Goal: Task Accomplishment & Management: Manage account settings

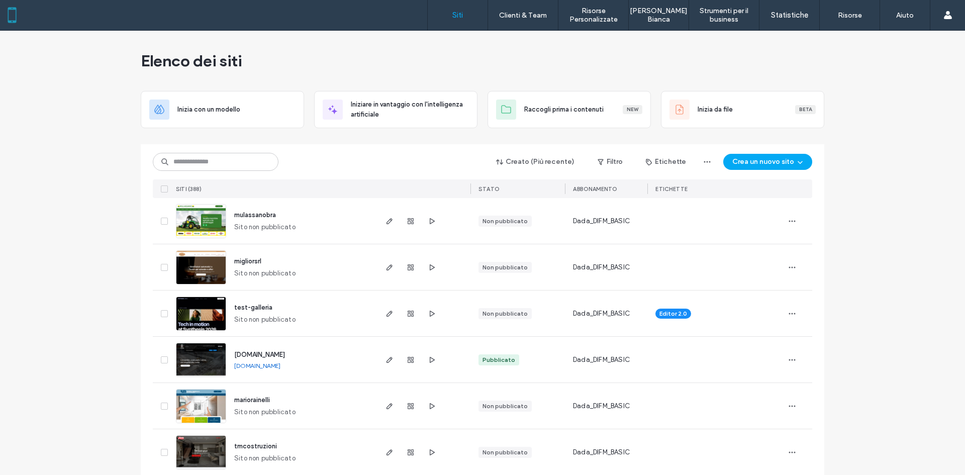
click at [223, 158] on input at bounding box center [216, 162] width 126 height 18
type input "******"
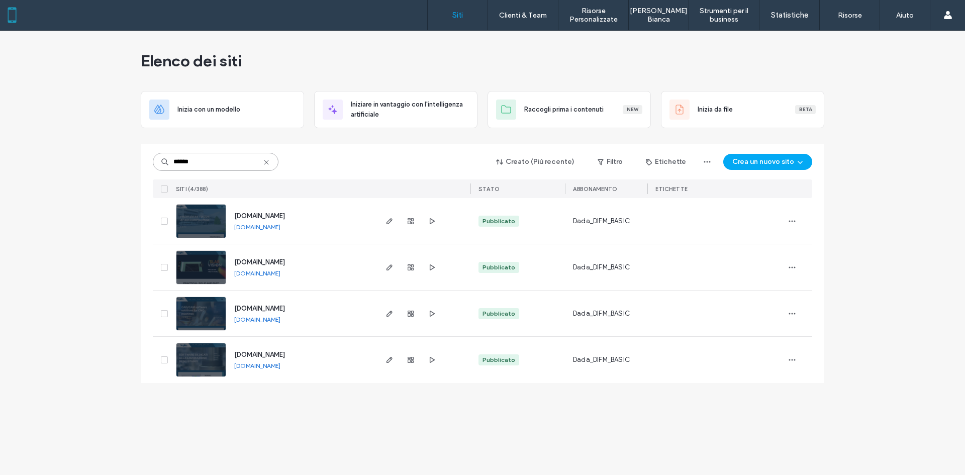
click at [225, 159] on input "******" at bounding box center [216, 162] width 126 height 18
click at [387, 221] on use "button" at bounding box center [389, 221] width 6 height 6
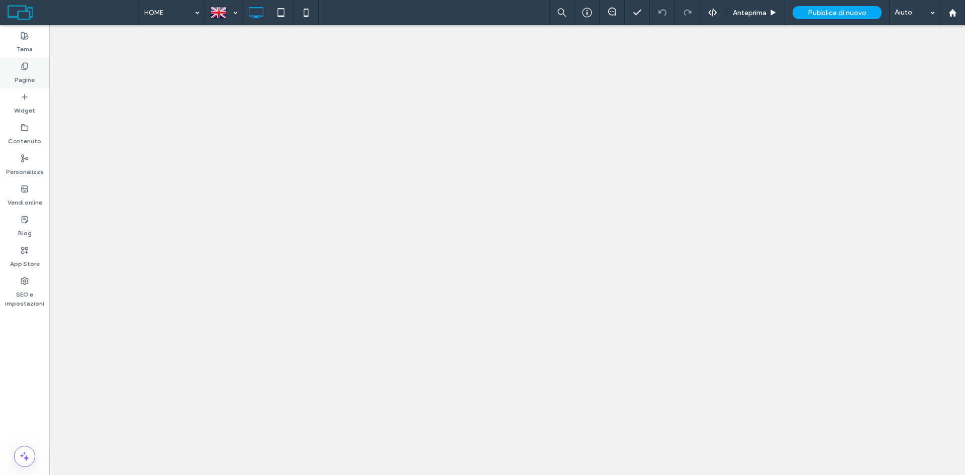
click at [20, 75] on label "Pagine" at bounding box center [25, 77] width 20 height 14
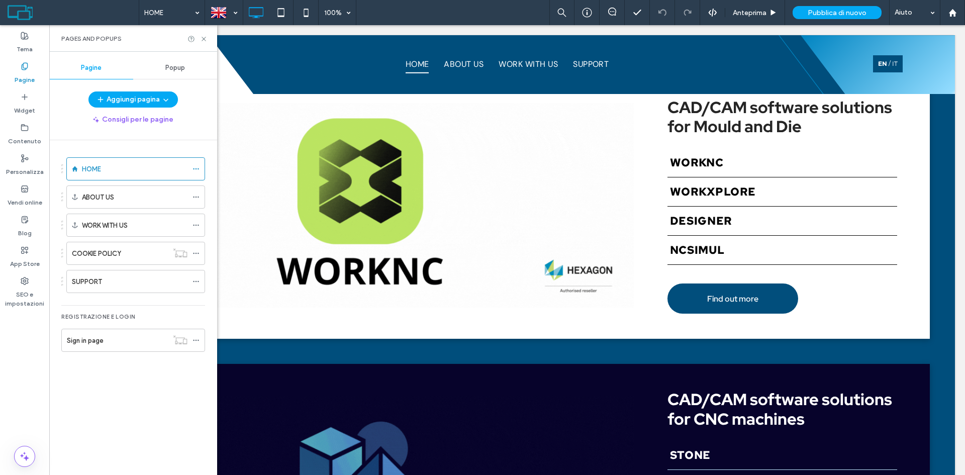
scroll to position [904, 0]
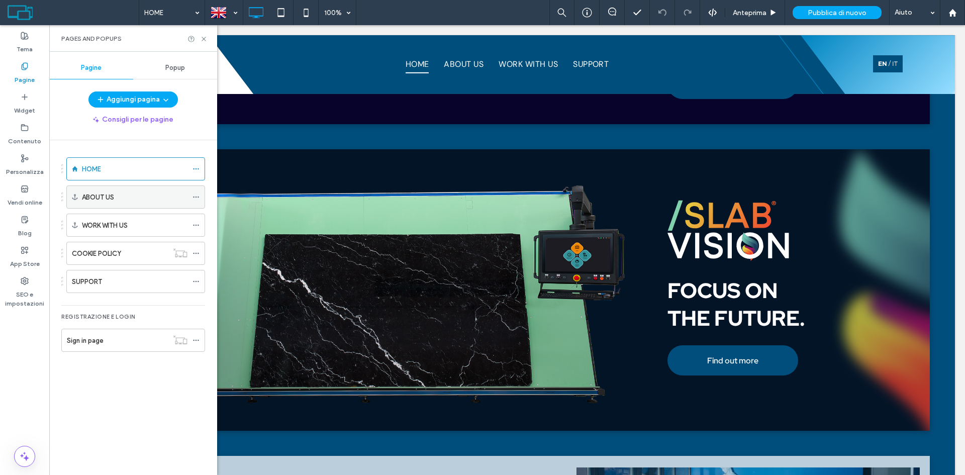
click at [119, 190] on div "ABOUT US" at bounding box center [135, 197] width 106 height 22
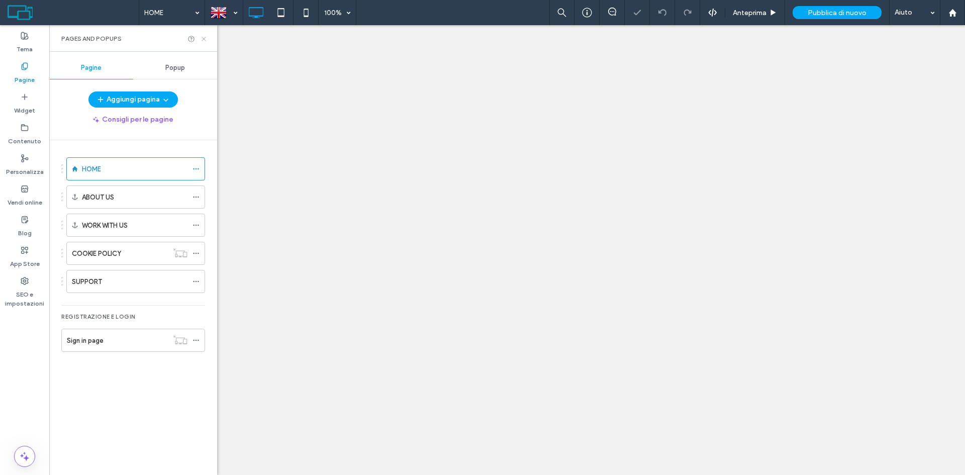
click at [204, 39] on use at bounding box center [204, 39] width 4 height 4
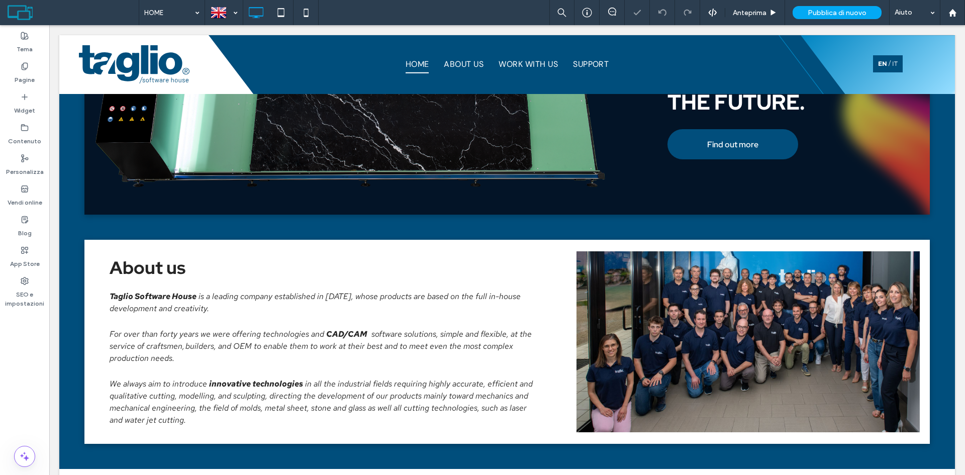
scroll to position [1113, 0]
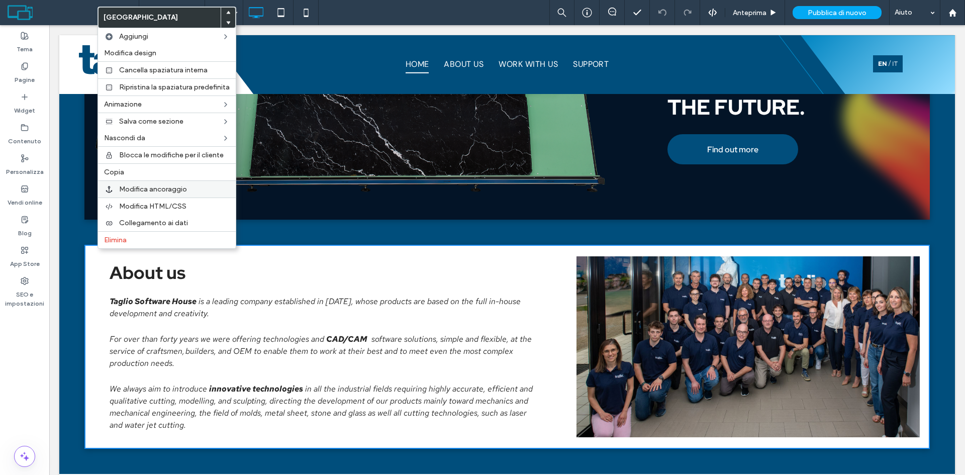
click at [182, 184] on div "Modifica ancoraggio" at bounding box center [167, 188] width 138 height 17
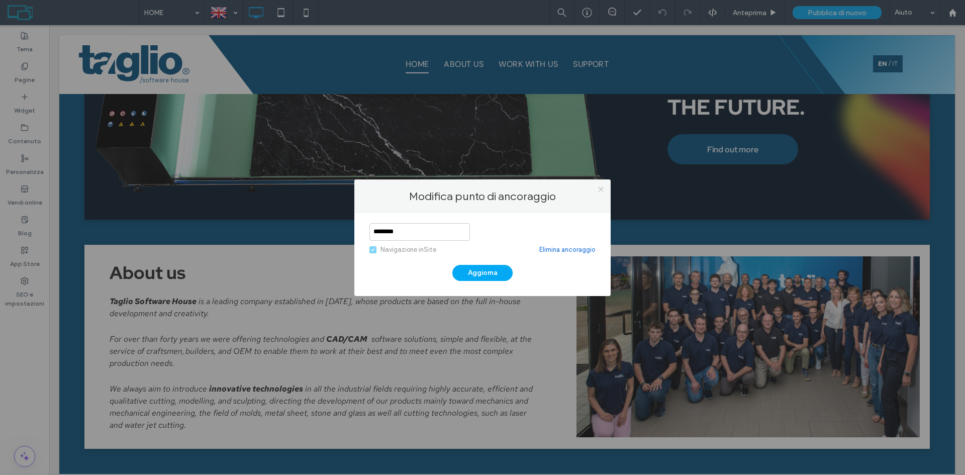
click at [601, 192] on icon at bounding box center [601, 189] width 8 height 8
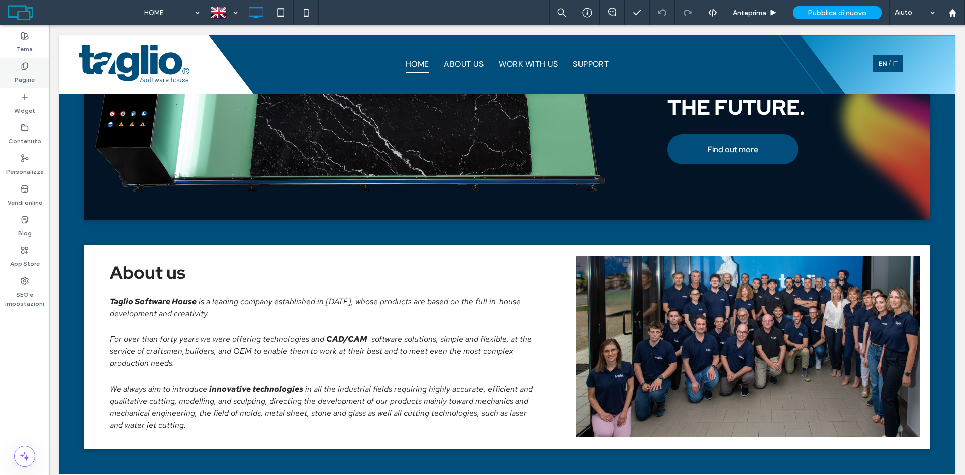
click at [36, 64] on div "Pagine" at bounding box center [24, 73] width 49 height 31
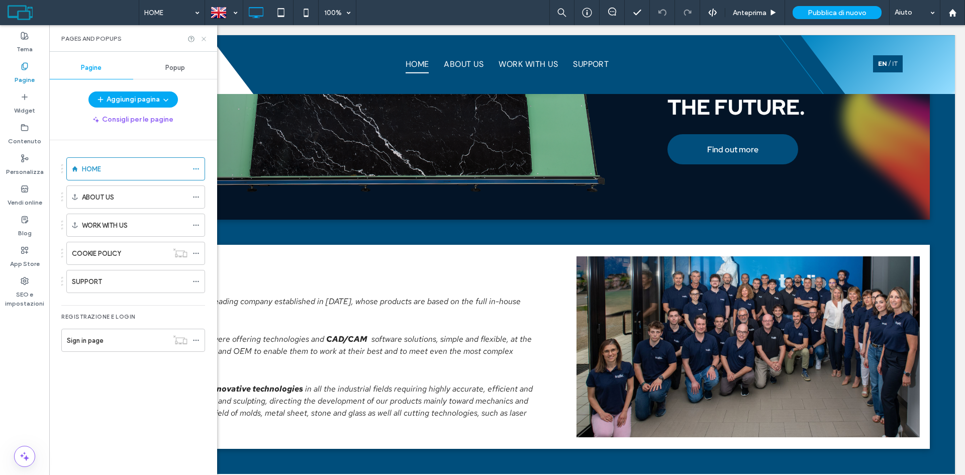
click at [204, 40] on icon at bounding box center [204, 39] width 8 height 8
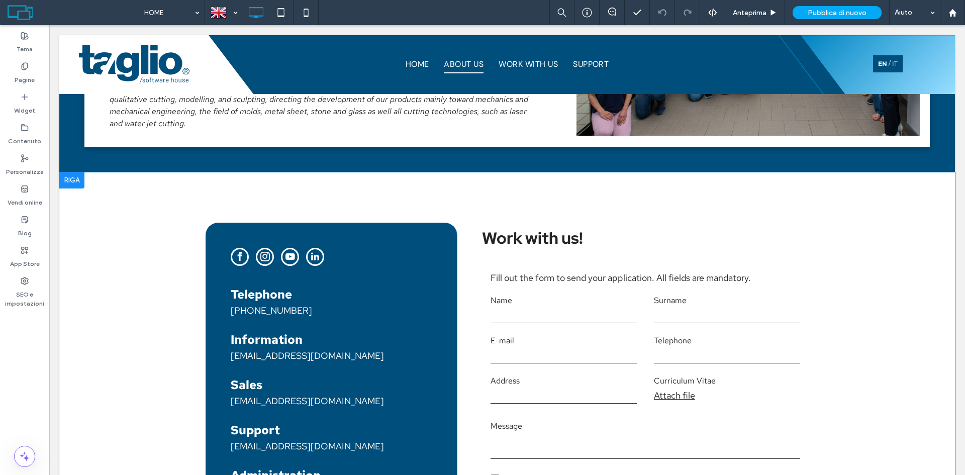
scroll to position [1364, 0]
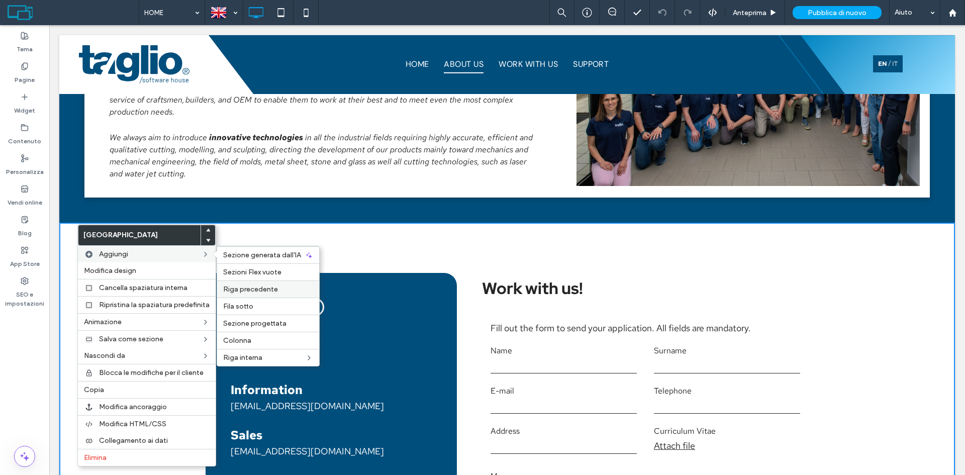
click at [272, 286] on span "Riga precedente" at bounding box center [250, 289] width 55 height 9
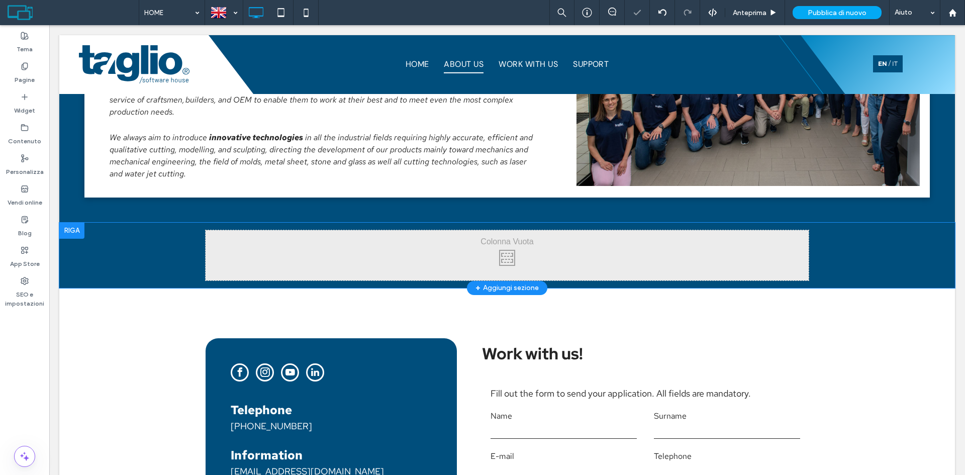
click at [172, 252] on div "Click To Paste Click To Paste Riga + Aggiungi sezione" at bounding box center [506, 255] width 895 height 65
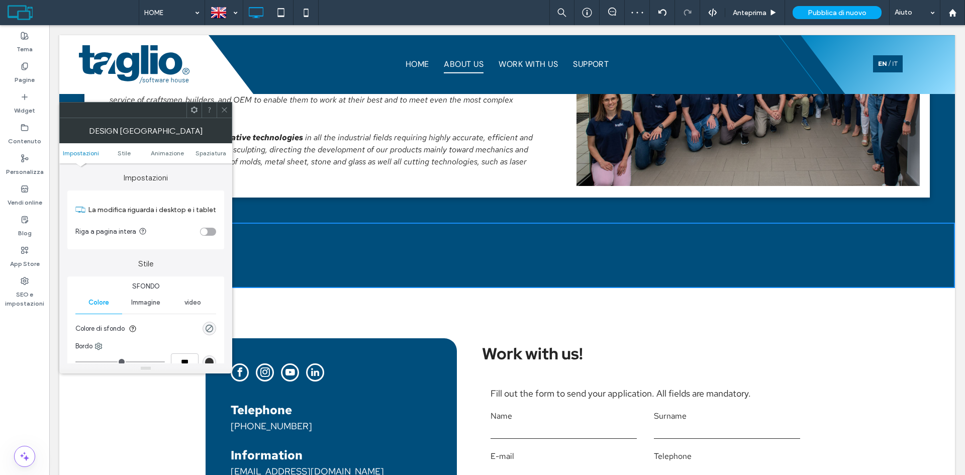
click at [203, 331] on div "rgba(0, 0, 0, 0)" at bounding box center [210, 329] width 14 height 14
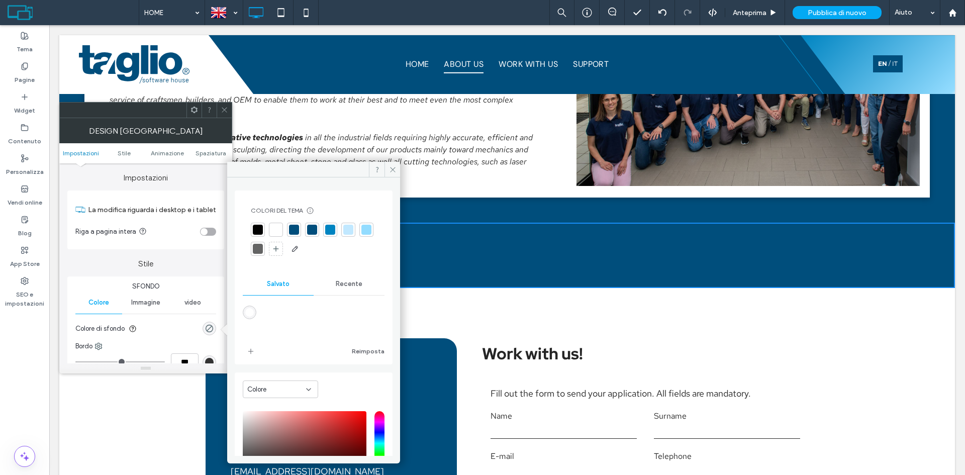
click at [356, 418] on div "saturation and value" at bounding box center [305, 443] width 124 height 64
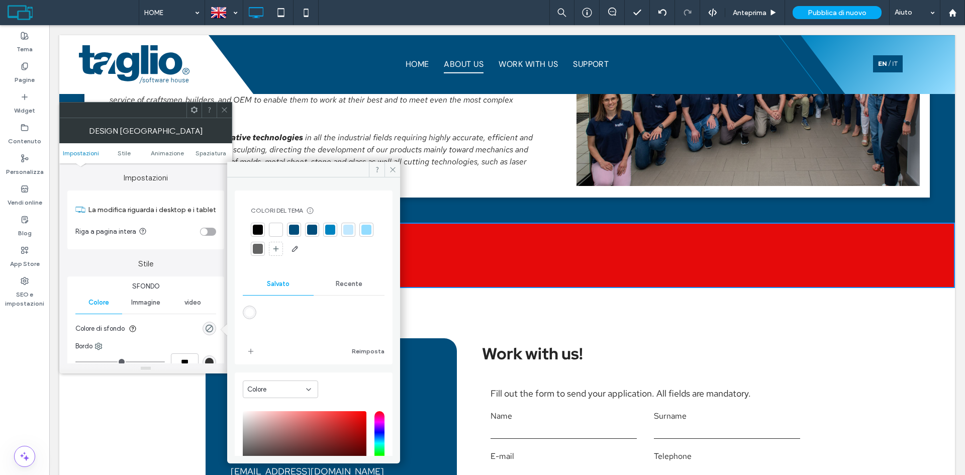
type input "*******"
type input "***"
type input "****"
click at [229, 111] on div at bounding box center [224, 110] width 15 height 15
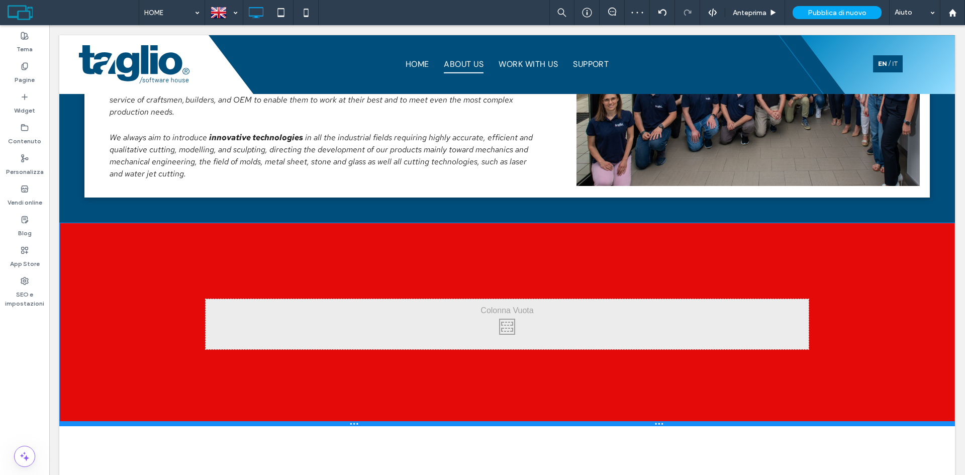
drag, startPoint x: 428, startPoint y: 286, endPoint x: 481, endPoint y: 430, distance: 153.9
click at [450, 424] on div at bounding box center [506, 423] width 895 height 5
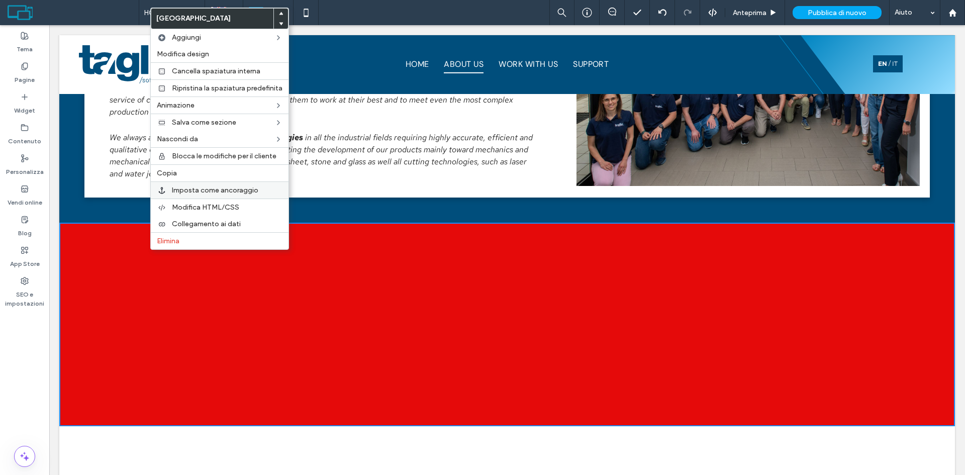
click at [183, 187] on span "Imposta come ancoraggio" at bounding box center [215, 190] width 86 height 9
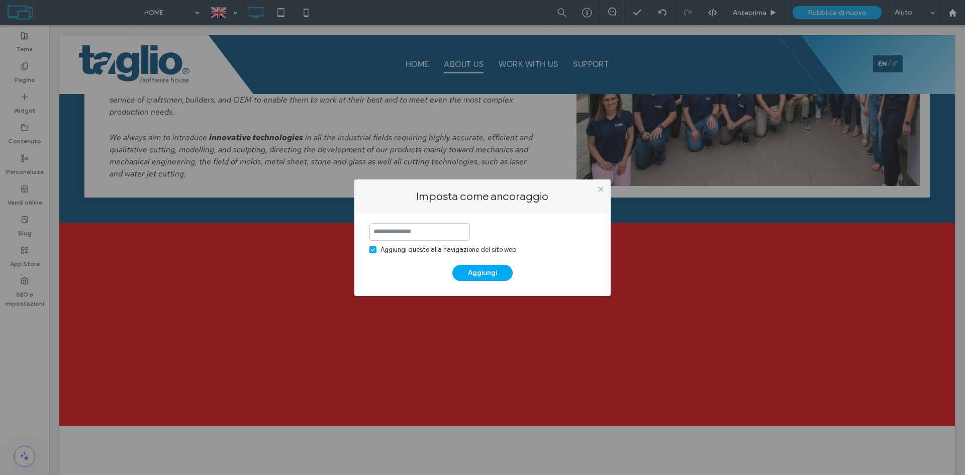
click at [401, 231] on input at bounding box center [419, 232] width 100 height 18
type input "*********"
click at [492, 270] on button "Aggiungi" at bounding box center [482, 273] width 60 height 16
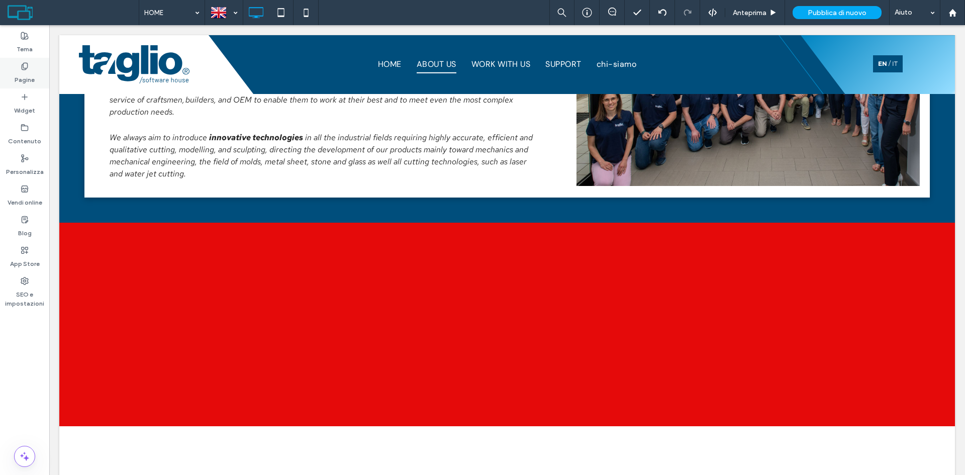
click at [28, 75] on label "Pagine" at bounding box center [25, 77] width 20 height 14
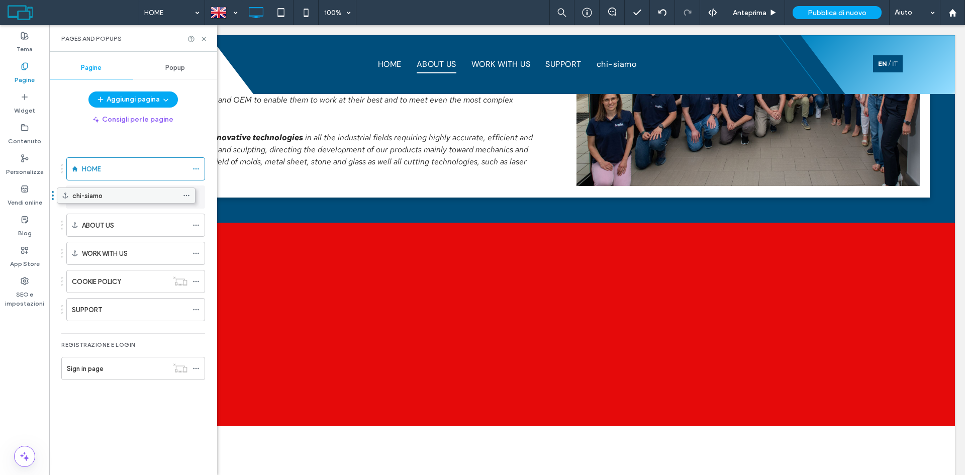
drag, startPoint x: 129, startPoint y: 313, endPoint x: 126, endPoint y: 199, distance: 114.1
click at [194, 197] on use at bounding box center [196, 197] width 6 height 2
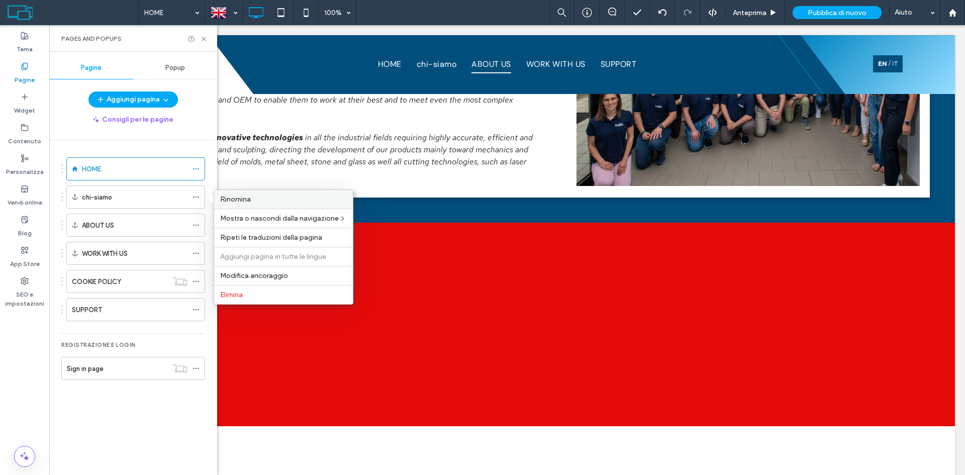
click at [242, 200] on span "Rinomina" at bounding box center [235, 199] width 31 height 9
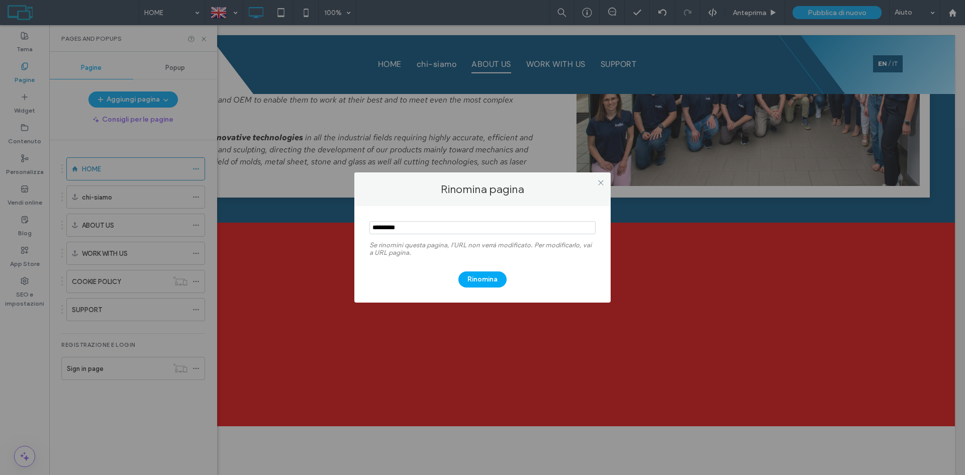
click at [404, 234] on input "notEmpty" at bounding box center [482, 227] width 226 height 13
type input "*********"
click at [482, 276] on button "Rinomina" at bounding box center [482, 279] width 48 height 16
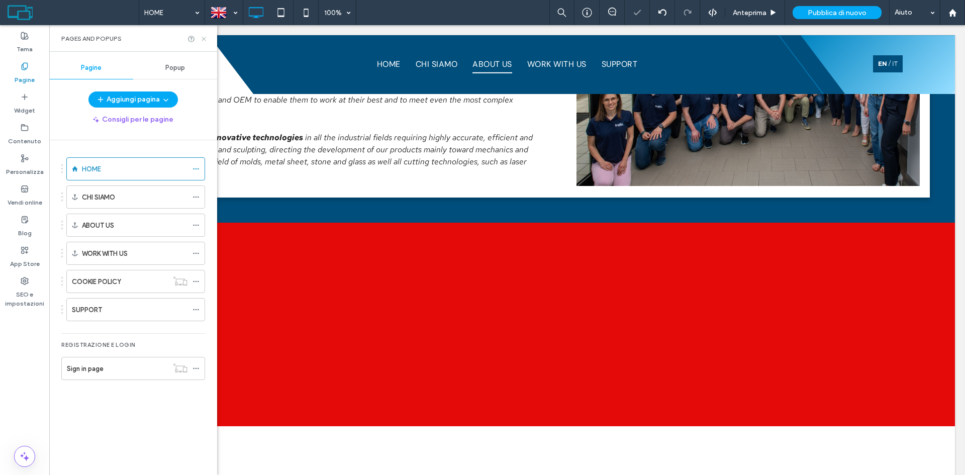
click at [205, 39] on icon at bounding box center [204, 39] width 8 height 8
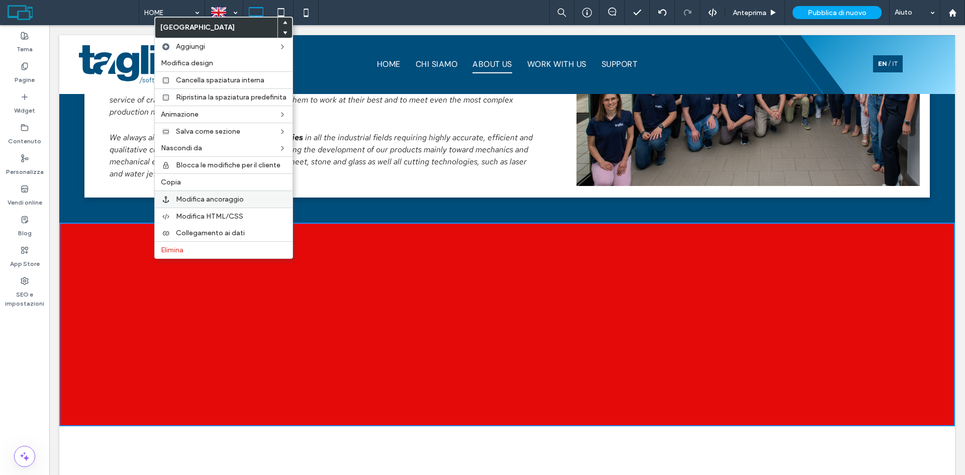
click at [206, 202] on span "Modifica ancoraggio" at bounding box center [210, 199] width 68 height 9
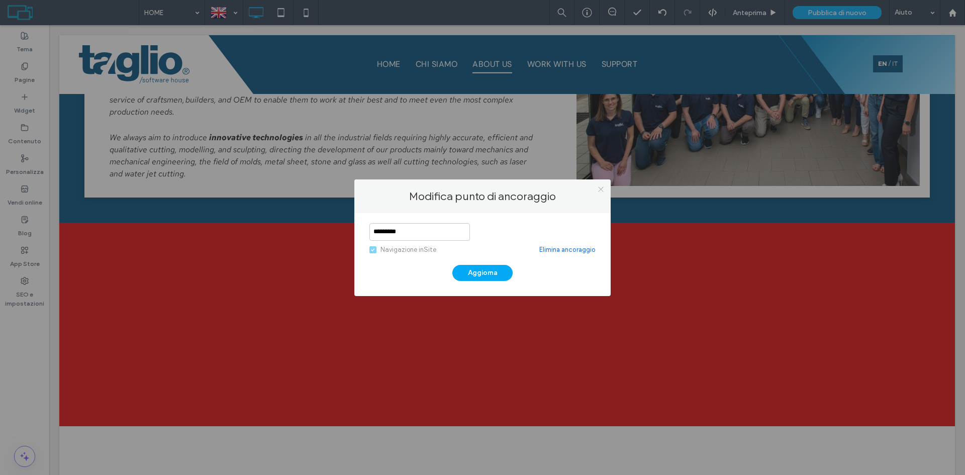
click at [602, 193] on span at bounding box center [601, 189] width 8 height 15
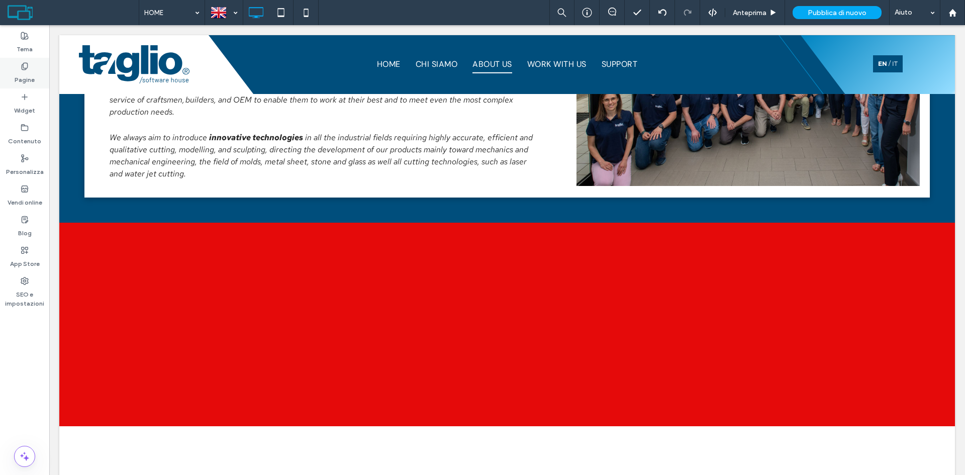
click at [21, 64] on icon at bounding box center [25, 66] width 8 height 8
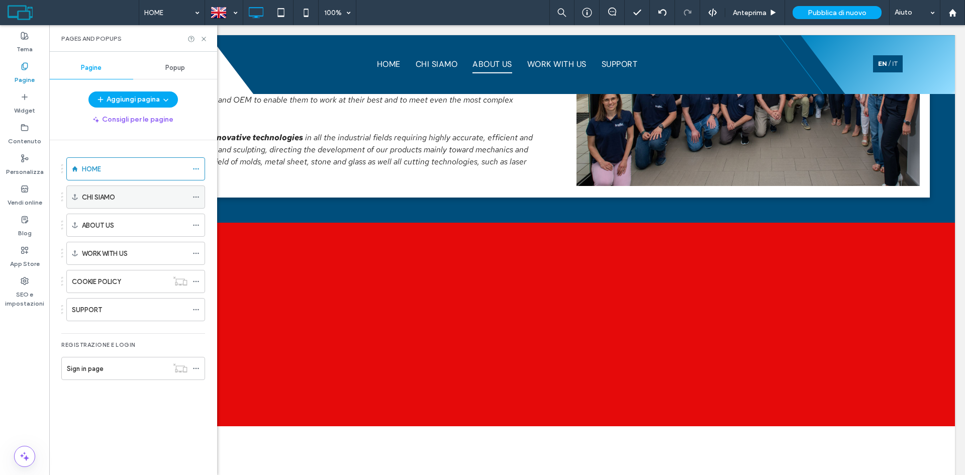
click at [194, 195] on icon at bounding box center [195, 196] width 7 height 7
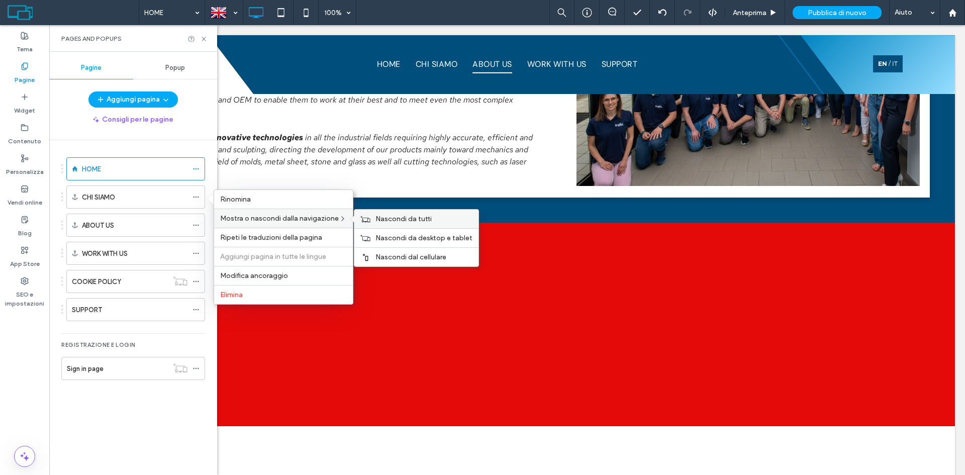
click at [398, 221] on span "Nascondi da tutti" at bounding box center [403, 219] width 56 height 9
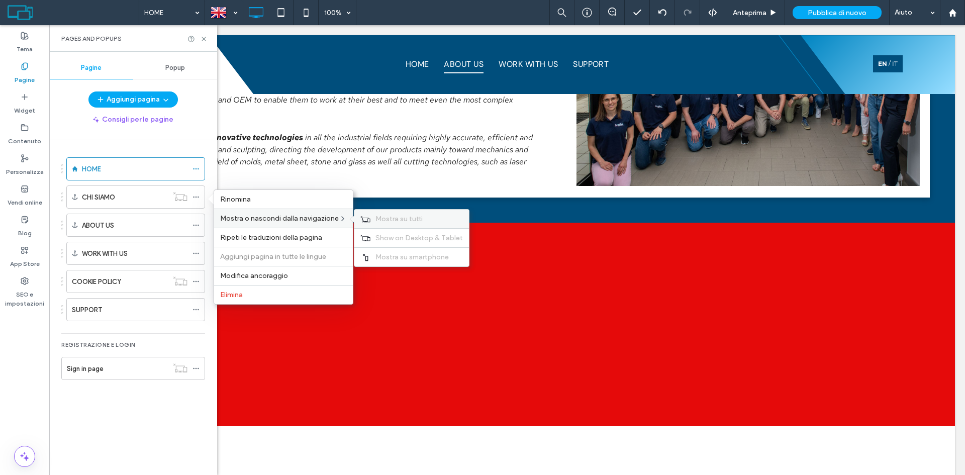
click at [380, 218] on span "Mostra su tutti" at bounding box center [398, 219] width 47 height 9
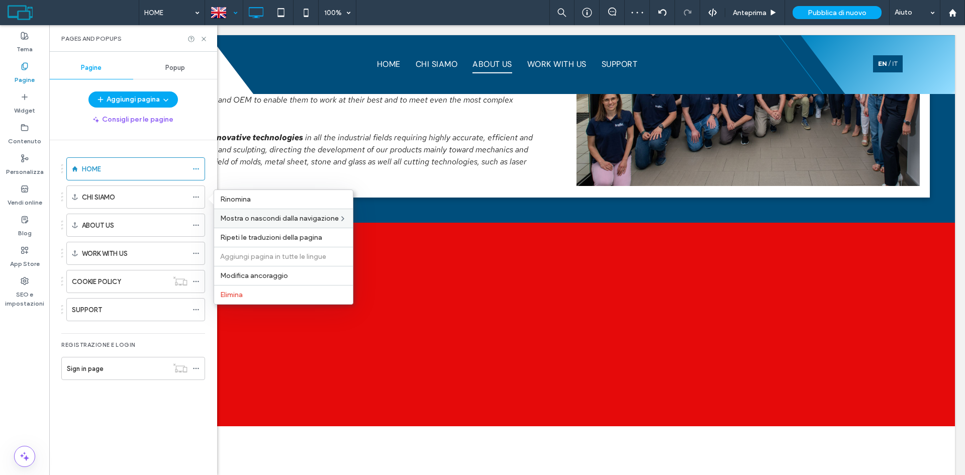
click at [232, 18] on div at bounding box center [224, 13] width 37 height 24
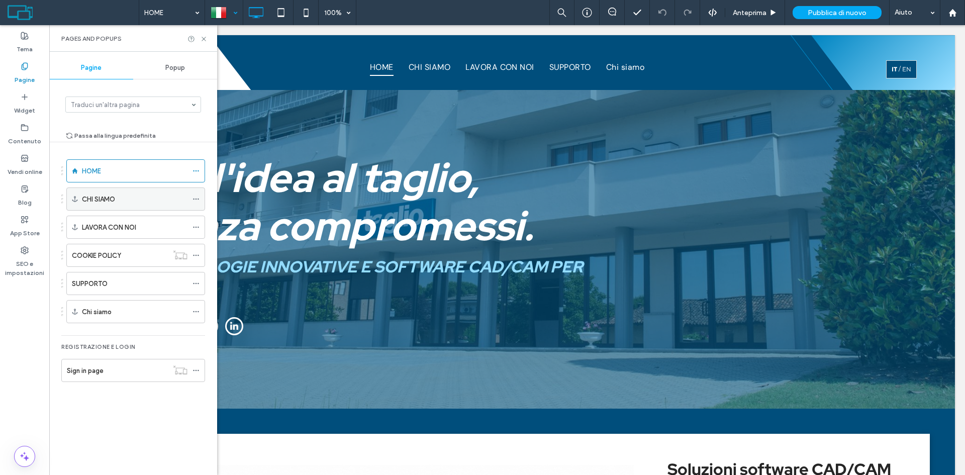
click at [120, 194] on div "CHI SIAMO" at bounding box center [135, 199] width 106 height 11
click at [135, 199] on div "CHI SIAMO" at bounding box center [135, 199] width 106 height 11
click at [204, 38] on use at bounding box center [204, 39] width 4 height 4
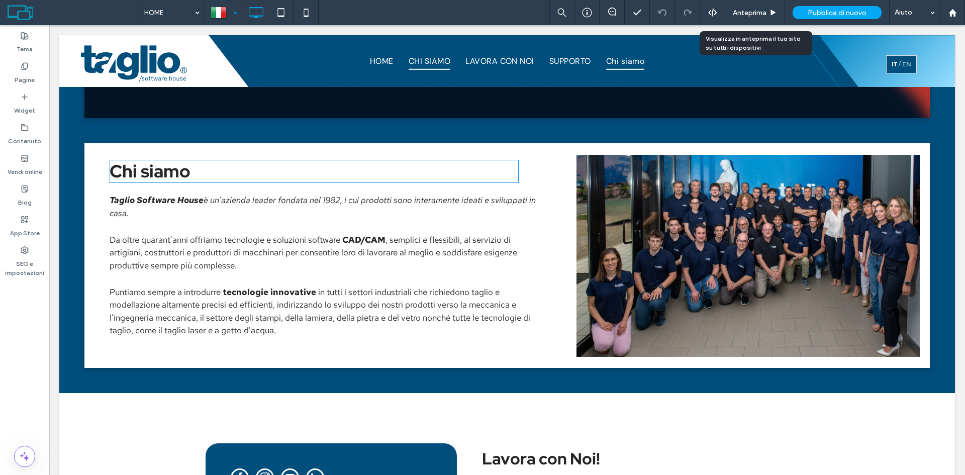
scroll to position [1105, 0]
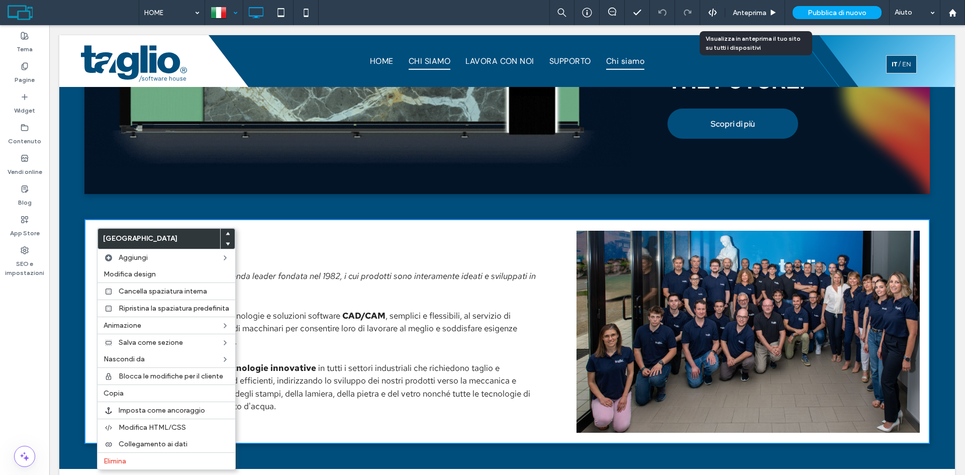
click at [383, 224] on div "Chi siamo Taglio Software House è un'azienda leader fondata nel 1982, i cui pro…" at bounding box center [506, 331] width 845 height 225
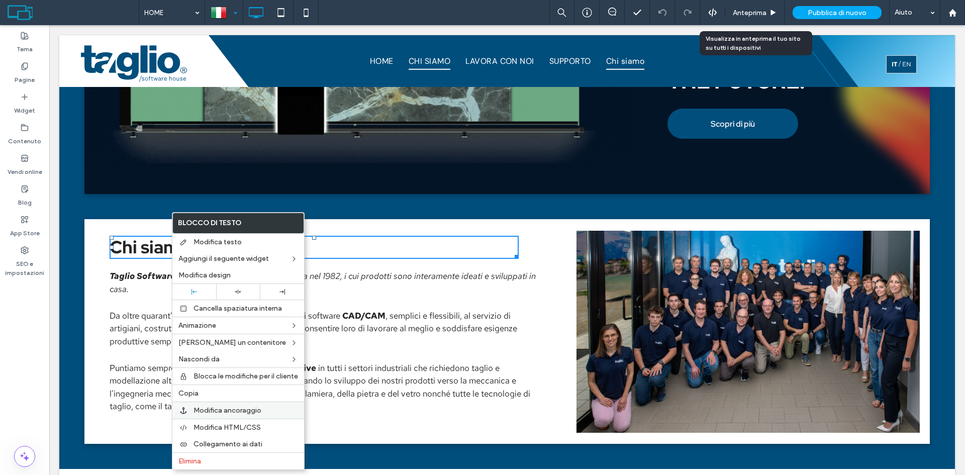
click at [217, 415] on div "Modifica ancoraggio" at bounding box center [238, 409] width 132 height 17
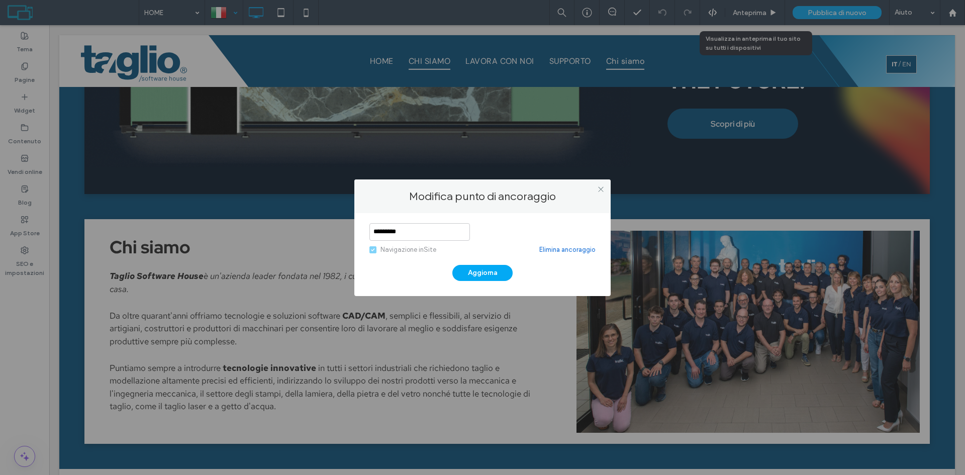
click at [575, 252] on link "Elimina ancoraggio" at bounding box center [567, 250] width 56 height 10
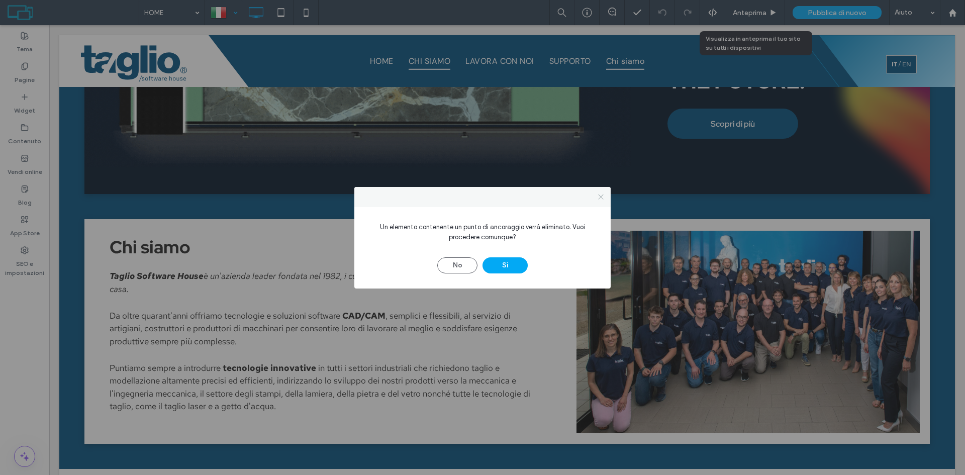
click at [598, 197] on icon at bounding box center [601, 197] width 8 height 8
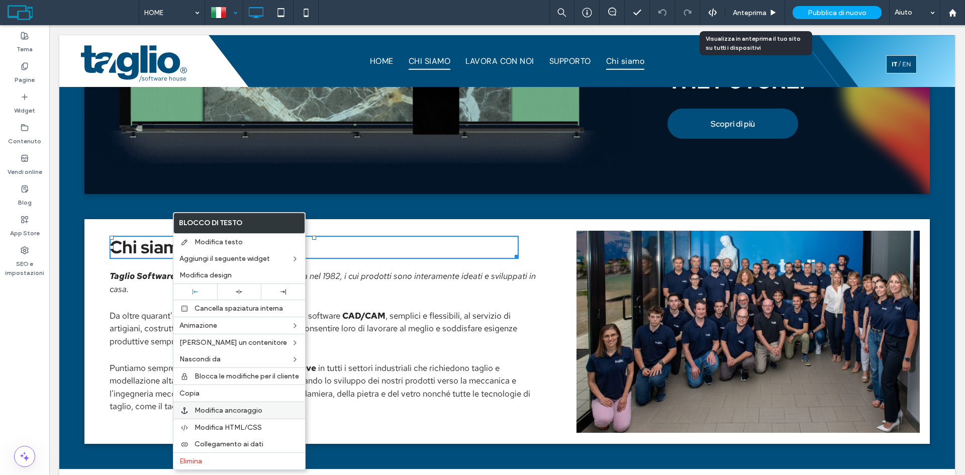
click at [233, 410] on span "Modifica ancoraggio" at bounding box center [228, 410] width 68 height 9
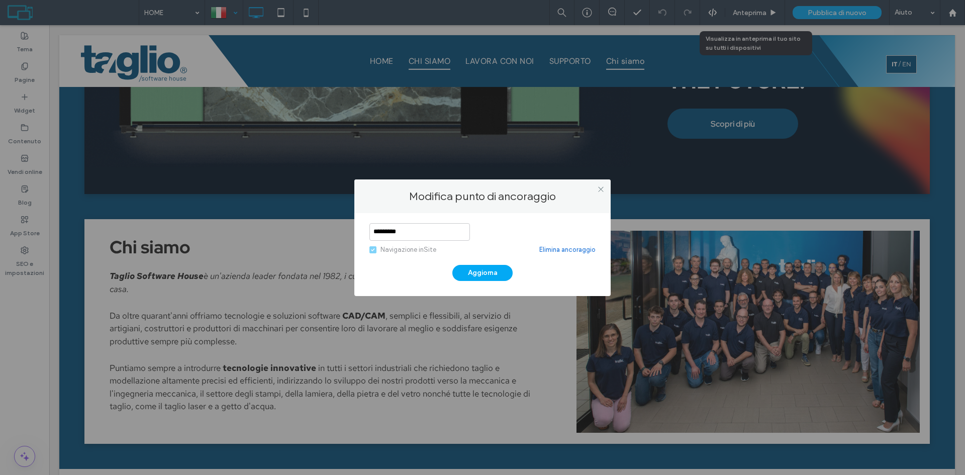
click at [375, 229] on input "*********" at bounding box center [419, 232] width 100 height 18
click at [569, 249] on link "Elimina ancoraggio" at bounding box center [567, 250] width 56 height 10
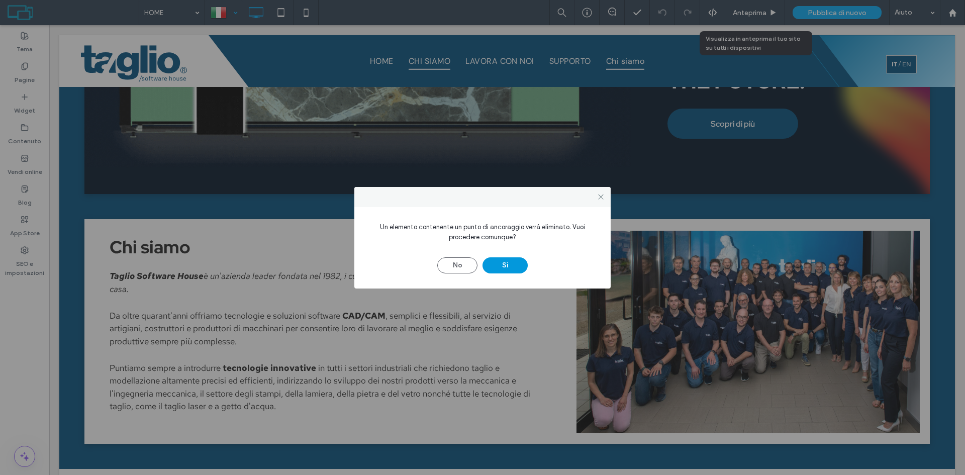
click at [507, 265] on button "Sì" at bounding box center [504, 265] width 45 height 16
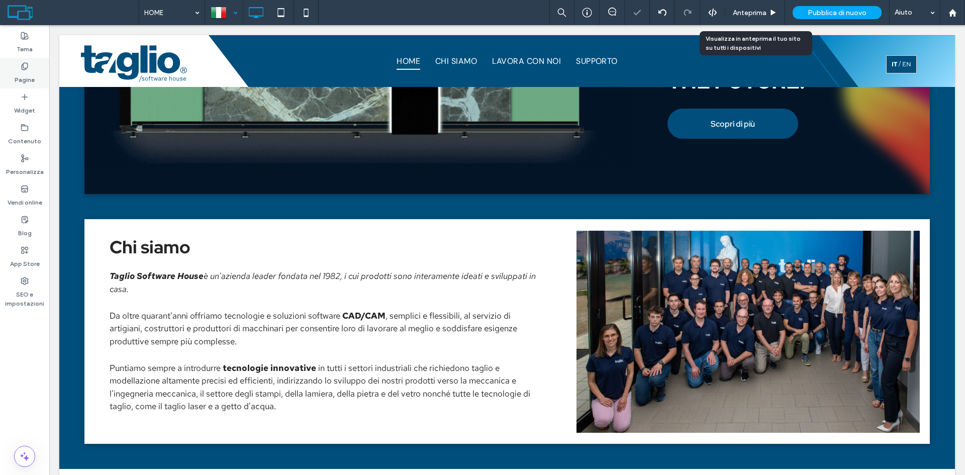
click at [28, 78] on label "Pagine" at bounding box center [25, 77] width 20 height 14
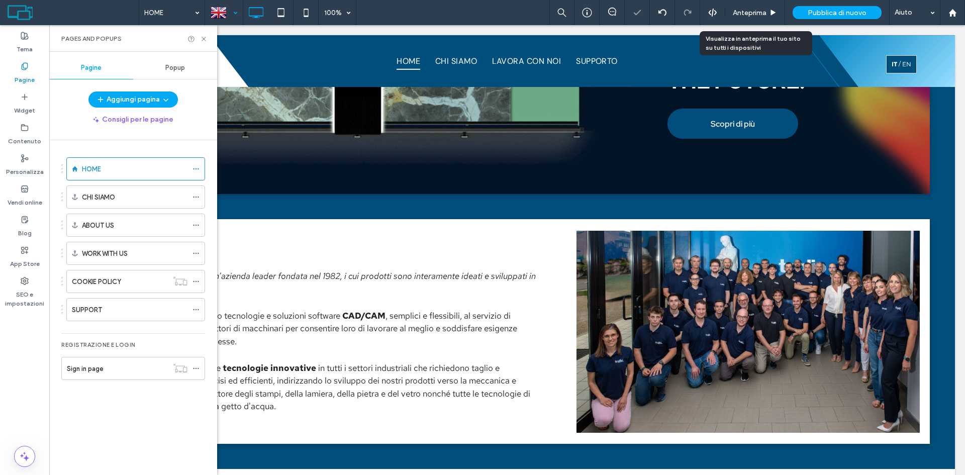
click at [228, 19] on div at bounding box center [224, 13] width 37 height 24
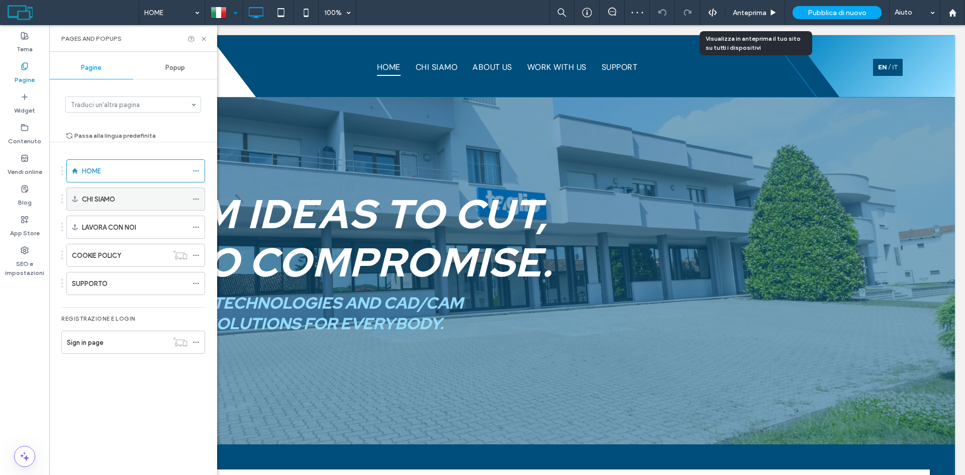
click at [197, 199] on icon at bounding box center [195, 198] width 7 height 7
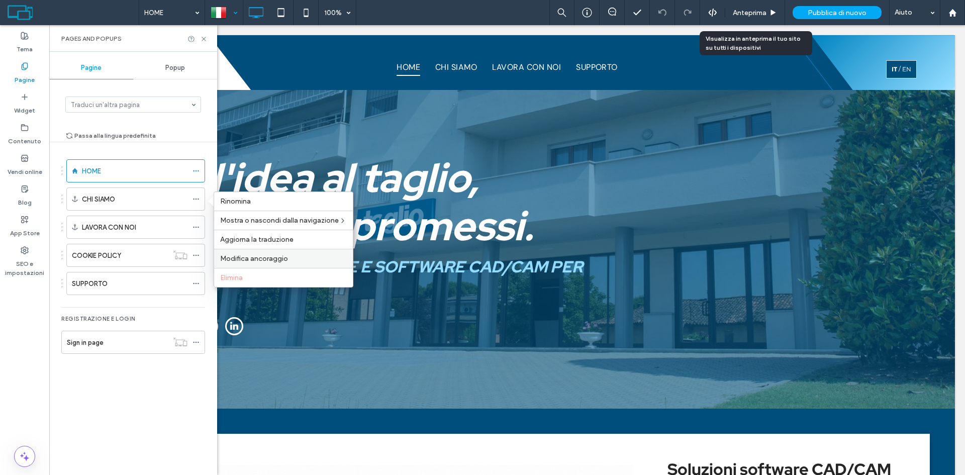
click at [282, 254] on span "Modifica ancoraggio" at bounding box center [254, 258] width 68 height 9
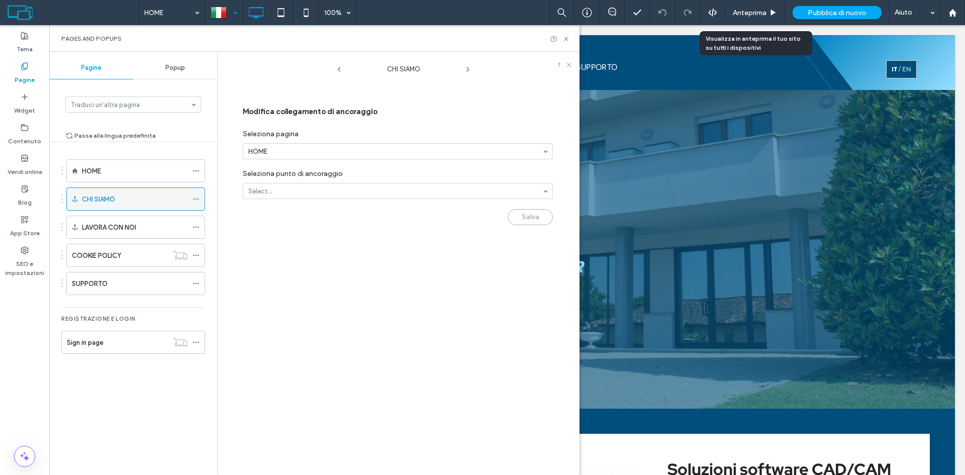
click at [197, 198] on icon at bounding box center [195, 198] width 7 height 7
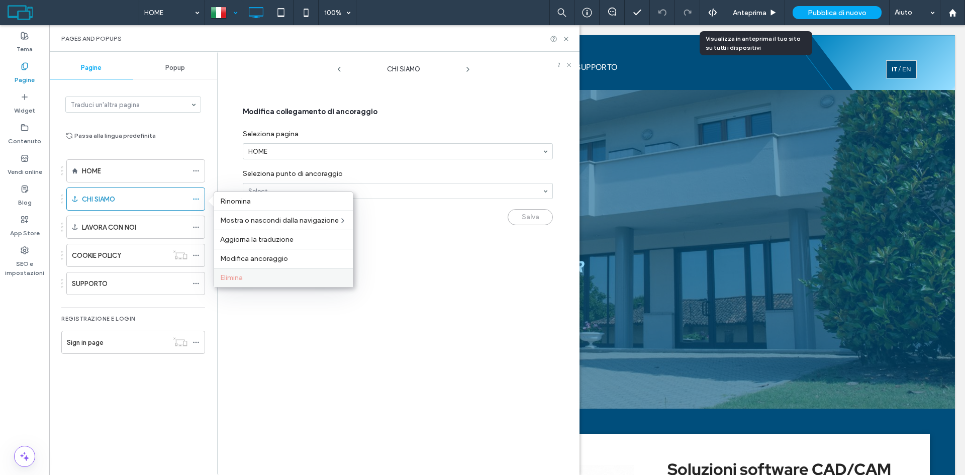
click at [264, 279] on label "Elimina" at bounding box center [283, 277] width 127 height 9
click at [353, 114] on span "Modifica collegamento di ancoraggio" at bounding box center [310, 111] width 135 height 26
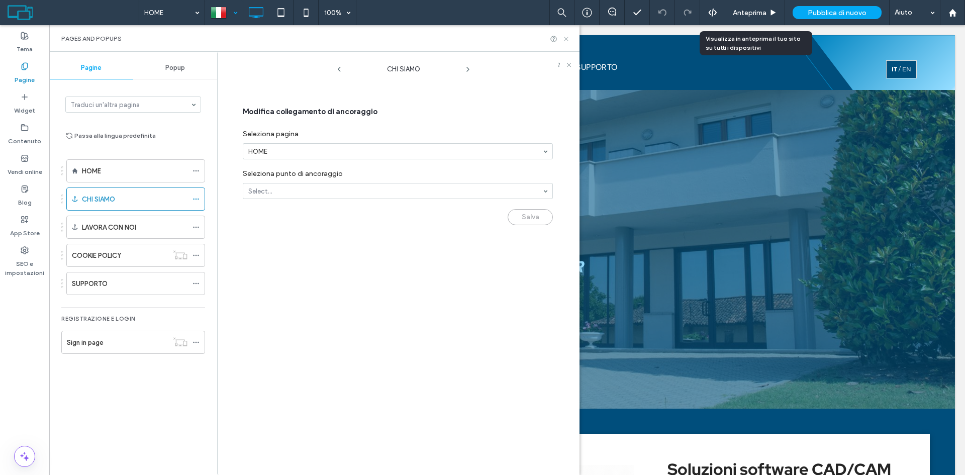
click at [567, 37] on icon at bounding box center [566, 39] width 8 height 8
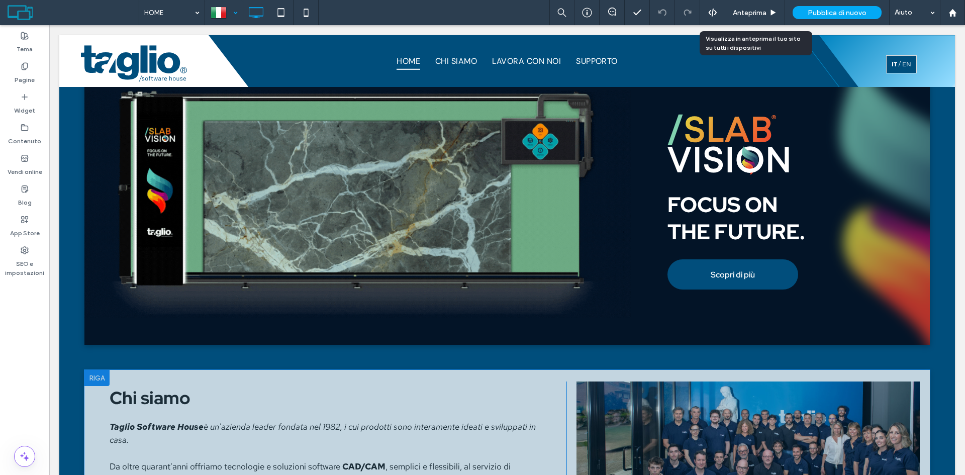
scroll to position [1206, 0]
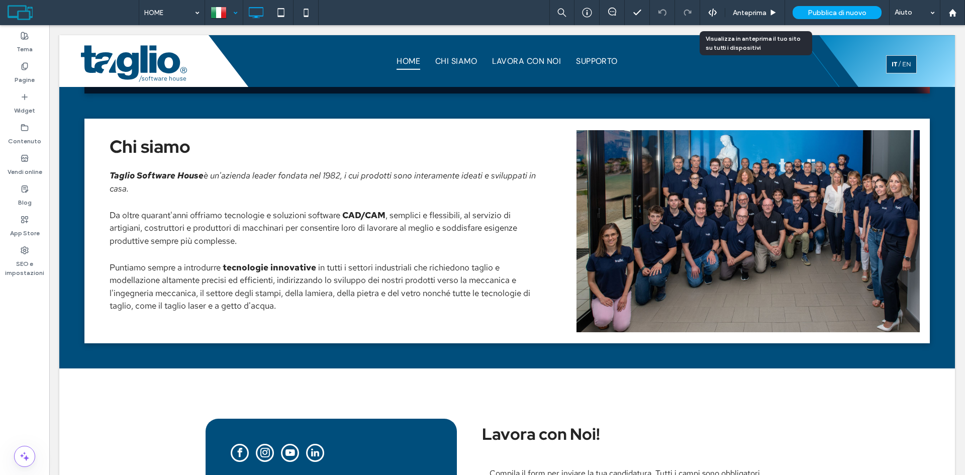
click at [218, 13] on div at bounding box center [224, 13] width 37 height 24
click at [19, 67] on div at bounding box center [482, 237] width 965 height 475
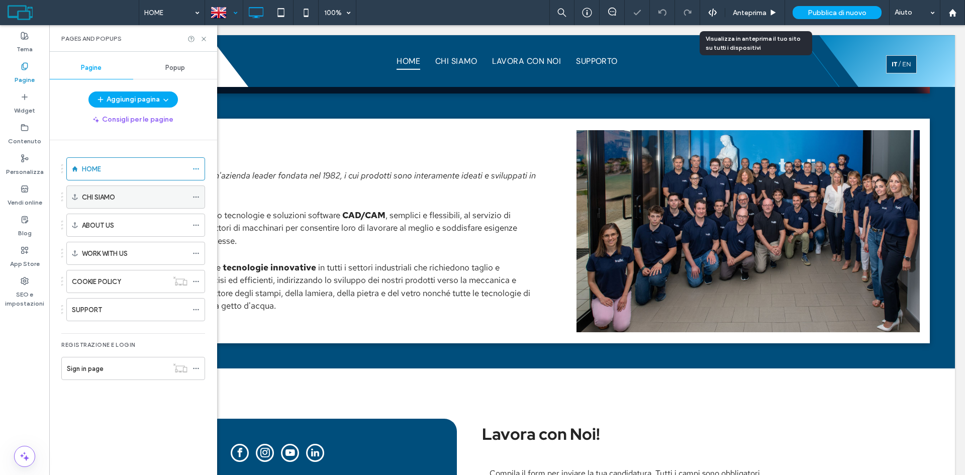
click at [196, 194] on icon at bounding box center [195, 196] width 7 height 7
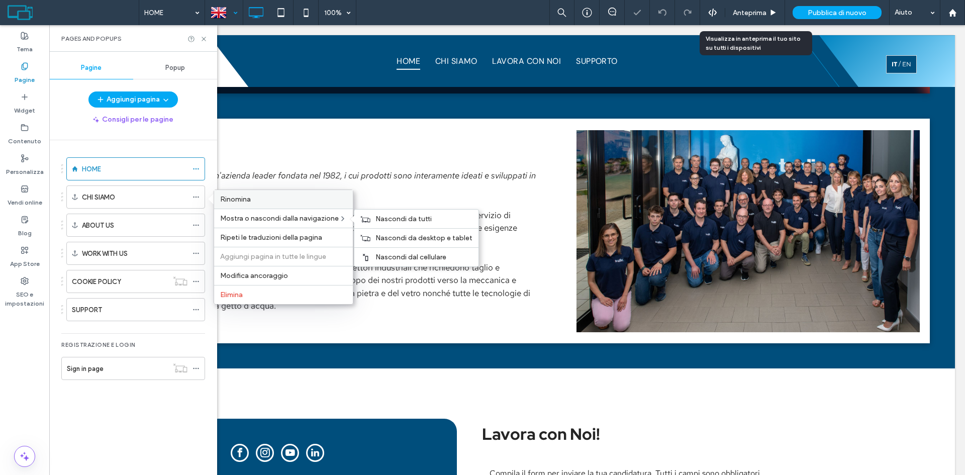
click at [257, 199] on label "Rinomina" at bounding box center [283, 199] width 127 height 9
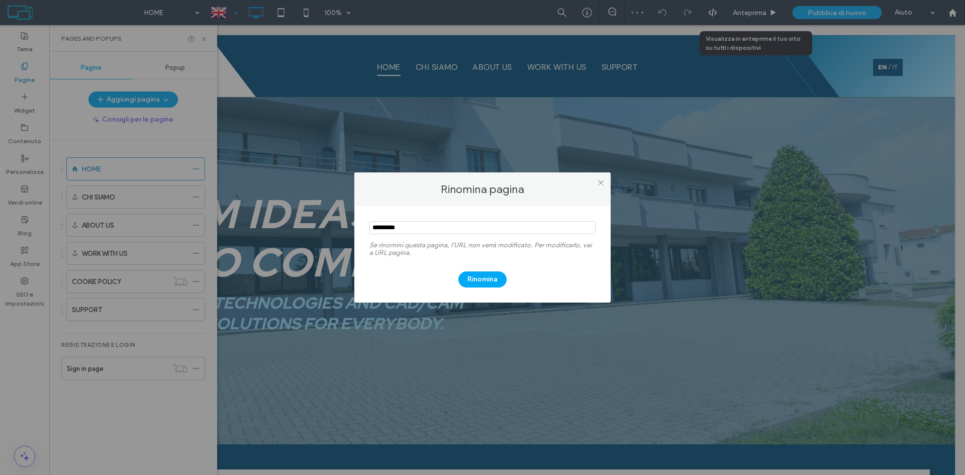
click at [459, 226] on input "notEmpty" at bounding box center [482, 227] width 226 height 13
type input "**********"
click at [502, 284] on button "Rinomina" at bounding box center [482, 279] width 48 height 16
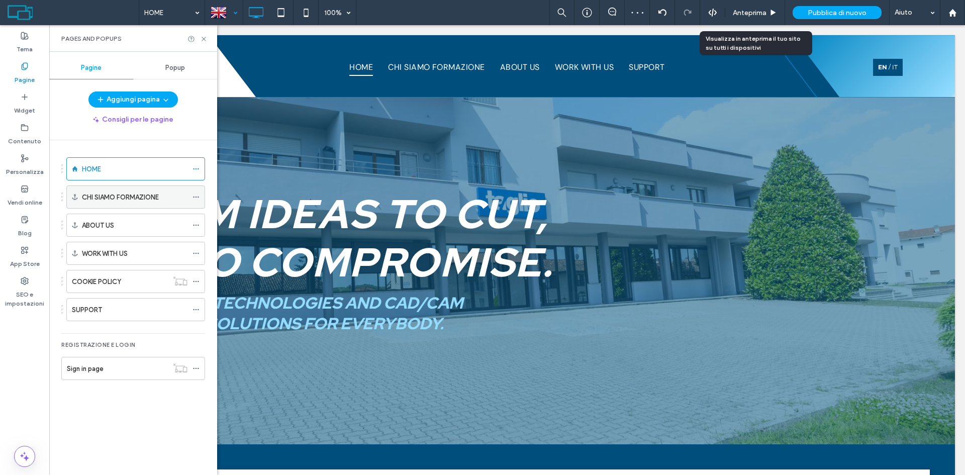
click at [195, 197] on icon at bounding box center [195, 196] width 7 height 7
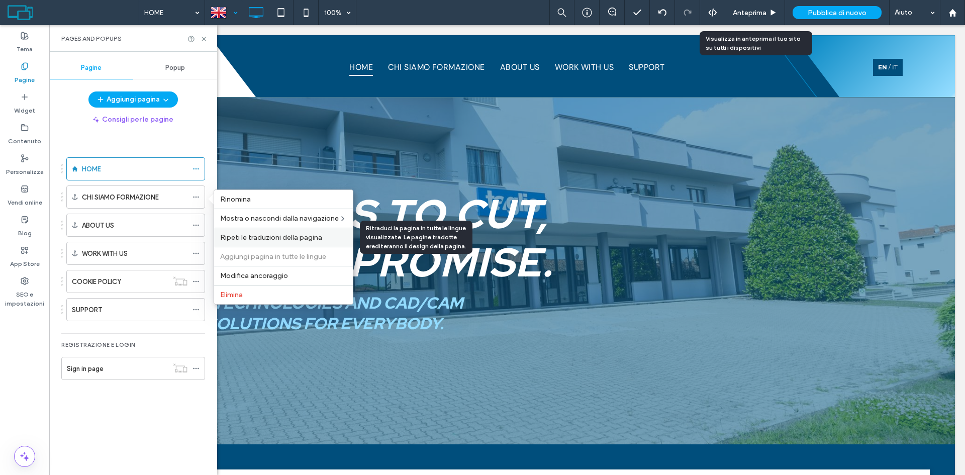
click at [317, 235] on span "Ripeti le traduzioni della pagina" at bounding box center [271, 237] width 102 height 9
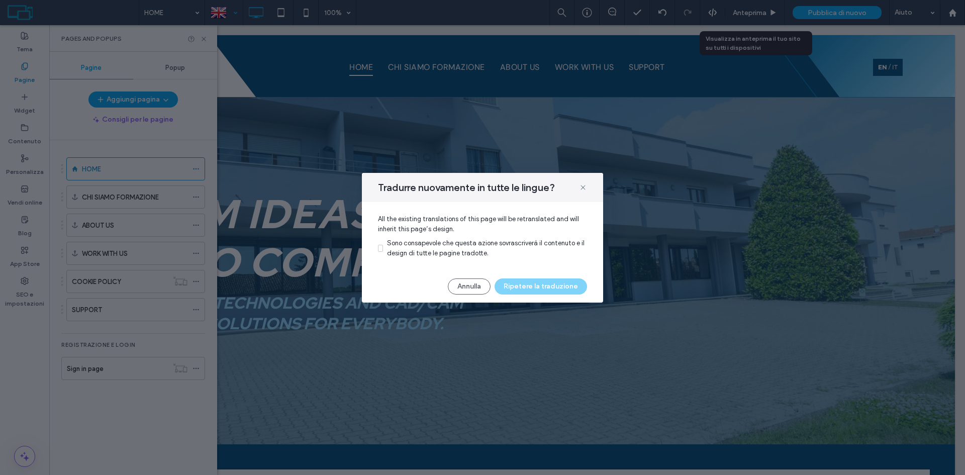
click at [435, 245] on span "Sono consapevole che questa azione sovrascriverà il contenuto e il design di tu…" at bounding box center [485, 248] width 197 height 18
click at [565, 286] on button "Ripetere la traduzione" at bounding box center [540, 286] width 92 height 16
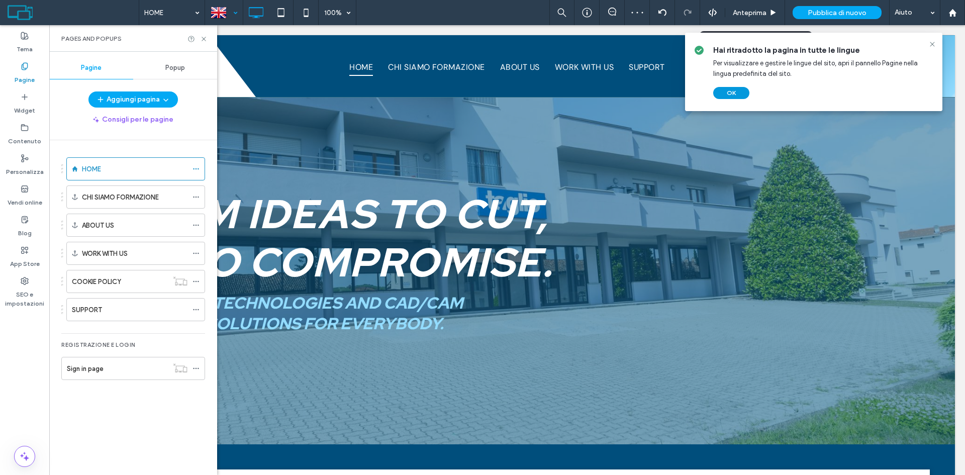
click at [737, 89] on button "OK" at bounding box center [731, 93] width 36 height 12
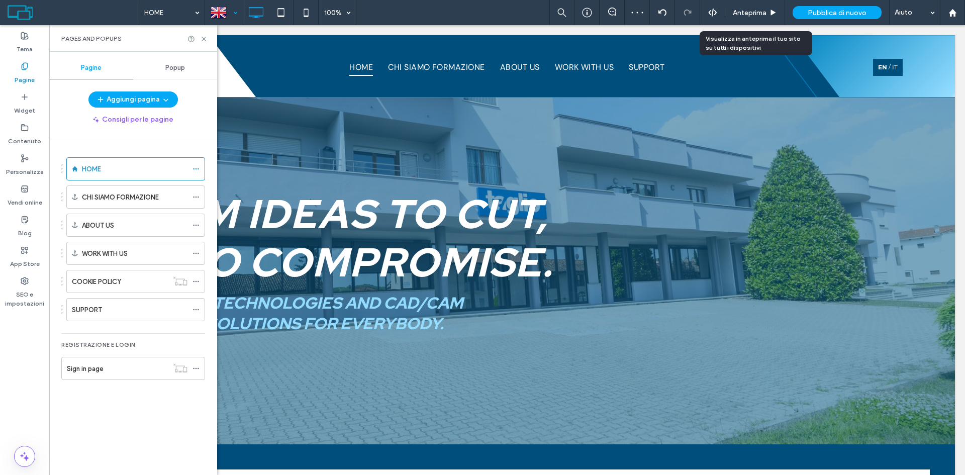
drag, startPoint x: 235, startPoint y: 8, endPoint x: 229, endPoint y: 21, distance: 14.4
click at [235, 8] on div at bounding box center [224, 13] width 37 height 24
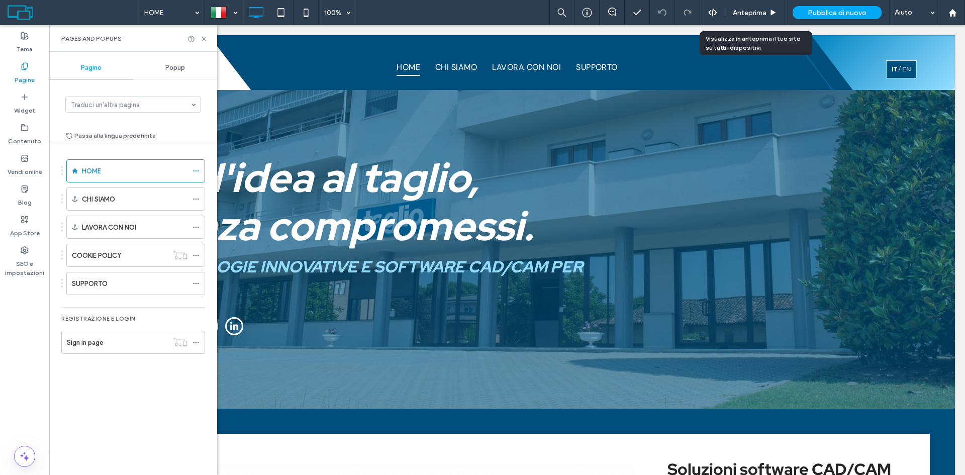
click at [189, 100] on div "Traduci un'altra pagina" at bounding box center [133, 104] width 136 height 16
click at [142, 199] on div "CHI SIAMO" at bounding box center [135, 199] width 106 height 11
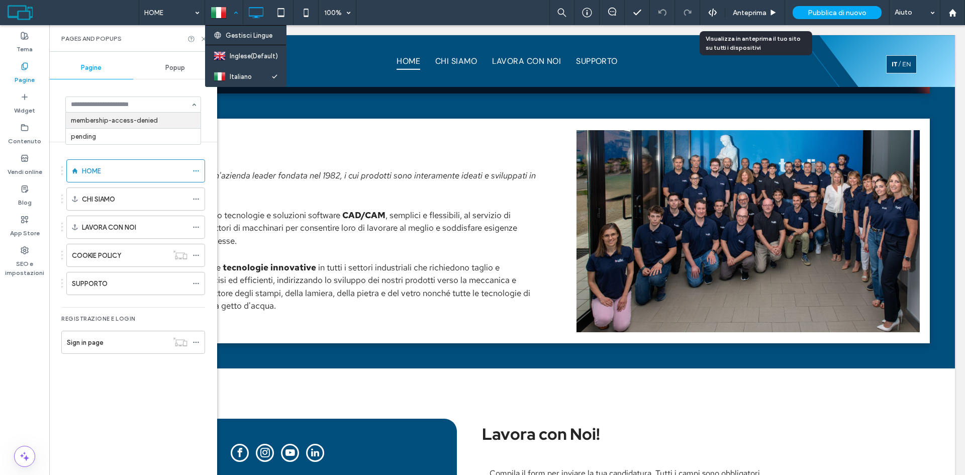
click at [229, 20] on div at bounding box center [224, 13] width 37 height 24
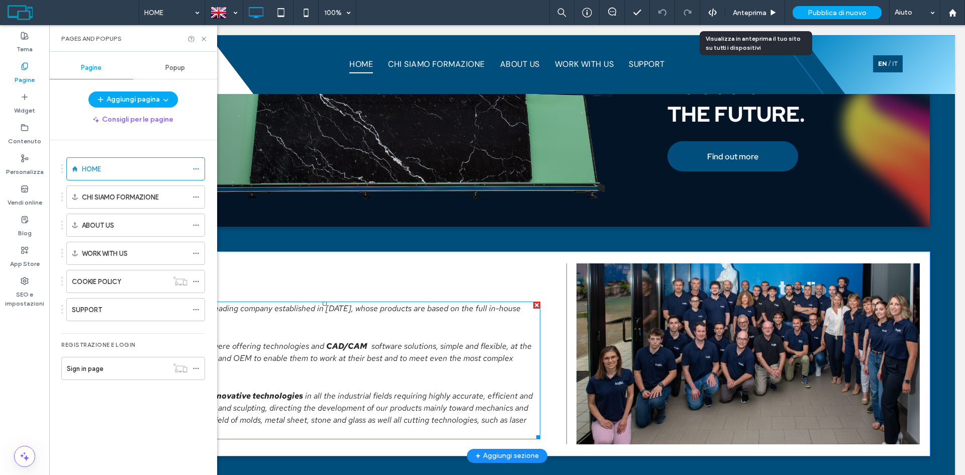
scroll to position [1156, 0]
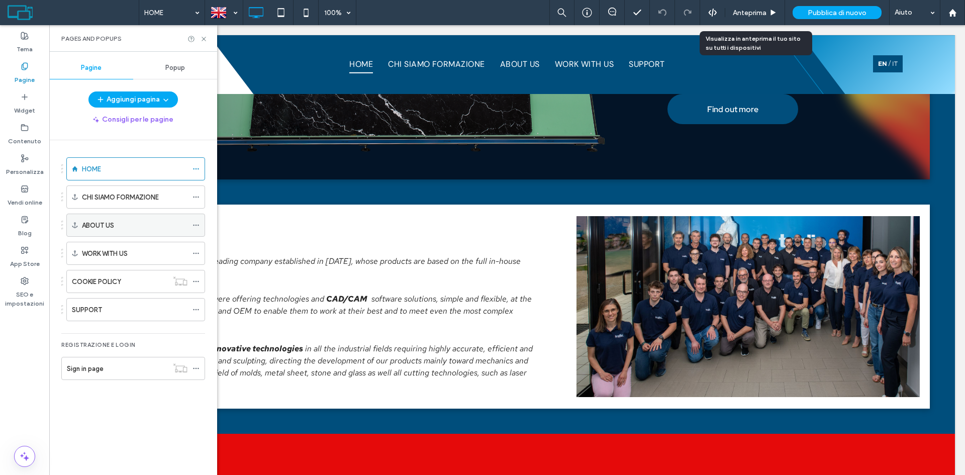
click at [128, 225] on div "ABOUT US" at bounding box center [135, 225] width 106 height 11
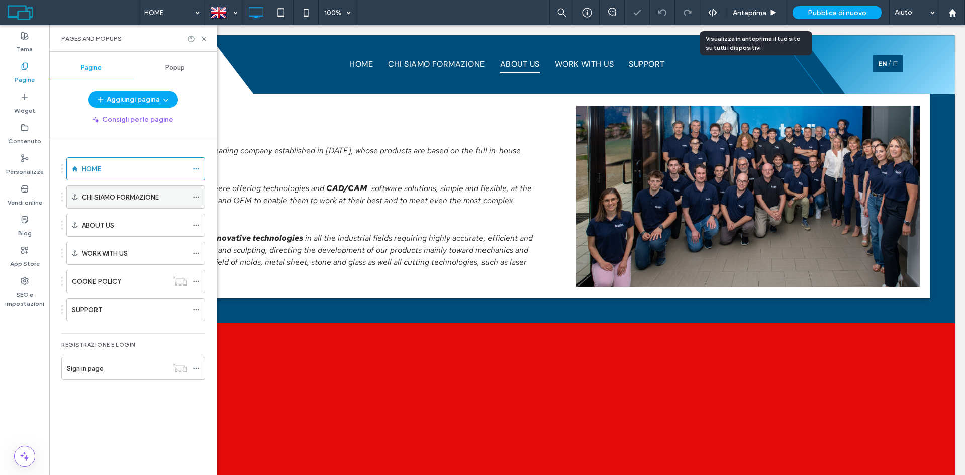
click at [159, 199] on label "CHI SIAMO FORMAZIONE" at bounding box center [120, 197] width 77 height 18
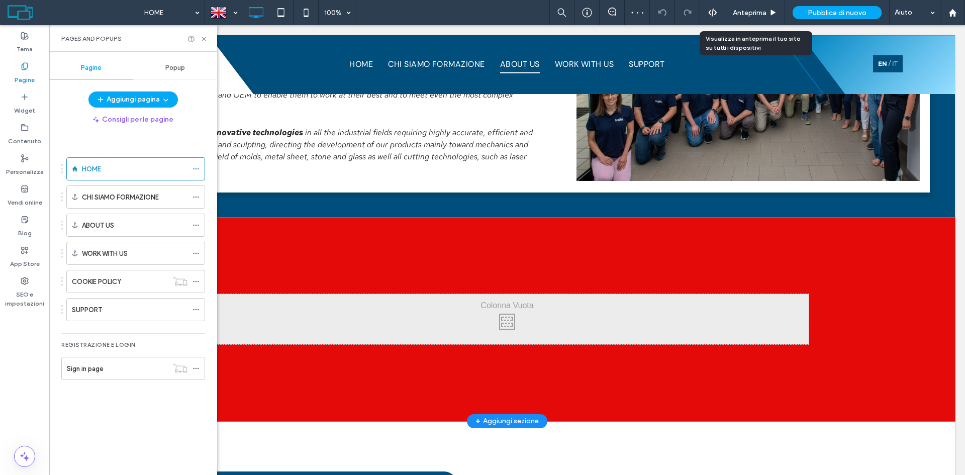
scroll to position [1360, 0]
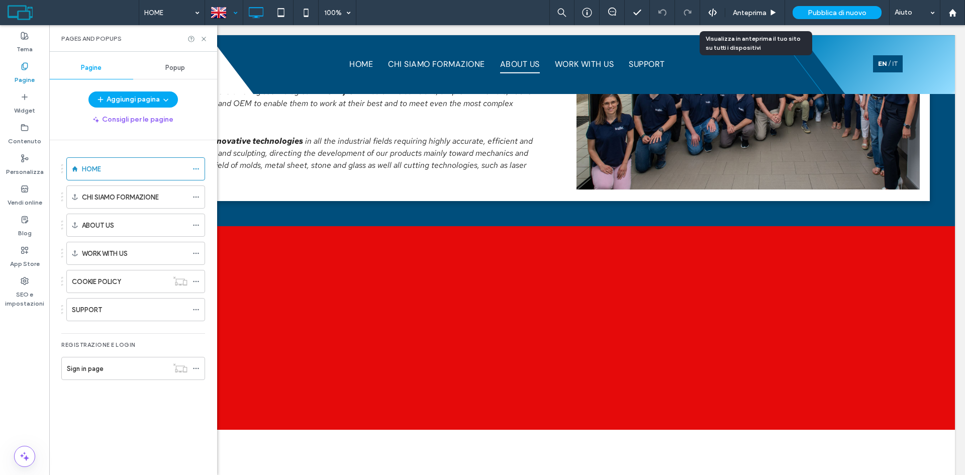
click at [228, 11] on div at bounding box center [224, 13] width 37 height 24
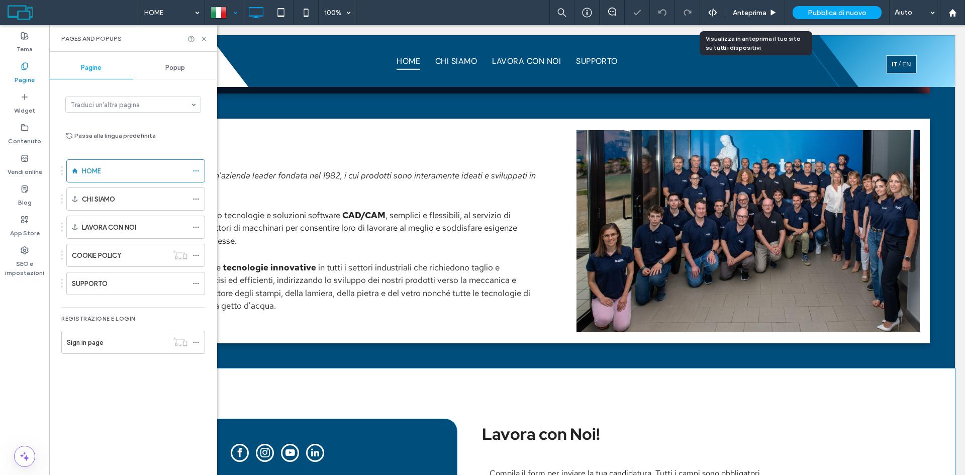
scroll to position [1203, 0]
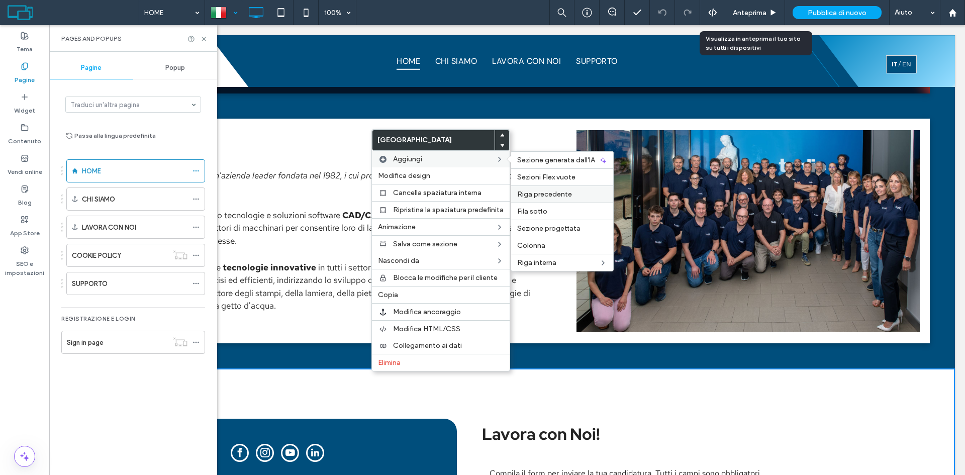
click at [552, 192] on span "Riga precedente" at bounding box center [544, 194] width 55 height 9
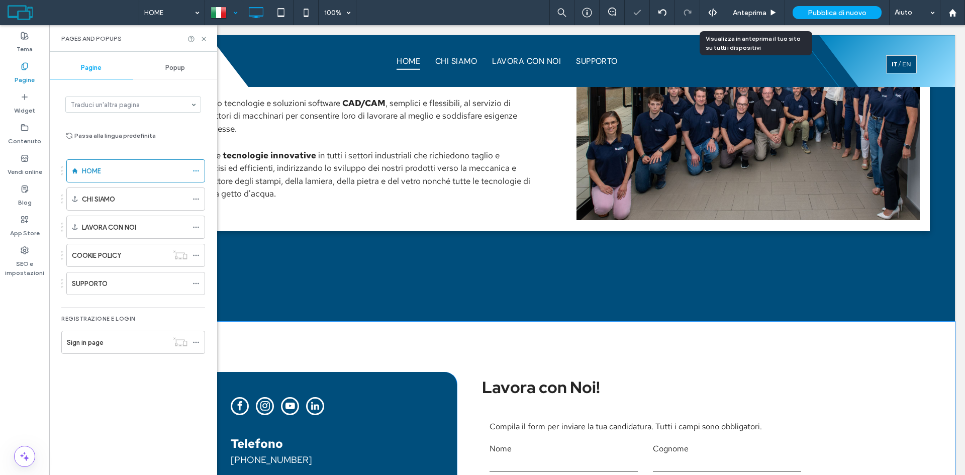
scroll to position [1354, 0]
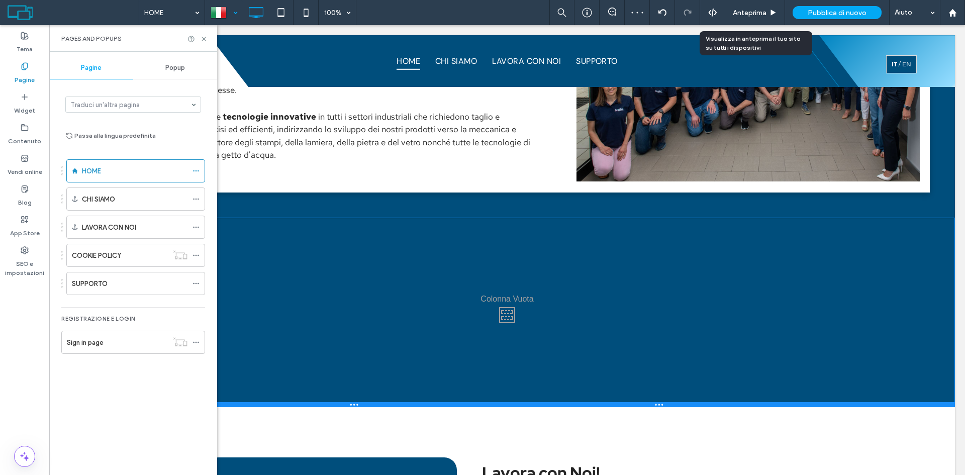
drag, startPoint x: 350, startPoint y: 281, endPoint x: 430, endPoint y: 313, distance: 86.4
click at [350, 405] on div at bounding box center [506, 404] width 895 height 5
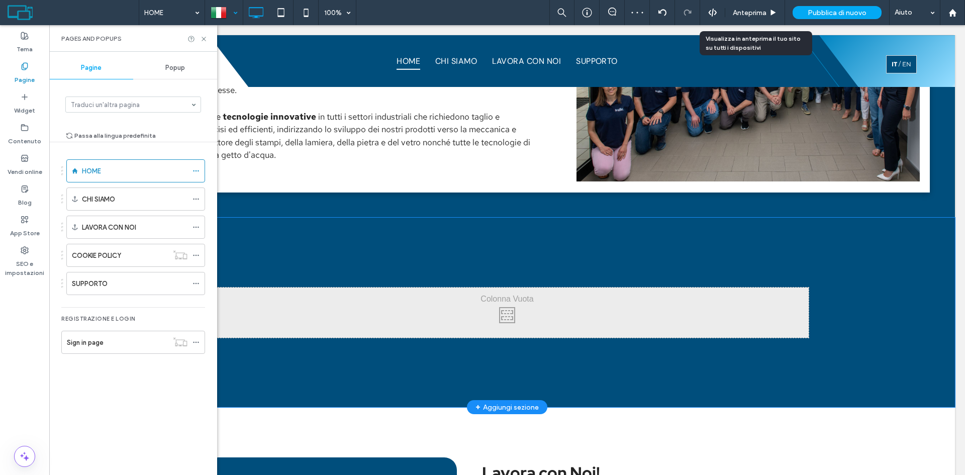
click at [391, 250] on div "Click To Paste Click To Paste Riga + Aggiungi sezione" at bounding box center [506, 312] width 895 height 189
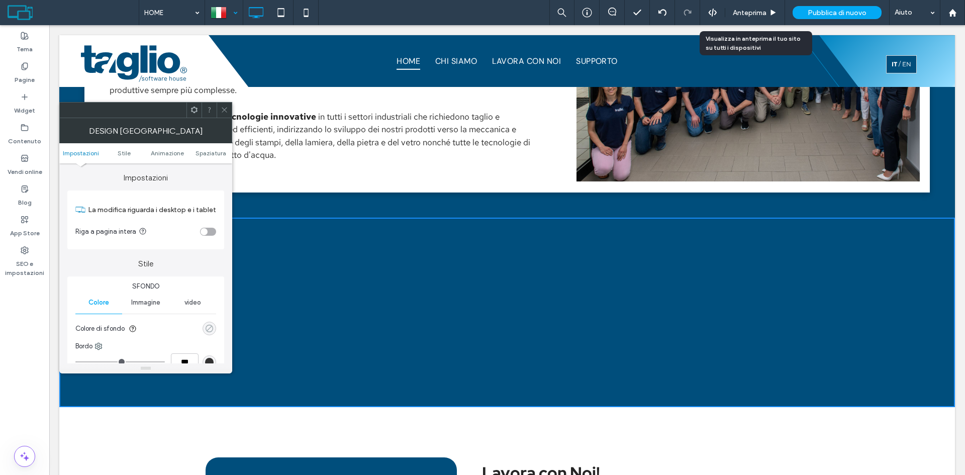
click at [207, 325] on div "rgba(0, 0, 0, 0)" at bounding box center [209, 328] width 9 height 9
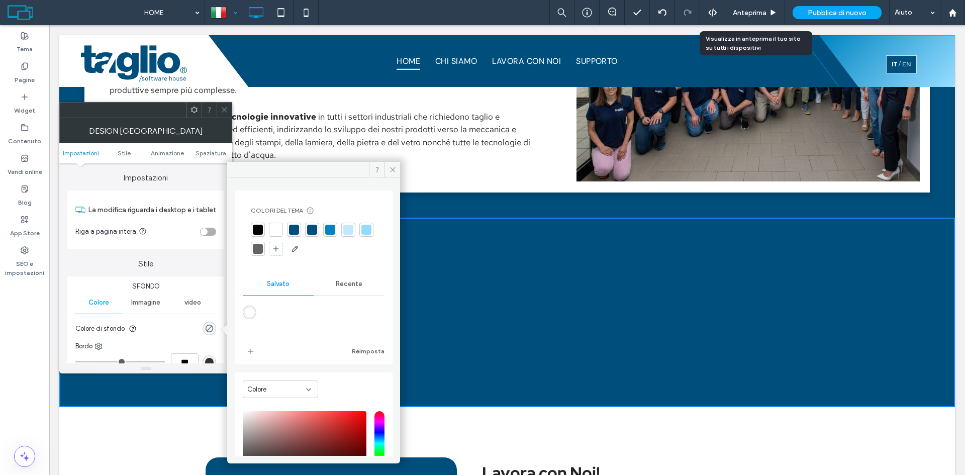
click at [326, 231] on div at bounding box center [330, 230] width 10 height 10
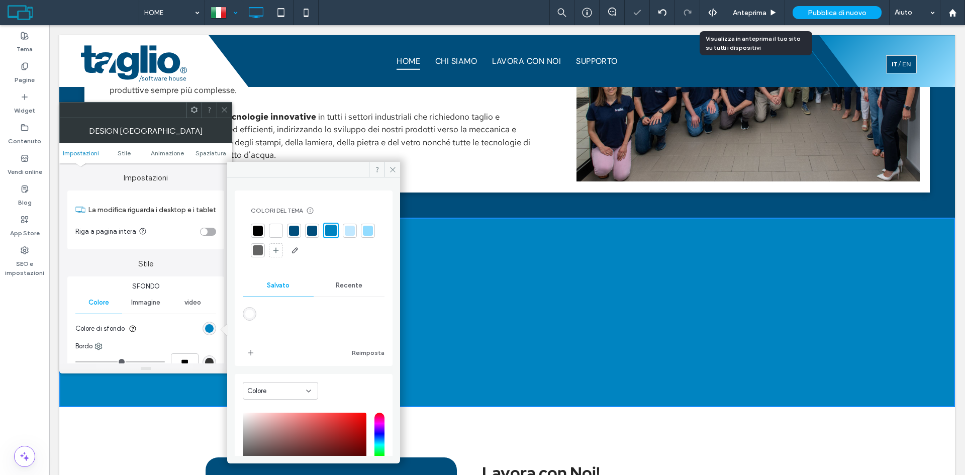
click at [223, 107] on icon at bounding box center [225, 110] width 8 height 8
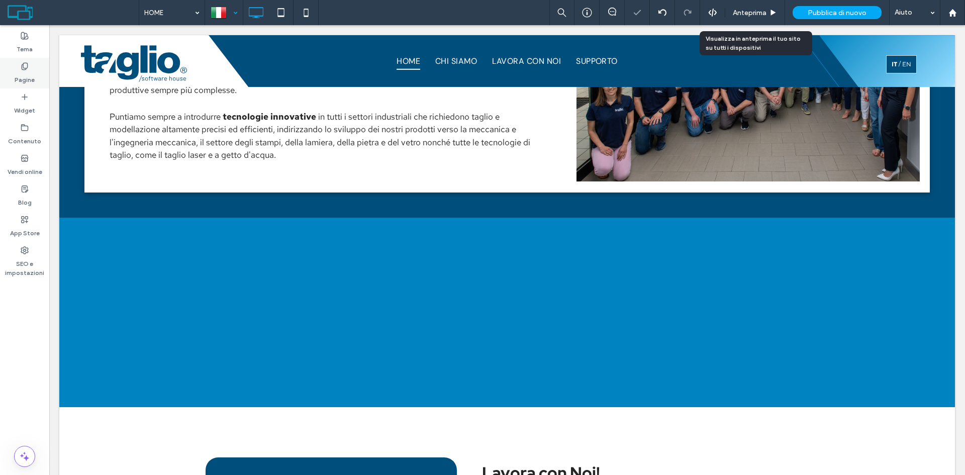
click at [23, 69] on use at bounding box center [25, 66] width 6 height 7
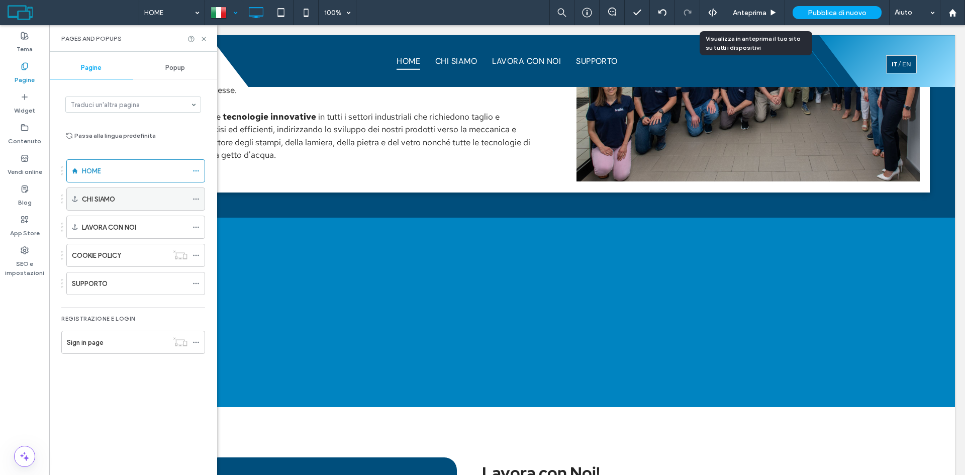
click at [161, 196] on div "CHI SIAMO" at bounding box center [135, 199] width 106 height 11
click at [200, 201] on div at bounding box center [198, 198] width 12 height 15
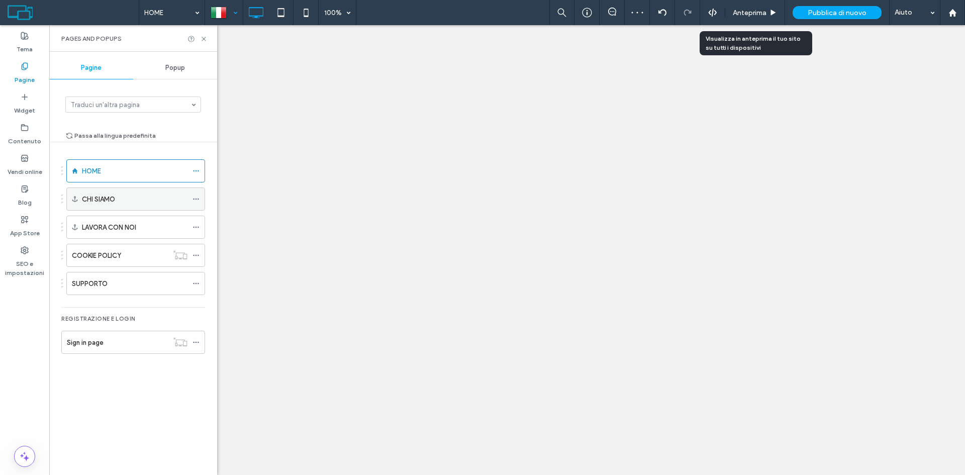
drag, startPoint x: 197, startPoint y: 195, endPoint x: 200, endPoint y: 200, distance: 5.7
click at [196, 195] on icon at bounding box center [195, 198] width 7 height 7
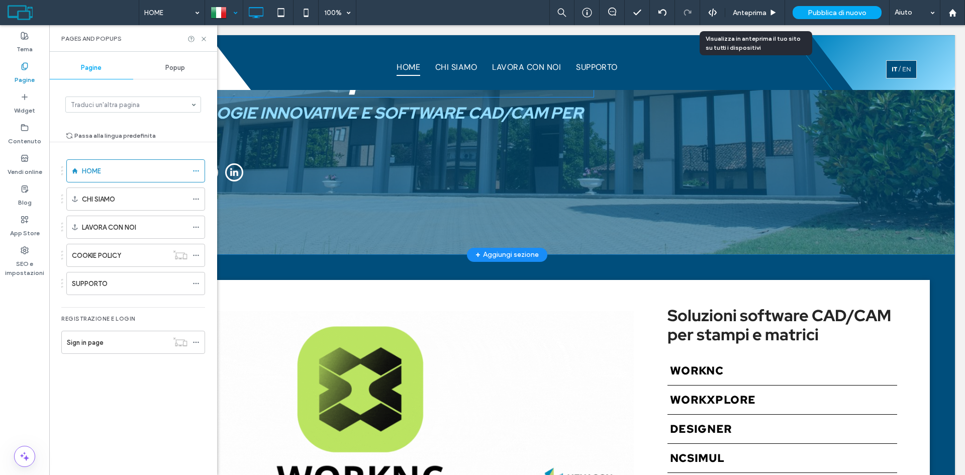
scroll to position [0, 0]
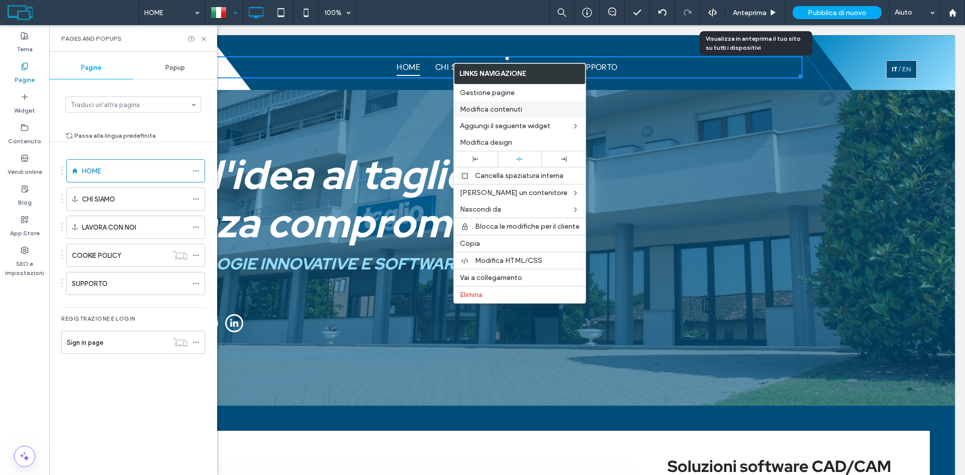
click at [532, 113] on div "Modifica contenuti" at bounding box center [520, 109] width 132 height 17
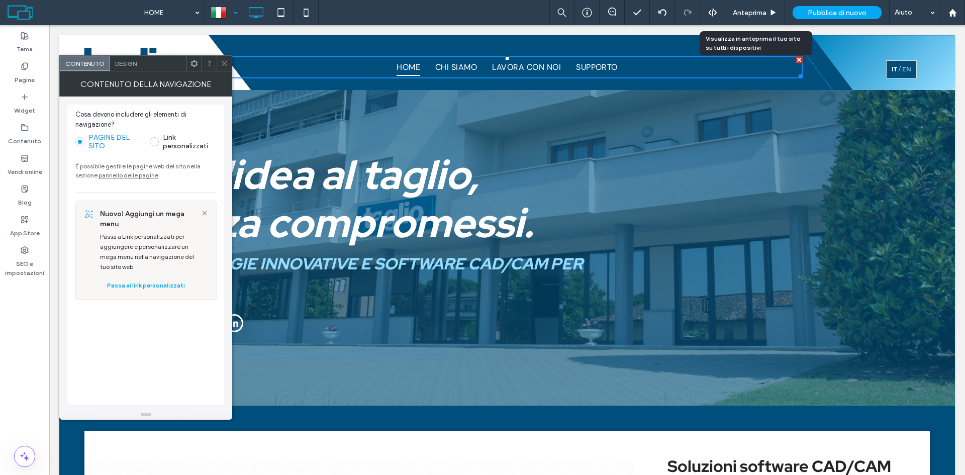
click at [164, 142] on label "Link personalizzati" at bounding box center [189, 141] width 53 height 17
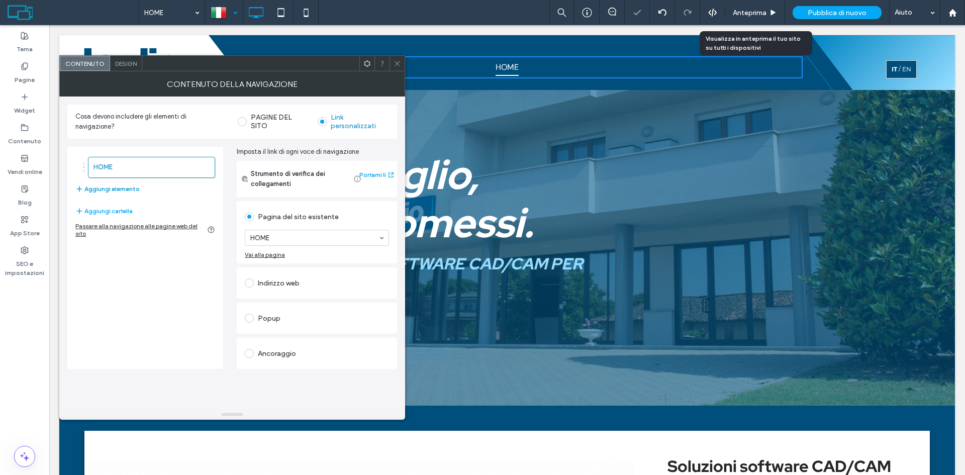
click at [129, 186] on button "Aggiungi elemento" at bounding box center [107, 189] width 64 height 12
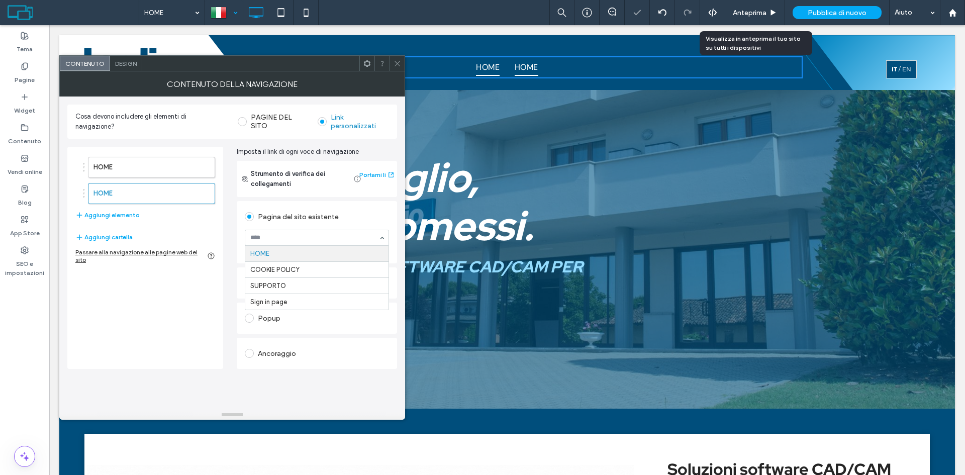
click at [379, 235] on div "HOME COOKIE POLICY SUPPORTO Sign in page" at bounding box center [317, 238] width 144 height 16
click at [121, 233] on button "Aggiungi cartella" at bounding box center [103, 237] width 57 height 12
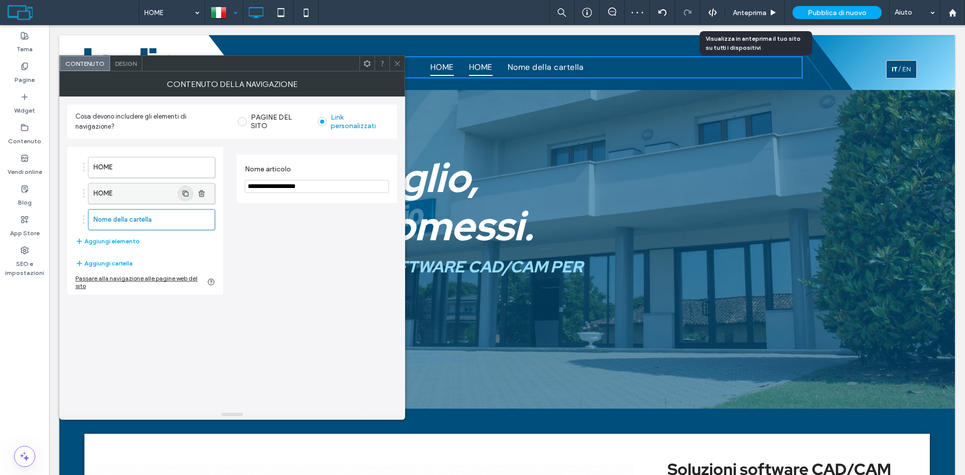
click at [182, 193] on icon "button" at bounding box center [185, 193] width 8 height 8
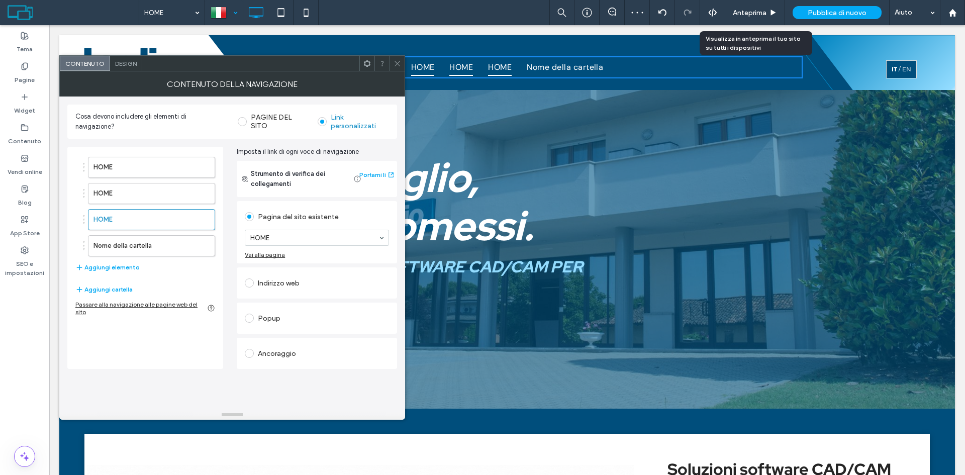
click at [309, 353] on div "Ancoraggio" at bounding box center [317, 353] width 144 height 16
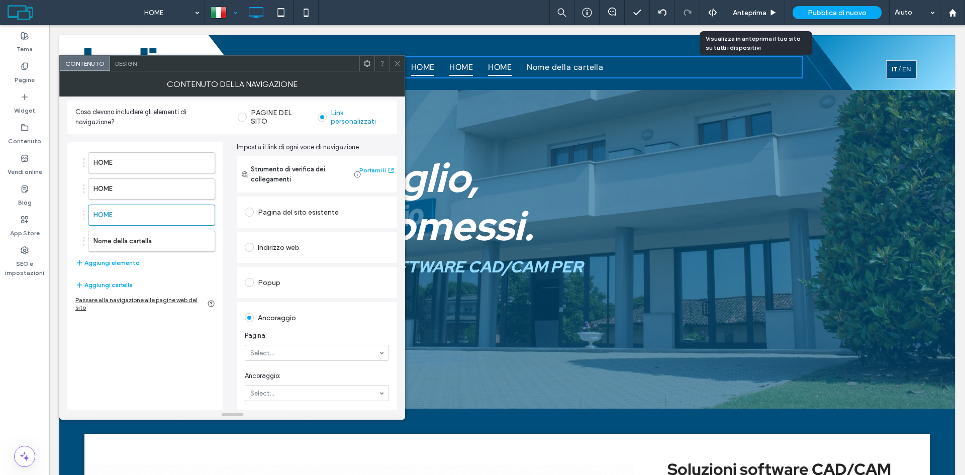
scroll to position [6, 0]
drag, startPoint x: 300, startPoint y: 353, endPoint x: 294, endPoint y: 368, distance: 15.8
click at [393, 61] on div at bounding box center [396, 63] width 15 height 15
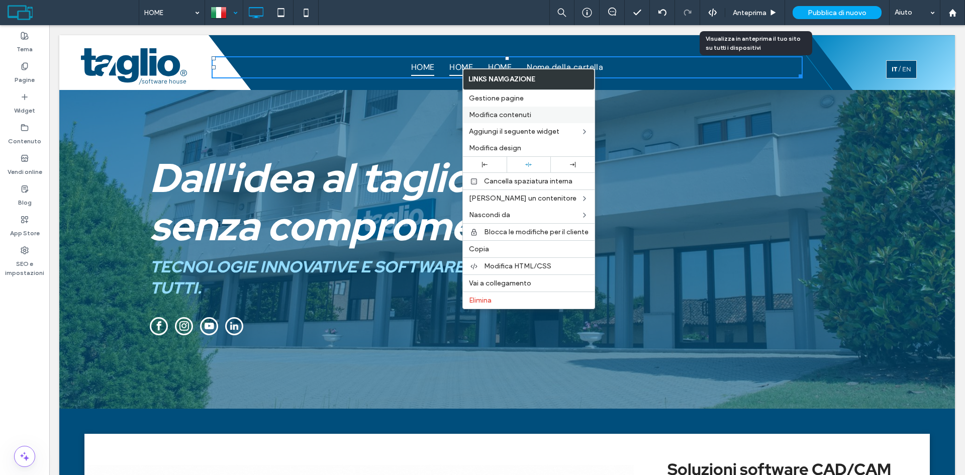
click at [526, 115] on span "Modifica contenuti" at bounding box center [500, 115] width 62 height 9
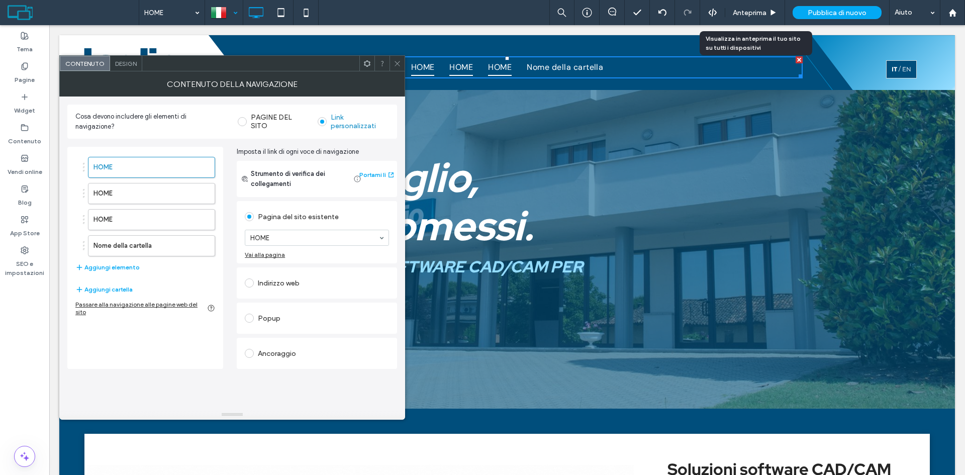
click at [275, 118] on label "PAGINE DEL SITO" at bounding box center [280, 121] width 58 height 17
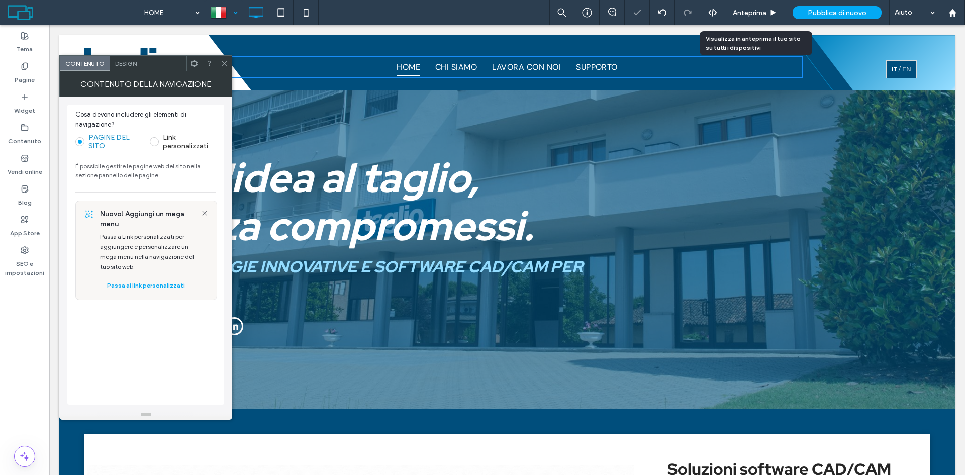
drag, startPoint x: 220, startPoint y: 64, endPoint x: 279, endPoint y: 56, distance: 60.3
click at [220, 64] on div at bounding box center [224, 63] width 15 height 15
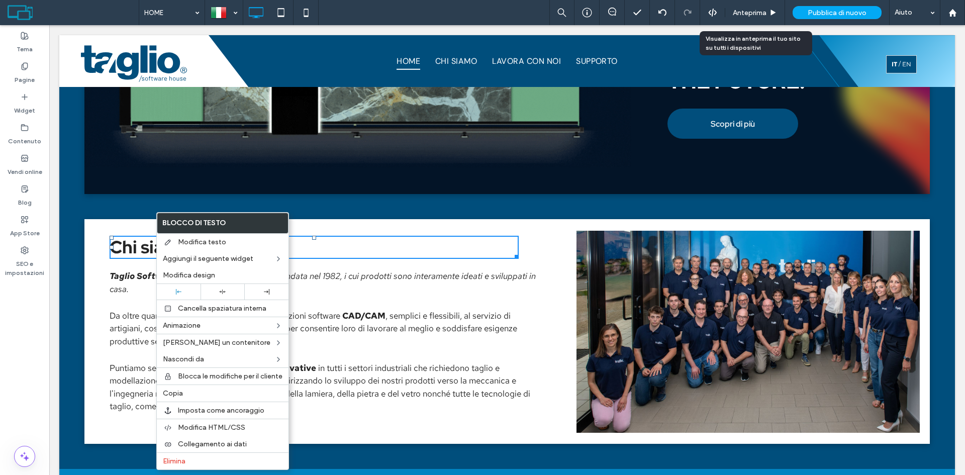
scroll to position [1105, 0]
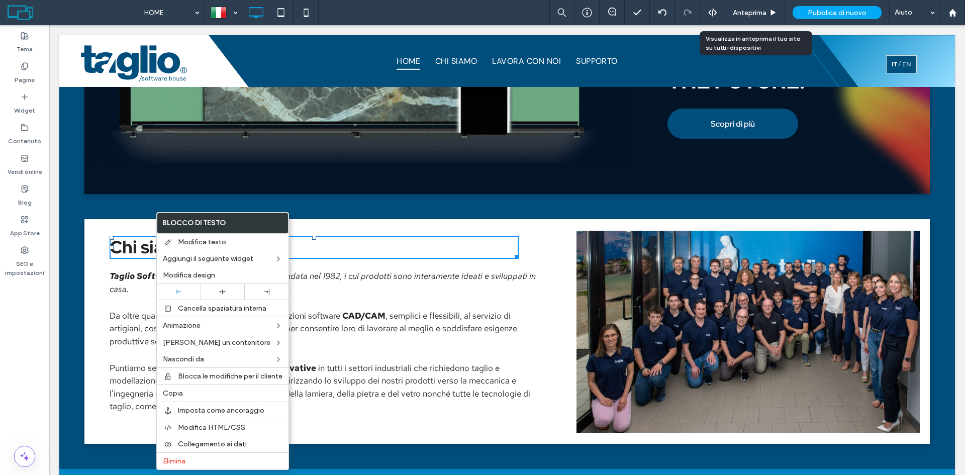
click at [89, 222] on div "Chi siamo Taglio Software House è un'azienda leader fondata nel 1982, i cui pro…" at bounding box center [506, 331] width 845 height 225
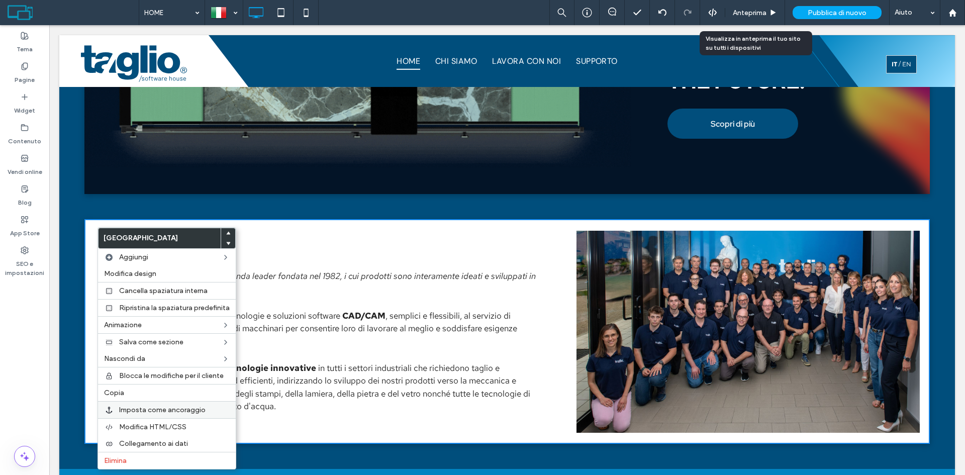
click at [180, 412] on span "Imposta come ancoraggio" at bounding box center [162, 410] width 86 height 9
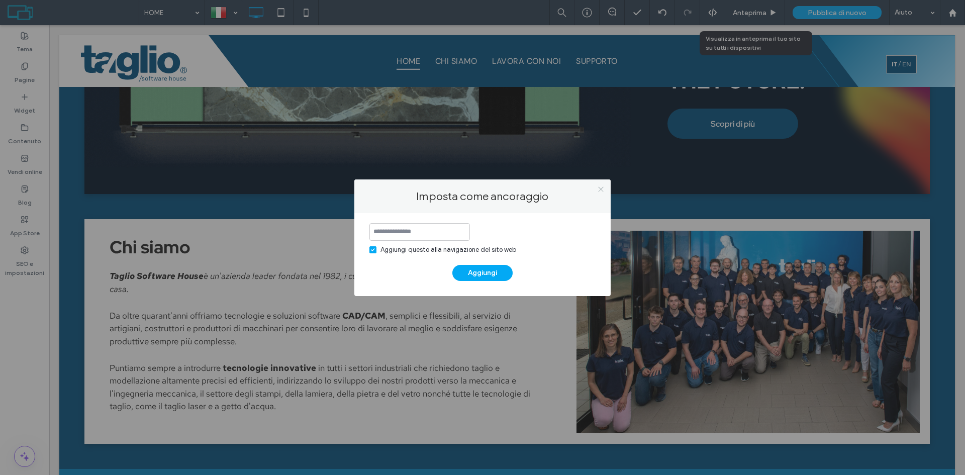
click at [602, 189] on icon at bounding box center [601, 189] width 8 height 8
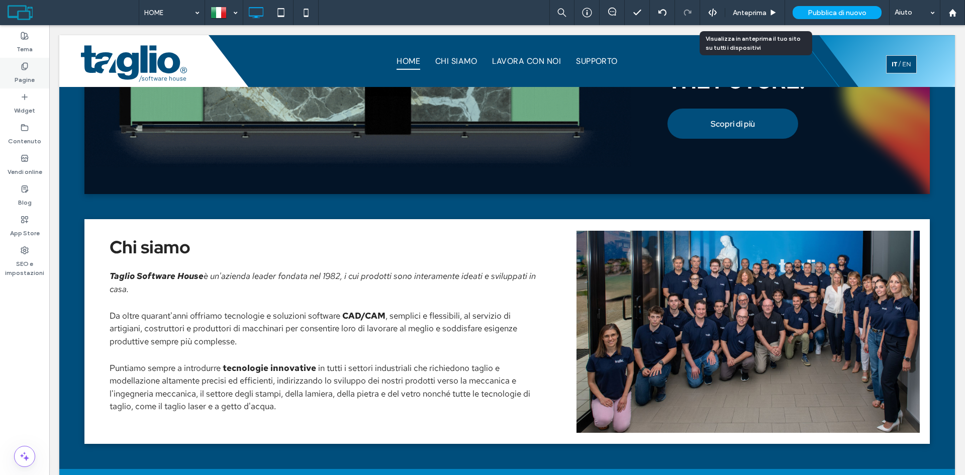
click at [28, 76] on label "Pagine" at bounding box center [25, 77] width 20 height 14
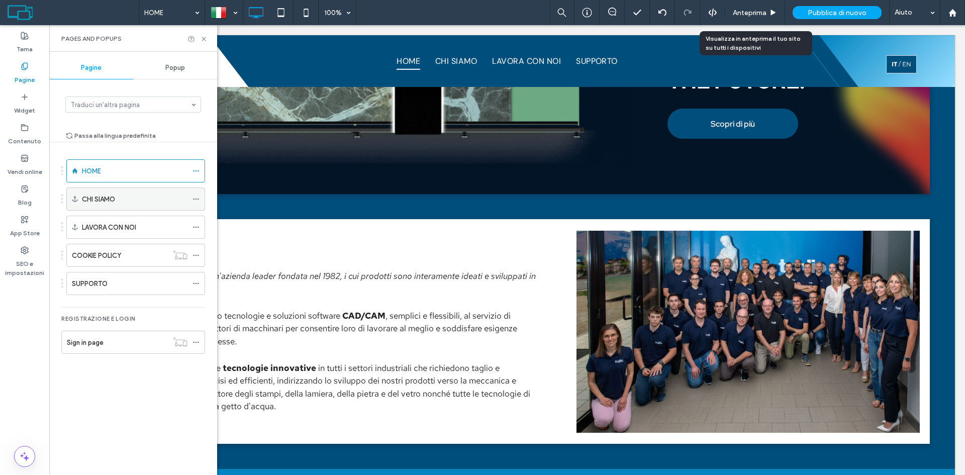
click at [117, 196] on div "CHI SIAMO" at bounding box center [135, 199] width 106 height 11
click at [102, 196] on label "CHI SIAMO" at bounding box center [98, 199] width 33 height 18
click at [195, 199] on icon at bounding box center [195, 198] width 7 height 7
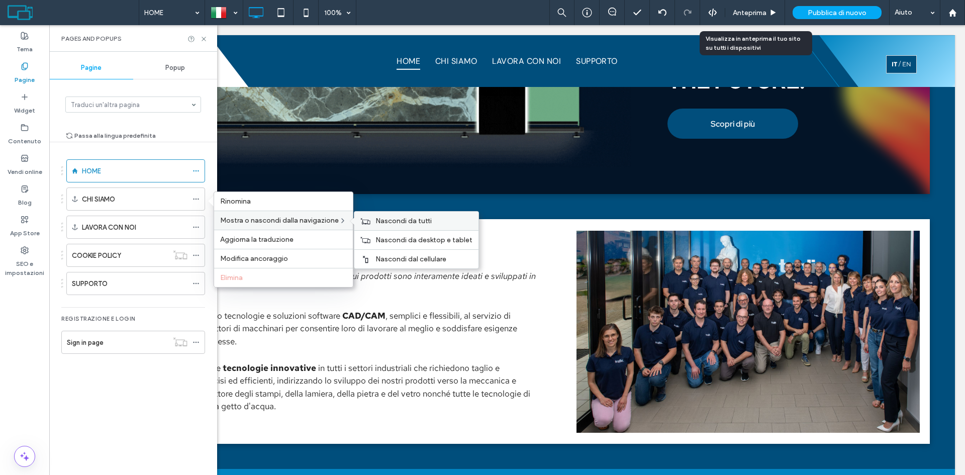
click at [384, 222] on span "Nascondi da tutti" at bounding box center [403, 221] width 56 height 9
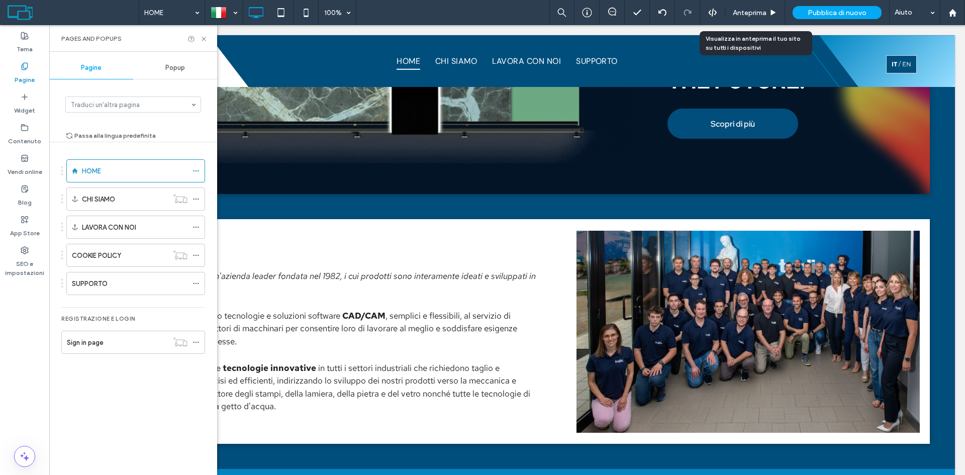
click at [194, 143] on div "Passa alla lingua predefinita" at bounding box center [133, 149] width 136 height 38
click at [205, 40] on icon at bounding box center [204, 39] width 8 height 8
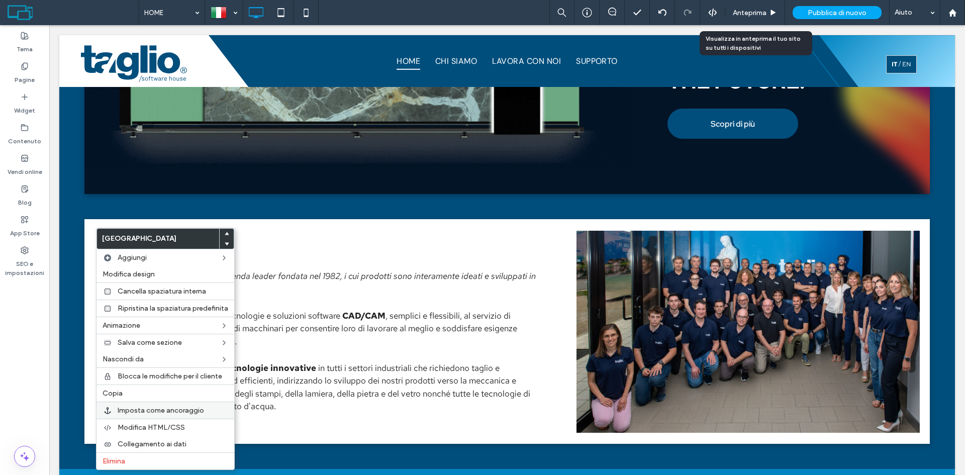
click at [157, 411] on span "Imposta come ancoraggio" at bounding box center [161, 410] width 86 height 9
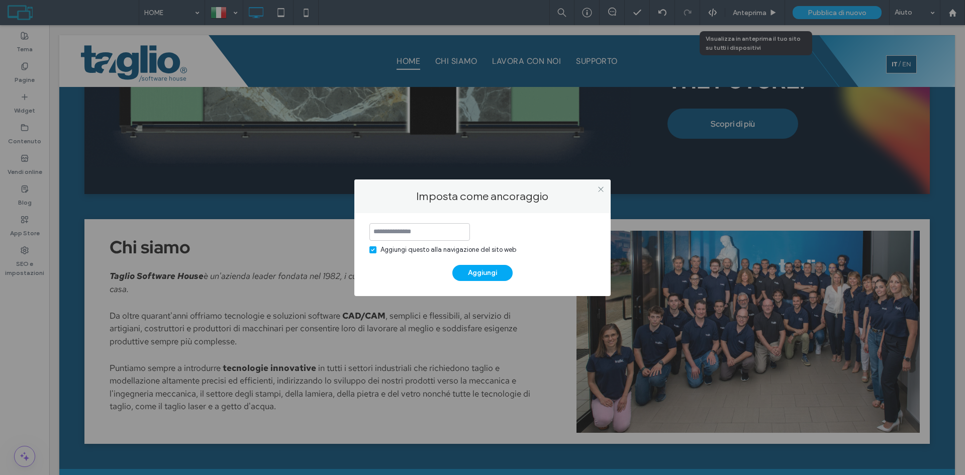
click at [429, 232] on input at bounding box center [419, 232] width 100 height 18
type input "*"
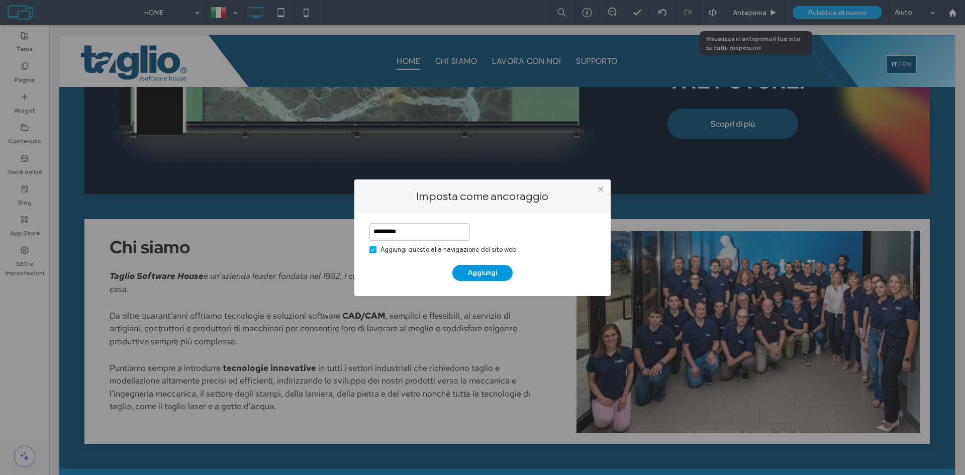
type input "*********"
click at [499, 275] on button "Aggiungi" at bounding box center [482, 273] width 60 height 16
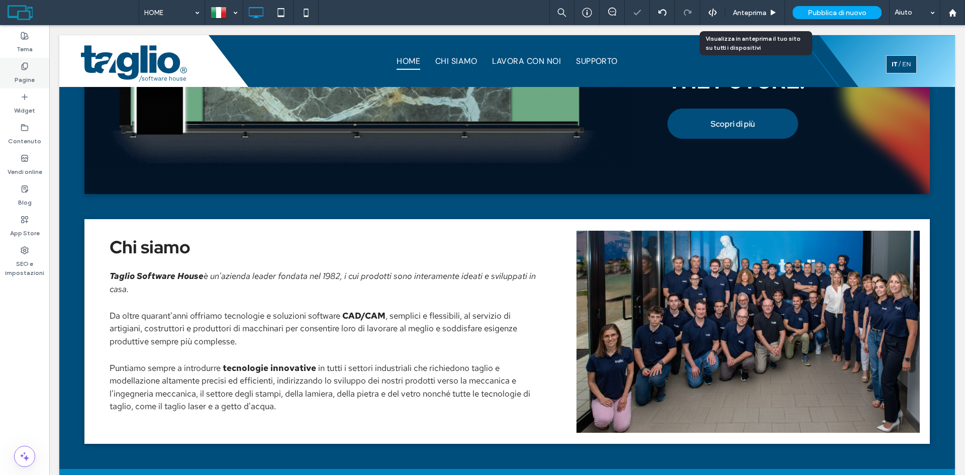
click at [20, 74] on label "Pagine" at bounding box center [25, 77] width 20 height 14
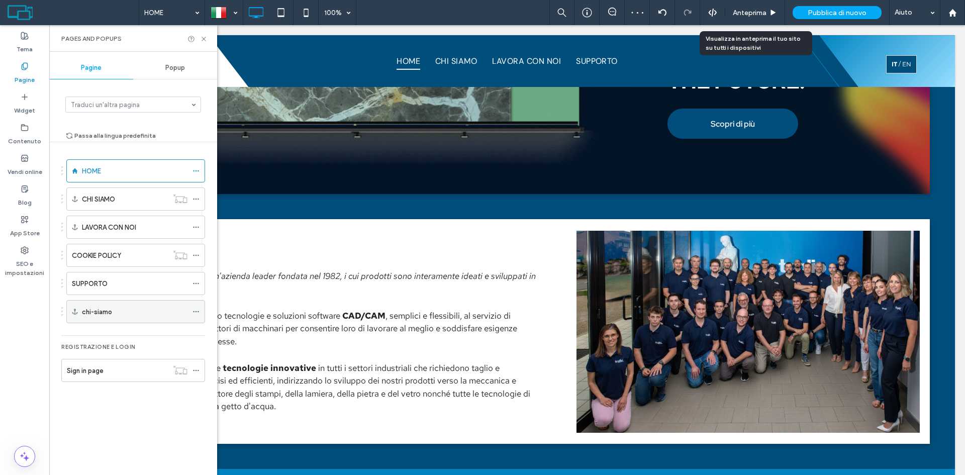
click at [197, 311] on icon at bounding box center [195, 311] width 7 height 7
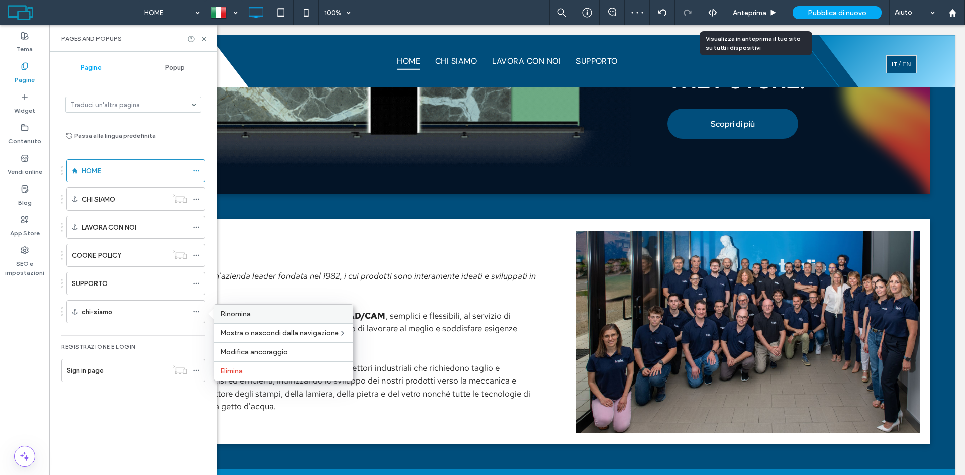
click at [274, 318] on label "Rinomina" at bounding box center [283, 314] width 127 height 9
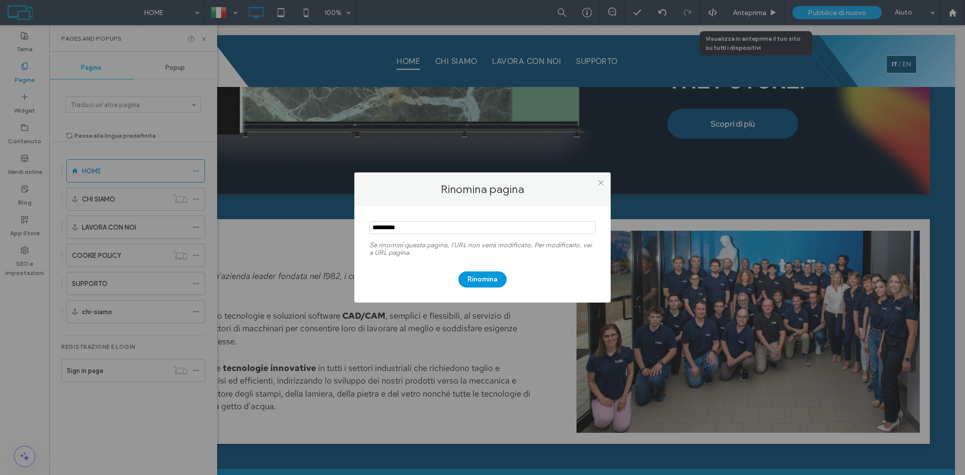
type input "*********"
click at [484, 276] on button "Rinomina" at bounding box center [482, 279] width 48 height 16
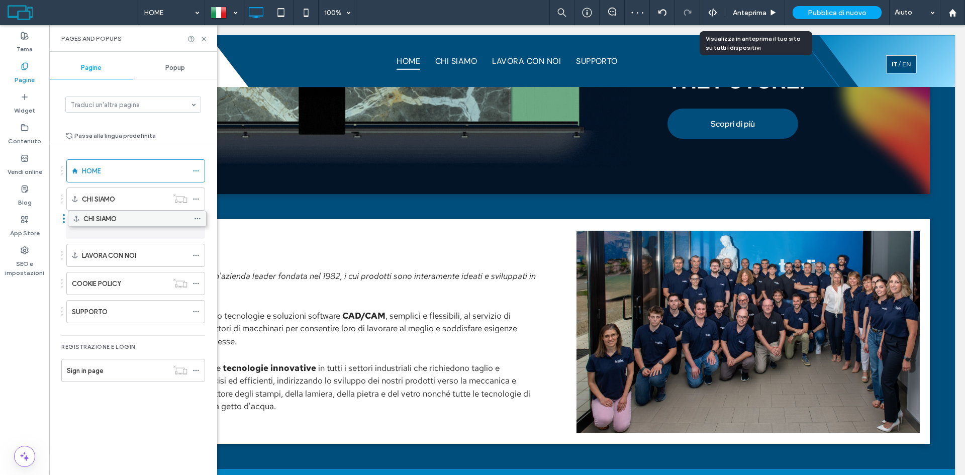
drag, startPoint x: 97, startPoint y: 315, endPoint x: 98, endPoint y: 226, distance: 89.5
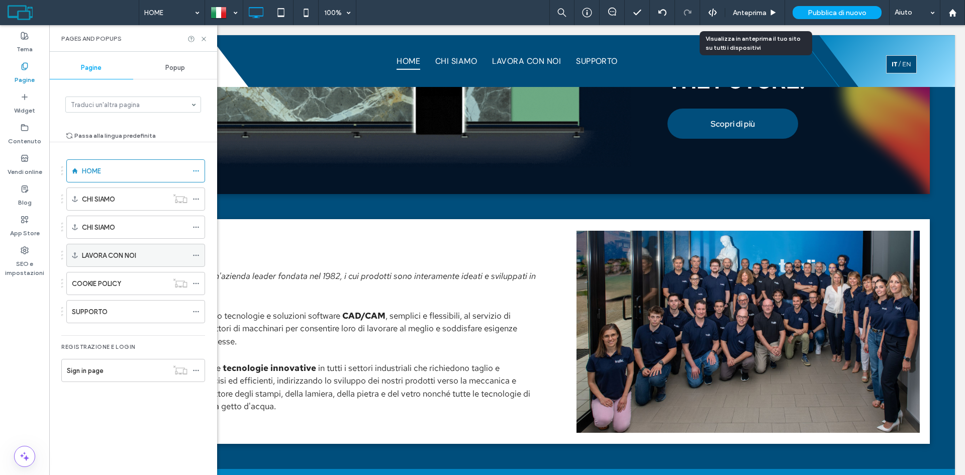
click at [189, 255] on div "LAVORA CON NOI" at bounding box center [135, 255] width 139 height 23
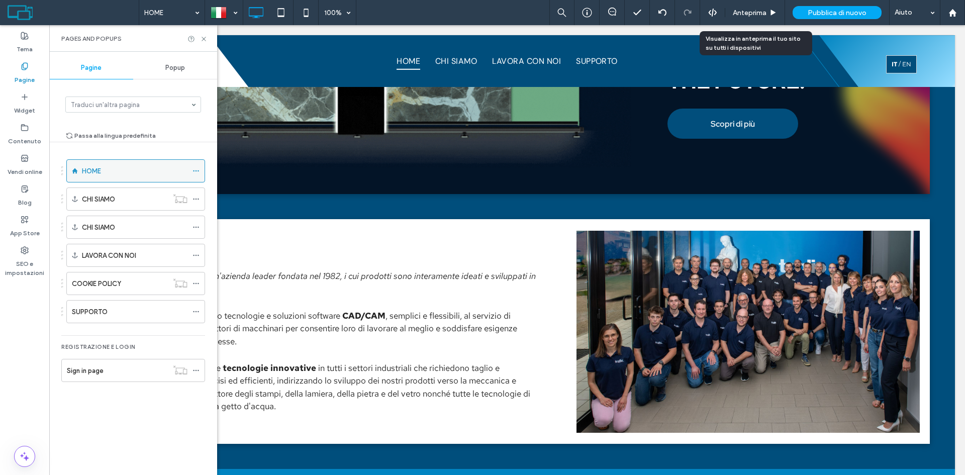
click at [196, 171] on icon at bounding box center [195, 170] width 7 height 7
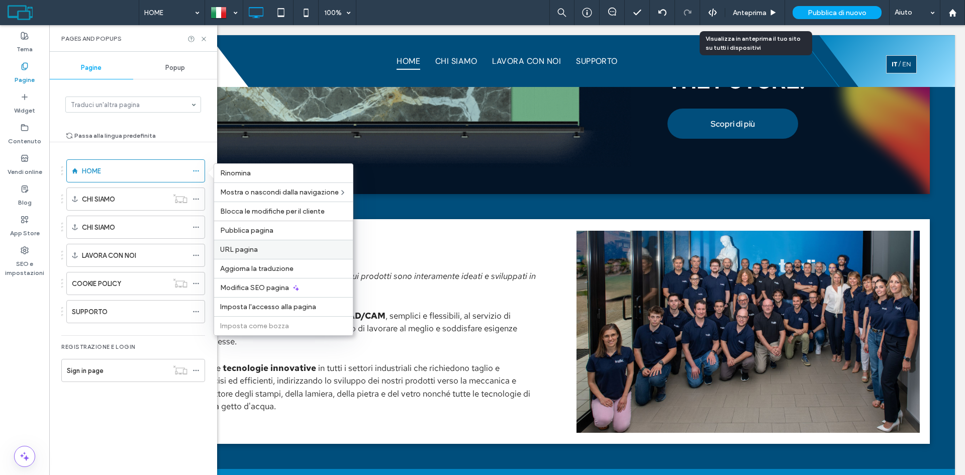
click at [278, 251] on label "URL pagina" at bounding box center [283, 249] width 127 height 9
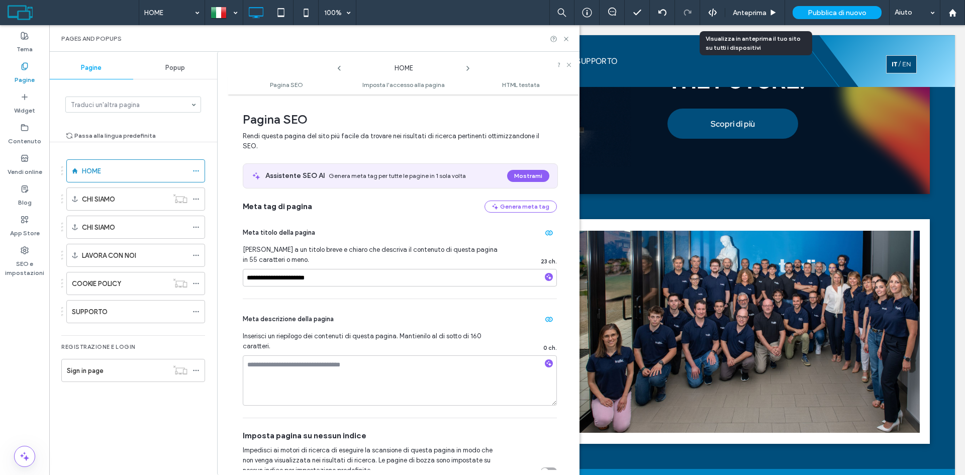
click at [466, 68] on icon at bounding box center [468, 68] width 8 height 8
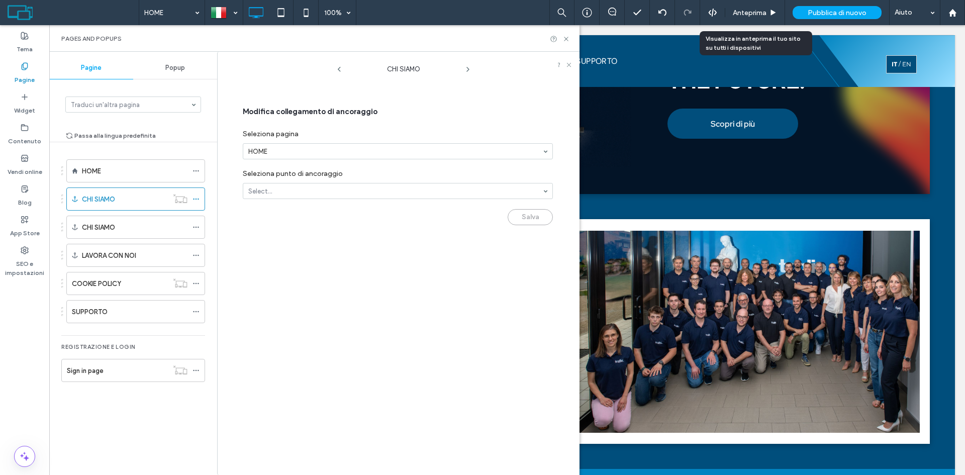
click at [466, 68] on icon at bounding box center [468, 69] width 8 height 8
click at [469, 69] on icon at bounding box center [468, 69] width 8 height 8
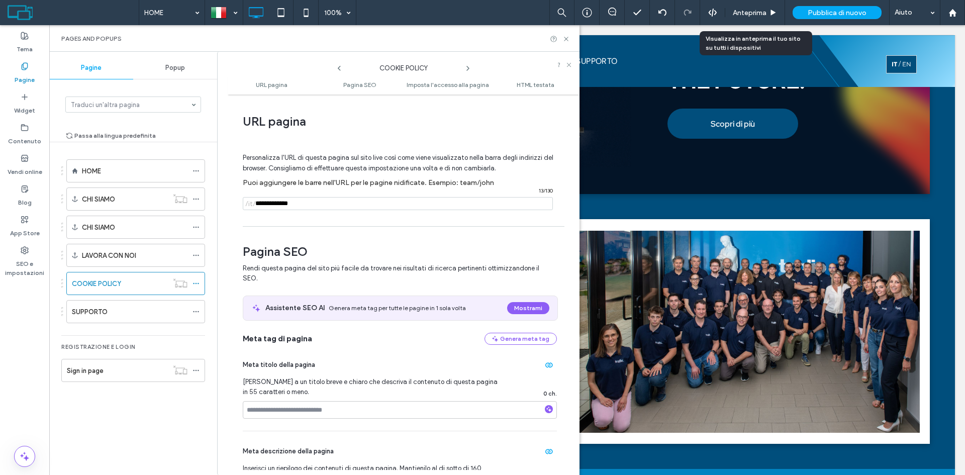
click at [469, 65] on icon at bounding box center [468, 68] width 8 height 8
click at [196, 226] on icon at bounding box center [195, 227] width 7 height 7
click at [567, 39] on icon at bounding box center [566, 39] width 8 height 8
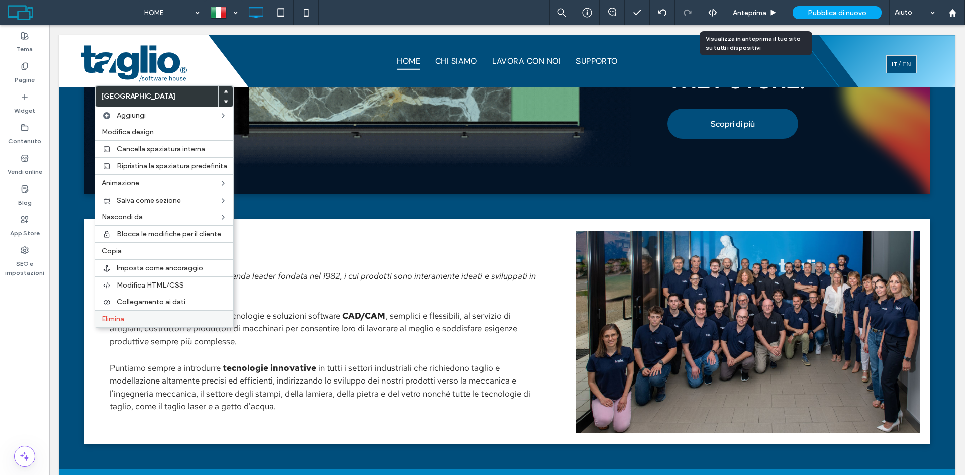
click at [134, 319] on label "Elimina" at bounding box center [165, 319] width 126 height 9
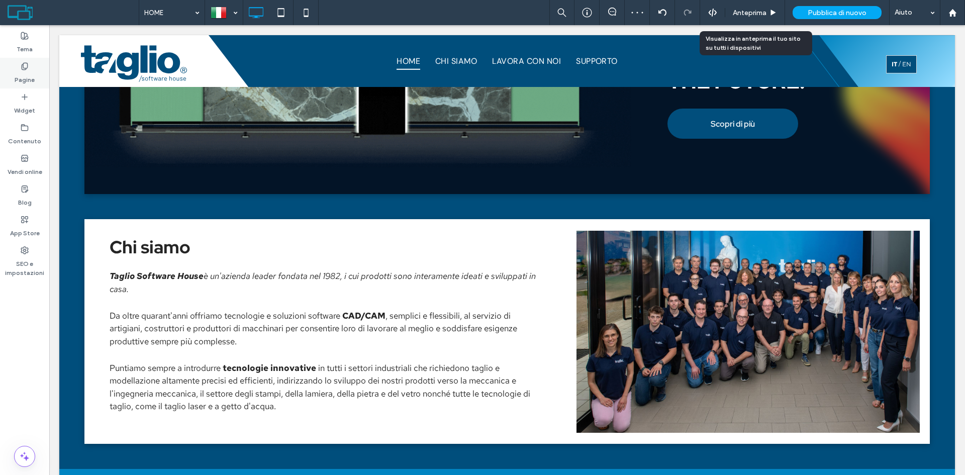
click at [29, 76] on label "Pagine" at bounding box center [25, 77] width 20 height 14
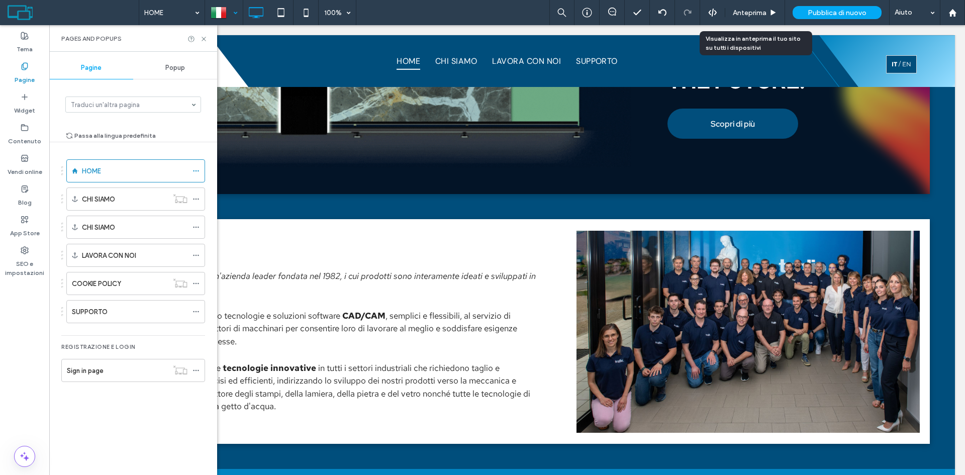
click at [227, 12] on div at bounding box center [224, 13] width 37 height 24
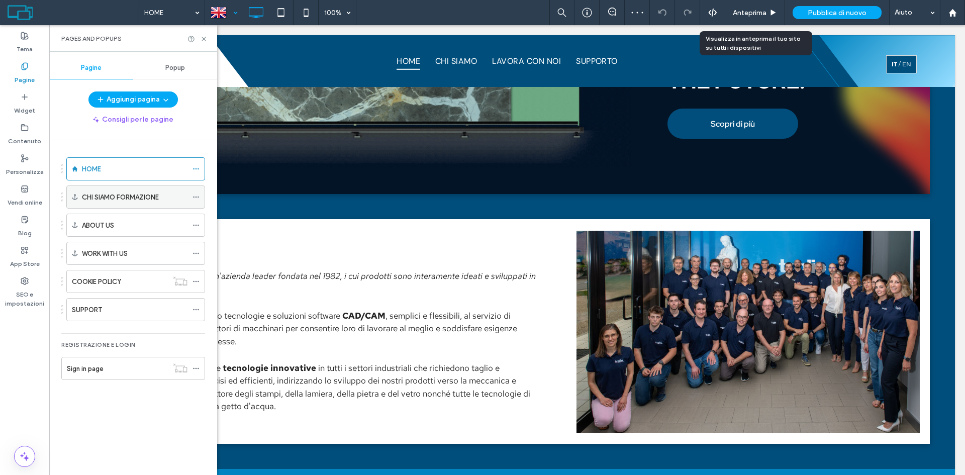
click at [193, 196] on use at bounding box center [196, 197] width 6 height 2
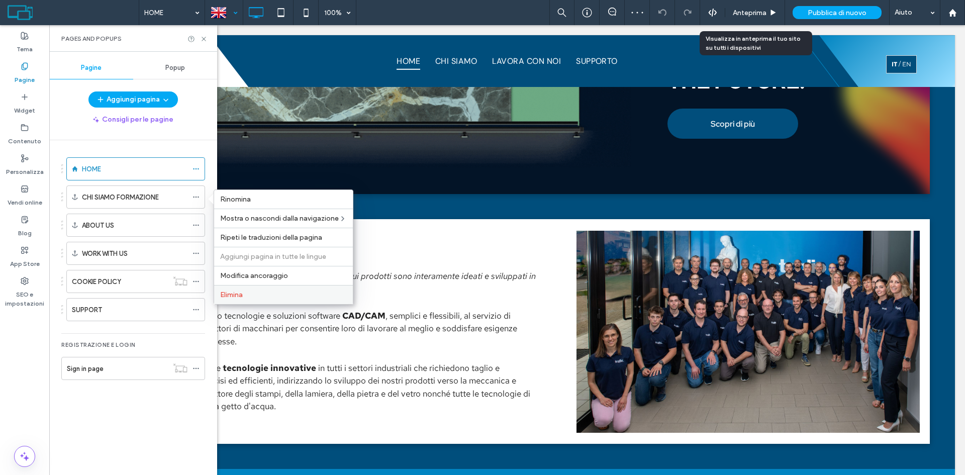
click at [239, 296] on span "Elimina" at bounding box center [231, 294] width 23 height 9
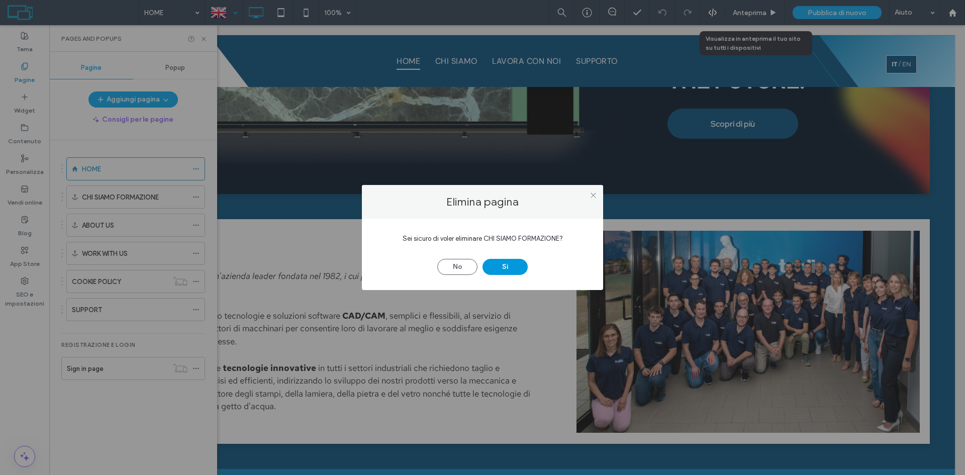
click at [496, 269] on button "Sì" at bounding box center [504, 267] width 45 height 16
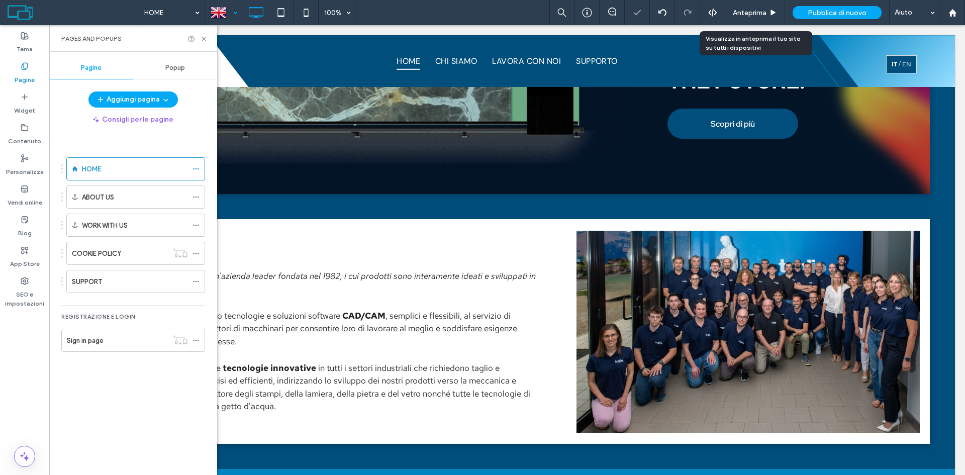
click at [198, 38] on div "HOME 100% Anteprima Pubblica di nuovo Aiuto Commenti sito Commenti sito Automat…" at bounding box center [482, 237] width 965 height 475
click at [204, 37] on icon at bounding box center [204, 39] width 8 height 8
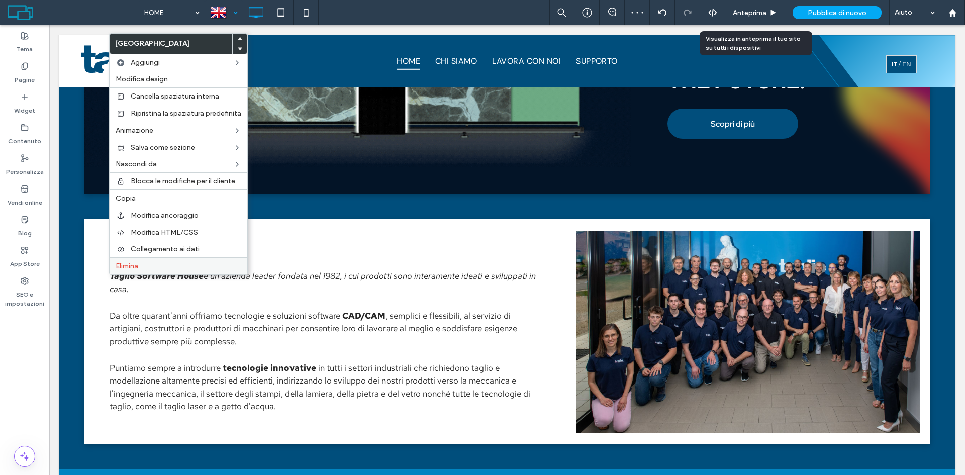
click at [150, 261] on div "Elimina" at bounding box center [179, 265] width 138 height 17
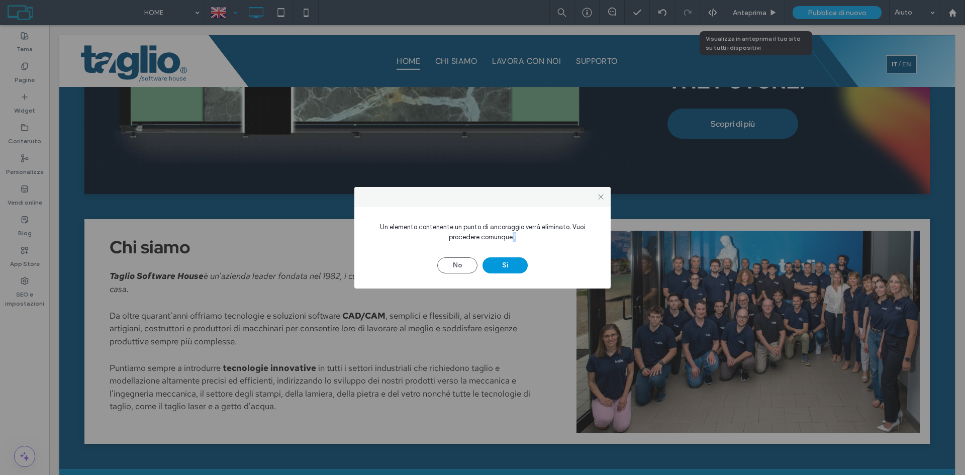
click at [506, 262] on button "Sì" at bounding box center [504, 265] width 45 height 16
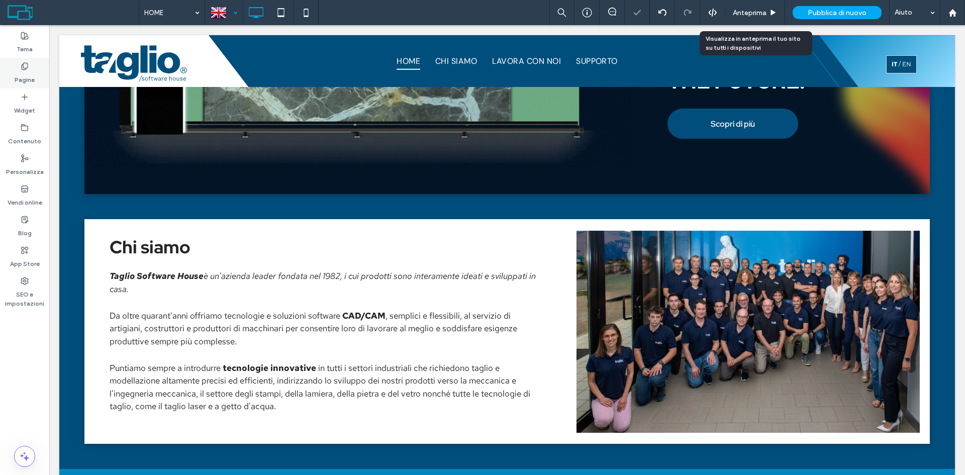
click at [17, 77] on label "Pagine" at bounding box center [25, 77] width 20 height 14
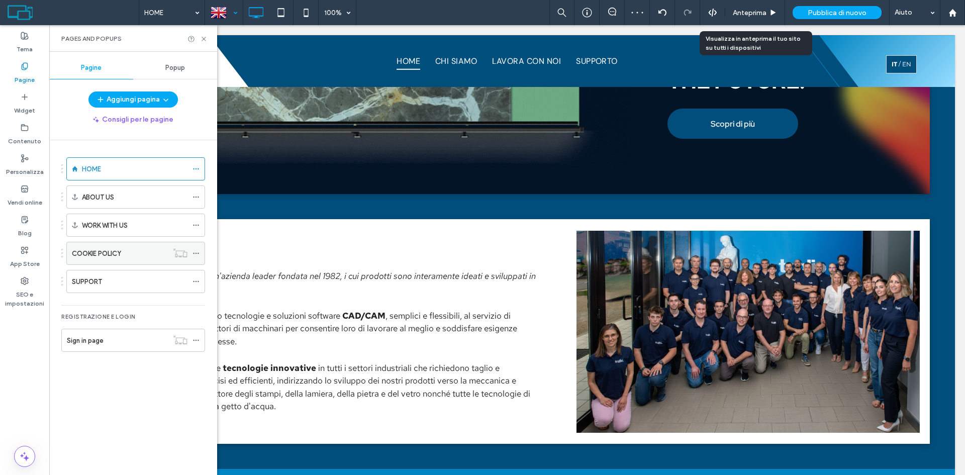
click at [150, 259] on div "COOKIE POLICY" at bounding box center [120, 253] width 96 height 22
click at [161, 277] on div "SUPPORT" at bounding box center [130, 281] width 116 height 11
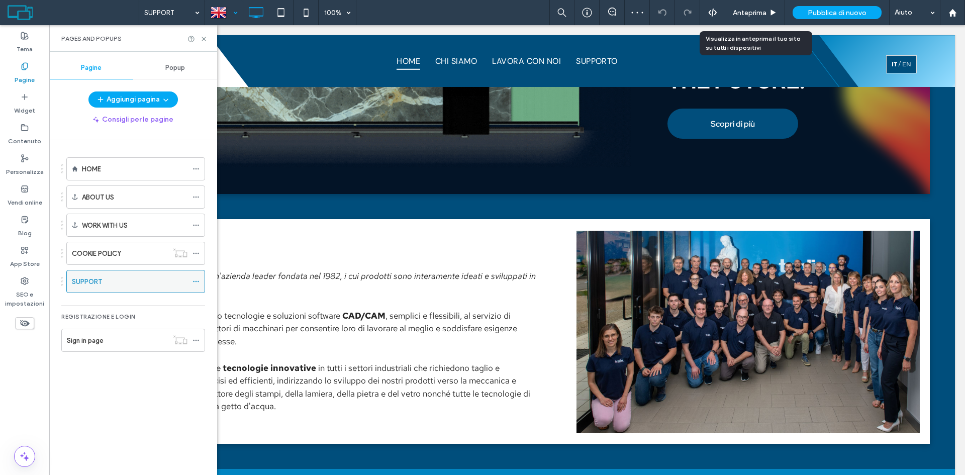
click at [199, 283] on icon at bounding box center [195, 281] width 7 height 7
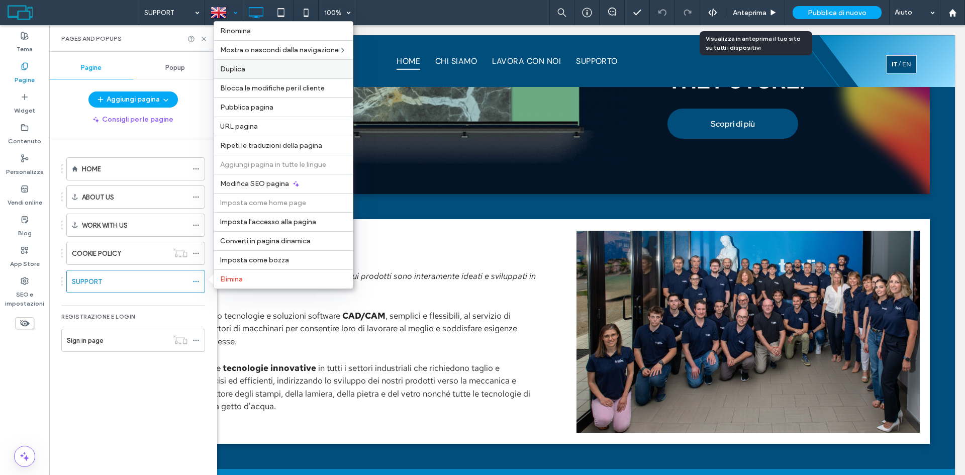
click at [259, 68] on label "Duplica" at bounding box center [283, 69] width 127 height 9
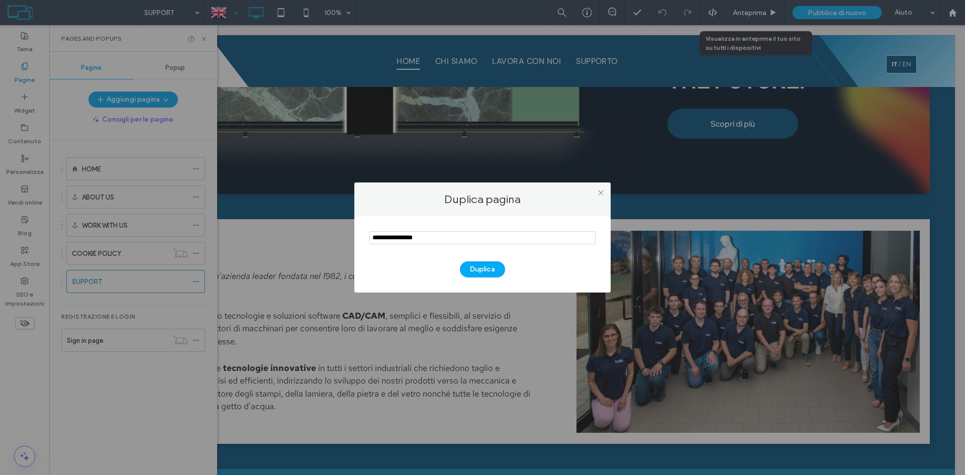
click at [452, 234] on input "notEmpty" at bounding box center [482, 237] width 226 height 13
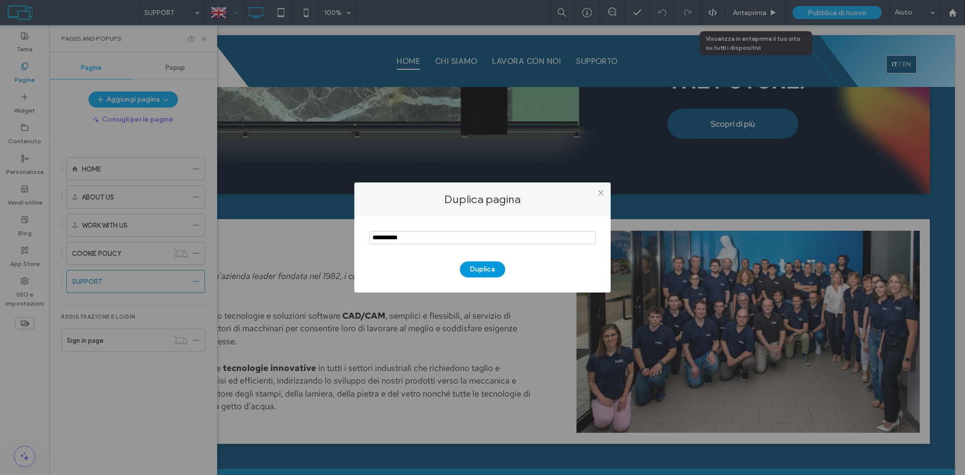
type input "**********"
click at [468, 267] on button "Duplica" at bounding box center [482, 269] width 45 height 16
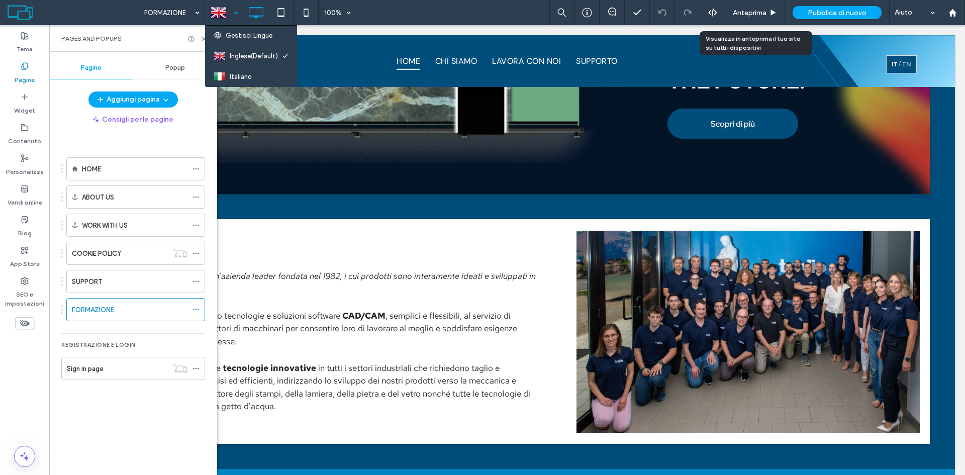
click at [240, 12] on div at bounding box center [224, 13] width 37 height 24
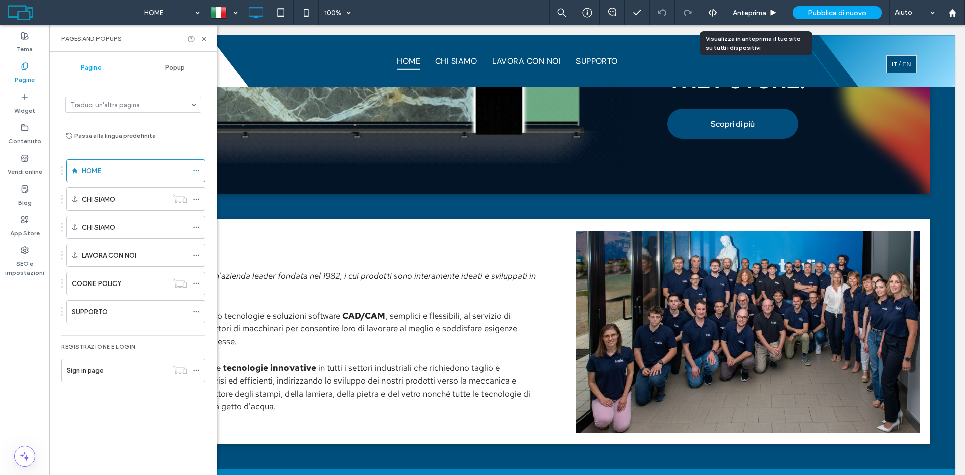
click at [195, 102] on div "Traduci un'altra pagina" at bounding box center [133, 104] width 136 height 16
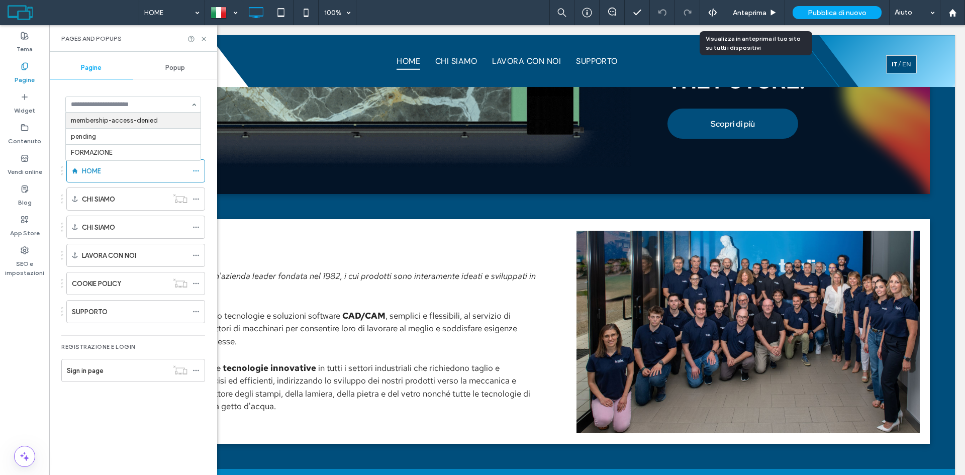
click at [191, 101] on div "membership-access-denied pending FORMAZIONE" at bounding box center [133, 104] width 136 height 16
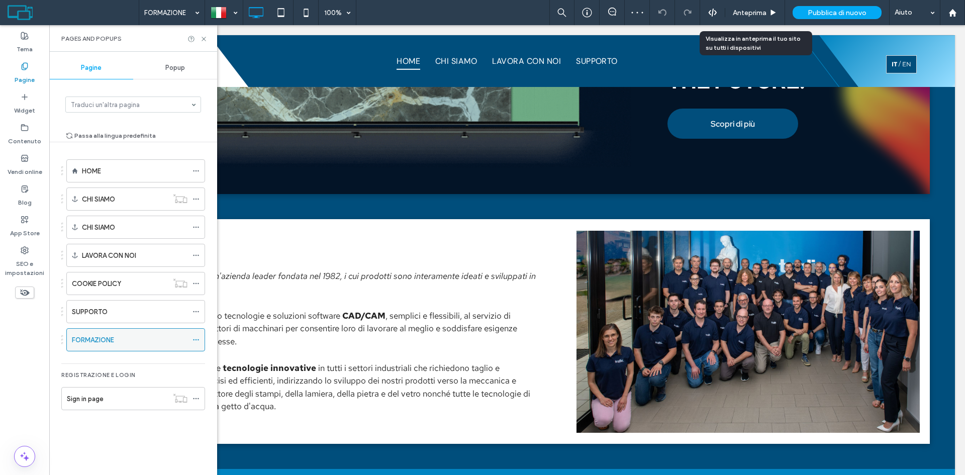
click at [135, 338] on div "FORMAZIONE" at bounding box center [130, 340] width 116 height 11
click at [198, 341] on icon at bounding box center [195, 339] width 7 height 7
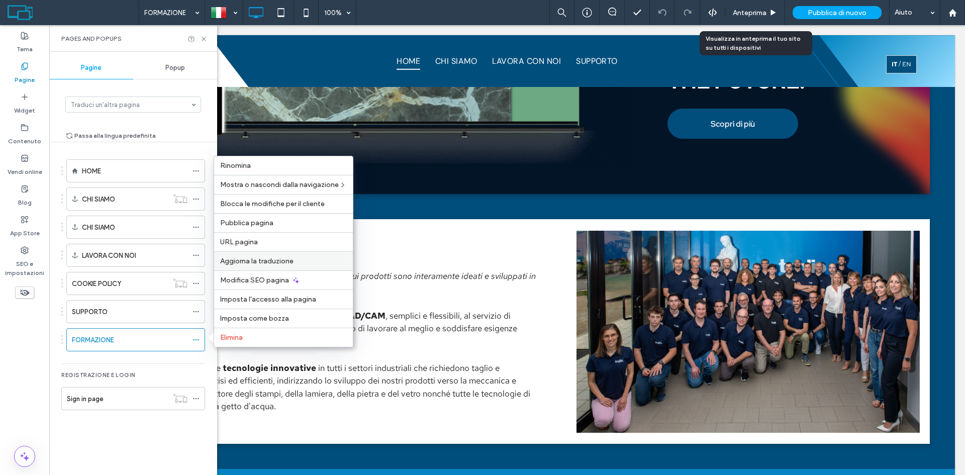
click at [323, 256] on div "Aggiorna la traduzione" at bounding box center [283, 260] width 139 height 19
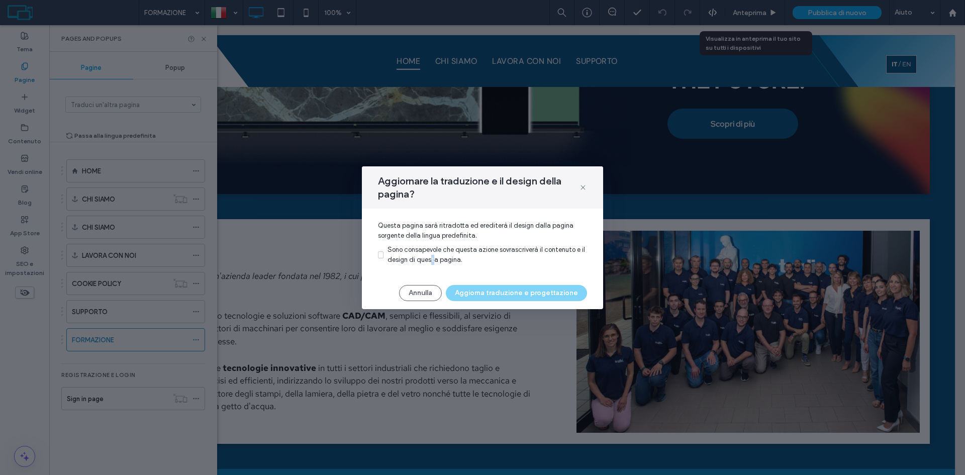
click at [432, 257] on span "Sono consapevole che questa azione sovrascriverà il contenuto e il design di qu…" at bounding box center [485, 255] width 197 height 18
click at [385, 259] on label "Sono consapevole che questa azione sovrascriverà il contenuto e il design di qu…" at bounding box center [482, 255] width 209 height 20
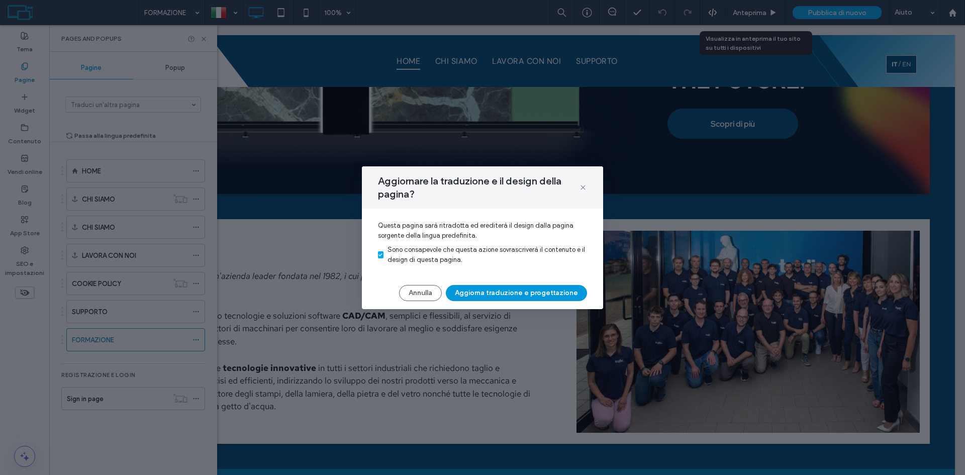
click at [539, 293] on button "Aggiorna traduzione e progettazione" at bounding box center [516, 293] width 141 height 16
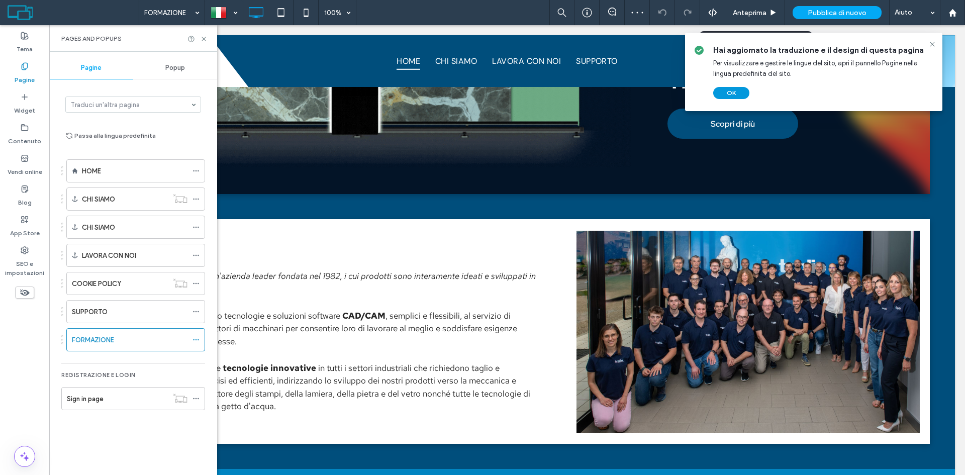
click at [735, 96] on button "OK" at bounding box center [731, 93] width 36 height 12
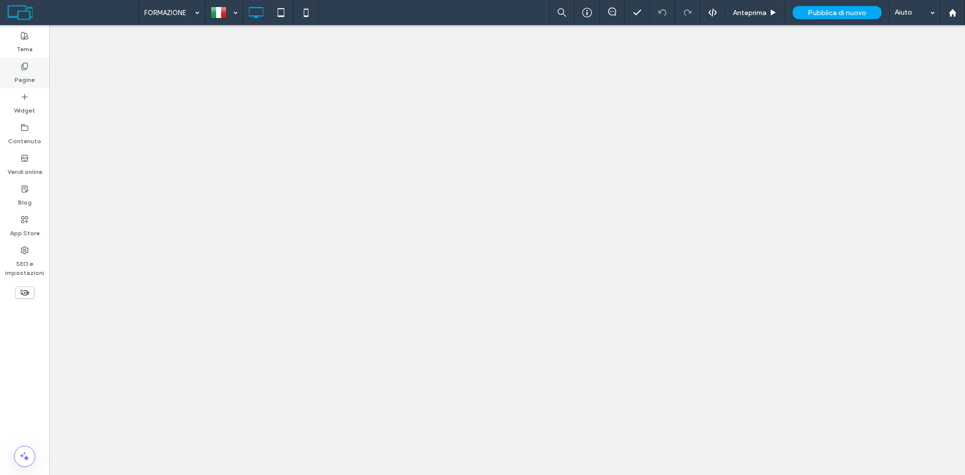
click at [19, 71] on label "Pagine" at bounding box center [25, 77] width 20 height 14
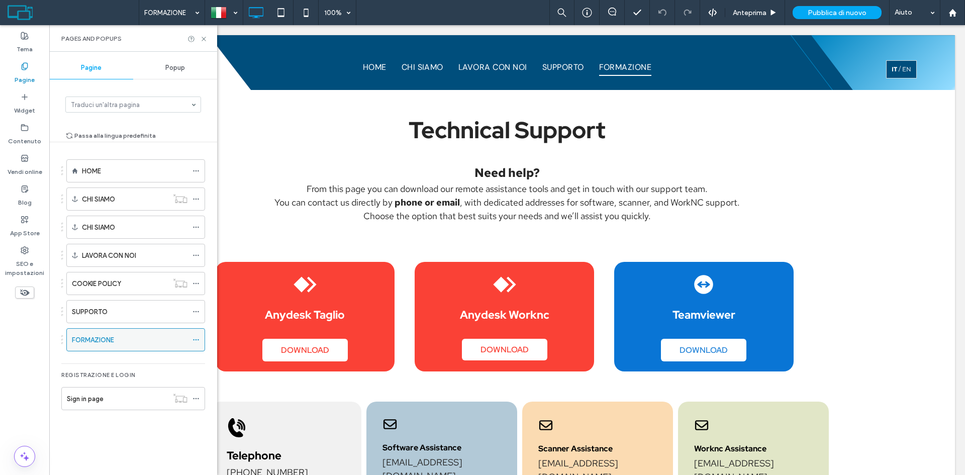
click at [198, 337] on icon at bounding box center [195, 339] width 7 height 7
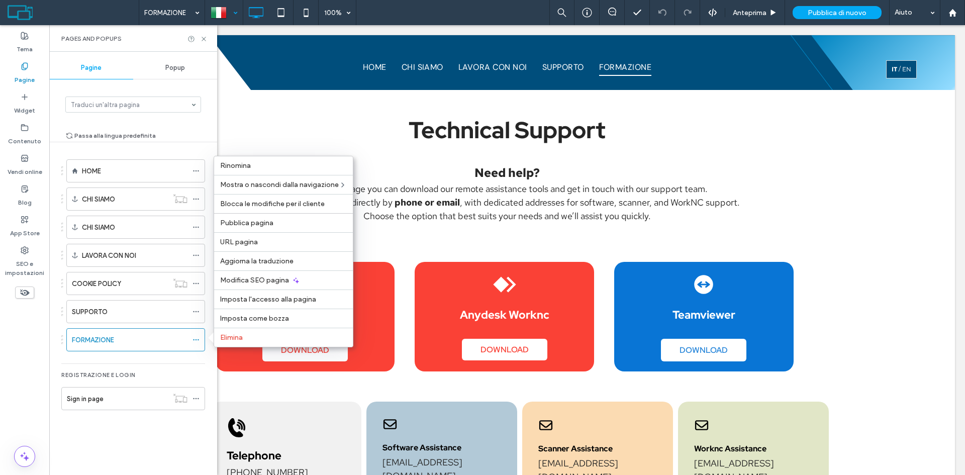
click at [218, 9] on div at bounding box center [224, 13] width 37 height 24
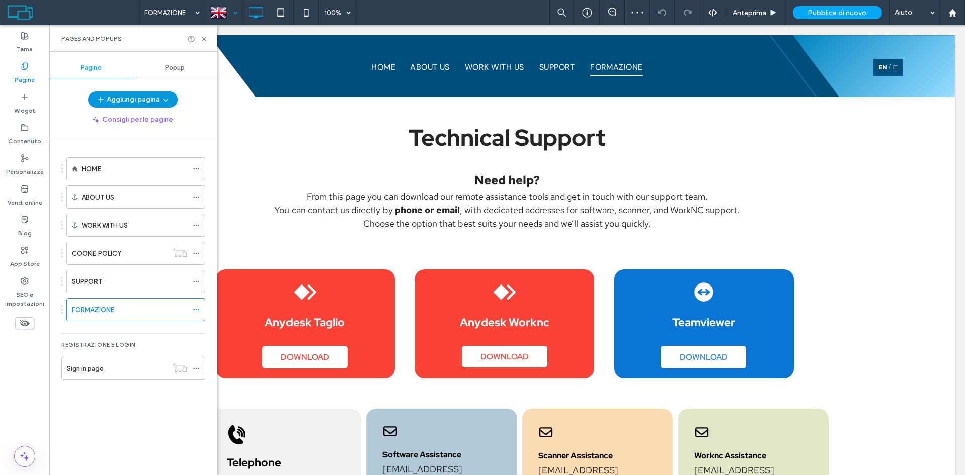
click at [155, 97] on button "Aggiungi pagina" at bounding box center [132, 99] width 89 height 16
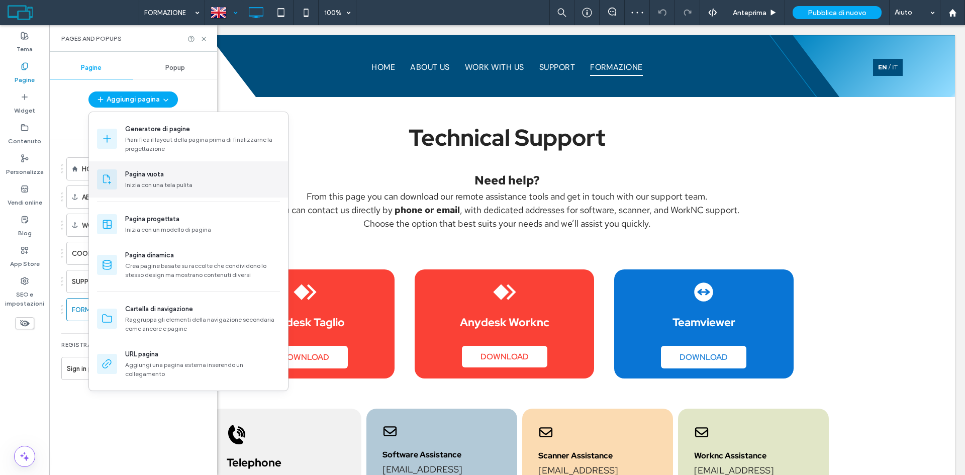
click at [178, 173] on div "Pagina vuota" at bounding box center [202, 174] width 155 height 10
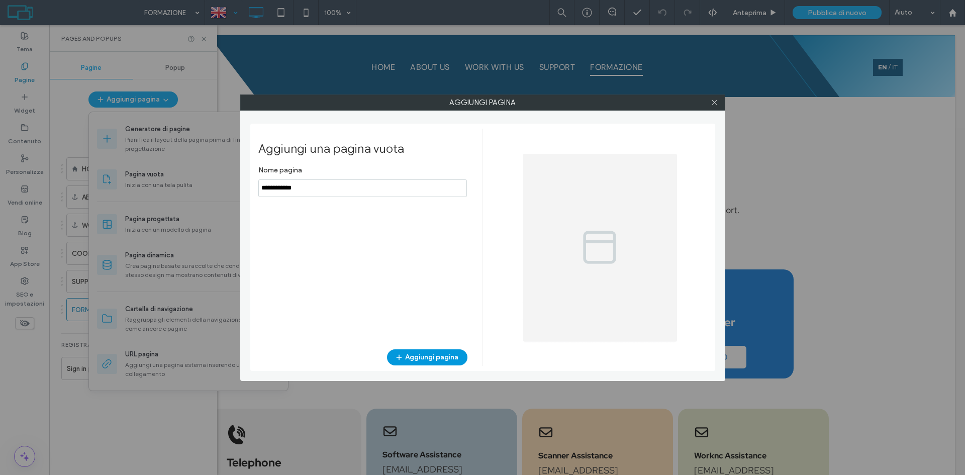
type input "**********"
click at [453, 356] on button "Aggiungi pagina" at bounding box center [427, 357] width 80 height 16
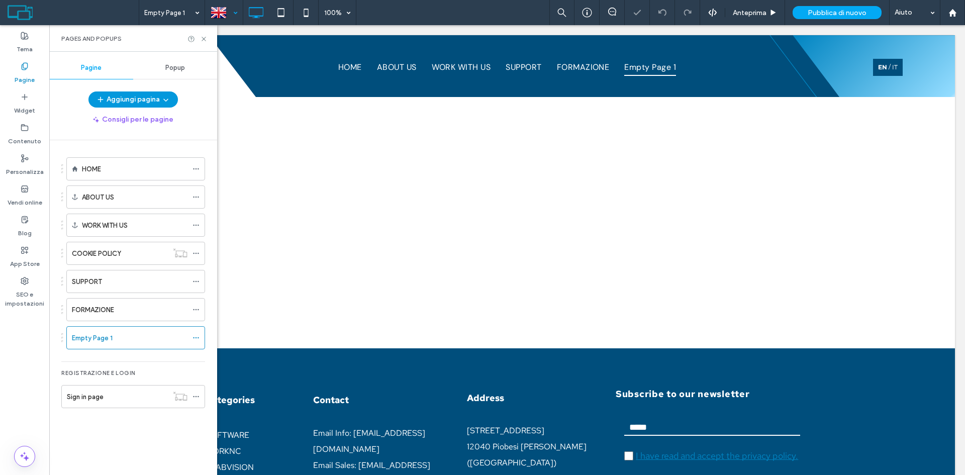
click at [150, 103] on button "Aggiungi pagina" at bounding box center [132, 99] width 89 height 16
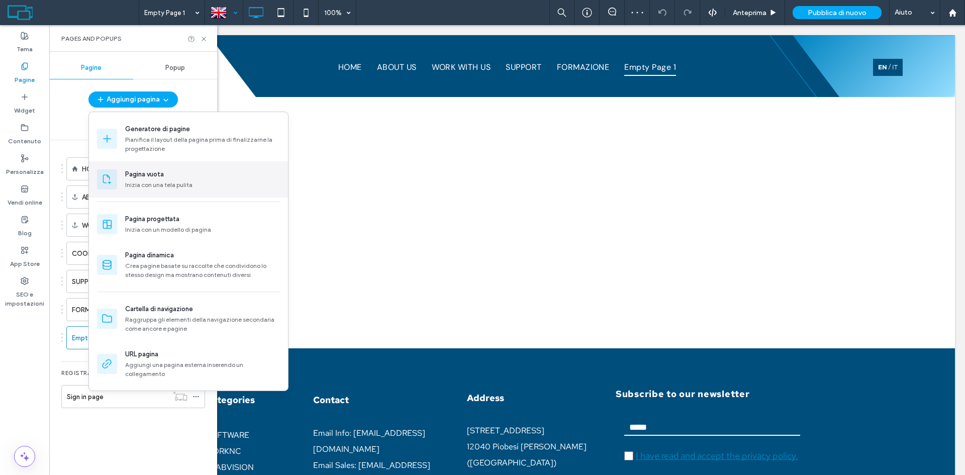
click at [188, 169] on div "Pagina vuota Inizia con una tela pulita" at bounding box center [188, 179] width 199 height 36
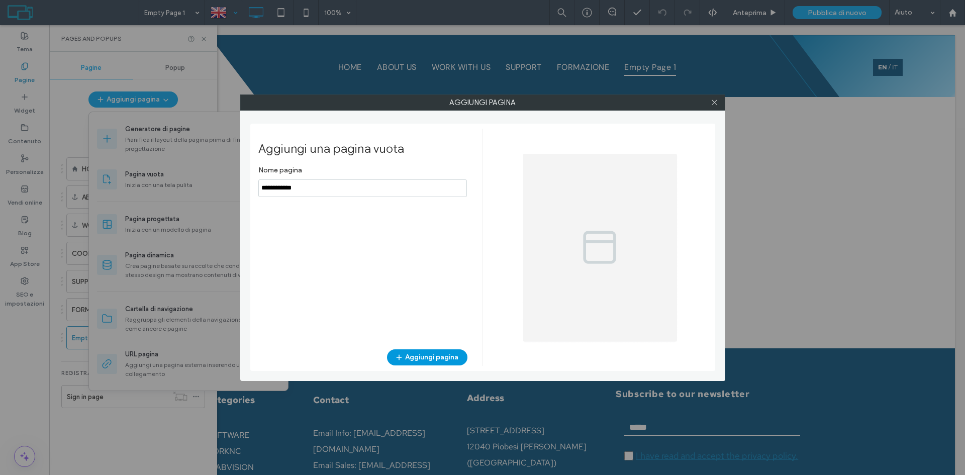
type input "**********"
click at [441, 358] on button "Aggiungi pagina" at bounding box center [427, 357] width 80 height 16
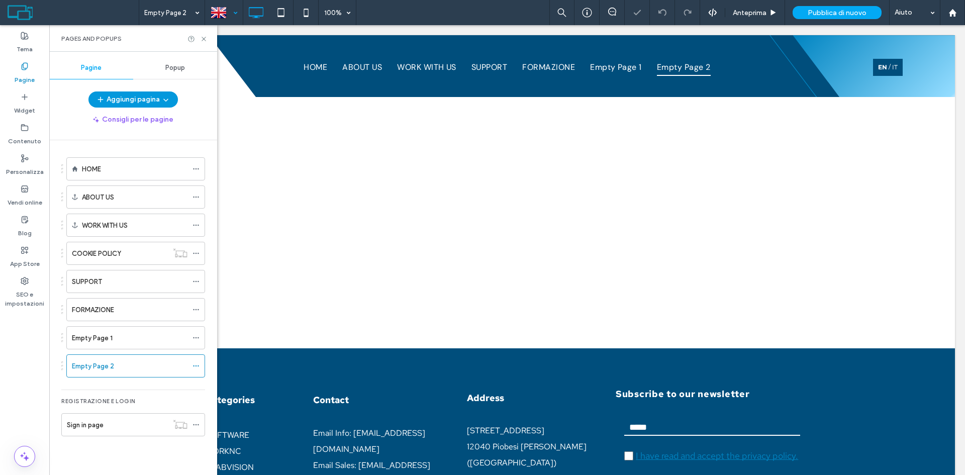
click at [145, 95] on button "Aggiungi pagina" at bounding box center [132, 99] width 89 height 16
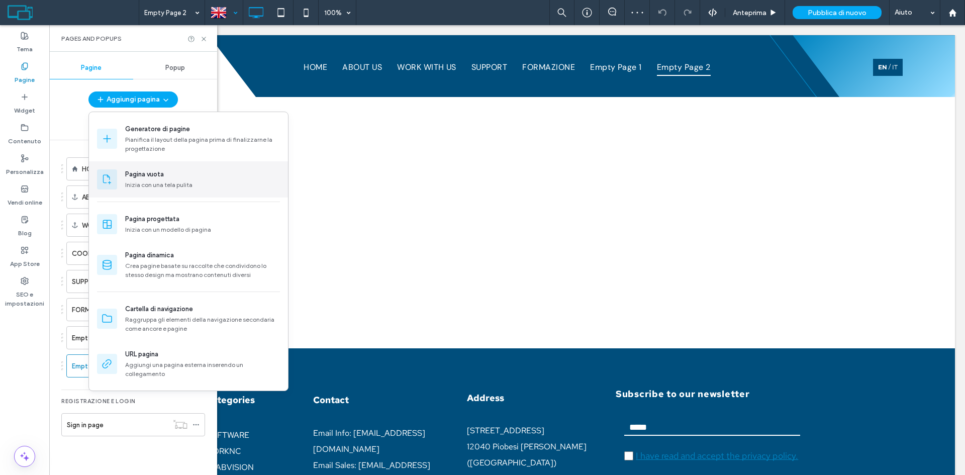
click at [172, 163] on div "Pagina vuota Inizia con una tela pulita" at bounding box center [188, 179] width 199 height 36
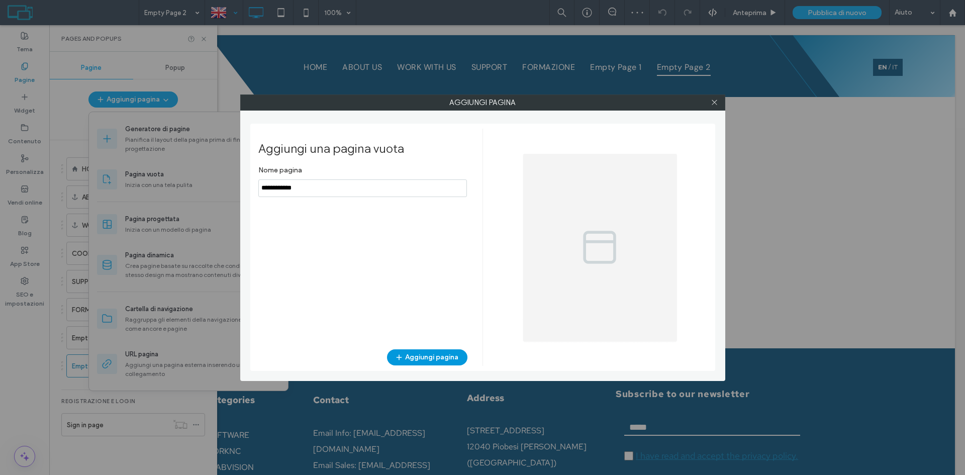
type input "**********"
click at [443, 362] on button "Aggiungi pagina" at bounding box center [427, 357] width 80 height 16
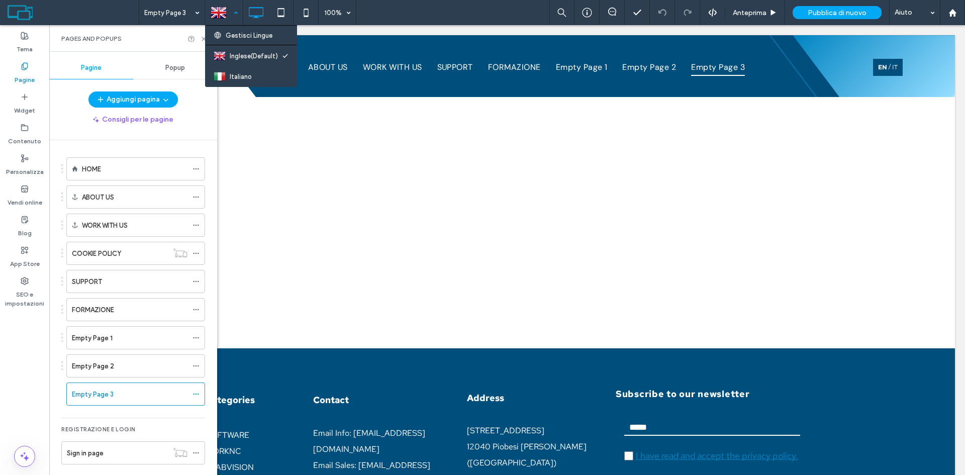
click at [226, 13] on div at bounding box center [224, 13] width 37 height 24
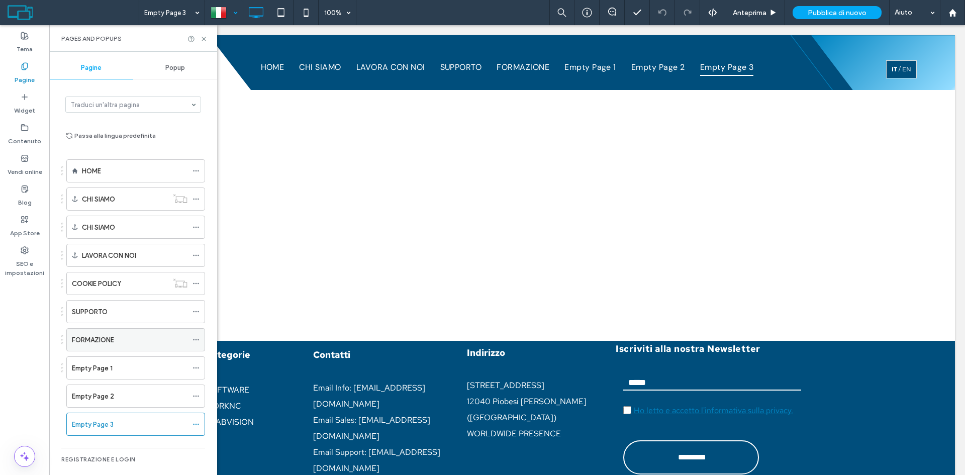
click at [196, 342] on icon at bounding box center [195, 339] width 7 height 7
click at [160, 340] on div "FORMAZIONE" at bounding box center [130, 340] width 116 height 11
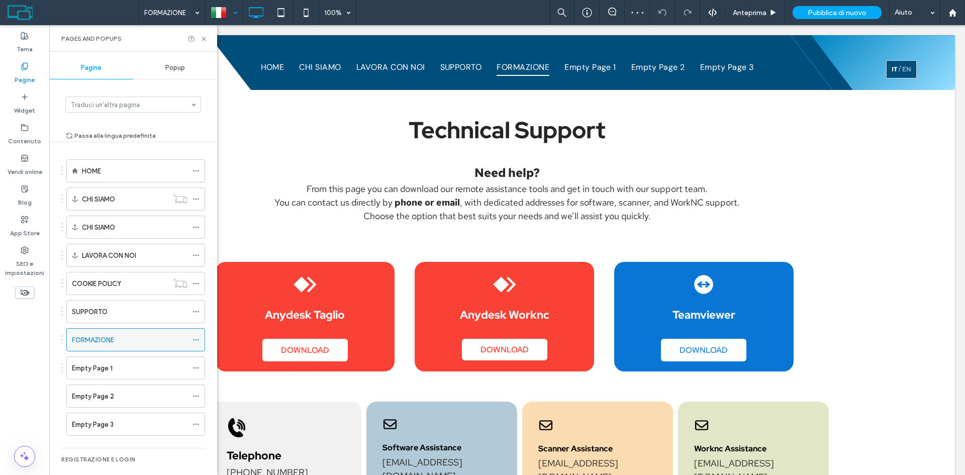
click at [195, 338] on icon at bounding box center [195, 339] width 7 height 7
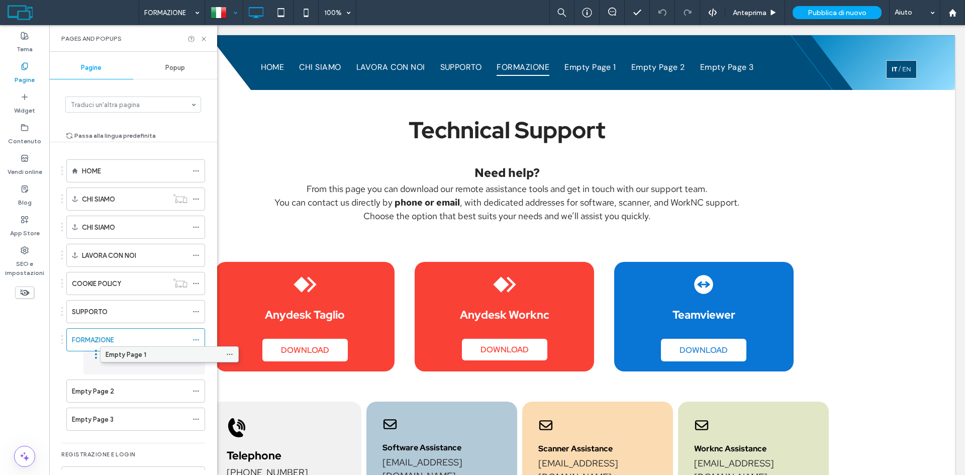
drag, startPoint x: 76, startPoint y: 370, endPoint x: 110, endPoint y: 360, distance: 35.1
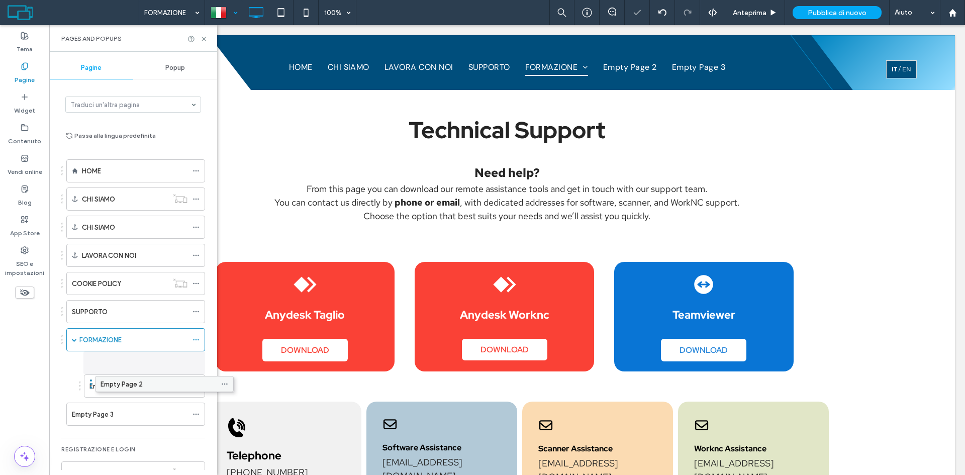
drag, startPoint x: 78, startPoint y: 393, endPoint x: 104, endPoint y: 389, distance: 25.9
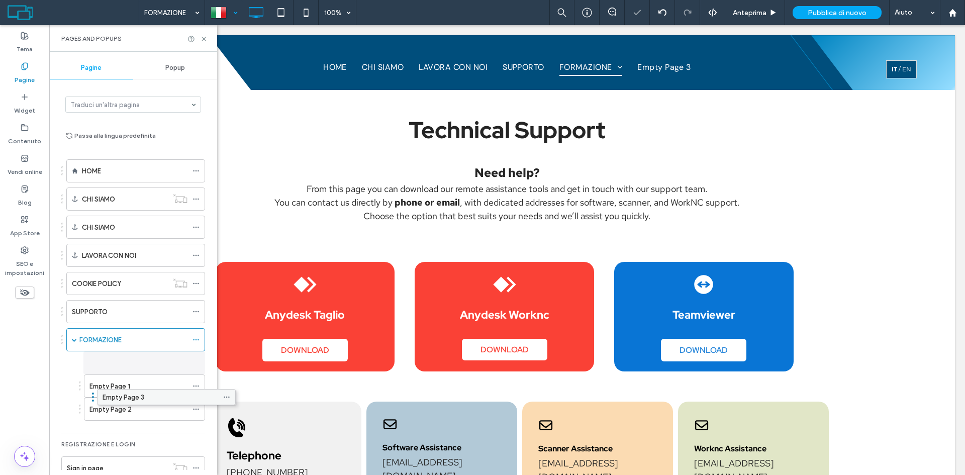
drag, startPoint x: 80, startPoint y: 415, endPoint x: 111, endPoint y: 401, distance: 32.9
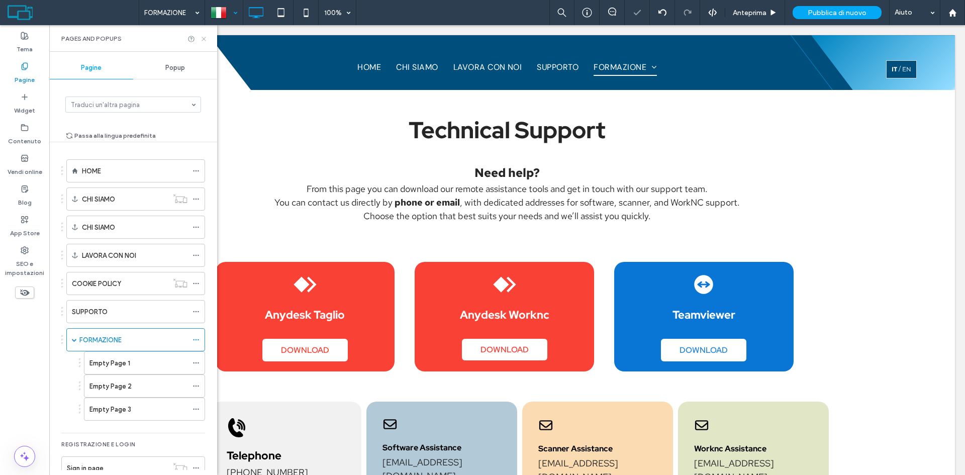
click at [204, 38] on use at bounding box center [204, 39] width 4 height 4
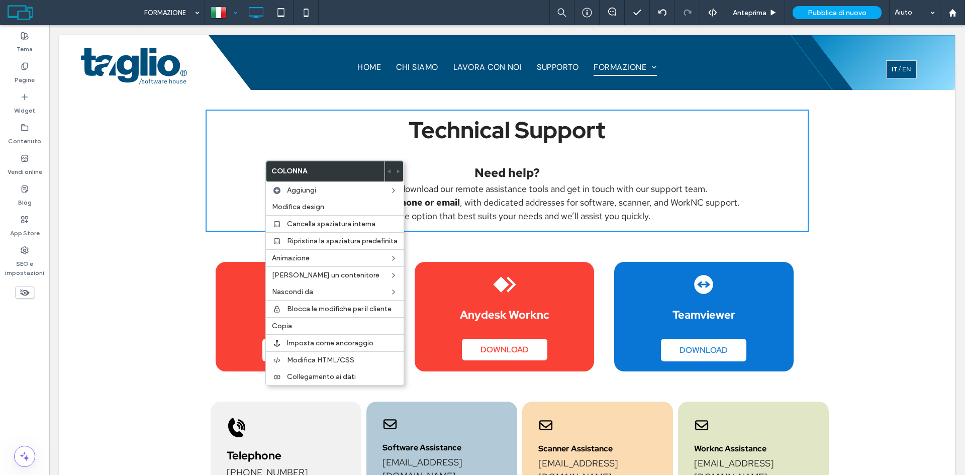
click at [235, 168] on p "Need help? From this page you can download our remote assistance tools and get …" at bounding box center [507, 193] width 544 height 59
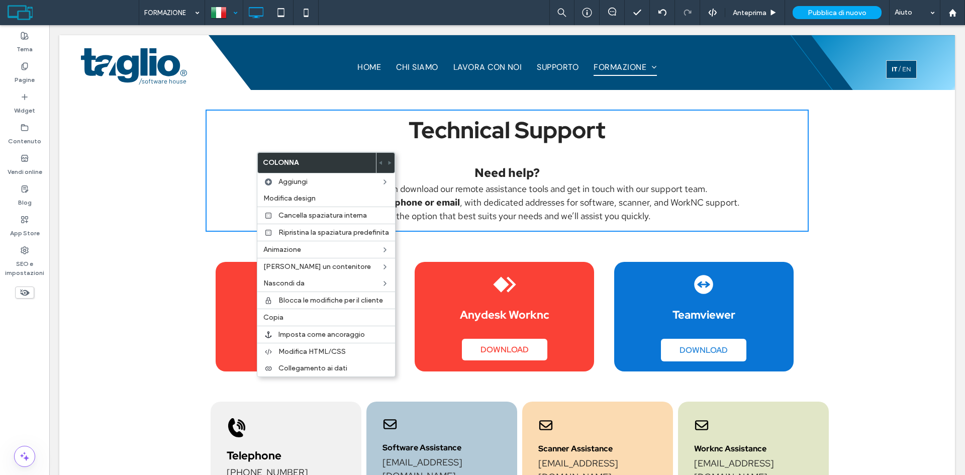
click at [171, 262] on div "Anydesk Taglio DOWNLOAD Click To Paste Anydesk Worknc DOWNLOAD Click To Paste T…" at bounding box center [506, 317] width 895 height 170
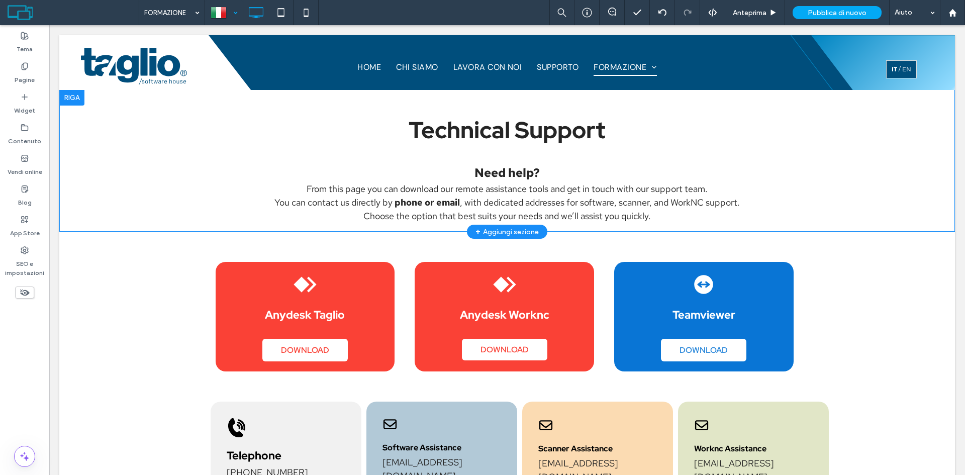
click at [379, 157] on div "Technical Support Need help? From this page you can download our remote assista…" at bounding box center [507, 171] width 603 height 122
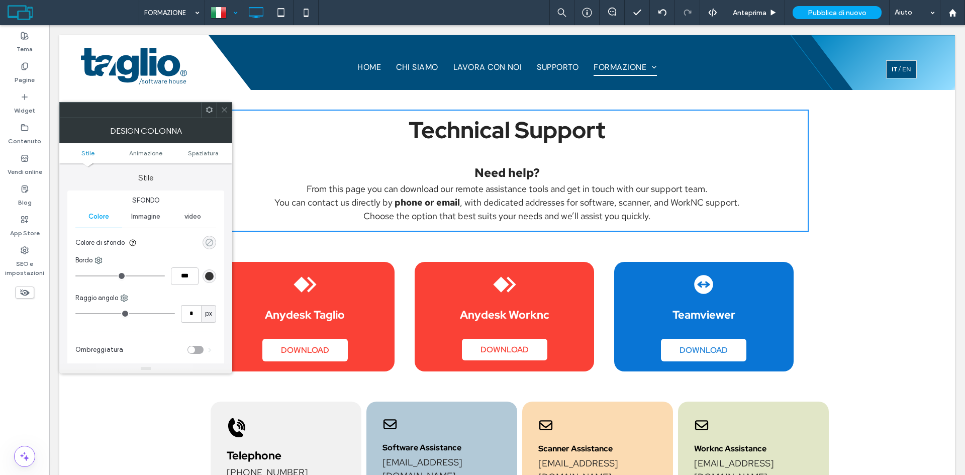
click at [210, 244] on div "rgba(0, 0, 0, 0)" at bounding box center [209, 242] width 9 height 9
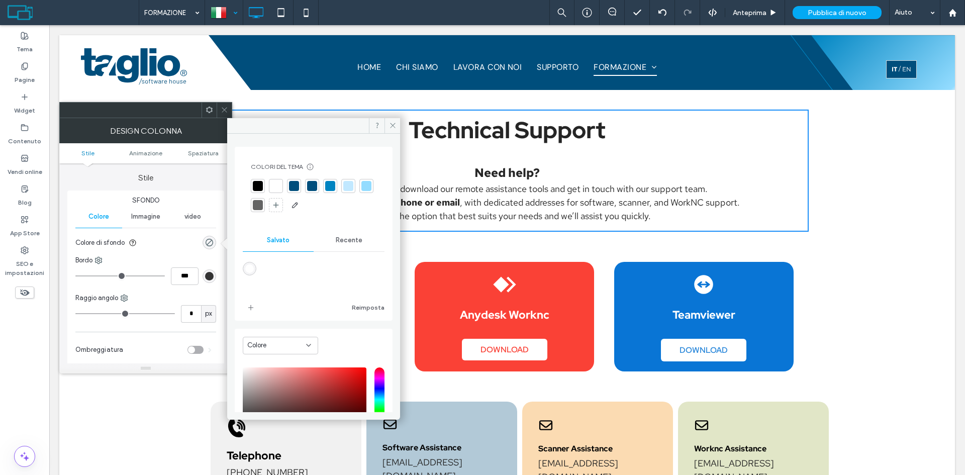
click at [361, 191] on div at bounding box center [366, 186] width 10 height 10
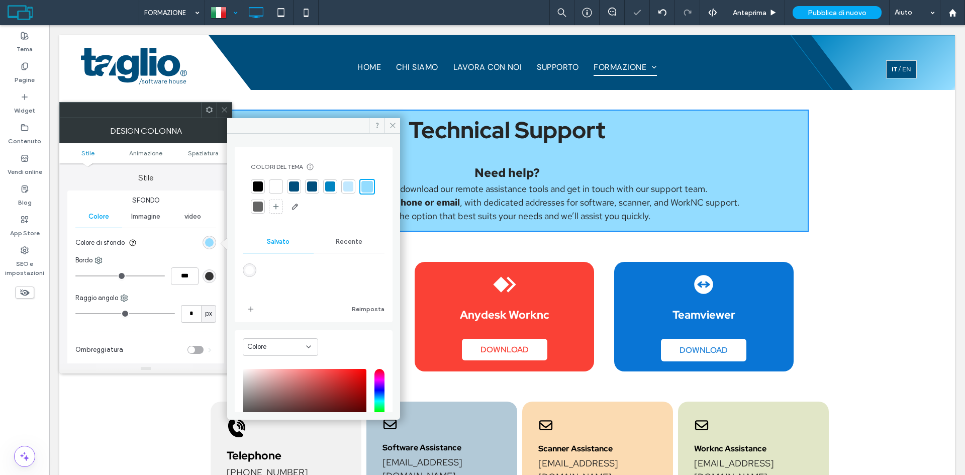
click at [226, 105] on span at bounding box center [225, 110] width 8 height 15
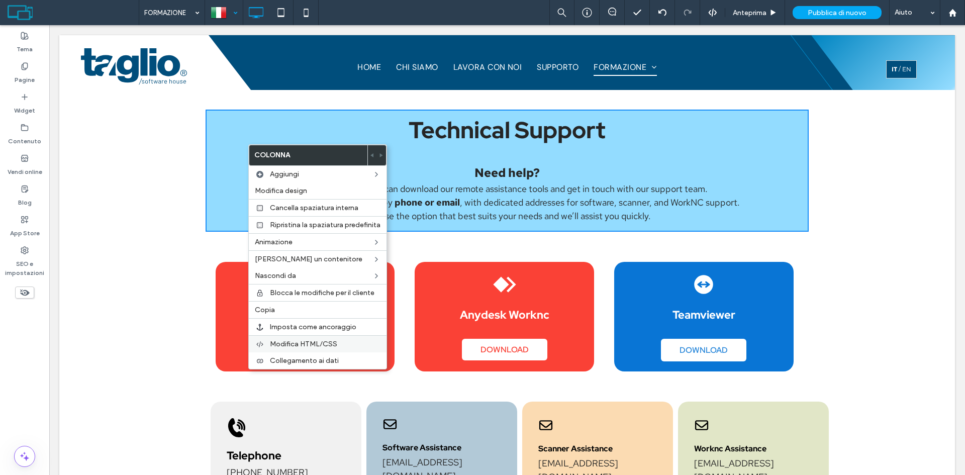
click at [341, 343] on label "Modifica HTML/CSS" at bounding box center [325, 344] width 111 height 9
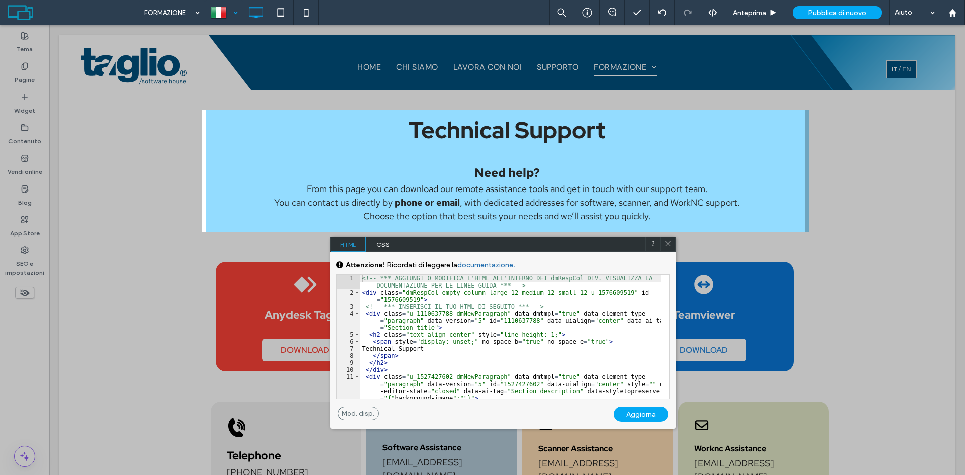
click at [412, 332] on div "<!-- *** AGGIUNGI O MODIFICA L'HTML ALL'INTERNO DEI dmRespCol DIV. VISUALIZZA L…" at bounding box center [510, 347] width 300 height 145
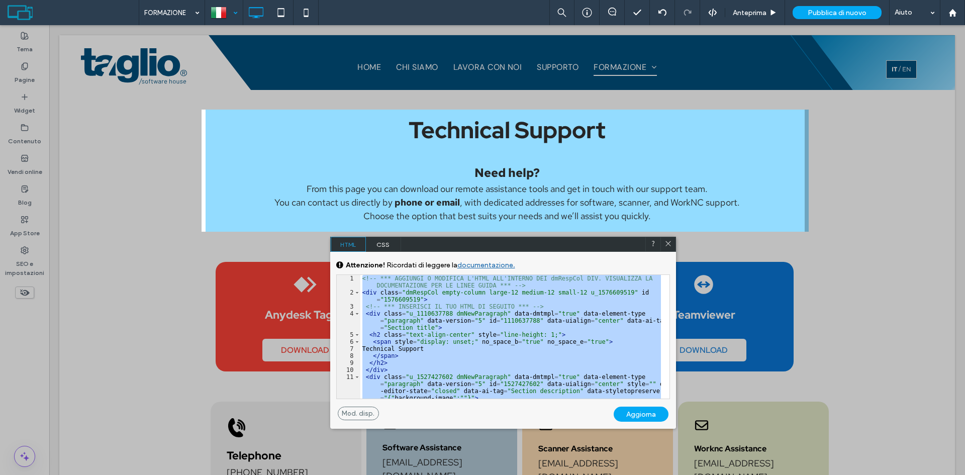
click at [666, 243] on icon at bounding box center [668, 244] width 8 height 8
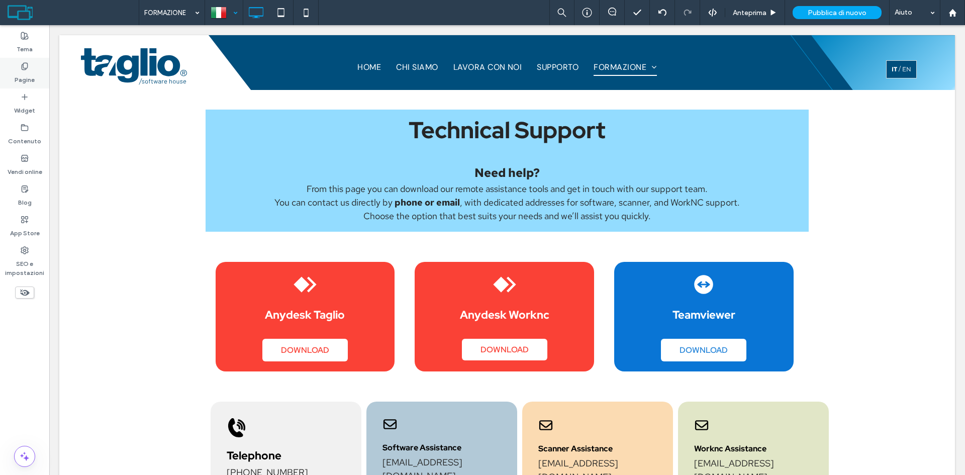
click at [30, 72] on label "Pagine" at bounding box center [25, 77] width 20 height 14
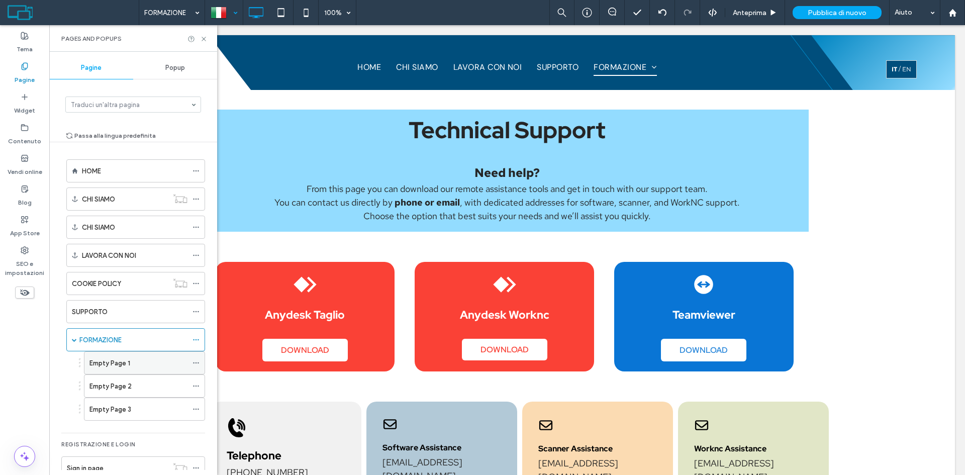
click at [137, 367] on div "Empty Page 1" at bounding box center [138, 363] width 98 height 11
click at [204, 39] on icon at bounding box center [204, 39] width 8 height 8
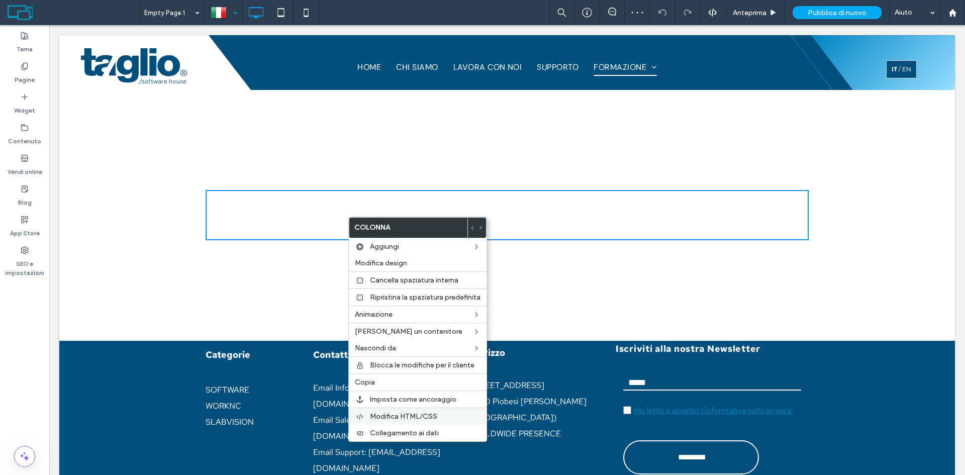
click at [410, 413] on span "Modifica HTML/CSS" at bounding box center [403, 416] width 67 height 9
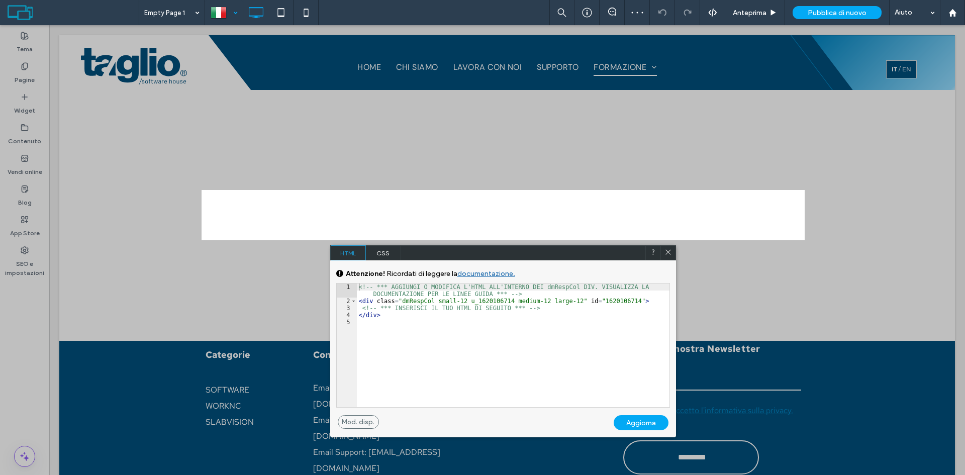
click at [444, 347] on div "<!-- *** AGGIUNGI O MODIFICA L'HTML ALL'INTERNO DEI dmRespCol DIV. VISUALIZZA L…" at bounding box center [513, 355] width 313 height 145
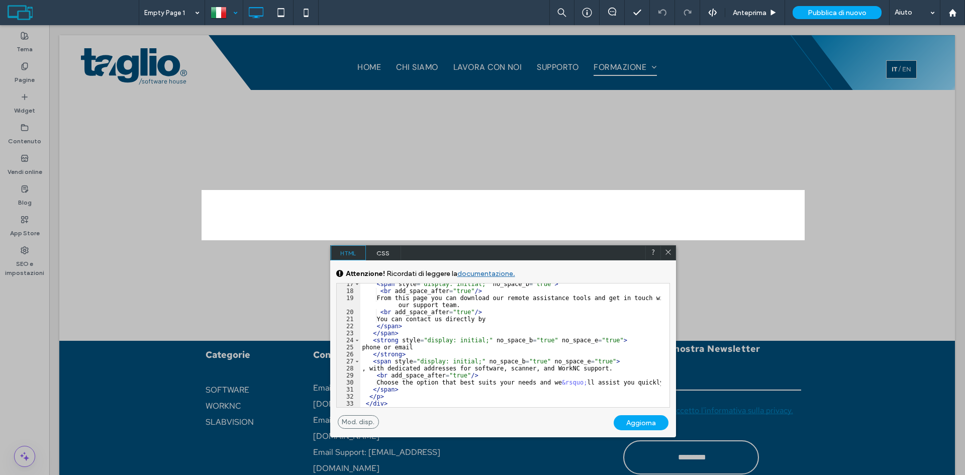
scroll to position [172, 0]
click at [637, 426] on div "Aggiorna" at bounding box center [641, 422] width 55 height 15
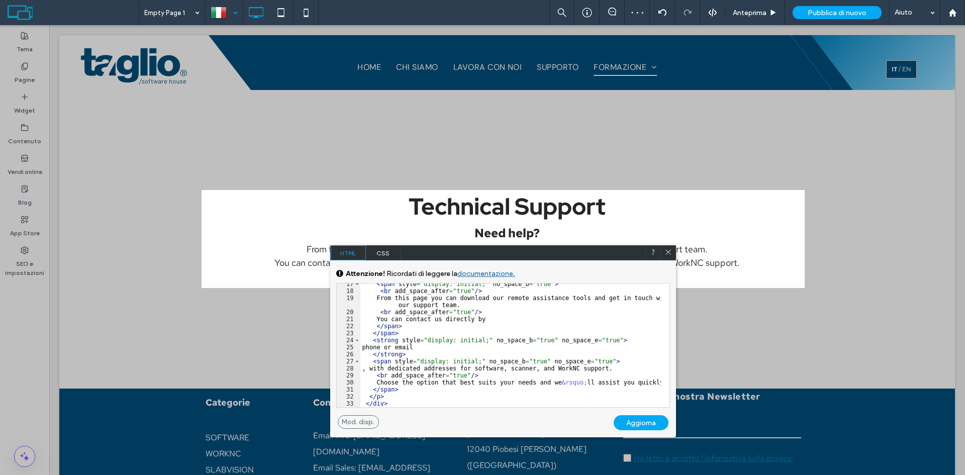
click at [673, 253] on div at bounding box center [667, 252] width 15 height 15
drag, startPoint x: 668, startPoint y: 249, endPoint x: 371, endPoint y: 246, distance: 297.0
click at [668, 249] on icon at bounding box center [668, 252] width 8 height 8
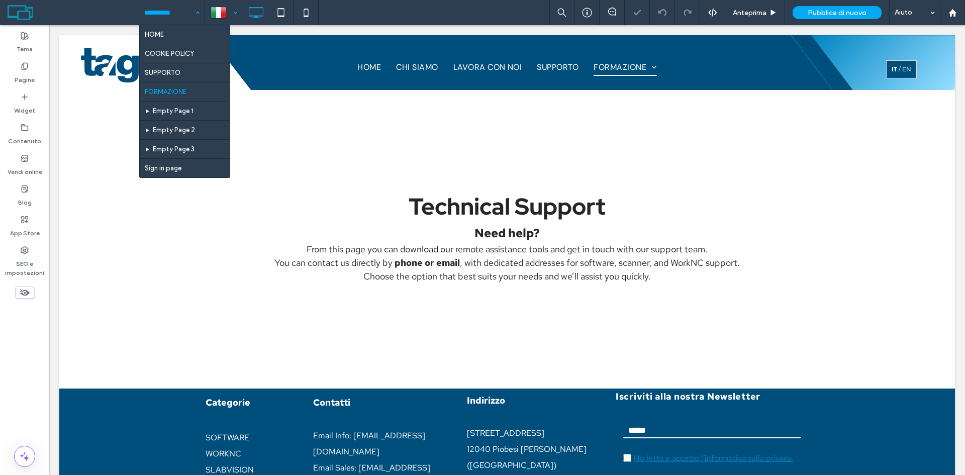
drag, startPoint x: 182, startPoint y: 15, endPoint x: 190, endPoint y: 47, distance: 33.3
click at [181, 16] on input at bounding box center [169, 12] width 50 height 25
click at [189, 18] on input at bounding box center [169, 12] width 50 height 25
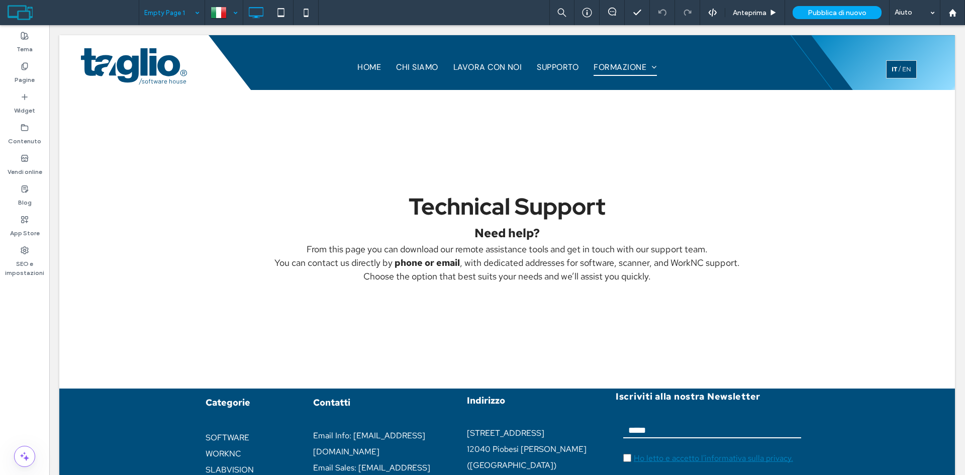
drag, startPoint x: 194, startPoint y: 12, endPoint x: 410, endPoint y: 19, distance: 216.2
click at [194, 12] on div "Empty Page 1" at bounding box center [171, 12] width 65 height 25
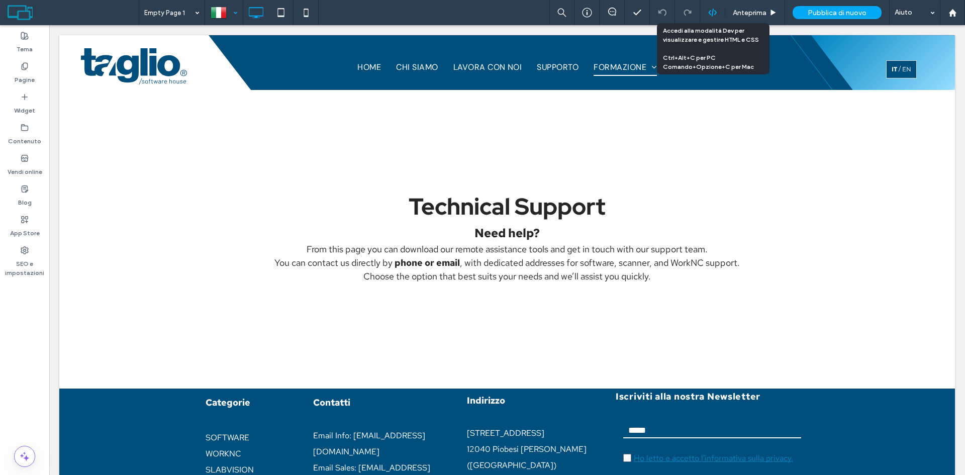
click at [713, 13] on use at bounding box center [712, 13] width 8 height 8
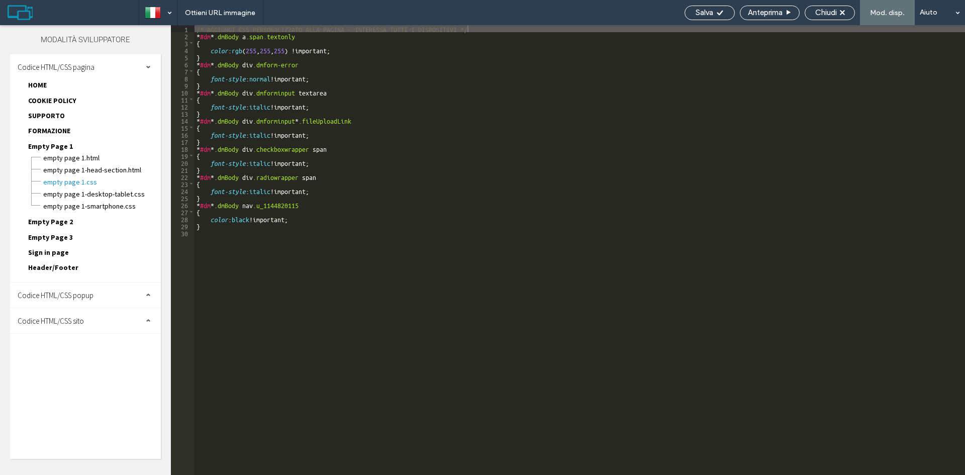
click at [149, 293] on span at bounding box center [148, 294] width 5 height 5
click at [142, 347] on div "Codice HTML/CSS sito" at bounding box center [85, 341] width 151 height 25
click at [41, 83] on span "HOME" at bounding box center [37, 84] width 19 height 9
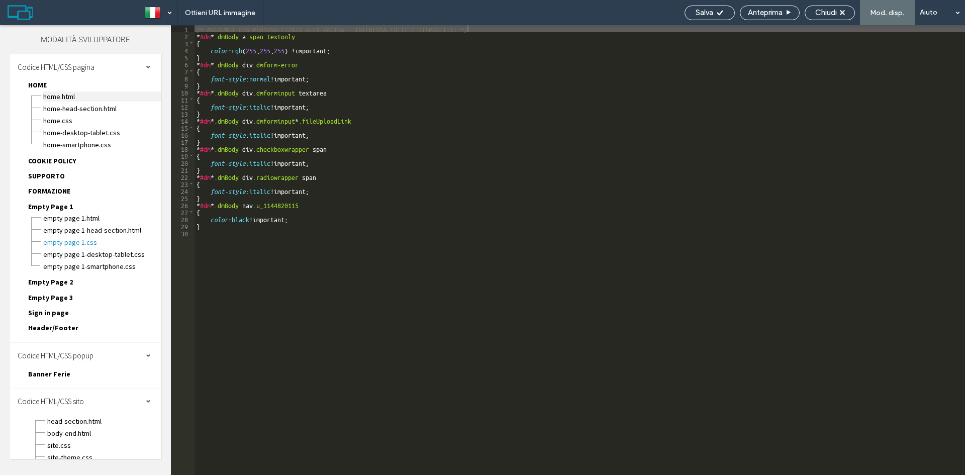
click at [76, 96] on span "HOME.html" at bounding box center [102, 96] width 118 height 10
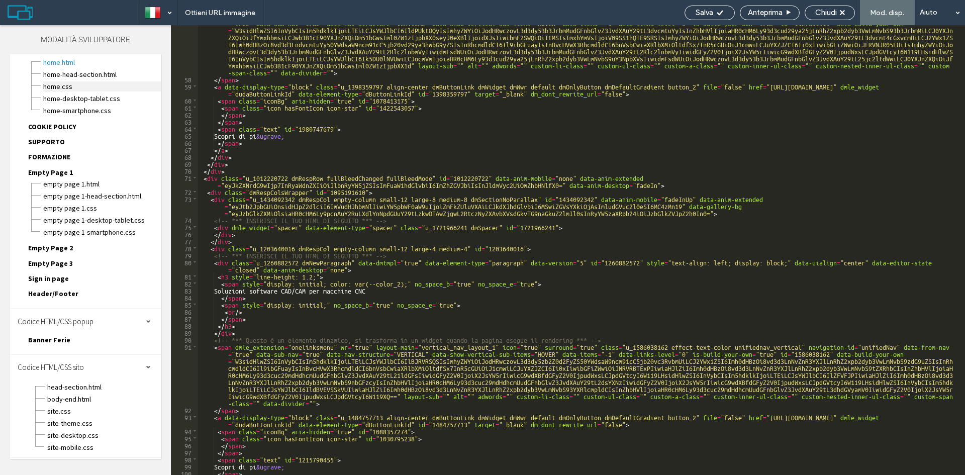
scroll to position [513, 0]
click at [61, 88] on span "HOME.css" at bounding box center [102, 86] width 118 height 10
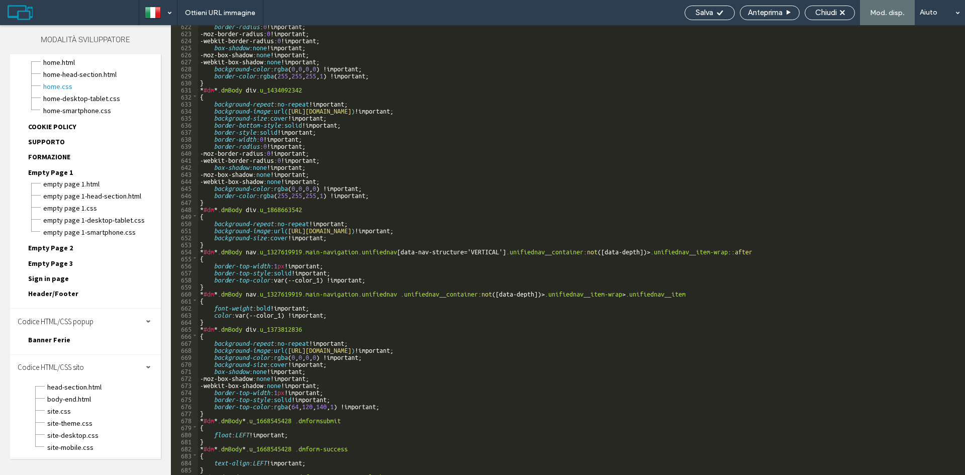
scroll to position [4372, 0]
click at [835, 10] on span "Chiudi" at bounding box center [826, 12] width 22 height 9
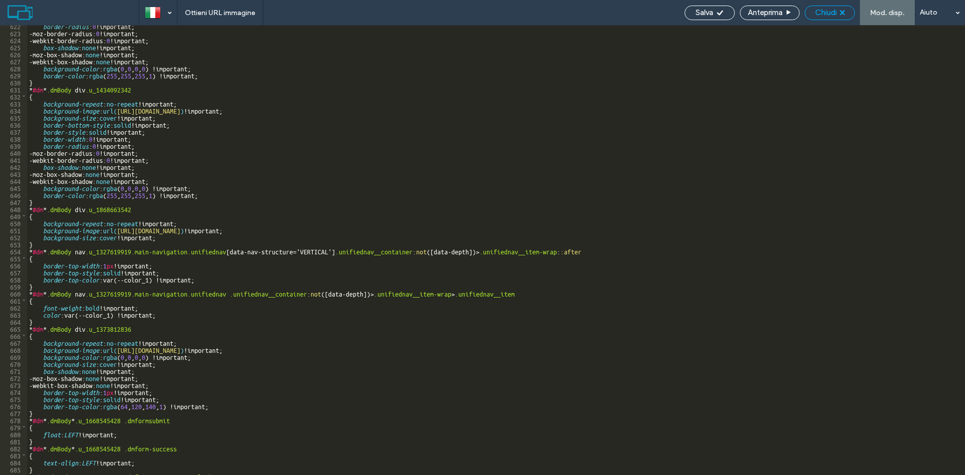
scroll to position [9, 0]
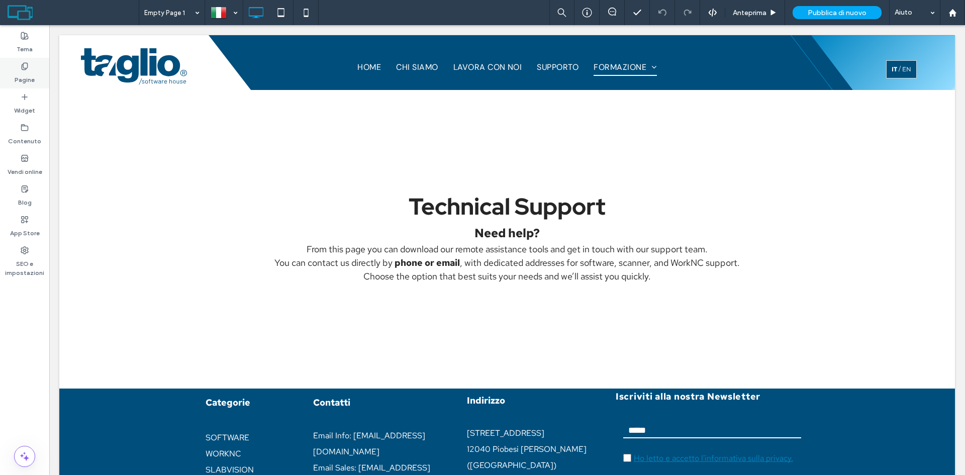
click at [21, 71] on label "Pagine" at bounding box center [25, 77] width 20 height 14
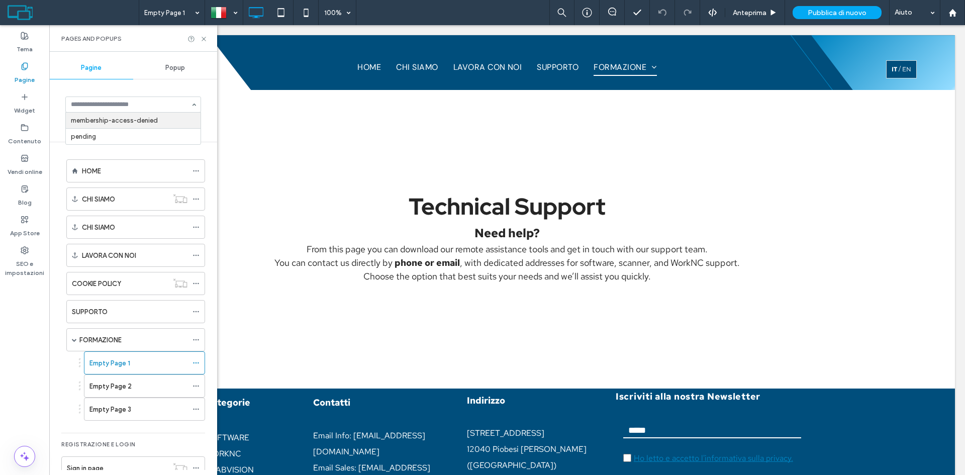
click at [112, 68] on div "Pagine" at bounding box center [91, 68] width 84 height 22
click at [21, 250] on icon at bounding box center [25, 250] width 8 height 8
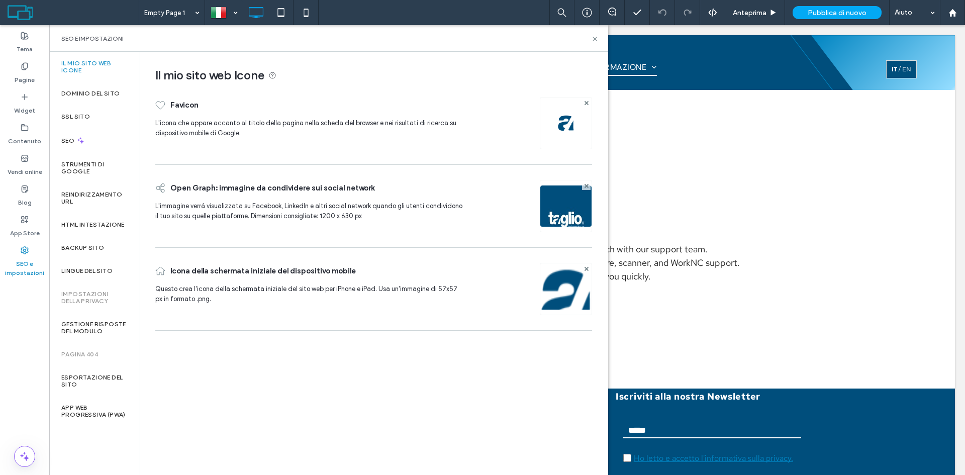
click at [85, 242] on div "Backup sito" at bounding box center [94, 247] width 90 height 23
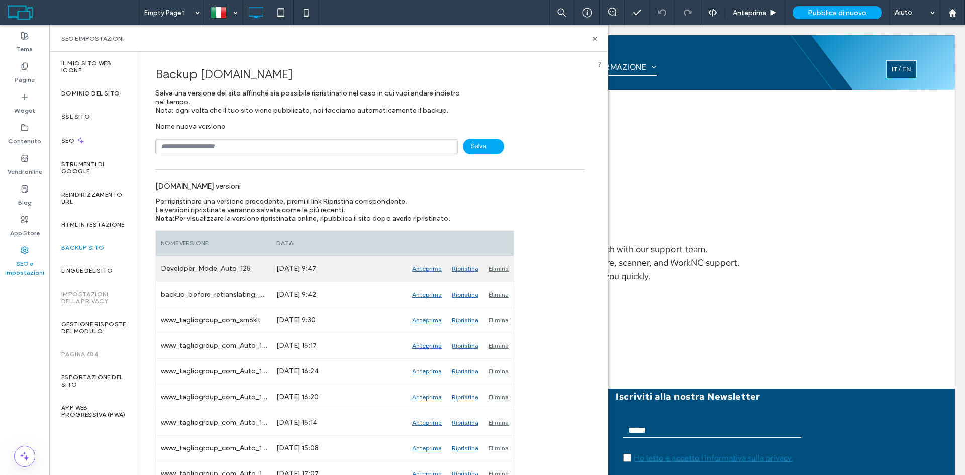
click at [466, 269] on div "Ripristina" at bounding box center [465, 268] width 37 height 25
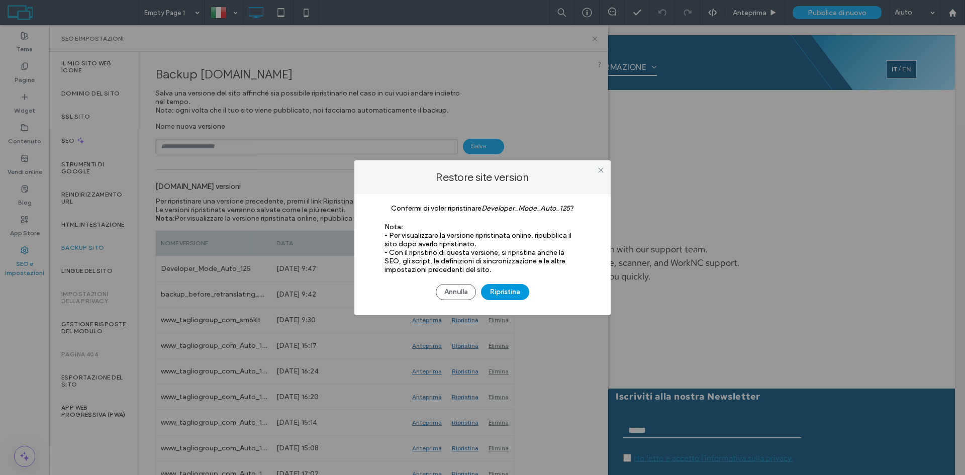
click at [514, 291] on button "Ripristina" at bounding box center [505, 292] width 48 height 16
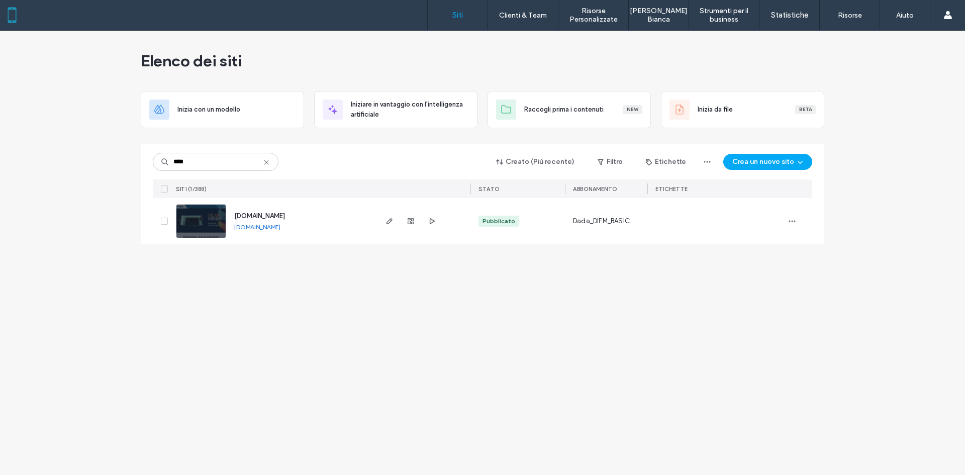
type input "****"
click at [285, 214] on span "[DOMAIN_NAME]" at bounding box center [259, 216] width 51 height 8
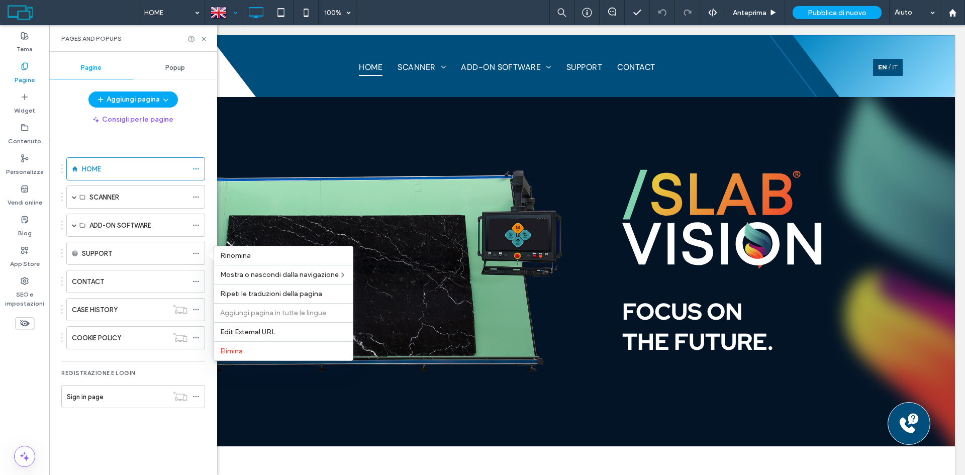
click at [235, 17] on div at bounding box center [224, 13] width 37 height 24
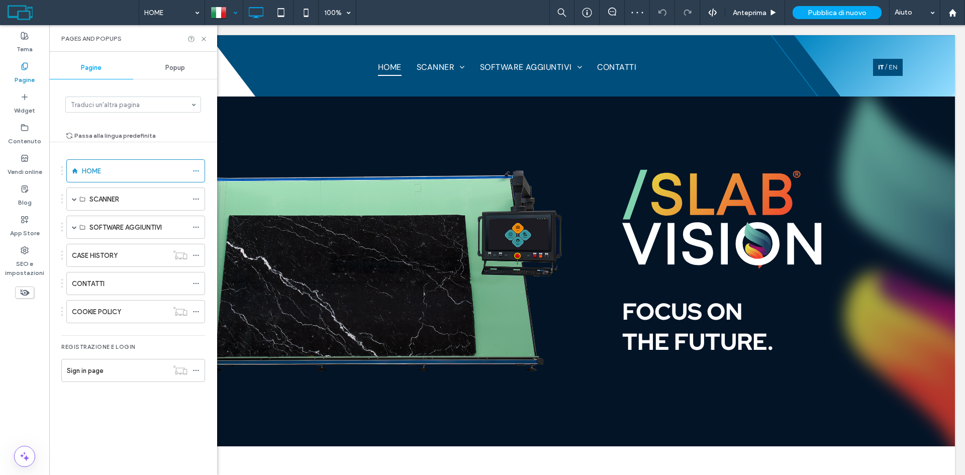
click at [190, 101] on div "Traduci un'altra pagina" at bounding box center [133, 104] width 136 height 16
click at [72, 229] on span at bounding box center [74, 227] width 5 height 5
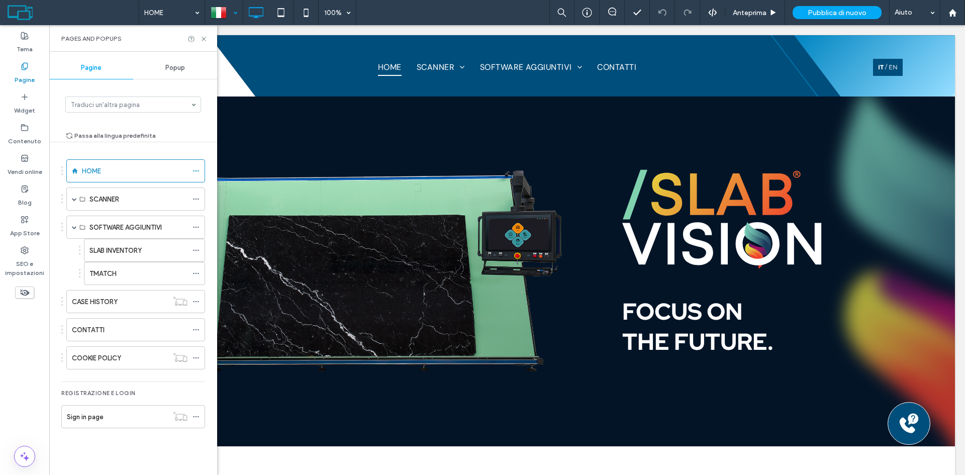
click at [224, 11] on div at bounding box center [224, 13] width 37 height 24
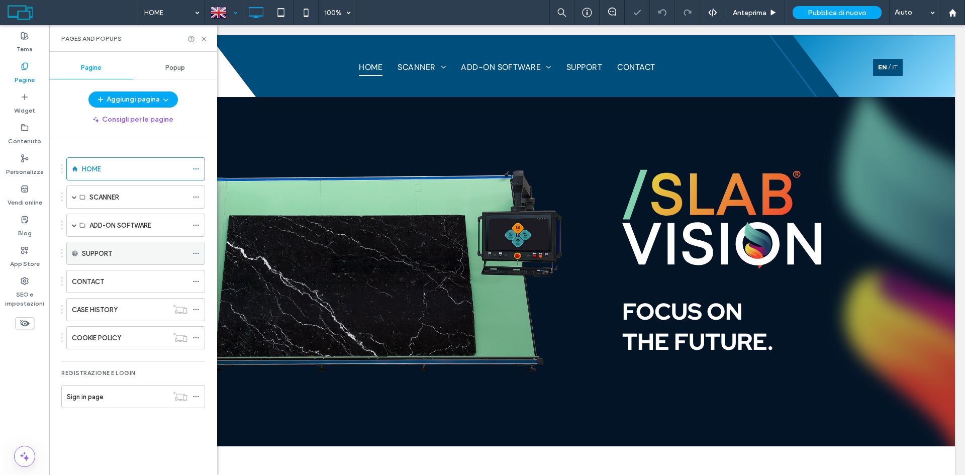
click at [193, 254] on use at bounding box center [196, 254] width 6 height 2
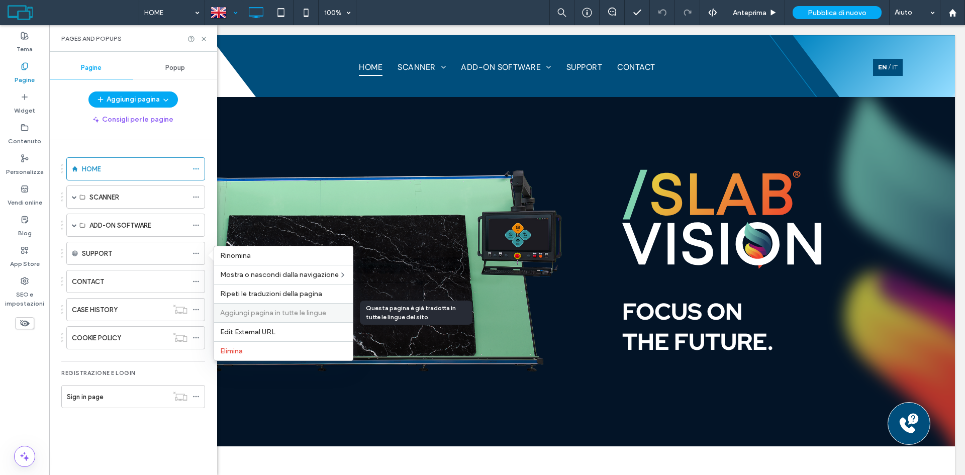
click at [259, 312] on span "Aggiungi pagina in tutte le lingue" at bounding box center [273, 313] width 106 height 9
click at [341, 311] on label "Aggiungi pagina in tutte le lingue" at bounding box center [283, 313] width 127 height 9
click at [228, 16] on div at bounding box center [224, 13] width 37 height 24
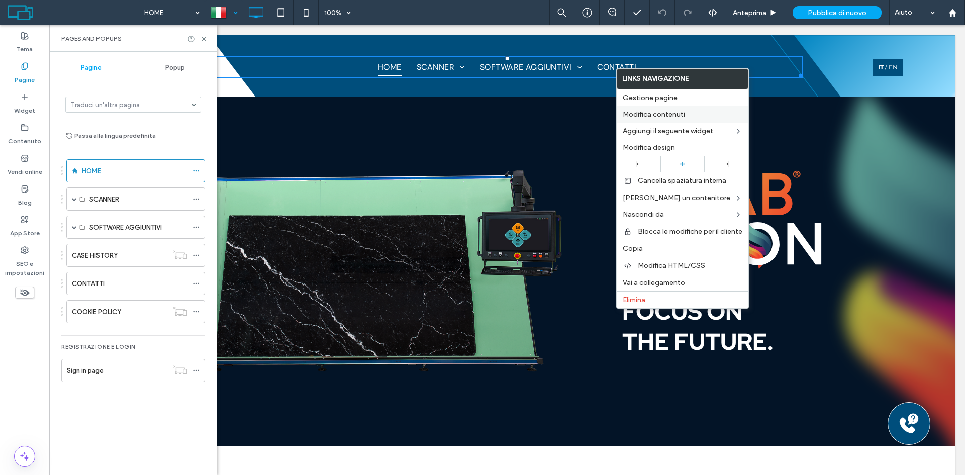
click at [701, 116] on label "Modifica contenuti" at bounding box center [683, 114] width 120 height 9
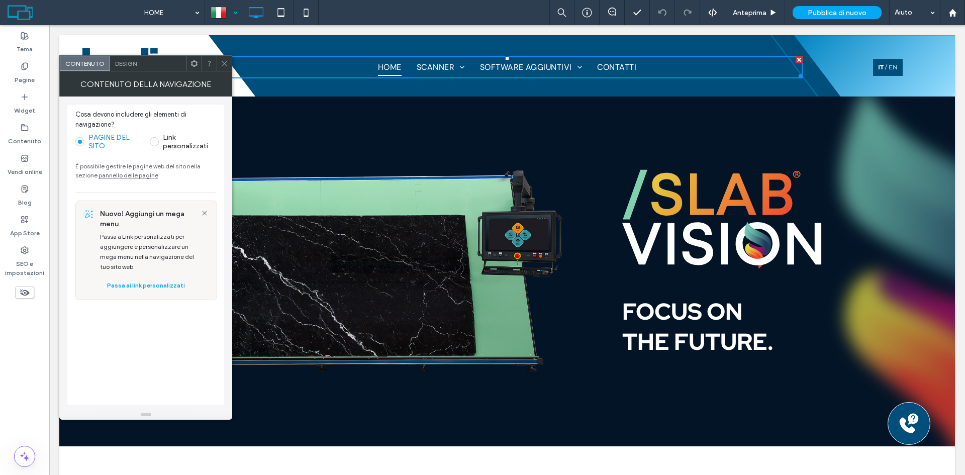
click at [189, 146] on label "Link personalizzati" at bounding box center [189, 141] width 53 height 17
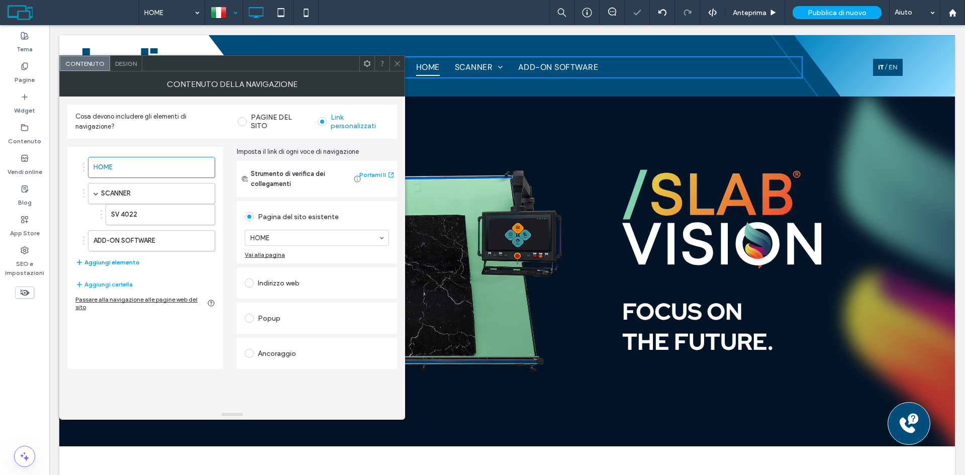
click at [124, 260] on button "Aggiungi elemento" at bounding box center [107, 262] width 64 height 12
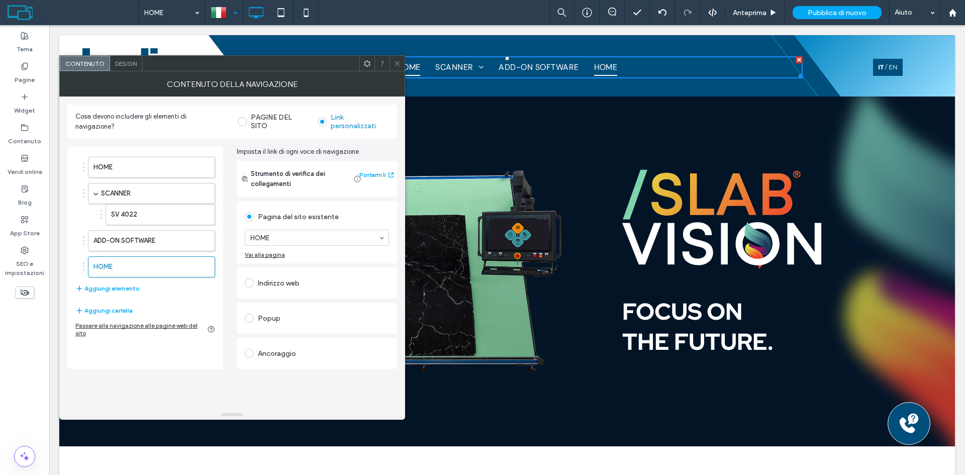
click at [298, 284] on div "Indirizzo web" at bounding box center [317, 283] width 144 height 16
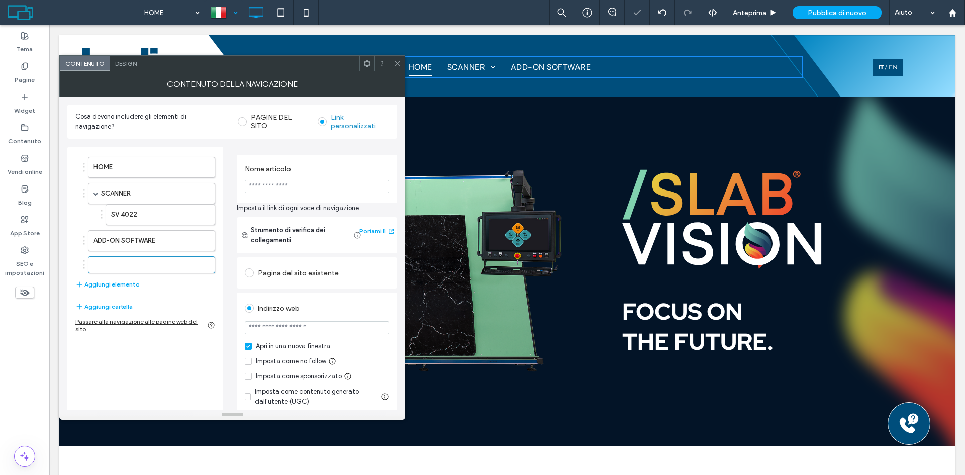
click at [293, 332] on input "url" at bounding box center [317, 327] width 144 height 13
type input "*******"
click at [398, 62] on icon at bounding box center [397, 64] width 8 height 8
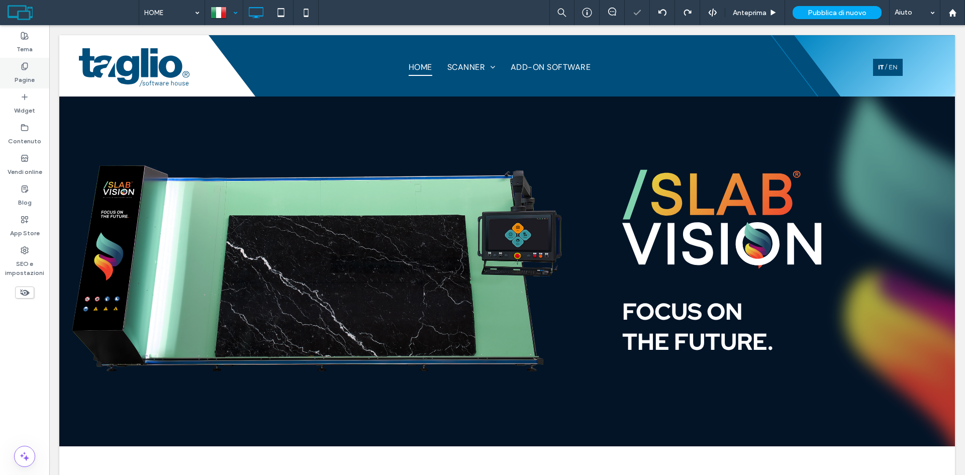
click at [18, 69] on div "Pagine" at bounding box center [24, 73] width 49 height 31
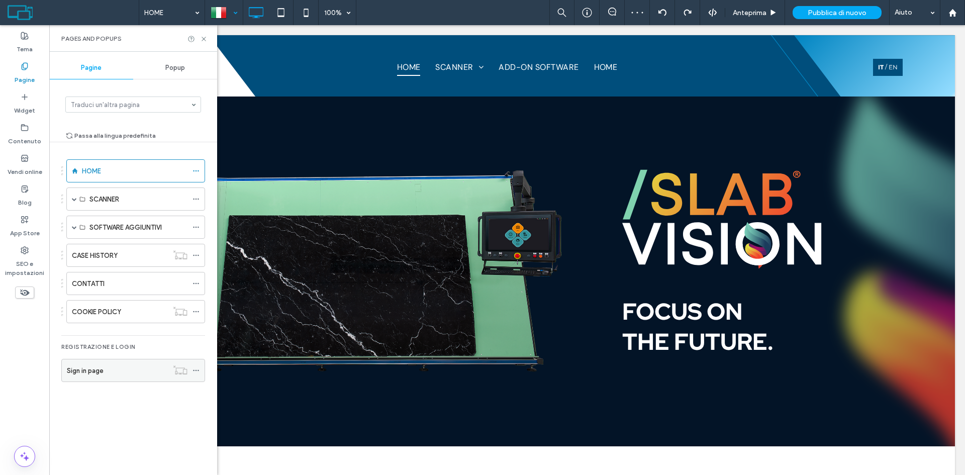
click at [126, 371] on div "Sign in page" at bounding box center [117, 370] width 101 height 11
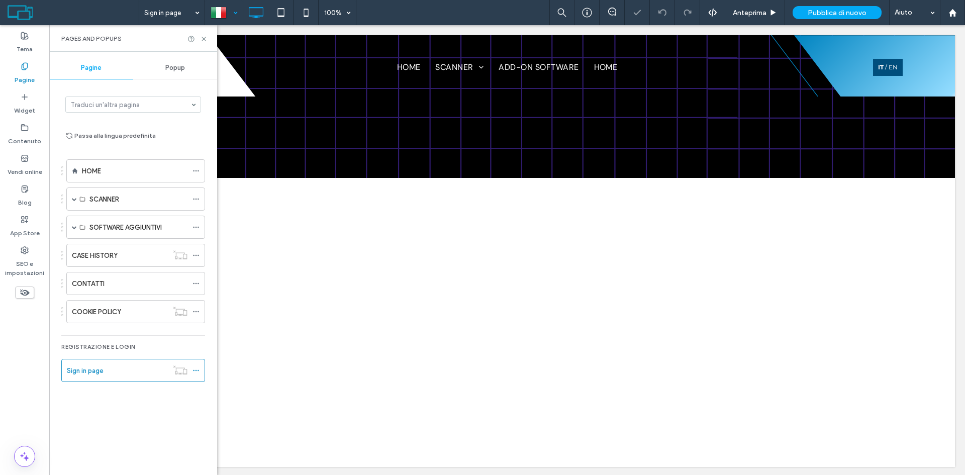
scroll to position [10, 0]
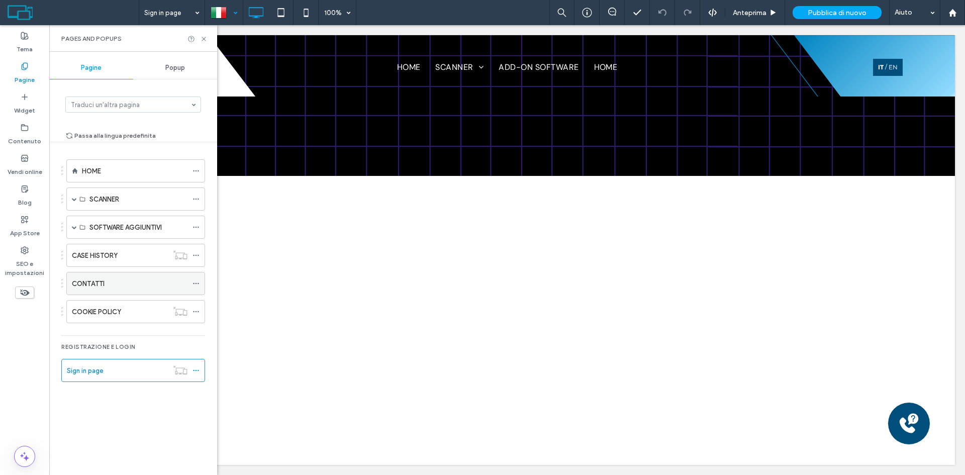
click at [155, 288] on div "CONTATTI" at bounding box center [130, 283] width 116 height 11
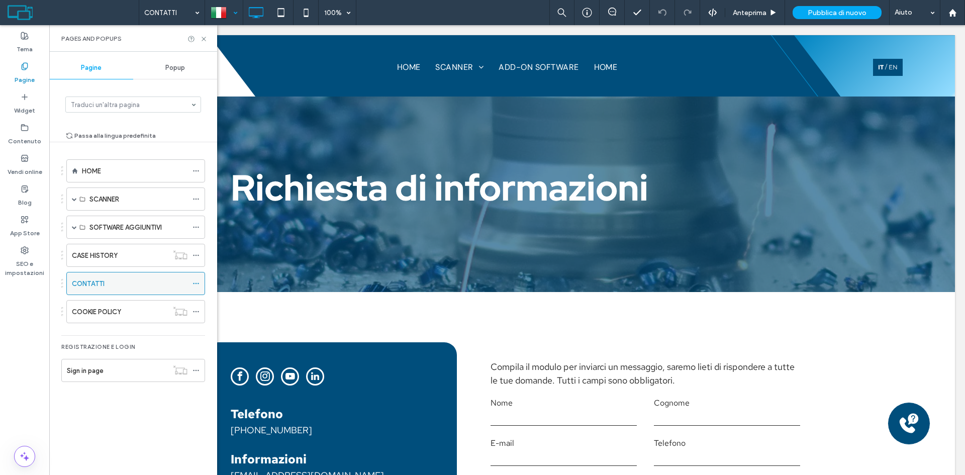
click at [196, 283] on use at bounding box center [196, 284] width 6 height 2
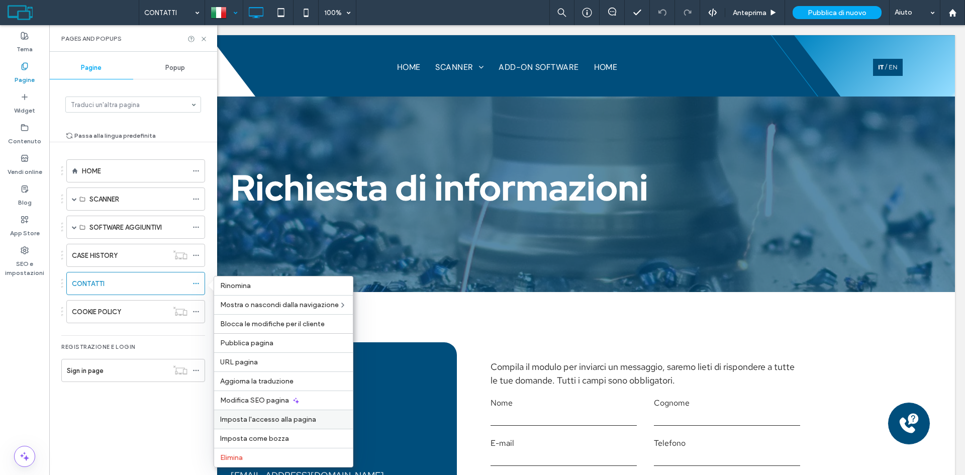
click at [264, 421] on span "Imposta l'accesso alla pagina" at bounding box center [268, 419] width 96 height 9
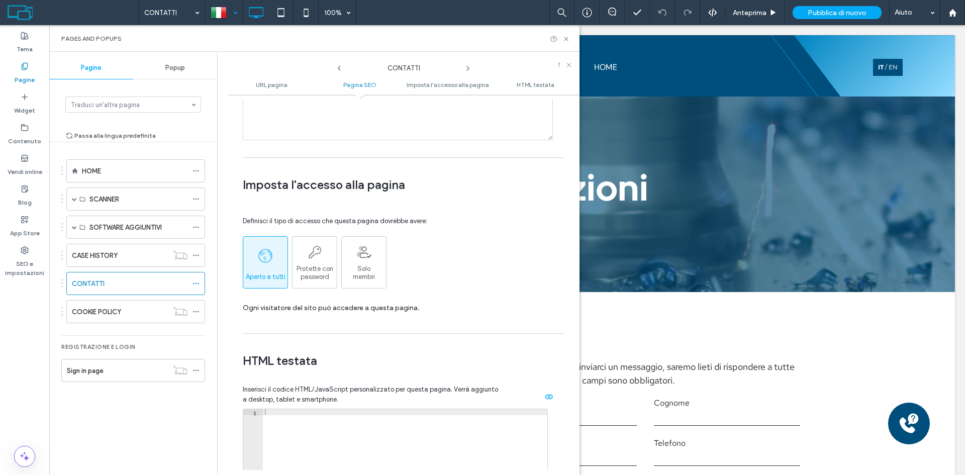
scroll to position [754, 0]
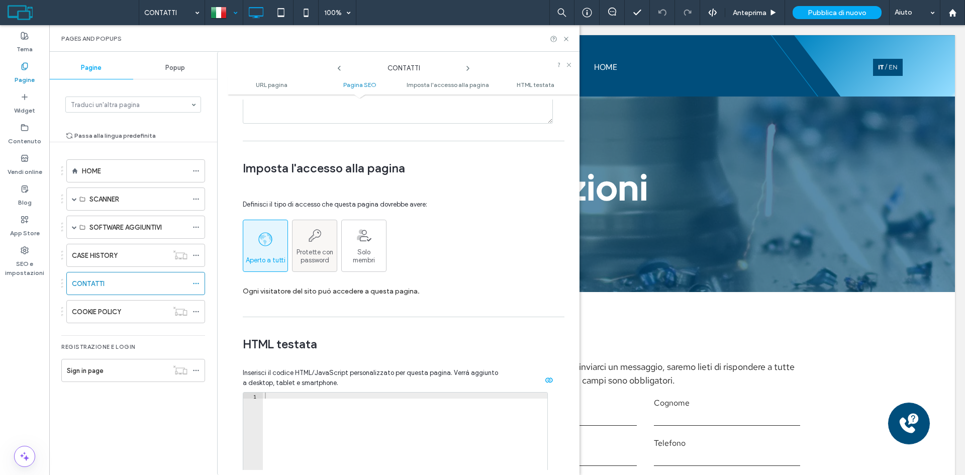
click at [311, 236] on icon at bounding box center [314, 235] width 15 height 15
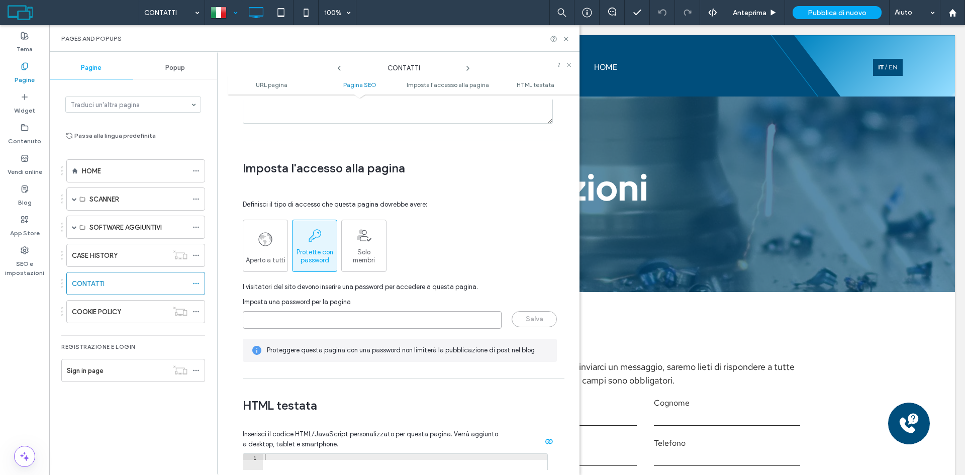
click at [321, 314] on input "page-password" at bounding box center [372, 320] width 259 height 18
click at [274, 243] on div "Aperto a tutti" at bounding box center [265, 245] width 44 height 37
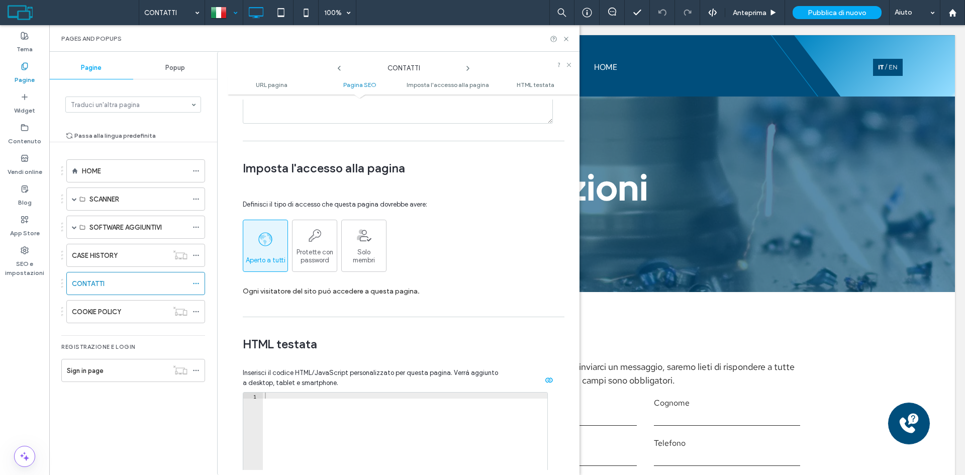
click at [224, 15] on div at bounding box center [224, 13] width 37 height 24
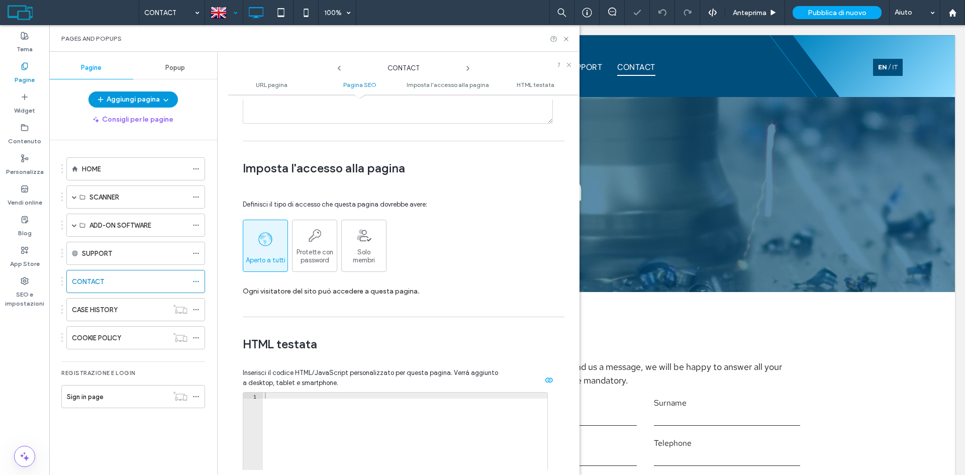
click at [164, 97] on icon "button" at bounding box center [166, 99] width 8 height 8
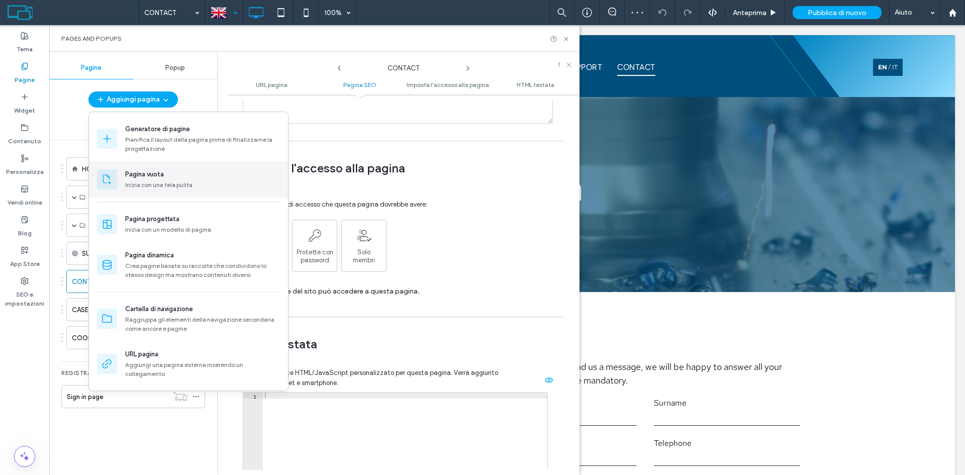
click at [175, 182] on div "Inizia con una tela pulita" at bounding box center [202, 184] width 155 height 9
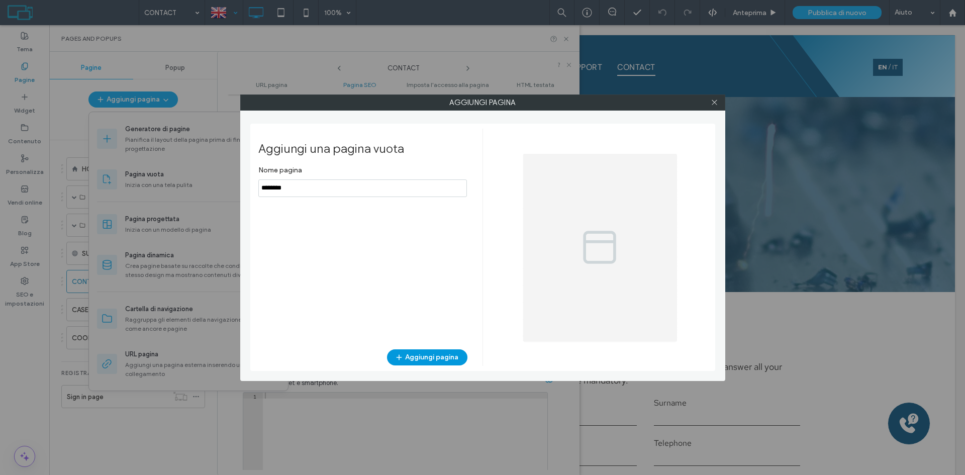
type input "********"
click at [431, 357] on button "Aggiungi pagina" at bounding box center [427, 357] width 80 height 16
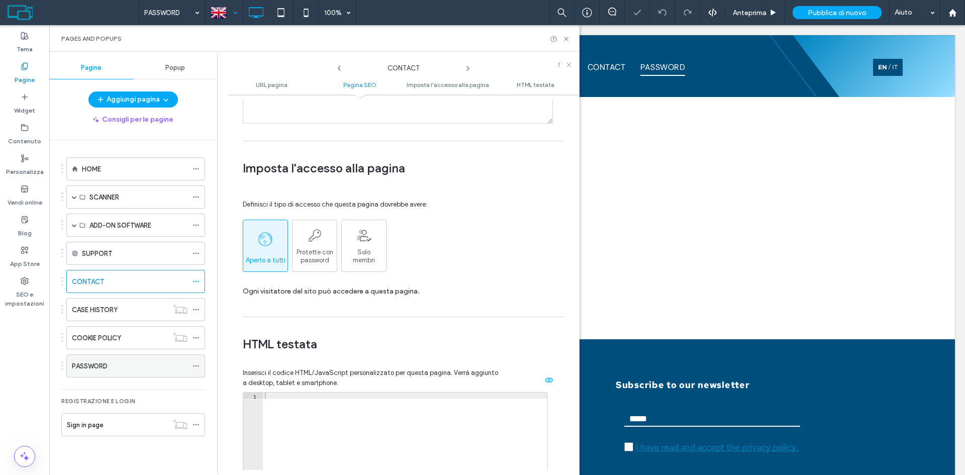
click at [110, 362] on div "PASSWORD" at bounding box center [130, 366] width 116 height 11
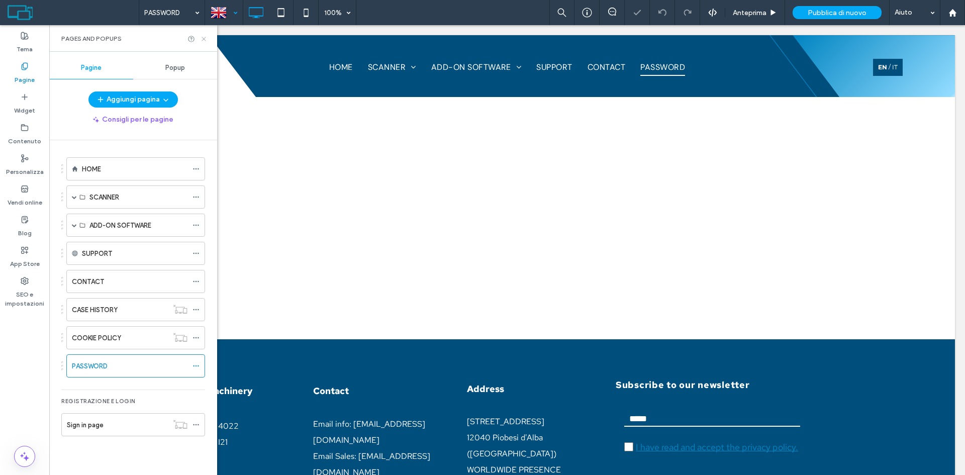
click at [203, 36] on icon at bounding box center [204, 39] width 8 height 8
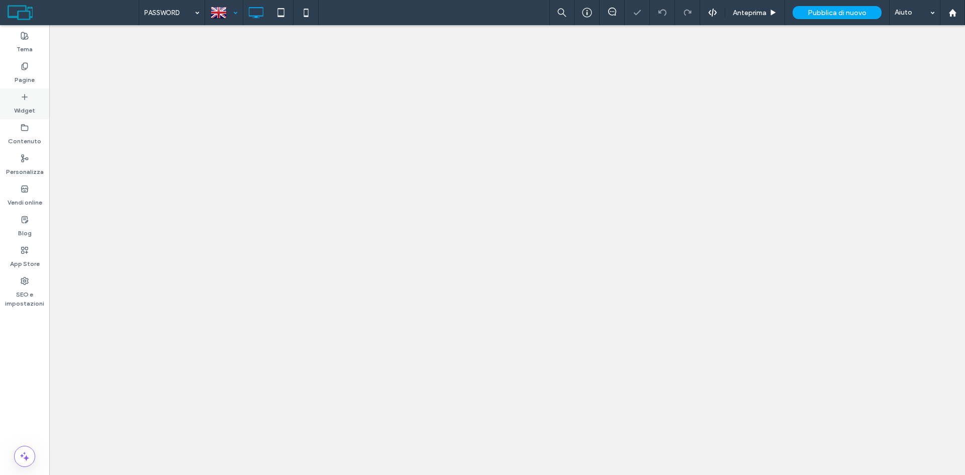
click at [20, 98] on div "Widget" at bounding box center [24, 103] width 49 height 31
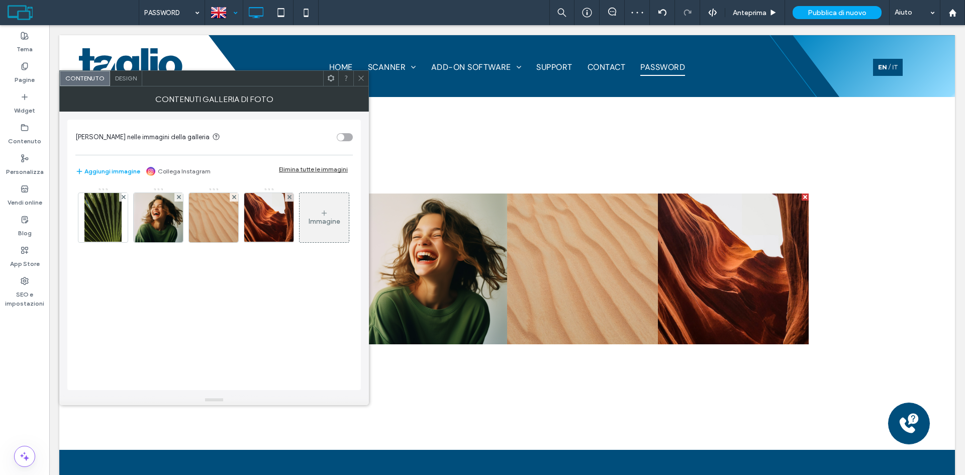
click at [363, 77] on icon at bounding box center [361, 78] width 8 height 8
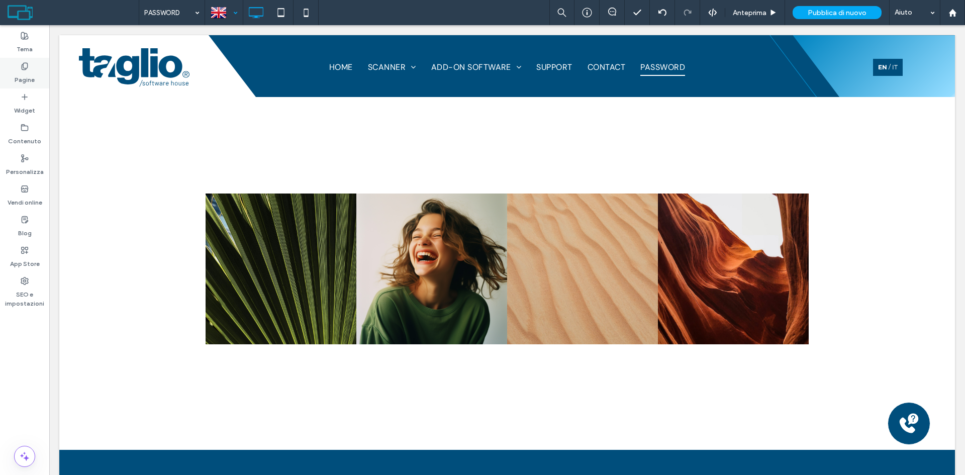
click at [24, 71] on label "Pagine" at bounding box center [25, 77] width 20 height 14
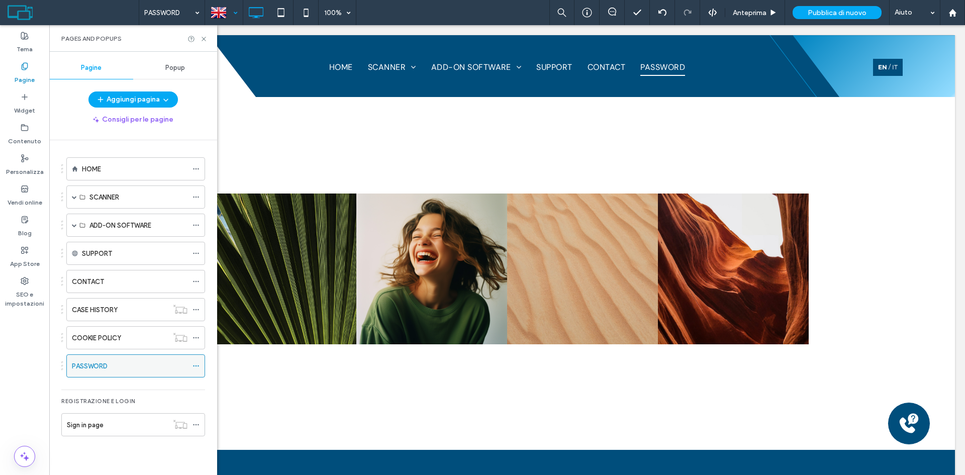
click at [196, 367] on icon at bounding box center [195, 365] width 7 height 7
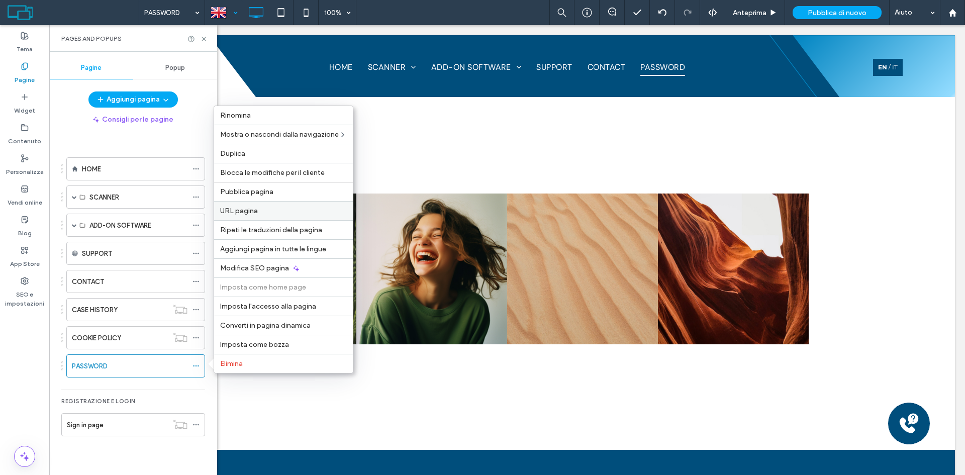
click at [274, 206] on div "URL pagina" at bounding box center [283, 210] width 139 height 19
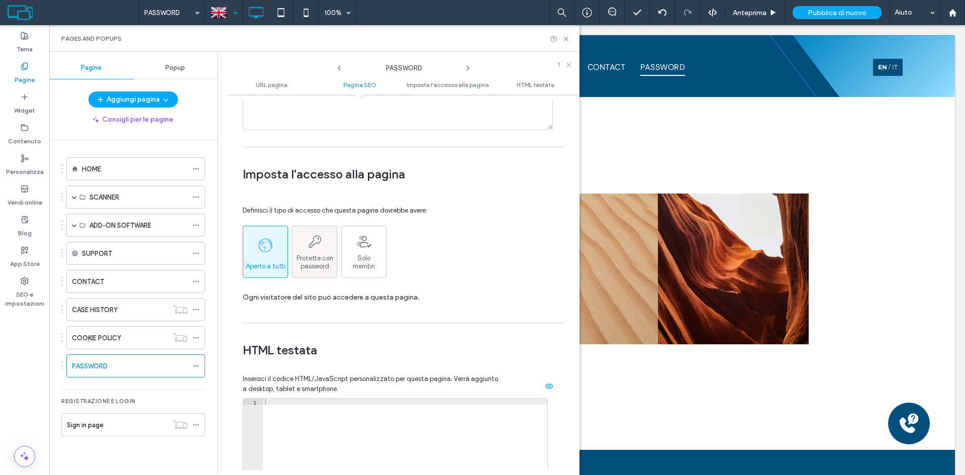
scroll to position [754, 0]
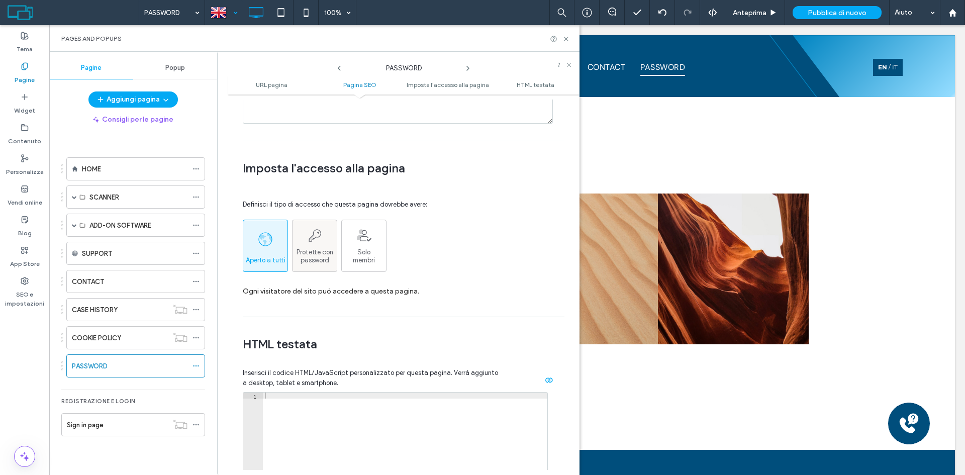
click at [318, 242] on icon at bounding box center [314, 235] width 15 height 15
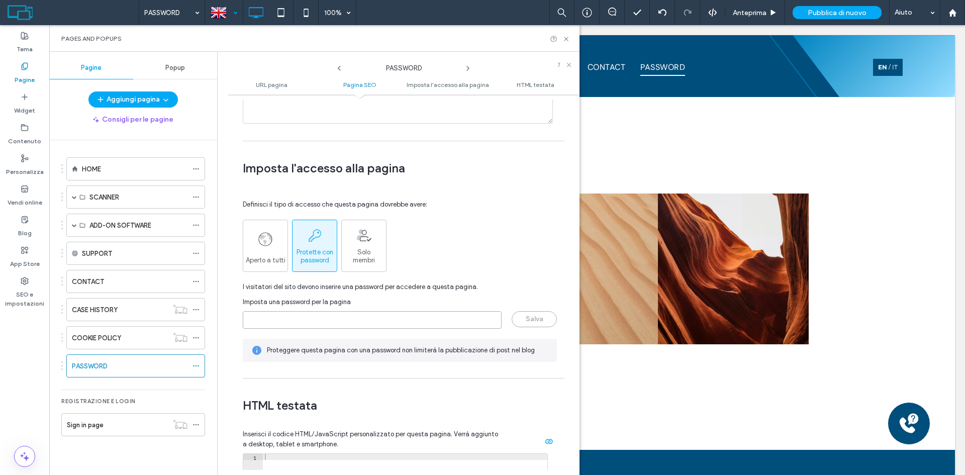
click at [321, 323] on input "page-password" at bounding box center [372, 320] width 259 height 18
type input "****"
click at [517, 323] on button "Salva" at bounding box center [534, 319] width 45 height 16
click at [194, 363] on icon at bounding box center [195, 365] width 7 height 7
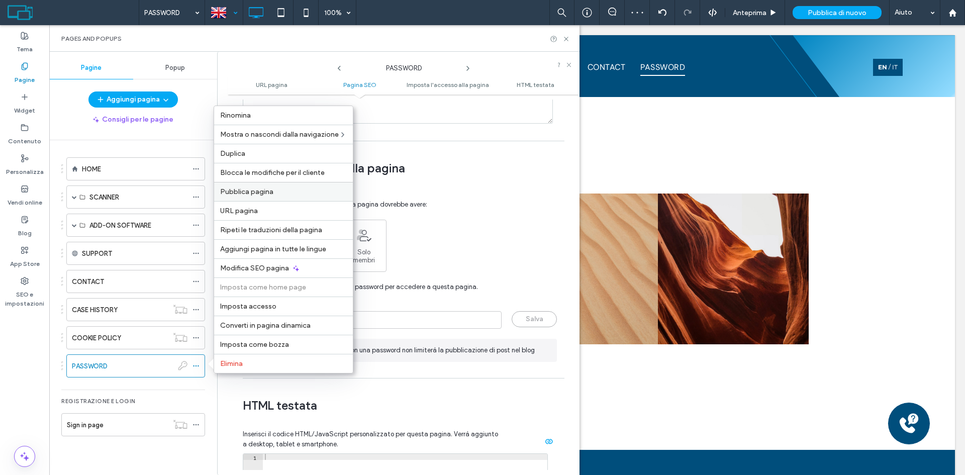
click at [294, 190] on label "Pubblica pagina" at bounding box center [283, 191] width 127 height 9
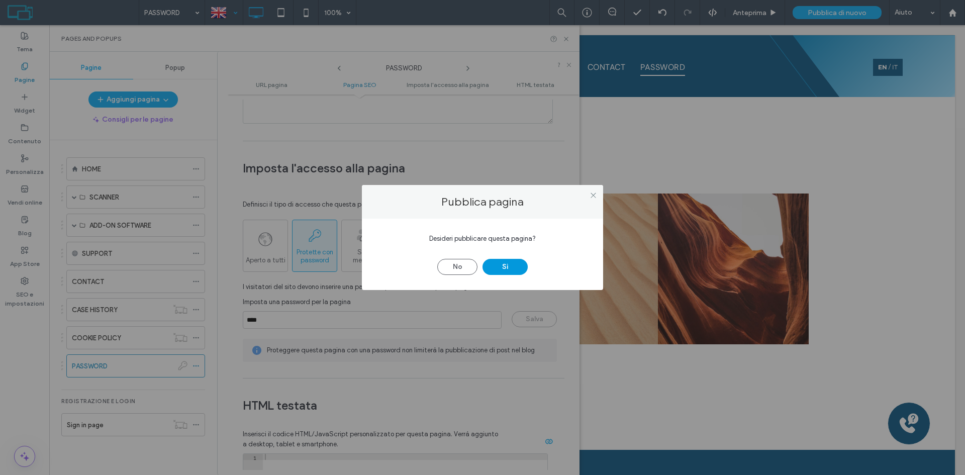
click at [515, 269] on button "Sì" at bounding box center [504, 267] width 45 height 16
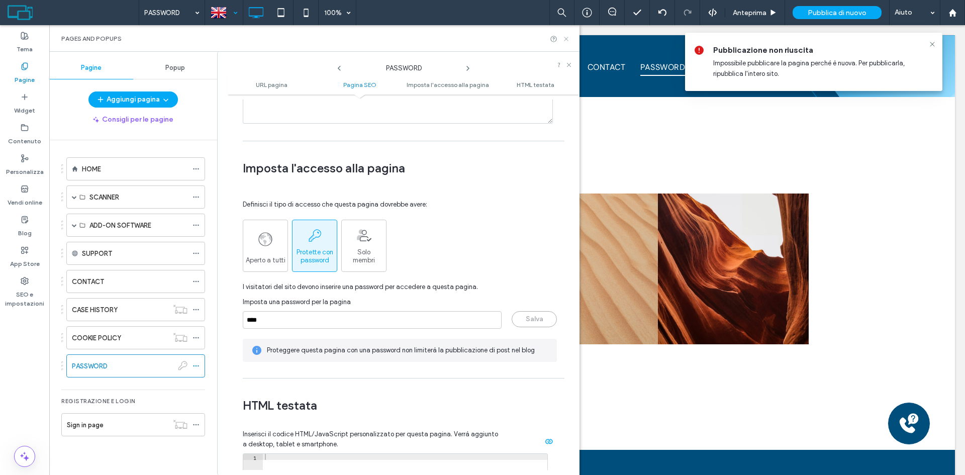
click at [567, 37] on icon at bounding box center [566, 39] width 8 height 8
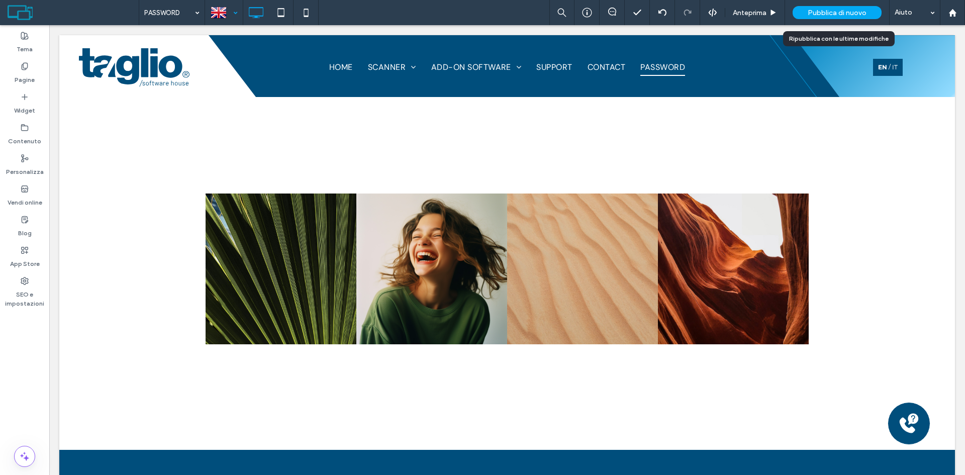
click at [827, 14] on span "Pubblica di nuovo" at bounding box center [837, 13] width 59 height 9
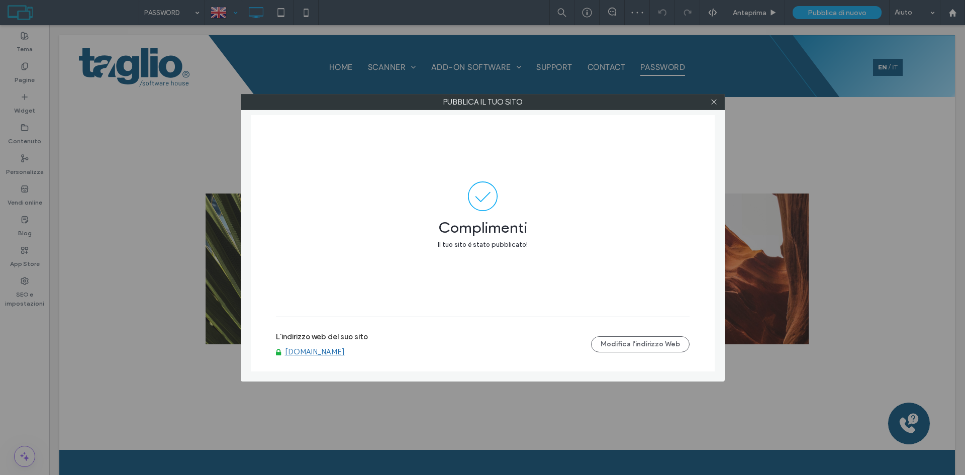
click at [345, 352] on link "www.slabvision.tagliogroup.com" at bounding box center [315, 351] width 60 height 9
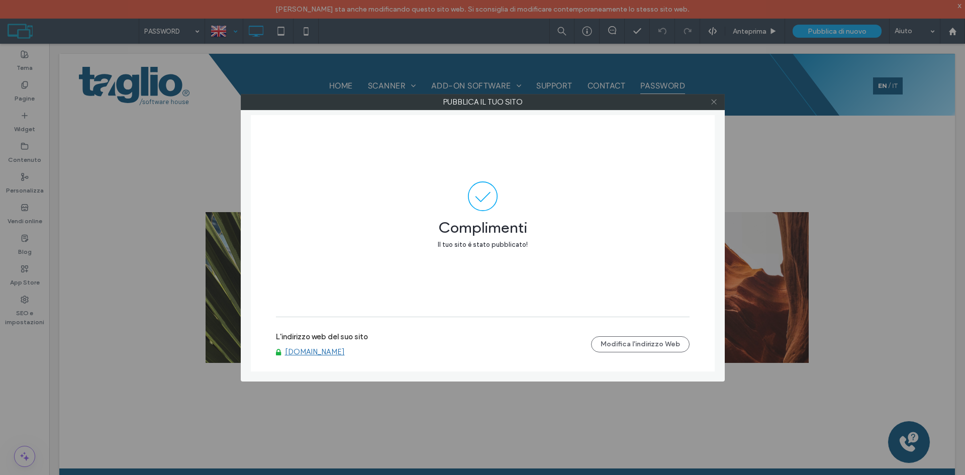
click at [714, 97] on span at bounding box center [714, 101] width 8 height 15
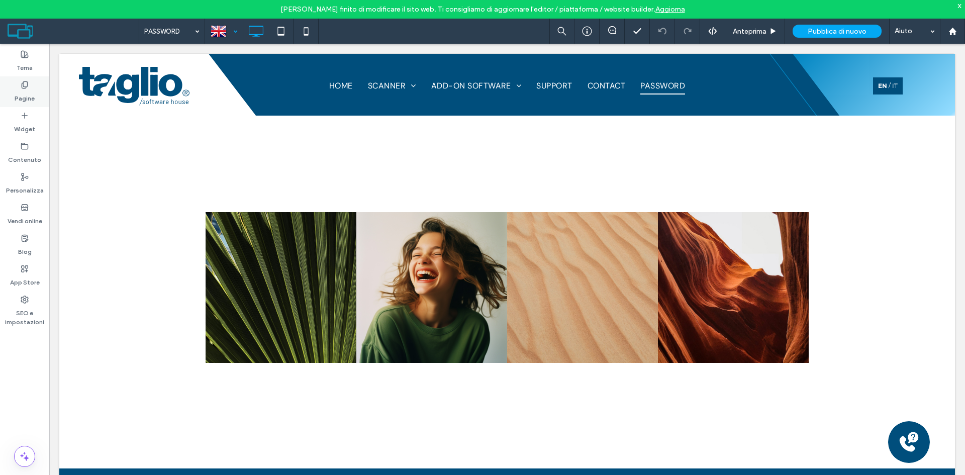
click at [29, 97] on label "Pagine" at bounding box center [25, 96] width 20 height 14
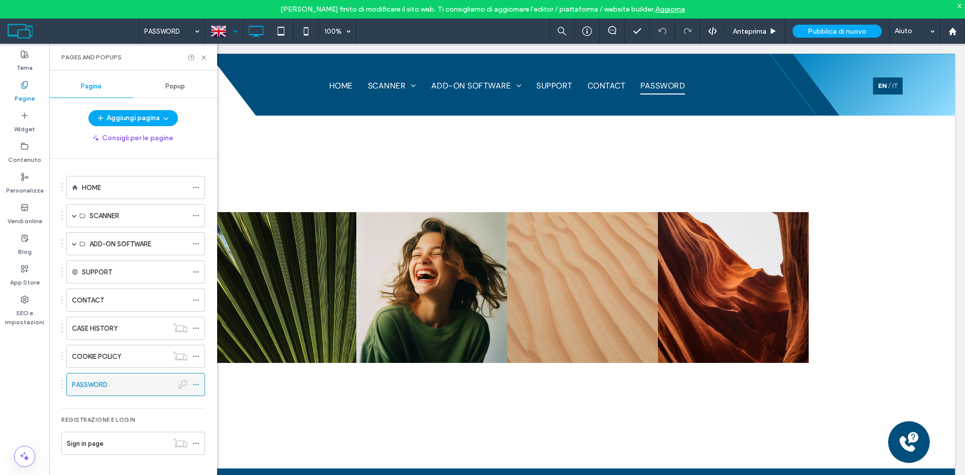
click at [193, 381] on icon at bounding box center [195, 384] width 7 height 7
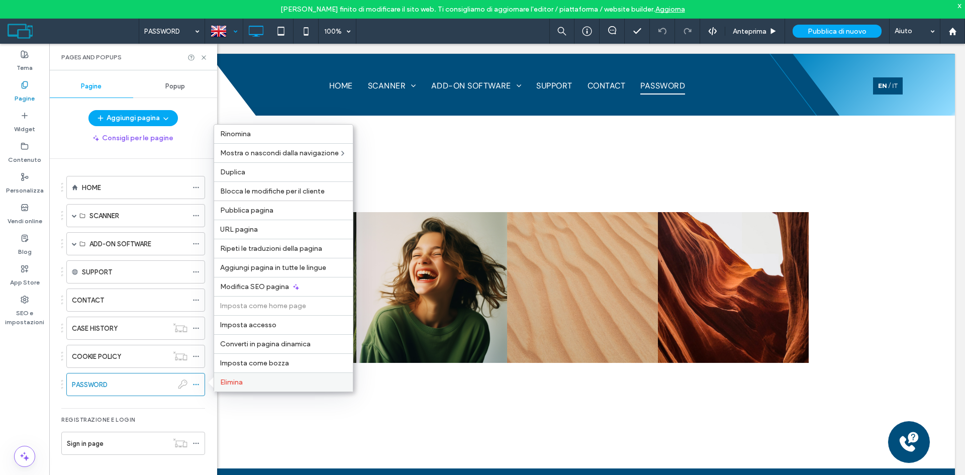
click at [260, 380] on label "Elimina" at bounding box center [283, 382] width 127 height 9
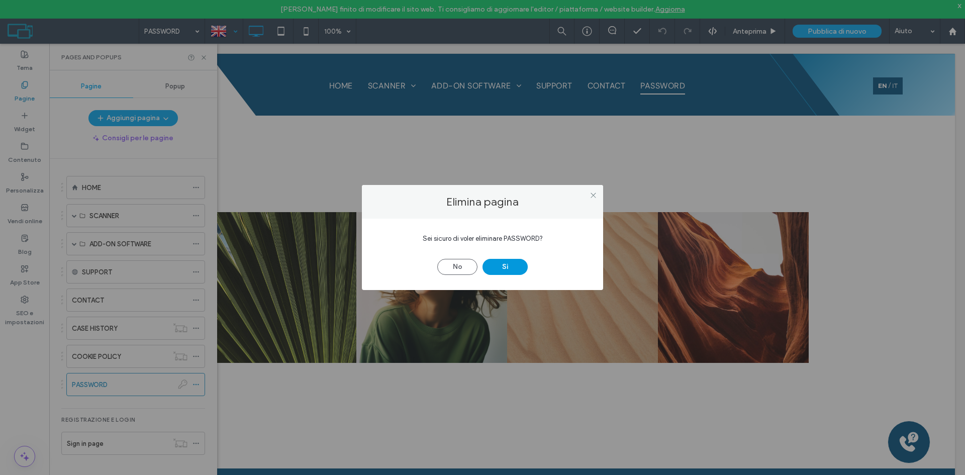
click at [515, 263] on button "Sì" at bounding box center [504, 267] width 45 height 16
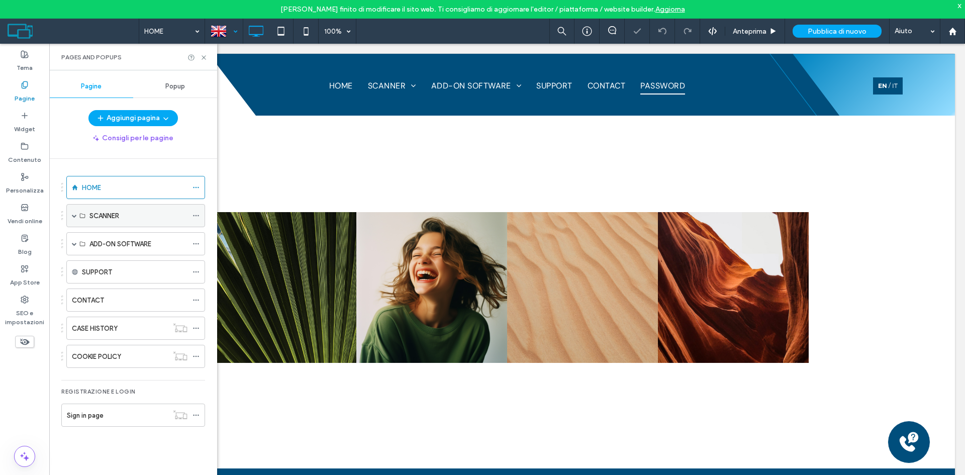
click at [76, 217] on span at bounding box center [74, 215] width 5 height 5
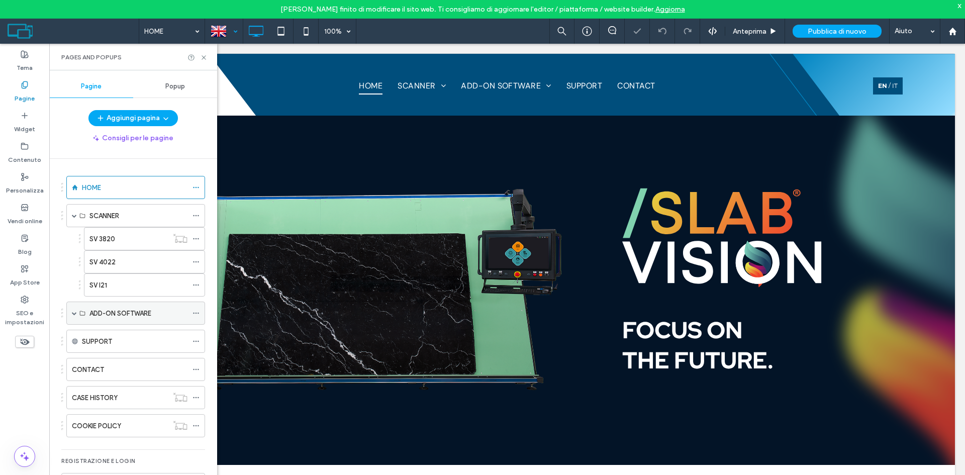
click at [75, 313] on span at bounding box center [74, 313] width 5 height 5
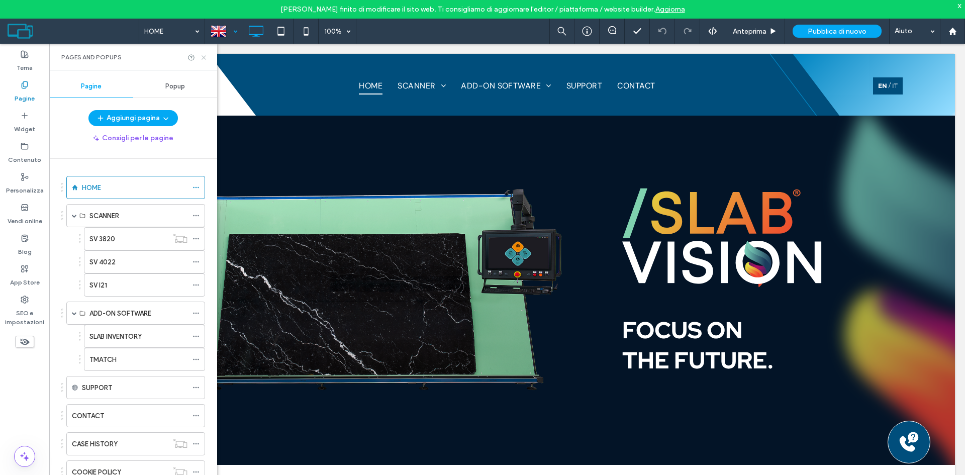
click at [205, 59] on icon at bounding box center [204, 58] width 8 height 8
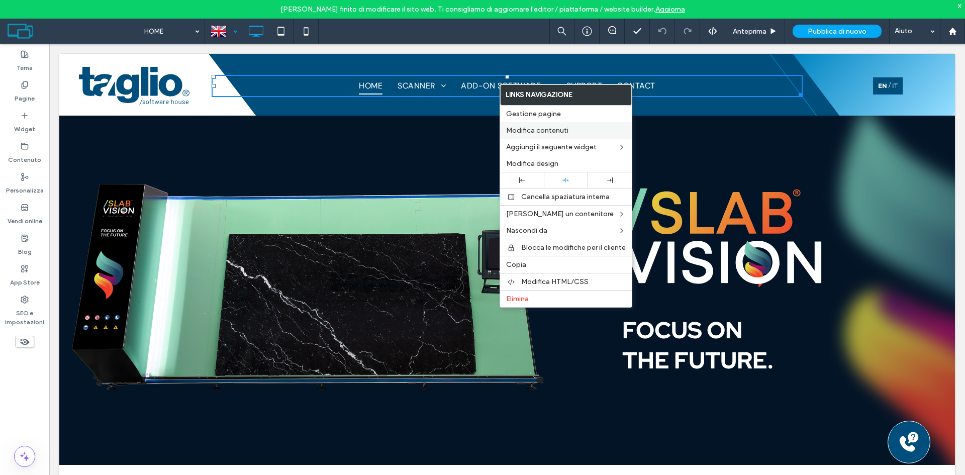
click at [572, 130] on label "Modifica contenuti" at bounding box center [566, 130] width 120 height 9
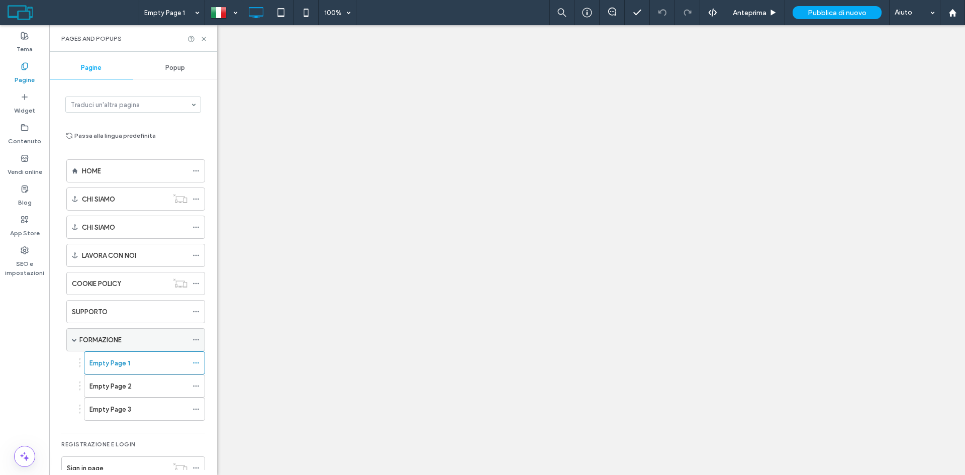
click at [196, 337] on icon at bounding box center [195, 339] width 7 height 7
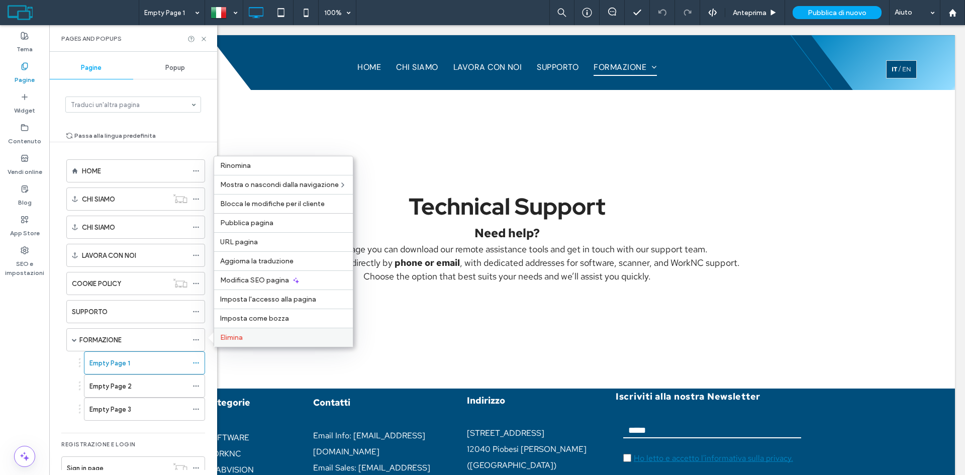
click at [238, 339] on span "Elimina" at bounding box center [231, 337] width 23 height 9
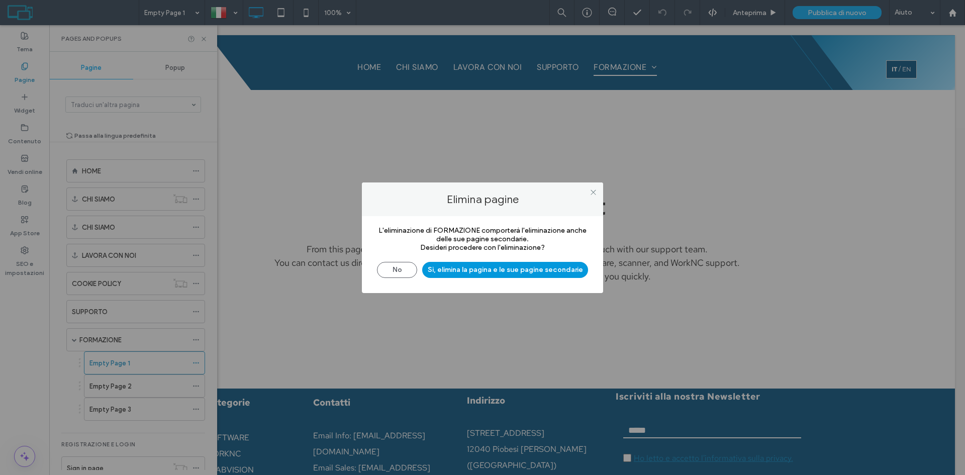
click at [469, 265] on button "Sì, elimina la pagina e le sue pagine secondarie" at bounding box center [505, 270] width 166 height 16
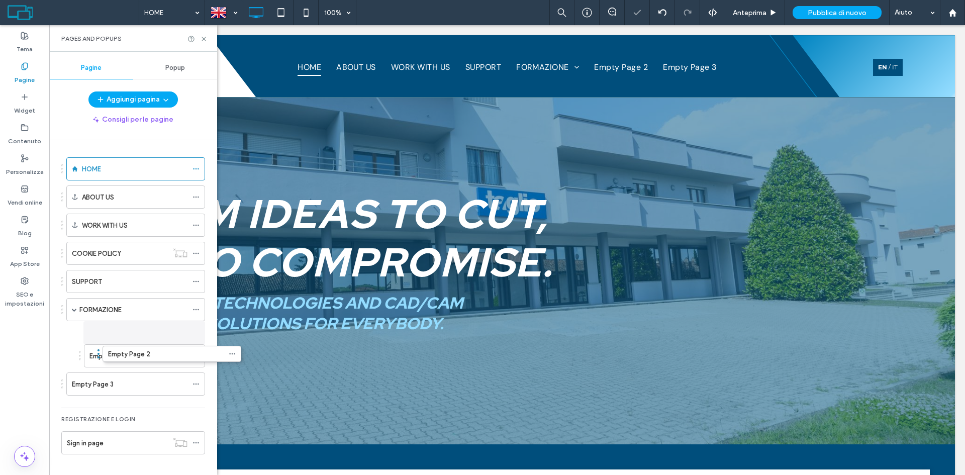
drag, startPoint x: 93, startPoint y: 365, endPoint x: 127, endPoint y: 362, distance: 33.4
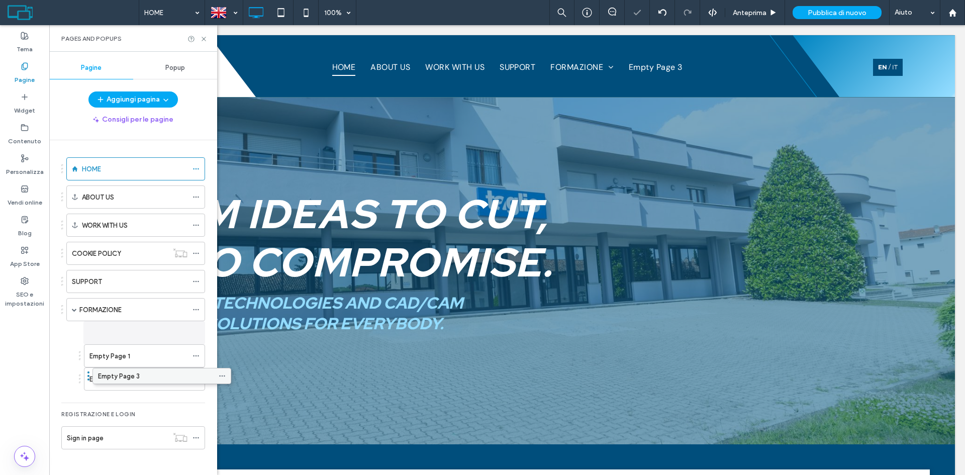
drag, startPoint x: 93, startPoint y: 382, endPoint x: 120, endPoint y: 377, distance: 26.5
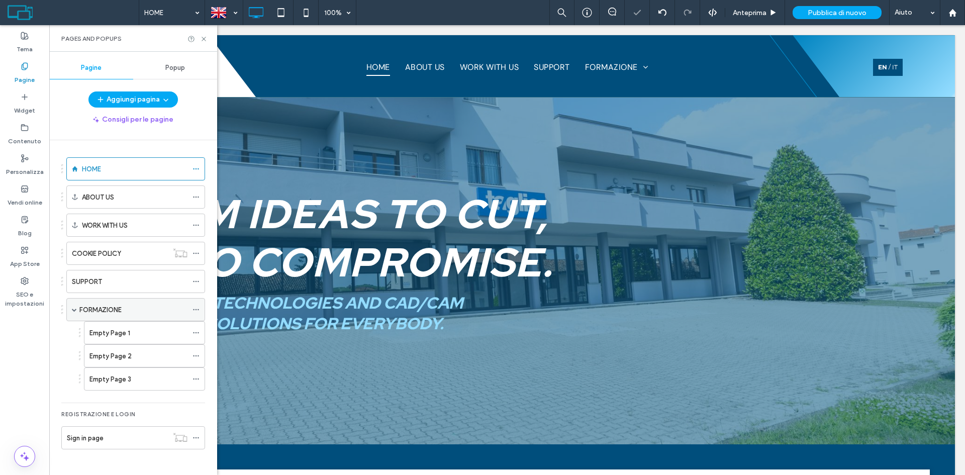
click at [195, 310] on icon at bounding box center [195, 309] width 7 height 7
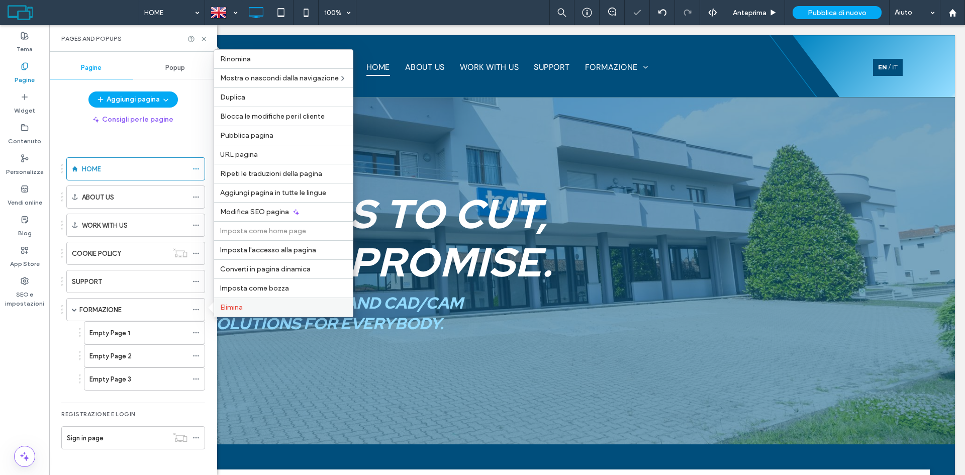
click at [247, 306] on label "Elimina" at bounding box center [283, 307] width 127 height 9
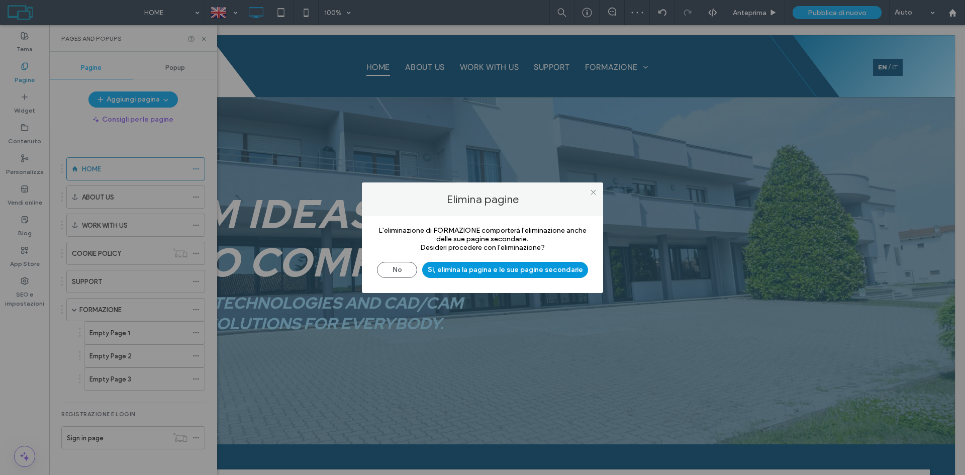
click at [479, 267] on button "Sì, elimina la pagina e le sue pagine secondarie" at bounding box center [505, 270] width 166 height 16
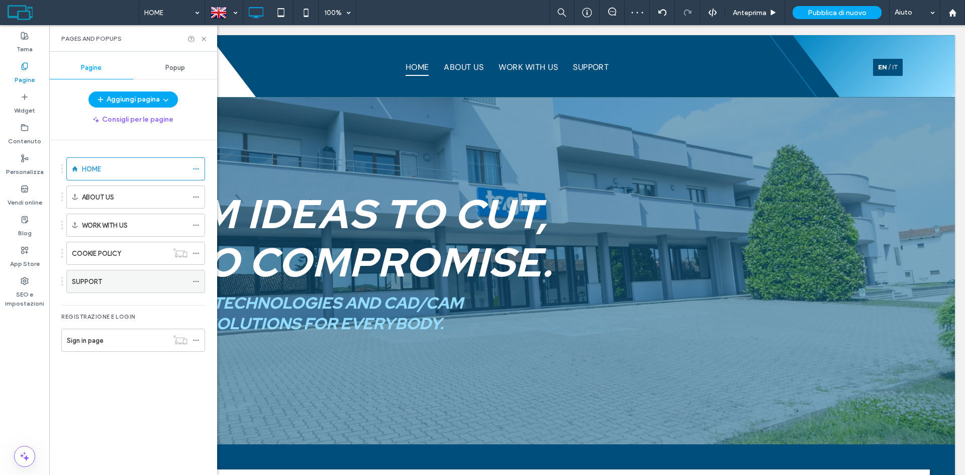
click at [123, 284] on div "SUPPORT" at bounding box center [130, 281] width 116 height 11
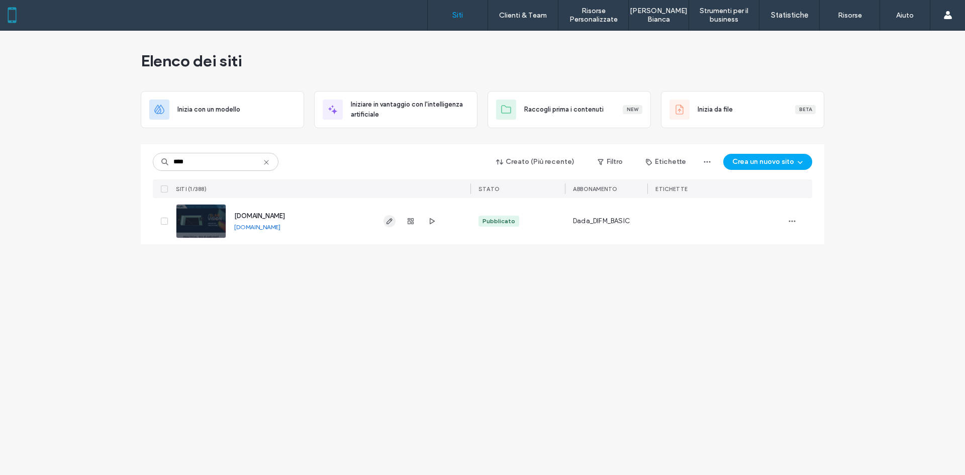
type input "****"
click at [391, 217] on span "button" at bounding box center [389, 221] width 12 height 12
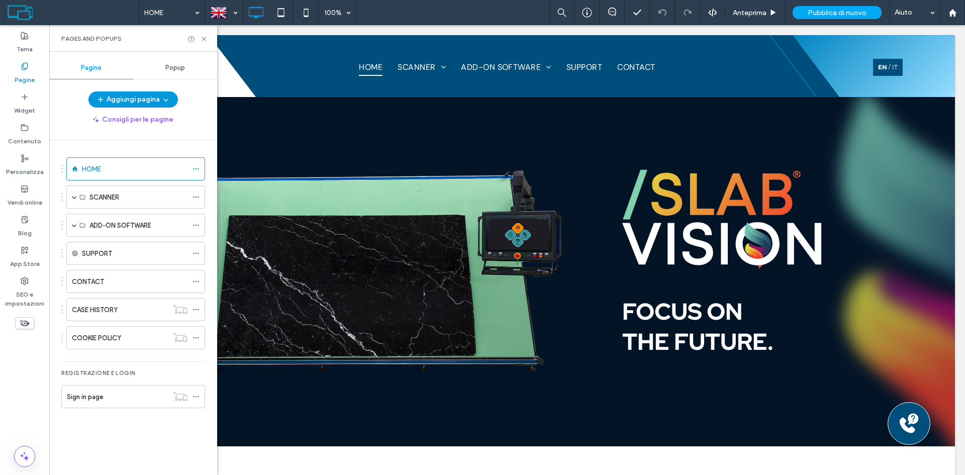
click icon "button"
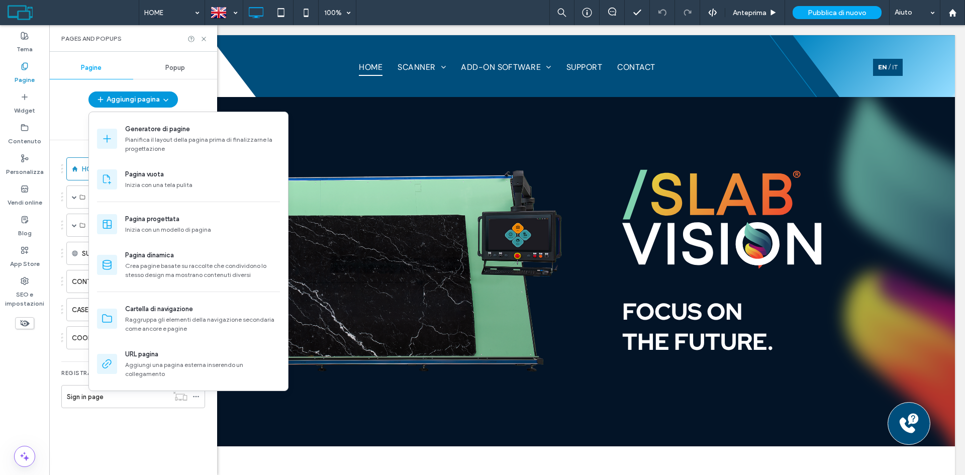
click icon "button"
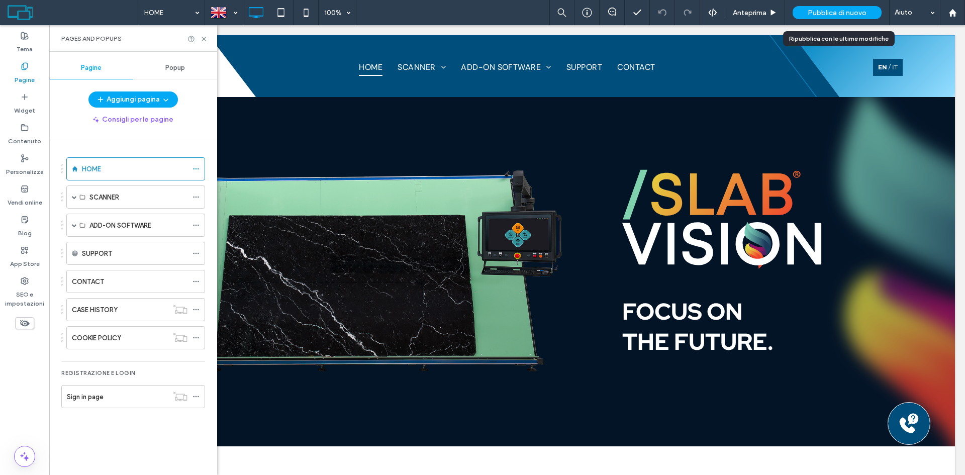
click div "Pubblica di nuovo"
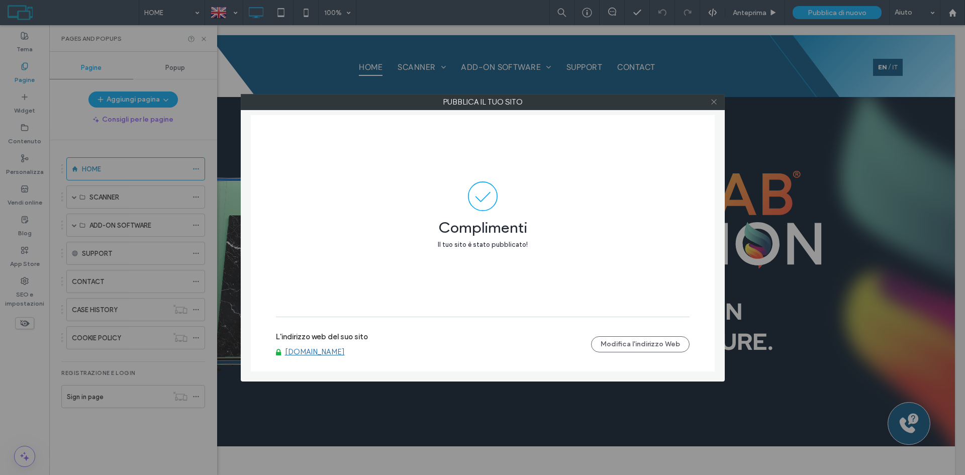
click icon
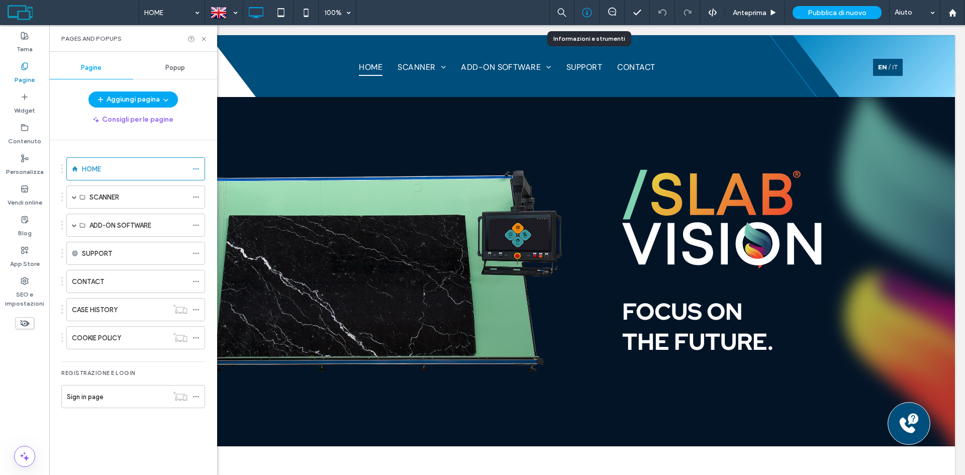
drag, startPoint x: 585, startPoint y: 18, endPoint x: 413, endPoint y: 36, distance: 173.8
click div
click icon
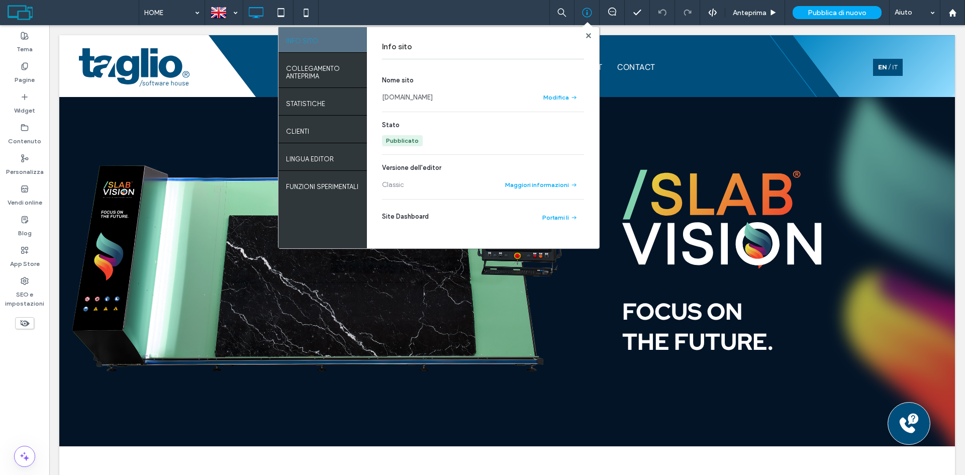
click link "[DOMAIN_NAME]"
click div
click use
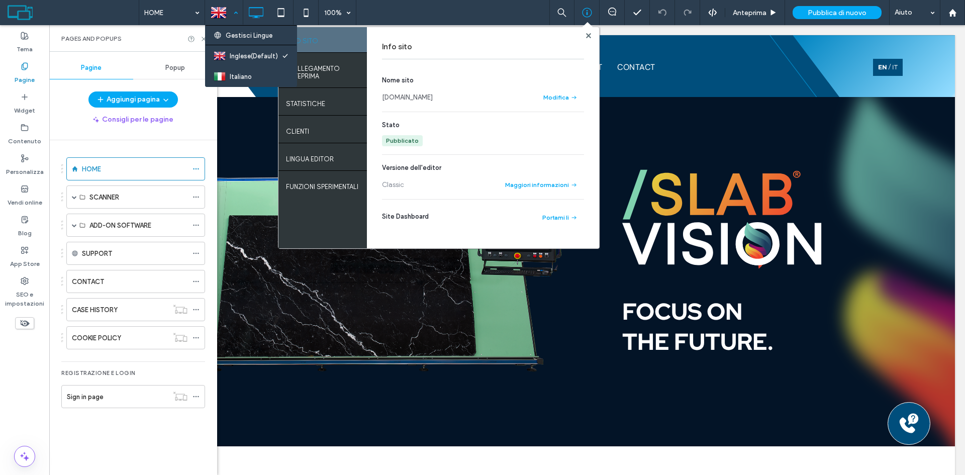
click div
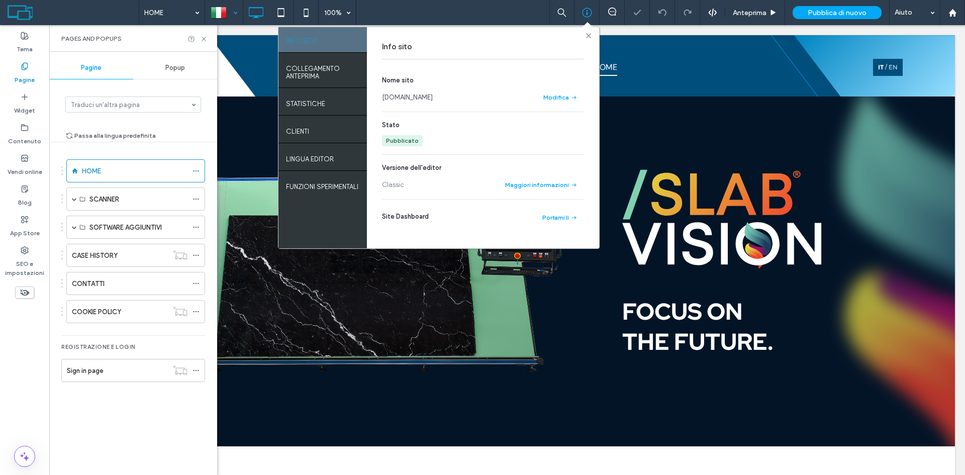
click use
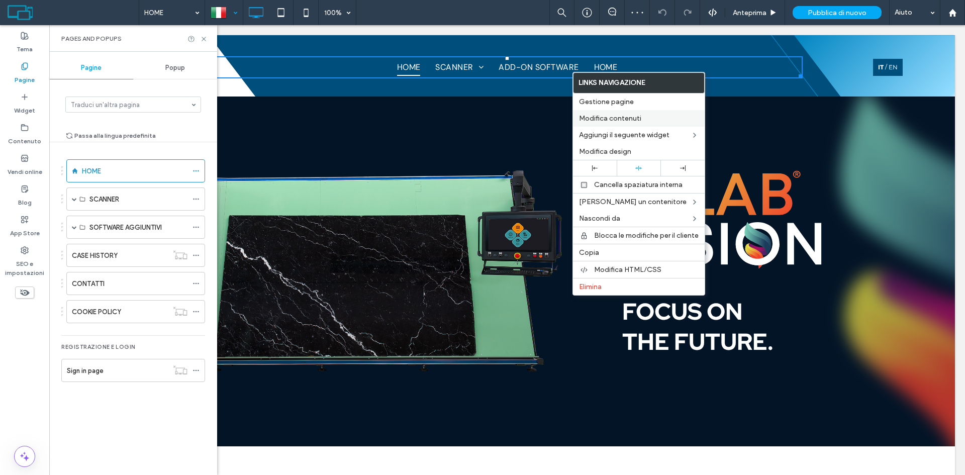
click span "Modifica contenuti"
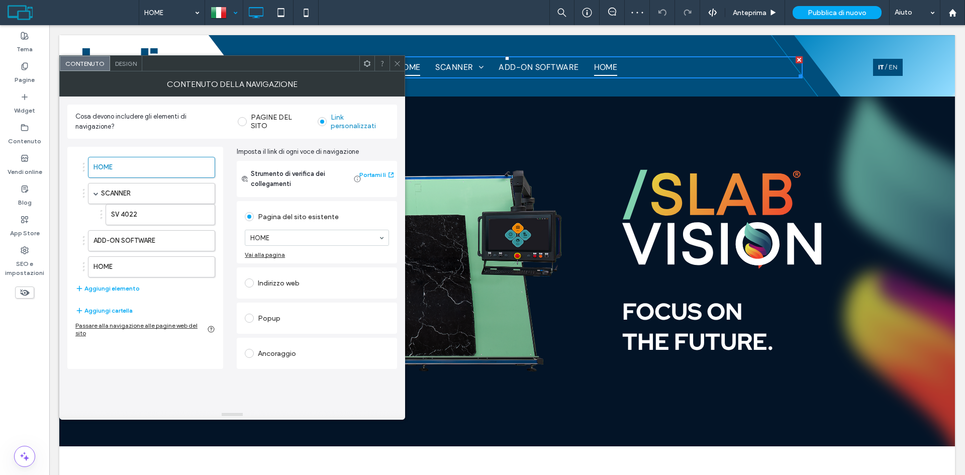
click label "PAGINE DEL SITO"
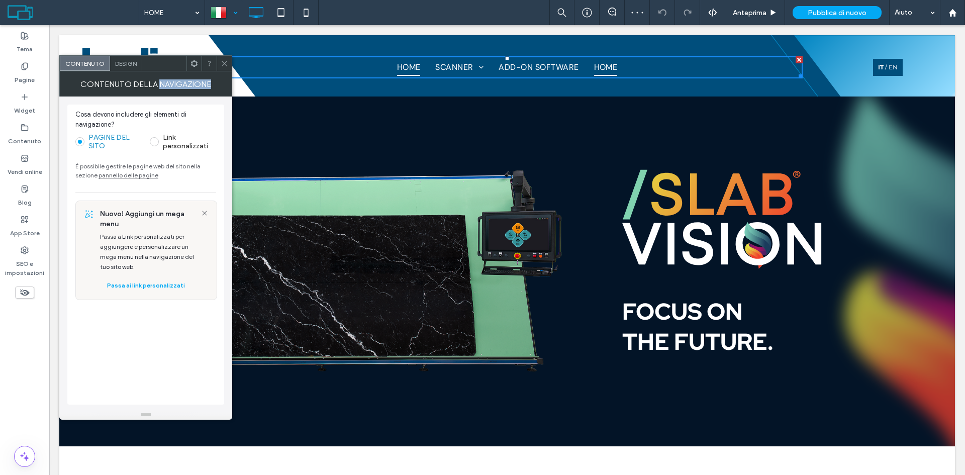
click div "CONTENUTO DELLA NAVIGAZIONE Cosa devono includere gli elementi di navigazione? …"
click icon
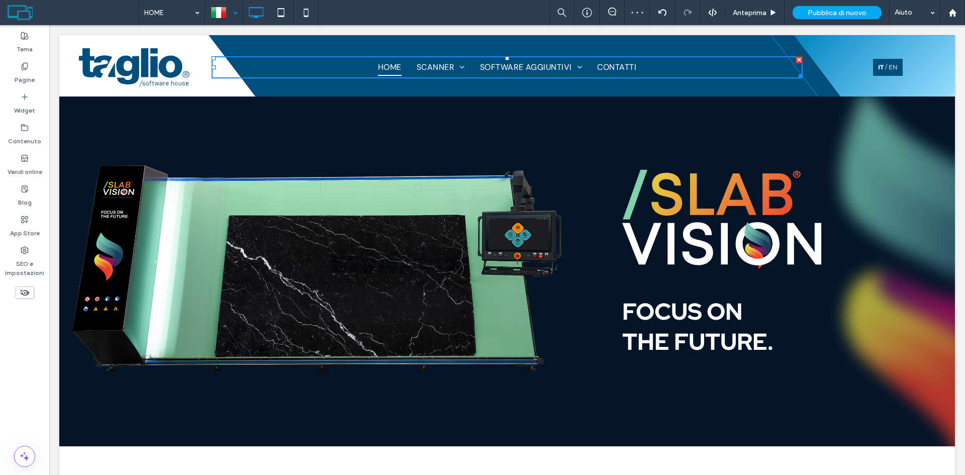
click icon
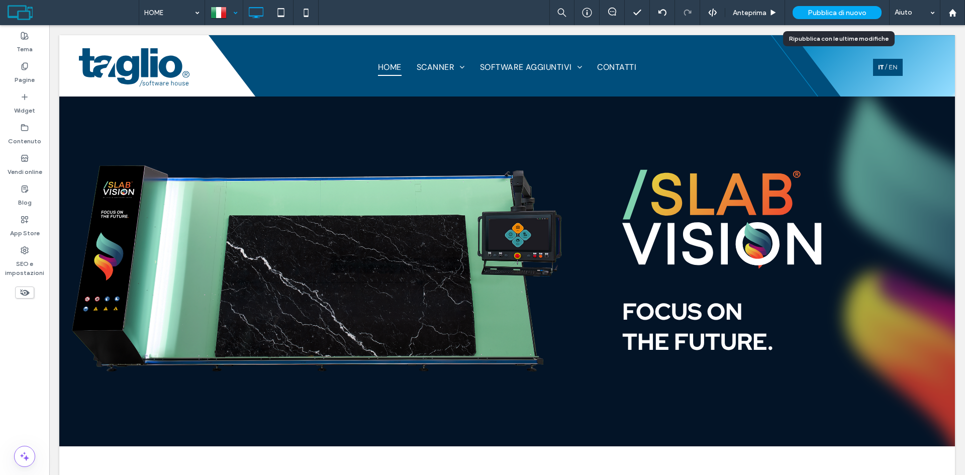
click span "Pubblica di nuovo"
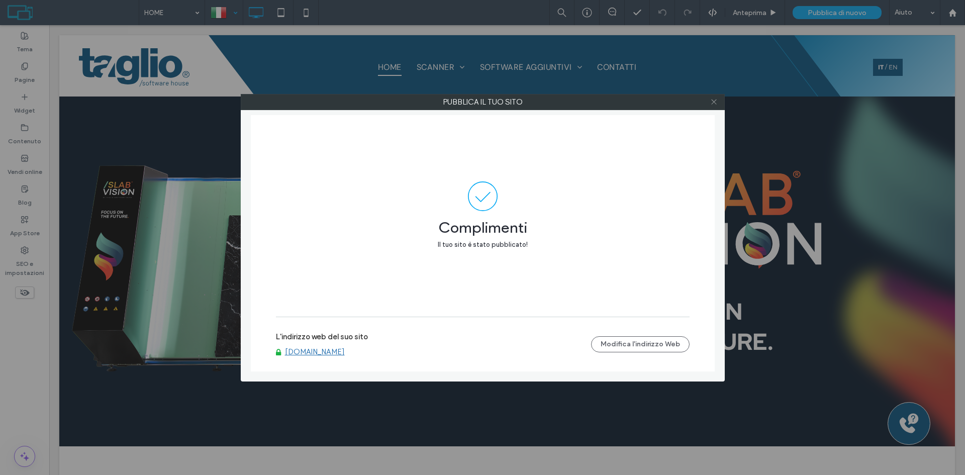
click icon
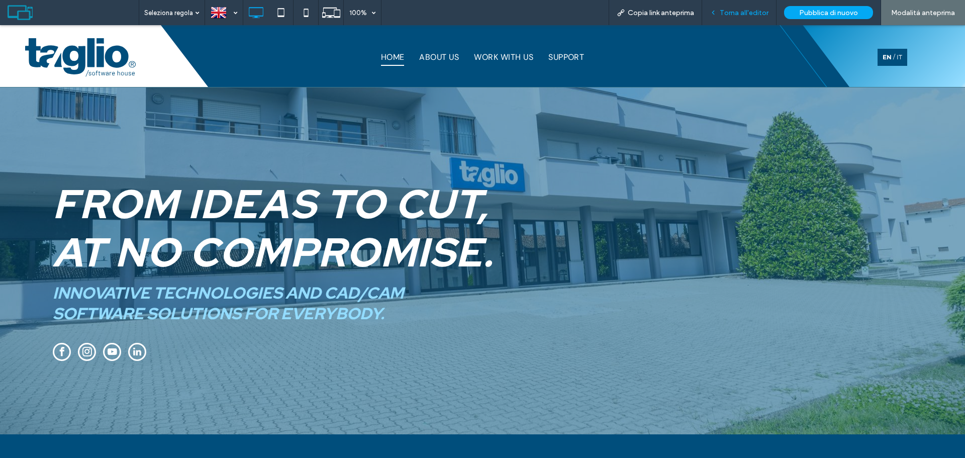
click at [736, 17] on span "Torna all'editor" at bounding box center [744, 13] width 49 height 9
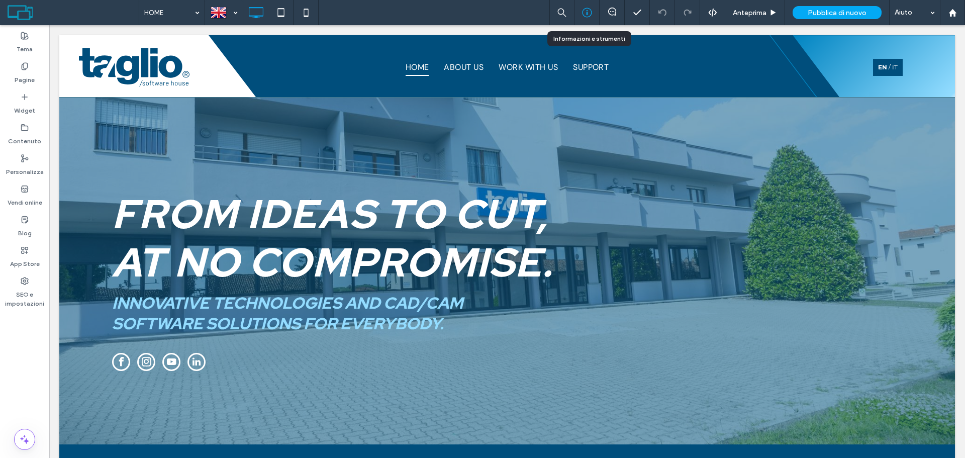
click at [586, 18] on div at bounding box center [586, 12] width 25 height 25
click at [579, 12] on div at bounding box center [586, 13] width 25 height 10
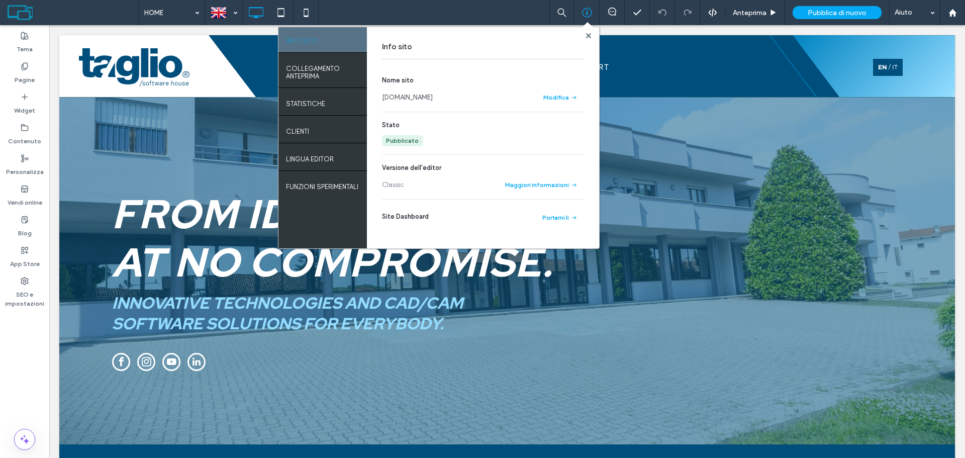
click at [422, 96] on link "www.tagliogroup.com" at bounding box center [407, 97] width 51 height 10
click at [588, 36] on use at bounding box center [587, 35] width 5 height 5
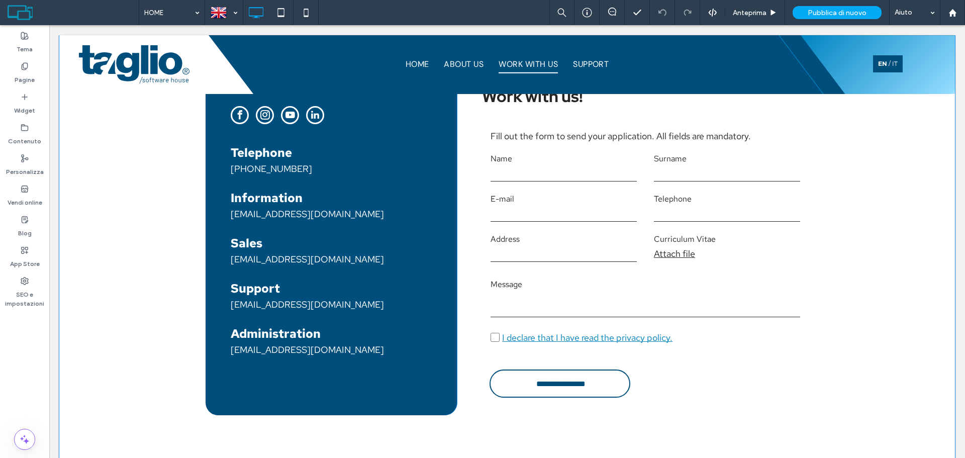
scroll to position [1558, 0]
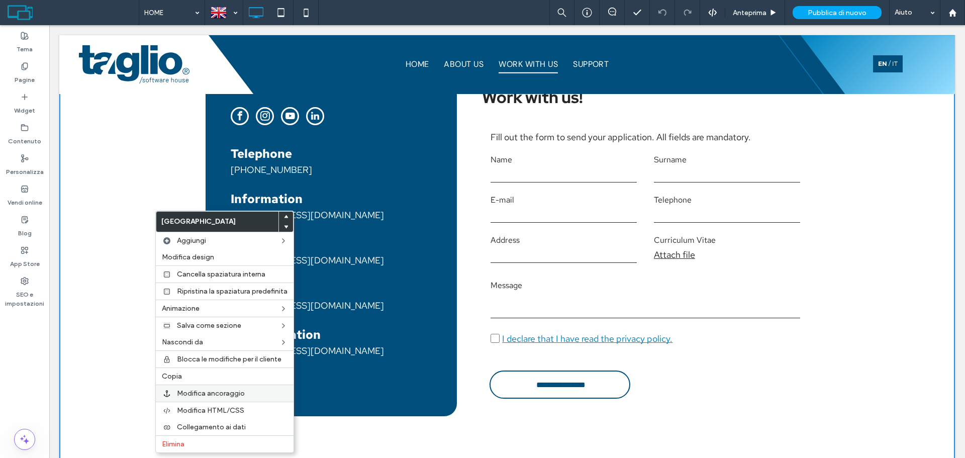
click at [202, 394] on span "Modifica ancoraggio" at bounding box center [211, 393] width 68 height 9
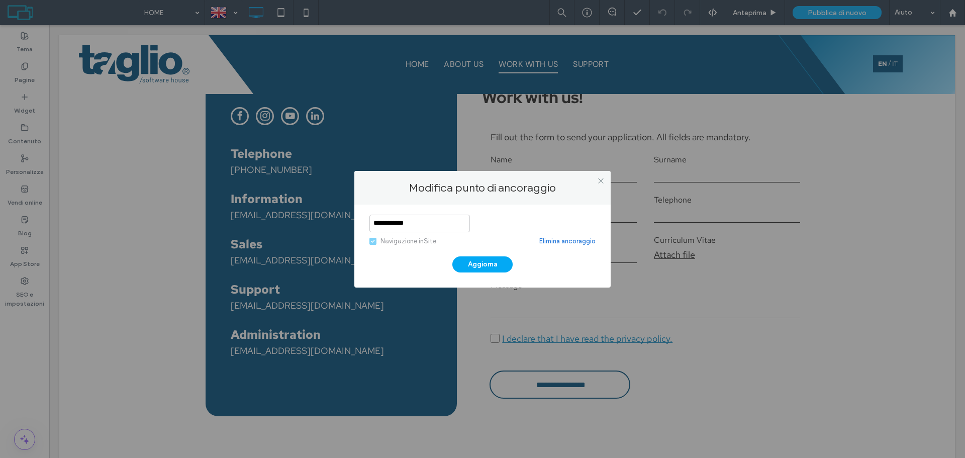
click at [374, 225] on input "**********" at bounding box center [419, 224] width 100 height 18
click at [386, 224] on input "**********" at bounding box center [419, 224] width 100 height 18
click at [405, 225] on input "**********" at bounding box center [419, 224] width 100 height 18
drag, startPoint x: 419, startPoint y: 219, endPoint x: 460, endPoint y: 236, distance: 44.1
click at [460, 236] on div "**********" at bounding box center [482, 231] width 226 height 32
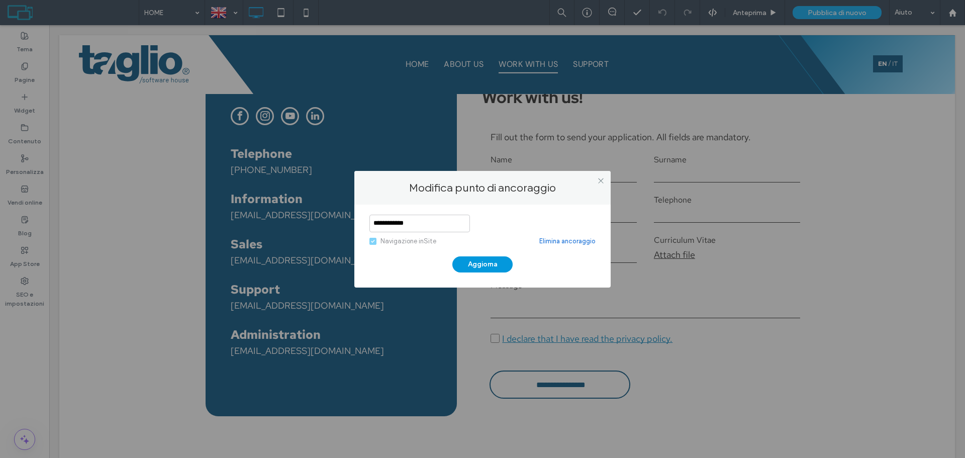
type input "**********"
click at [485, 262] on button "Aggiorna" at bounding box center [482, 264] width 60 height 16
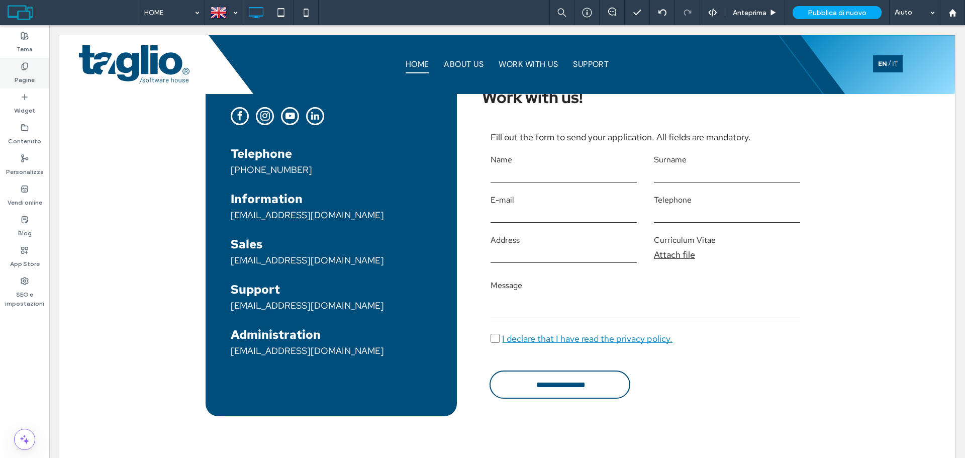
click at [33, 78] on label "Pagine" at bounding box center [25, 77] width 20 height 14
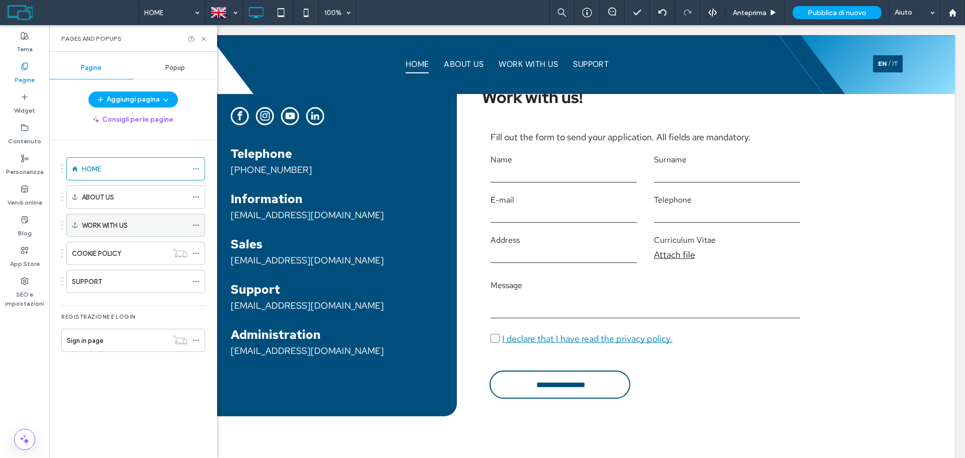
click at [196, 225] on use at bounding box center [196, 226] width 6 height 2
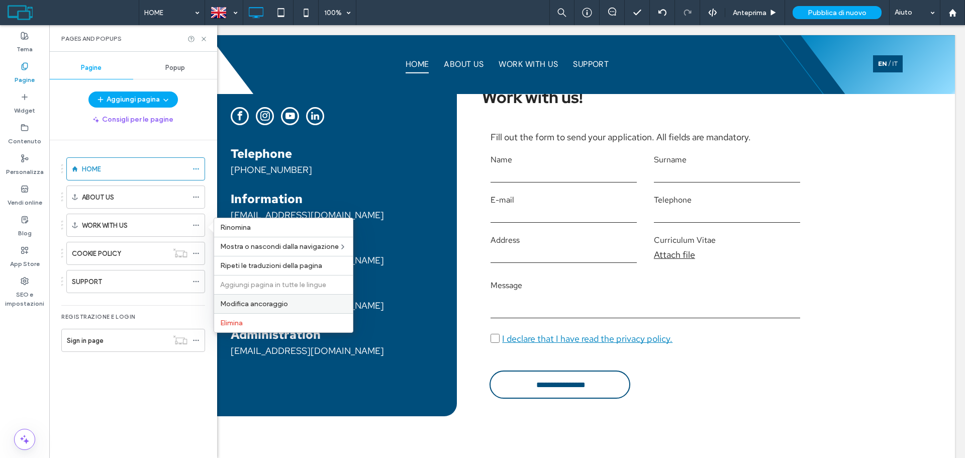
click at [242, 304] on span "Modifica ancoraggio" at bounding box center [254, 303] width 68 height 9
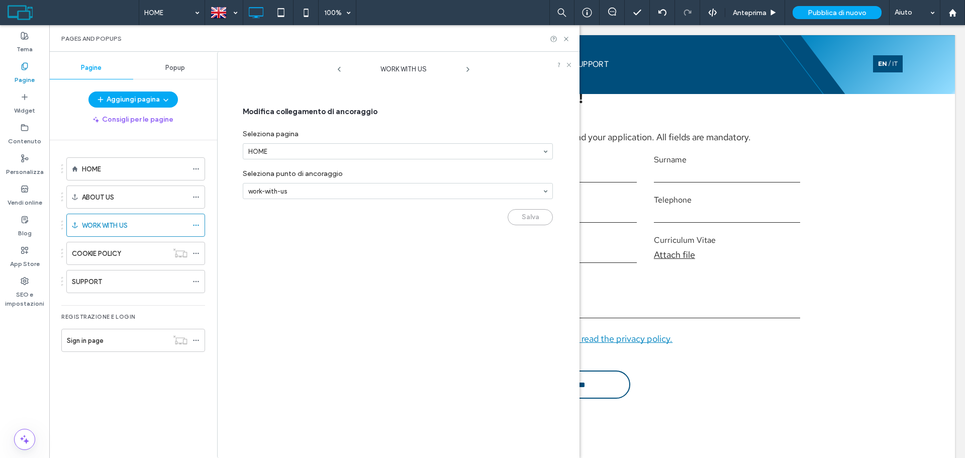
click at [271, 263] on div "WORK WITH US Modifica collegamento di ancoraggio Seleziona pagina HOME Selezion…" at bounding box center [404, 257] width 352 height 401
click at [182, 277] on div "SUPPORT" at bounding box center [130, 281] width 116 height 11
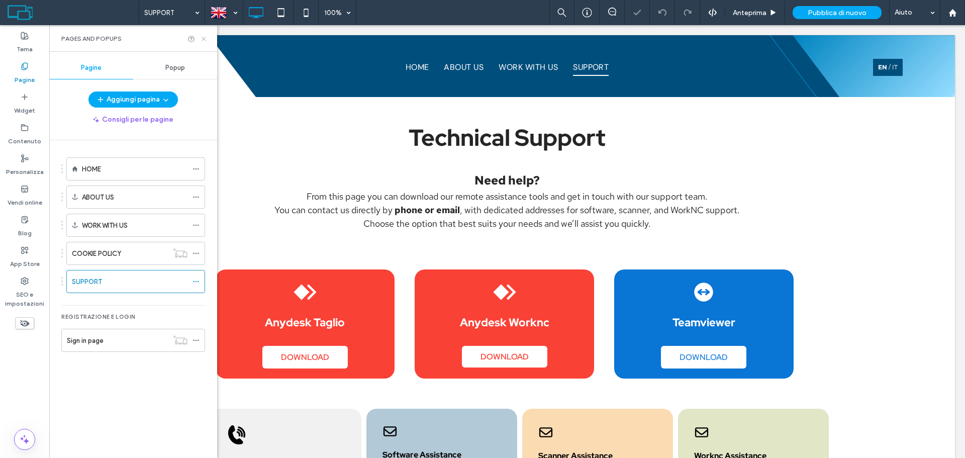
click at [204, 39] on use at bounding box center [204, 39] width 4 height 4
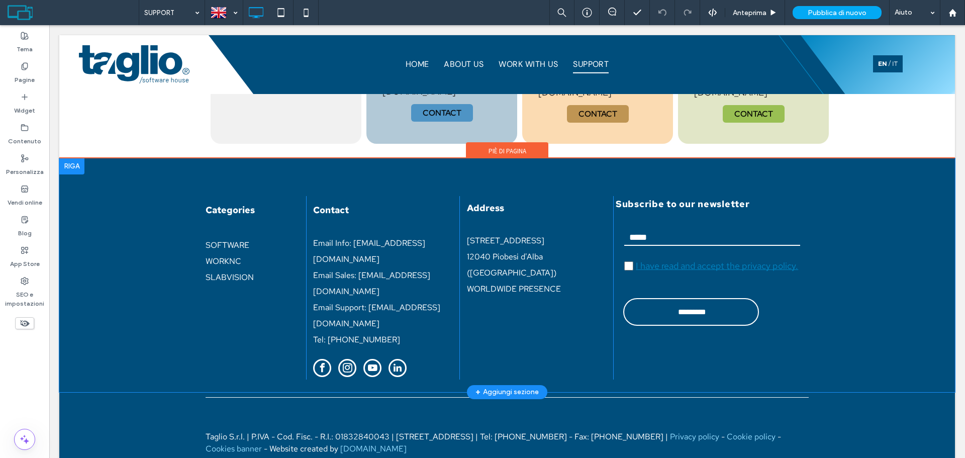
scroll to position [90, 0]
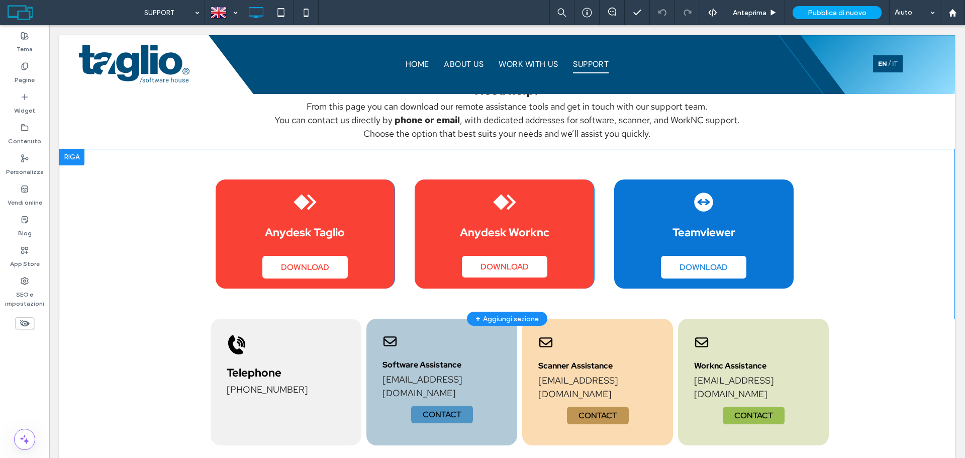
click at [158, 248] on div "Anydesk Taglio DOWNLOAD Click To Paste Anydesk Worknc DOWNLOAD Click To Paste T…" at bounding box center [506, 234] width 895 height 170
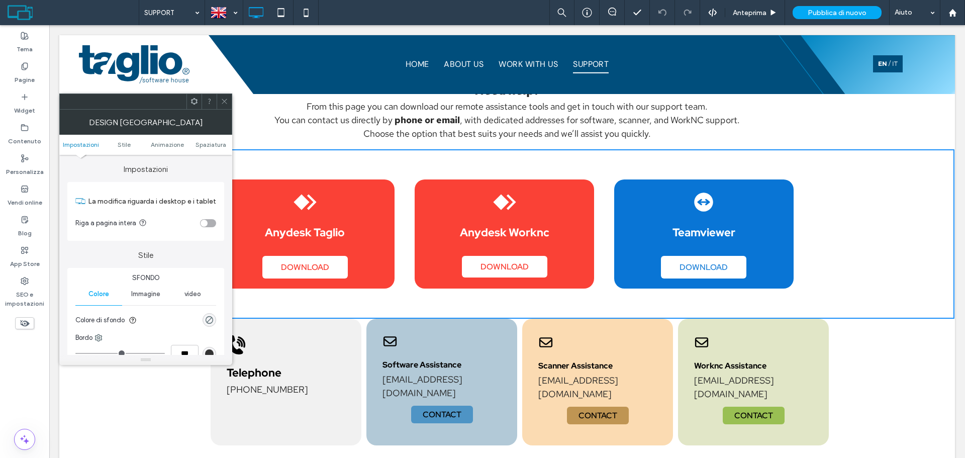
click at [206, 139] on ul "Impostazioni Stile Animazione Spaziatura" at bounding box center [145, 145] width 173 height 20
click at [205, 141] on span "Spaziatura" at bounding box center [210, 145] width 31 height 8
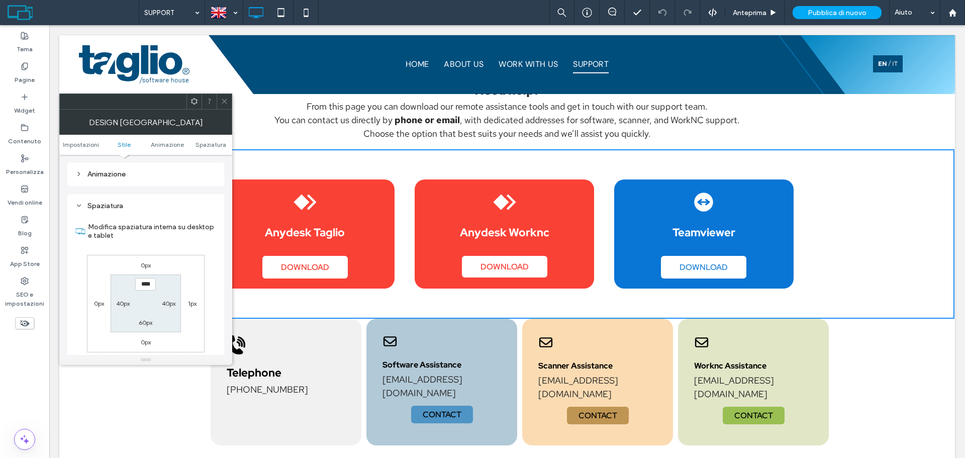
scroll to position [284, 0]
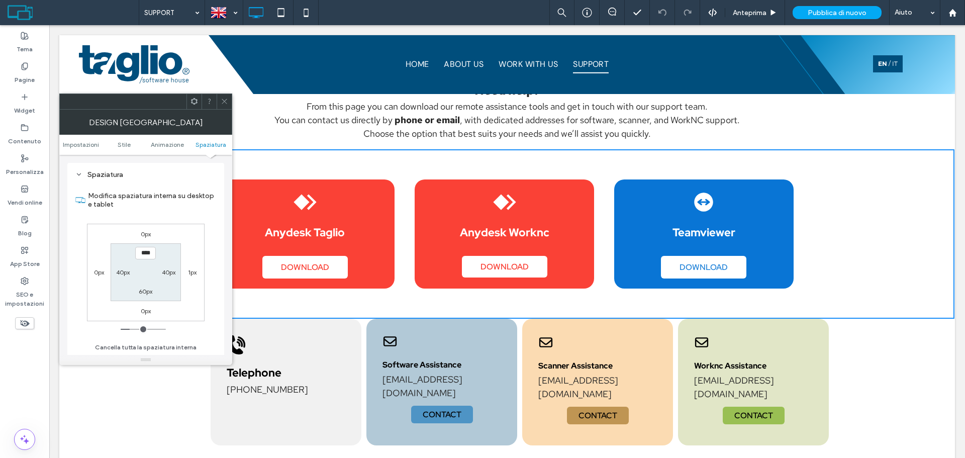
click at [230, 100] on div at bounding box center [224, 101] width 15 height 15
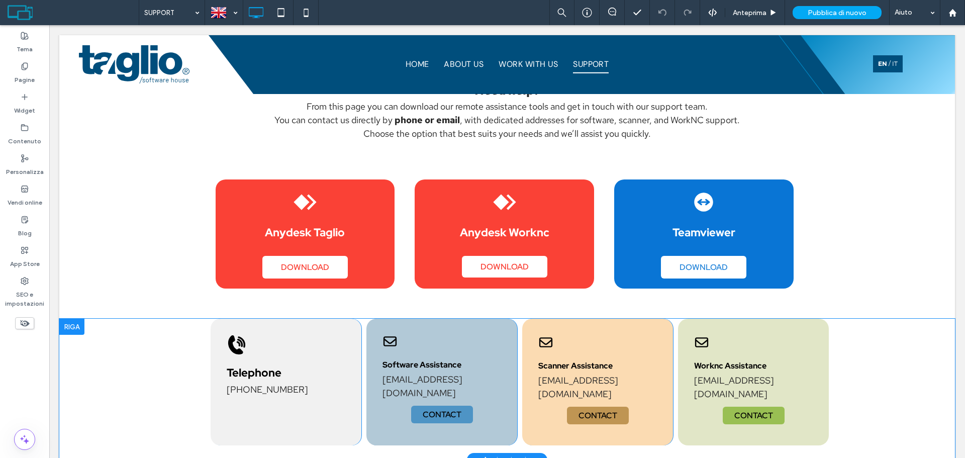
click at [112, 342] on div "Telephone +39 0173619877 CALL Click To Paste Software Assistance support@taglio…" at bounding box center [506, 389] width 895 height 141
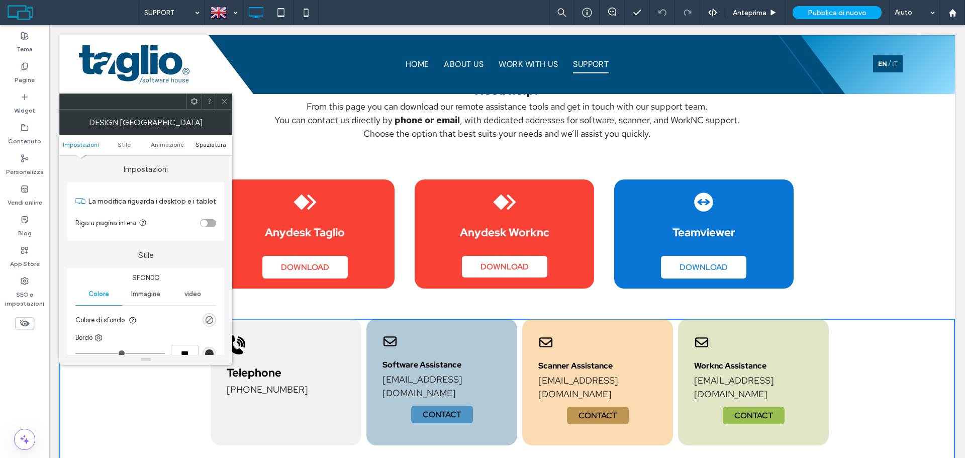
click at [205, 142] on span "Spaziatura" at bounding box center [210, 145] width 31 height 8
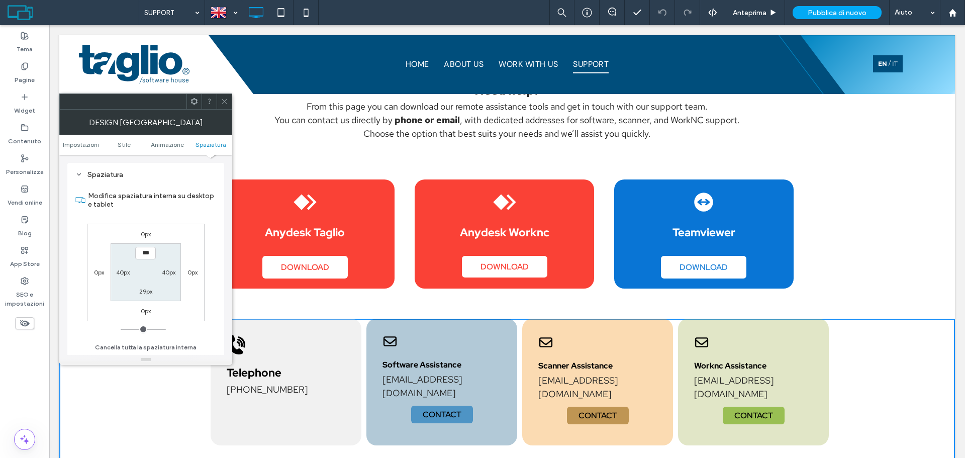
click at [141, 290] on label "29px" at bounding box center [145, 291] width 13 height 8
type input "**"
type input "****"
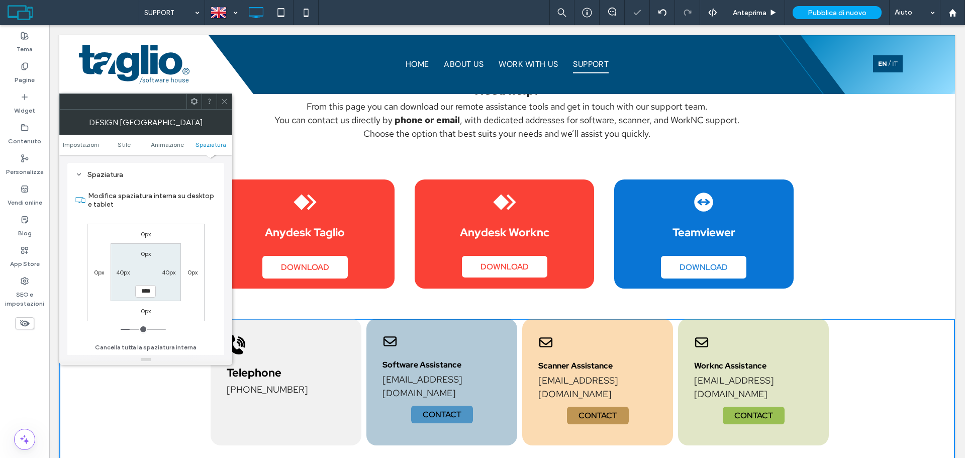
click at [227, 108] on span at bounding box center [225, 101] width 8 height 15
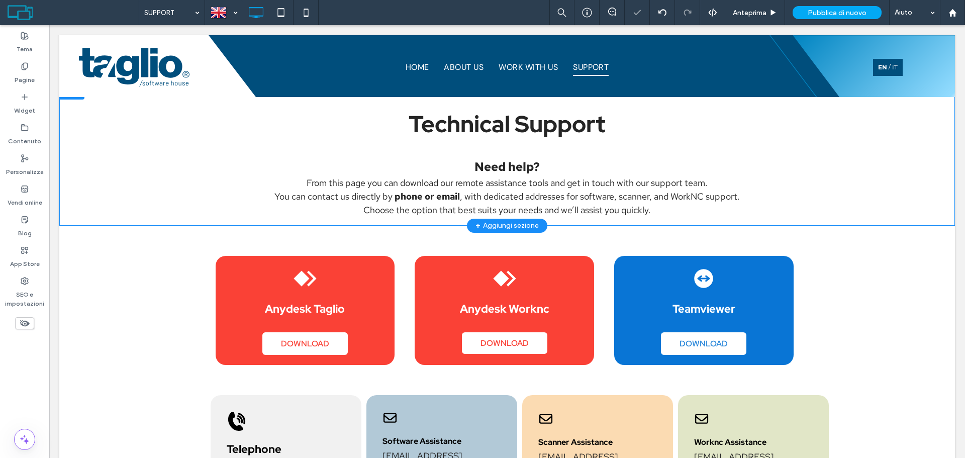
scroll to position [0, 0]
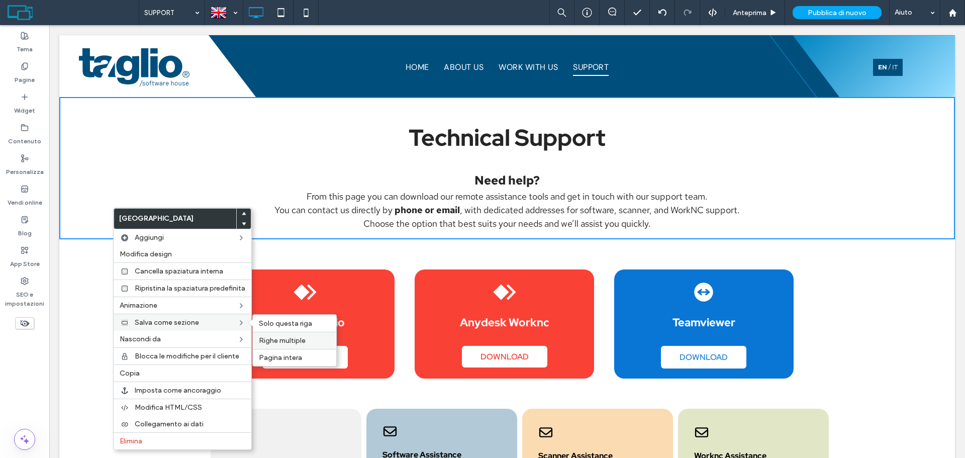
drag, startPoint x: 301, startPoint y: 334, endPoint x: 247, endPoint y: 309, distance: 59.1
click at [301, 334] on div "Righe multiple" at bounding box center [294, 340] width 83 height 17
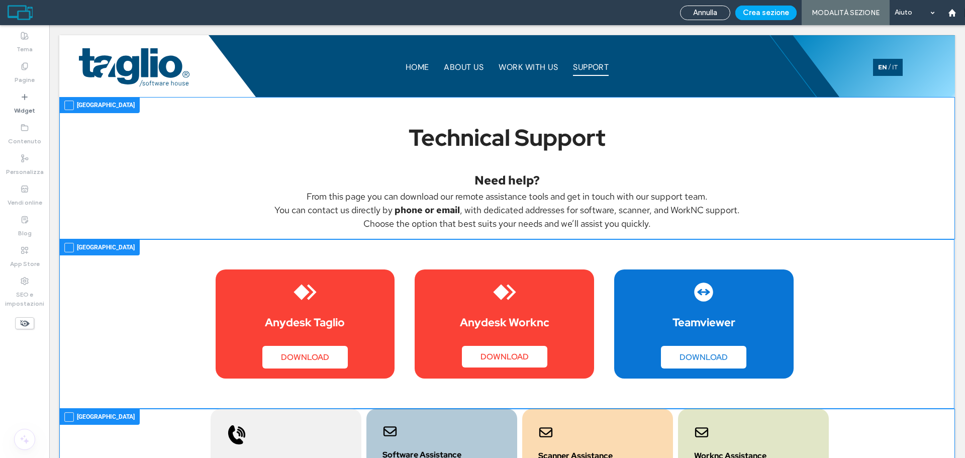
click at [140, 194] on div at bounding box center [506, 168] width 895 height 142
click at [133, 282] on div at bounding box center [506, 324] width 895 height 170
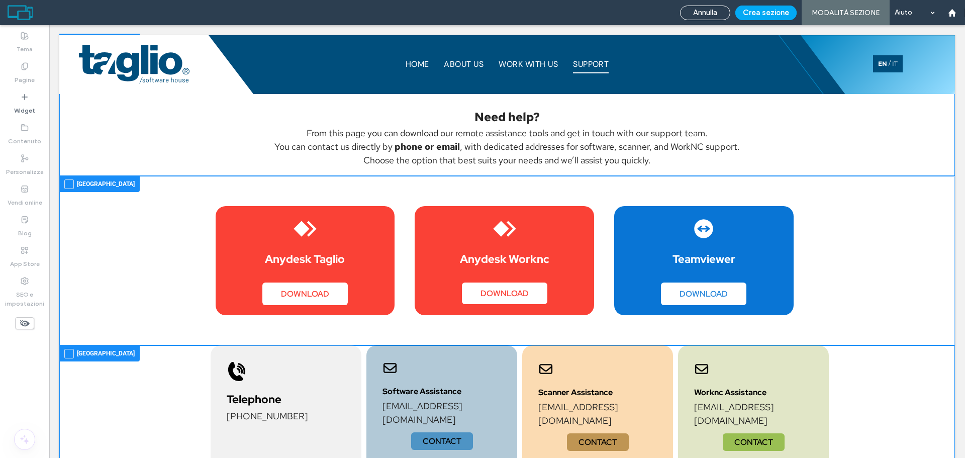
scroll to position [251, 0]
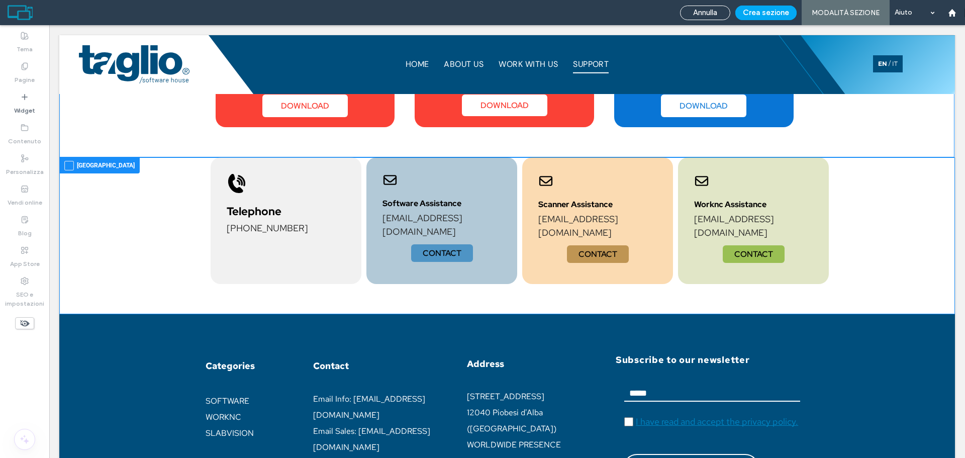
click at [139, 242] on div at bounding box center [506, 235] width 895 height 157
click at [765, 9] on button "Crea sezione" at bounding box center [765, 13] width 61 height 15
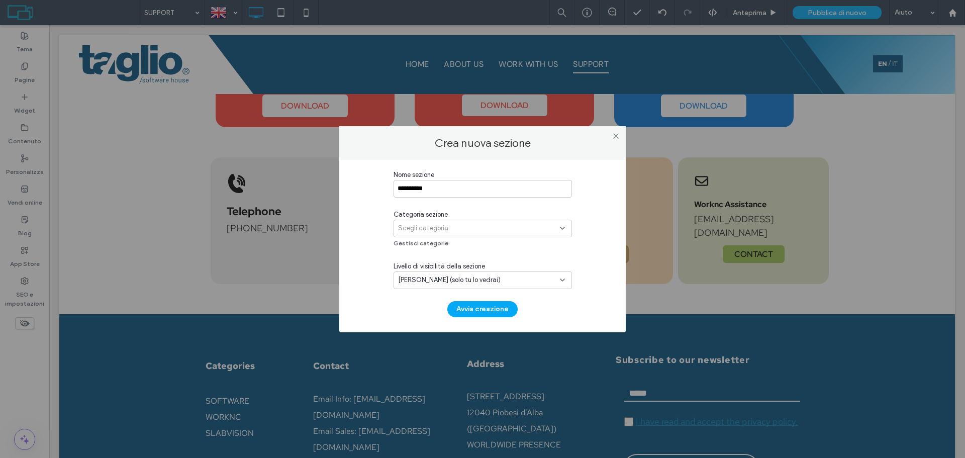
type input "**********"
click at [464, 222] on div "Scegli categoria" at bounding box center [482, 229] width 178 height 18
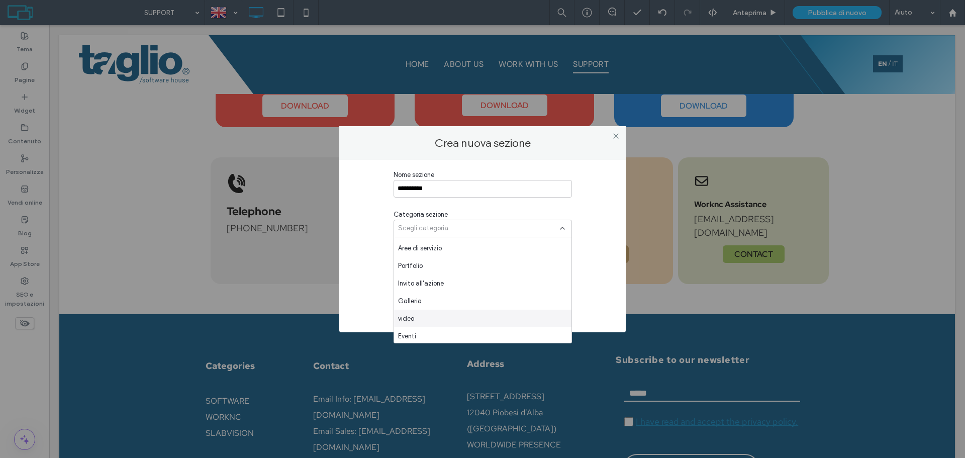
scroll to position [510, 0]
click at [418, 330] on div "Etinet" at bounding box center [482, 334] width 177 height 18
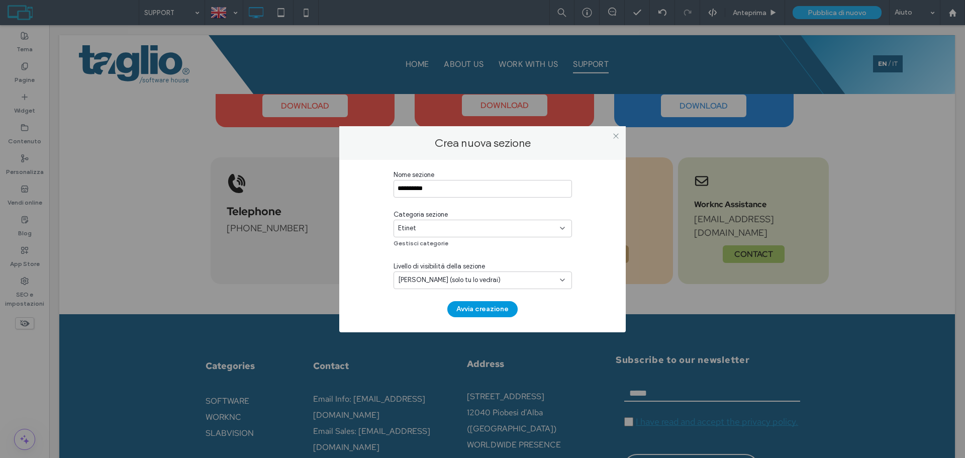
click at [491, 312] on button "Avvia creazione" at bounding box center [482, 309] width 70 height 16
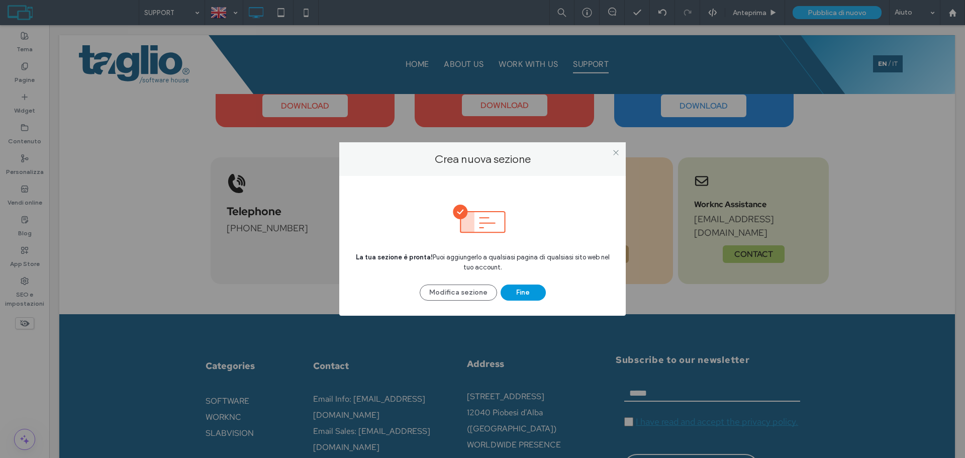
click at [524, 295] on button "Fine" at bounding box center [522, 292] width 45 height 16
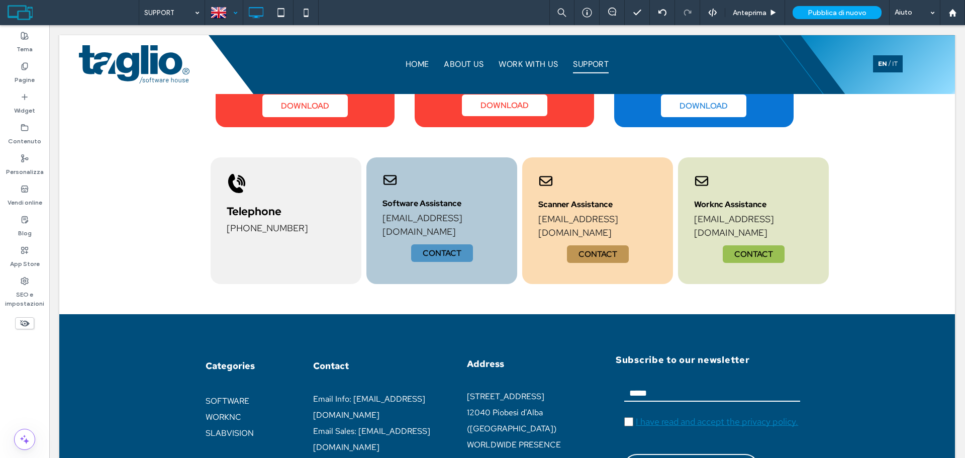
click at [220, 10] on div at bounding box center [224, 13] width 37 height 24
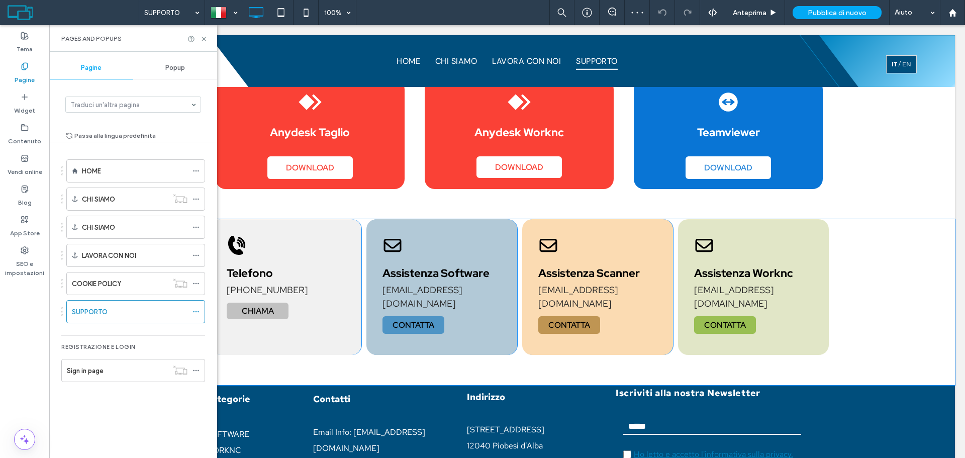
scroll to position [201, 0]
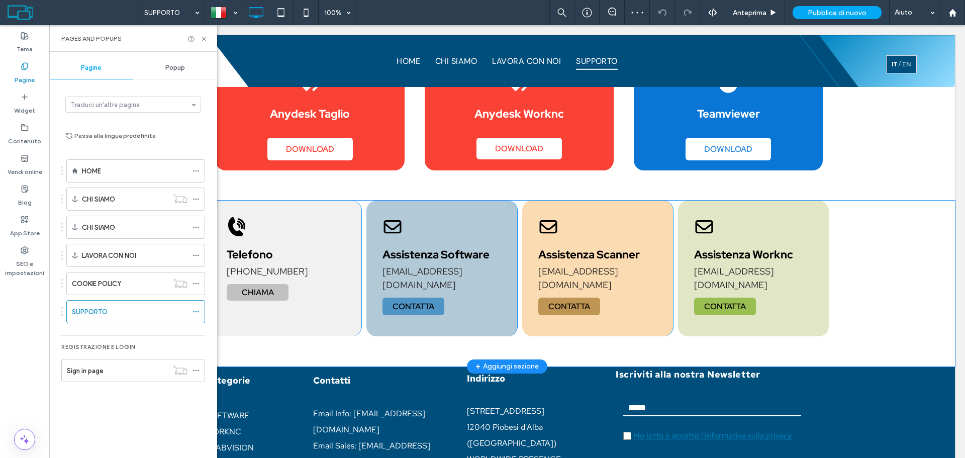
click at [896, 275] on div "Telefono +39 0173619877 CHIAMA Click To Paste Assistenza Software support@tagli…" at bounding box center [506, 283] width 895 height 166
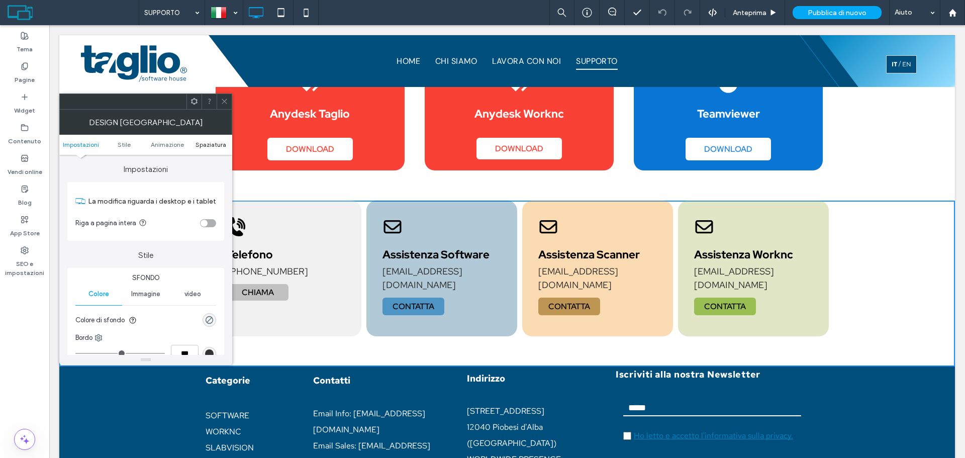
click at [215, 145] on span "Spaziatura" at bounding box center [210, 145] width 31 height 8
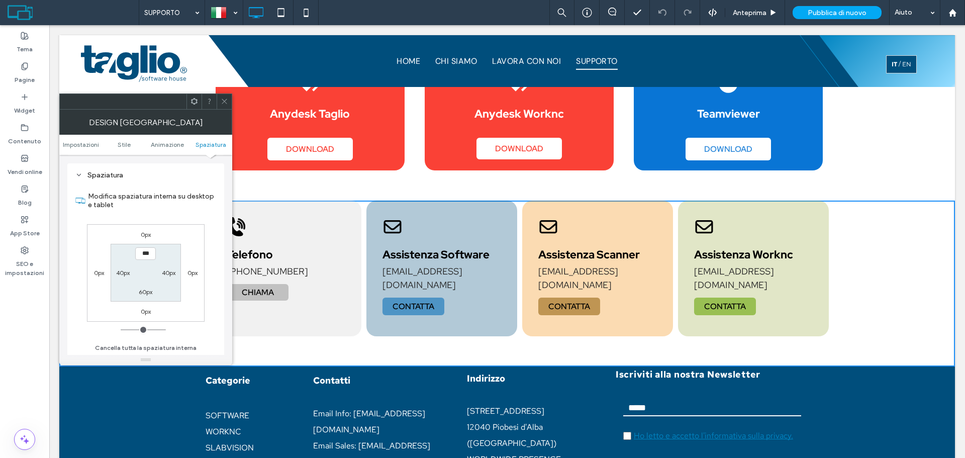
scroll to position [284, 0]
click at [227, 99] on icon at bounding box center [225, 101] width 8 height 8
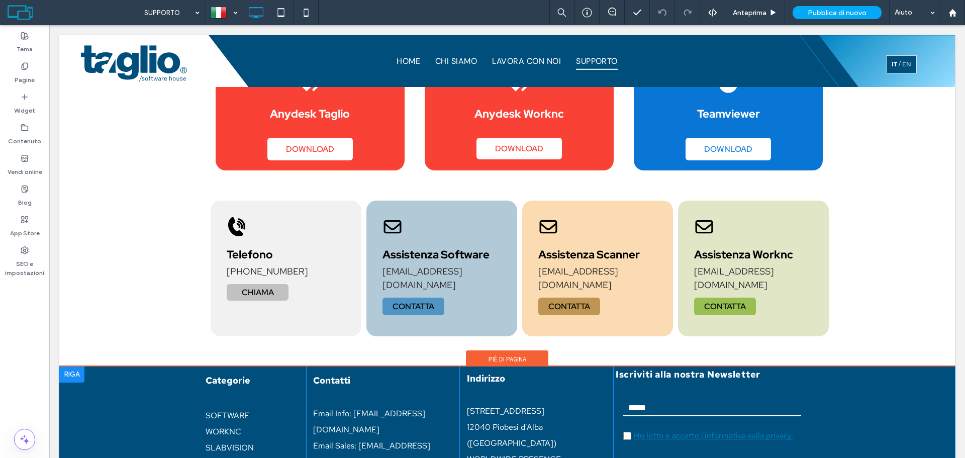
click at [135, 397] on div "Categorie SOFTWARE WORKNC SLABVISION Click To Paste Contatti Email Info: info@t…" at bounding box center [506, 457] width 895 height 182
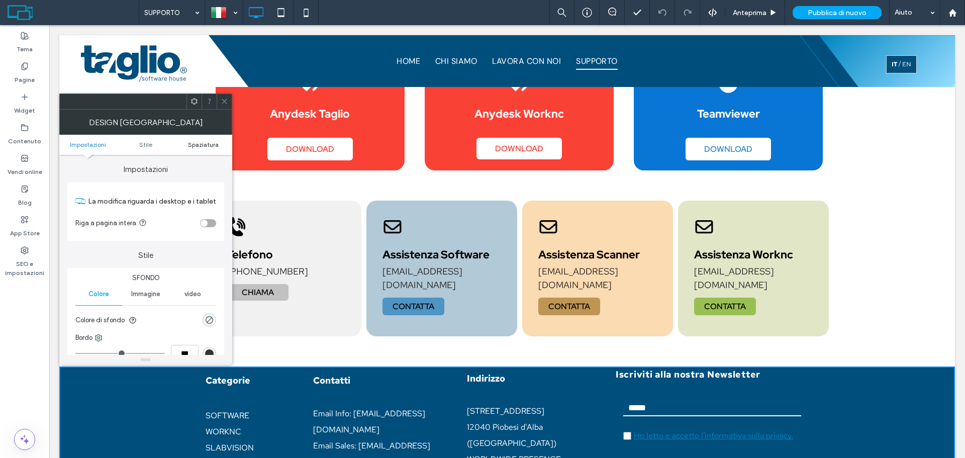
click at [215, 143] on span "Spaziatura" at bounding box center [203, 145] width 31 height 8
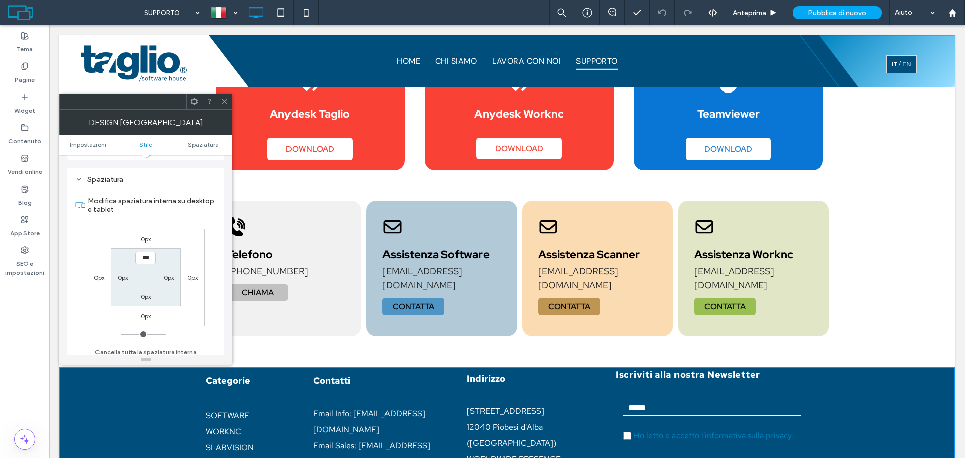
scroll to position [252, 0]
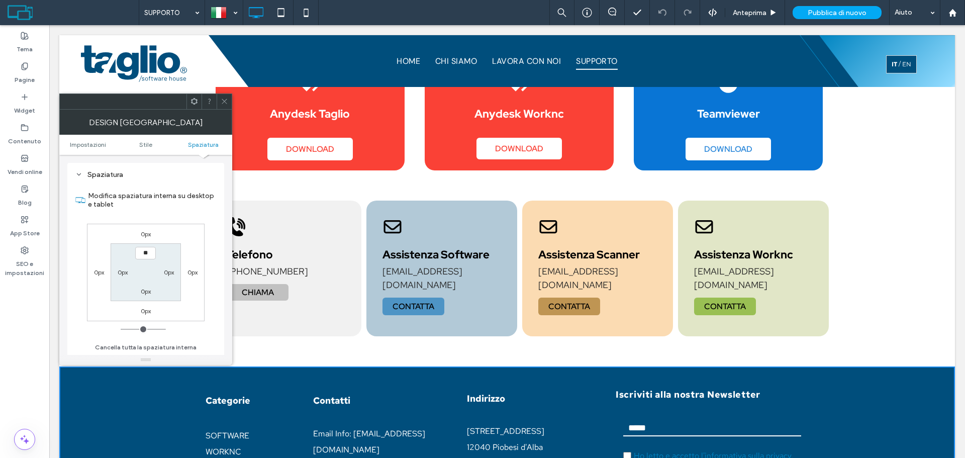
type input "****"
type input "**"
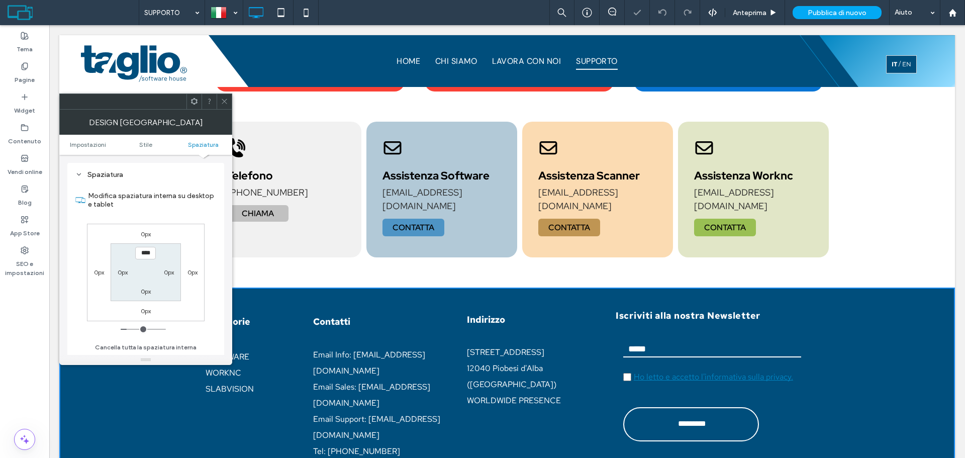
scroll to position [345, 0]
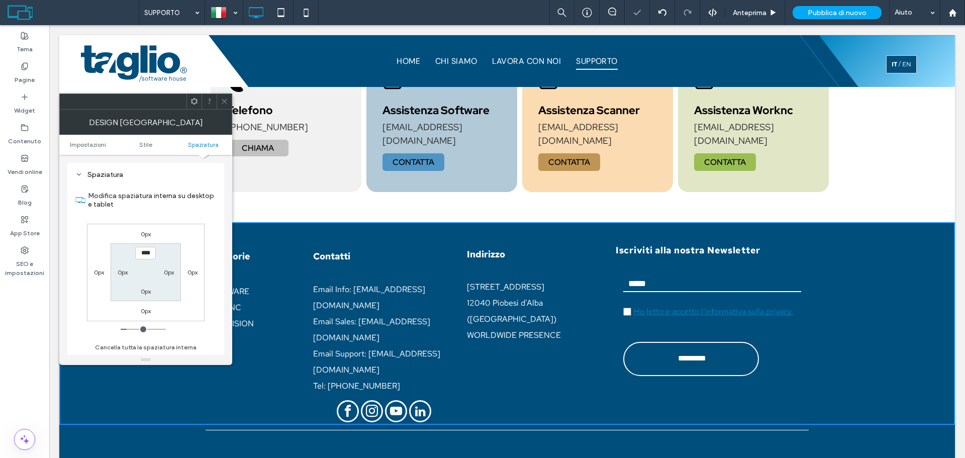
click at [225, 102] on icon at bounding box center [225, 101] width 8 height 8
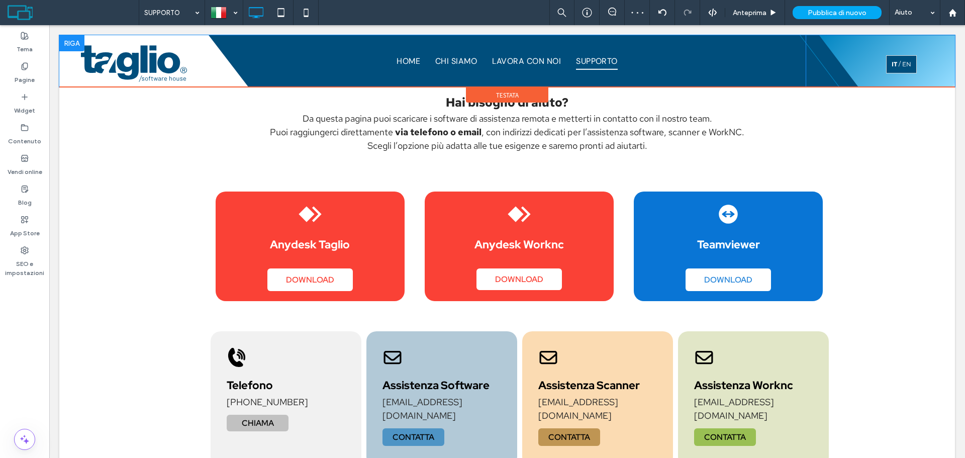
scroll to position [0, 0]
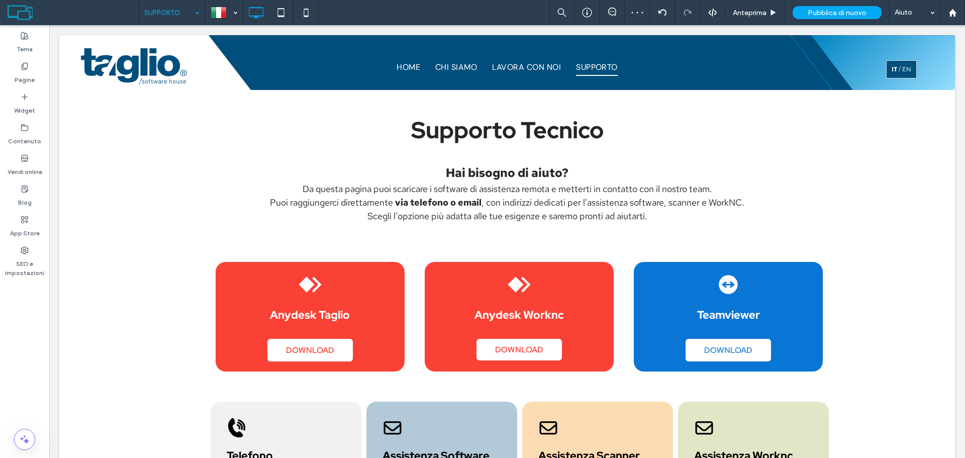
drag, startPoint x: 131, startPoint y: 0, endPoint x: 174, endPoint y: 24, distance: 49.1
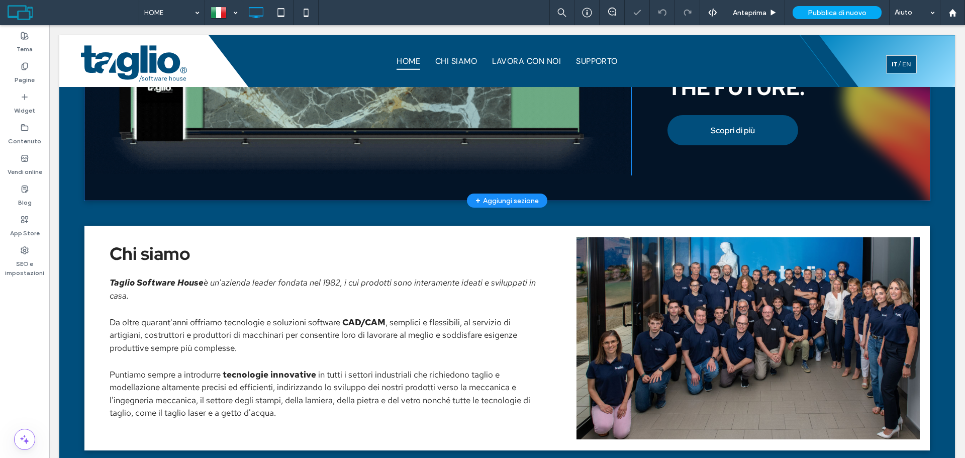
scroll to position [1092, 0]
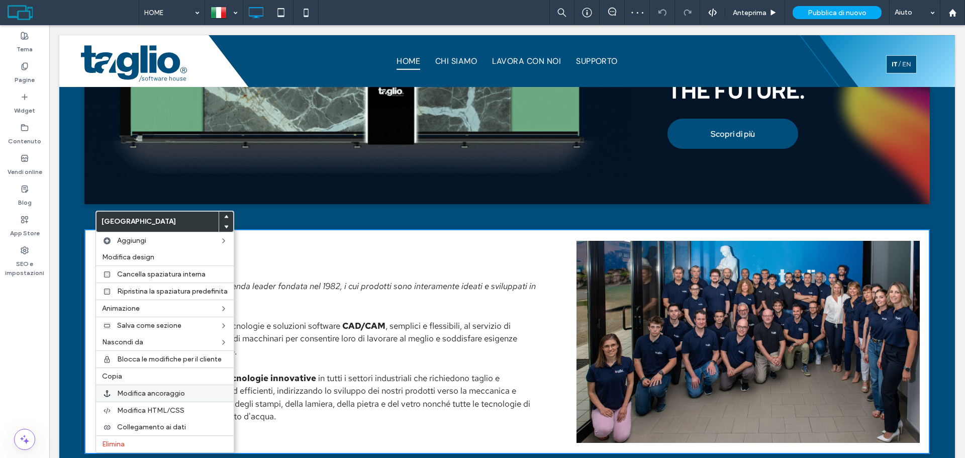
click at [163, 387] on div "Modifica ancoraggio" at bounding box center [165, 392] width 138 height 17
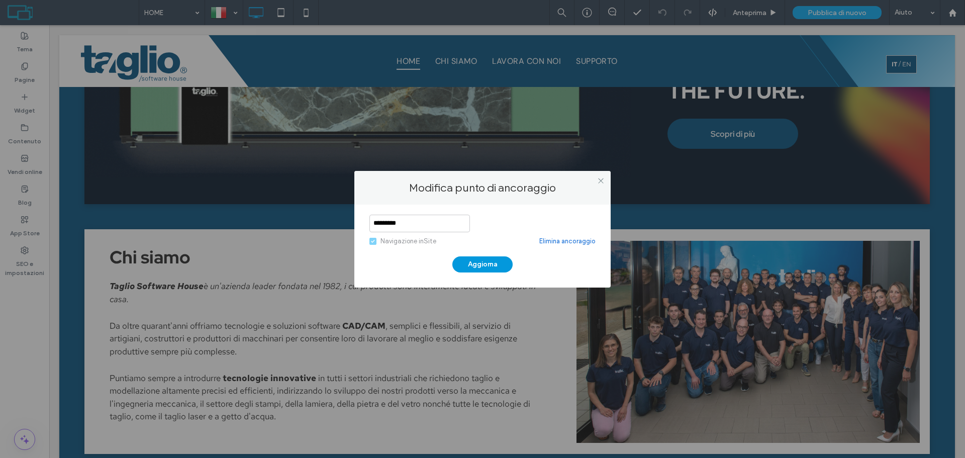
click at [471, 263] on button "Aggiorna" at bounding box center [482, 264] width 60 height 16
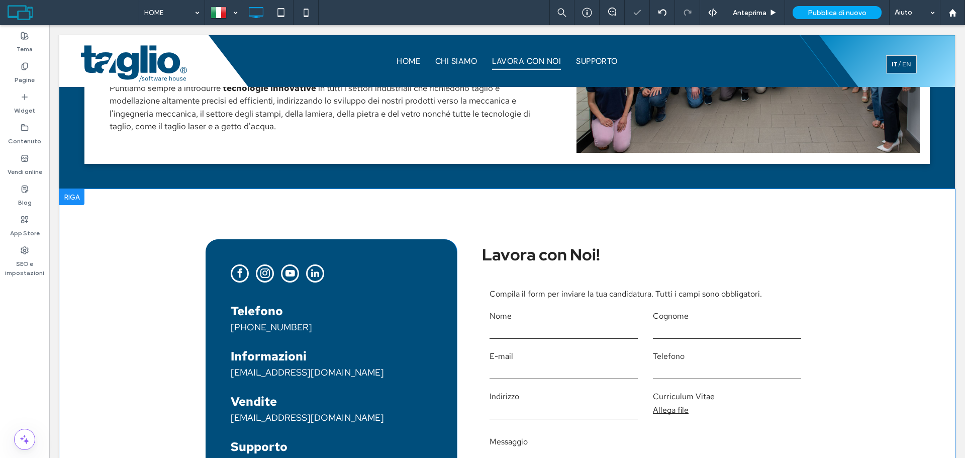
scroll to position [1394, 0]
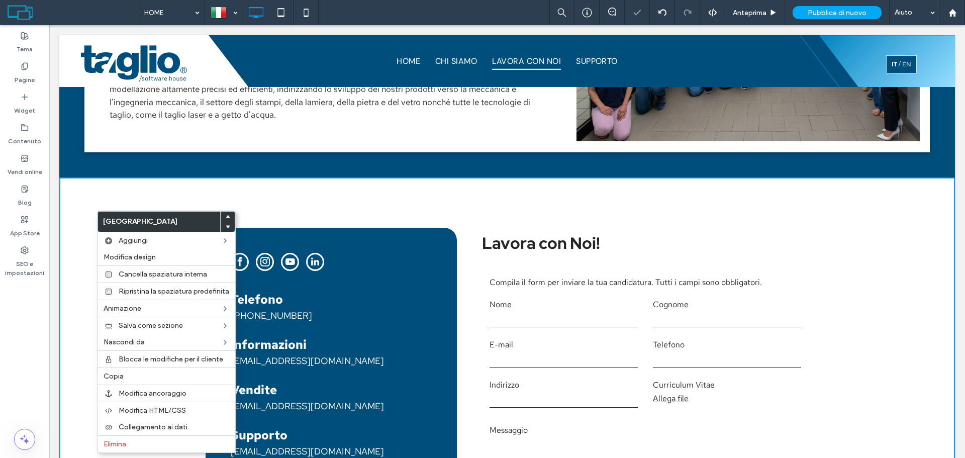
click at [546, 233] on span "Lavora con Noi!" at bounding box center [541, 243] width 118 height 22
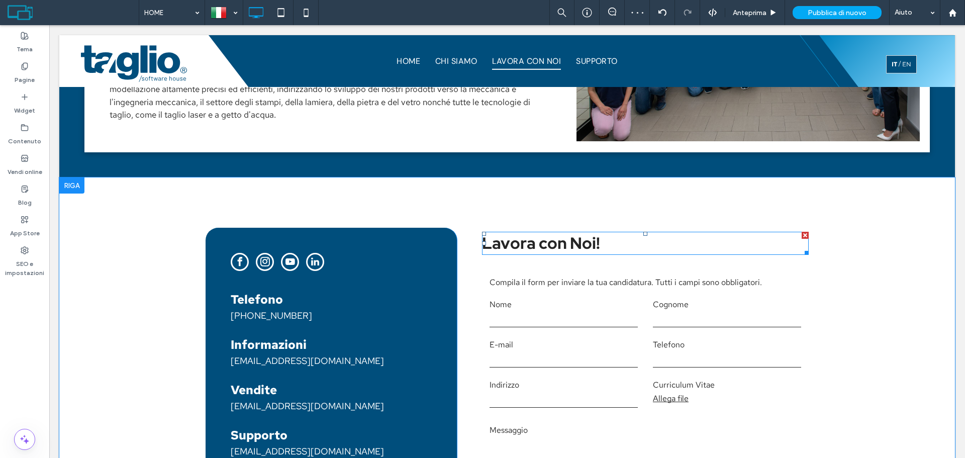
click at [551, 249] on span "Lavora con Noi!" at bounding box center [541, 243] width 118 height 22
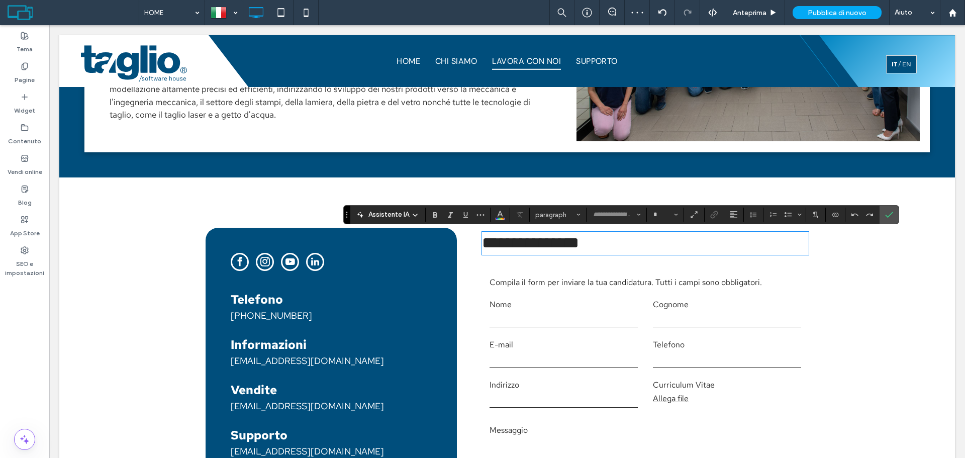
type input "**********"
type input "**"
drag, startPoint x: 889, startPoint y: 213, endPoint x: 526, endPoint y: 186, distance: 364.2
click at [889, 213] on icon "Conferma" at bounding box center [889, 215] width 8 height 8
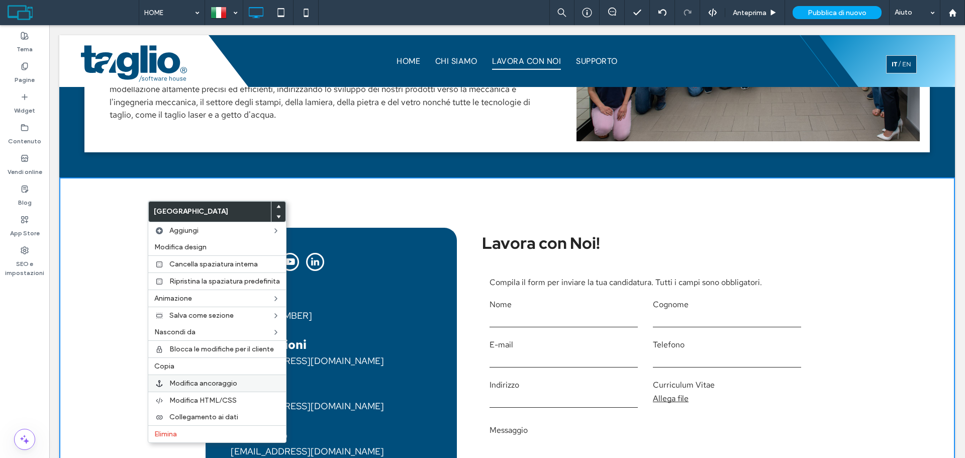
click at [204, 386] on span "Modifica ancoraggio" at bounding box center [203, 383] width 68 height 9
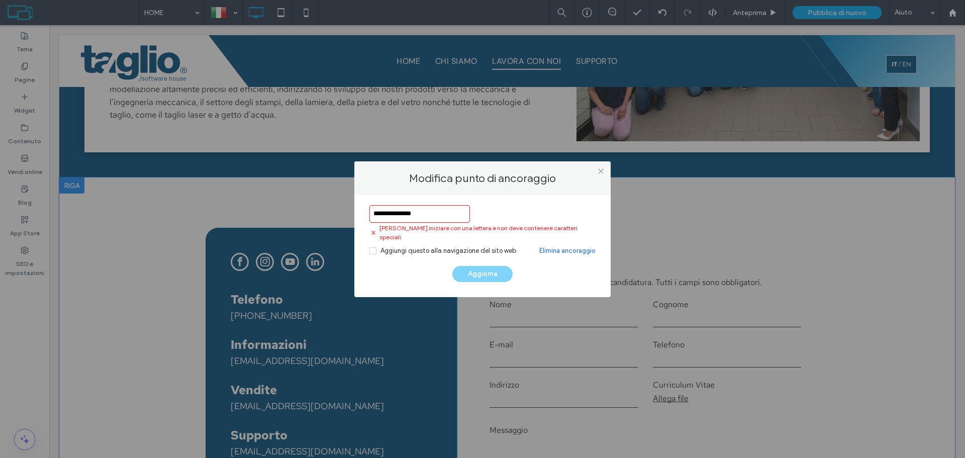
type input "**********"
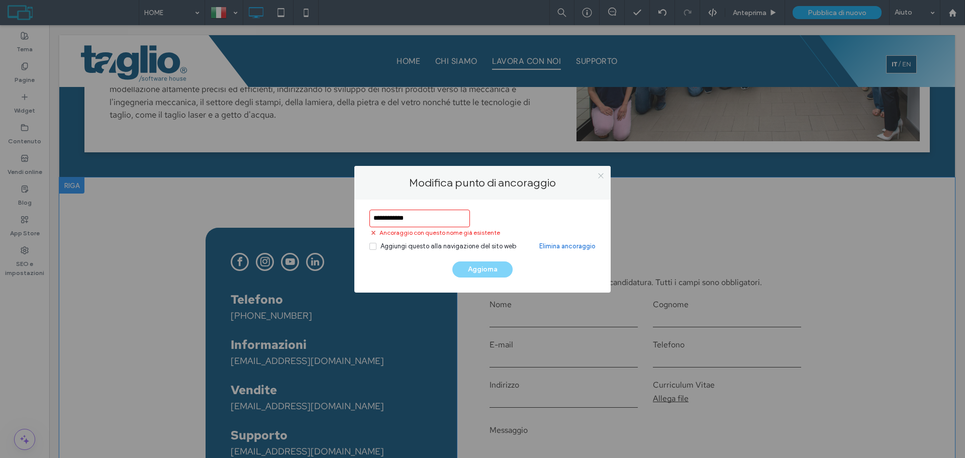
click at [599, 178] on icon at bounding box center [601, 176] width 8 height 8
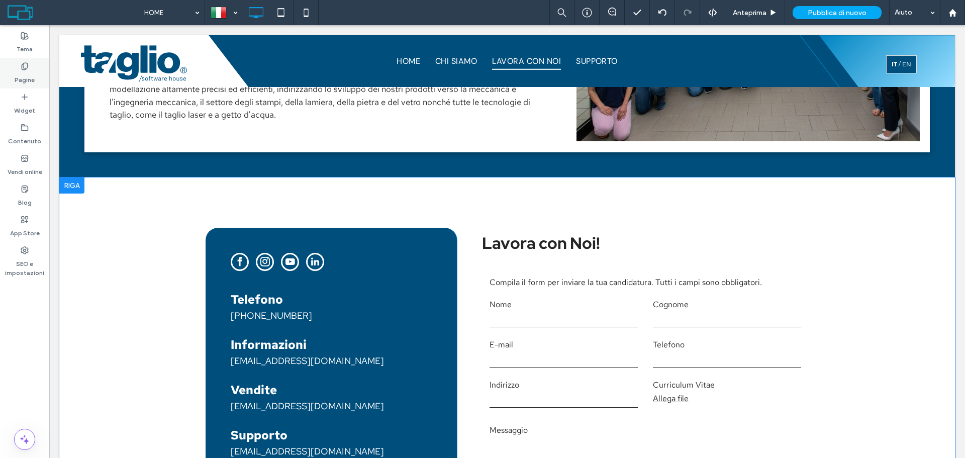
click at [35, 75] on div "Pagine" at bounding box center [24, 73] width 49 height 31
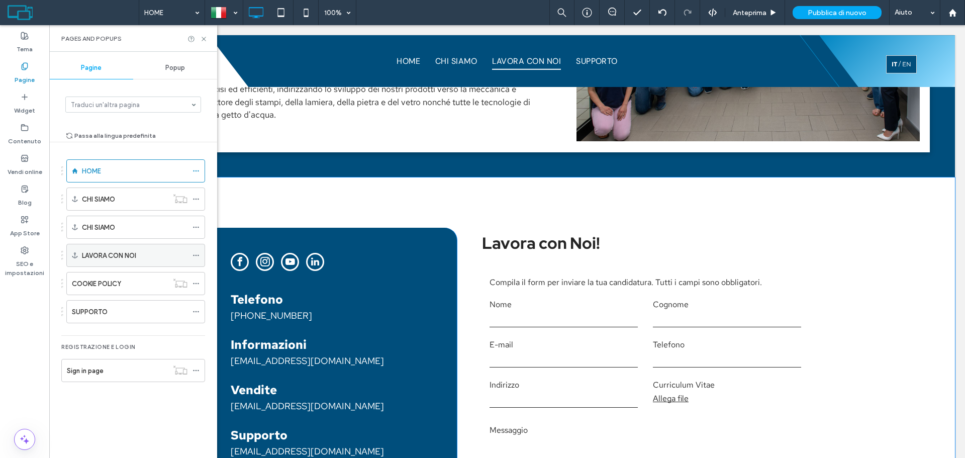
click at [195, 253] on icon at bounding box center [195, 255] width 7 height 7
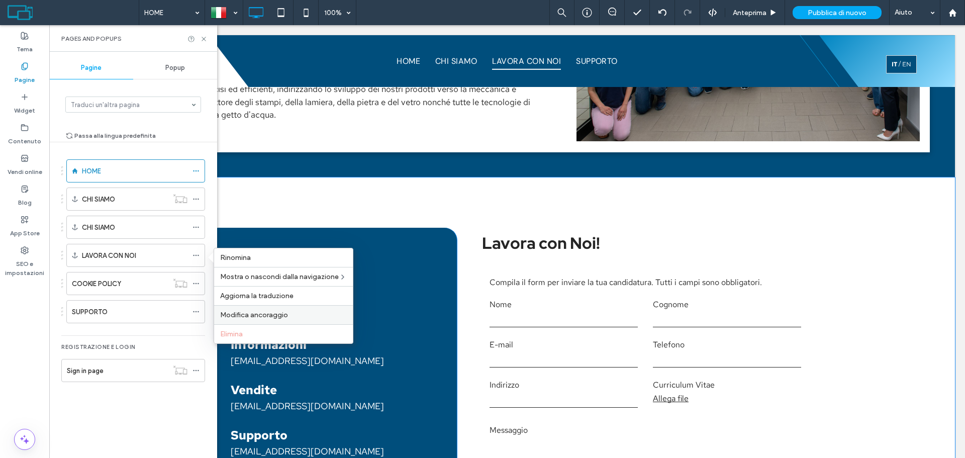
click at [264, 312] on span "Modifica ancoraggio" at bounding box center [254, 315] width 68 height 9
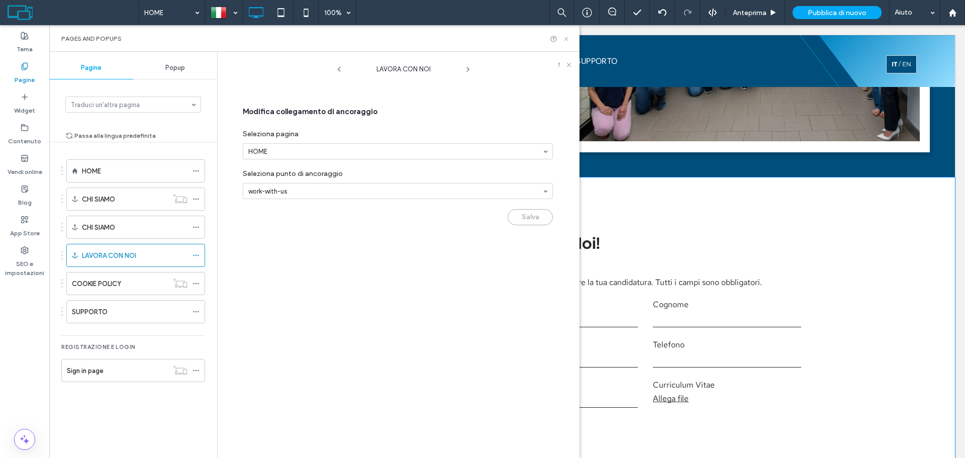
click at [566, 39] on use at bounding box center [566, 39] width 4 height 4
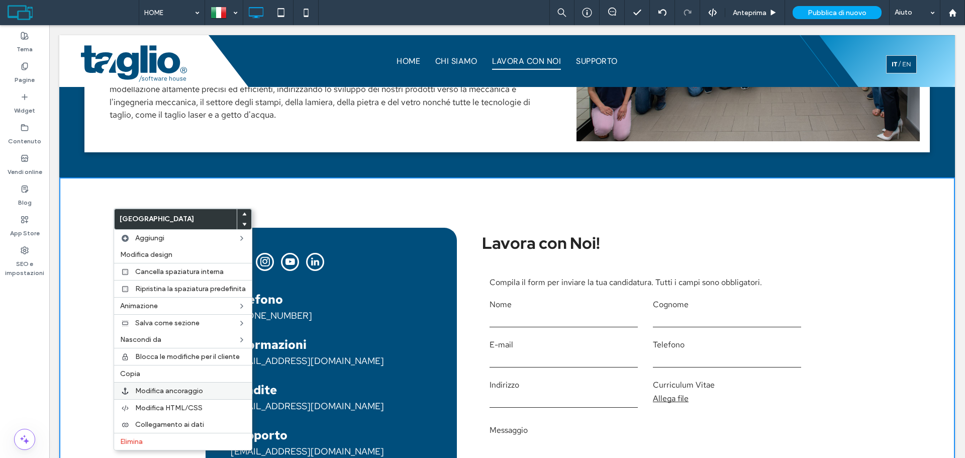
click at [173, 389] on span "Modifica ancoraggio" at bounding box center [169, 390] width 68 height 9
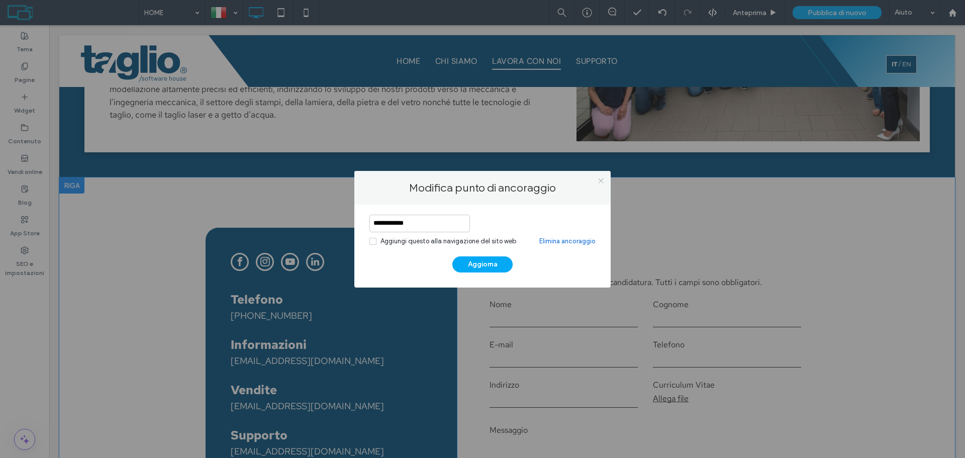
click at [597, 180] on icon at bounding box center [601, 181] width 8 height 8
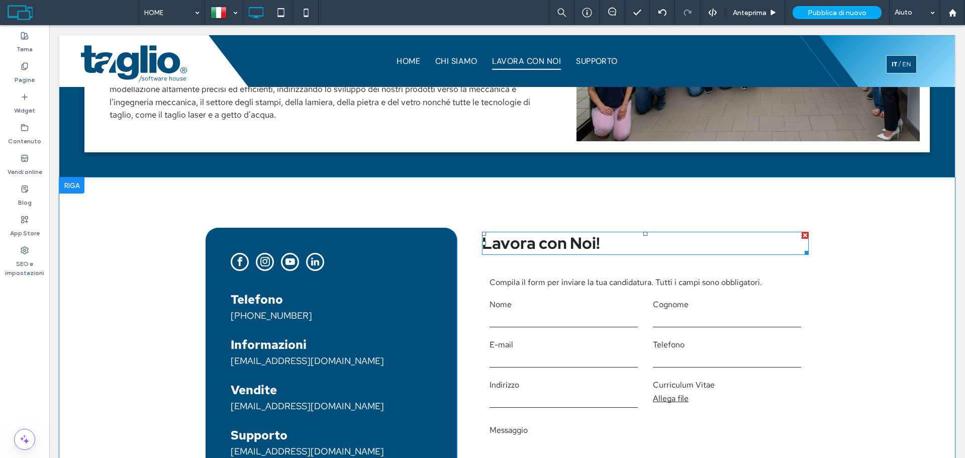
click at [517, 241] on span "Lavora con Noi!" at bounding box center [541, 243] width 118 height 22
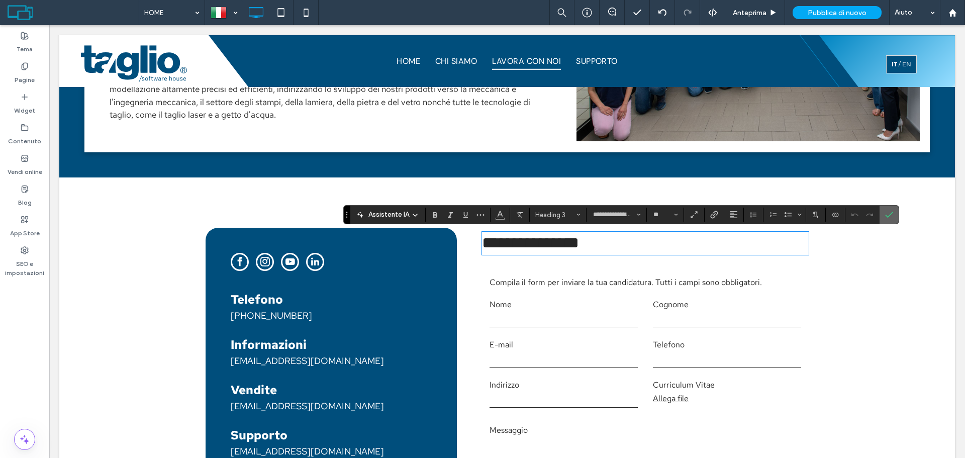
drag, startPoint x: 881, startPoint y: 214, endPoint x: 766, endPoint y: 196, distance: 116.4
click at [881, 214] on label "Conferma" at bounding box center [888, 215] width 15 height 18
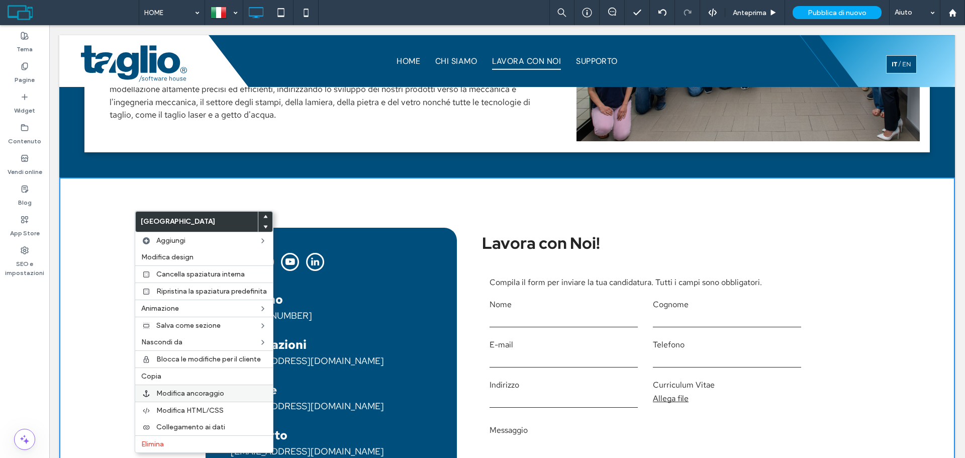
click at [194, 393] on span "Modifica ancoraggio" at bounding box center [190, 393] width 68 height 9
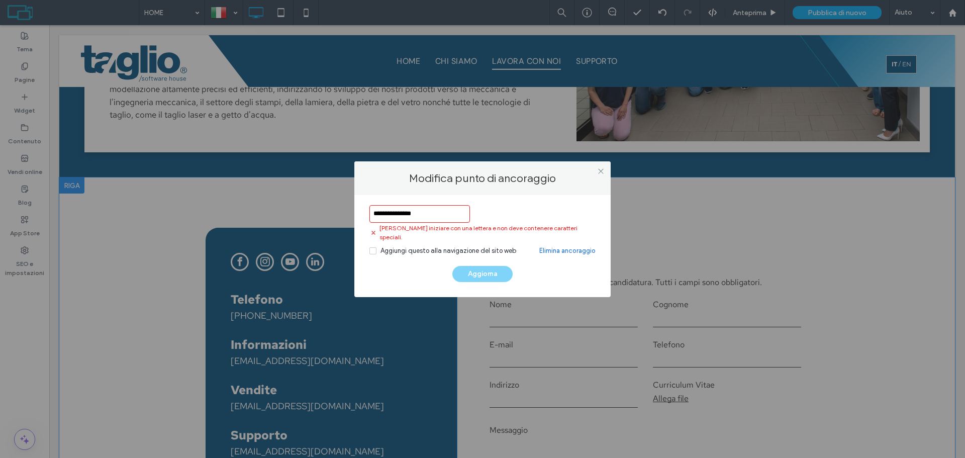
drag, startPoint x: 376, startPoint y: 216, endPoint x: 369, endPoint y: 216, distance: 7.0
click at [369, 216] on input "**********" at bounding box center [419, 214] width 100 height 18
click at [391, 215] on input "**********" at bounding box center [419, 214] width 100 height 18
click at [406, 220] on input "**********" at bounding box center [419, 214] width 100 height 18
click at [413, 215] on input "**********" at bounding box center [419, 214] width 100 height 18
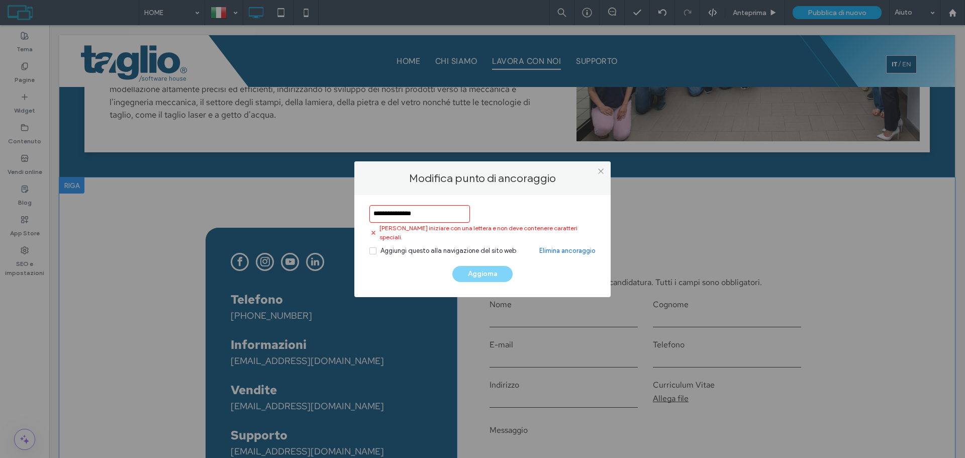
drag, startPoint x: 421, startPoint y: 215, endPoint x: 433, endPoint y: 216, distance: 11.6
click at [432, 216] on input "**********" at bounding box center [419, 214] width 100 height 18
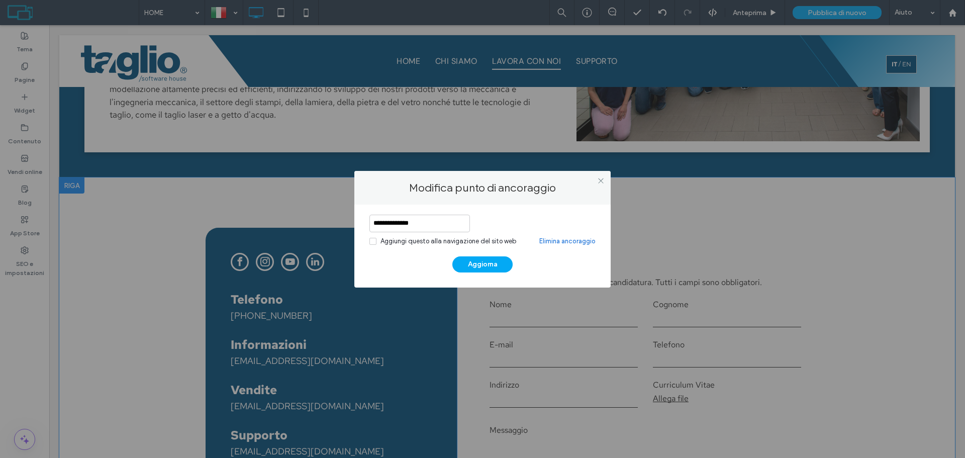
type input "**********"
click at [453, 242] on div "Aggiungi questo alla navigazione del sito web" at bounding box center [448, 241] width 136 height 10
click at [477, 263] on button "Aggiorna" at bounding box center [482, 264] width 60 height 16
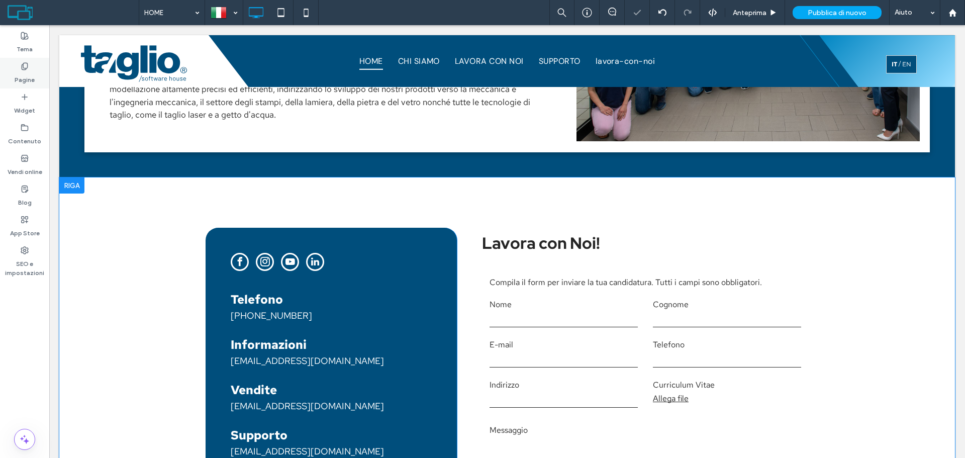
click at [24, 76] on label "Pagine" at bounding box center [25, 77] width 20 height 14
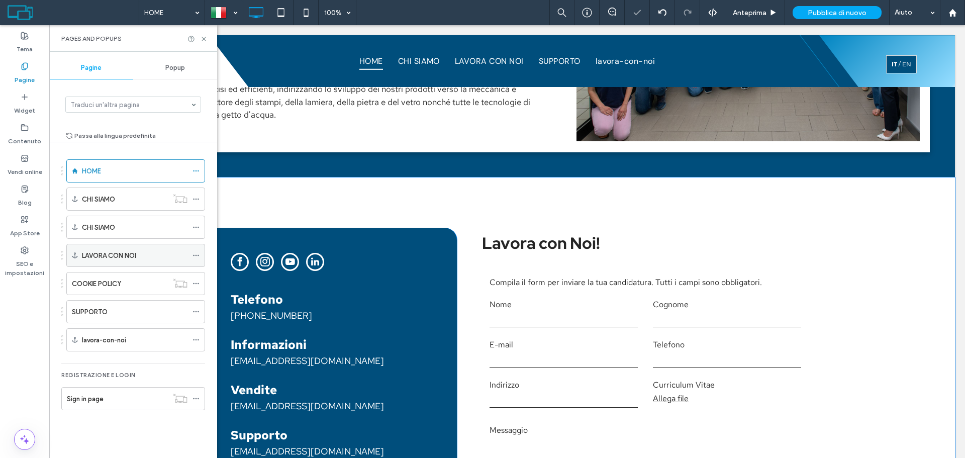
click at [194, 251] on span at bounding box center [195, 255] width 7 height 15
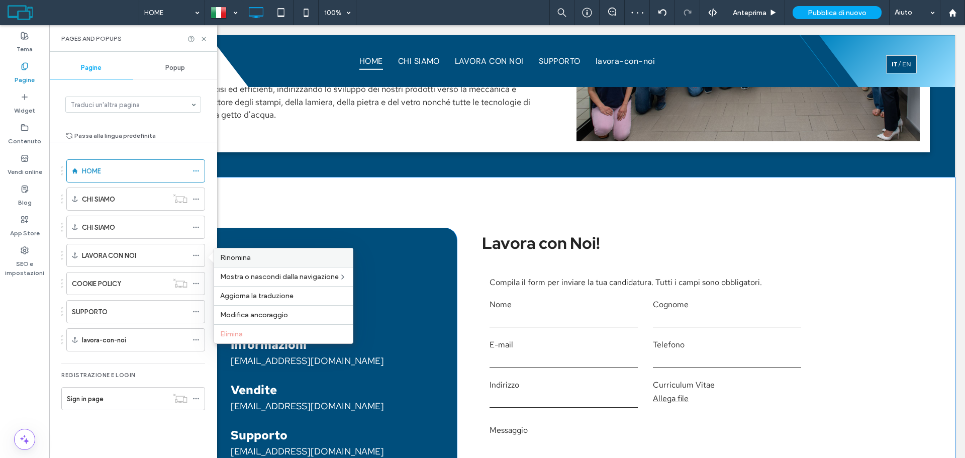
click at [257, 257] on label "Rinomina" at bounding box center [283, 257] width 127 height 9
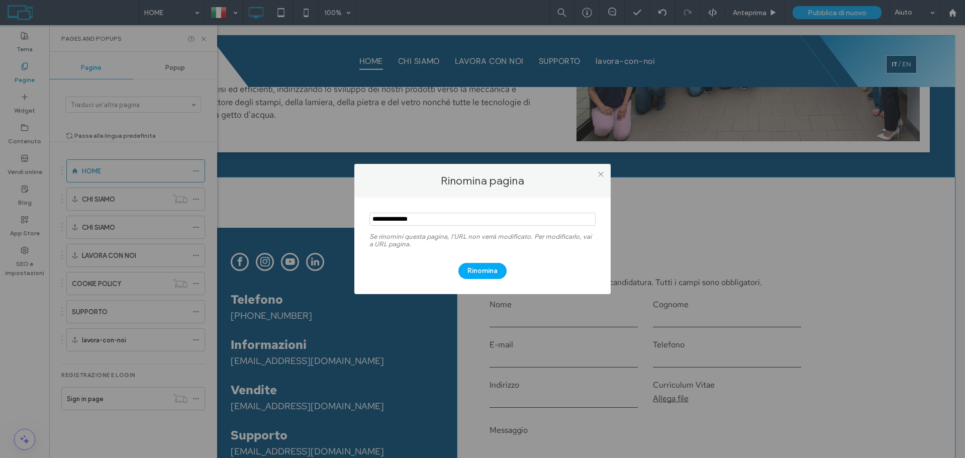
drag, startPoint x: 600, startPoint y: 169, endPoint x: 343, endPoint y: 285, distance: 282.3
click at [600, 170] on span at bounding box center [601, 173] width 8 height 15
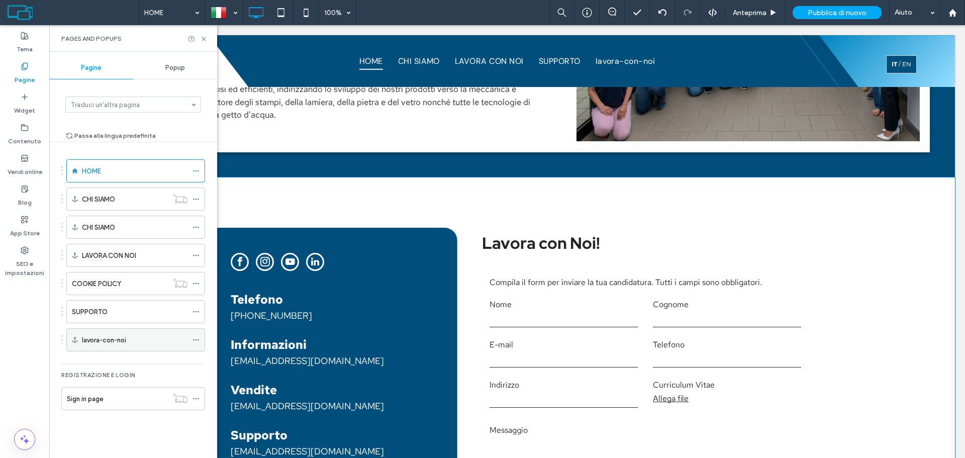
click at [198, 341] on icon at bounding box center [195, 339] width 7 height 7
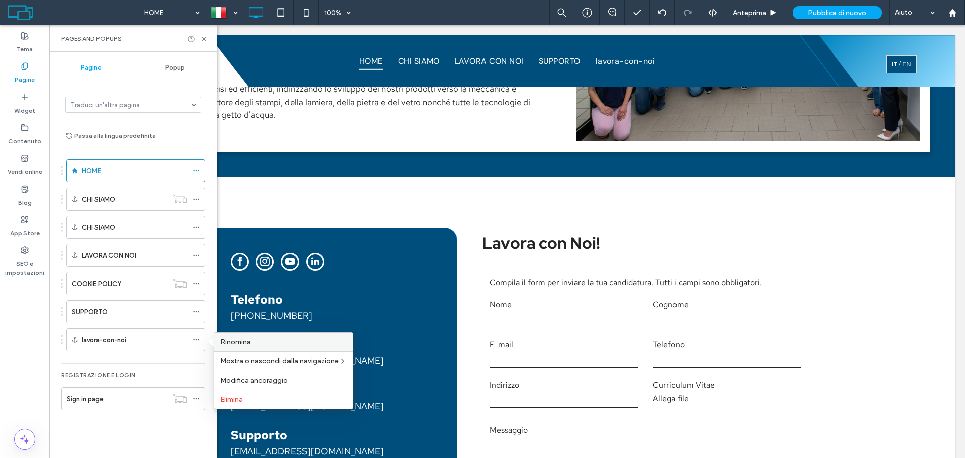
click at [258, 340] on label "Rinomina" at bounding box center [283, 342] width 127 height 9
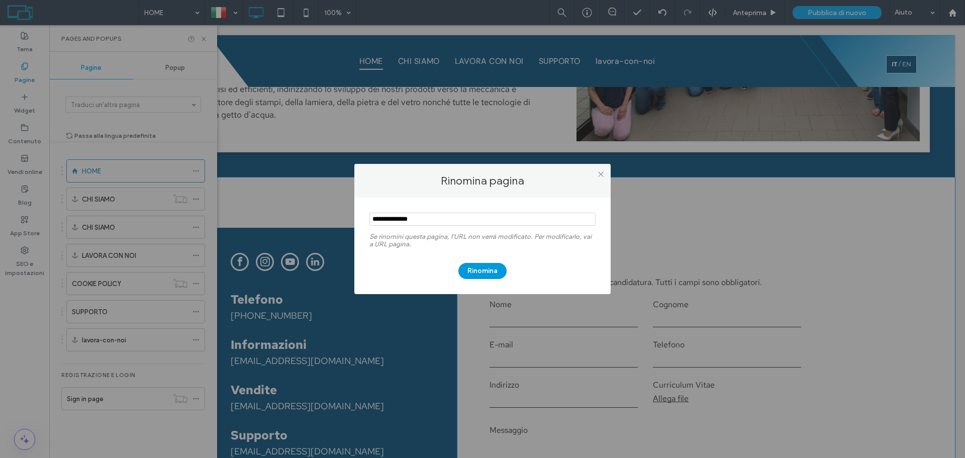
type input "**********"
click at [475, 270] on button "Rinomina" at bounding box center [482, 271] width 48 height 16
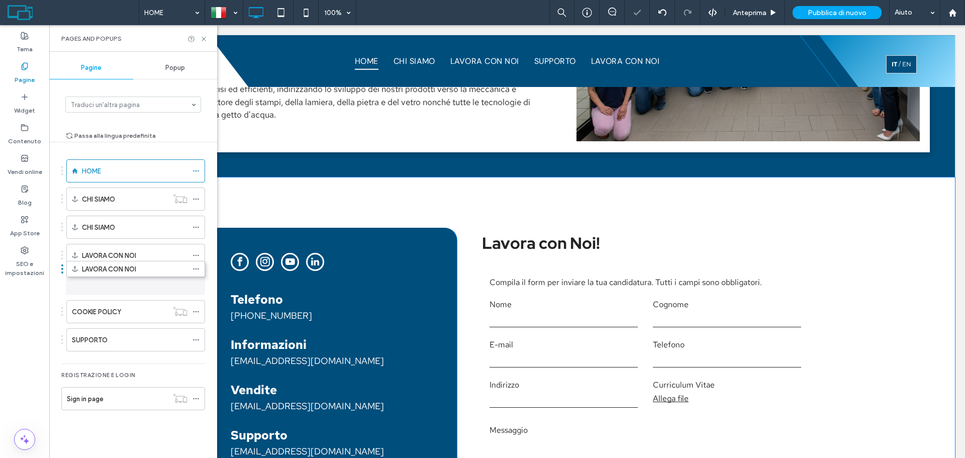
drag, startPoint x: 108, startPoint y: 345, endPoint x: 108, endPoint y: 280, distance: 65.3
click at [181, 268] on ol "HOME CHI SIAMO CHI SIAMO LAVORA CON NOI LAVORA CON NOI COOKIE POLICY SUPPORTO" at bounding box center [129, 255] width 151 height 192
click at [172, 281] on div "LAVORA CON NOI" at bounding box center [135, 283] width 106 height 11
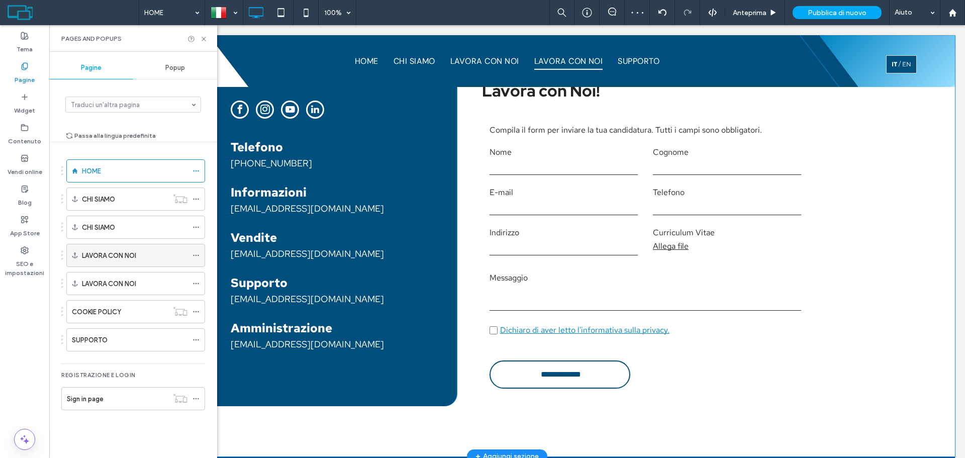
click at [172, 263] on div "LAVORA CON NOI" at bounding box center [135, 255] width 106 height 22
click at [197, 255] on icon at bounding box center [195, 255] width 7 height 7
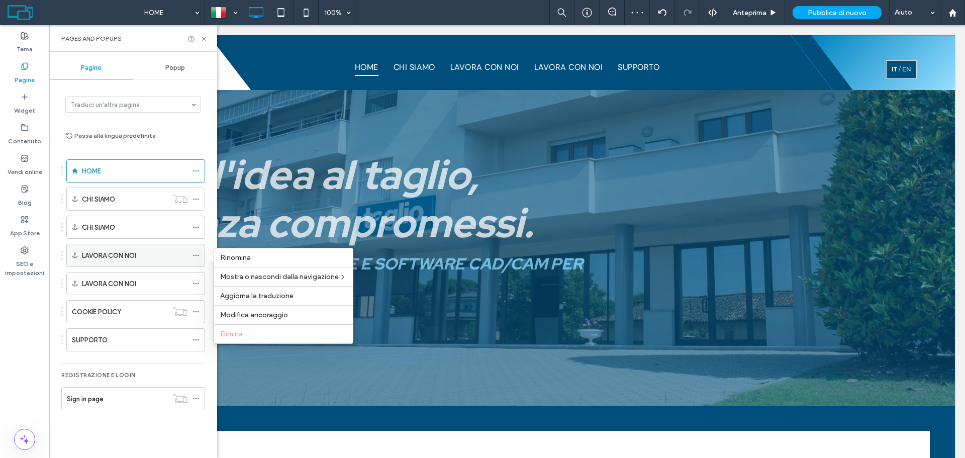
scroll to position [0, 0]
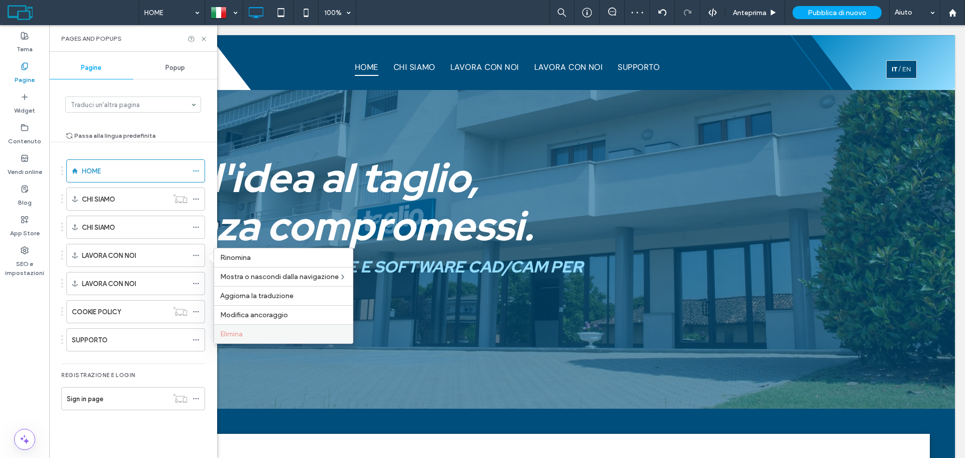
click at [237, 338] on div "Elimina" at bounding box center [283, 333] width 139 height 19
click at [195, 250] on span at bounding box center [195, 255] width 7 height 15
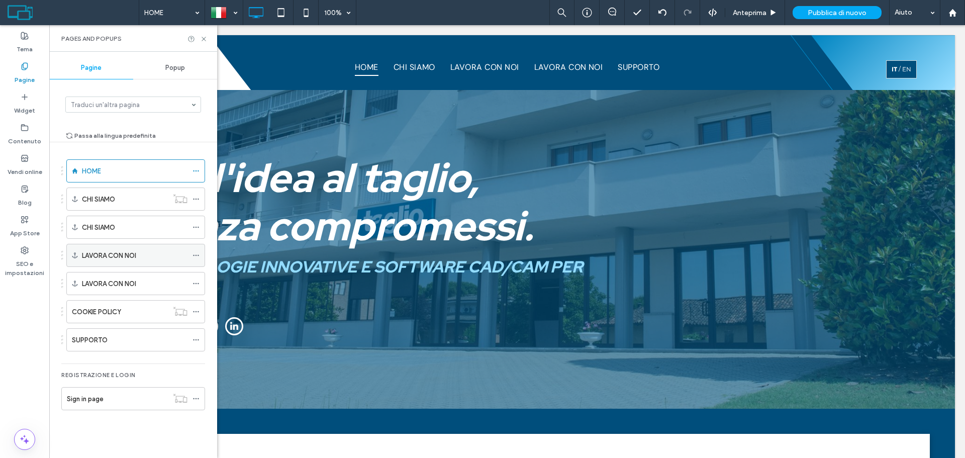
click at [194, 254] on icon at bounding box center [195, 255] width 7 height 7
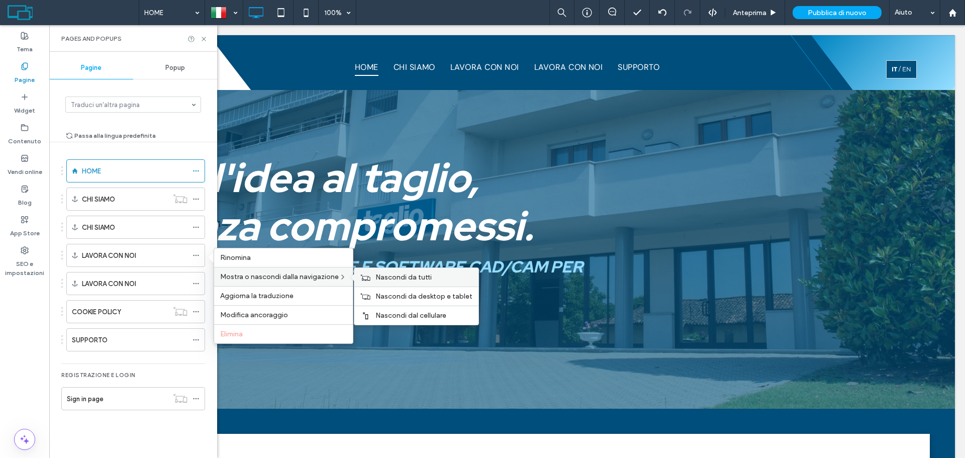
click at [378, 281] on span "Nascondi da tutti" at bounding box center [403, 277] width 56 height 9
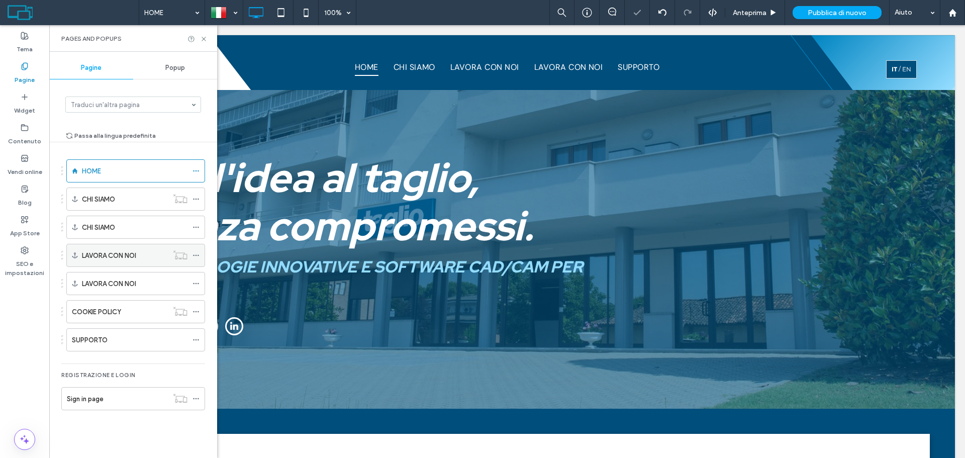
click at [120, 252] on label "LAVORA CON NOI" at bounding box center [109, 256] width 54 height 18
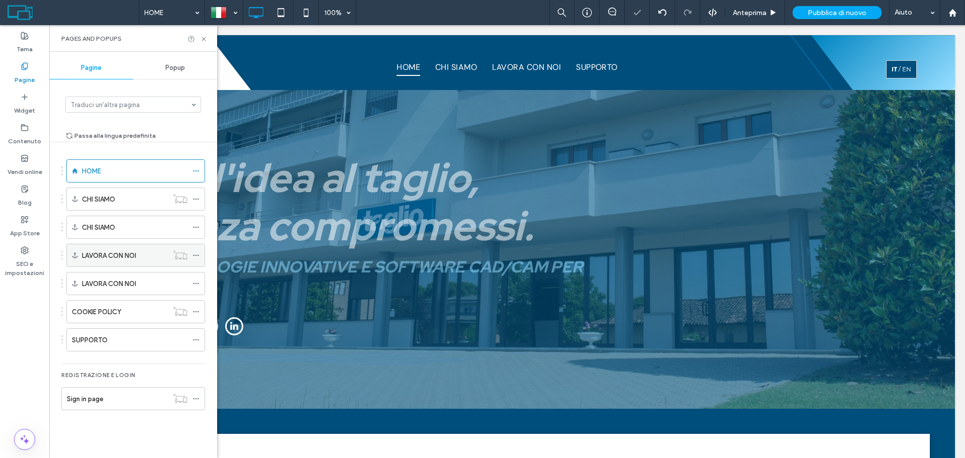
click at [195, 253] on icon at bounding box center [195, 255] width 7 height 7
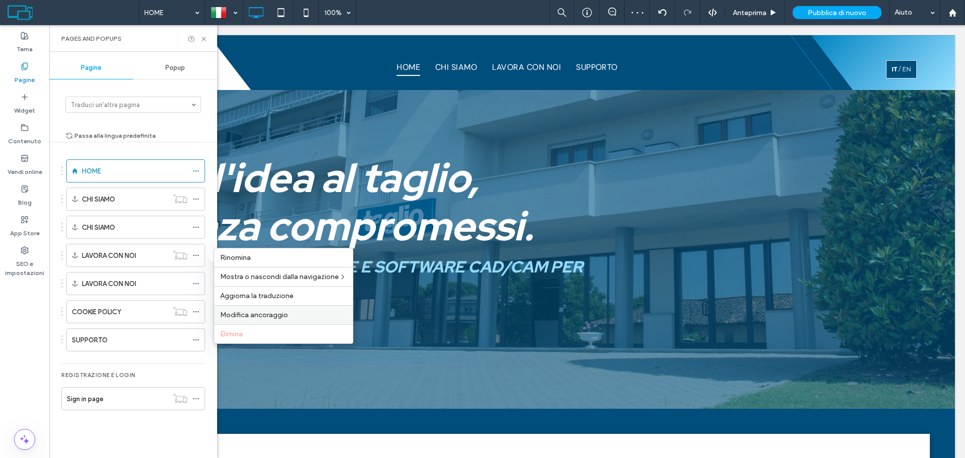
click at [281, 309] on div "Modifica ancoraggio" at bounding box center [283, 314] width 139 height 19
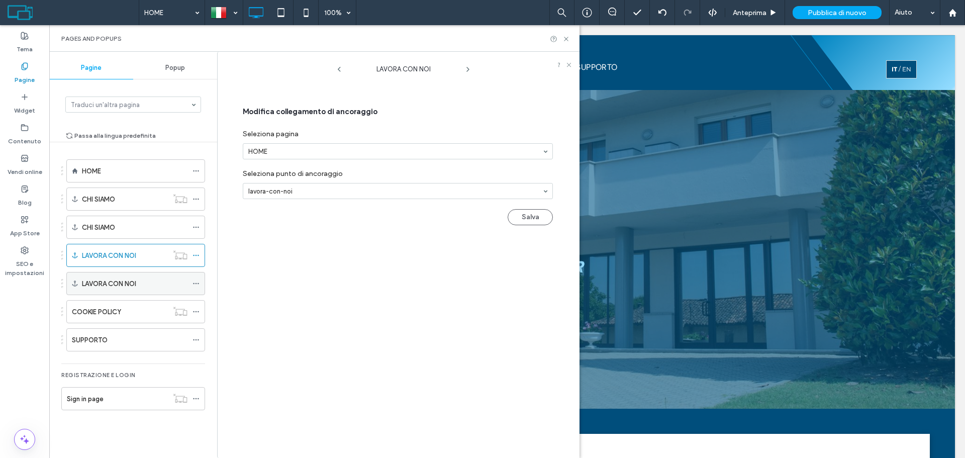
click at [196, 285] on icon at bounding box center [195, 283] width 7 height 7
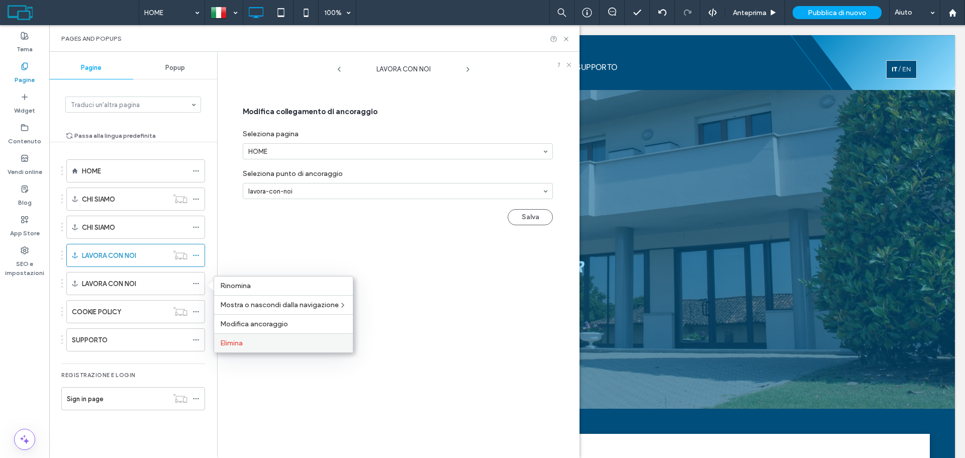
click at [236, 340] on span "Elimina" at bounding box center [231, 343] width 23 height 9
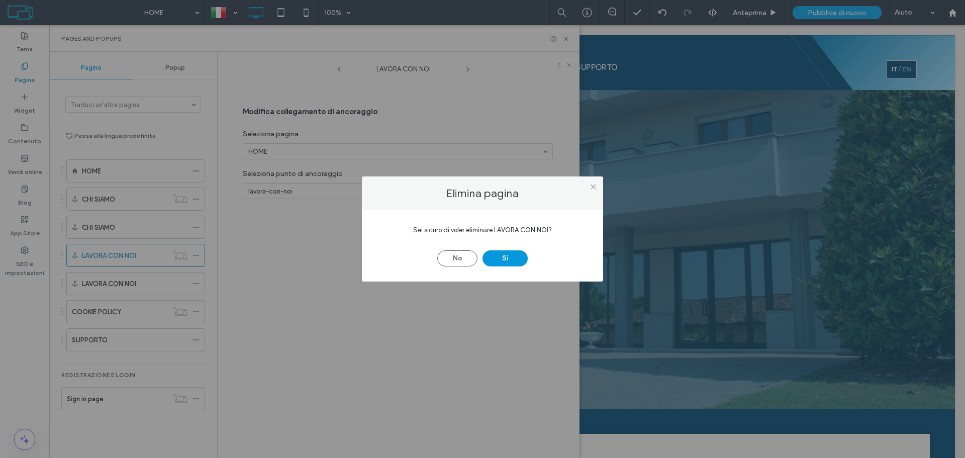
drag, startPoint x: 488, startPoint y: 255, endPoint x: 447, endPoint y: 261, distance: 42.1
click at [485, 255] on button "Sì" at bounding box center [504, 258] width 45 height 16
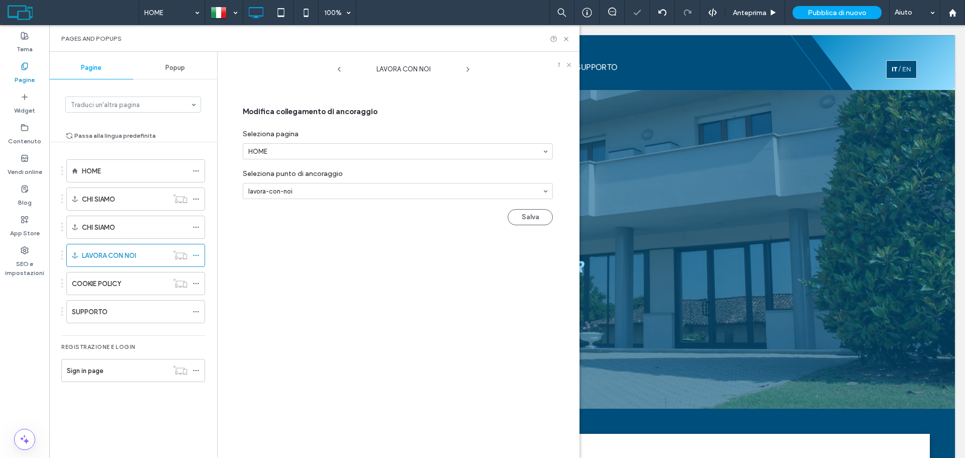
click at [192, 254] on div at bounding box center [482, 229] width 965 height 458
click at [195, 255] on div "HOME 100% Anteprima Pubblica di nuovo Aiuto Commenti sito Commenti sito Automat…" at bounding box center [482, 229] width 965 height 458
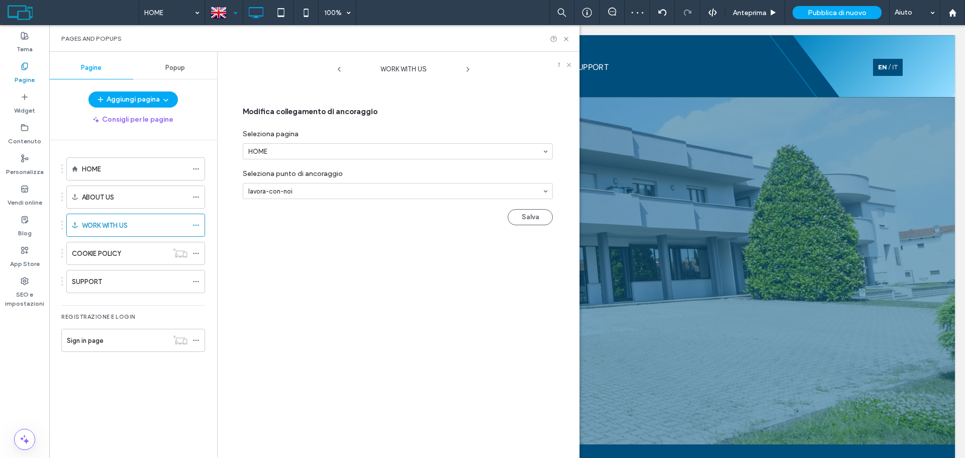
click at [225, 13] on div at bounding box center [224, 13] width 37 height 24
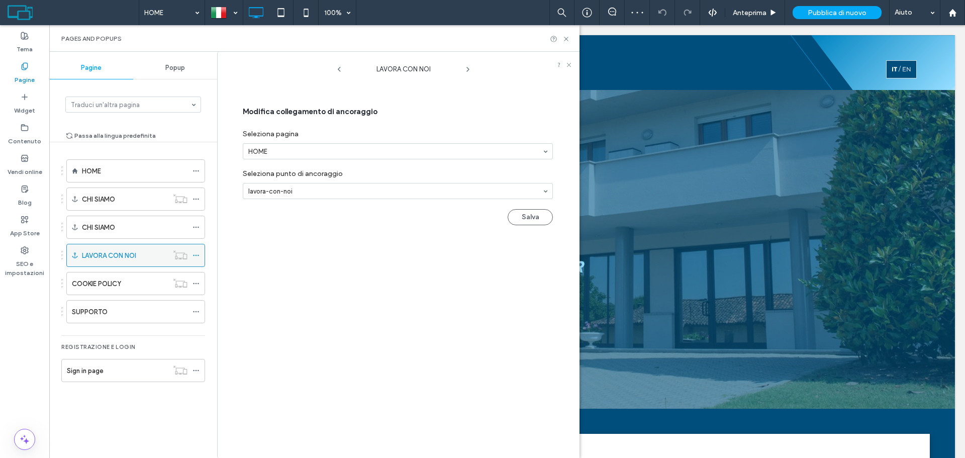
click at [199, 253] on icon at bounding box center [195, 255] width 7 height 7
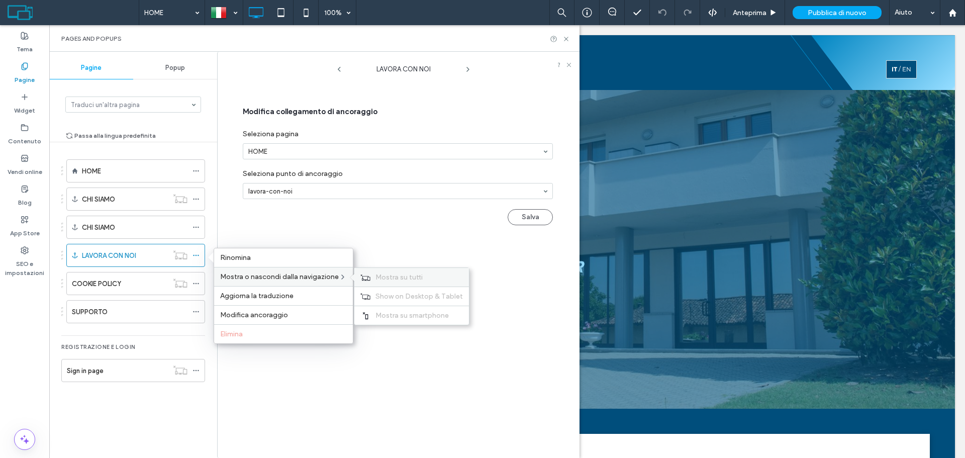
click at [391, 281] on div "Mostra su tutti" at bounding box center [411, 277] width 115 height 19
click at [166, 204] on div "CHI SIAMO" at bounding box center [125, 199] width 86 height 11
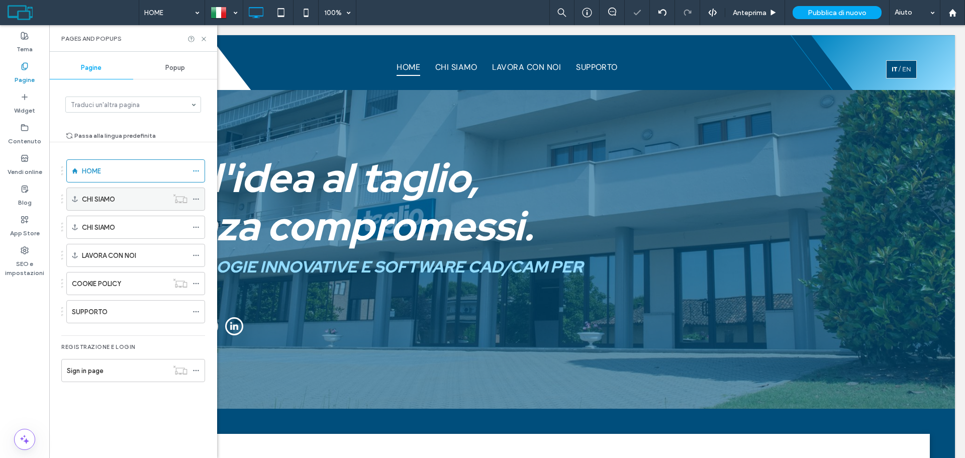
click at [149, 200] on div "CHI SIAMO" at bounding box center [125, 199] width 86 height 11
click at [196, 197] on icon at bounding box center [195, 198] width 7 height 7
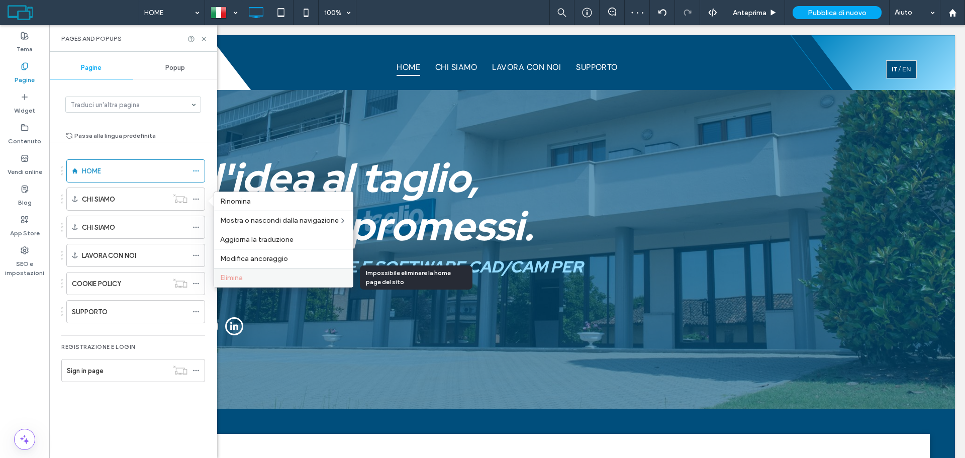
click at [265, 272] on div "Elimina" at bounding box center [283, 277] width 139 height 19
click at [273, 260] on span "Modifica ancoraggio" at bounding box center [254, 258] width 68 height 9
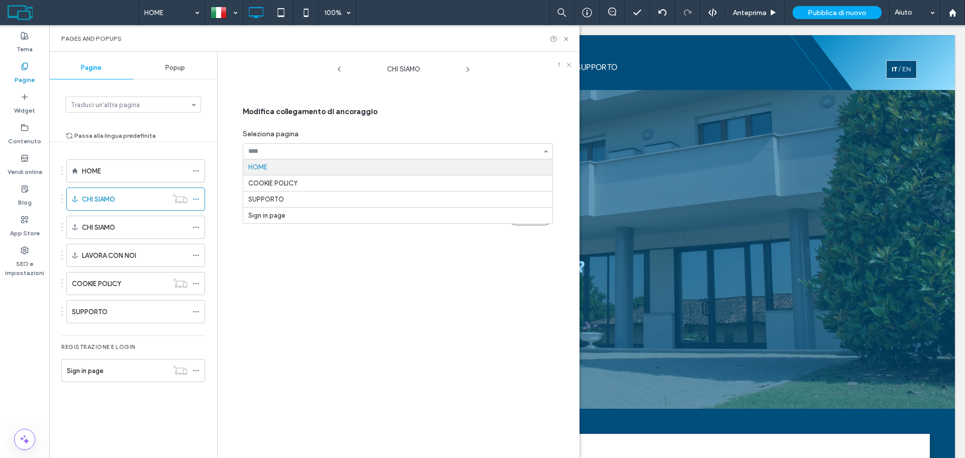
click at [321, 149] on input at bounding box center [395, 151] width 294 height 7
click at [544, 149] on div "HOME COOKIE POLICY SUPPORTO Sign in page" at bounding box center [398, 151] width 310 height 16
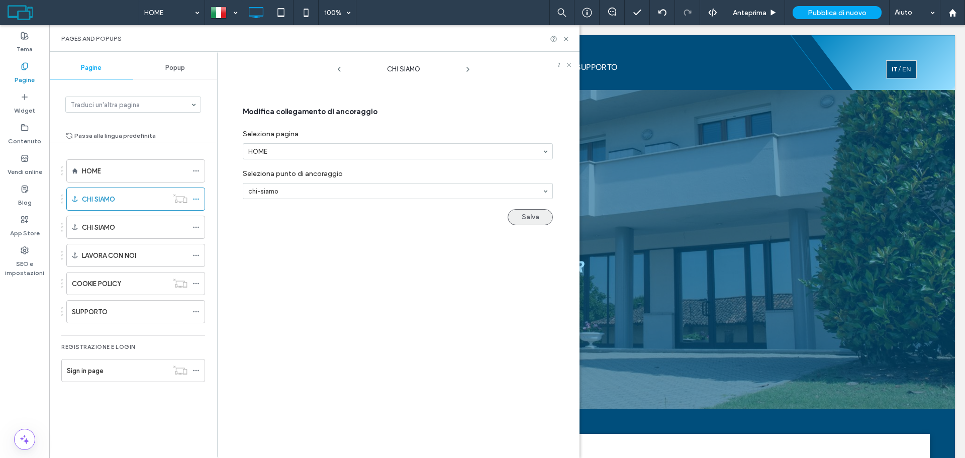
click at [528, 217] on button "Salva" at bounding box center [530, 217] width 45 height 16
drag, startPoint x: 466, startPoint y: 68, endPoint x: 417, endPoint y: 43, distance: 55.3
click at [466, 68] on icon at bounding box center [468, 69] width 8 height 8
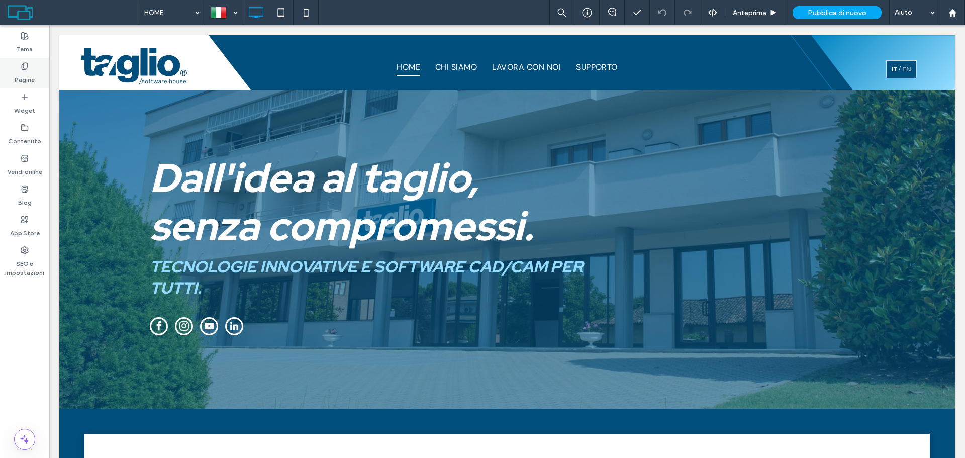
click at [16, 84] on label "Pagine" at bounding box center [25, 77] width 20 height 14
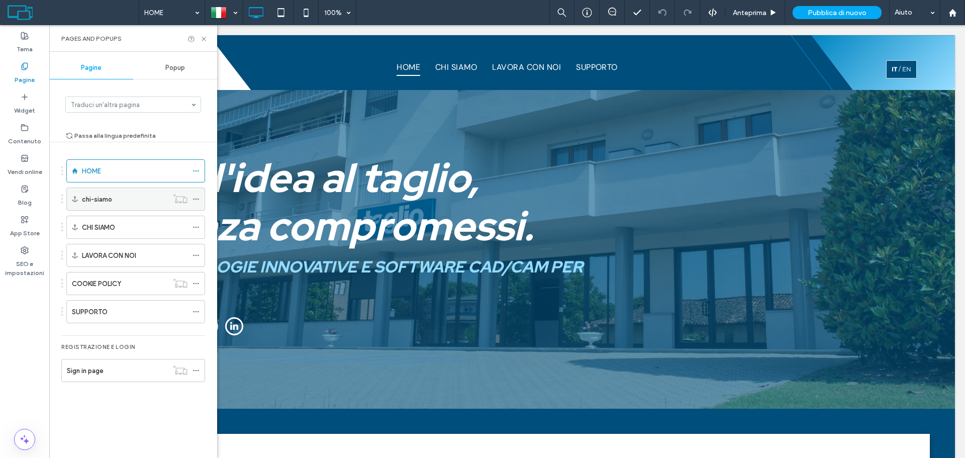
click at [193, 200] on icon at bounding box center [195, 198] width 7 height 7
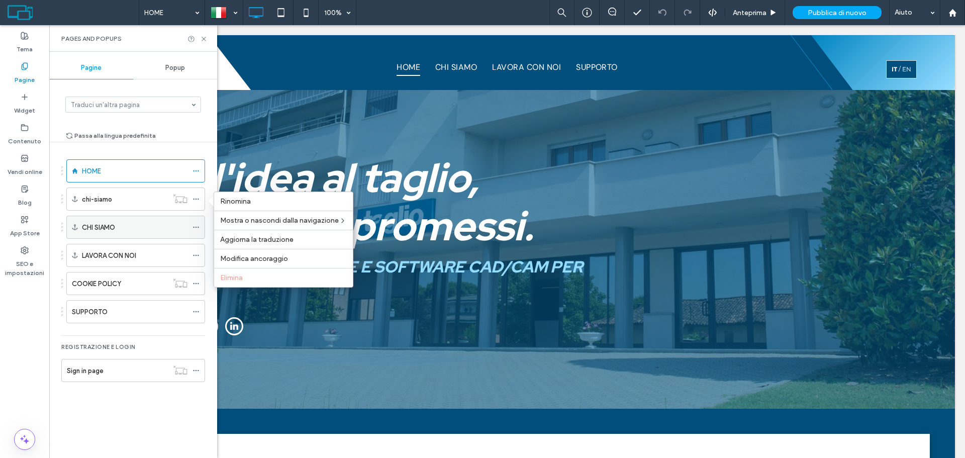
click at [192, 228] on icon at bounding box center [195, 227] width 7 height 7
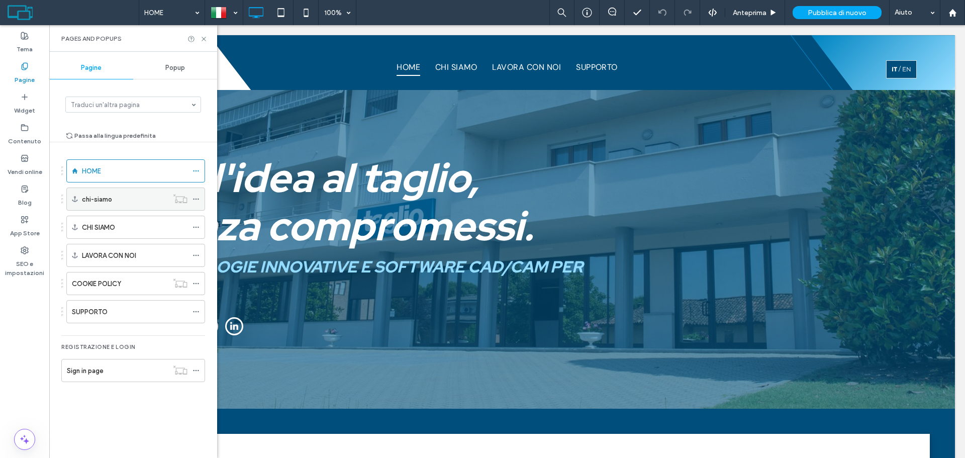
click at [194, 197] on icon at bounding box center [195, 198] width 7 height 7
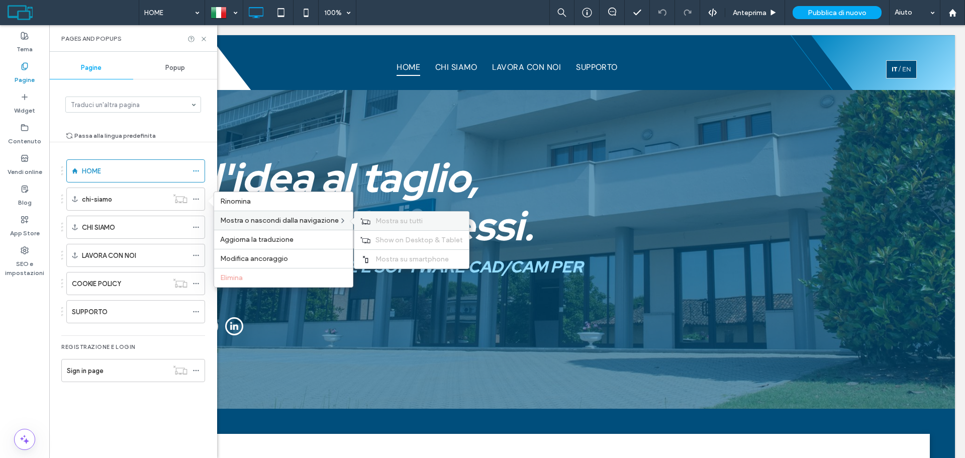
click at [383, 215] on div "Mostra su tutti" at bounding box center [411, 221] width 115 height 19
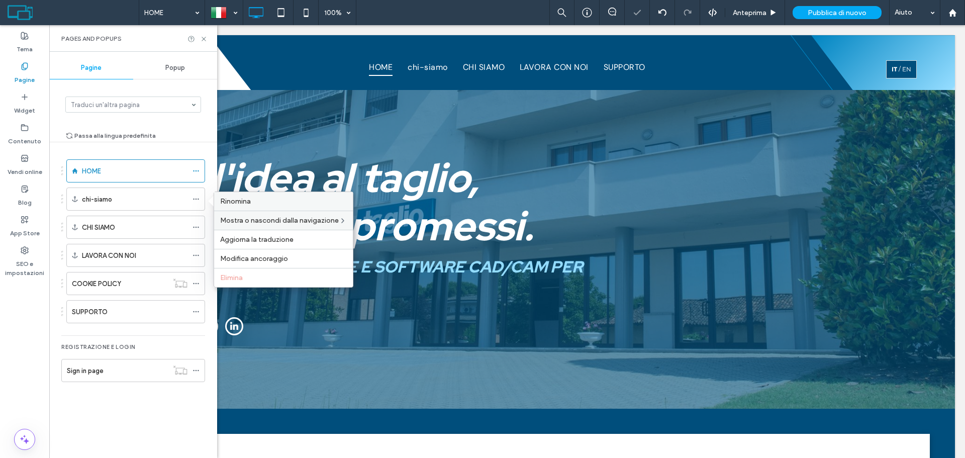
click at [236, 203] on span "Rinomina" at bounding box center [235, 201] width 31 height 9
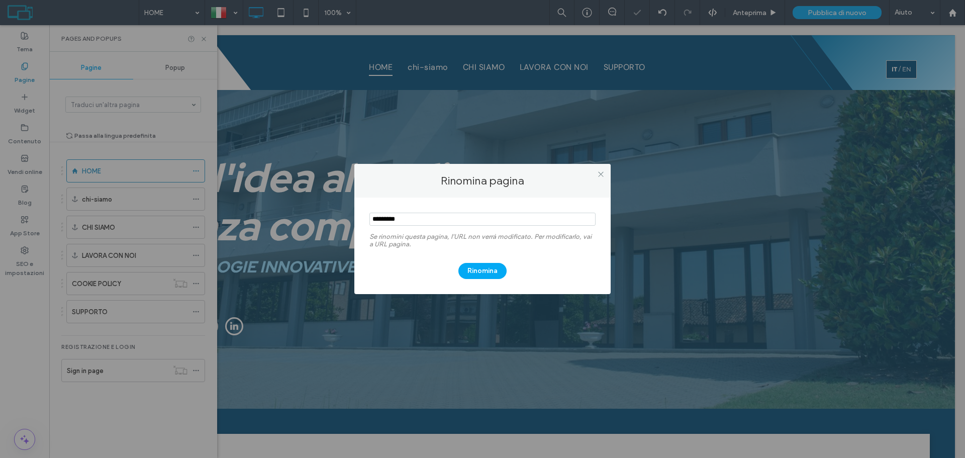
drag, startPoint x: 602, startPoint y: 170, endPoint x: 589, endPoint y: 175, distance: 13.8
click at [594, 173] on div at bounding box center [600, 173] width 15 height 15
drag, startPoint x: 599, startPoint y: 175, endPoint x: 388, endPoint y: 198, distance: 212.8
click at [595, 177] on div at bounding box center [600, 173] width 15 height 15
click at [599, 176] on icon at bounding box center [601, 174] width 8 height 8
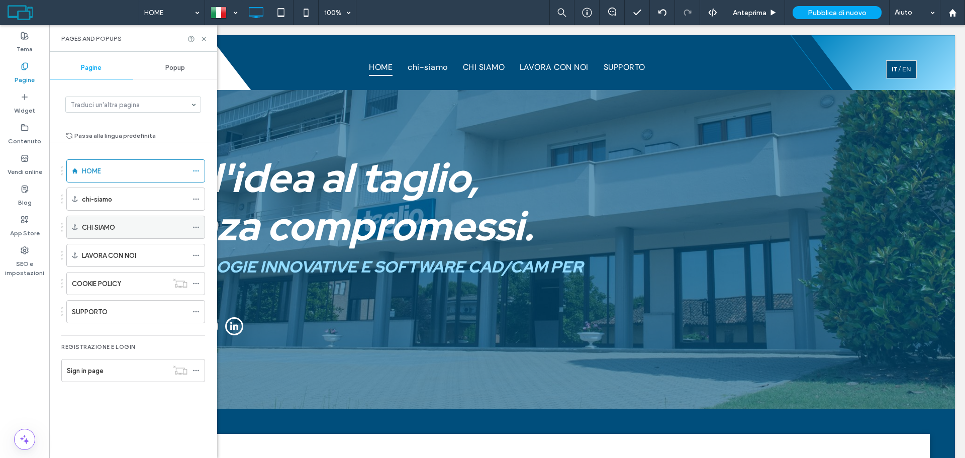
click at [192, 228] on icon at bounding box center [195, 227] width 7 height 7
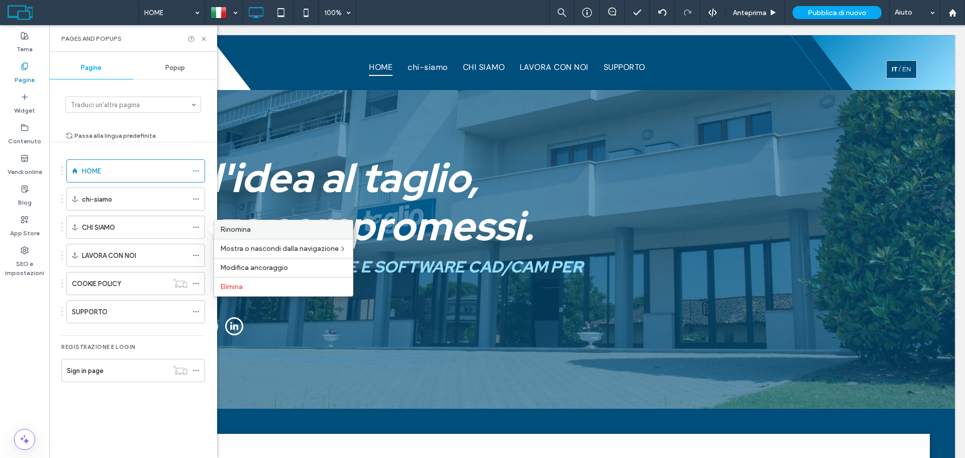
click at [267, 236] on div "Rinomina" at bounding box center [283, 229] width 139 height 19
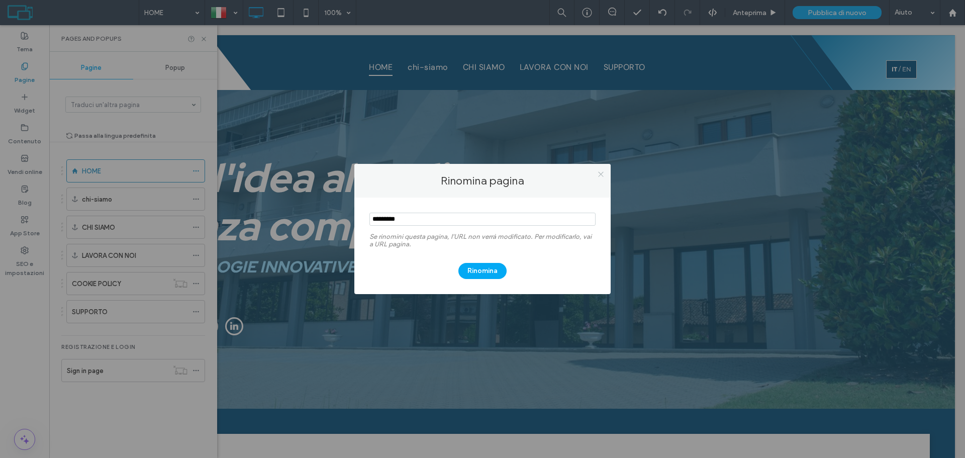
click at [597, 172] on div at bounding box center [600, 173] width 15 height 15
click at [600, 175] on icon at bounding box center [601, 174] width 8 height 8
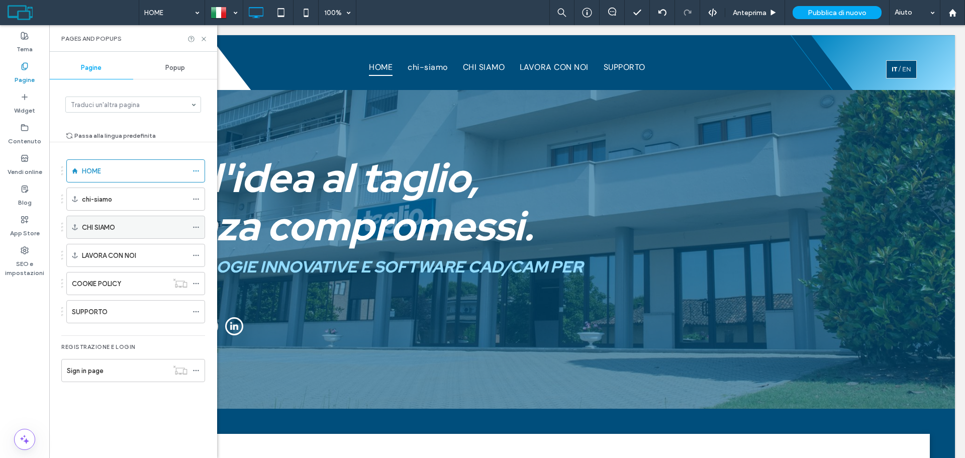
click at [196, 228] on use at bounding box center [196, 228] width 6 height 2
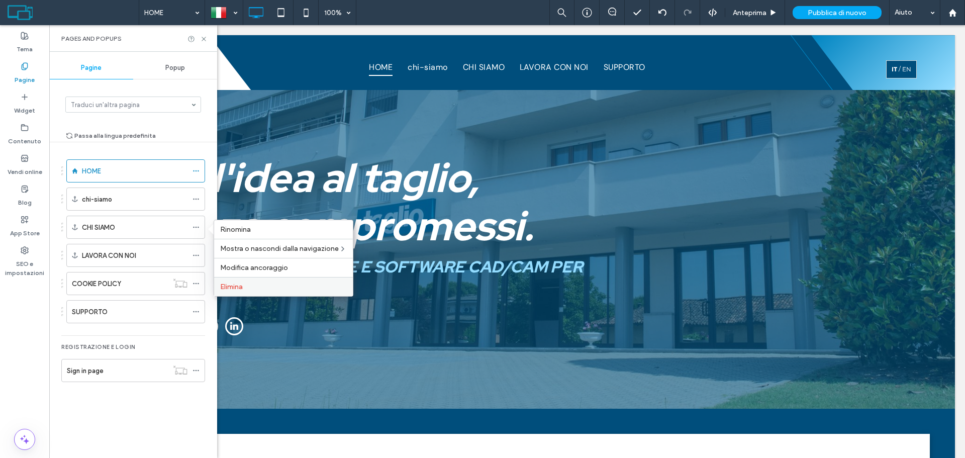
click at [255, 283] on label "Elimina" at bounding box center [283, 286] width 127 height 9
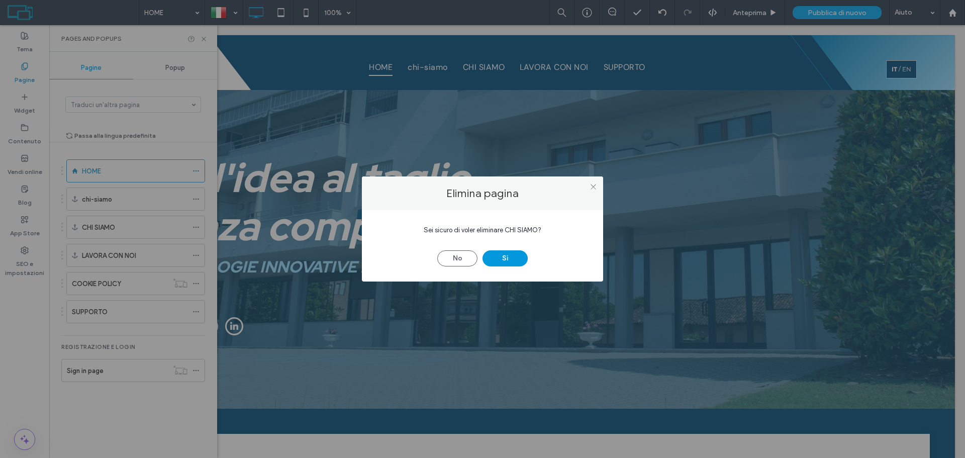
click at [500, 258] on button "Sì" at bounding box center [504, 258] width 45 height 16
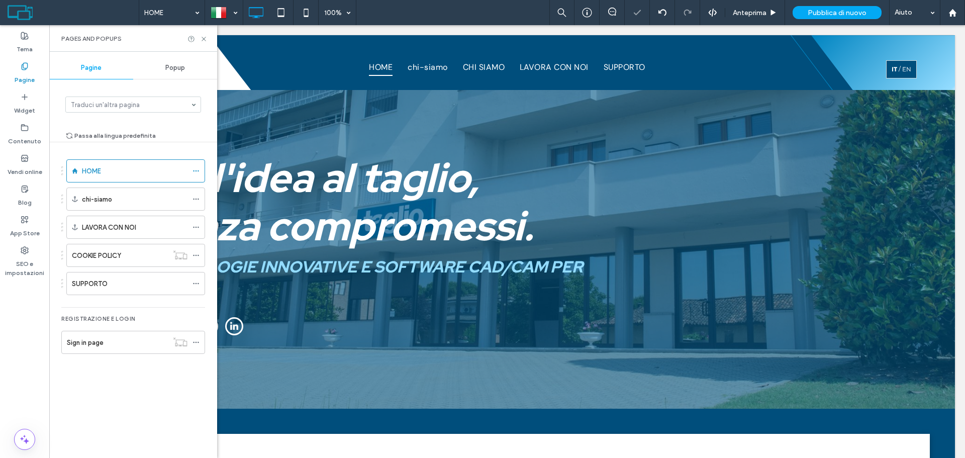
click at [199, 200] on div at bounding box center [482, 229] width 965 height 458
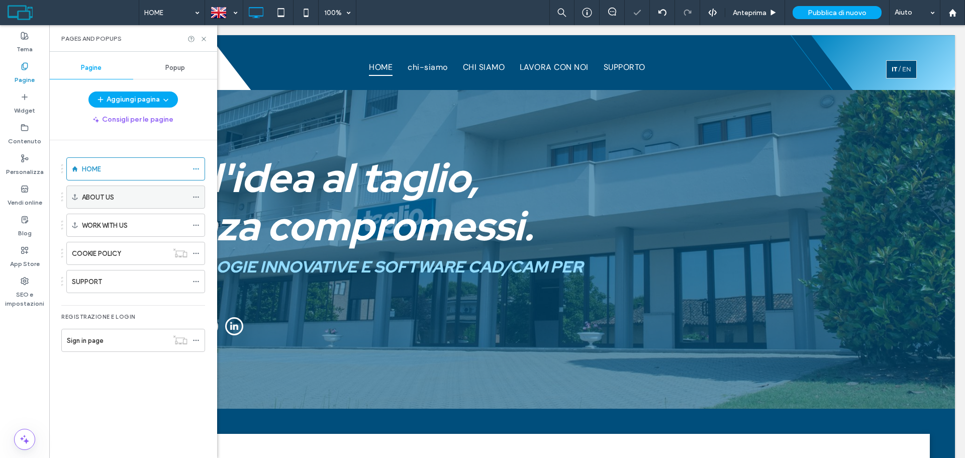
click at [196, 200] on span at bounding box center [195, 196] width 7 height 15
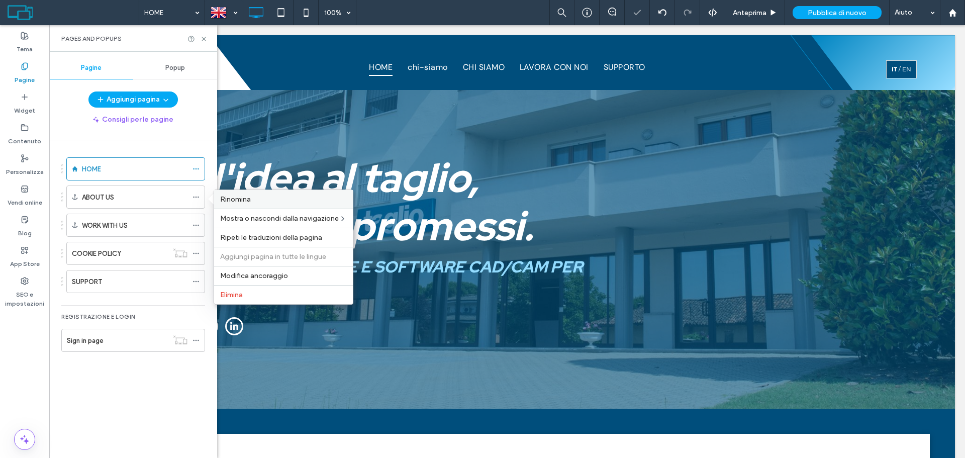
click at [241, 201] on span "Rinomina" at bounding box center [235, 199] width 31 height 9
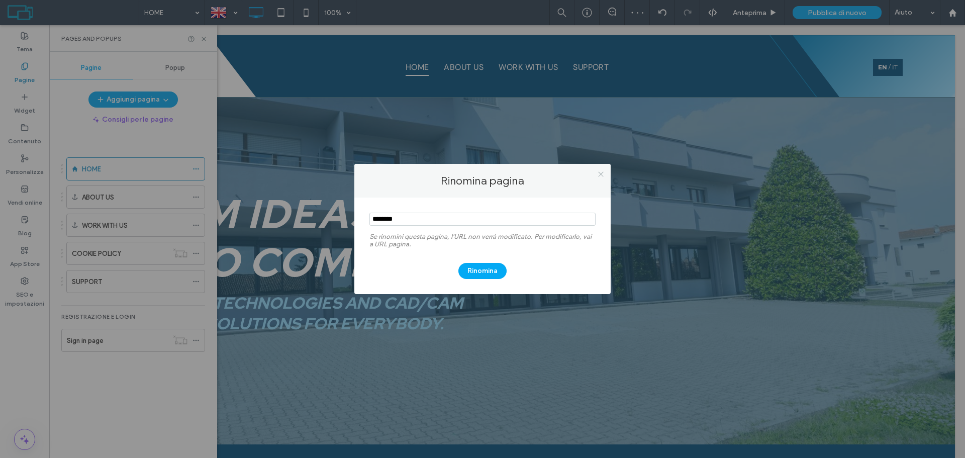
click at [598, 171] on icon at bounding box center [601, 174] width 8 height 8
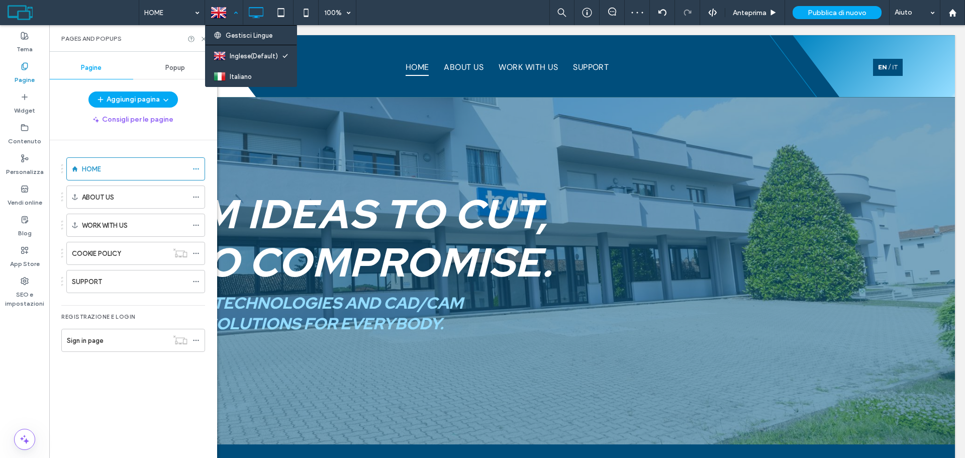
drag, startPoint x: 226, startPoint y: 12, endPoint x: 234, endPoint y: 45, distance: 34.7
click at [229, 19] on div at bounding box center [224, 13] width 37 height 24
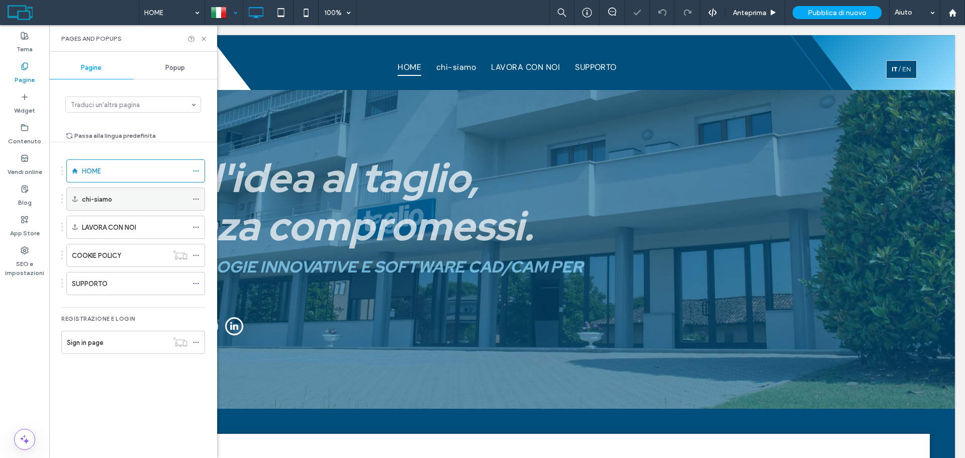
click at [197, 199] on icon at bounding box center [195, 198] width 7 height 7
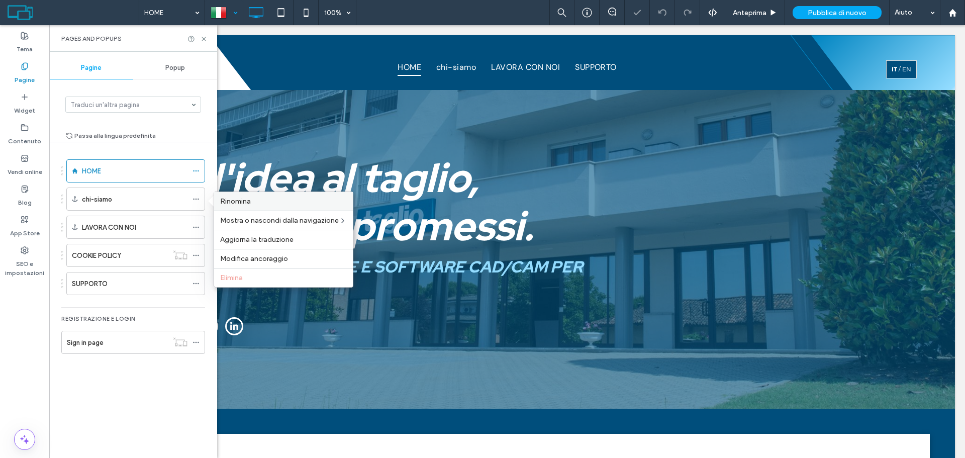
click at [260, 204] on label "Rinomina" at bounding box center [283, 201] width 127 height 9
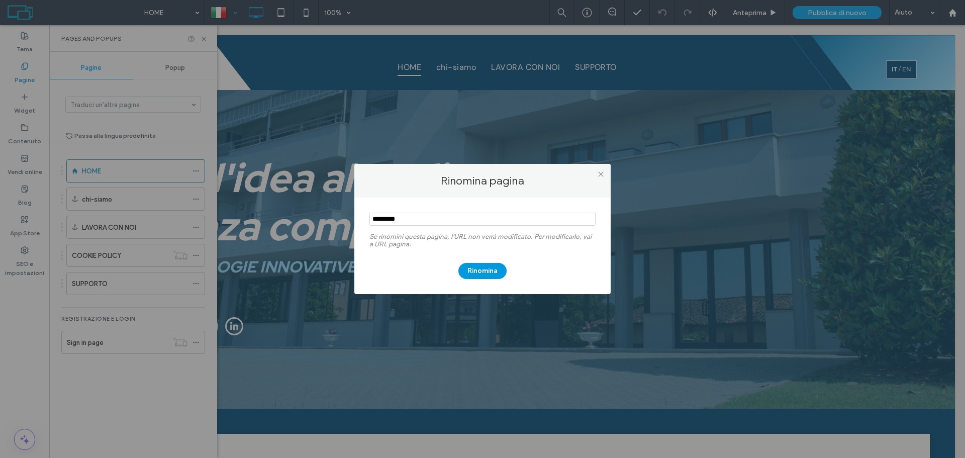
type input "*********"
click at [472, 267] on button "Rinomina" at bounding box center [482, 271] width 48 height 16
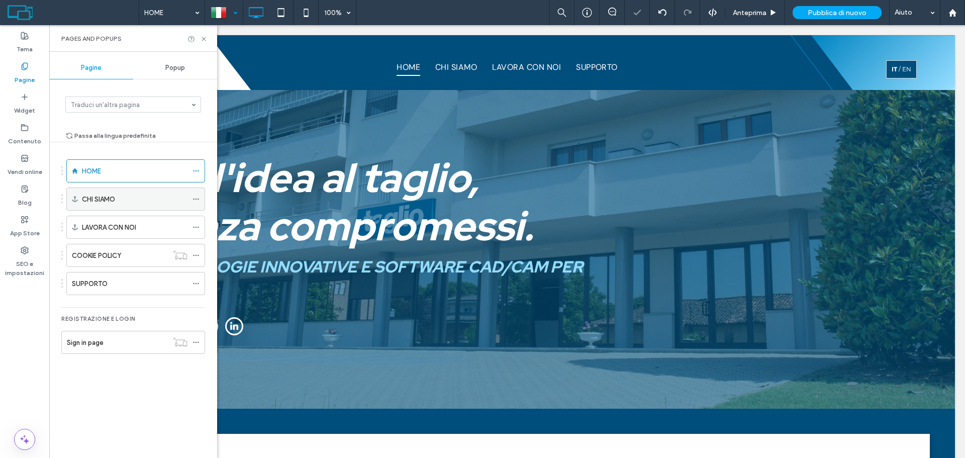
click at [136, 198] on div "CHI SIAMO" at bounding box center [135, 199] width 106 height 11
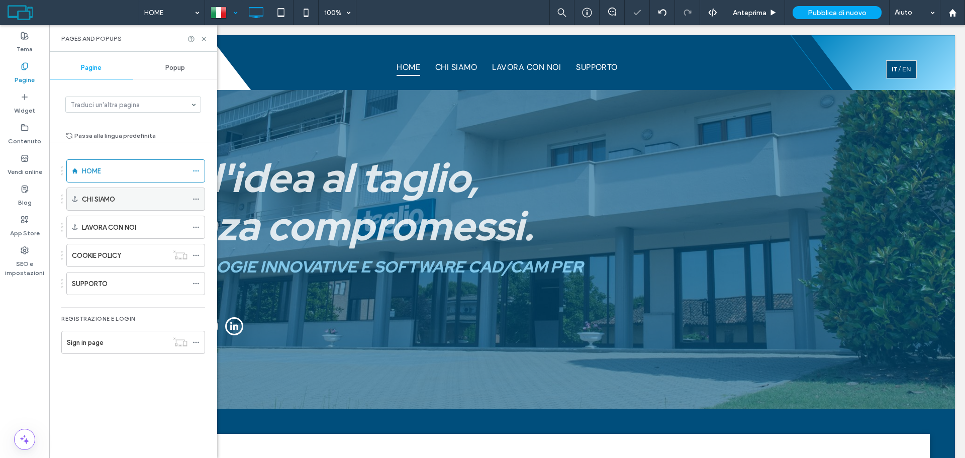
click at [168, 196] on div "CHI SIAMO" at bounding box center [135, 199] width 106 height 11
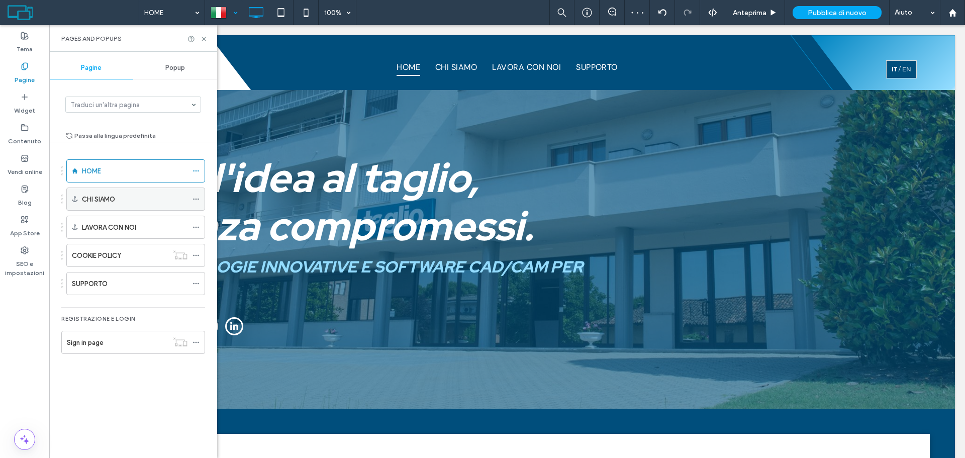
click at [194, 199] on use at bounding box center [196, 199] width 6 height 2
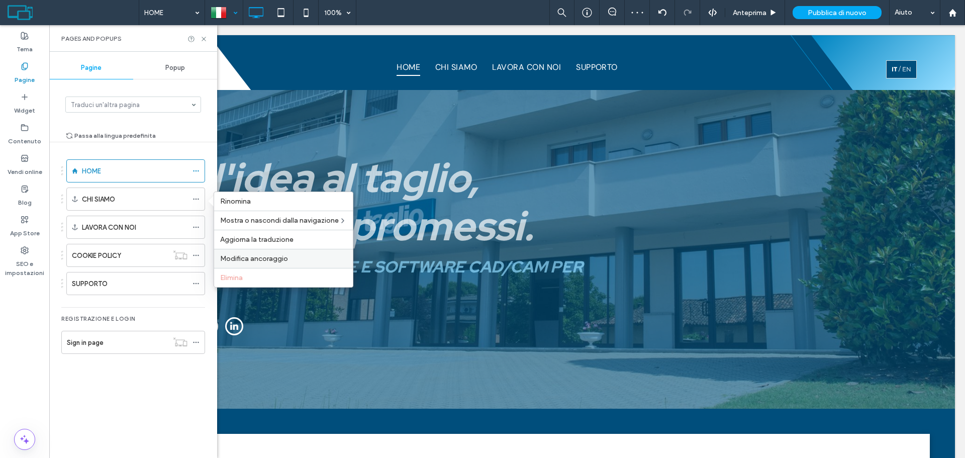
click at [279, 256] on span "Modifica ancoraggio" at bounding box center [254, 258] width 68 height 9
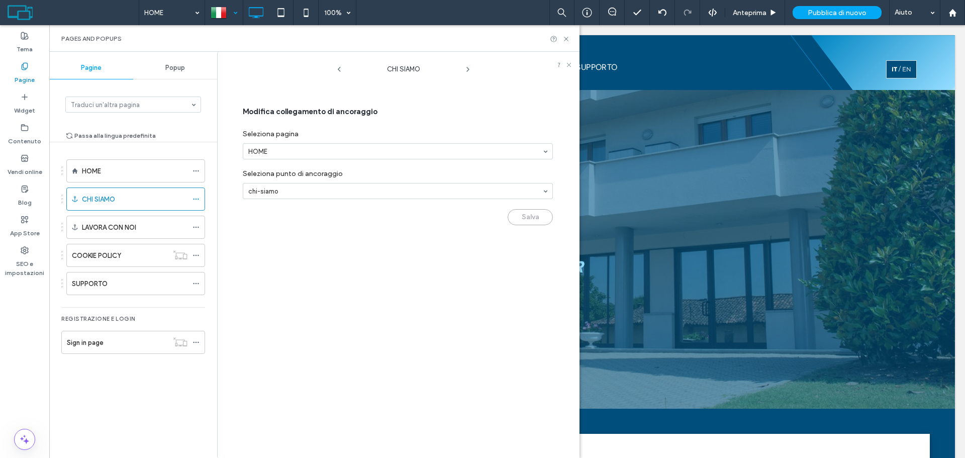
click at [530, 218] on div "Salva" at bounding box center [398, 214] width 310 height 21
click at [142, 226] on div "LAVORA CON NOI" at bounding box center [135, 227] width 106 height 11
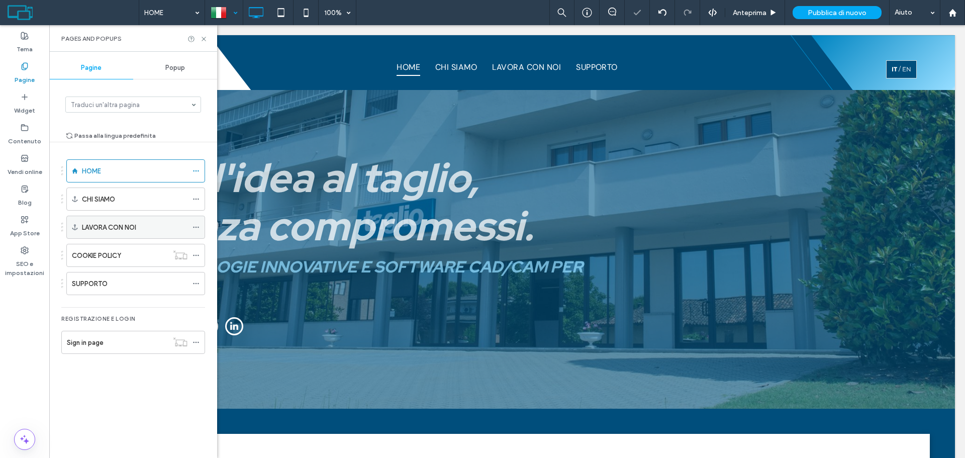
click at [120, 225] on label "LAVORA CON NOI" at bounding box center [109, 228] width 54 height 18
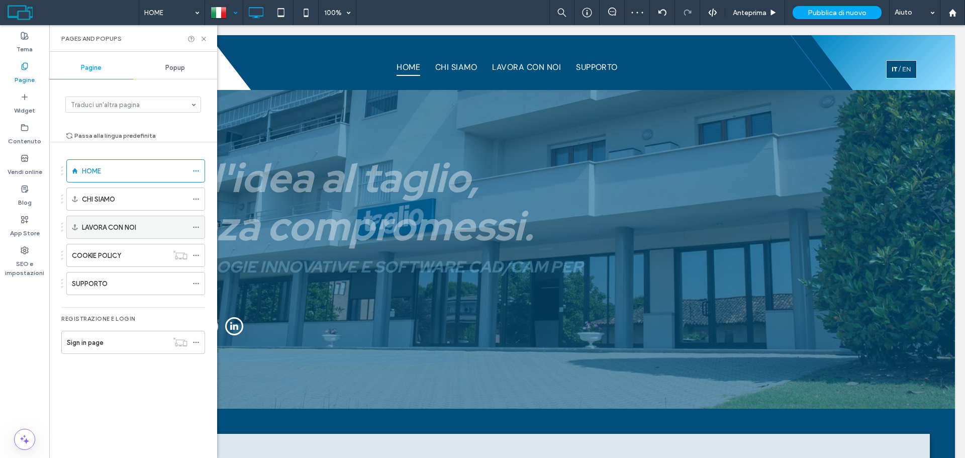
click at [197, 228] on icon at bounding box center [195, 227] width 7 height 7
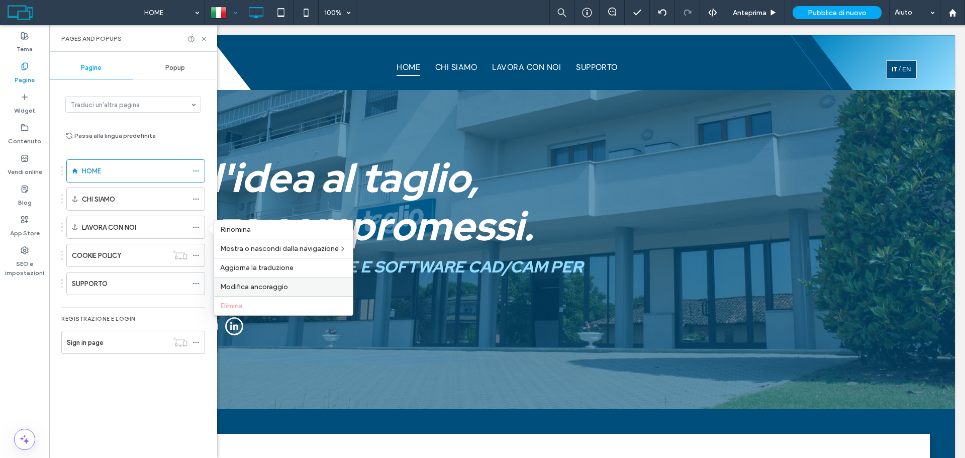
click at [296, 281] on div "Modifica ancoraggio" at bounding box center [283, 286] width 139 height 19
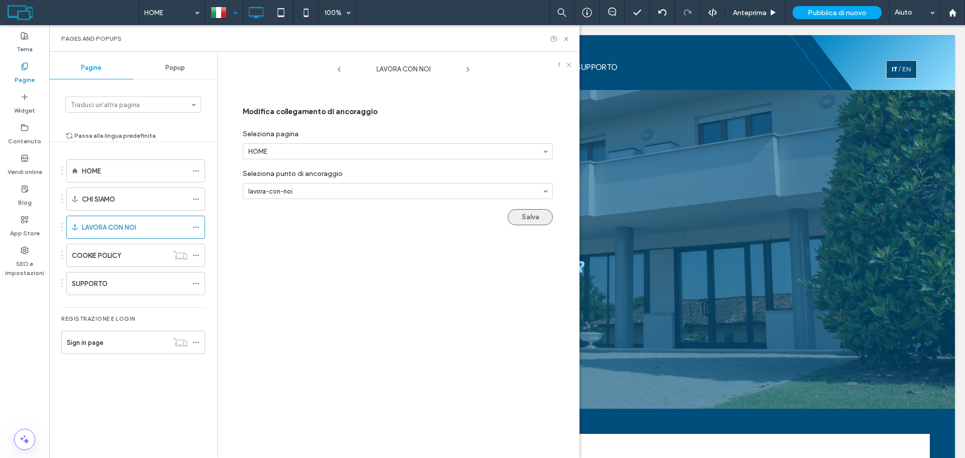
click at [521, 219] on button "Salva" at bounding box center [530, 217] width 45 height 16
click at [340, 69] on icon at bounding box center [339, 69] width 8 height 8
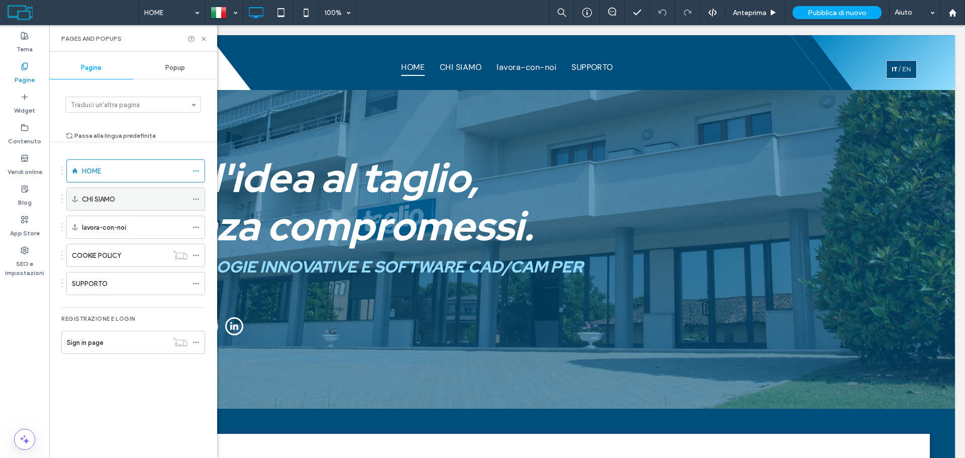
click at [192, 199] on div "CHI SIAMO" at bounding box center [135, 198] width 139 height 23
click at [194, 199] on icon at bounding box center [195, 198] width 7 height 7
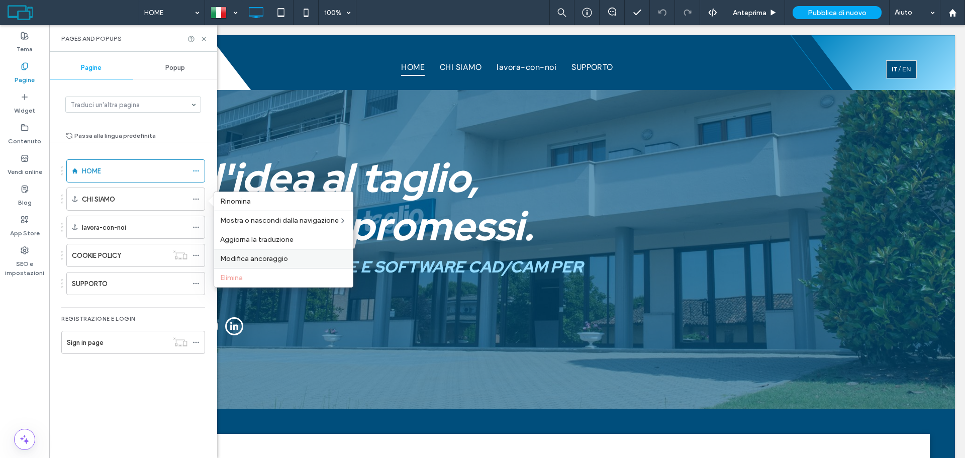
click at [268, 258] on span "Modifica ancoraggio" at bounding box center [254, 258] width 68 height 9
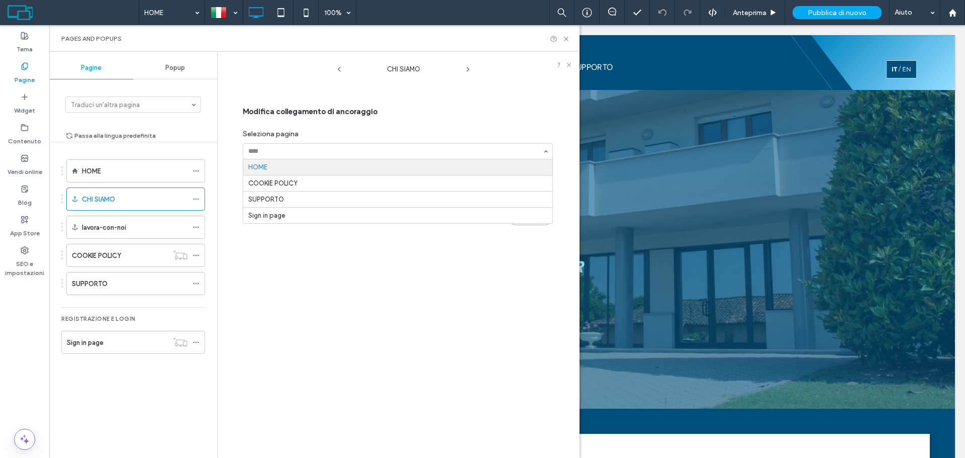
click at [340, 159] on div "HOME COOKIE POLICY SUPPORTO Sign in page" at bounding box center [398, 151] width 310 height 16
drag, startPoint x: 340, startPoint y: 158, endPoint x: 170, endPoint y: 193, distance: 173.4
click at [338, 158] on div at bounding box center [397, 151] width 309 height 15
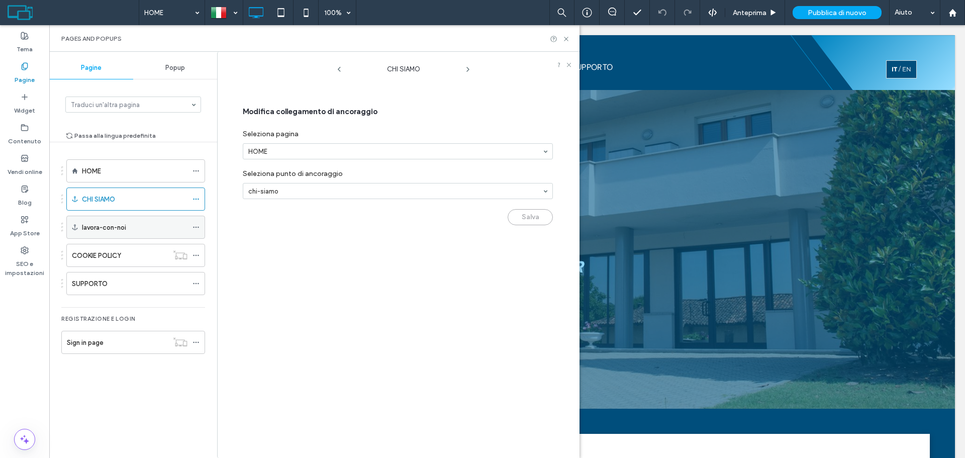
click at [195, 224] on icon at bounding box center [195, 227] width 7 height 7
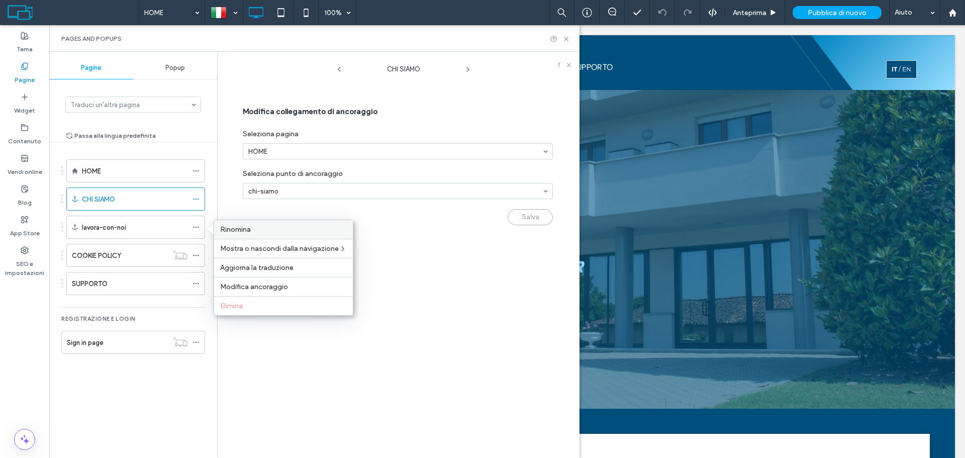
click at [223, 227] on span "Rinomina" at bounding box center [235, 229] width 31 height 9
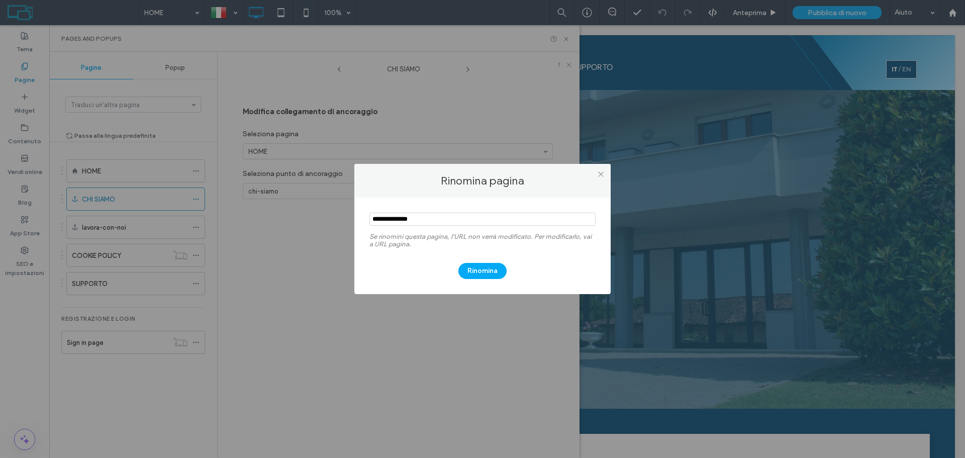
click at [389, 218] on input "notEmpty" at bounding box center [482, 219] width 226 height 13
type input "**********"
click at [474, 270] on button "Rinomina" at bounding box center [482, 271] width 48 height 16
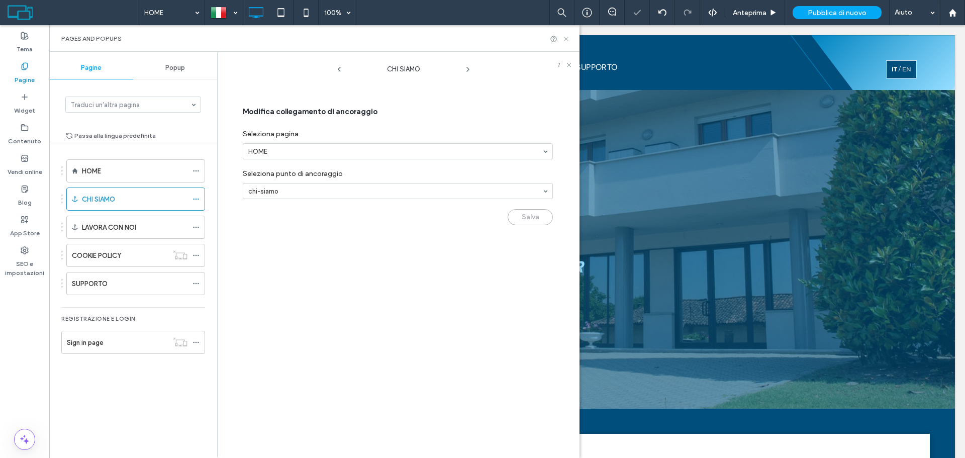
click at [567, 39] on icon at bounding box center [566, 39] width 8 height 8
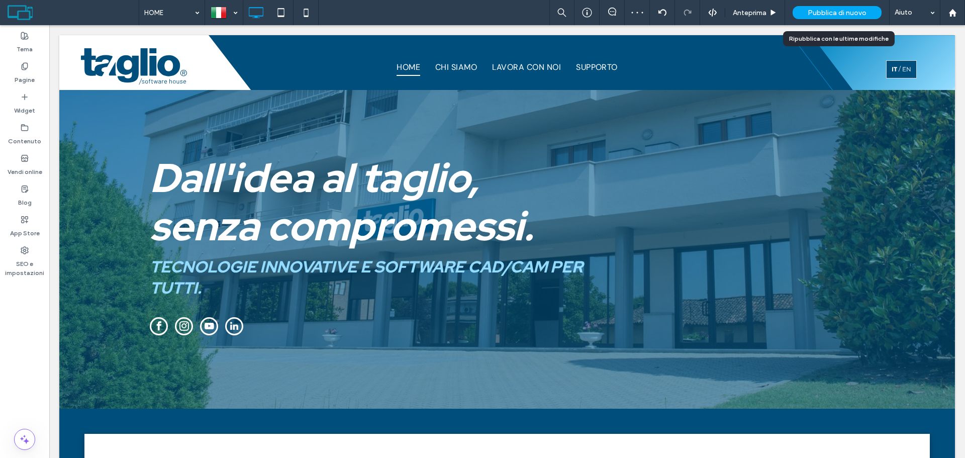
click at [830, 9] on span "Pubblica di nuovo" at bounding box center [837, 13] width 59 height 9
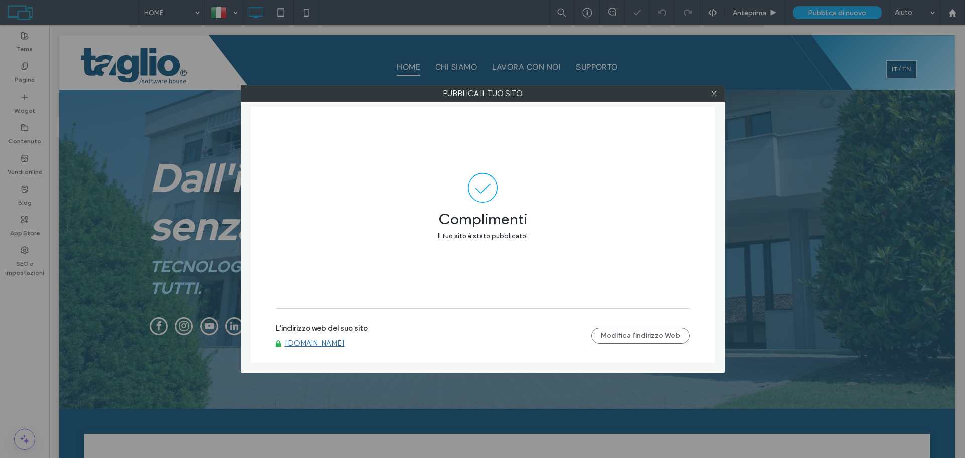
click at [321, 345] on link "[DOMAIN_NAME]" at bounding box center [315, 343] width 60 height 9
click at [712, 93] on icon at bounding box center [714, 93] width 8 height 8
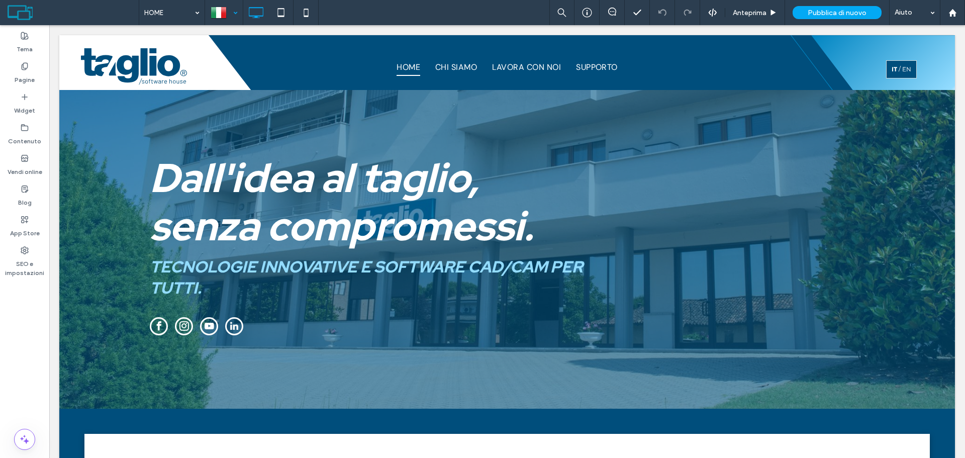
click at [236, 11] on div at bounding box center [224, 13] width 37 height 24
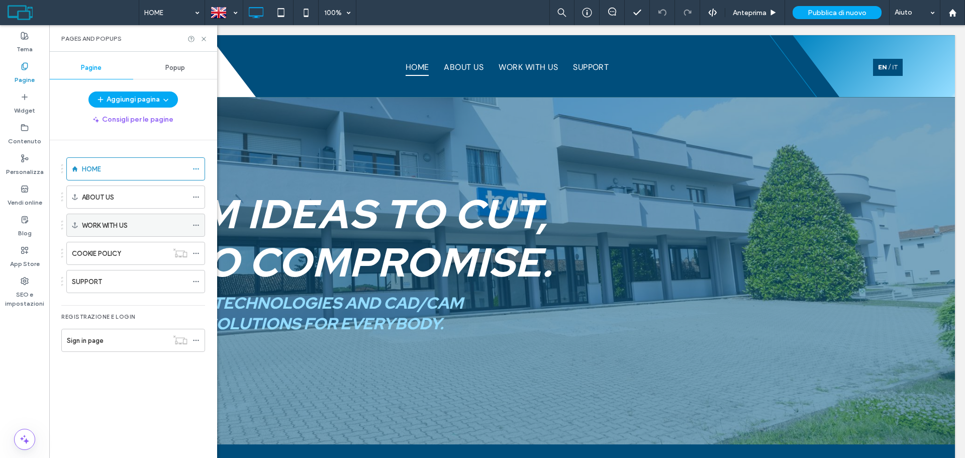
click at [192, 220] on div "WORK WITH US" at bounding box center [135, 225] width 139 height 23
click at [195, 225] on icon at bounding box center [195, 225] width 7 height 7
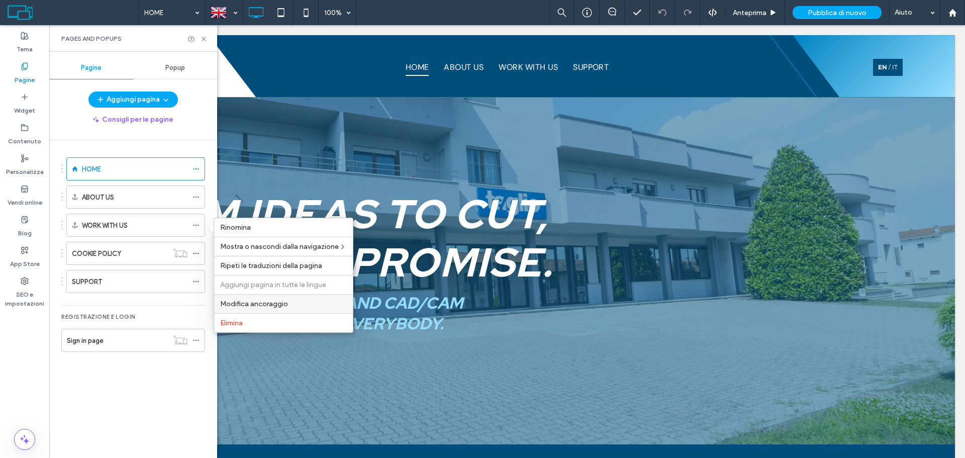
click at [288, 306] on label "Modifica ancoraggio" at bounding box center [283, 303] width 127 height 9
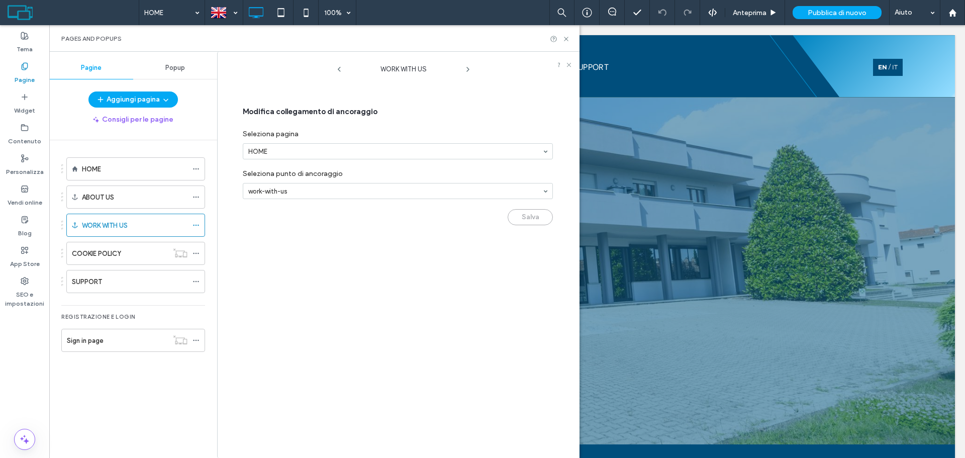
click at [340, 198] on div "work-with-us" at bounding box center [398, 191] width 310 height 16
click at [467, 87] on div "Modifica collegamento di ancoraggio Seleziona pagina HOME Seleziona punto di an…" at bounding box center [400, 156] width 344 height 159
click at [567, 38] on use at bounding box center [566, 39] width 4 height 4
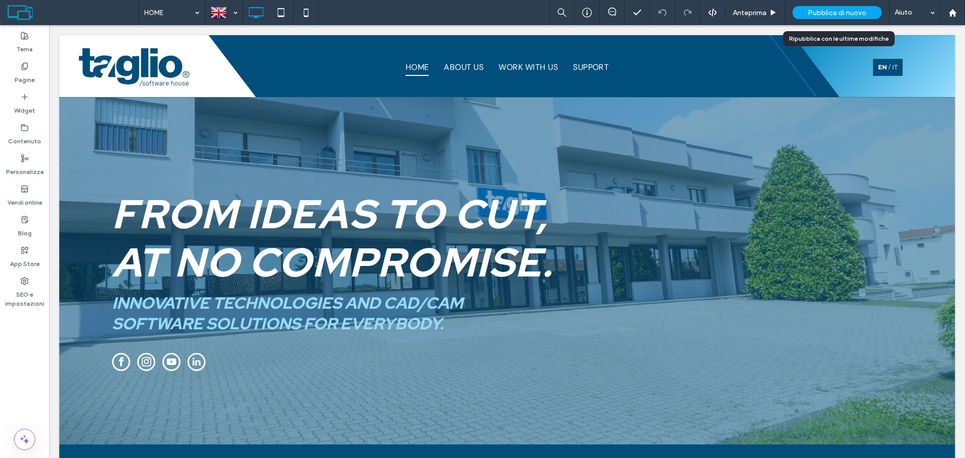
click at [835, 15] on span "Pubblica di nuovo" at bounding box center [837, 13] width 59 height 9
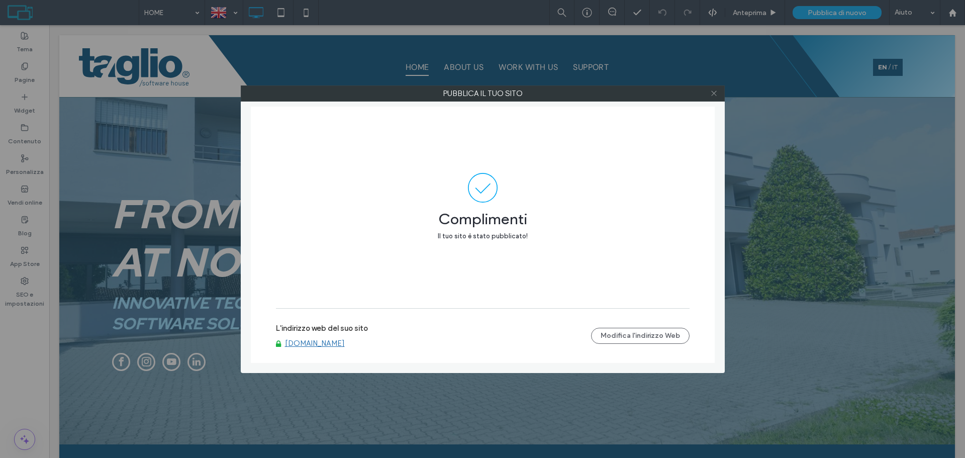
click at [716, 96] on icon at bounding box center [714, 93] width 8 height 8
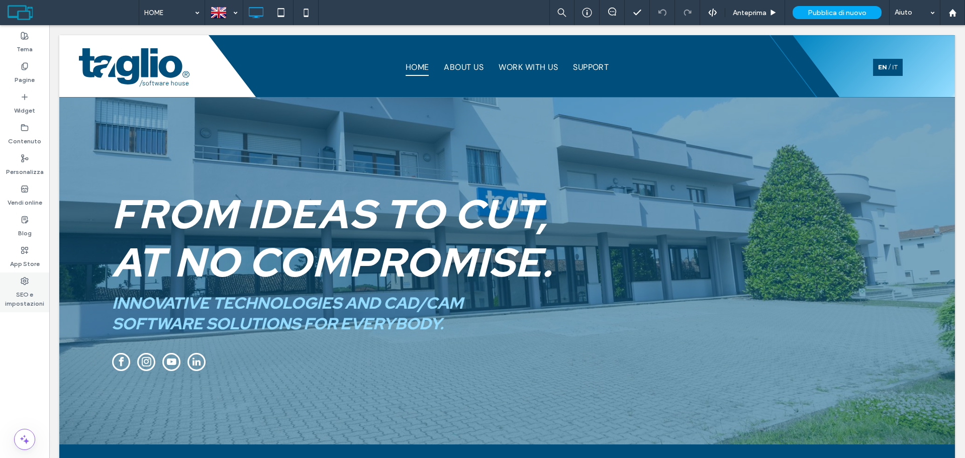
click at [34, 282] on div "SEO e impostazioni" at bounding box center [24, 292] width 49 height 40
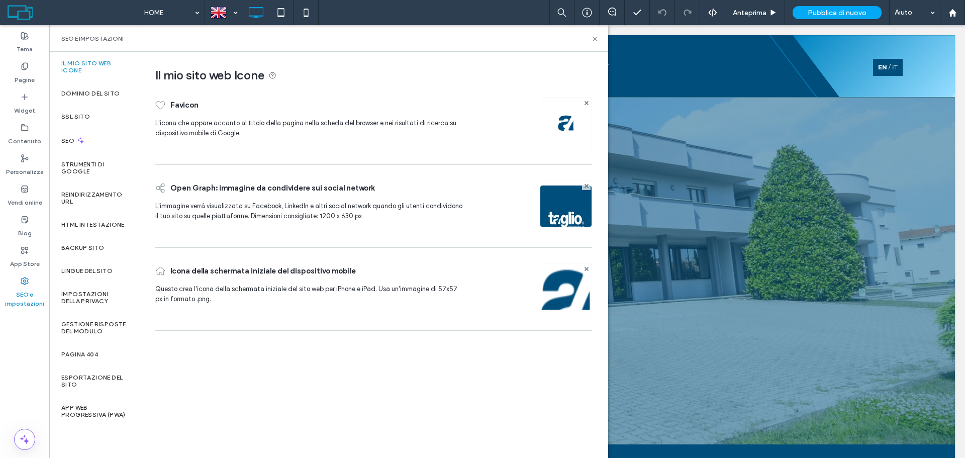
click at [141, 239] on div "Il mio sito web Icone Favicon​ L'icona che appare accanto al [PERSON_NAME] pagi…" at bounding box center [369, 194] width 459 height 284
click at [109, 253] on div "Backup sito" at bounding box center [94, 247] width 90 height 23
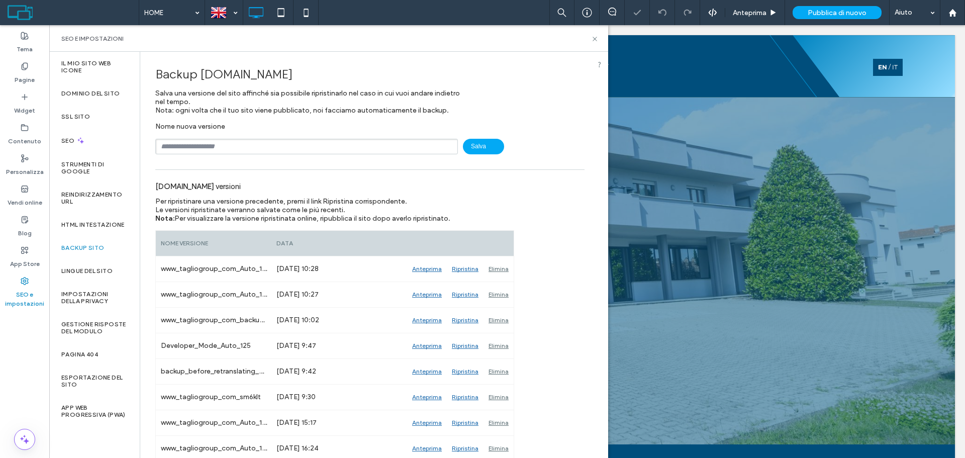
click at [235, 151] on input "text" at bounding box center [306, 147] width 303 height 16
type input "*********"
click at [11, 69] on div "Pagine" at bounding box center [24, 73] width 49 height 31
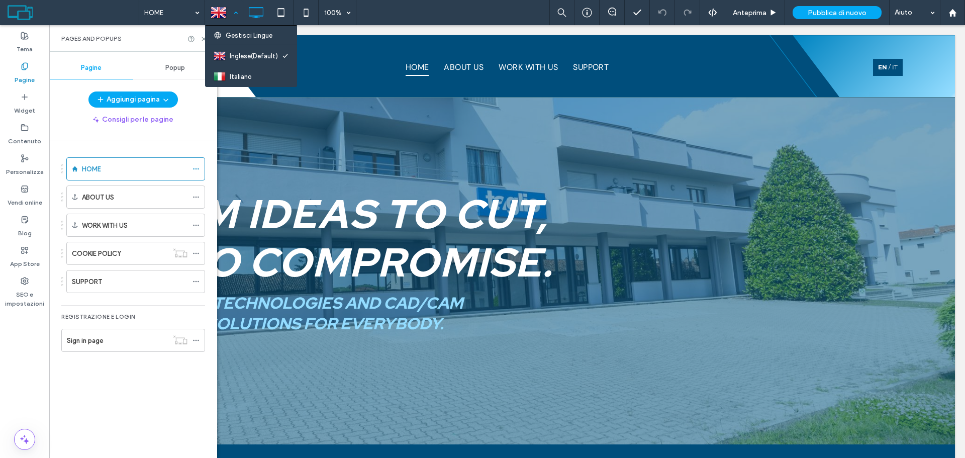
click at [230, 12] on div at bounding box center [224, 13] width 37 height 24
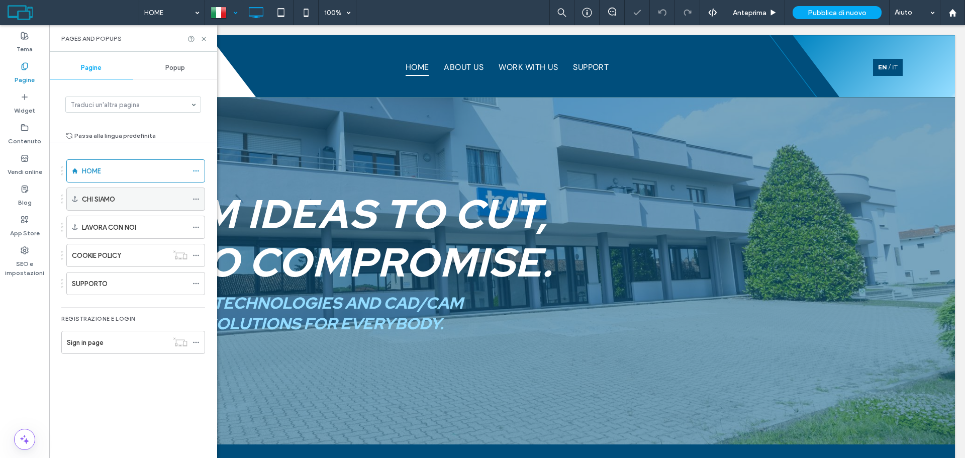
click at [193, 202] on icon at bounding box center [195, 198] width 7 height 7
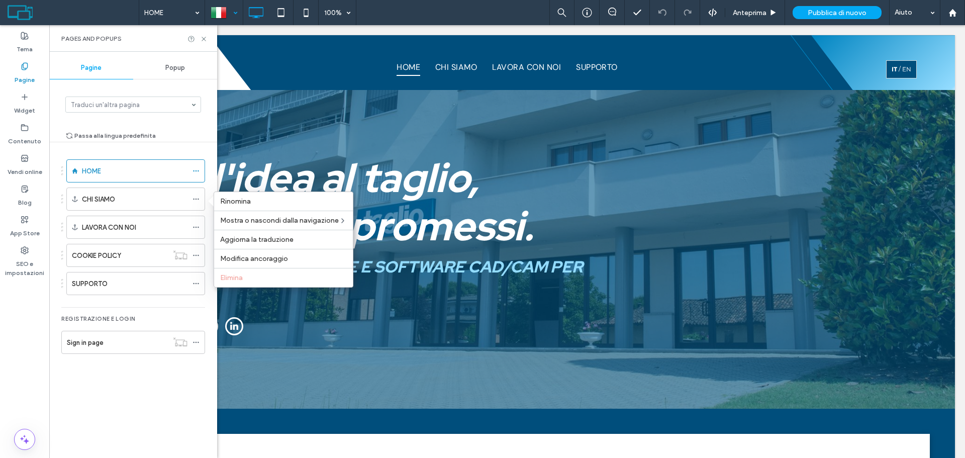
click at [220, 10] on div at bounding box center [224, 13] width 37 height 24
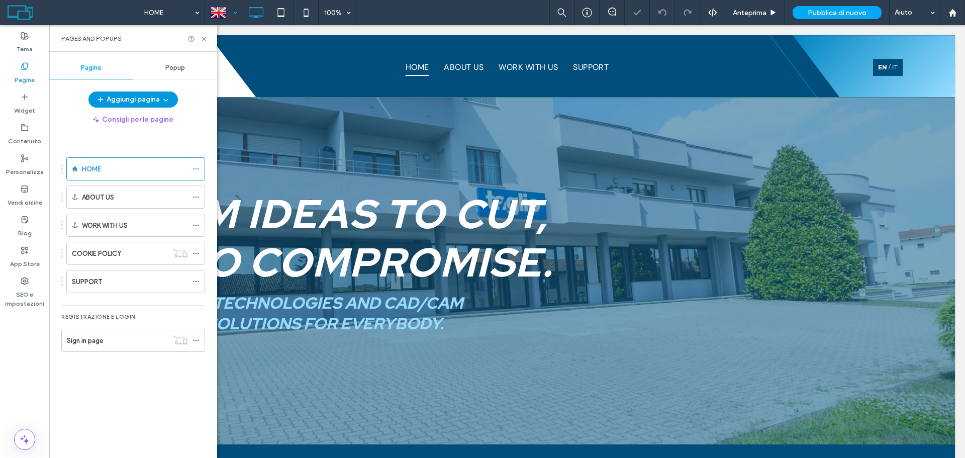
click at [161, 103] on span "button" at bounding box center [165, 99] width 10 height 15
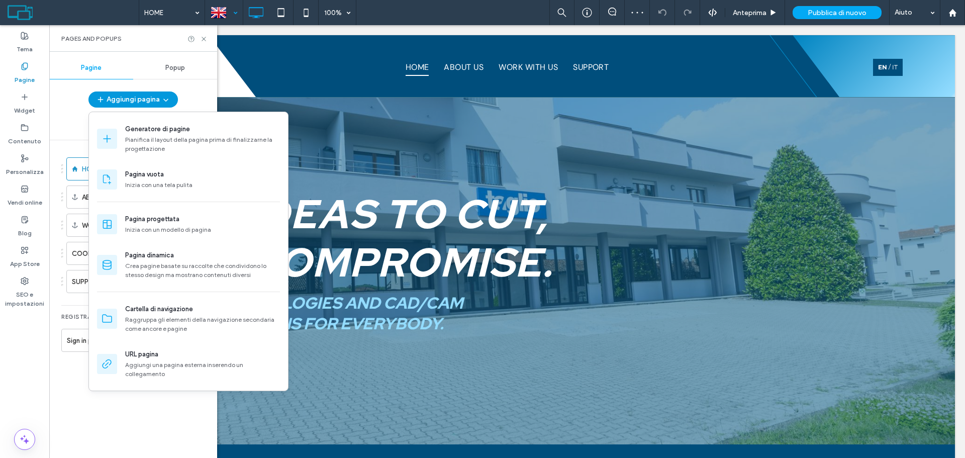
drag, startPoint x: 172, startPoint y: 97, endPoint x: 240, endPoint y: 101, distance: 68.0
click at [172, 97] on button "Aggiungi pagina" at bounding box center [132, 99] width 89 height 16
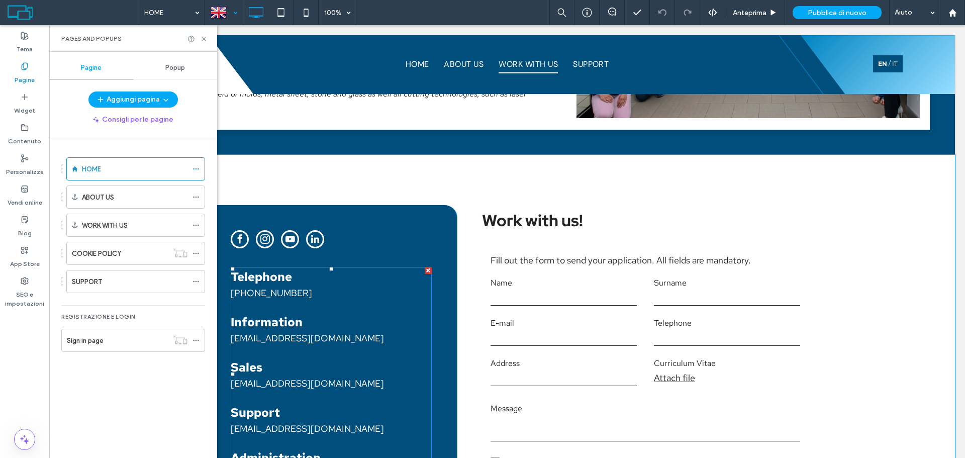
scroll to position [1357, 0]
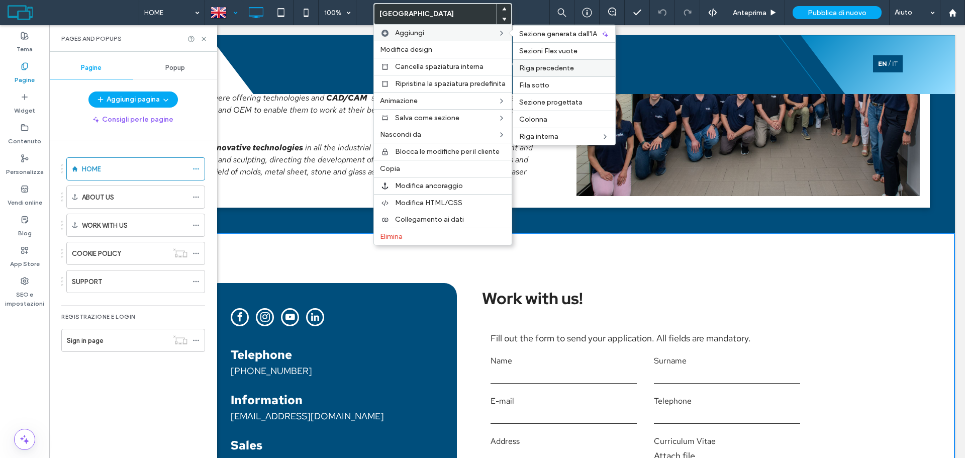
drag, startPoint x: 537, startPoint y: 64, endPoint x: 482, endPoint y: 46, distance: 57.2
click at [537, 64] on span "Riga precedente" at bounding box center [546, 68] width 55 height 9
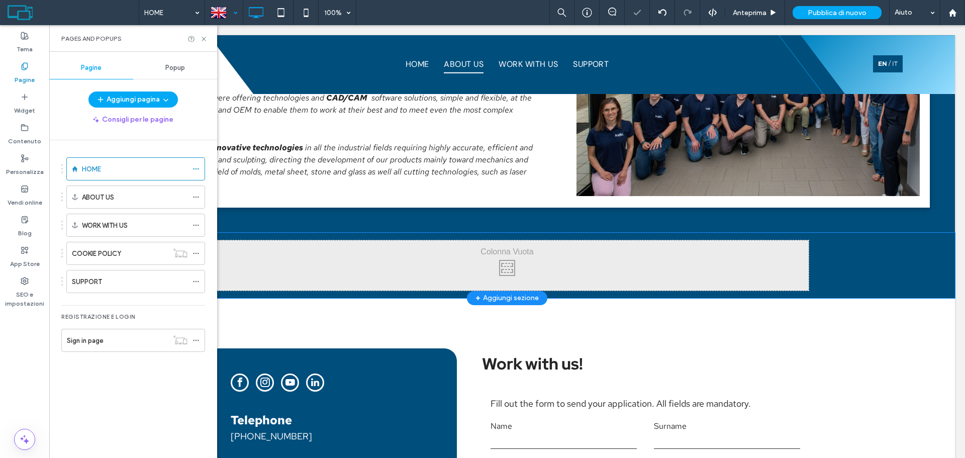
click at [842, 266] on div "Click To Paste Click To Paste [GEOGRAPHIC_DATA] + Aggiungi sezione" at bounding box center [506, 265] width 895 height 65
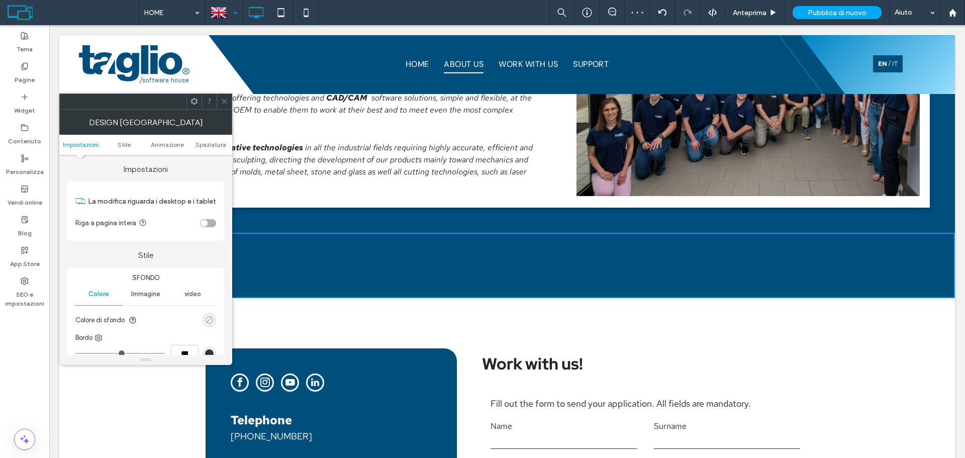
click at [207, 320] on div "rgba(0, 0, 0, 0)" at bounding box center [209, 320] width 9 height 9
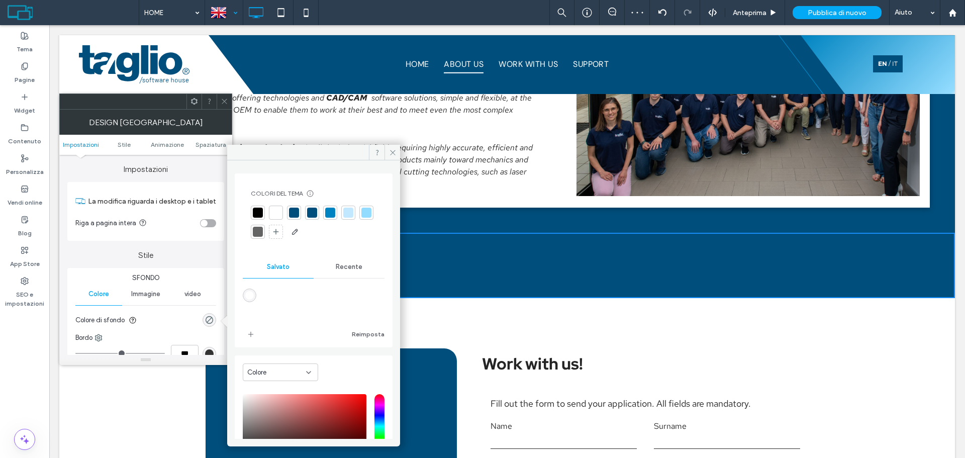
click at [346, 405] on div "saturation and value" at bounding box center [305, 426] width 124 height 64
type input "*******"
type input "***"
type input "****"
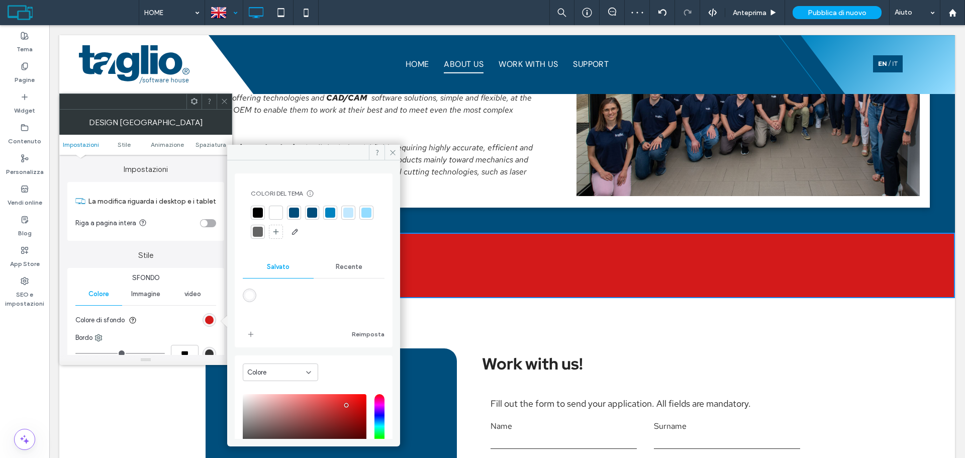
drag, startPoint x: 227, startPoint y: 100, endPoint x: 212, endPoint y: 90, distance: 18.1
click at [227, 100] on icon at bounding box center [225, 101] width 8 height 8
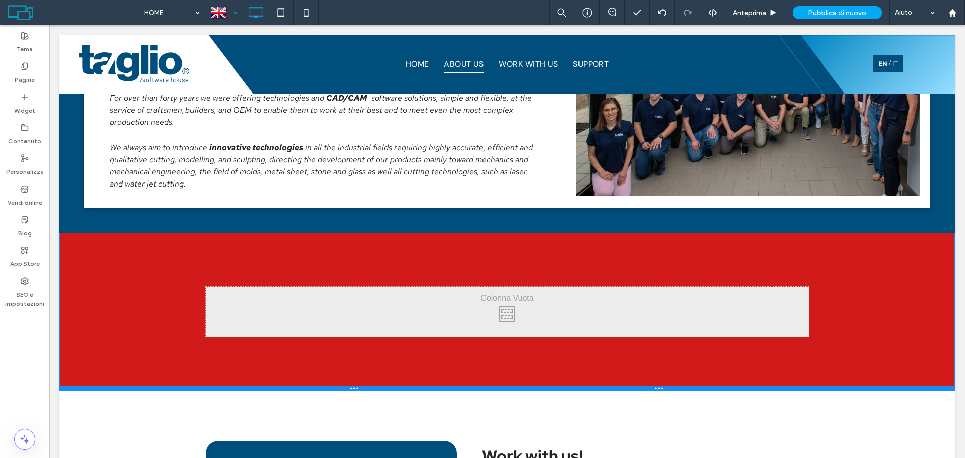
drag, startPoint x: 275, startPoint y: 294, endPoint x: 285, endPoint y: 394, distance: 101.0
click at [285, 390] on div at bounding box center [506, 387] width 895 height 5
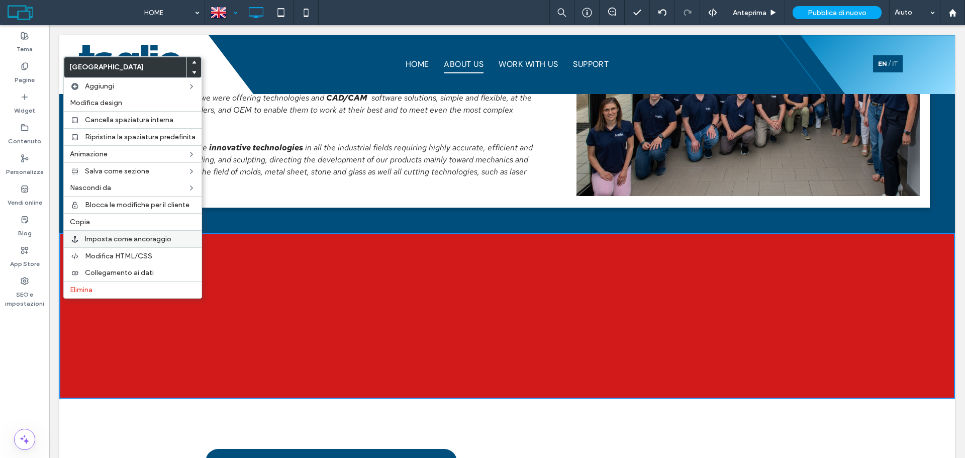
click at [122, 239] on span "Imposta come ancoraggio" at bounding box center [128, 239] width 86 height 9
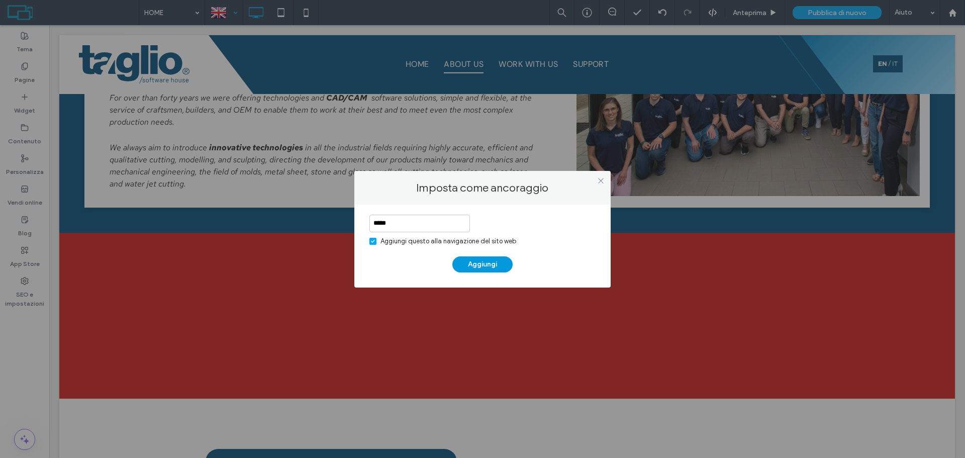
type input "*****"
click at [481, 262] on button "Aggiungi" at bounding box center [482, 264] width 60 height 16
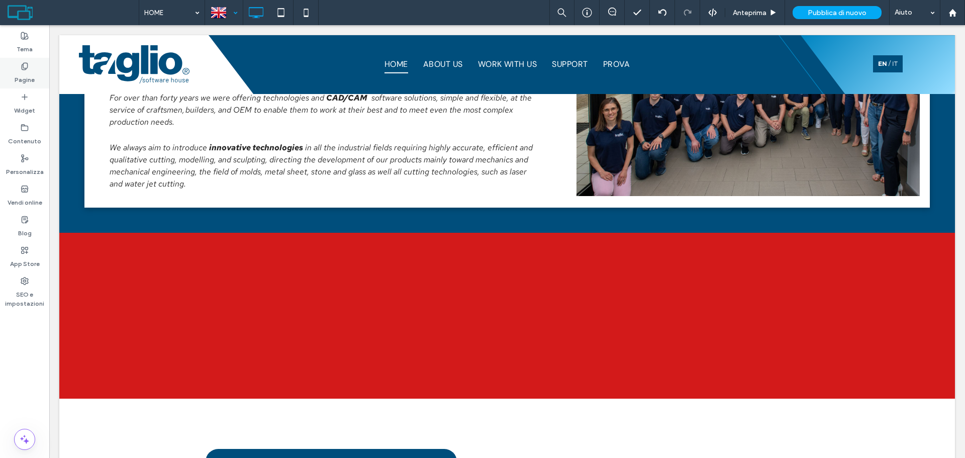
click at [34, 79] on label "Pagine" at bounding box center [25, 77] width 20 height 14
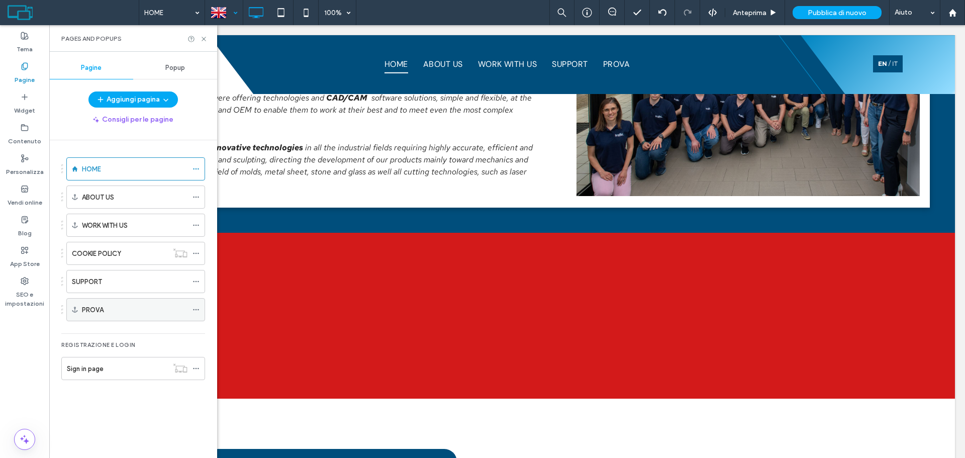
click at [197, 312] on icon at bounding box center [195, 309] width 7 height 7
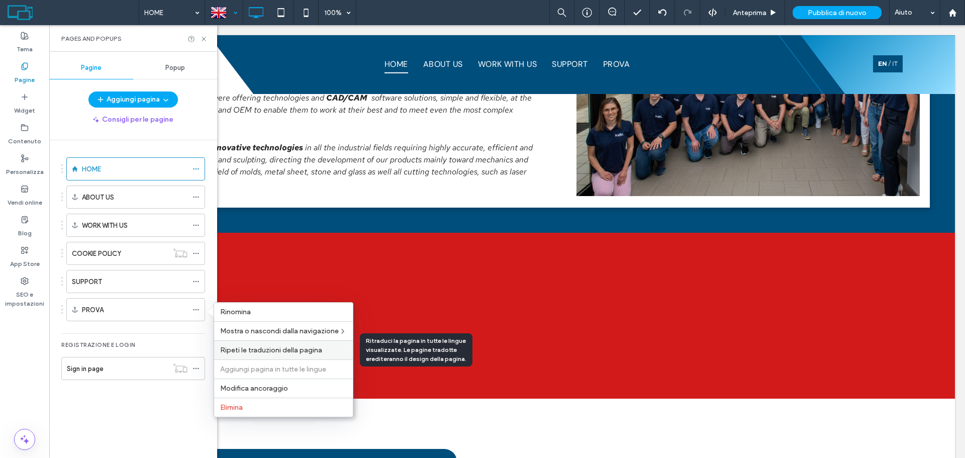
click at [311, 350] on span "Ripeti le traduzioni della pagina" at bounding box center [271, 350] width 102 height 9
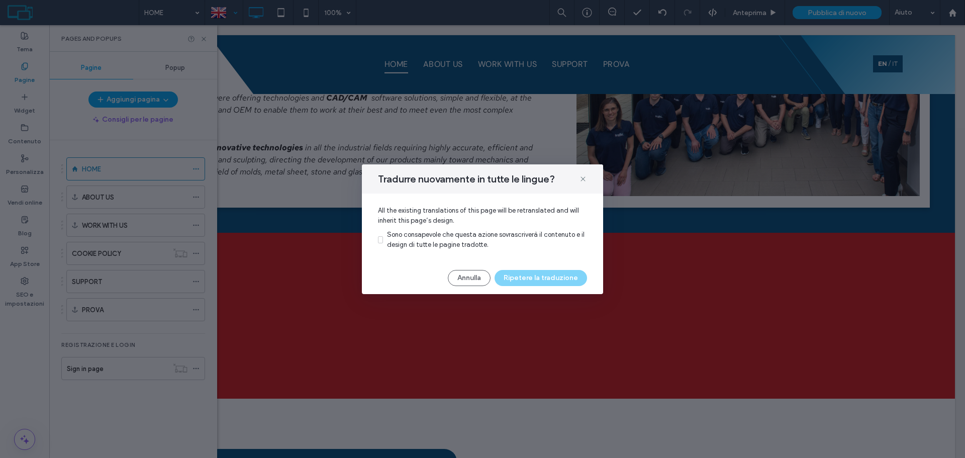
click at [449, 240] on div "Sono consapevole che questa azione sovrascriverà il contenuto e il design di tu…" at bounding box center [487, 240] width 200 height 20
click at [551, 274] on button "Ripetere la traduzione" at bounding box center [540, 278] width 92 height 16
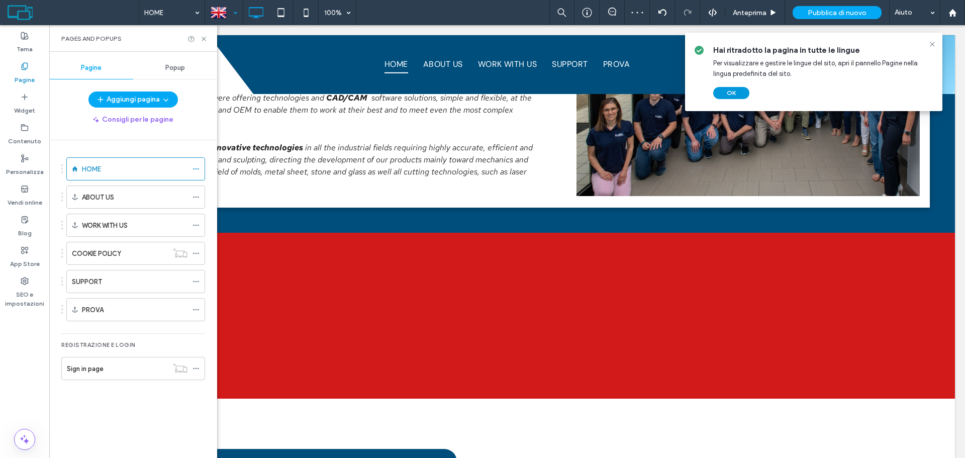
drag, startPoint x: 722, startPoint y: 92, endPoint x: 612, endPoint y: 58, distance: 115.1
click at [722, 92] on button "OK" at bounding box center [731, 93] width 36 height 12
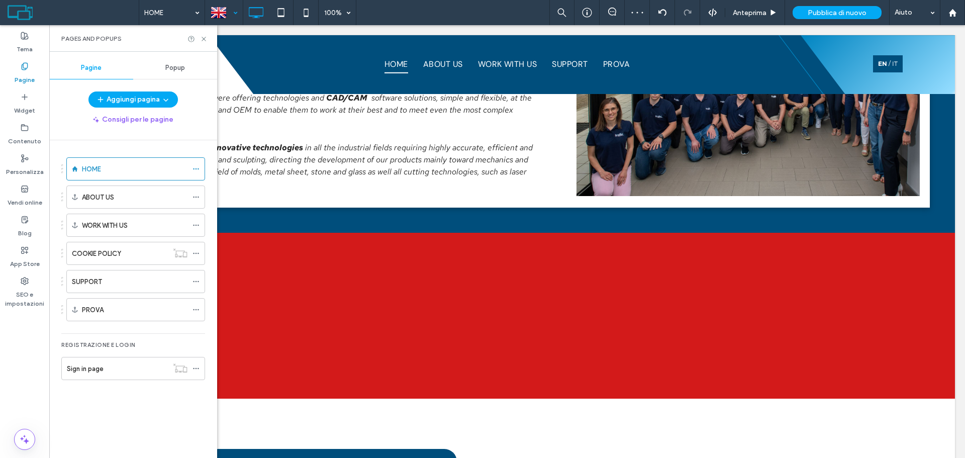
click at [233, 21] on div at bounding box center [224, 13] width 37 height 24
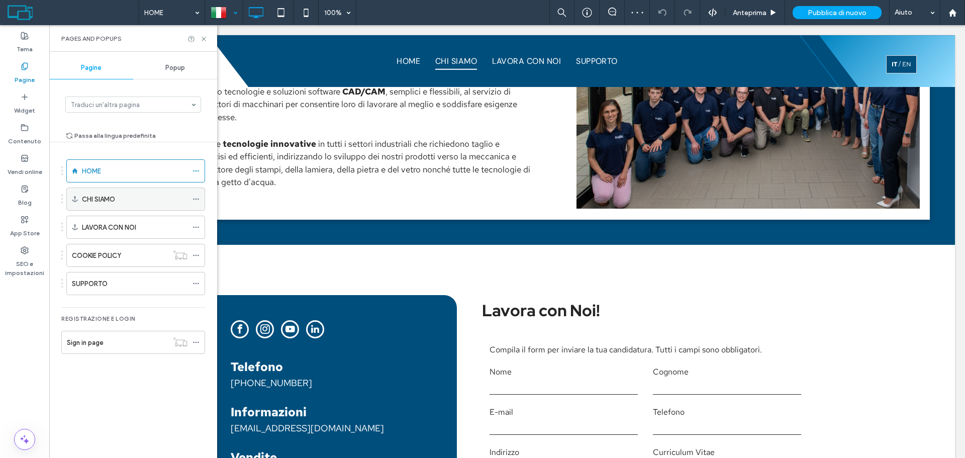
scroll to position [1203, 0]
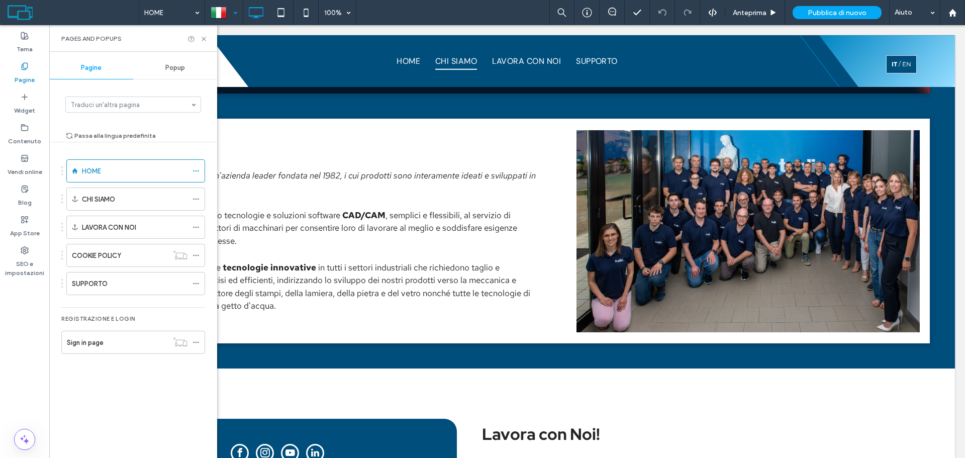
click at [230, 18] on div at bounding box center [224, 13] width 37 height 24
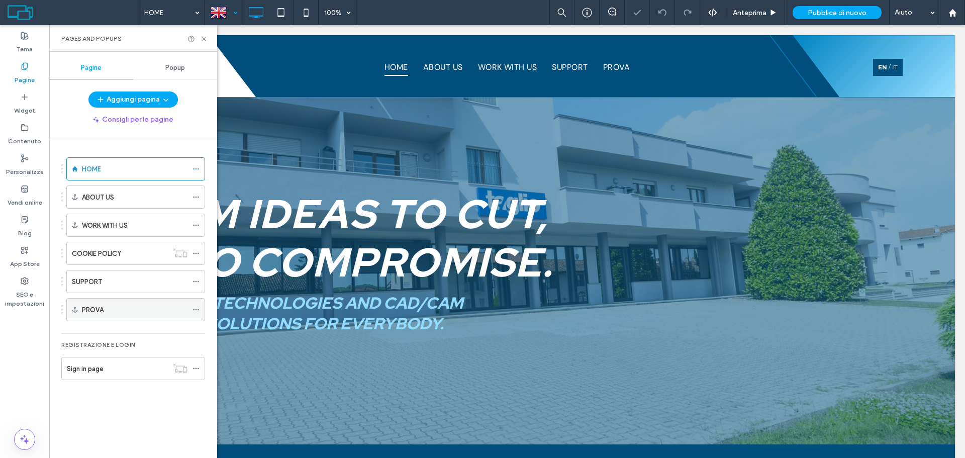
click at [194, 311] on icon at bounding box center [195, 309] width 7 height 7
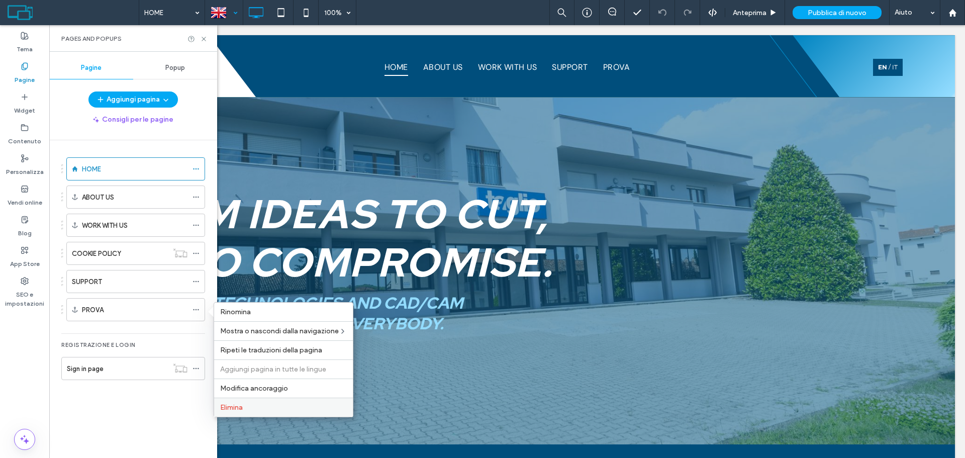
click at [249, 409] on label "Elimina" at bounding box center [283, 407] width 127 height 9
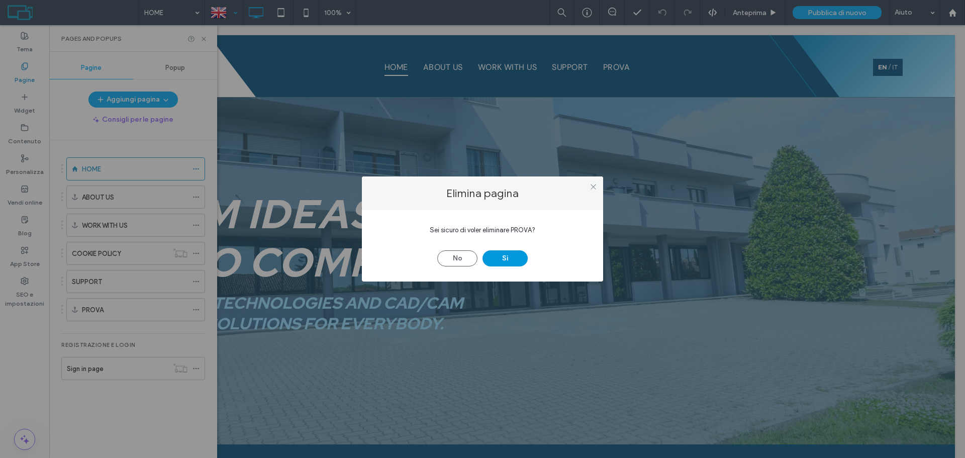
click at [511, 255] on button "Sì" at bounding box center [504, 258] width 45 height 16
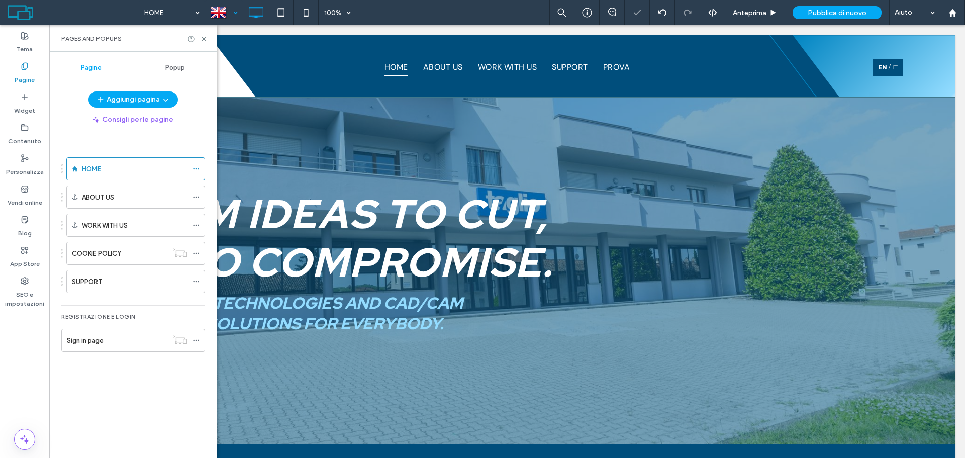
click at [232, 18] on div at bounding box center [224, 13] width 37 height 24
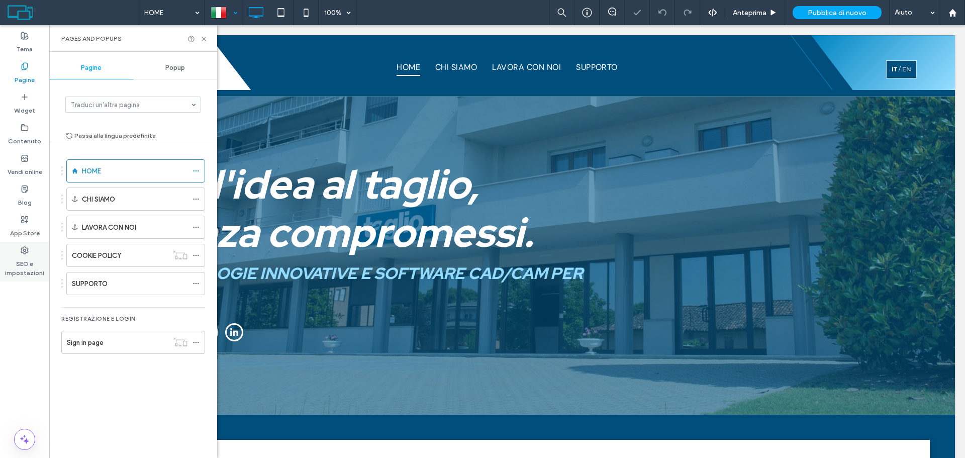
click at [13, 267] on label "SEO e impostazioni" at bounding box center [24, 265] width 49 height 23
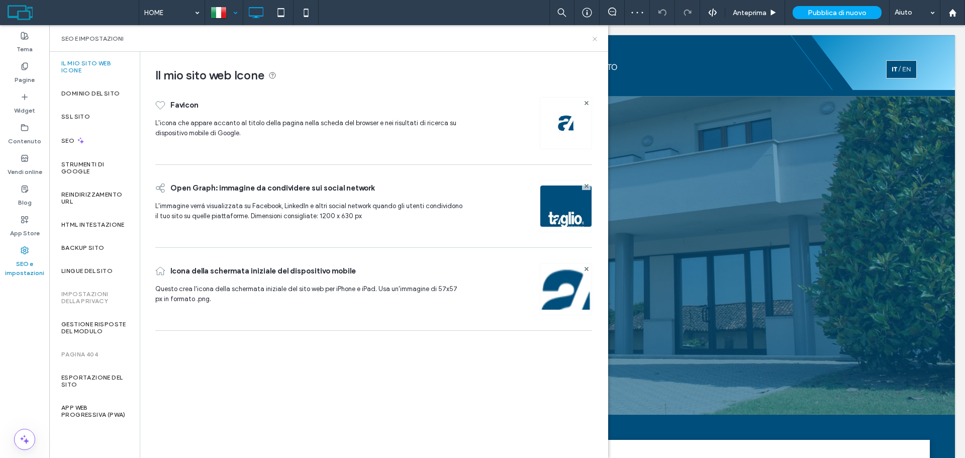
drag, startPoint x: 595, startPoint y: 39, endPoint x: 546, endPoint y: 15, distance: 55.1
click at [595, 39] on use at bounding box center [594, 39] width 4 height 4
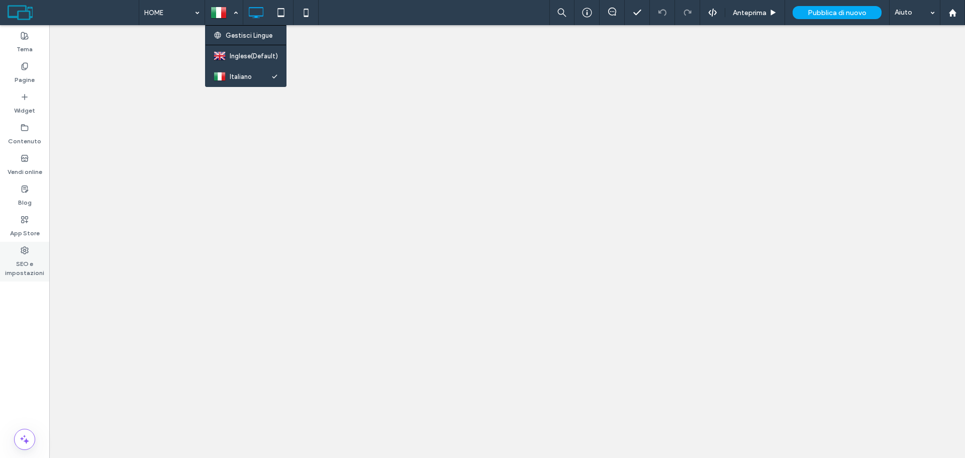
click at [6, 255] on label "SEO e impostazioni" at bounding box center [24, 265] width 49 height 23
click at [22, 259] on label "SEO e impostazioni" at bounding box center [24, 265] width 49 height 23
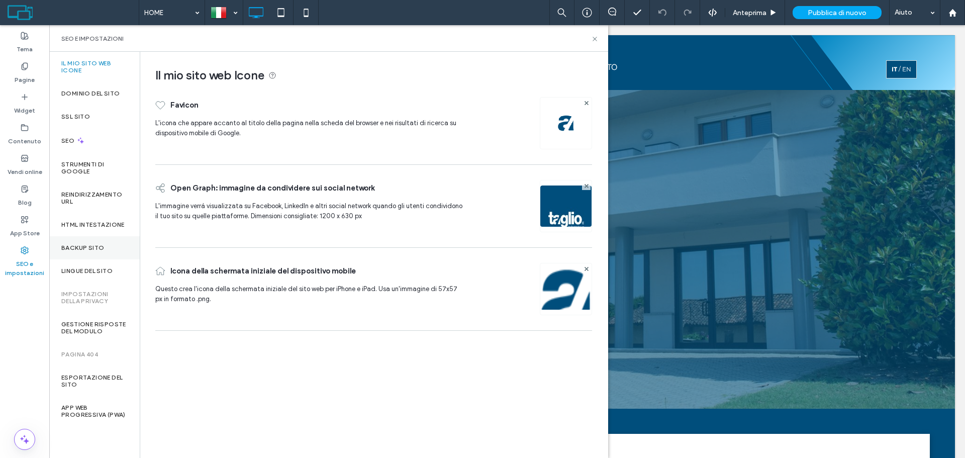
click at [107, 239] on div "Backup sito" at bounding box center [94, 247] width 90 height 23
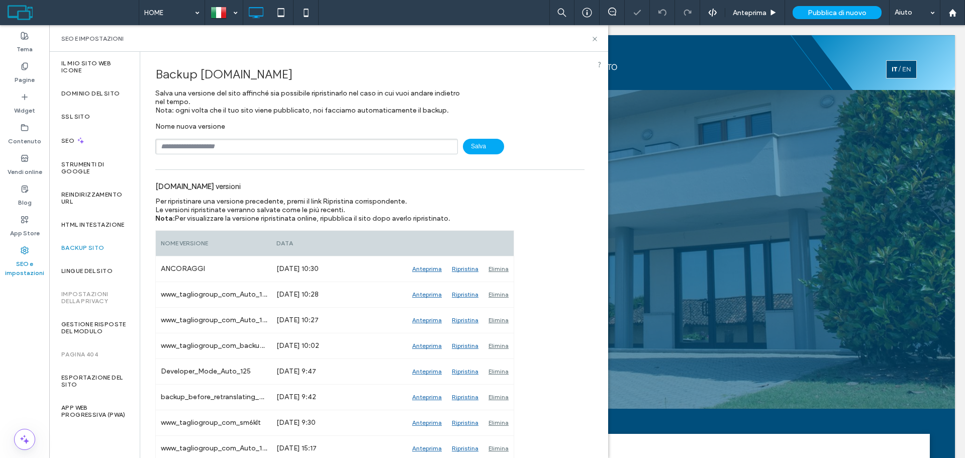
click at [245, 141] on input "text" at bounding box center [306, 147] width 303 height 16
type input "***"
click at [591, 7] on div at bounding box center [586, 12] width 25 height 25
click at [595, 15] on div at bounding box center [586, 13] width 25 height 10
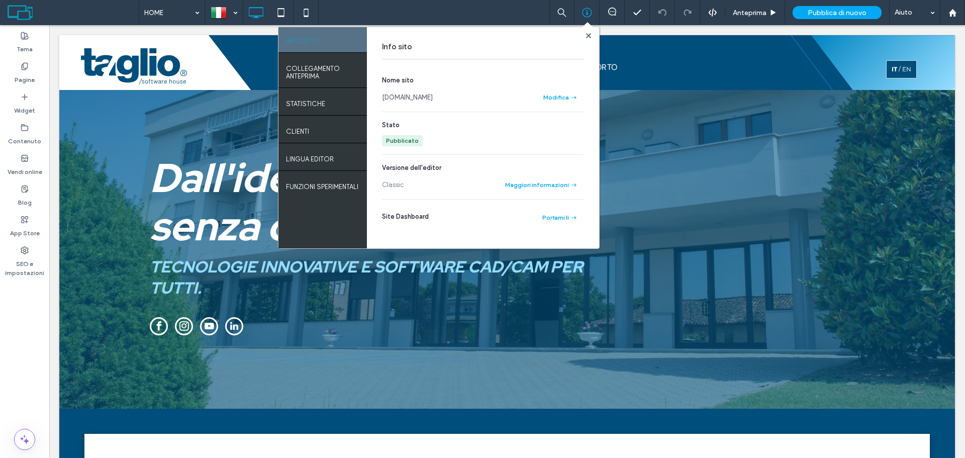
click at [429, 94] on link "[DOMAIN_NAME]" at bounding box center [407, 97] width 51 height 10
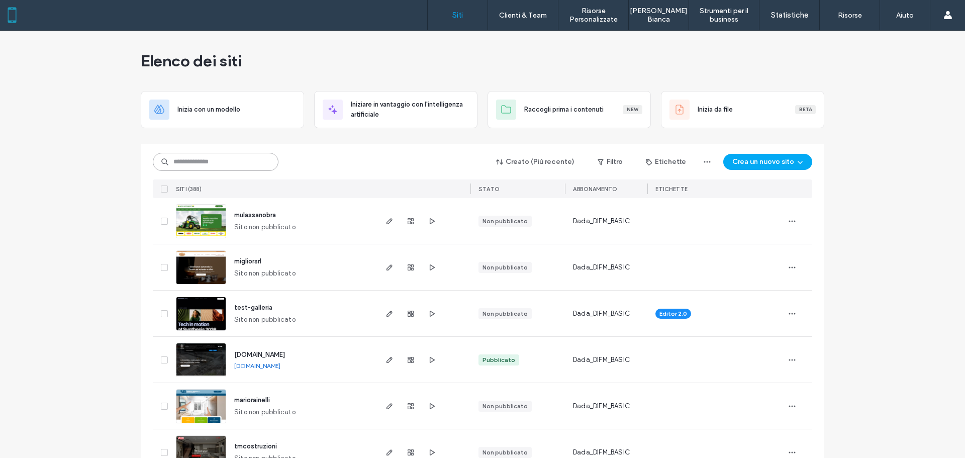
click at [200, 157] on input at bounding box center [216, 162] width 126 height 18
type input "******"
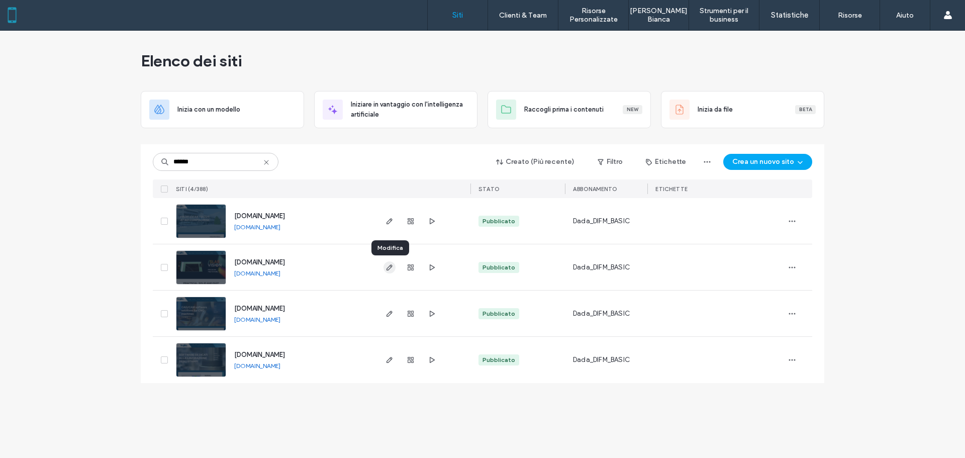
click at [390, 269] on icon "button" at bounding box center [389, 267] width 8 height 8
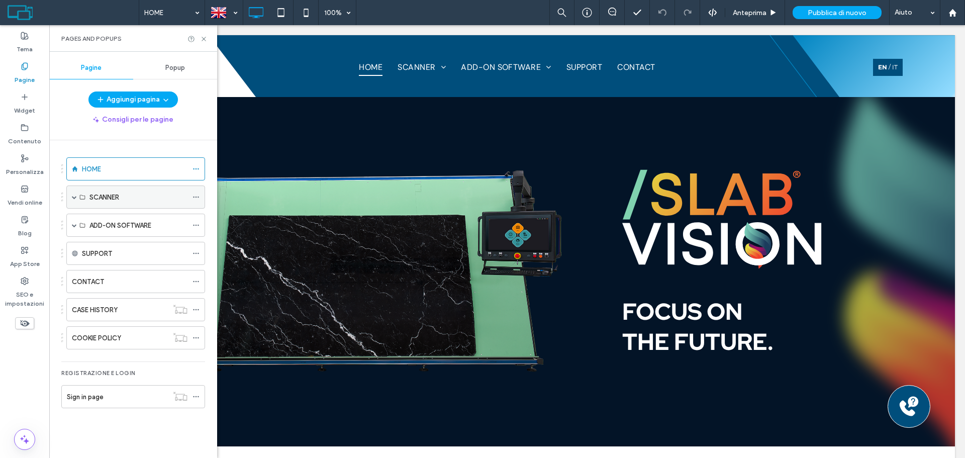
click at [73, 194] on span at bounding box center [74, 196] width 5 height 5
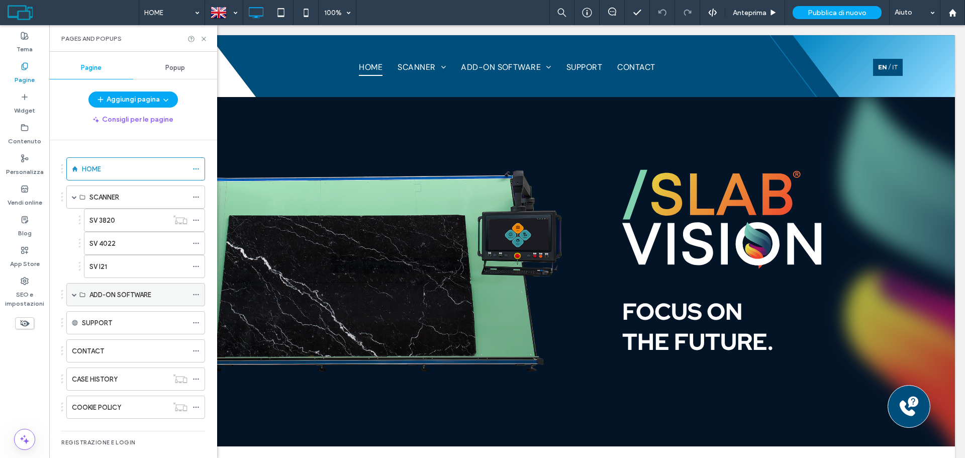
click at [71, 293] on div "ADD-ON SOFTWARE" at bounding box center [135, 294] width 139 height 23
click at [72, 295] on span at bounding box center [74, 294] width 5 height 5
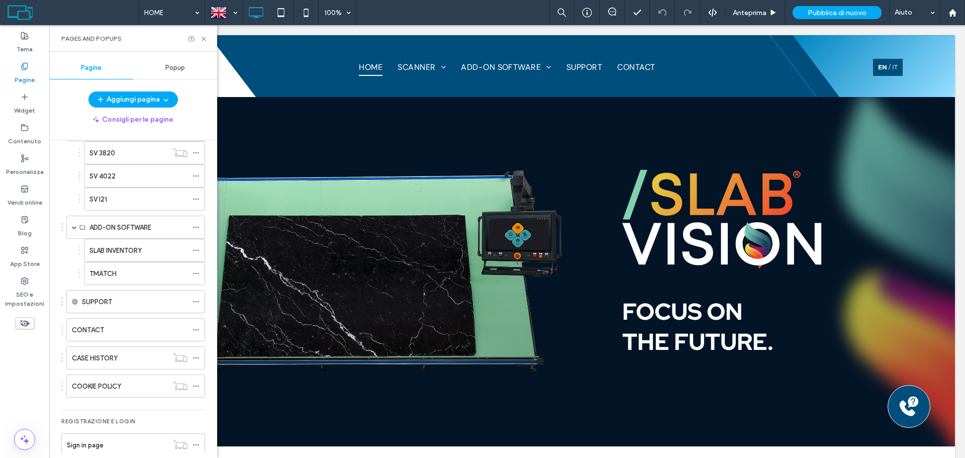
scroll to position [84, 0]
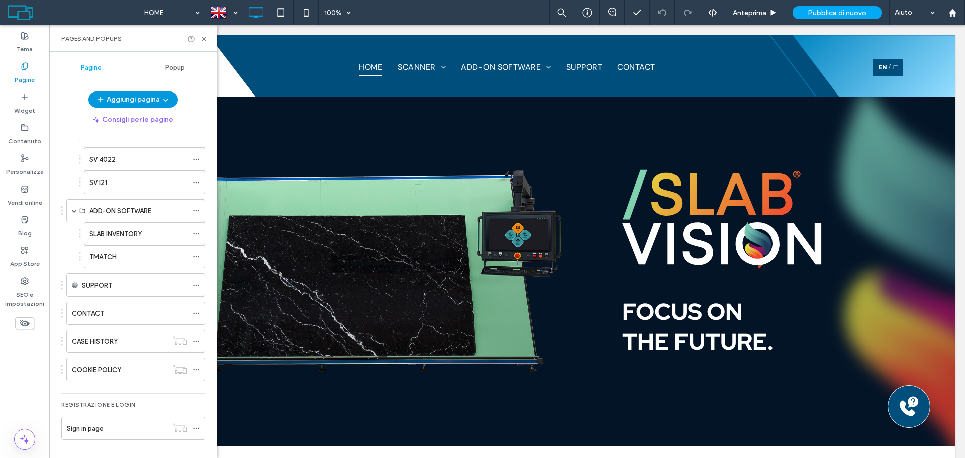
click at [153, 92] on button "Aggiungi pagina" at bounding box center [132, 99] width 89 height 16
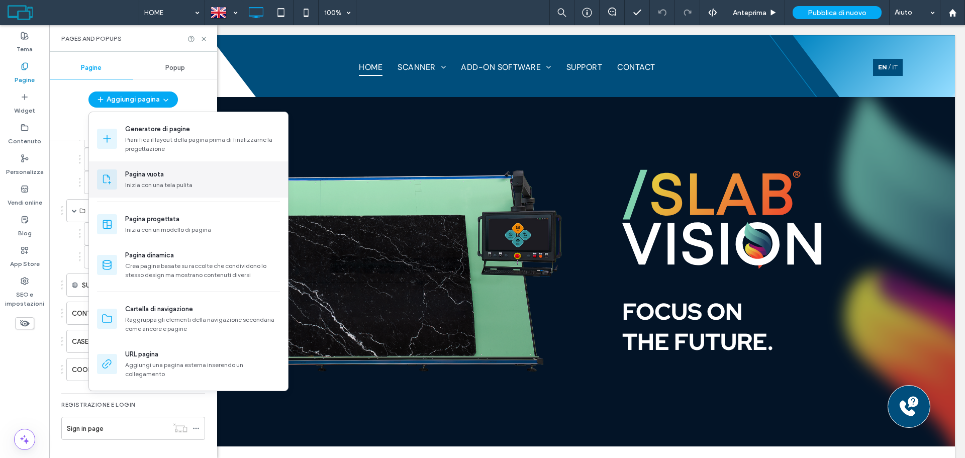
click at [154, 184] on div "Inizia con una tela pulita" at bounding box center [202, 184] width 155 height 9
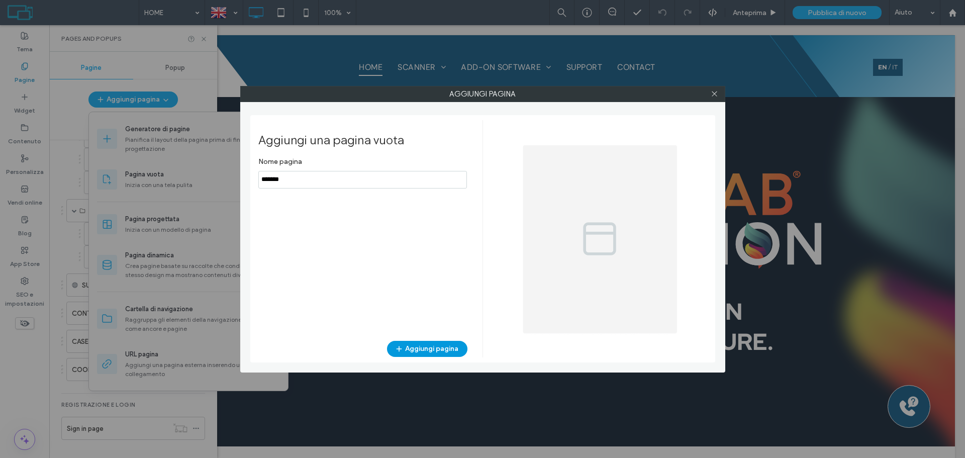
type input "*******"
click at [446, 344] on button "Aggiungi pagina" at bounding box center [427, 349] width 80 height 16
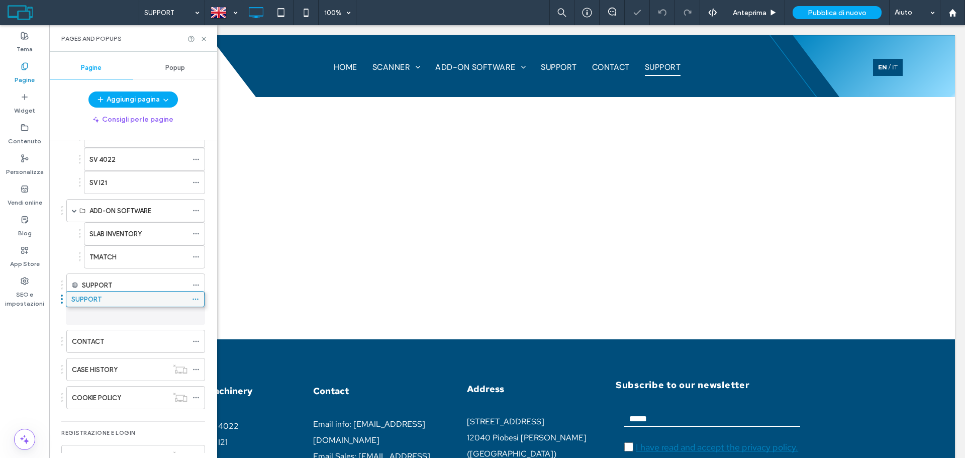
drag, startPoint x: 110, startPoint y: 401, endPoint x: 110, endPoint y: 306, distance: 95.0
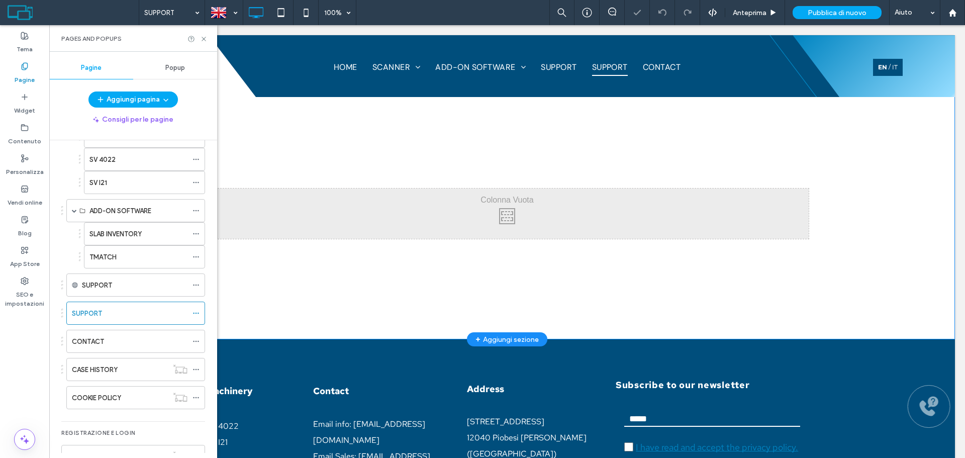
click at [496, 335] on div "+ Aggiungi sezione" at bounding box center [506, 339] width 63 height 11
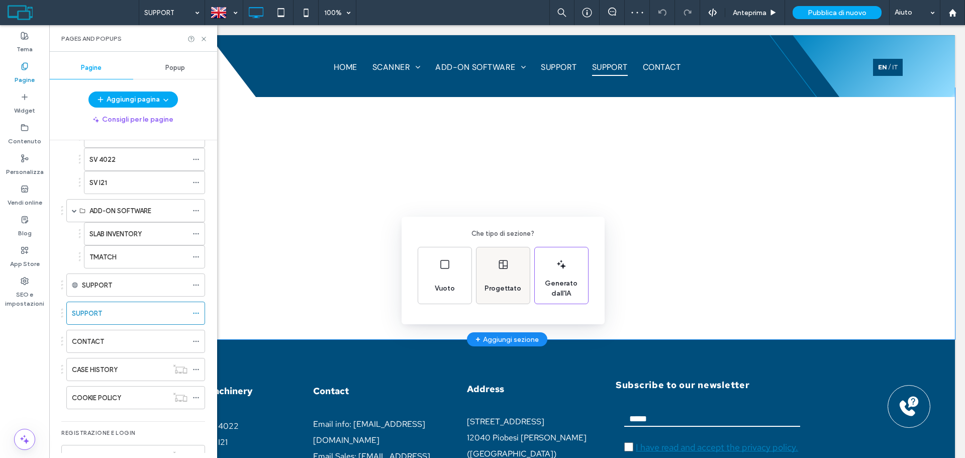
click at [502, 285] on span "Progettato" at bounding box center [502, 288] width 45 height 10
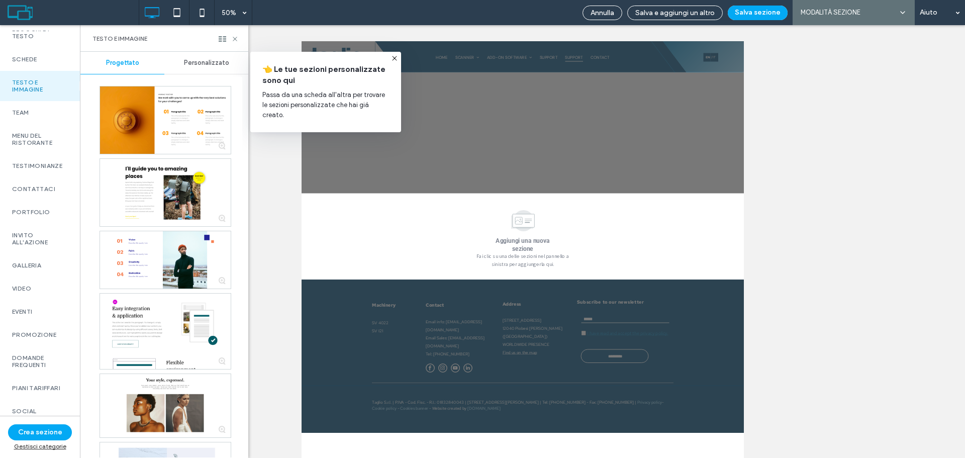
scroll to position [324, 0]
click at [33, 408] on label "Etinet" at bounding box center [40, 411] width 56 height 7
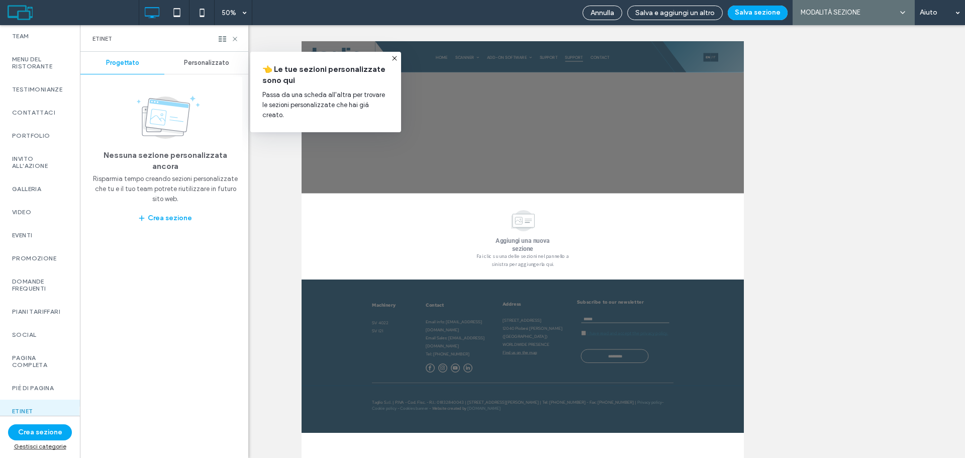
click at [198, 61] on span "Personalizzato" at bounding box center [206, 63] width 45 height 8
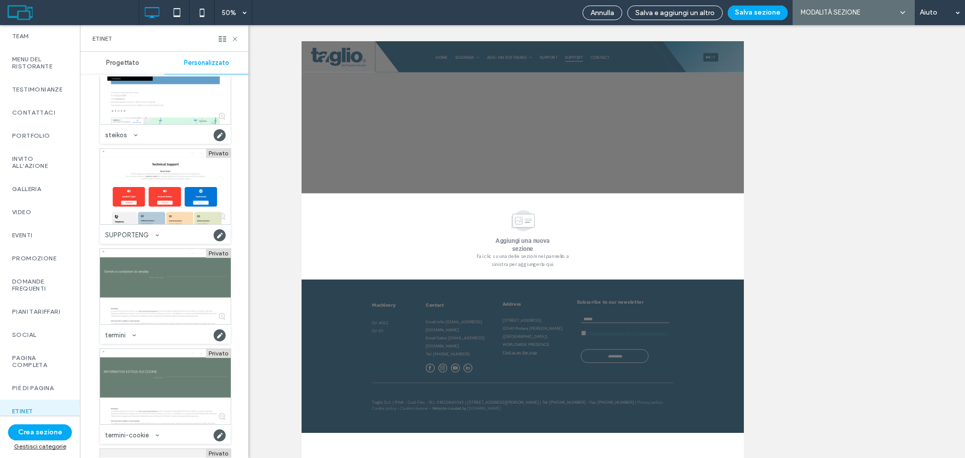
scroll to position [2211, 0]
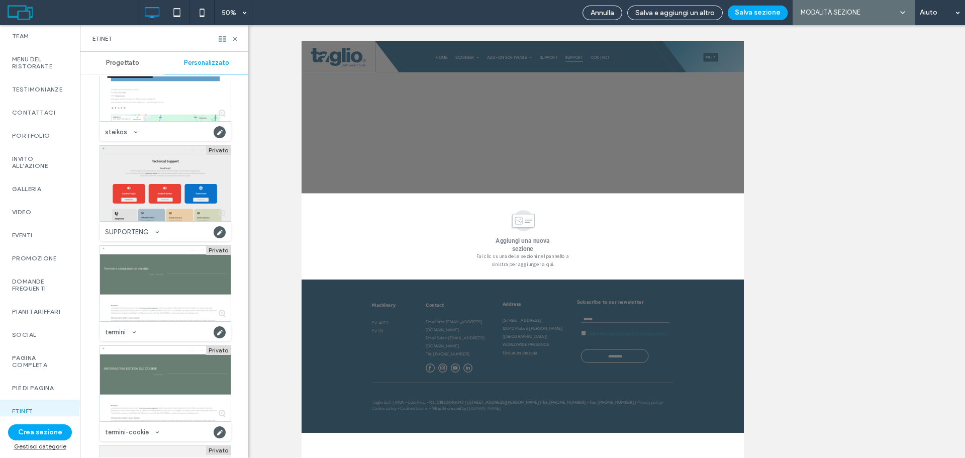
click at [158, 183] on div at bounding box center [165, 183] width 131 height 75
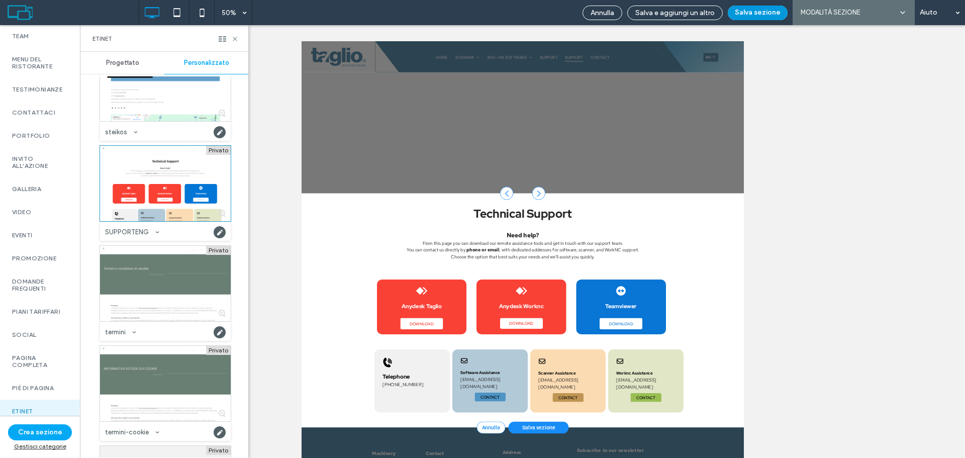
click at [771, 14] on button "Salva sezione" at bounding box center [758, 13] width 60 height 15
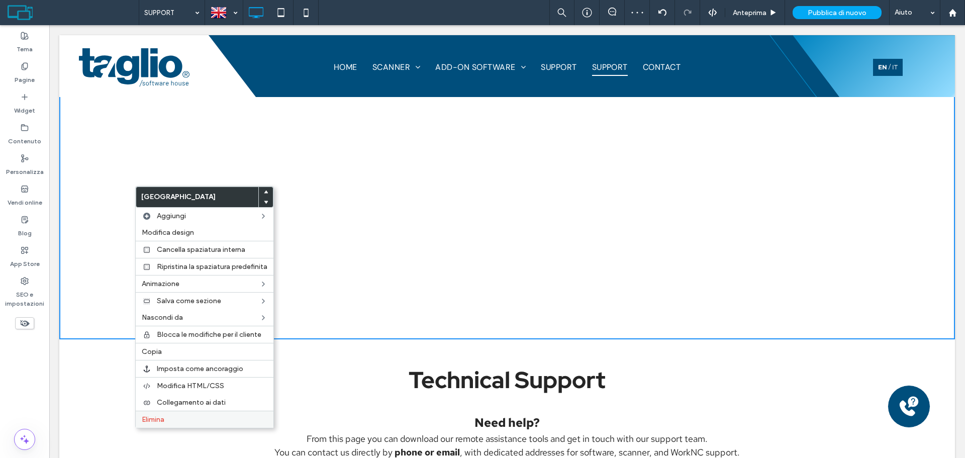
click at [166, 424] on div "Elimina" at bounding box center [205, 419] width 138 height 17
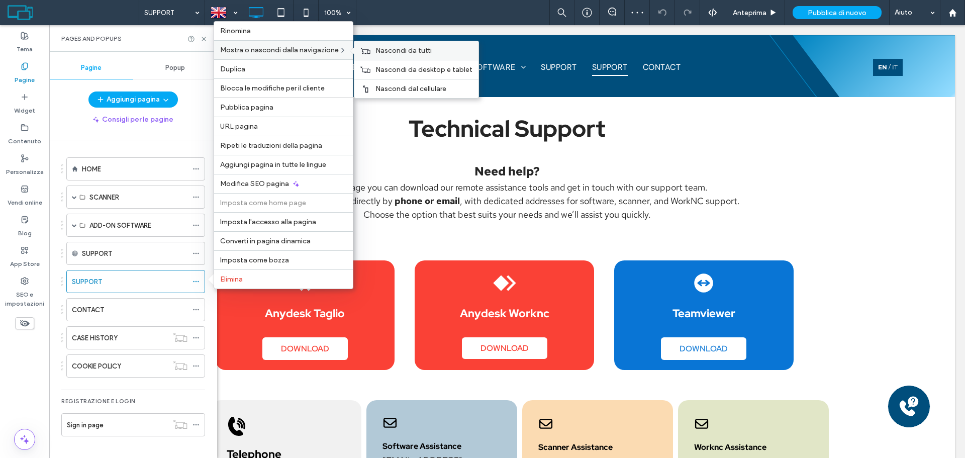
click at [374, 47] on div "Nascondi da tutti" at bounding box center [416, 50] width 124 height 19
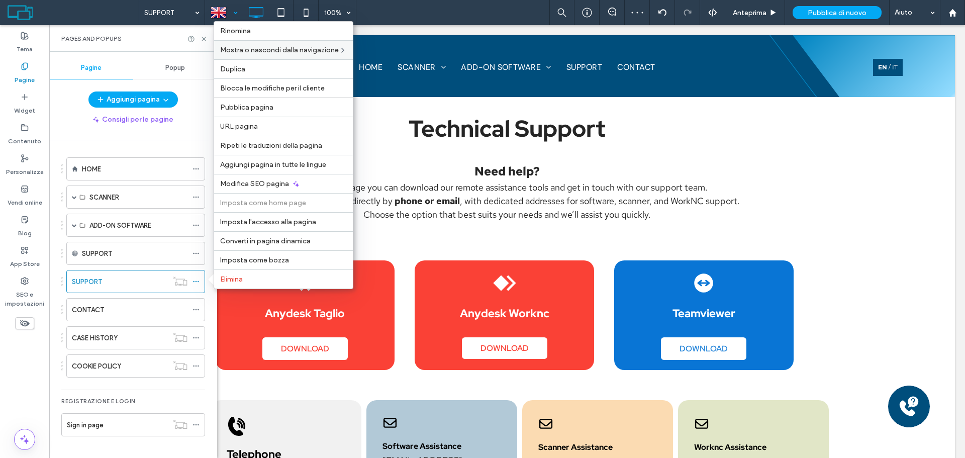
click at [228, 6] on div at bounding box center [224, 13] width 37 height 24
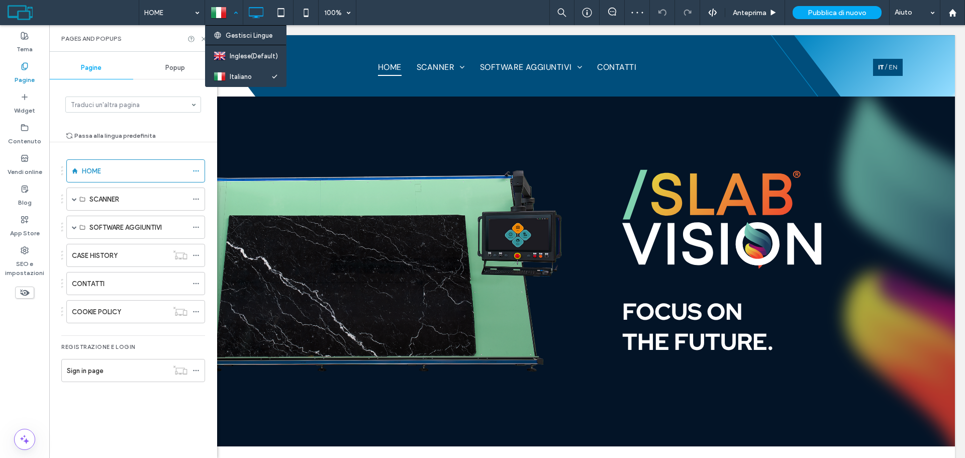
drag, startPoint x: 239, startPoint y: 8, endPoint x: 229, endPoint y: 43, distance: 36.6
click at [238, 9] on div at bounding box center [224, 13] width 37 height 24
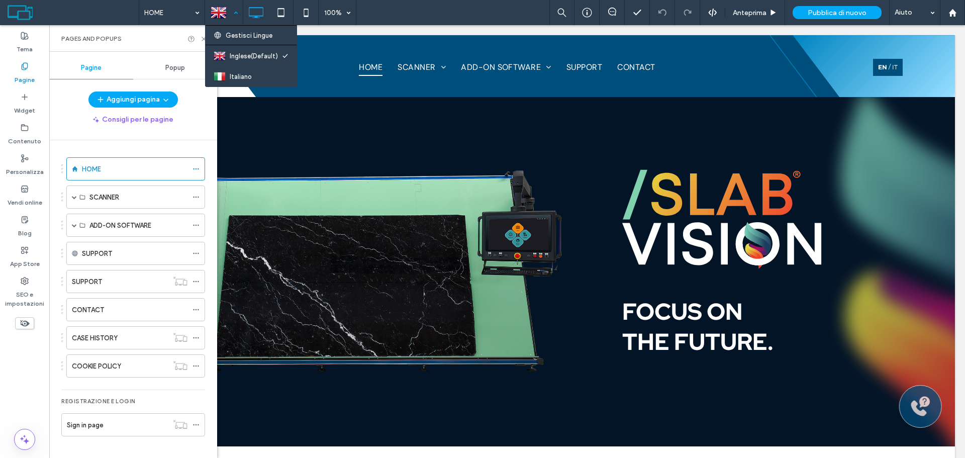
drag, startPoint x: 228, startPoint y: 10, endPoint x: 225, endPoint y: 42, distance: 32.3
click at [226, 13] on div at bounding box center [224, 13] width 37 height 24
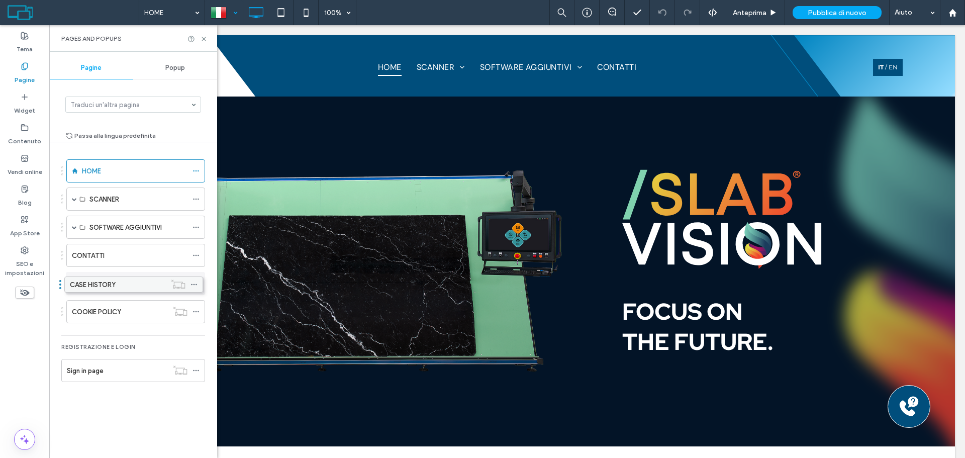
drag, startPoint x: 123, startPoint y: 254, endPoint x: 121, endPoint y: 286, distance: 32.7
click at [221, 15] on div at bounding box center [224, 13] width 37 height 24
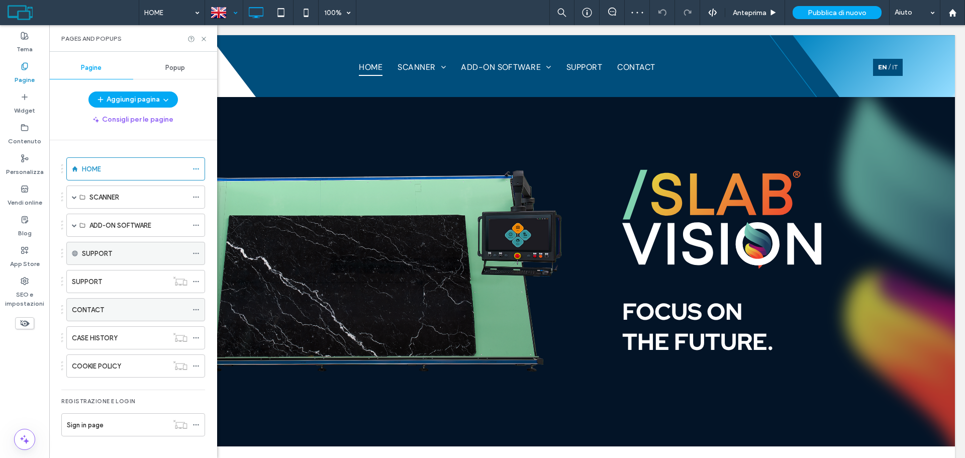
click at [197, 253] on icon at bounding box center [195, 253] width 7 height 7
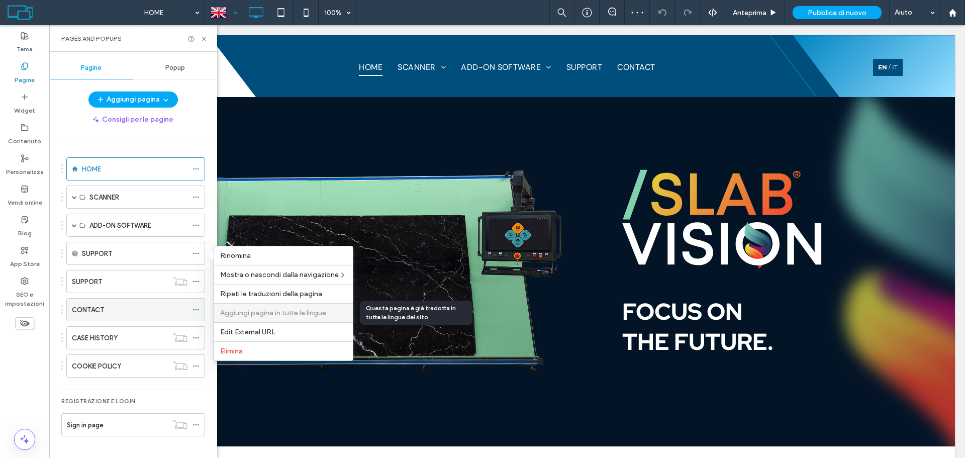
click at [284, 311] on span "Aggiungi pagina in tutte le lingue" at bounding box center [273, 313] width 106 height 9
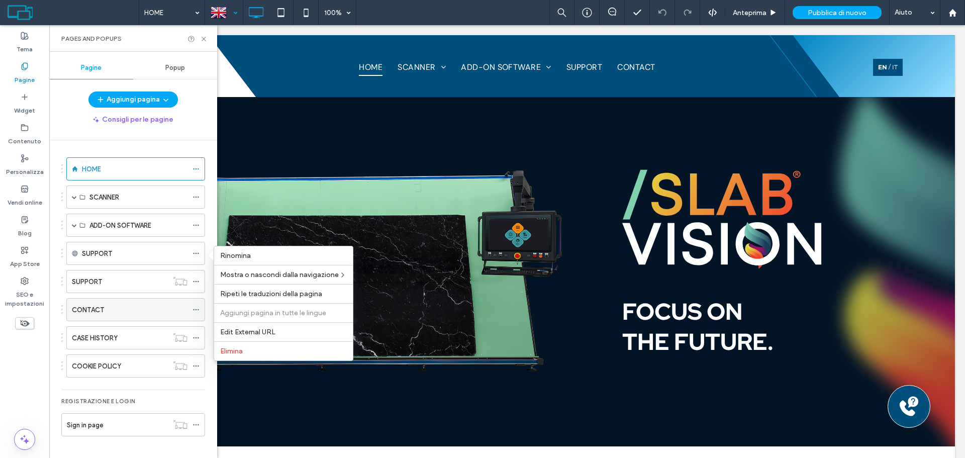
click at [230, 12] on div at bounding box center [224, 13] width 37 height 24
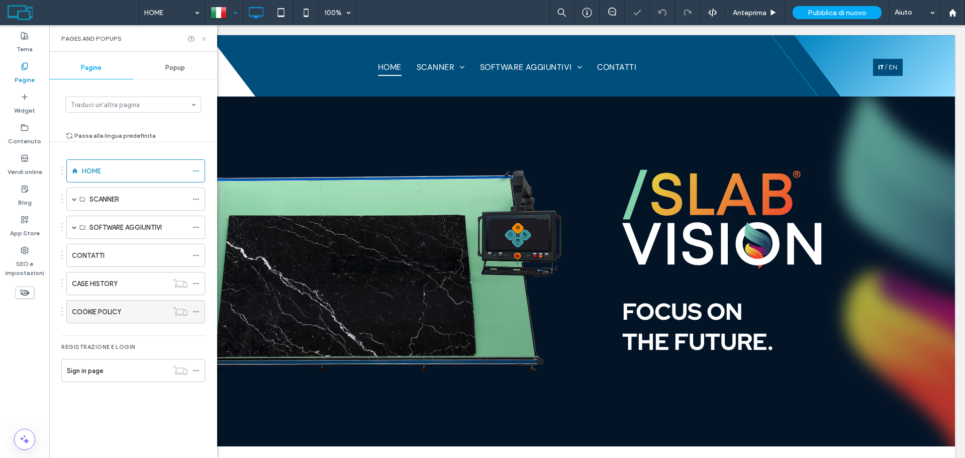
click at [205, 37] on icon at bounding box center [204, 39] width 8 height 8
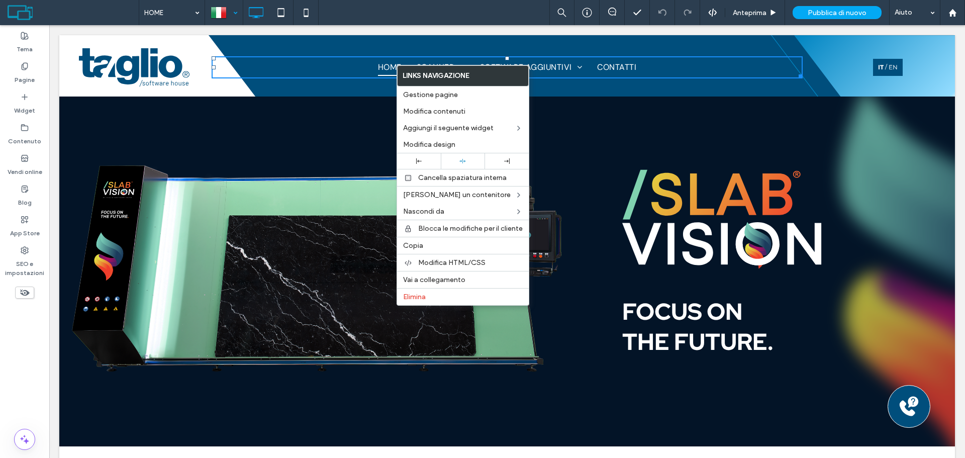
drag, startPoint x: 465, startPoint y: 114, endPoint x: 442, endPoint y: 78, distance: 42.2
click at [465, 114] on label "Modifica contenuti" at bounding box center [463, 111] width 120 height 9
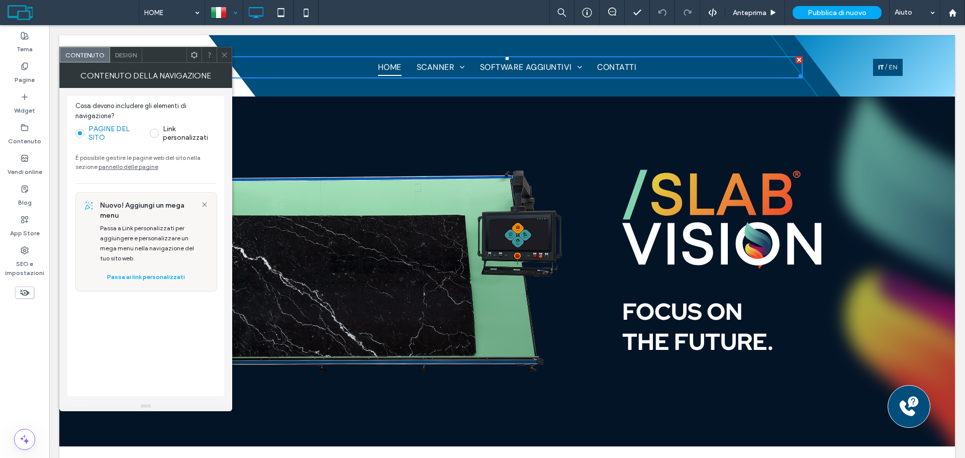
click at [188, 133] on label "Link personalizzati" at bounding box center [189, 133] width 53 height 17
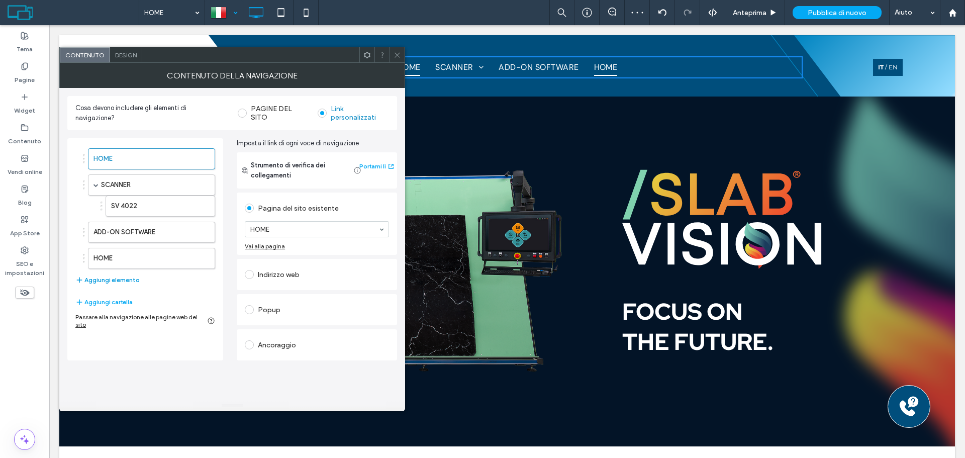
click at [122, 282] on button "Aggiungi elemento" at bounding box center [107, 280] width 64 height 12
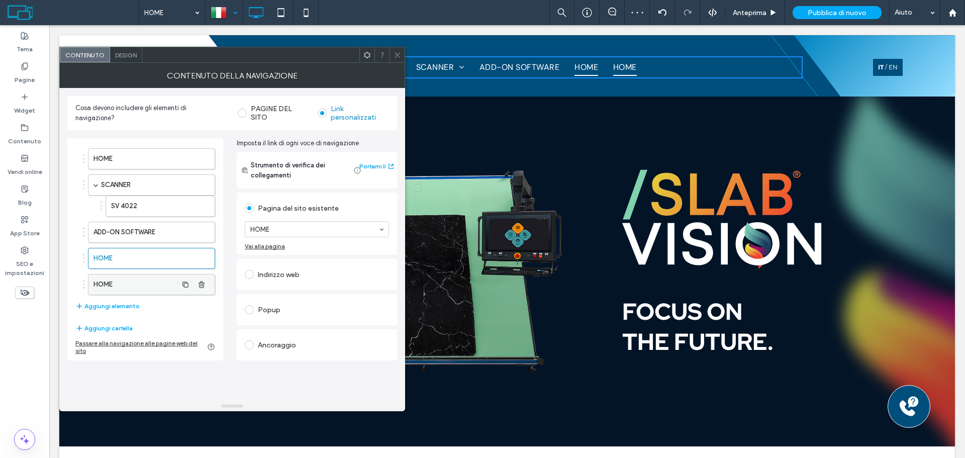
drag, startPoint x: 142, startPoint y: 216, endPoint x: 105, endPoint y: 288, distance: 81.1
click at [124, 285] on ol "HOME SCANNER SV 4022 ADD-ON SOFTWARE HOME HOME" at bounding box center [145, 221] width 140 height 147
click at [105, 287] on label "HOME" at bounding box center [135, 284] width 84 height 20
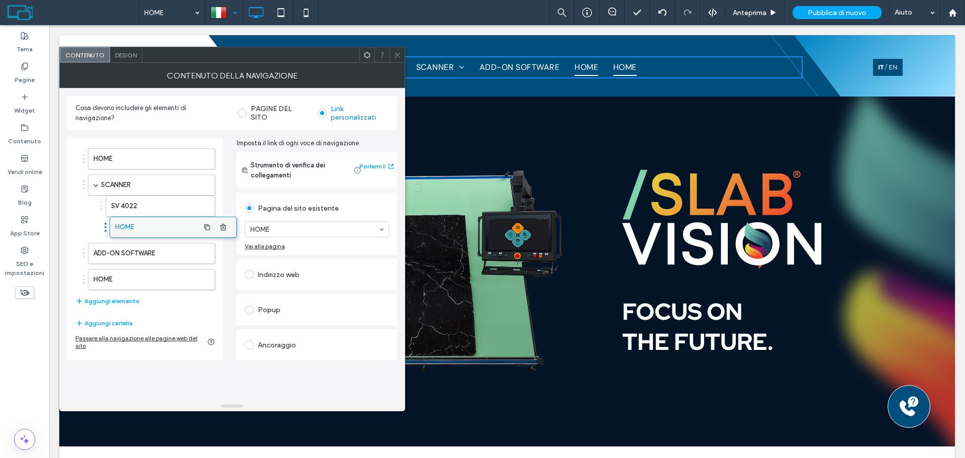
drag, startPoint x: 109, startPoint y: 286, endPoint x: 131, endPoint y: 228, distance: 62.2
click at [134, 248] on label "ADD-ON SOFTWARE" at bounding box center [135, 253] width 84 height 20
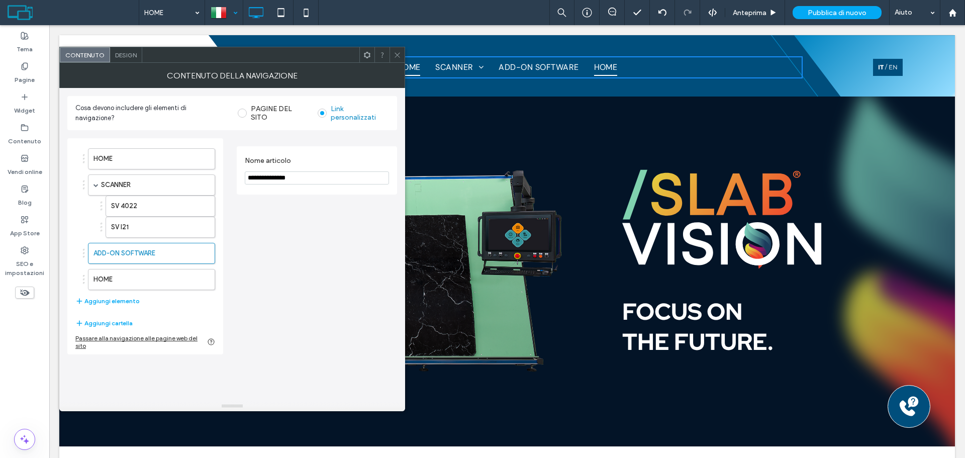
click at [303, 174] on input "**********" at bounding box center [317, 177] width 144 height 13
paste input "***"
type input "**********"
click at [155, 277] on label "HOME" at bounding box center [135, 279] width 84 height 20
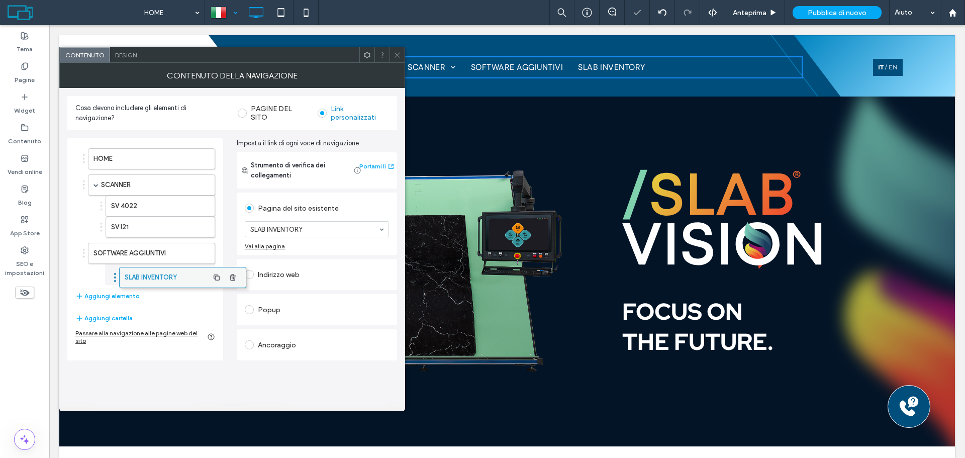
drag, startPoint x: 121, startPoint y: 273, endPoint x: 147, endPoint y: 271, distance: 26.2
click at [123, 297] on button "Aggiungi elemento" at bounding box center [107, 296] width 64 height 12
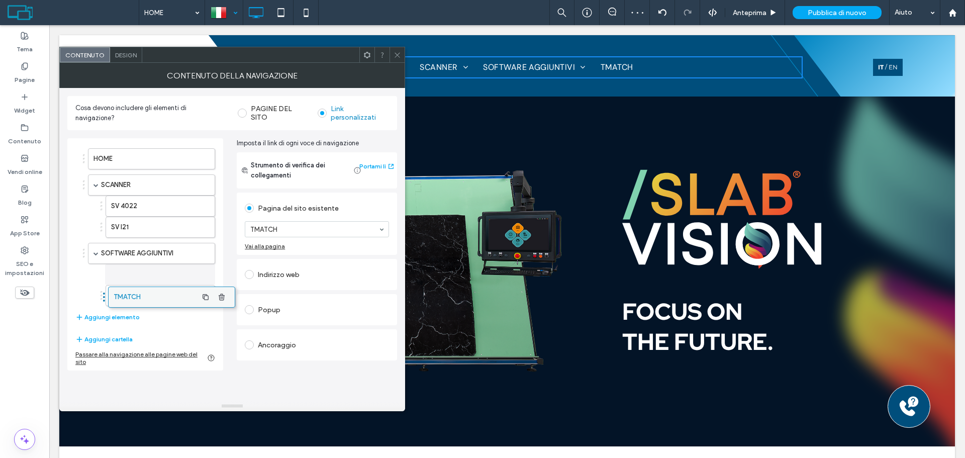
drag, startPoint x: 102, startPoint y: 300, endPoint x: 122, endPoint y: 297, distance: 20.4
click at [131, 316] on button "Aggiungi elemento" at bounding box center [107, 317] width 64 height 12
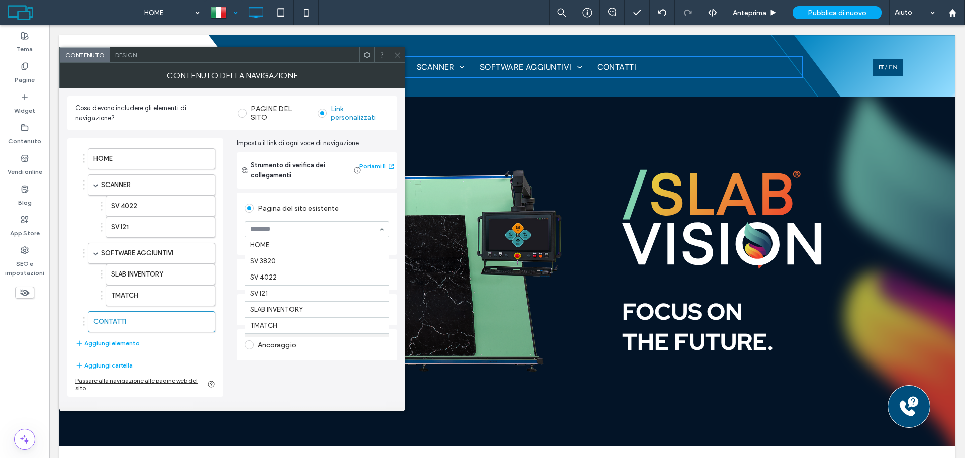
scroll to position [61, 0]
click at [127, 343] on button "Aggiungi elemento" at bounding box center [107, 343] width 64 height 12
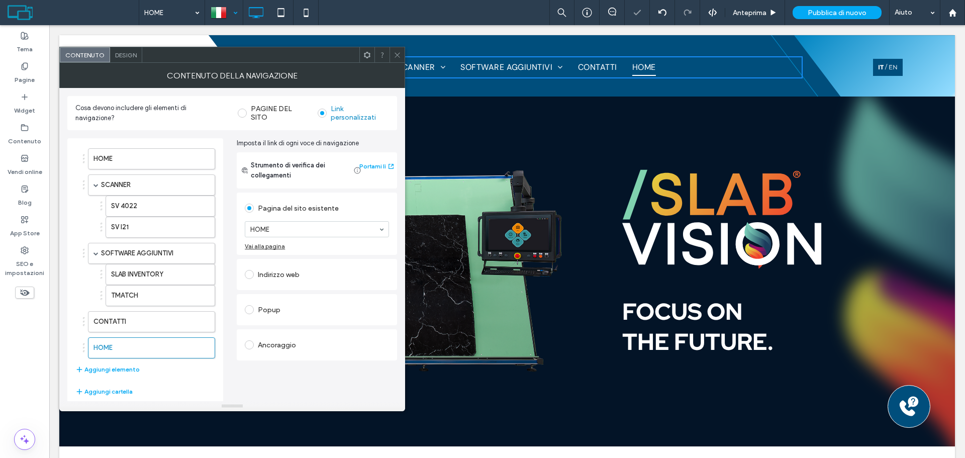
click at [308, 273] on div "Indirizzo web" at bounding box center [317, 274] width 144 height 16
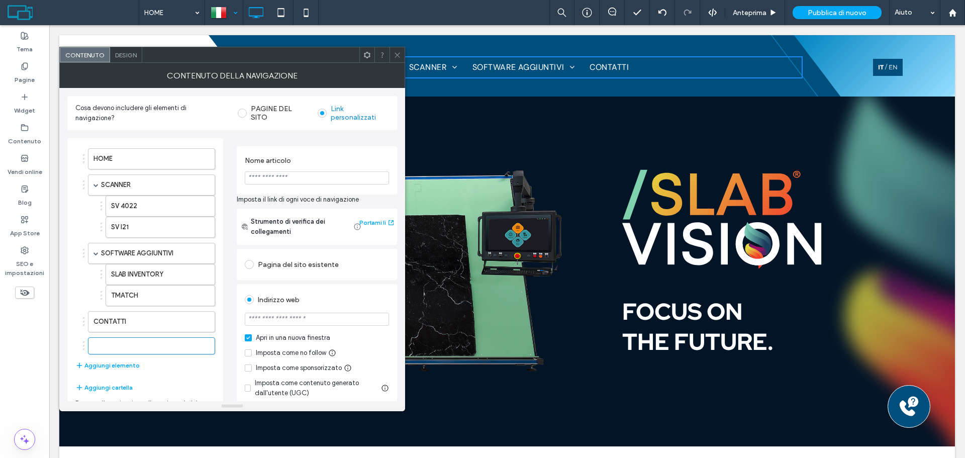
click at [301, 317] on input "url" at bounding box center [317, 319] width 144 height 13
type input "********"
click at [314, 321] on input "********" at bounding box center [317, 319] width 144 height 13
drag, startPoint x: 254, startPoint y: 316, endPoint x: 245, endPoint y: 321, distance: 11.0
click at [232, 316] on div "HOME SCANNER SV 4022 SV I21 SOFTWARE AGGIUNTIVI SLAB INVENTORY TMATCH CONTATTI …" at bounding box center [232, 305] width 330 height 351
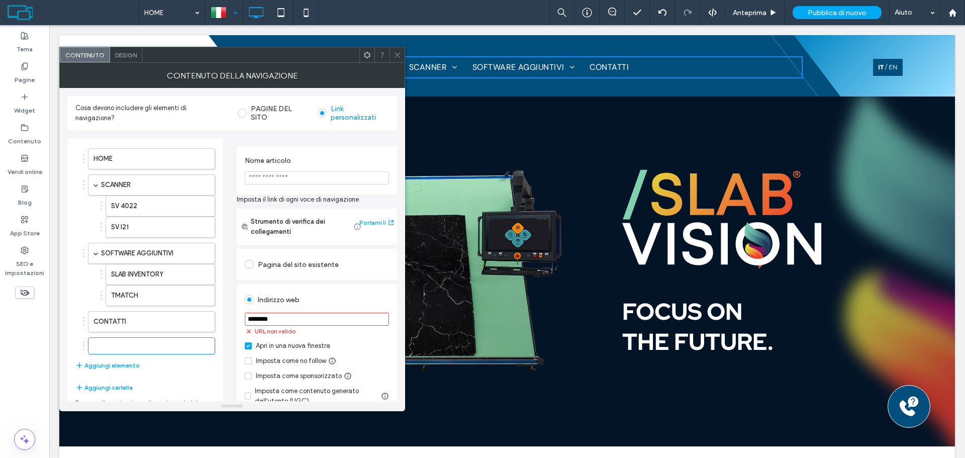
click at [297, 323] on input "********" at bounding box center [317, 319] width 144 height 13
drag, startPoint x: 308, startPoint y: 318, endPoint x: 259, endPoint y: 324, distance: 49.1
click at [241, 320] on div "Indirizzo web ******** URL non valido Apri in una nuova finestra Imposta come n…" at bounding box center [317, 347] width 160 height 127
type input "********"
type input "*******"
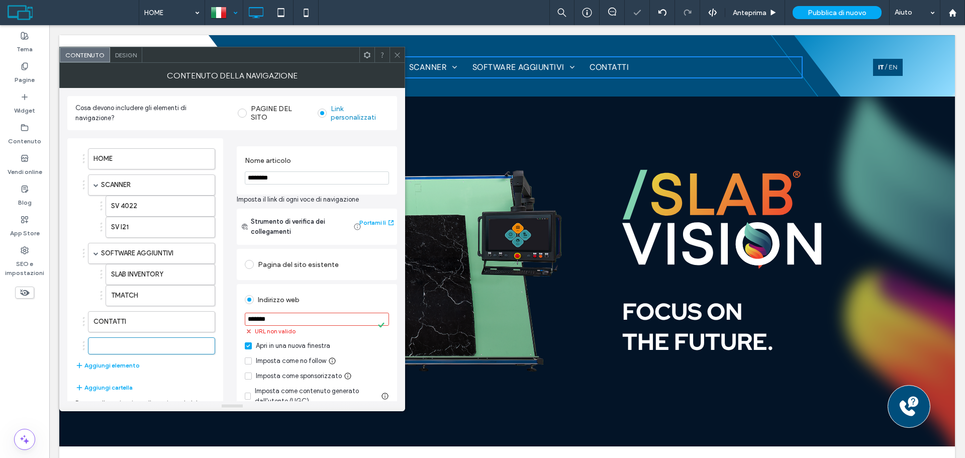
type input "********"
click at [275, 323] on input "*******" at bounding box center [317, 319] width 144 height 13
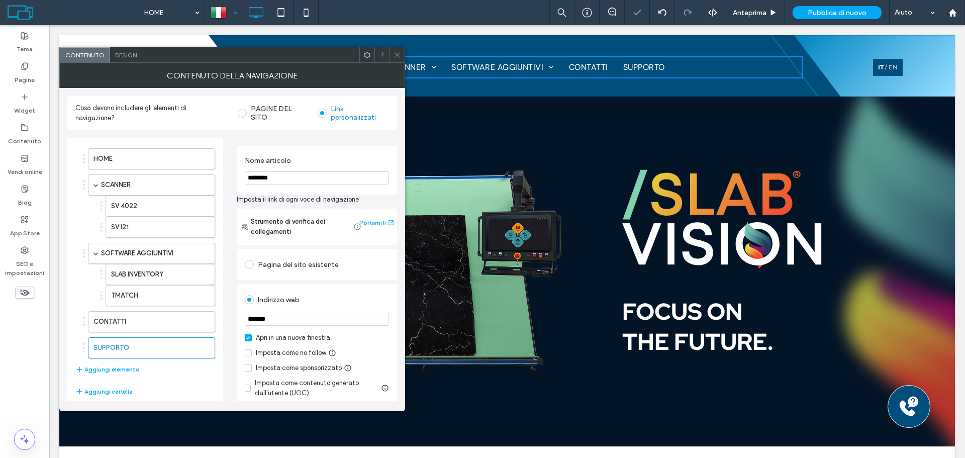
paste input "**********"
click at [371, 316] on input "**********" at bounding box center [317, 319] width 144 height 13
click at [375, 318] on input "**********" at bounding box center [317, 319] width 144 height 13
type input "**********"
drag, startPoint x: 147, startPoint y: 328, endPoint x: 145, endPoint y: 362, distance: 34.2
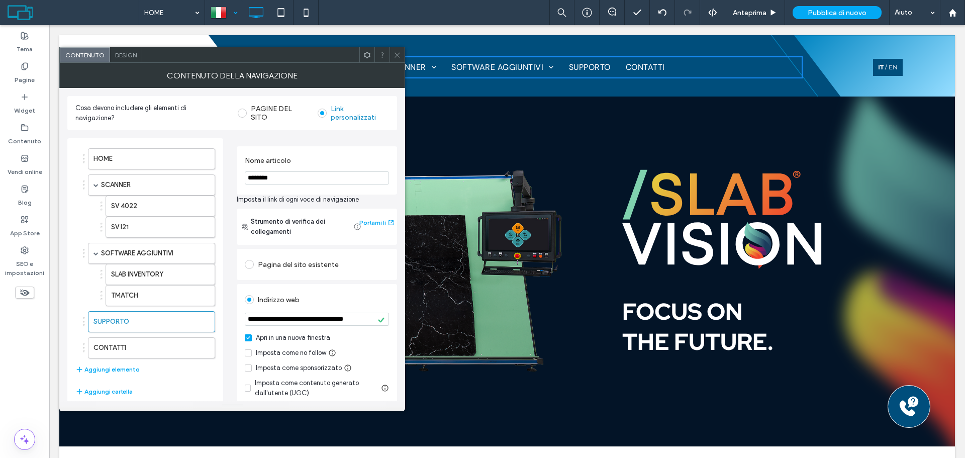
click at [395, 53] on icon at bounding box center [397, 55] width 8 height 8
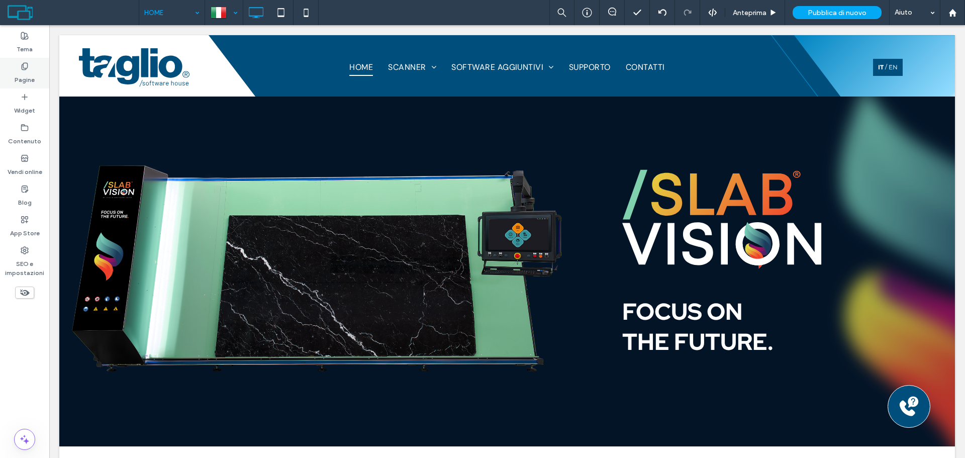
click at [23, 74] on label "Pagine" at bounding box center [25, 77] width 20 height 14
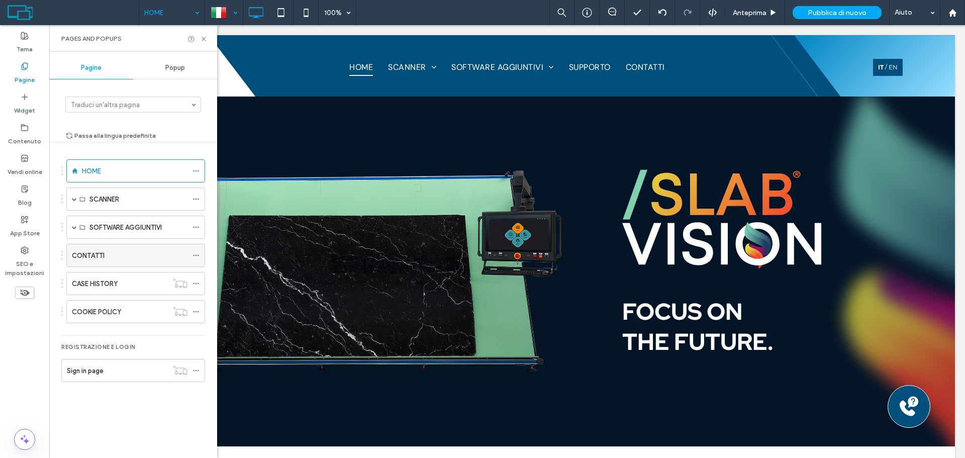
click at [195, 255] on icon at bounding box center [195, 255] width 7 height 7
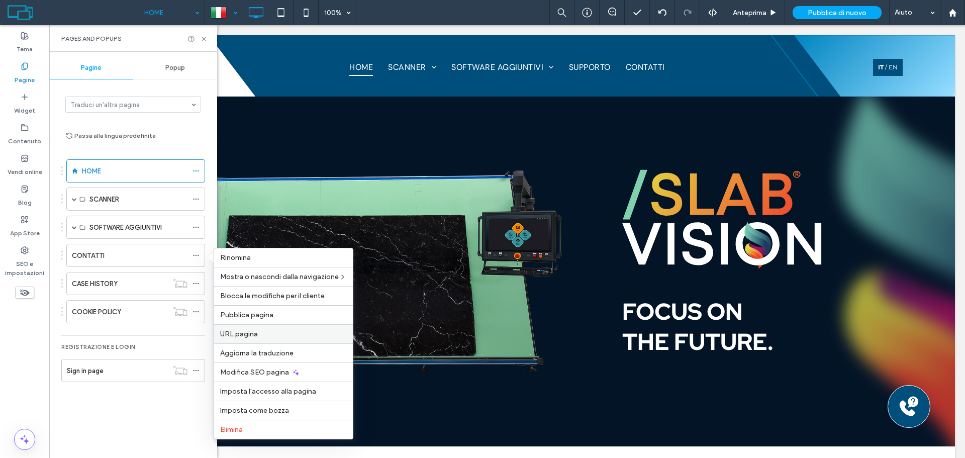
click at [269, 335] on label "URL pagina" at bounding box center [283, 334] width 127 height 9
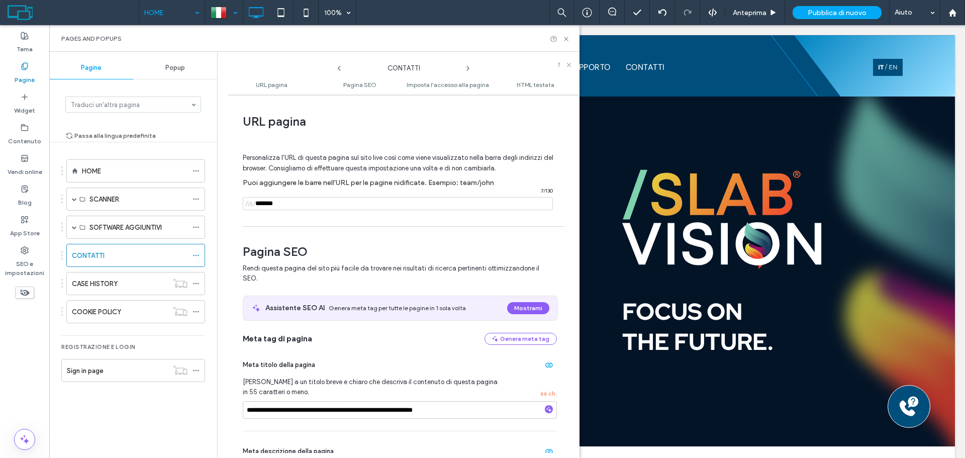
click at [397, 204] on input "notEmpty" at bounding box center [398, 203] width 310 height 13
type input "********"
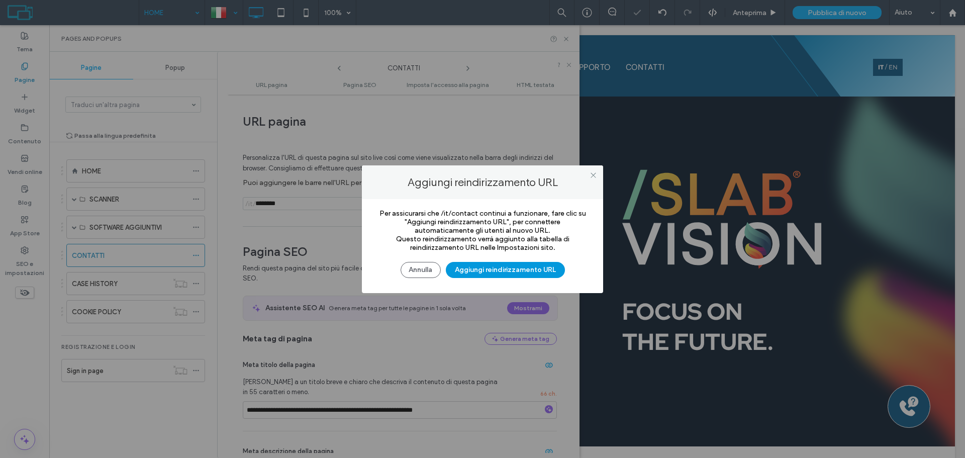
click at [494, 264] on button "Aggiungi reindirizzamento URL" at bounding box center [505, 270] width 119 height 16
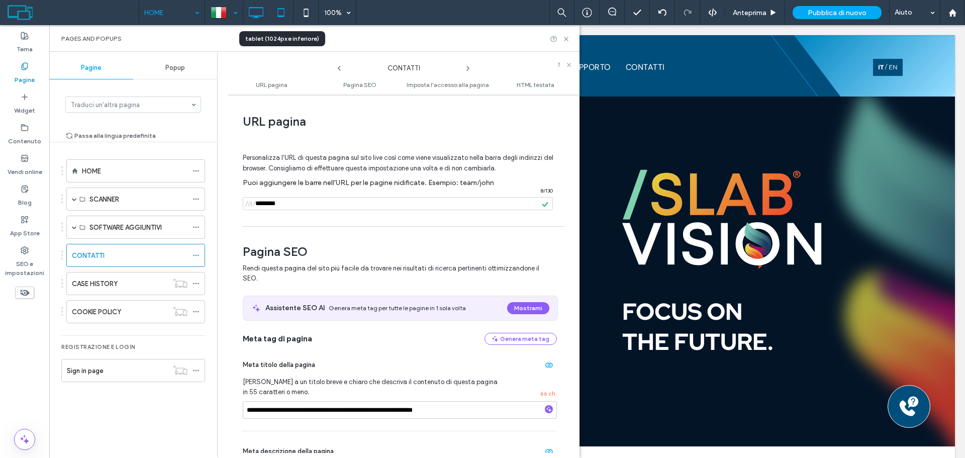
click at [284, 9] on icon at bounding box center [281, 13] width 20 height 20
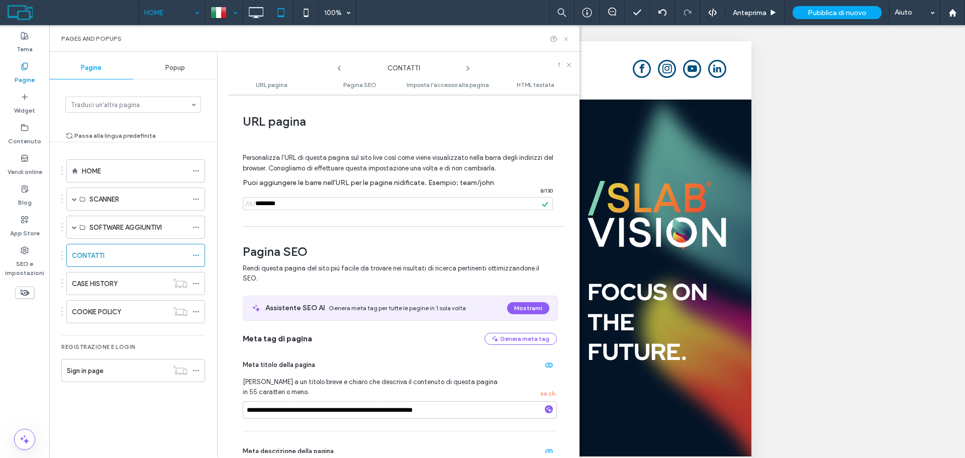
drag, startPoint x: 565, startPoint y: 38, endPoint x: 242, endPoint y: 24, distance: 322.9
click at [565, 38] on icon at bounding box center [566, 39] width 8 height 8
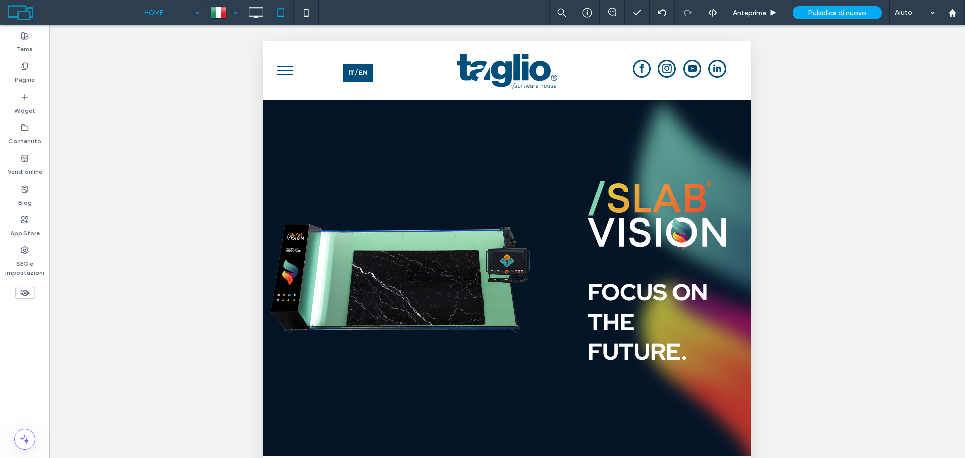
click at [290, 70] on span "menu" at bounding box center [284, 70] width 15 height 1
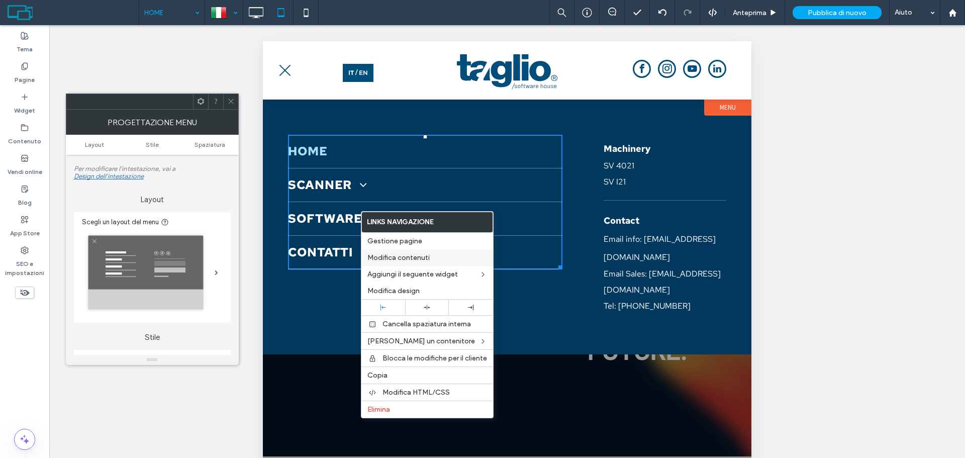
click at [439, 259] on label "Modifica contenuti" at bounding box center [427, 257] width 120 height 9
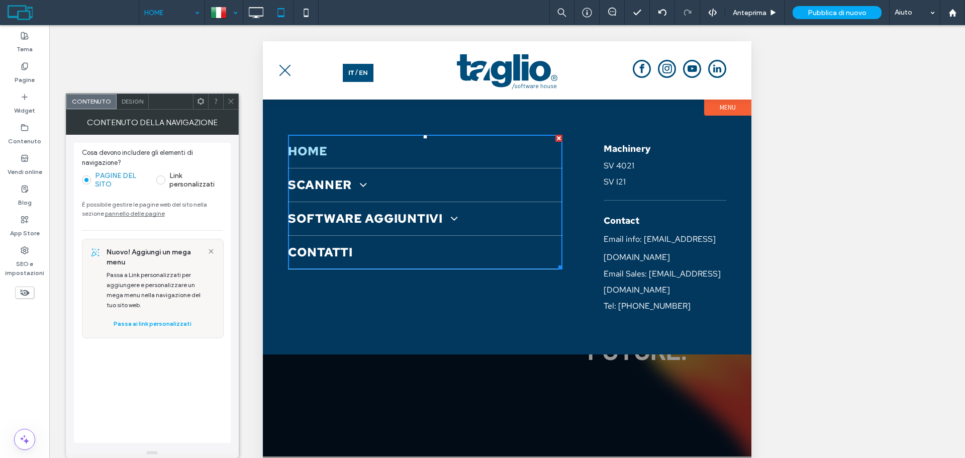
click at [183, 188] on label "Link personalizzati" at bounding box center [195, 179] width 53 height 17
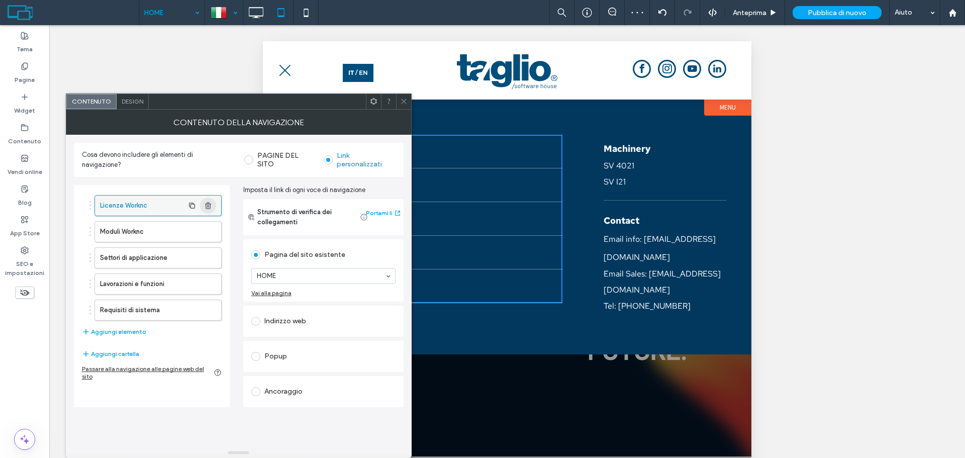
click at [212, 211] on span "button" at bounding box center [208, 205] width 16 height 16
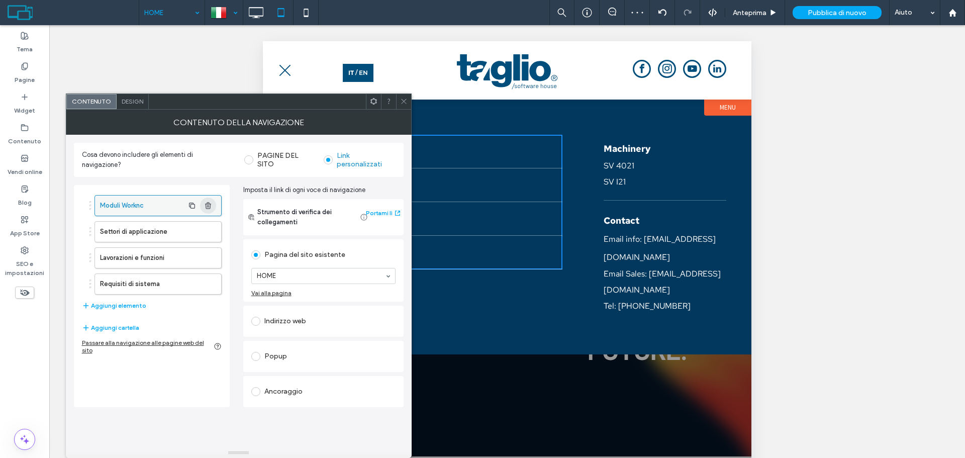
click at [212, 211] on span "button" at bounding box center [208, 205] width 16 height 16
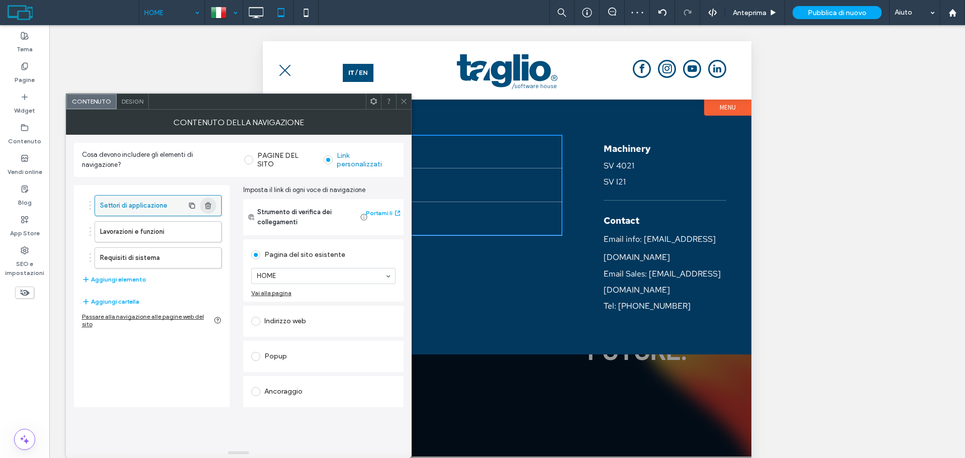
click at [212, 211] on span "button" at bounding box center [208, 205] width 16 height 16
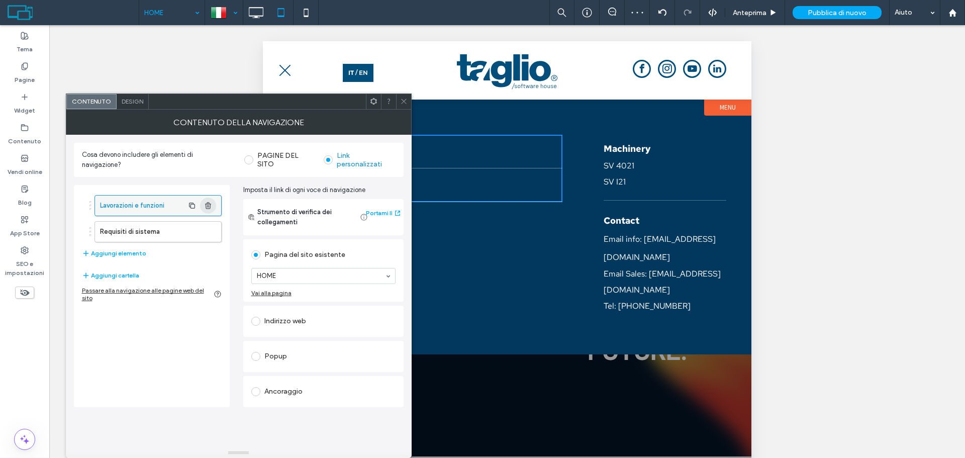
click at [212, 211] on span "button" at bounding box center [208, 205] width 16 height 16
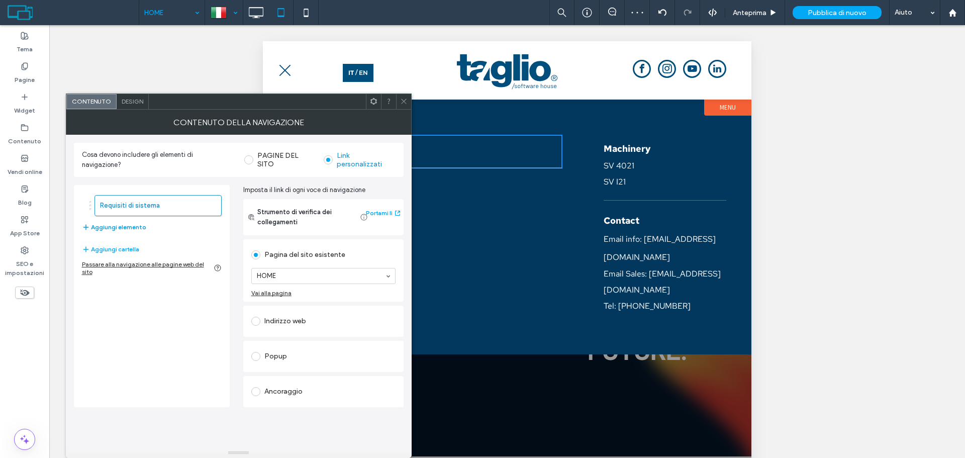
click at [136, 228] on button "Aggiungi elemento" at bounding box center [114, 227] width 64 height 12
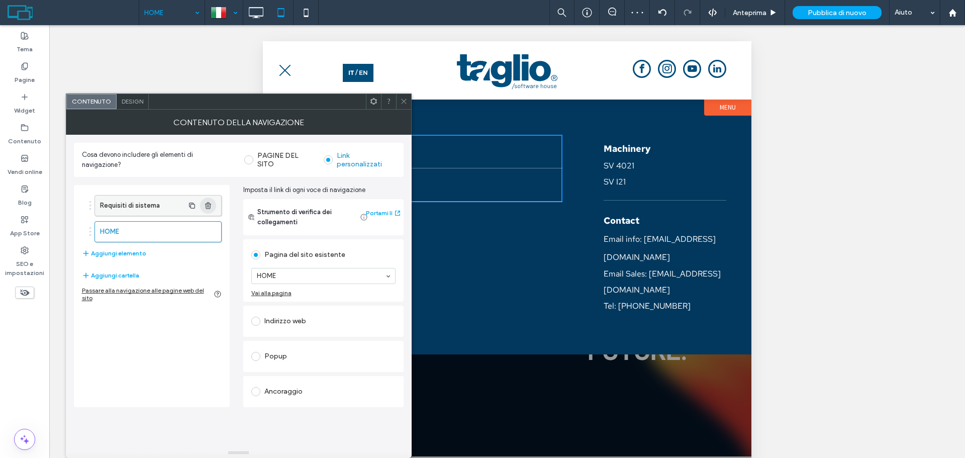
click at [207, 204] on icon "button" at bounding box center [208, 206] width 8 height 8
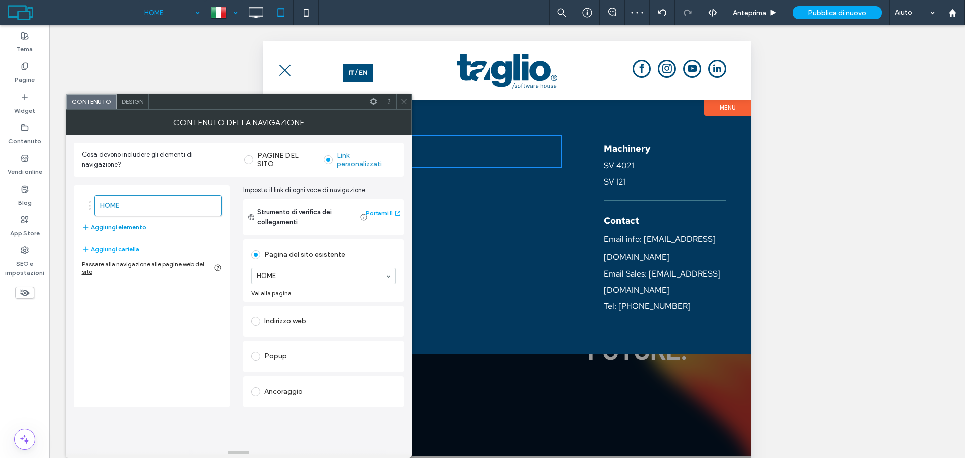
click at [132, 228] on button "Aggiungi elemento" at bounding box center [114, 227] width 64 height 12
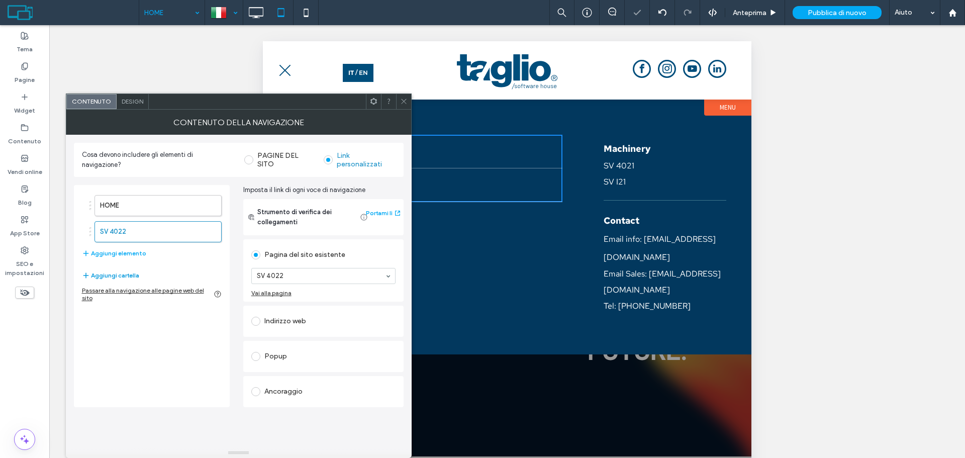
click at [130, 274] on button "Aggiungi cartella" at bounding box center [110, 275] width 57 height 12
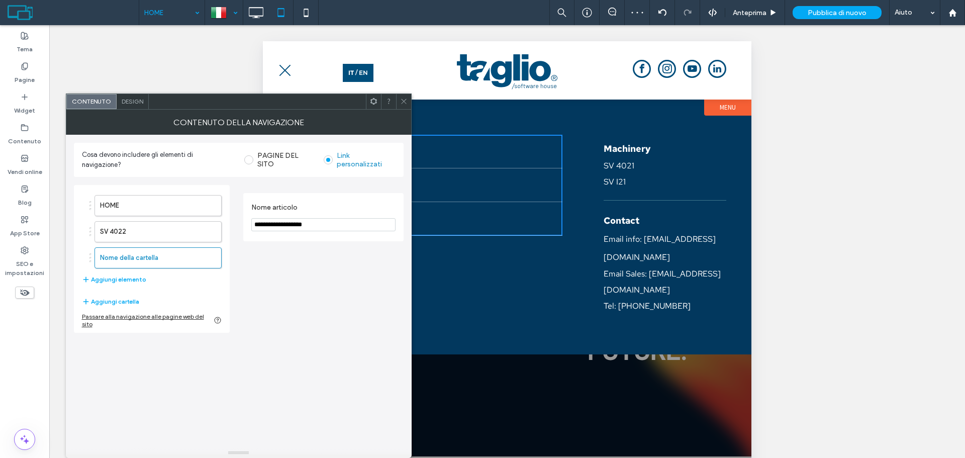
click at [287, 226] on input "**********" at bounding box center [323, 224] width 144 height 13
type input "*******"
drag, startPoint x: 137, startPoint y: 261, endPoint x: 132, endPoint y: 233, distance: 29.1
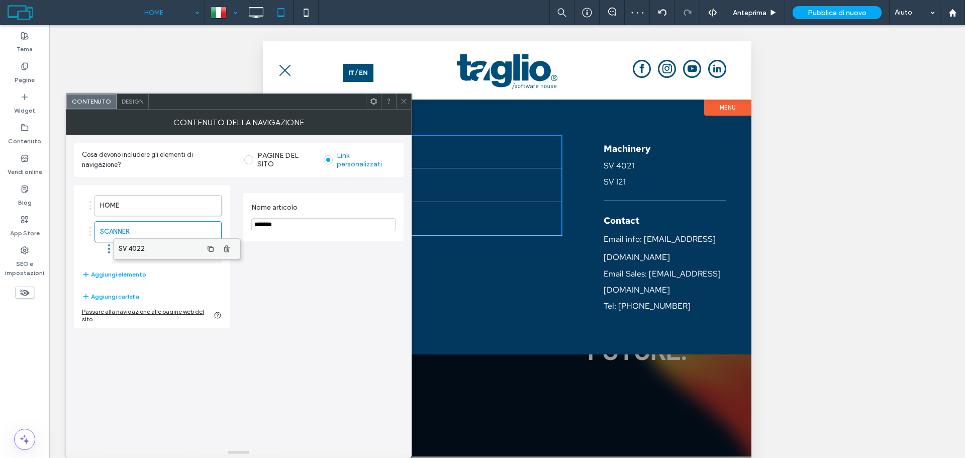
drag, startPoint x: 127, startPoint y: 258, endPoint x: 146, endPoint y: 249, distance: 20.7
click at [133, 275] on button "Aggiungi elemento" at bounding box center [114, 274] width 64 height 12
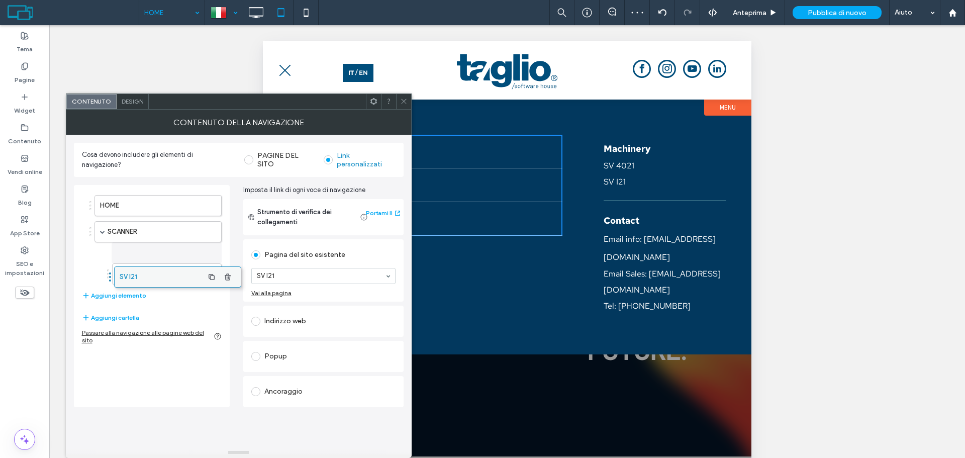
drag, startPoint x: 134, startPoint y: 281, endPoint x: 153, endPoint y: 279, distance: 19.7
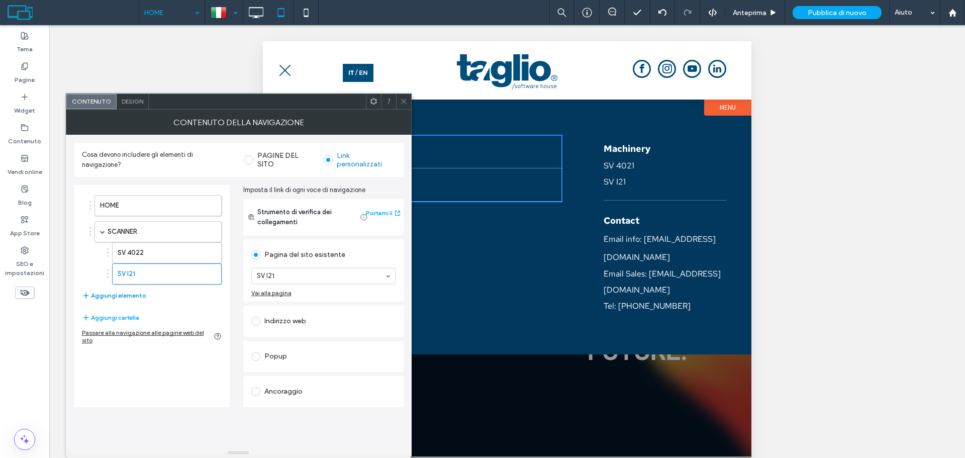
click at [121, 296] on button "Aggiungi elemento" at bounding box center [114, 295] width 64 height 12
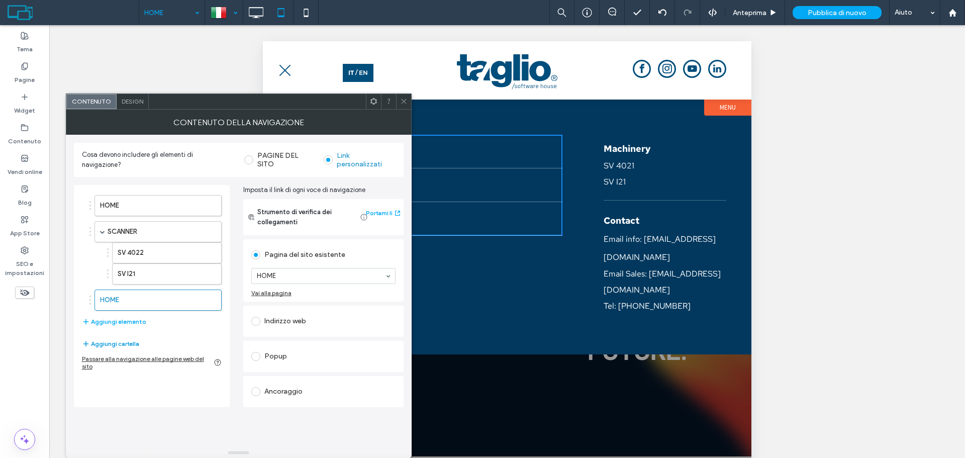
click at [131, 340] on button "Aggiungi cartella" at bounding box center [110, 344] width 57 height 12
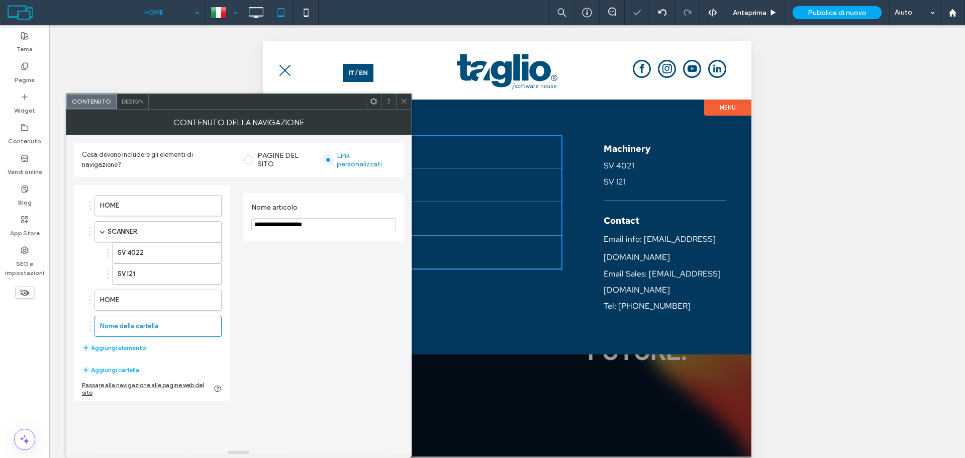
click at [297, 225] on input "**********" at bounding box center [323, 224] width 144 height 13
click at [307, 226] on input "**********" at bounding box center [323, 224] width 144 height 13
paste input "Nome articolo"
type input "**********"
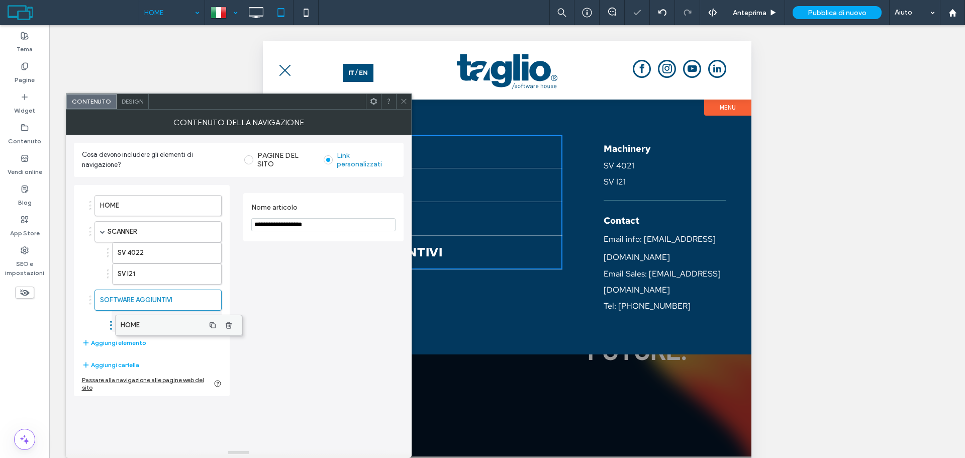
drag, startPoint x: 123, startPoint y: 322, endPoint x: 145, endPoint y: 325, distance: 22.8
click at [149, 321] on label "HOME" at bounding box center [151, 321] width 66 height 20
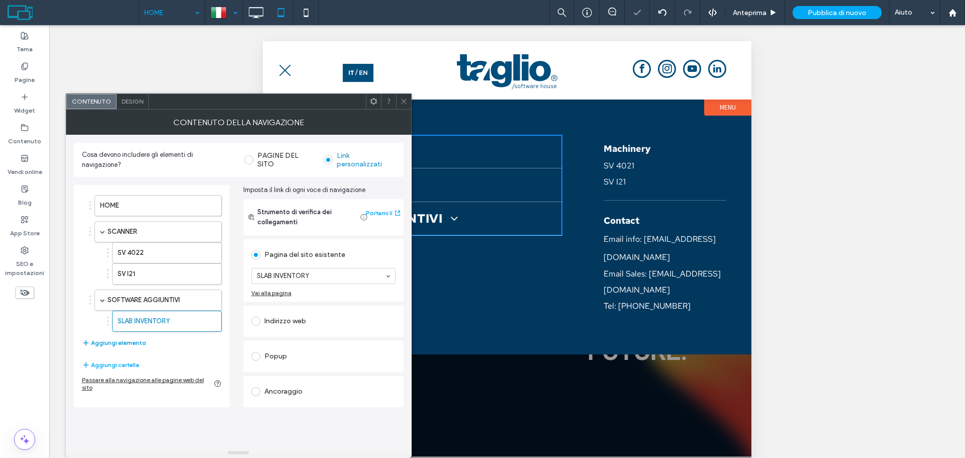
click at [122, 341] on button "Aggiungi elemento" at bounding box center [114, 343] width 64 height 12
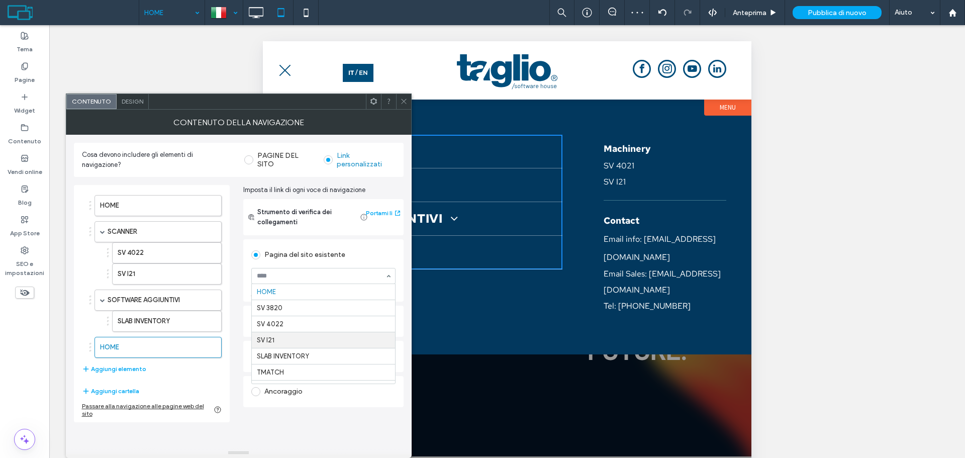
scroll to position [50, 0]
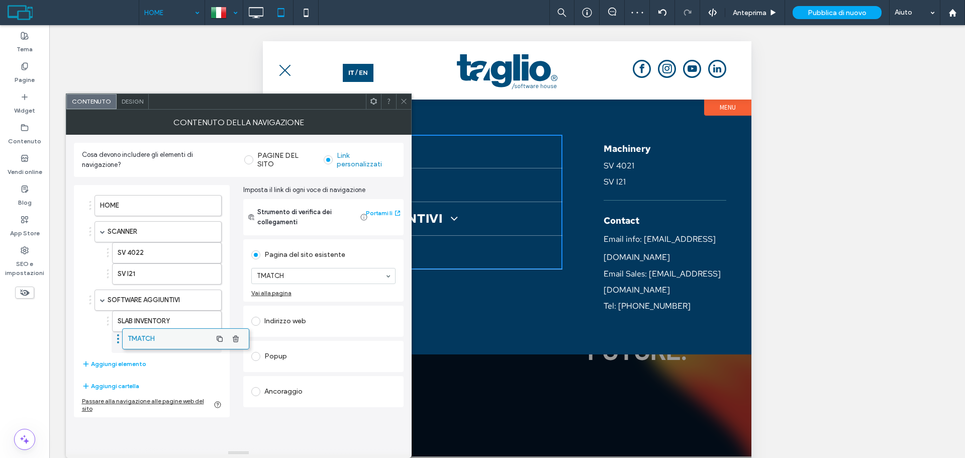
drag, startPoint x: 116, startPoint y: 352, endPoint x: 140, endPoint y: 345, distance: 25.0
click at [136, 367] on button "Aggiungi elemento" at bounding box center [114, 364] width 64 height 12
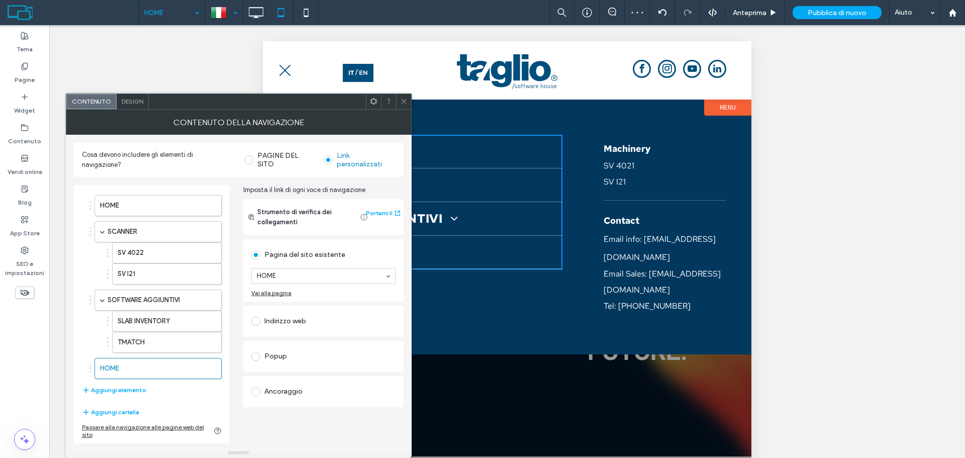
click at [333, 263] on section "HOME" at bounding box center [323, 276] width 144 height 26
click at [130, 391] on button "Aggiungi elemento" at bounding box center [114, 390] width 64 height 12
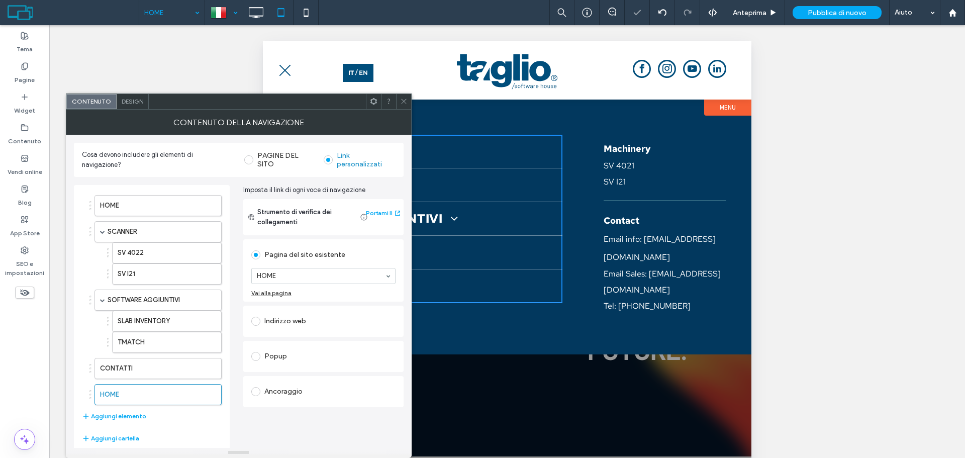
click at [210, 395] on use "button" at bounding box center [208, 394] width 6 height 7
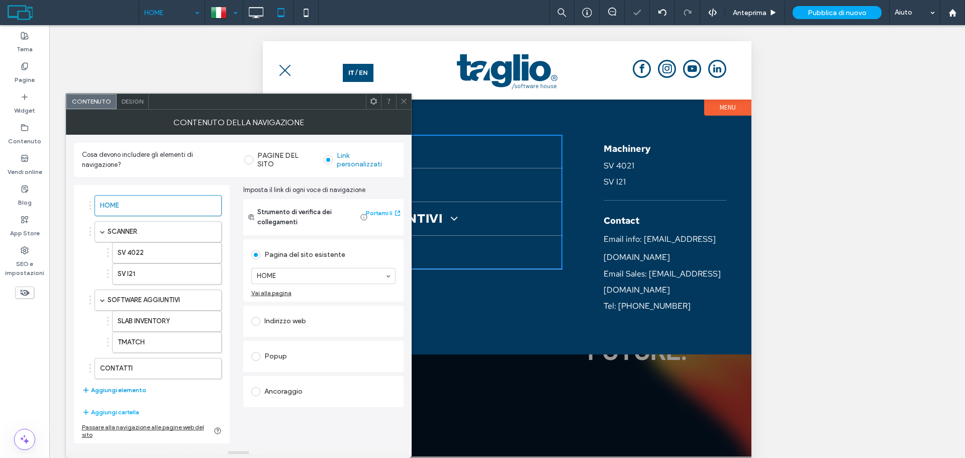
click at [136, 393] on button "Aggiungi elemento" at bounding box center [114, 390] width 64 height 12
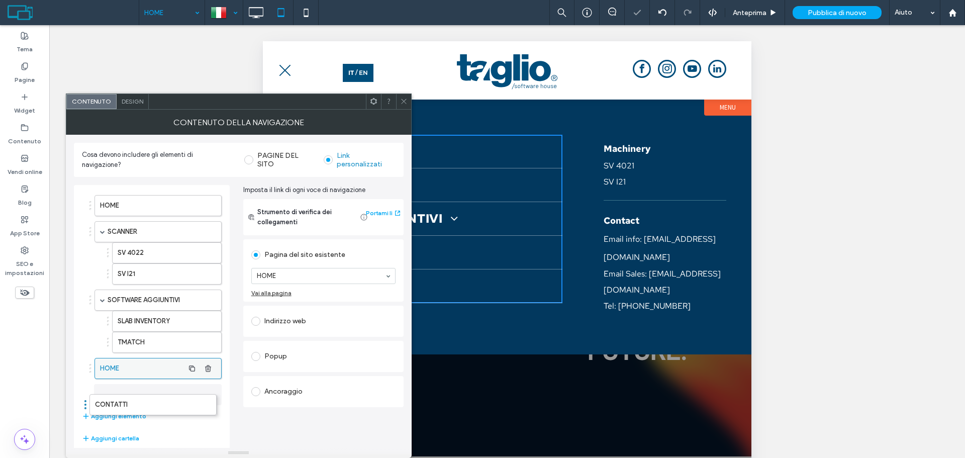
drag, startPoint x: 157, startPoint y: 394, endPoint x: 180, endPoint y: 398, distance: 23.5
click at [159, 378] on label "HOME" at bounding box center [142, 368] width 84 height 20
click at [141, 373] on label "HOME" at bounding box center [142, 368] width 84 height 20
click at [307, 307] on div "Indirizzo web" at bounding box center [323, 321] width 160 height 31
drag, startPoint x: 305, startPoint y: 324, endPoint x: 309, endPoint y: 291, distance: 33.0
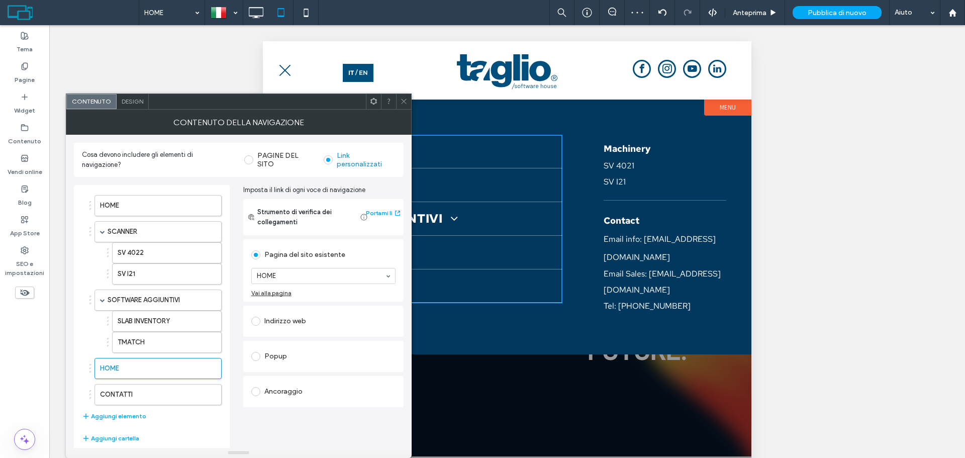
click at [305, 323] on div "Indirizzo web" at bounding box center [323, 321] width 144 height 16
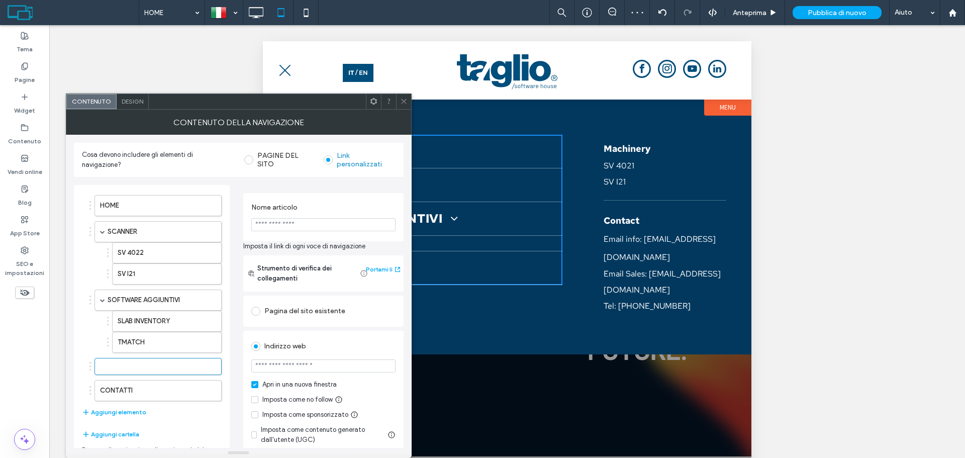
click at [301, 231] on input "Nome articolo" at bounding box center [323, 224] width 144 height 13
type input "********"
click at [309, 367] on input "url" at bounding box center [323, 365] width 144 height 13
paste input "**********"
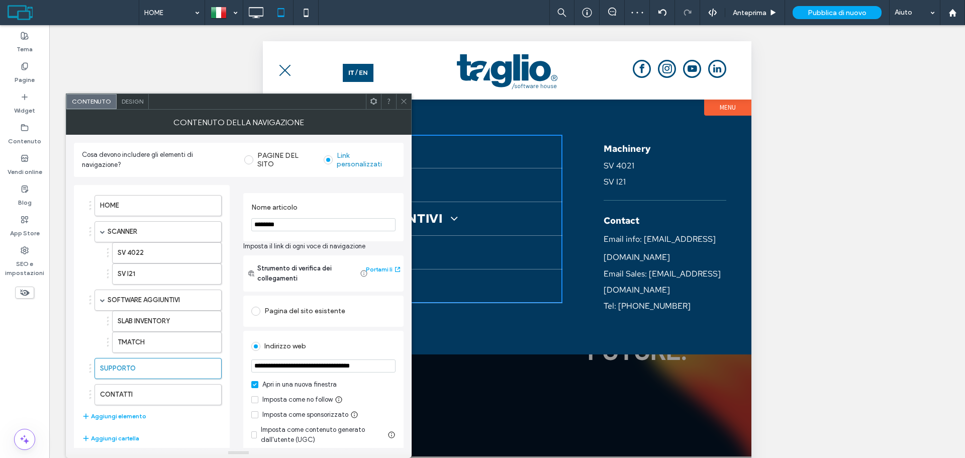
type input "**********"
click at [401, 104] on icon at bounding box center [404, 101] width 8 height 8
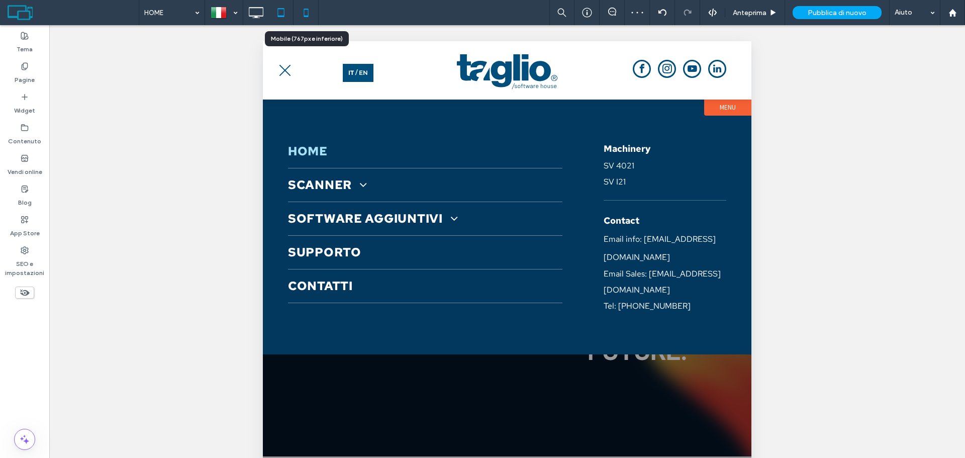
click at [303, 16] on icon at bounding box center [306, 13] width 20 height 20
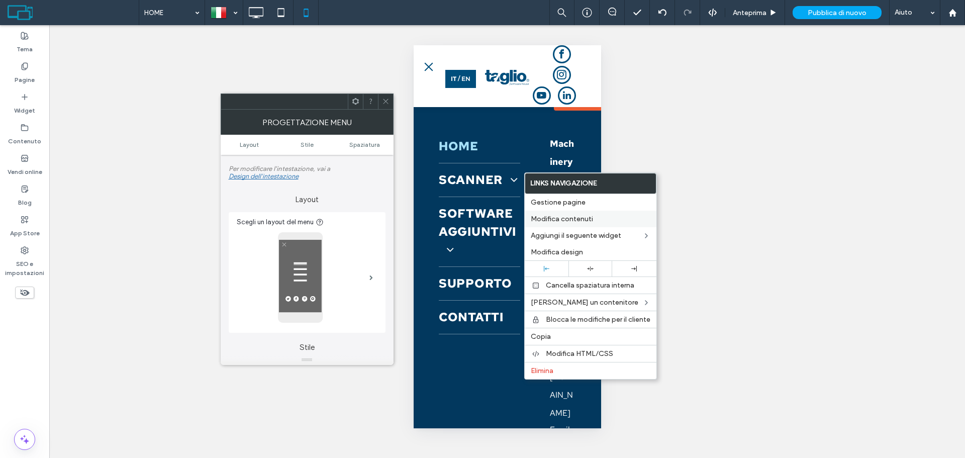
click at [584, 220] on span "Modifica contenuti" at bounding box center [562, 219] width 62 height 9
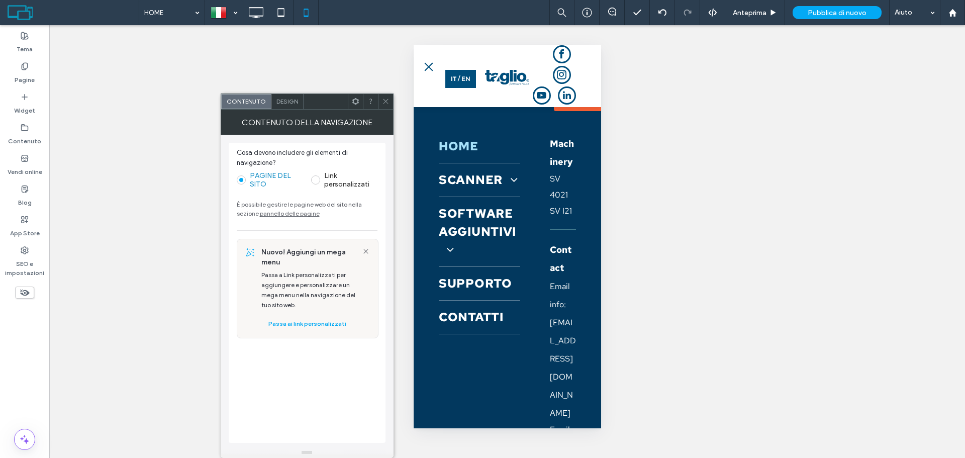
click at [319, 184] on label "Link personalizzati" at bounding box center [344, 179] width 66 height 17
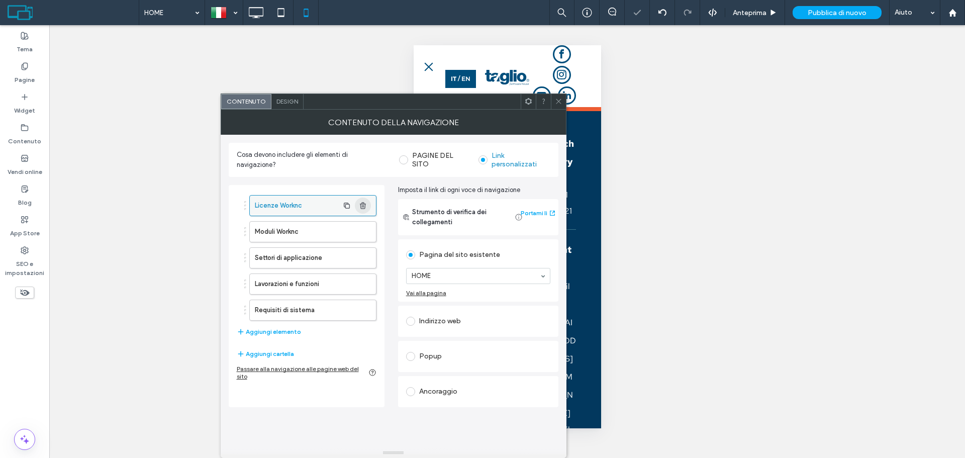
click at [362, 204] on icon "button" at bounding box center [363, 206] width 8 height 8
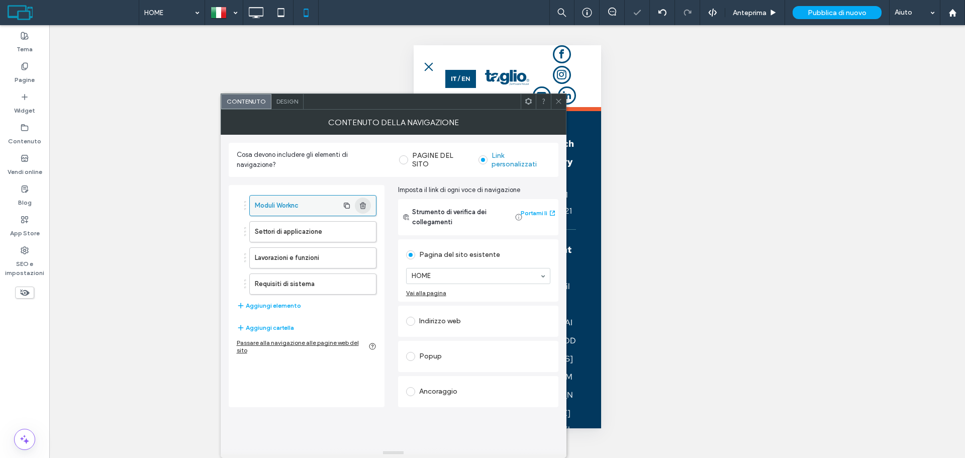
click at [362, 204] on icon "button" at bounding box center [363, 206] width 8 height 8
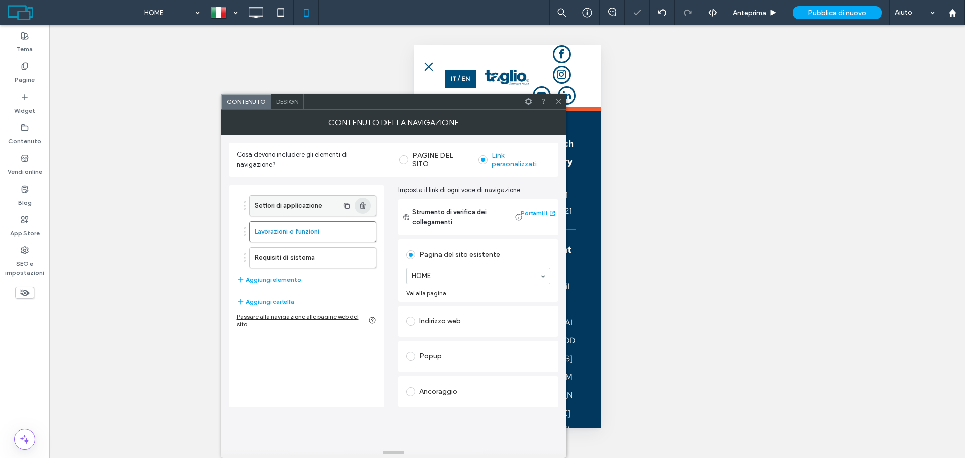
click at [362, 204] on icon "button" at bounding box center [363, 206] width 8 height 8
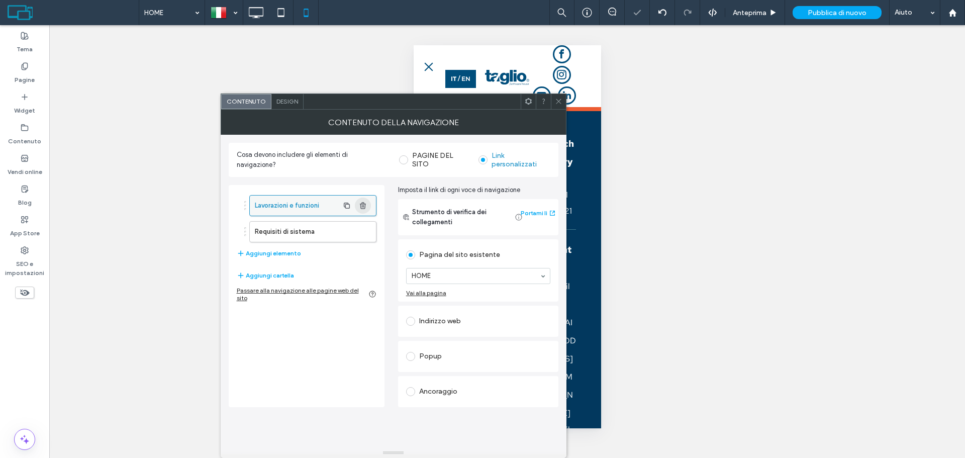
click at [362, 204] on icon "button" at bounding box center [363, 206] width 8 height 8
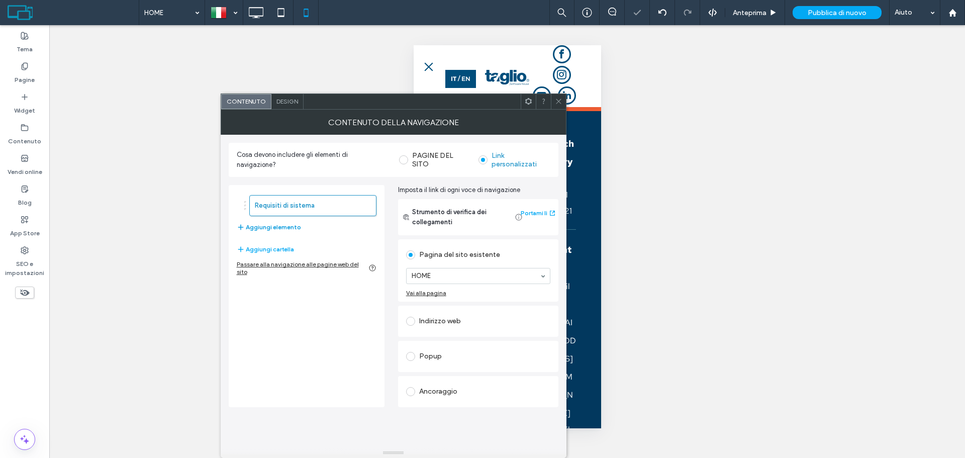
click at [287, 229] on button "Aggiungi elemento" at bounding box center [269, 227] width 64 height 12
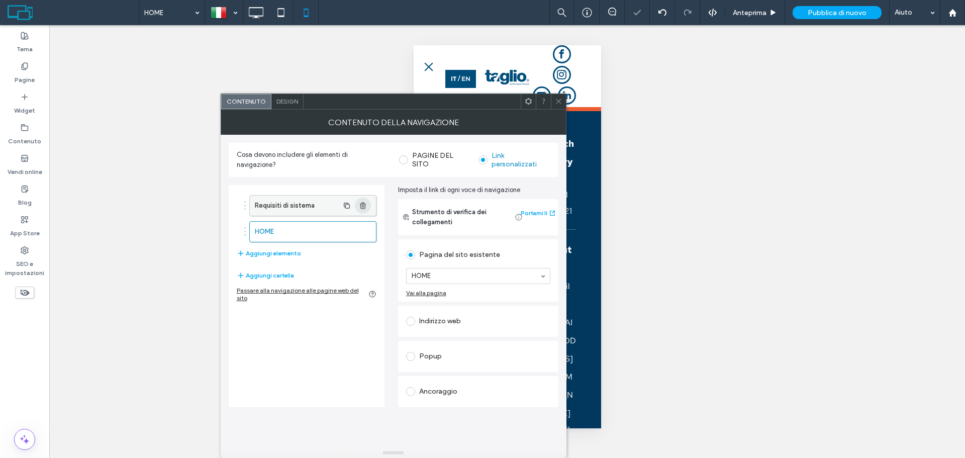
click at [365, 205] on use "button" at bounding box center [363, 205] width 6 height 7
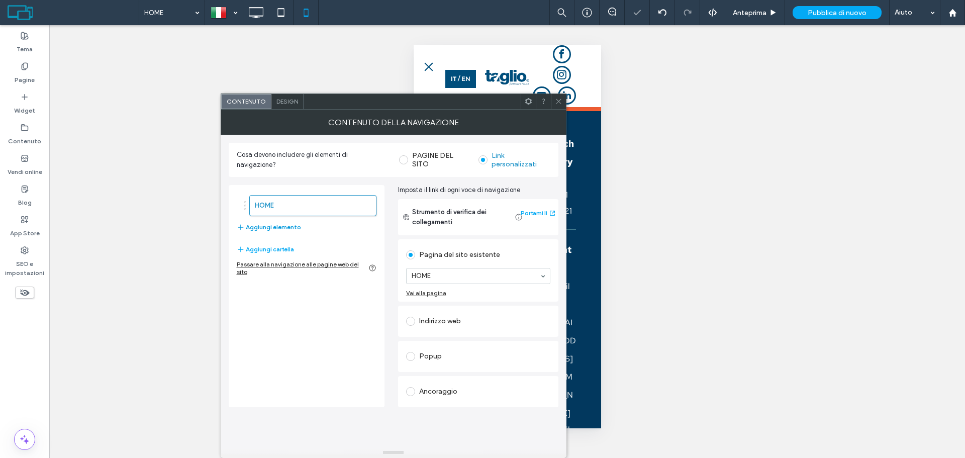
click at [282, 227] on button "Aggiungi elemento" at bounding box center [269, 227] width 64 height 12
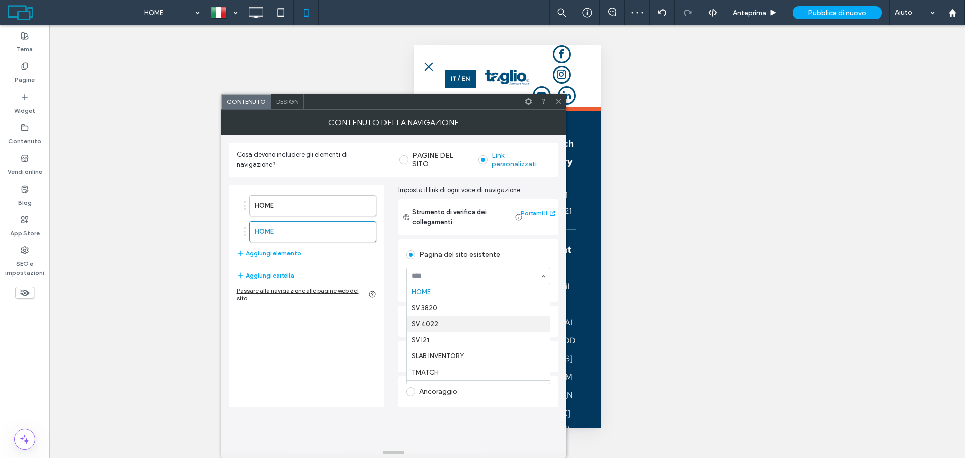
click at [459, 316] on div "HOME SV 3820 SV 4022 SV I21 SLAB INVENTORY TMATCH CONTATTI CASE HISTORY COOKIE …" at bounding box center [478, 333] width 143 height 99
click at [276, 253] on button "Aggiungi elemento" at bounding box center [269, 253] width 64 height 12
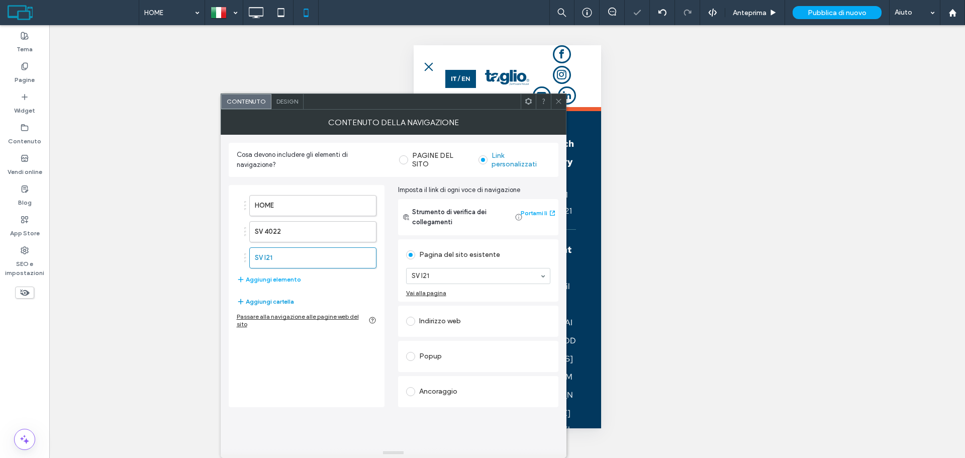
click at [283, 299] on button "Aggiungi cartella" at bounding box center [265, 301] width 57 height 12
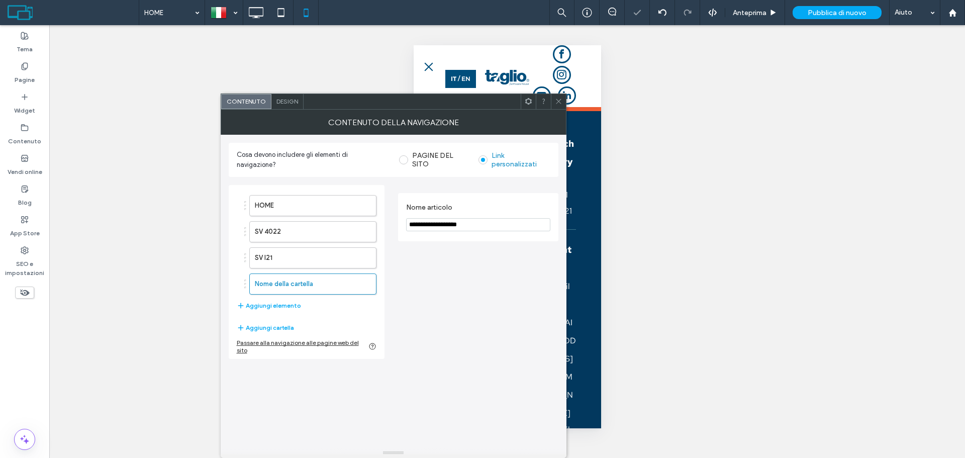
click at [469, 219] on input "**********" at bounding box center [478, 224] width 144 height 13
type input "*******"
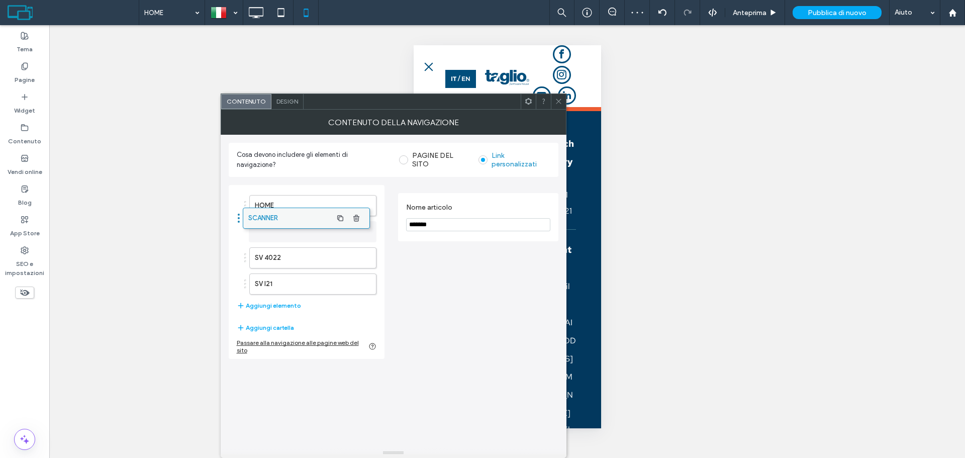
drag, startPoint x: 294, startPoint y: 288, endPoint x: 287, endPoint y: 222, distance: 66.2
click at [275, 328] on button "Aggiungi cartella" at bounding box center [265, 328] width 57 height 12
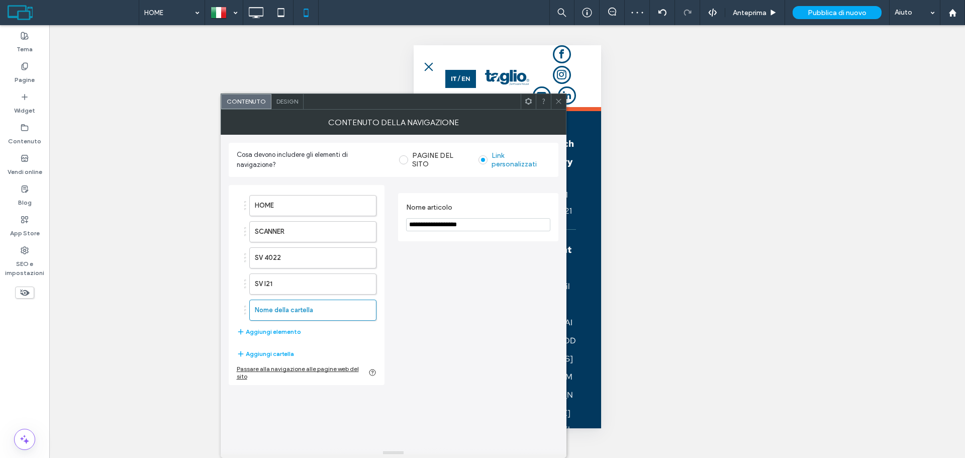
click at [446, 227] on input "**********" at bounding box center [478, 224] width 144 height 13
paste input "Nome articolo"
type input "**********"
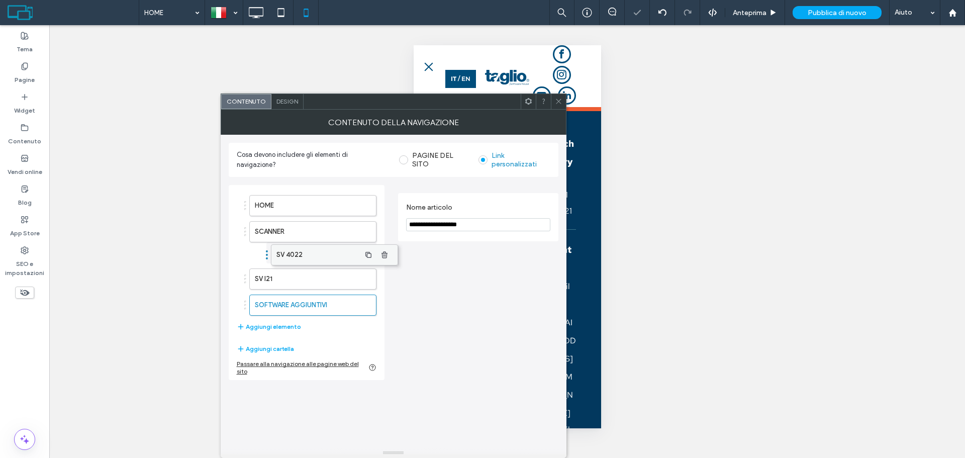
drag, startPoint x: 281, startPoint y: 258, endPoint x: 304, endPoint y: 253, distance: 23.6
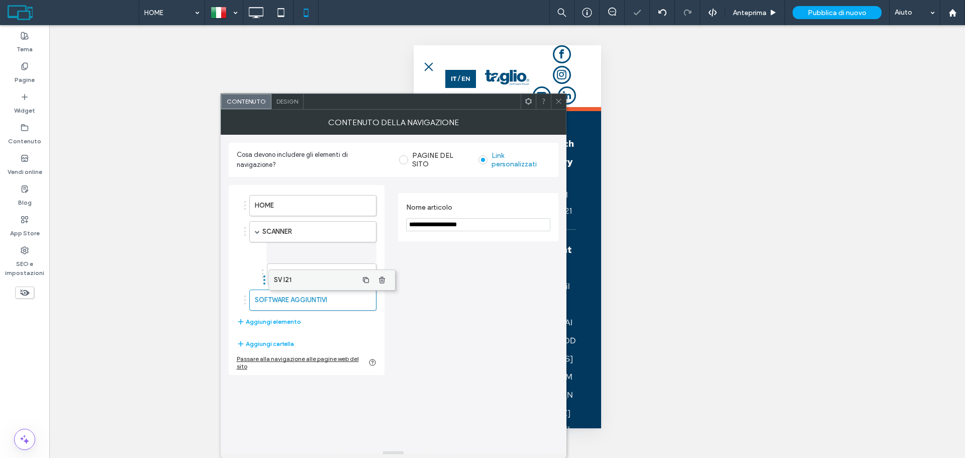
drag, startPoint x: 270, startPoint y: 276, endPoint x: 289, endPoint y: 277, distance: 19.1
click at [280, 325] on button "Aggiungi elemento" at bounding box center [269, 322] width 64 height 12
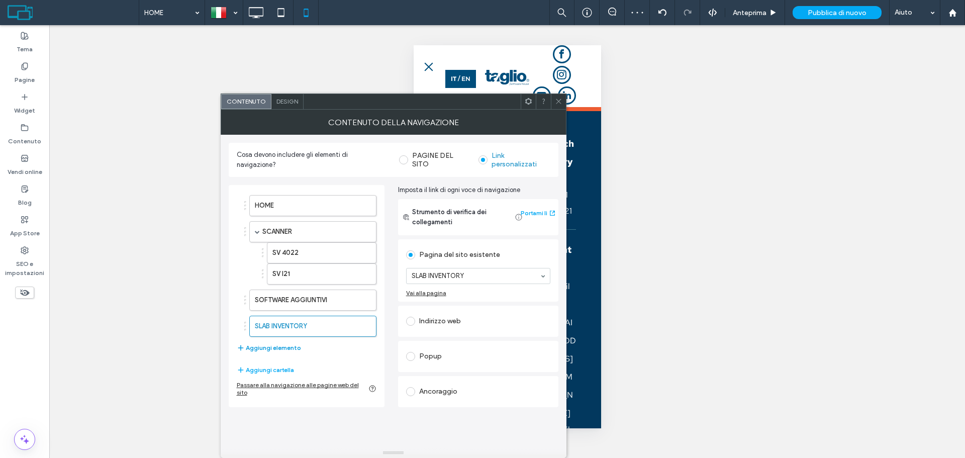
click at [274, 344] on button "Aggiungi elemento" at bounding box center [269, 348] width 64 height 12
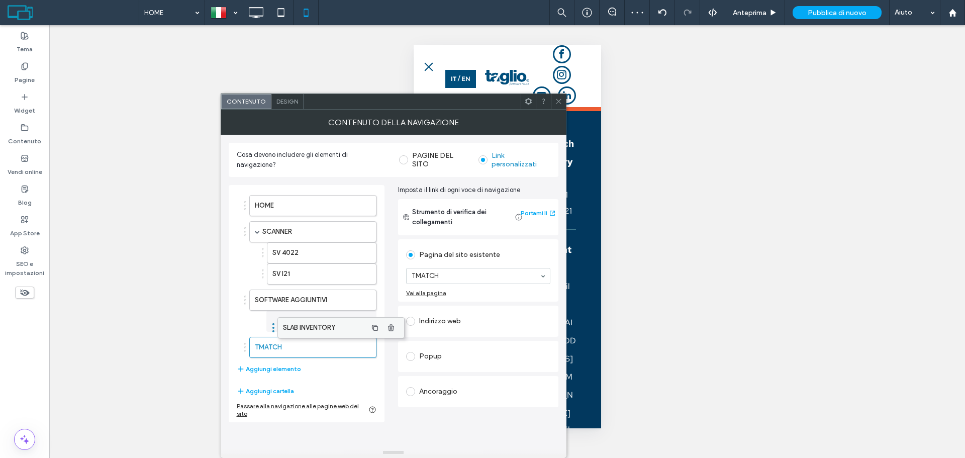
drag, startPoint x: 286, startPoint y: 324, endPoint x: 316, endPoint y: 324, distance: 29.1
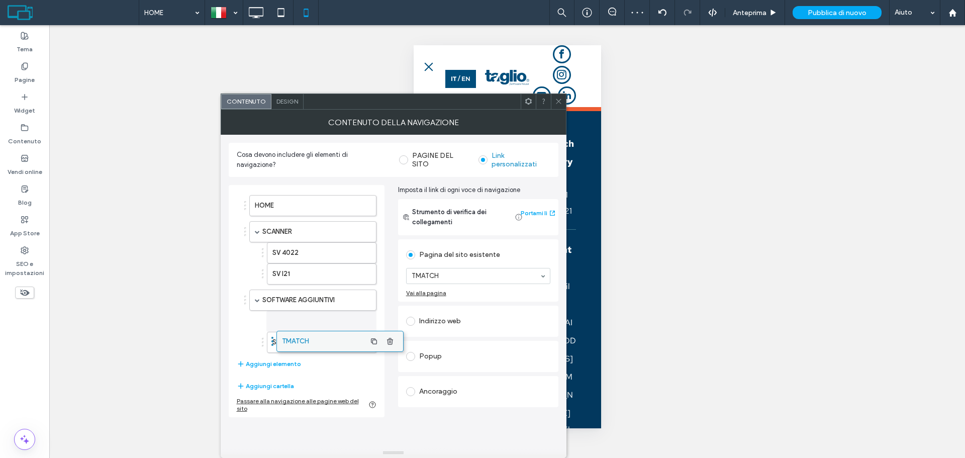
drag, startPoint x: 272, startPoint y: 344, endPoint x: 299, endPoint y: 338, distance: 27.8
click at [277, 364] on button "Aggiungi elemento" at bounding box center [269, 364] width 64 height 12
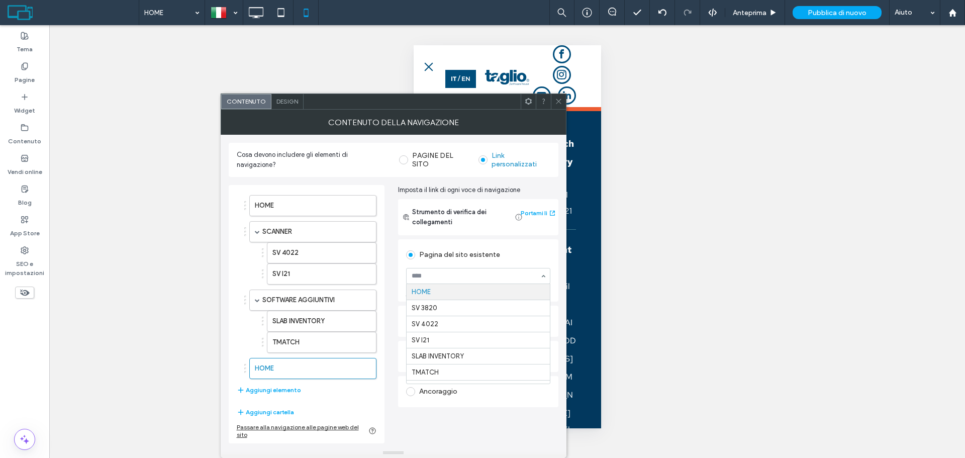
drag, startPoint x: 452, startPoint y: 274, endPoint x: 449, endPoint y: 332, distance: 58.4
click at [264, 393] on button "Aggiungi elemento" at bounding box center [269, 390] width 64 height 12
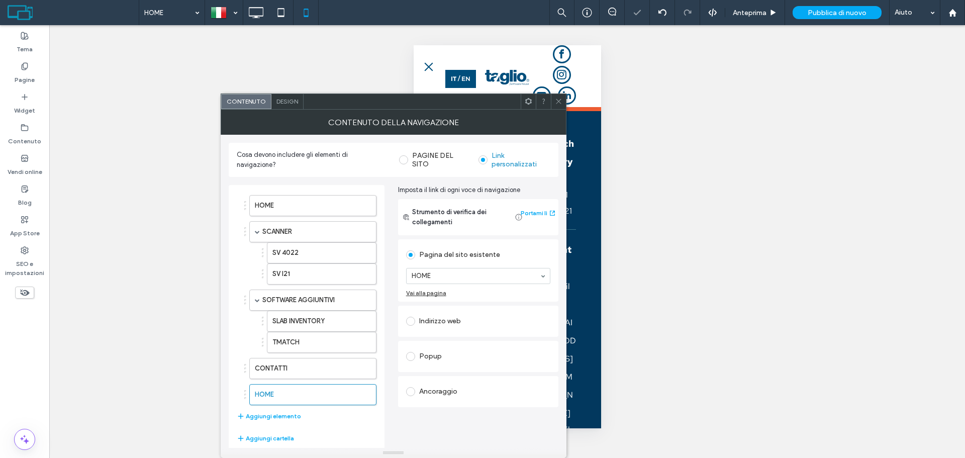
drag, startPoint x: 291, startPoint y: 353, endPoint x: 288, endPoint y: 379, distance: 26.8
click at [289, 371] on ol "HOME SCANNER SV 4022 SV I21 SOFTWARE AGGIUNTIVI SLAB INVENTORY TMATCH CONTATTI …" at bounding box center [307, 300] width 140 height 210
drag, startPoint x: 282, startPoint y: 370, endPoint x: 289, endPoint y: 386, distance: 17.6
click at [286, 366] on label "HOME" at bounding box center [297, 368] width 84 height 20
click at [450, 324] on div "Indirizzo web" at bounding box center [478, 321] width 144 height 16
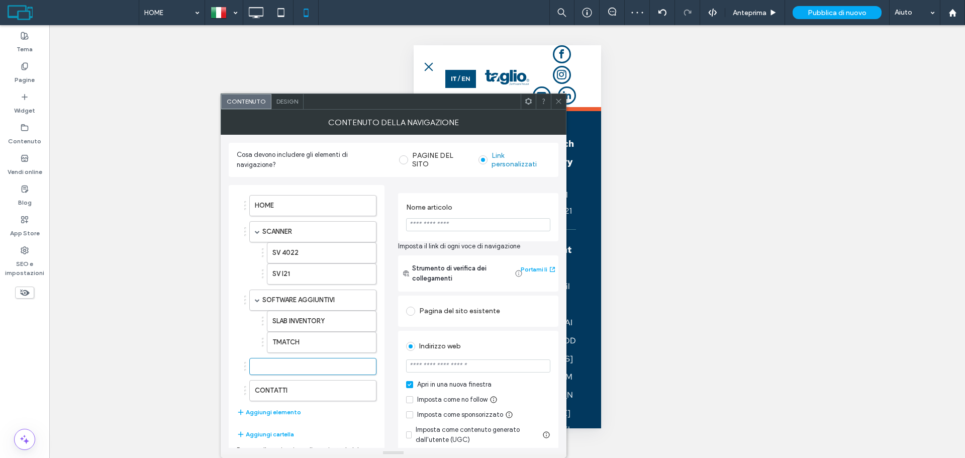
click at [452, 230] on input "Nome articolo" at bounding box center [478, 224] width 144 height 13
type input "********"
click at [440, 360] on input "url" at bounding box center [478, 365] width 144 height 13
paste input "**********"
type input "**********"
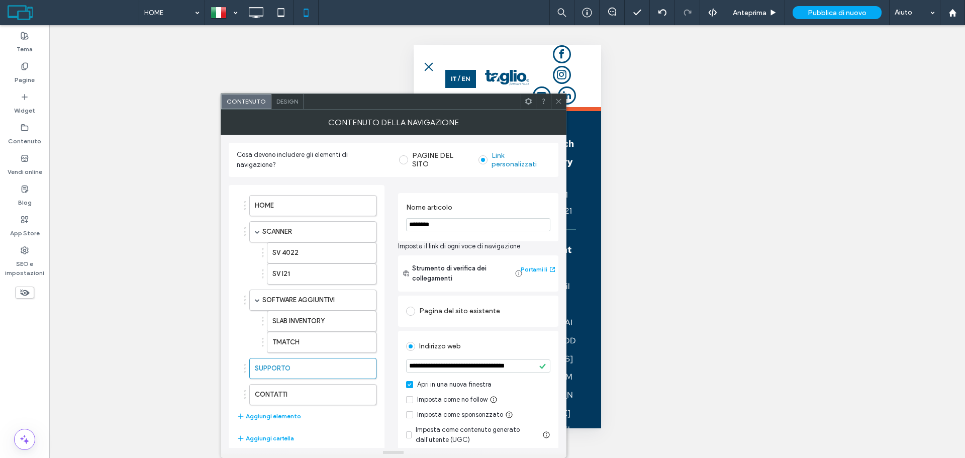
click at [558, 99] on icon at bounding box center [559, 101] width 8 height 8
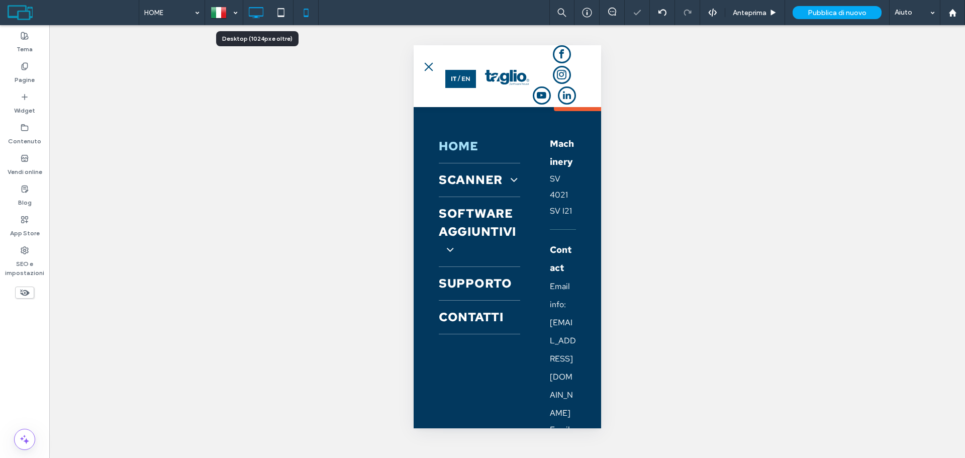
click at [259, 18] on icon at bounding box center [256, 13] width 20 height 20
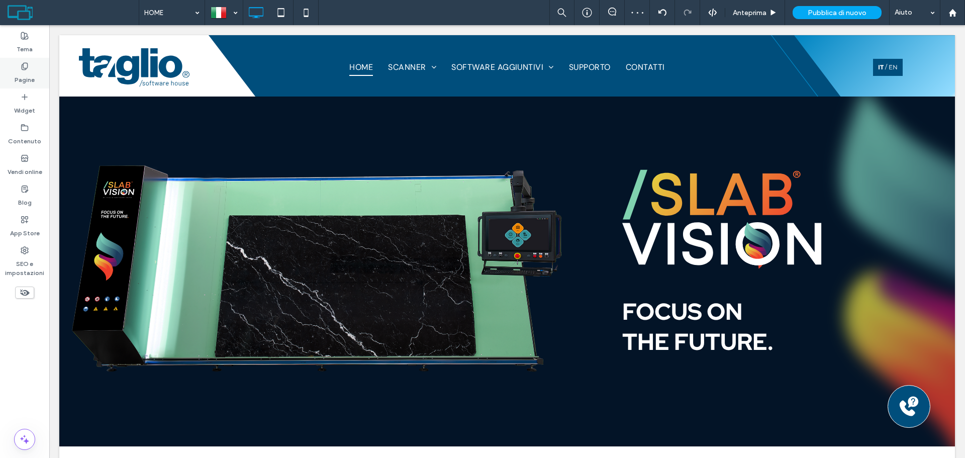
click at [23, 71] on label "Pagine" at bounding box center [25, 77] width 20 height 14
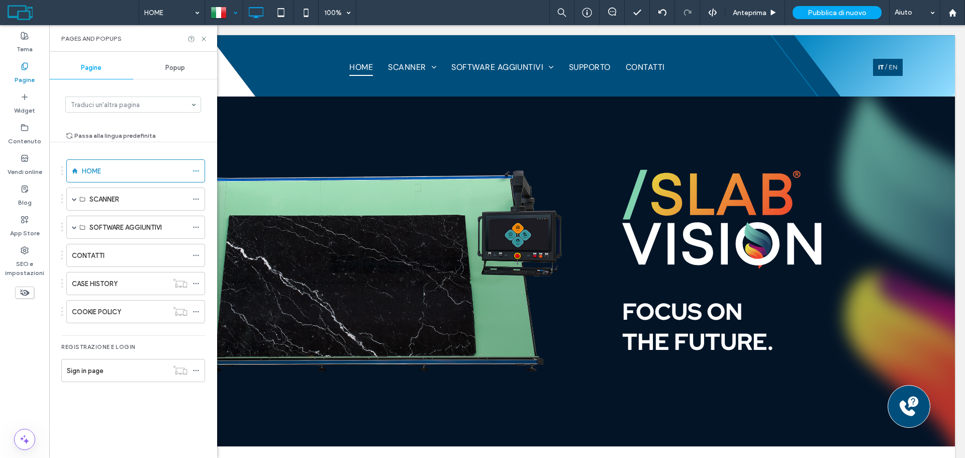
click at [230, 13] on div at bounding box center [224, 13] width 37 height 24
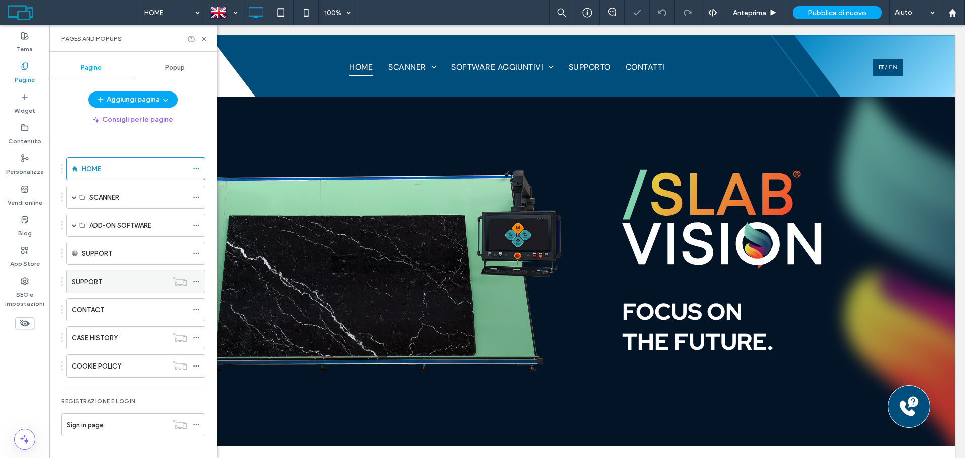
click at [118, 289] on div "SUPPORT" at bounding box center [120, 281] width 96 height 22
click at [204, 37] on icon at bounding box center [204, 39] width 8 height 8
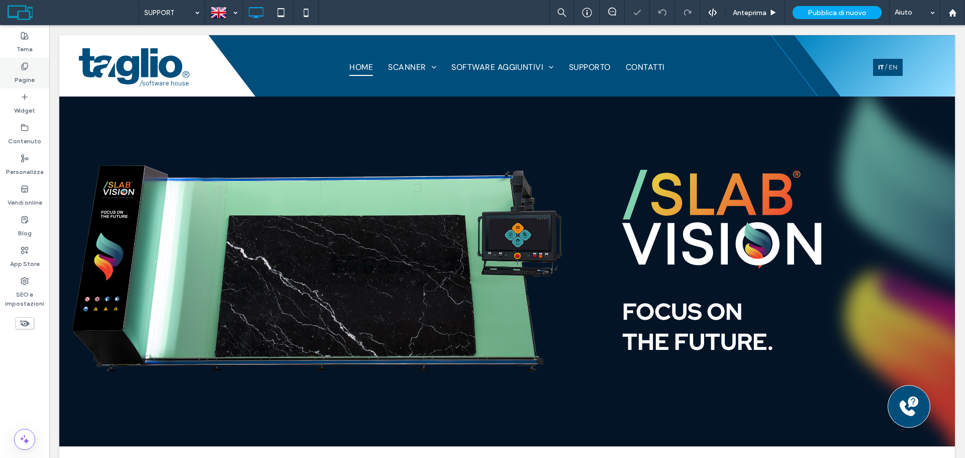
click at [24, 81] on label "Pagine" at bounding box center [25, 77] width 20 height 14
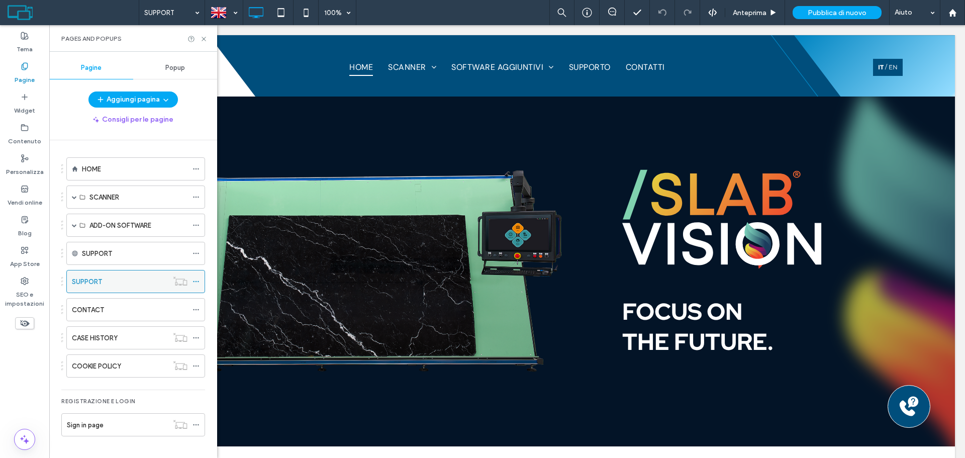
click at [198, 283] on icon at bounding box center [195, 281] width 7 height 7
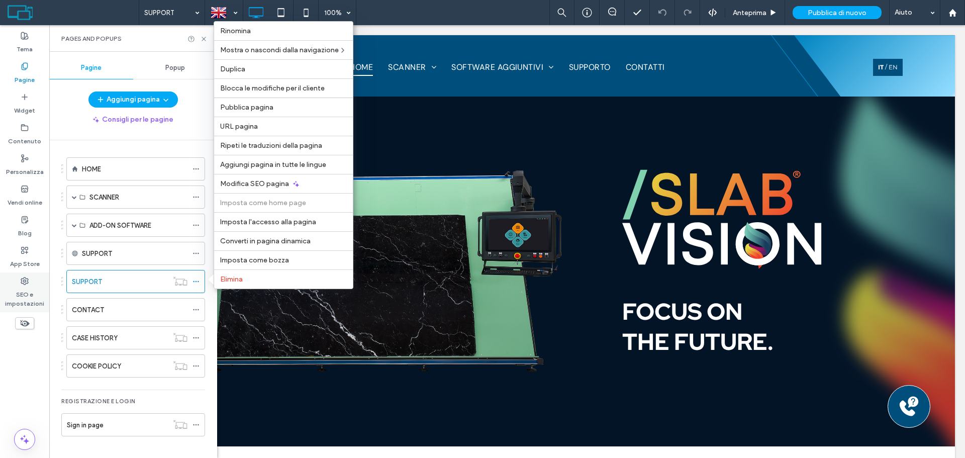
click at [14, 291] on label "SEO e impostazioni" at bounding box center [24, 296] width 49 height 23
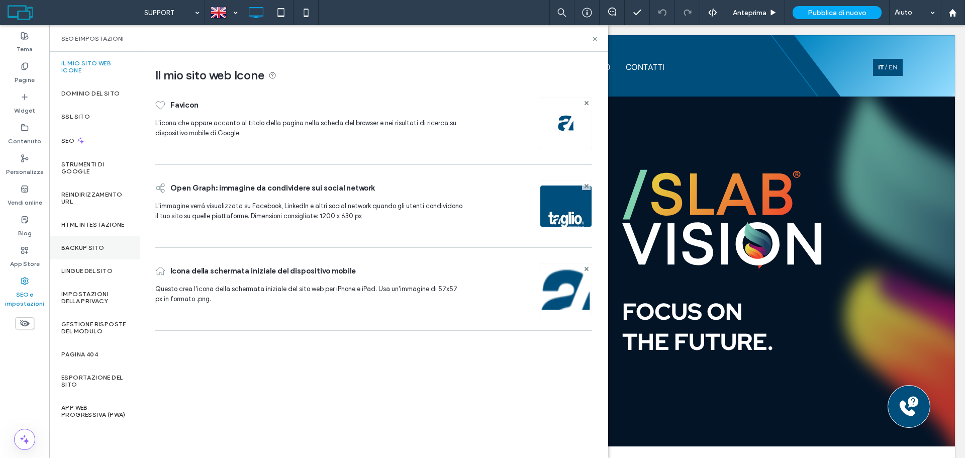
click at [98, 253] on div "Backup sito" at bounding box center [94, 247] width 90 height 23
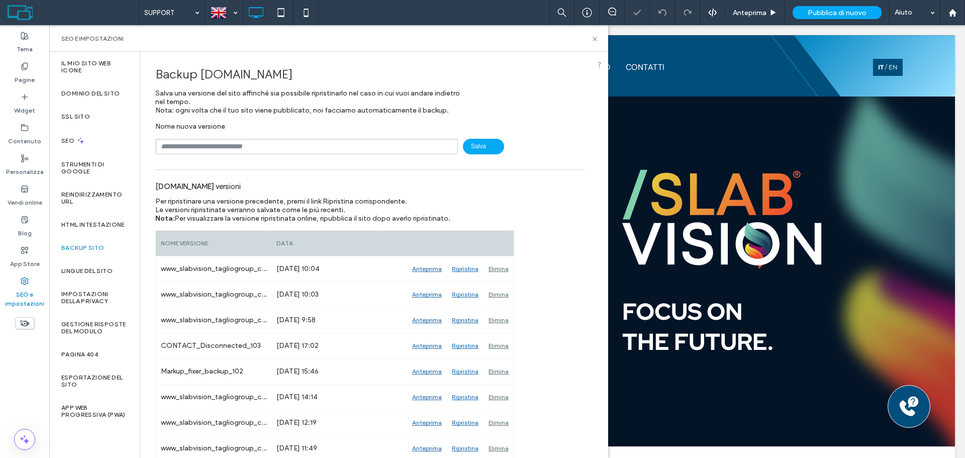
click at [206, 137] on div "Nome nuova versione Salva" at bounding box center [369, 138] width 429 height 32
click at [206, 144] on input "text" at bounding box center [306, 147] width 303 height 16
type input "*****"
click at [463, 145] on span "Salva" at bounding box center [483, 147] width 41 height 16
click at [26, 74] on label "Pagine" at bounding box center [25, 77] width 20 height 14
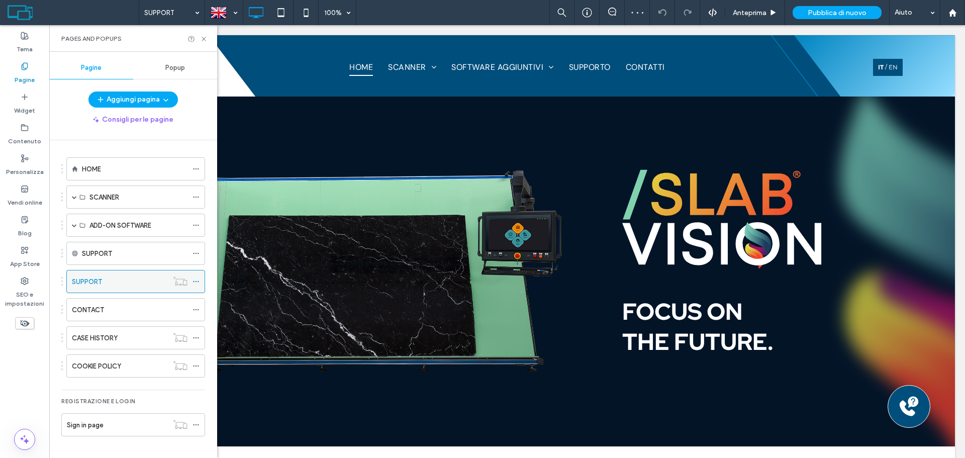
click at [202, 280] on div at bounding box center [198, 281] width 12 height 15
drag, startPoint x: 191, startPoint y: 285, endPoint x: 195, endPoint y: 281, distance: 5.3
click at [191, 284] on div at bounding box center [180, 281] width 25 height 10
click at [196, 280] on icon at bounding box center [195, 281] width 7 height 7
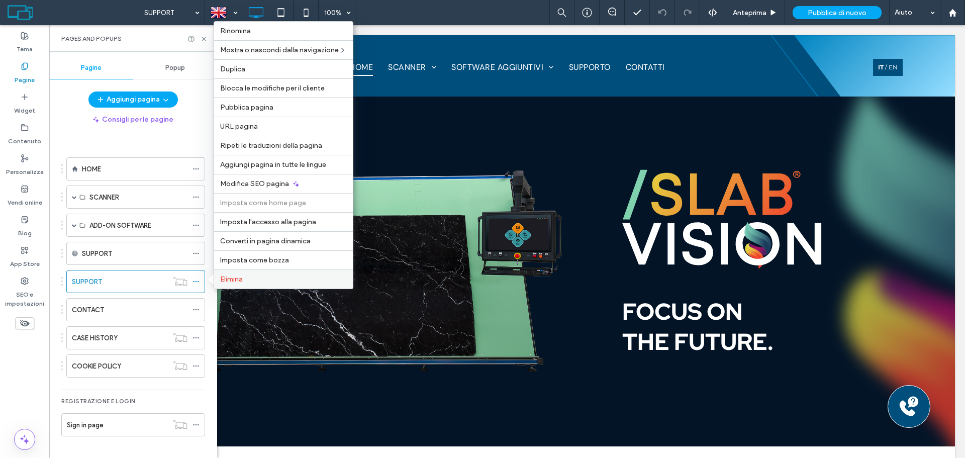
click at [244, 276] on label "Elimina" at bounding box center [283, 279] width 127 height 9
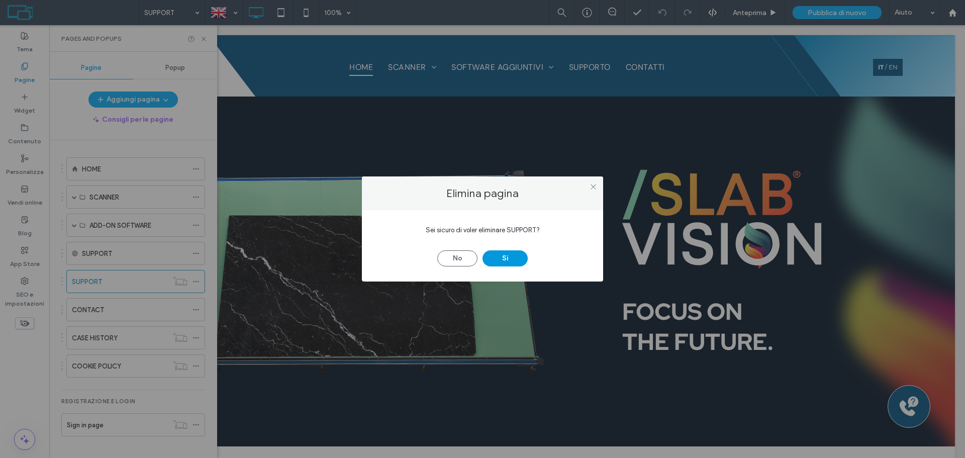
click at [516, 253] on button "Sì" at bounding box center [504, 258] width 45 height 16
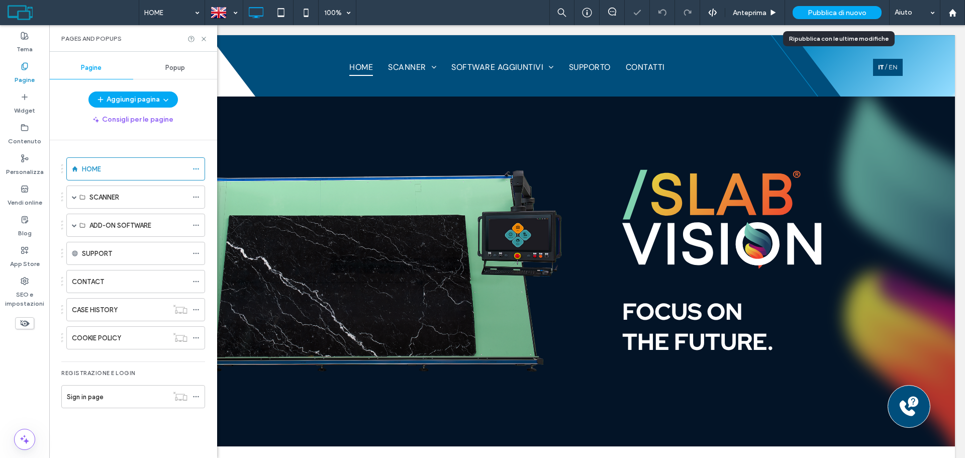
click at [832, 14] on span "Pubblica di nuovo" at bounding box center [837, 13] width 59 height 9
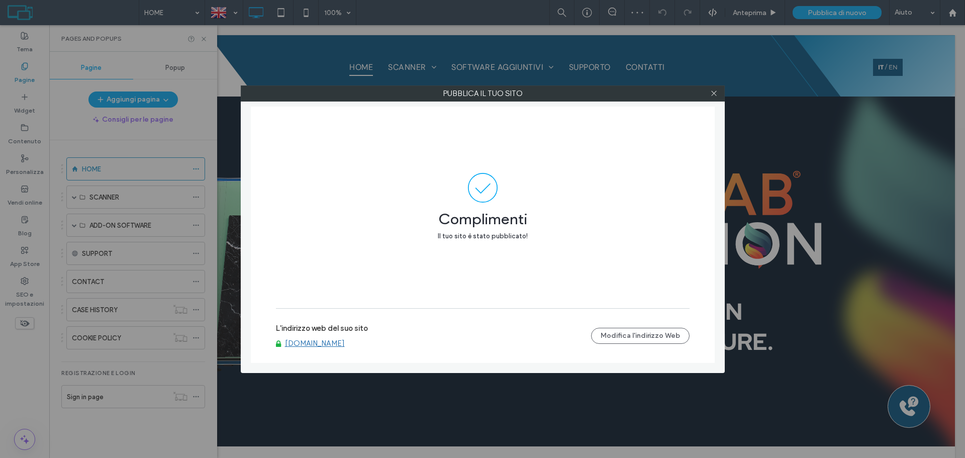
click at [326, 345] on link "www.slabvision.tagliogroup.com" at bounding box center [315, 343] width 60 height 9
click at [718, 95] on div at bounding box center [714, 93] width 15 height 15
click at [716, 94] on icon at bounding box center [714, 93] width 8 height 8
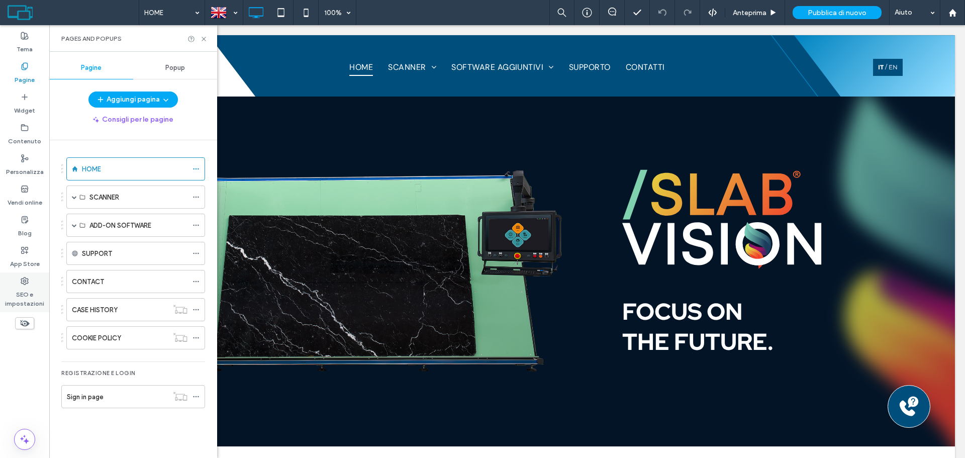
click at [21, 290] on label "SEO e impostazioni" at bounding box center [24, 296] width 49 height 23
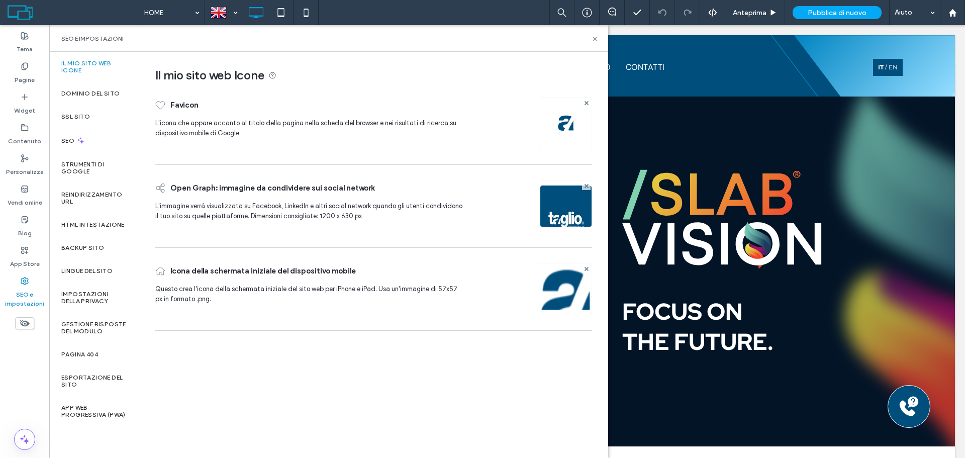
click at [87, 252] on div "Backup sito" at bounding box center [94, 247] width 90 height 23
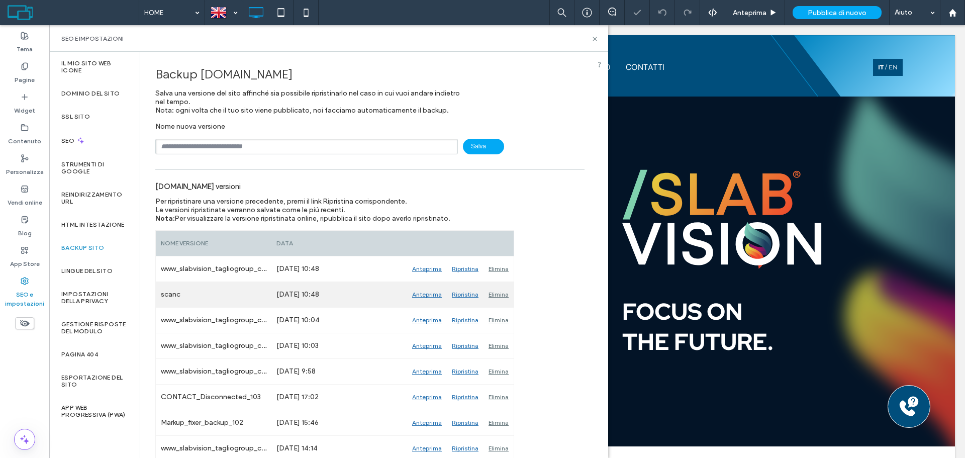
click at [456, 296] on div "Ripristina" at bounding box center [465, 294] width 37 height 25
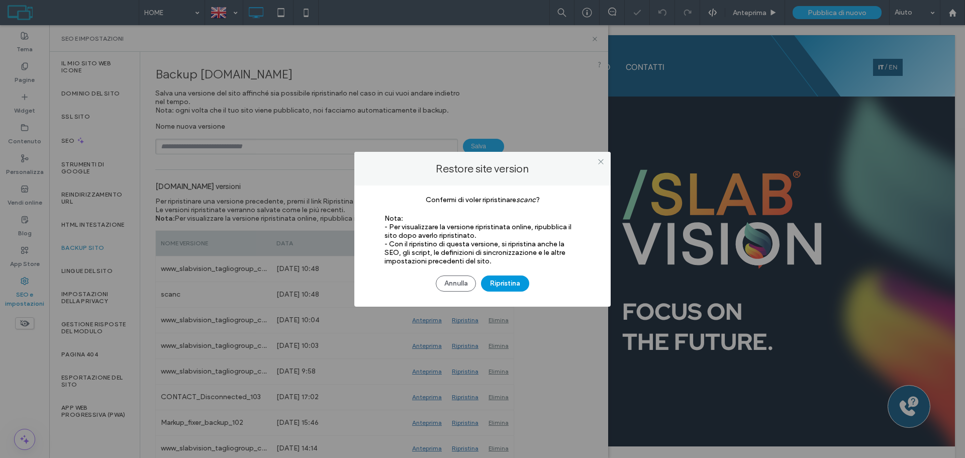
click at [528, 278] on button "Ripristina" at bounding box center [505, 283] width 48 height 16
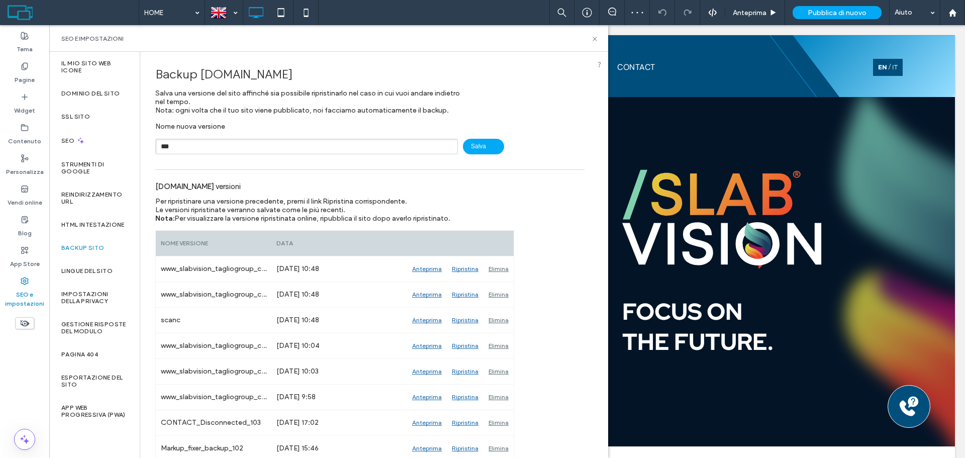
type input "***"
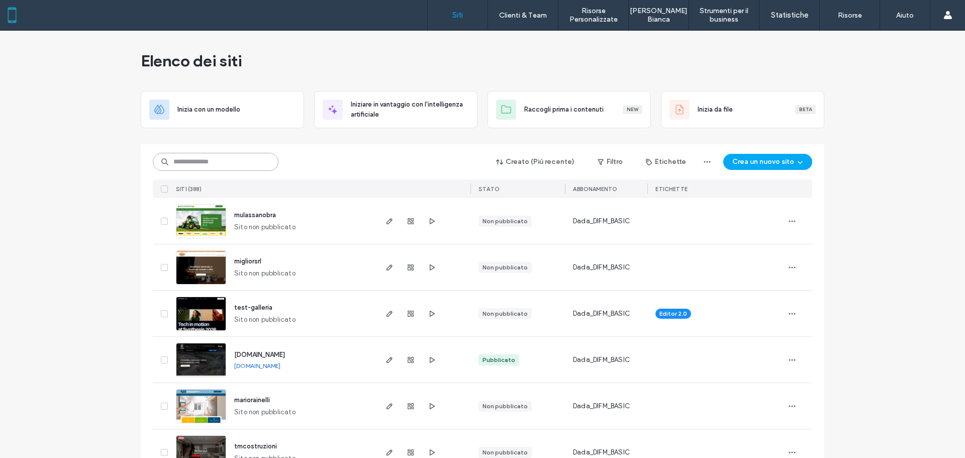
click at [184, 164] on input at bounding box center [216, 162] width 126 height 18
type input "******"
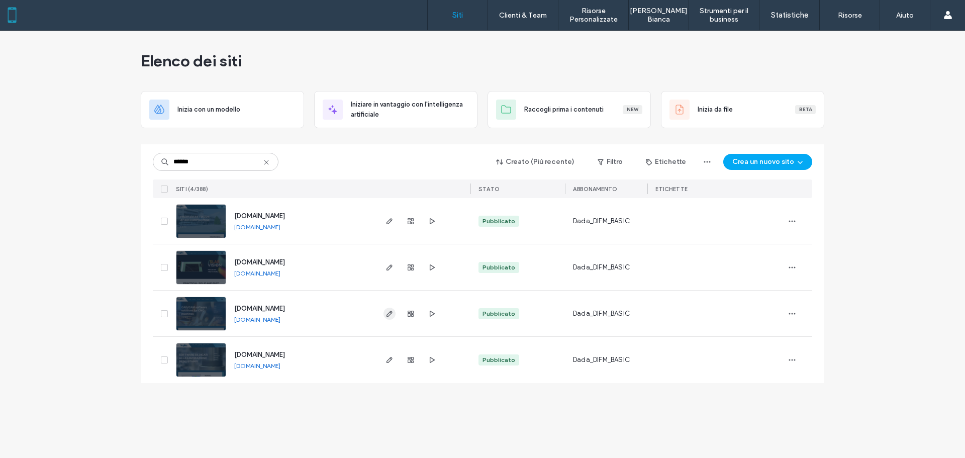
click at [390, 317] on icon "button" at bounding box center [389, 314] width 8 height 8
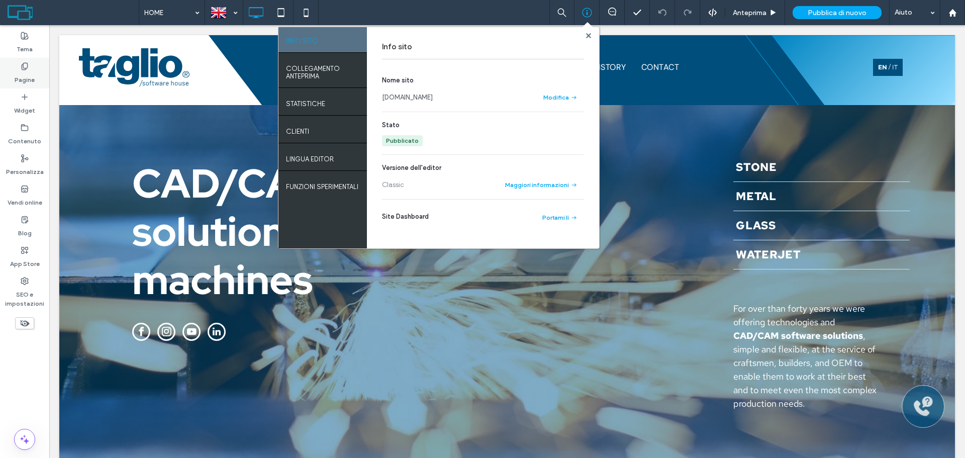
drag, startPoint x: 2, startPoint y: 63, endPoint x: 17, endPoint y: 97, distance: 37.3
click at [2, 63] on div "Pagine" at bounding box center [24, 73] width 49 height 31
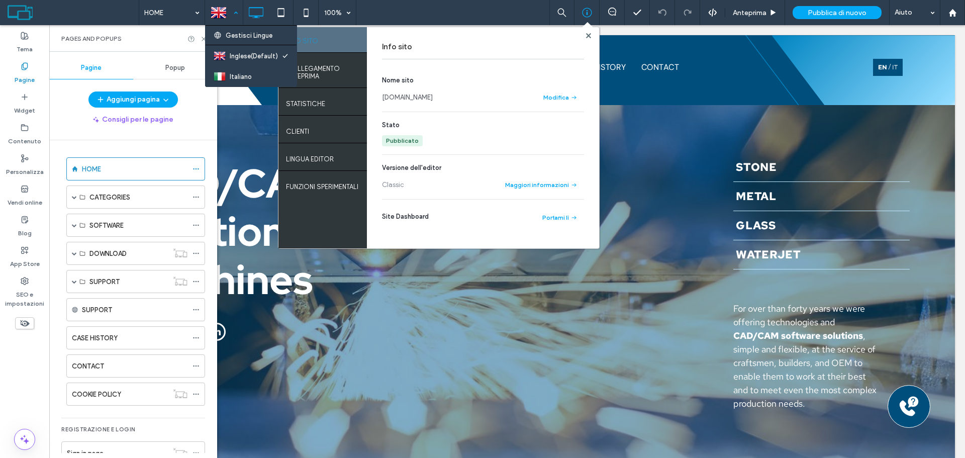
click at [238, 14] on div at bounding box center [224, 13] width 37 height 24
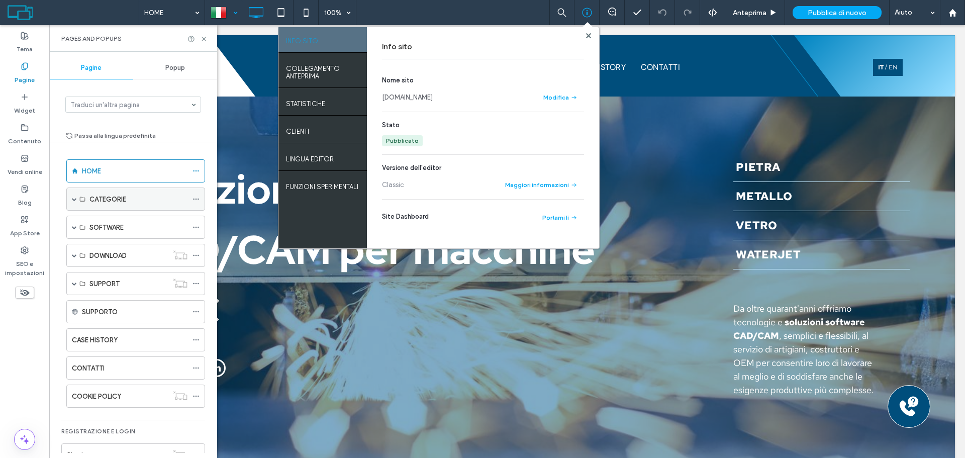
click at [78, 197] on div "CATEGORIE" at bounding box center [135, 198] width 139 height 23
click at [72, 198] on span at bounding box center [74, 198] width 5 height 5
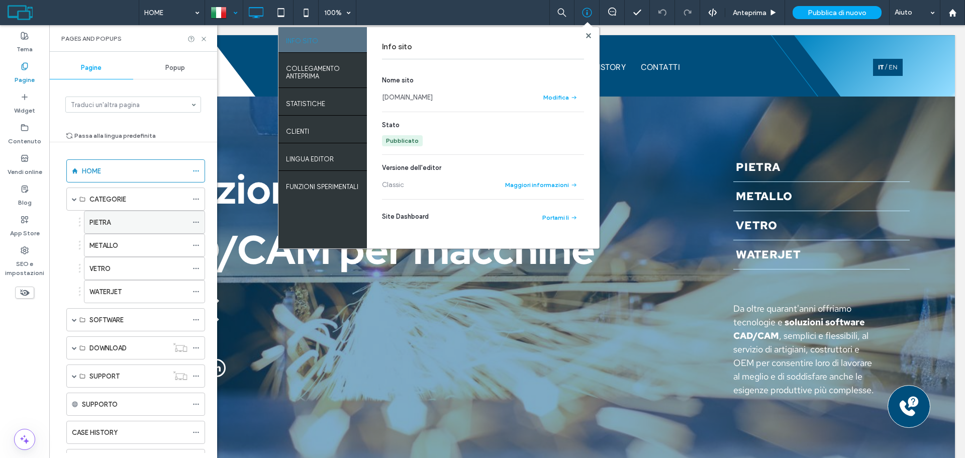
click at [195, 220] on icon at bounding box center [195, 222] width 7 height 7
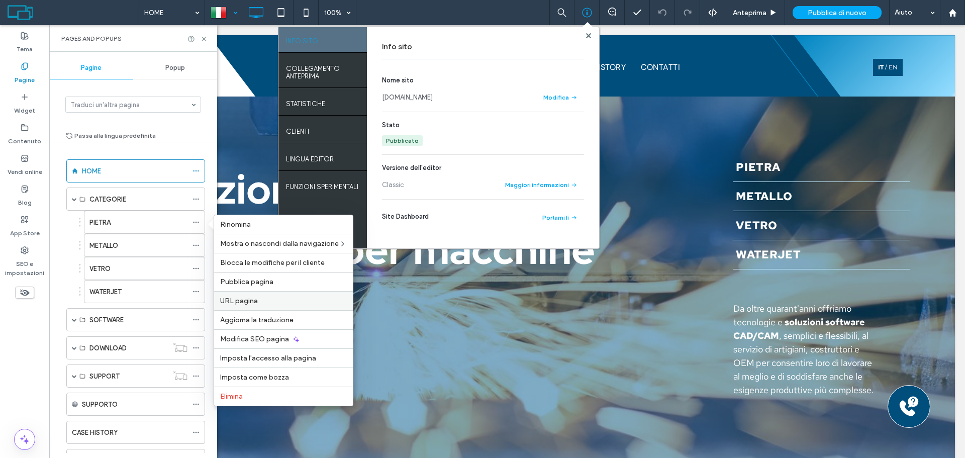
click at [269, 297] on label "URL pagina" at bounding box center [283, 300] width 127 height 9
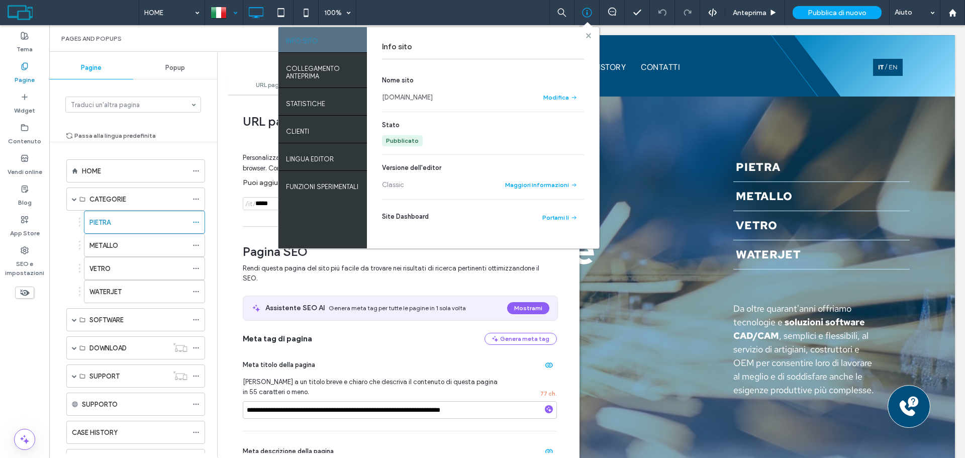
drag, startPoint x: 587, startPoint y: 33, endPoint x: 531, endPoint y: 14, distance: 59.0
click at [587, 33] on use at bounding box center [587, 35] width 5 height 5
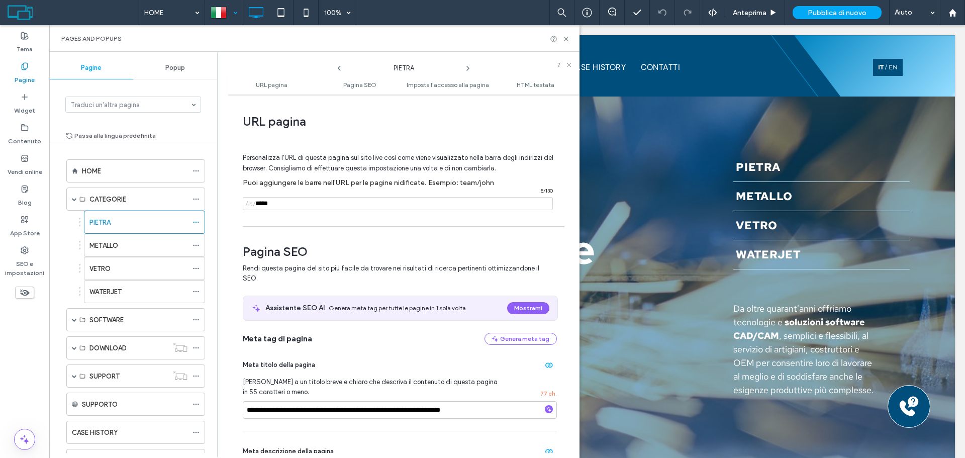
drag, startPoint x: 298, startPoint y: 203, endPoint x: 240, endPoint y: 207, distance: 57.9
click at [240, 207] on div "**********" at bounding box center [404, 275] width 352 height 353
type input "******"
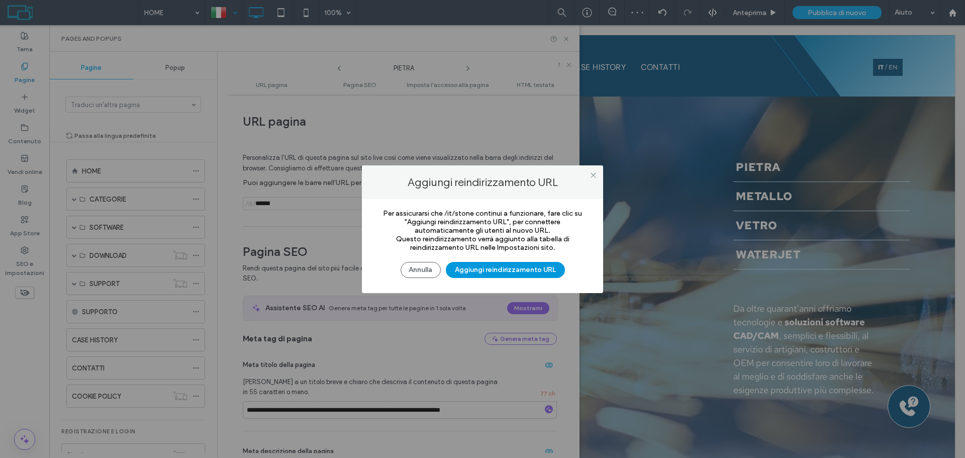
click at [511, 272] on button "Aggiungi reindirizzamento URL" at bounding box center [505, 270] width 119 height 16
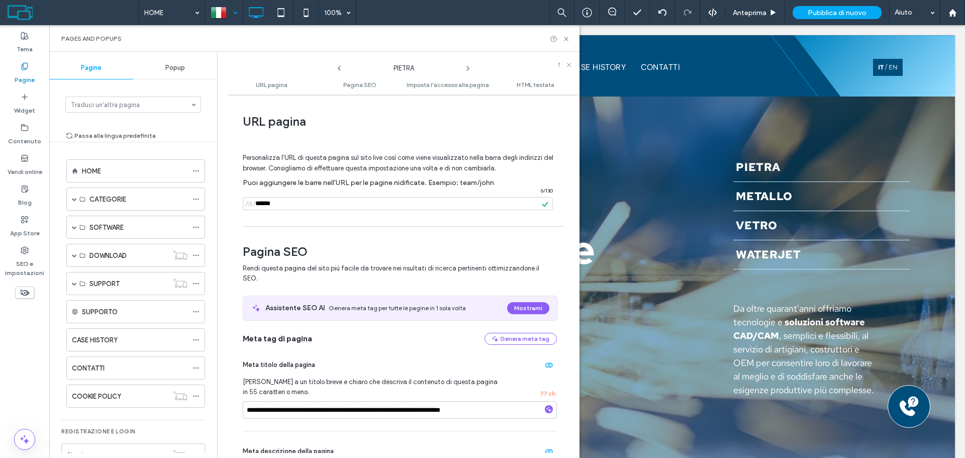
click at [464, 67] on icon at bounding box center [468, 68] width 8 height 8
click at [297, 204] on input "notEmpty" at bounding box center [398, 203] width 310 height 13
type input "*******"
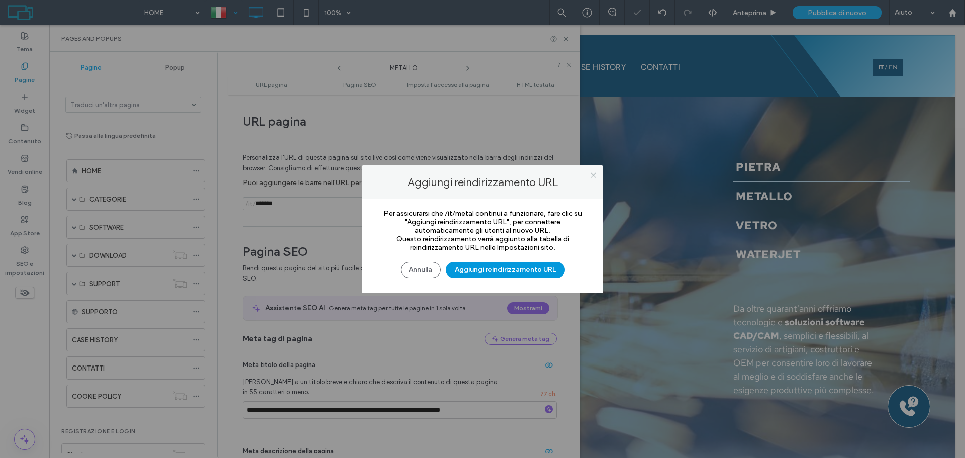
click at [511, 271] on button "Aggiungi reindirizzamento URL" at bounding box center [505, 270] width 119 height 16
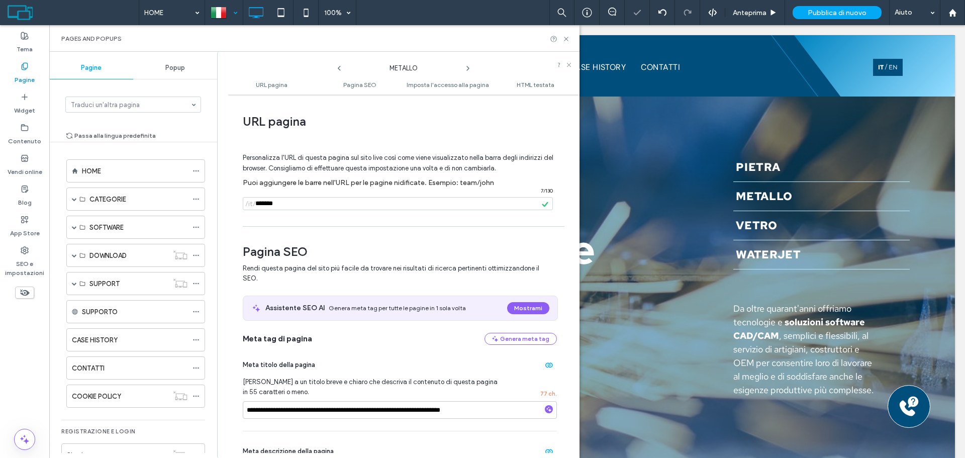
click at [468, 66] on icon at bounding box center [468, 68] width 8 height 8
drag, startPoint x: 290, startPoint y: 202, endPoint x: 242, endPoint y: 206, distance: 48.0
click at [242, 206] on div "**********" at bounding box center [404, 275] width 352 height 353
type input "*****"
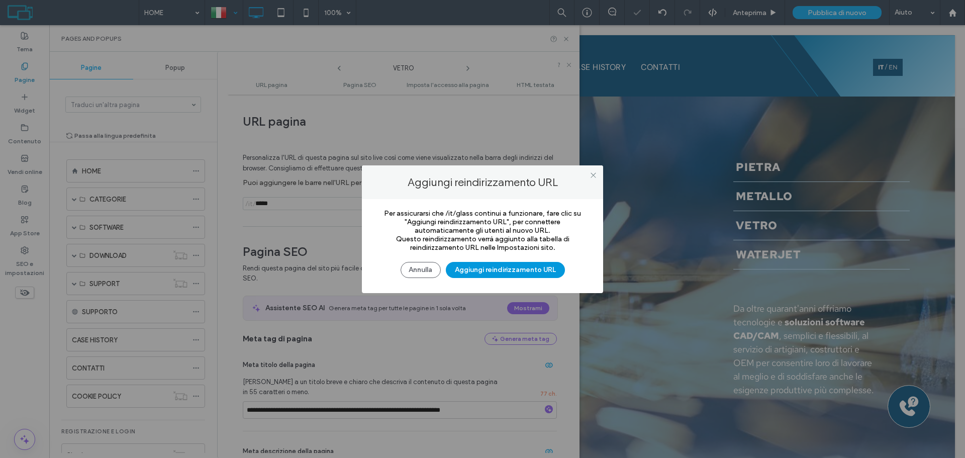
click at [514, 272] on button "Aggiungi reindirizzamento URL" at bounding box center [505, 270] width 119 height 16
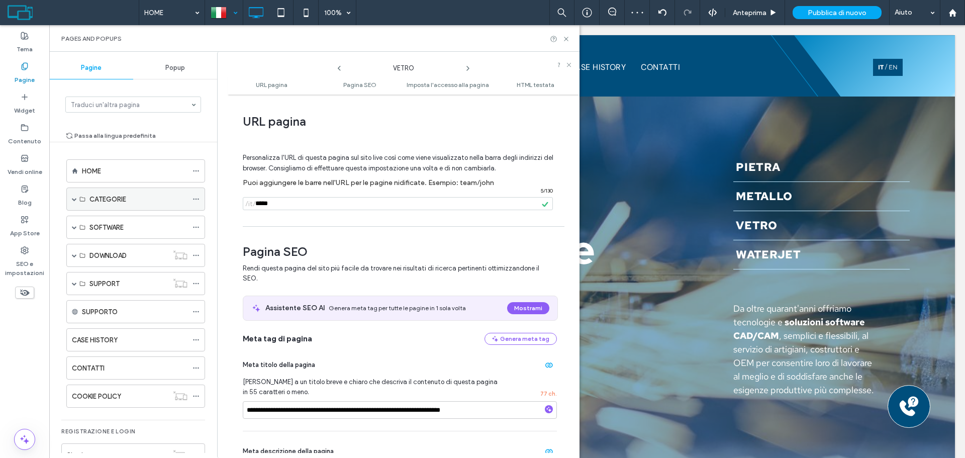
click at [72, 199] on span at bounding box center [74, 198] width 5 height 5
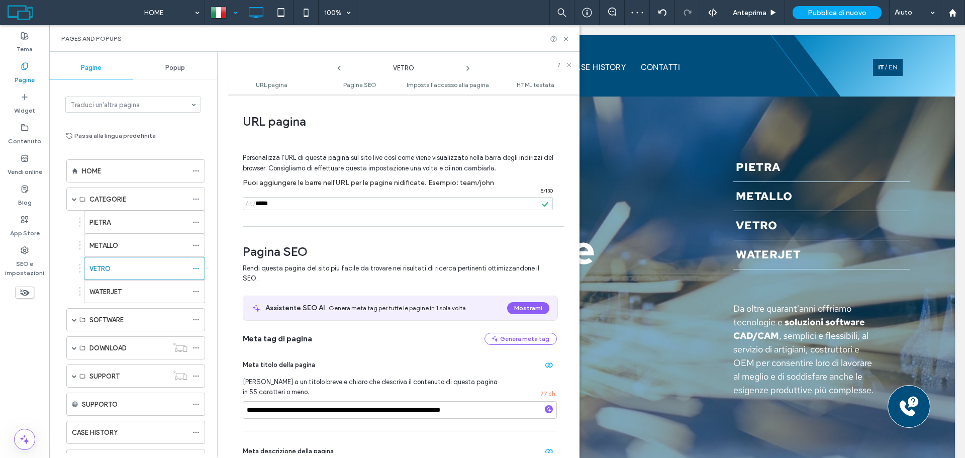
click at [465, 68] on icon at bounding box center [468, 68] width 8 height 8
drag, startPoint x: 563, startPoint y: 36, endPoint x: 429, endPoint y: 14, distance: 136.0
click at [563, 36] on icon at bounding box center [566, 39] width 8 height 8
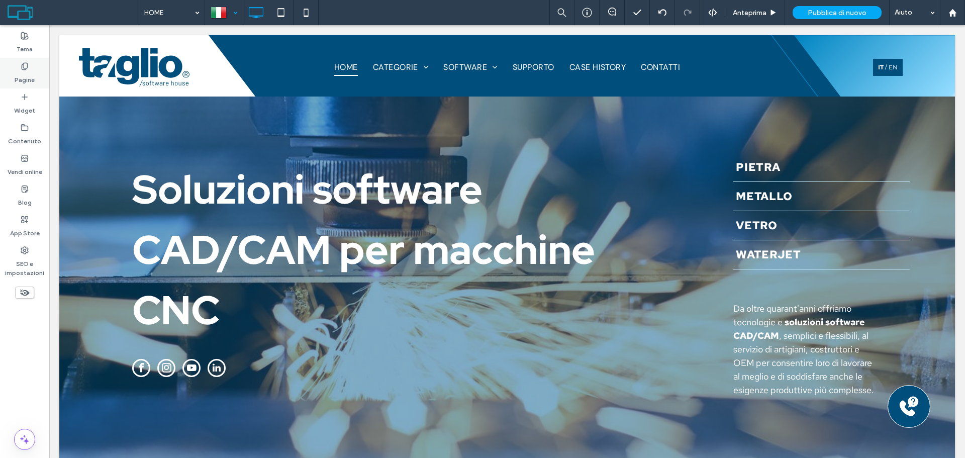
click at [22, 75] on label "Pagine" at bounding box center [25, 77] width 20 height 14
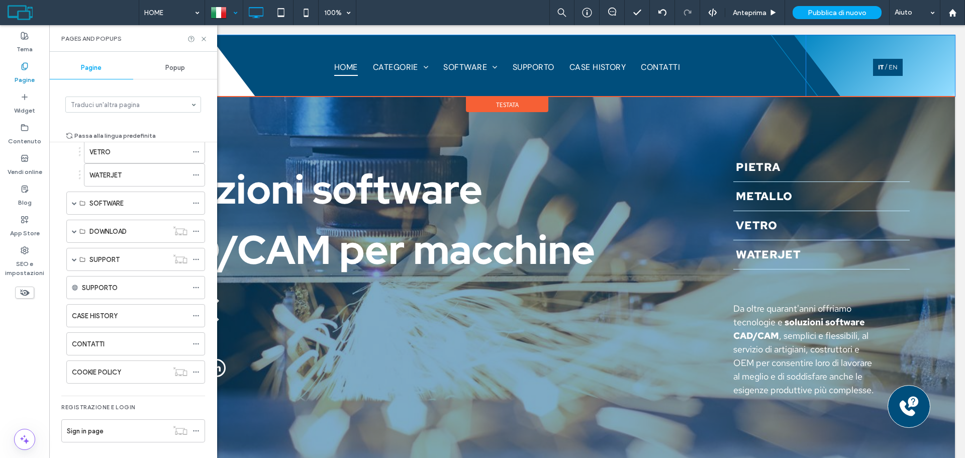
scroll to position [119, 0]
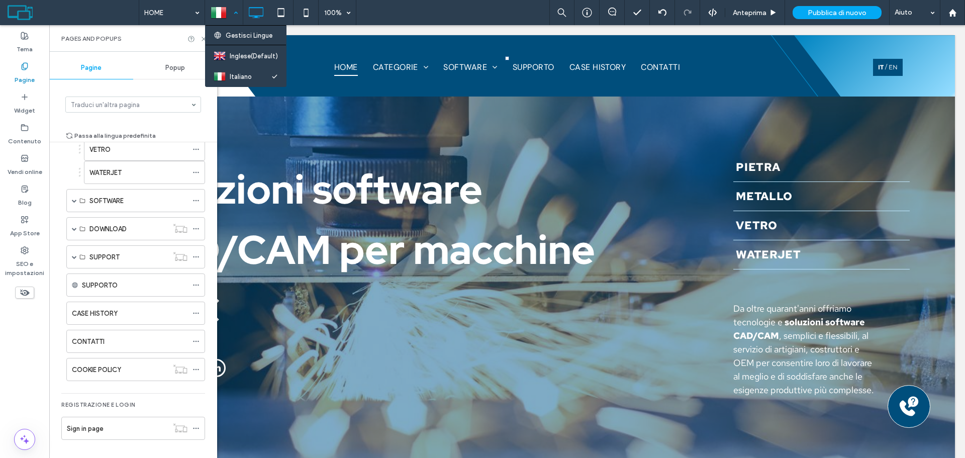
click at [225, 8] on div at bounding box center [224, 13] width 37 height 24
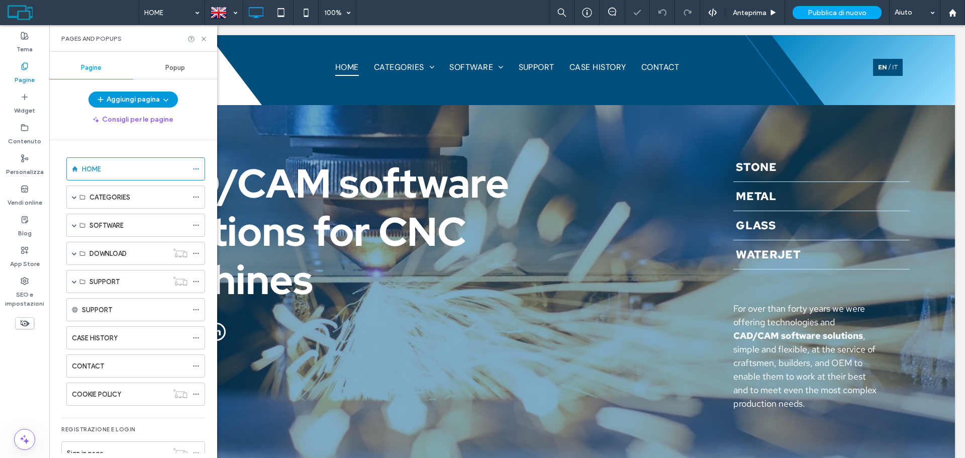
click at [153, 98] on button "Aggiungi pagina" at bounding box center [132, 99] width 89 height 16
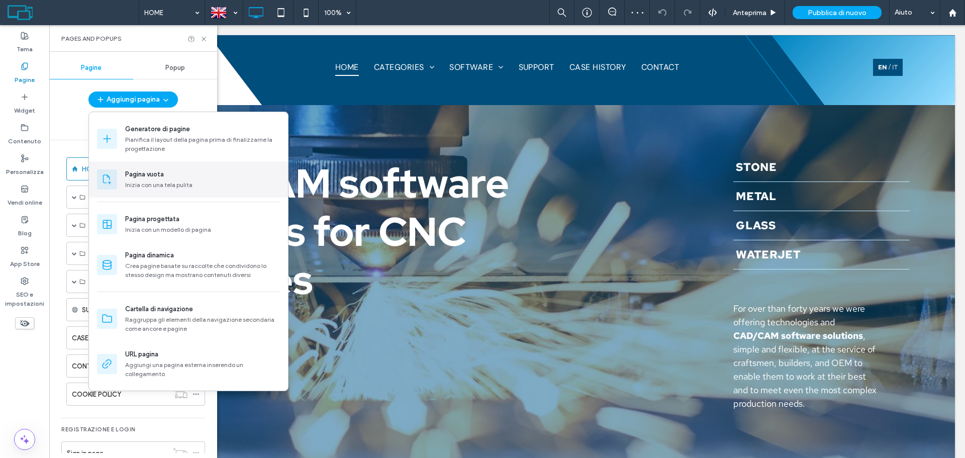
click at [189, 178] on div "Pagina vuota" at bounding box center [202, 174] width 155 height 10
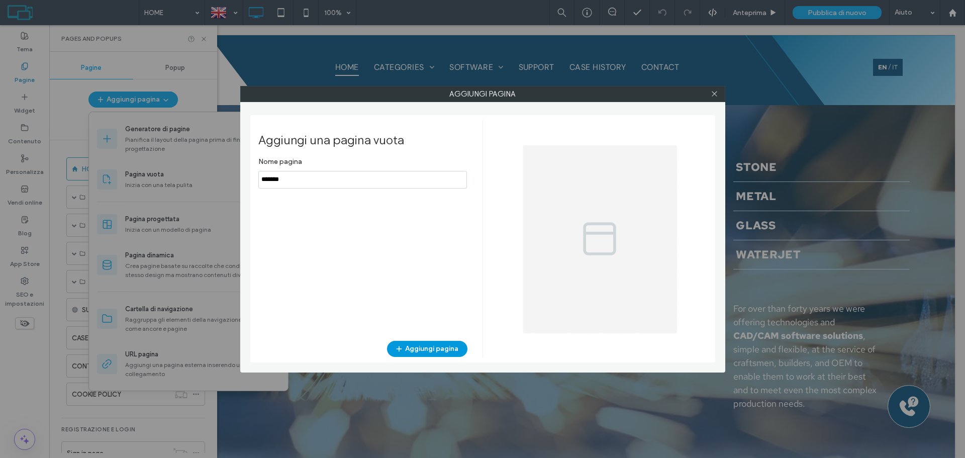
type input "*******"
click at [436, 350] on button "Aggiungi pagina" at bounding box center [427, 349] width 80 height 16
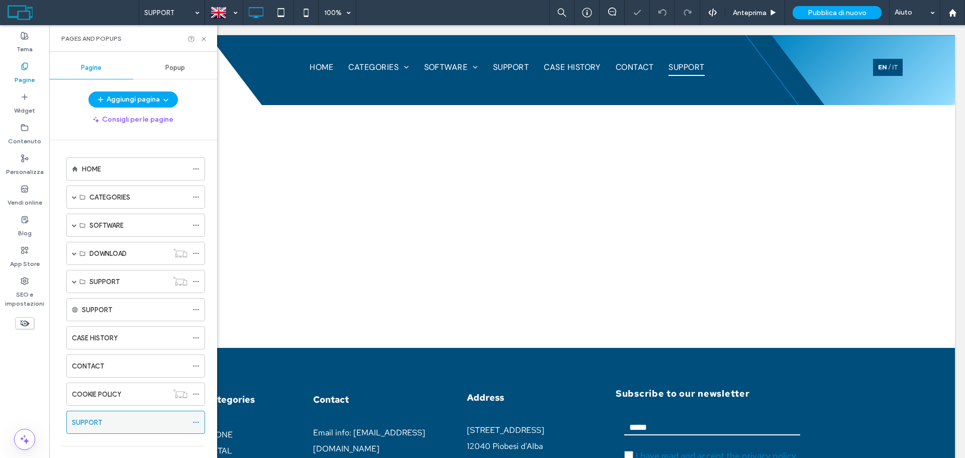
click at [191, 423] on div "SUPPORT" at bounding box center [135, 422] width 139 height 23
click at [198, 421] on icon at bounding box center [195, 422] width 7 height 7
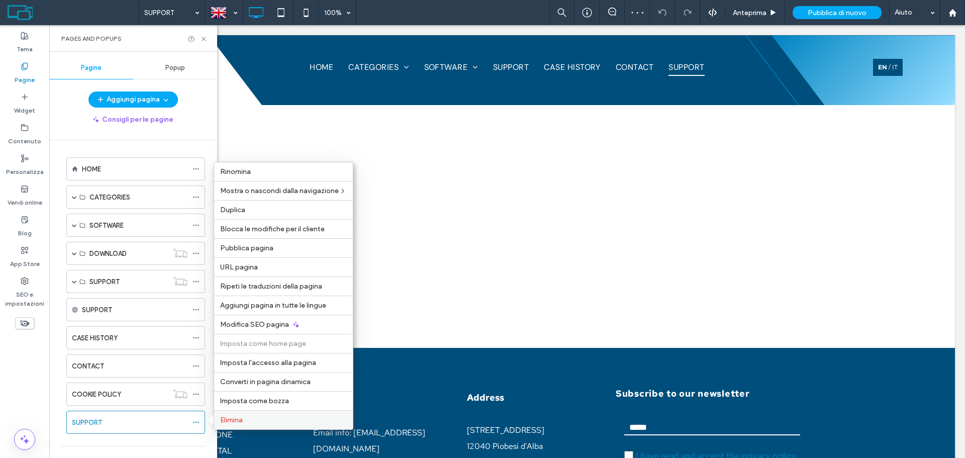
click at [235, 419] on span "Elimina" at bounding box center [231, 420] width 23 height 9
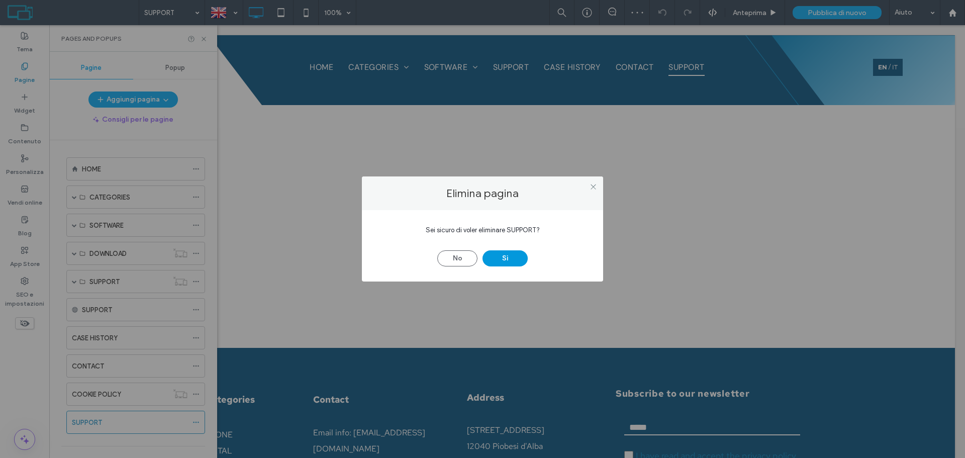
click at [495, 258] on button "Sì" at bounding box center [504, 258] width 45 height 16
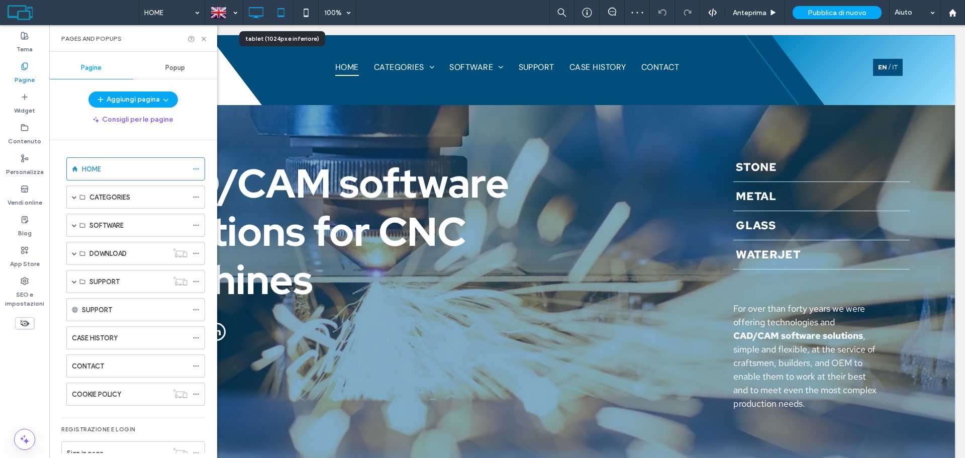
click at [284, 14] on icon at bounding box center [281, 13] width 20 height 20
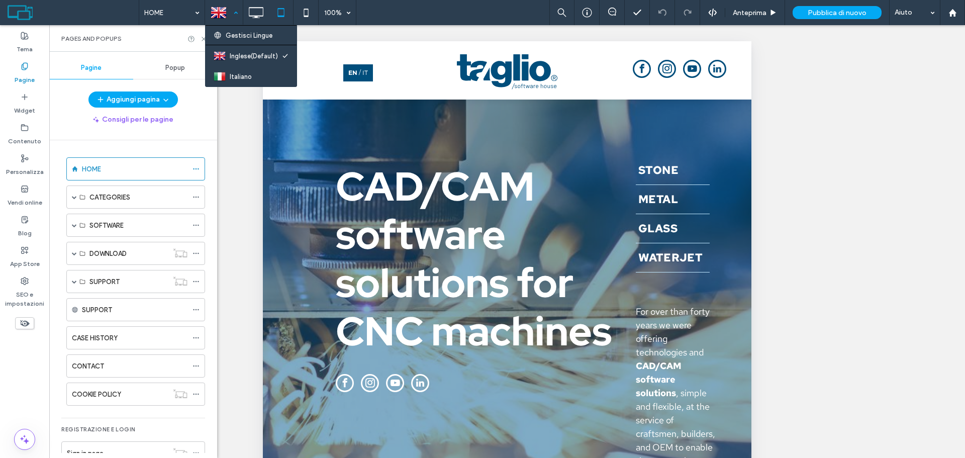
drag, startPoint x: 228, startPoint y: 15, endPoint x: 232, endPoint y: 63, distance: 47.9
click at [226, 23] on div at bounding box center [224, 13] width 37 height 24
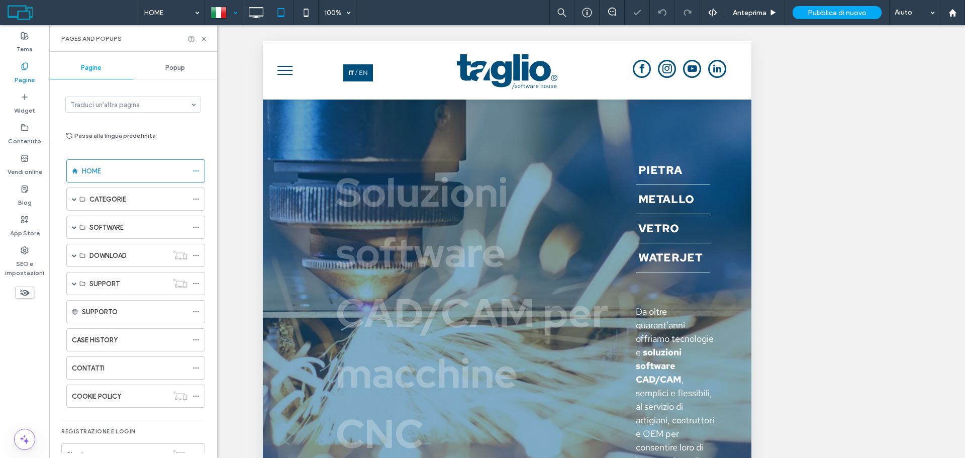
click at [286, 78] on button "menu" at bounding box center [285, 70] width 26 height 26
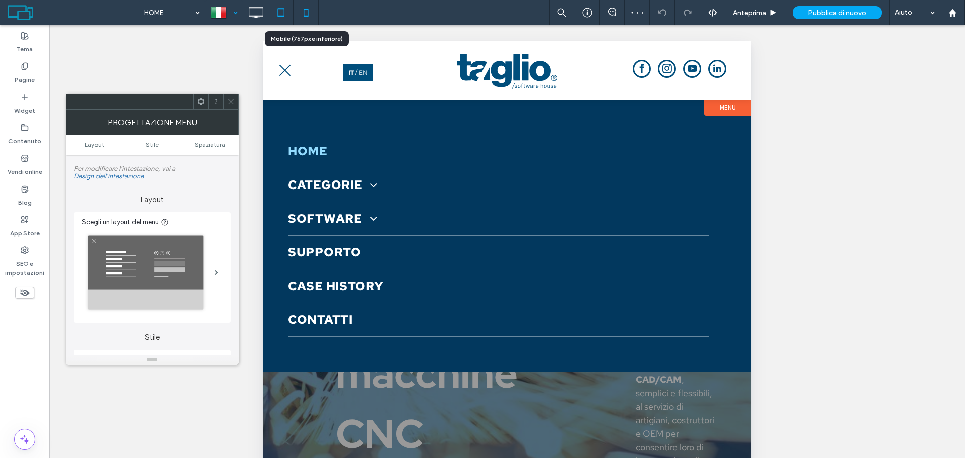
click at [302, 10] on icon at bounding box center [306, 13] width 20 height 20
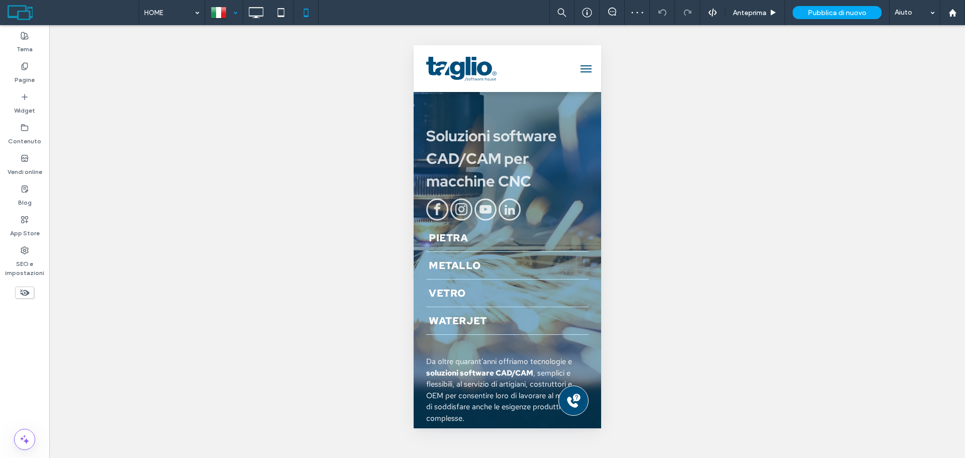
click at [580, 68] on span "menu" at bounding box center [585, 68] width 11 height 1
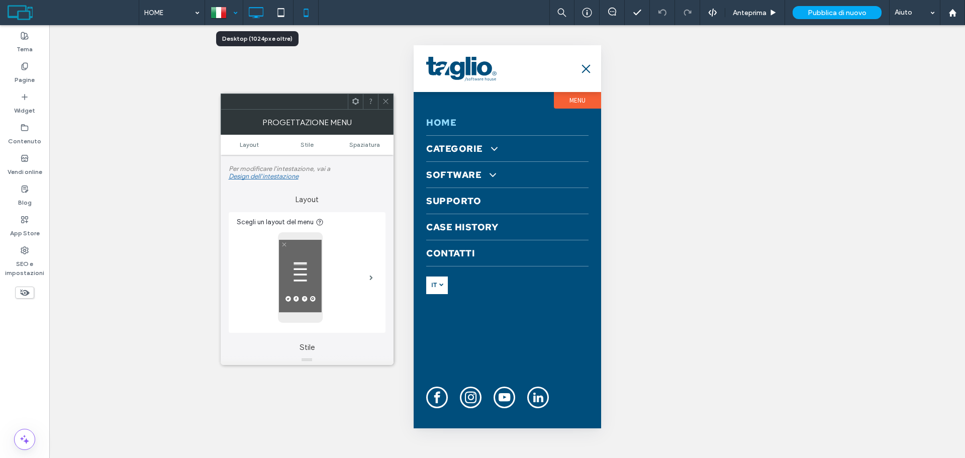
click at [266, 12] on div at bounding box center [255, 13] width 25 height 20
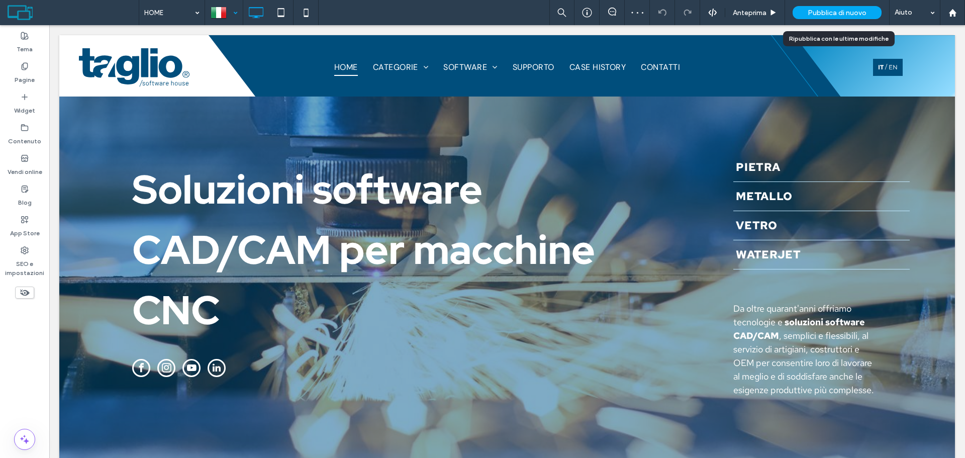
click at [858, 15] on span "Pubblica di nuovo" at bounding box center [837, 13] width 59 height 9
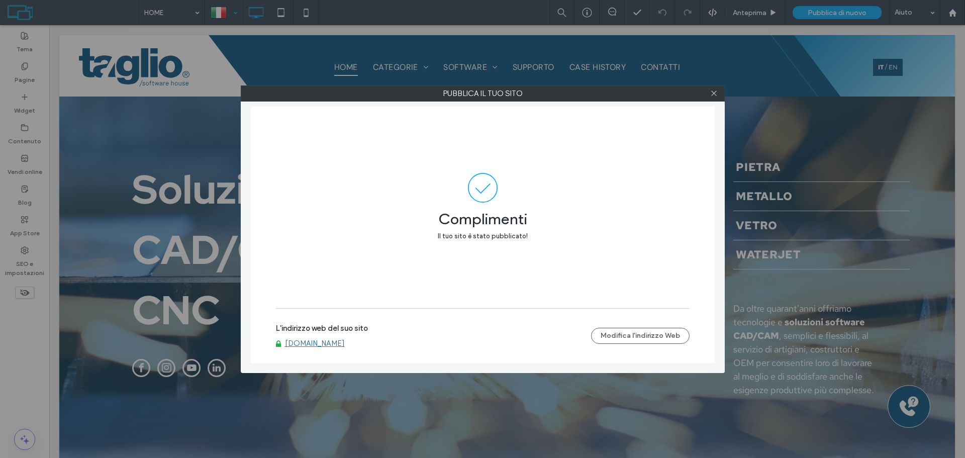
click at [319, 339] on link "[DOMAIN_NAME]" at bounding box center [315, 343] width 60 height 9
click at [714, 93] on use at bounding box center [713, 93] width 5 height 5
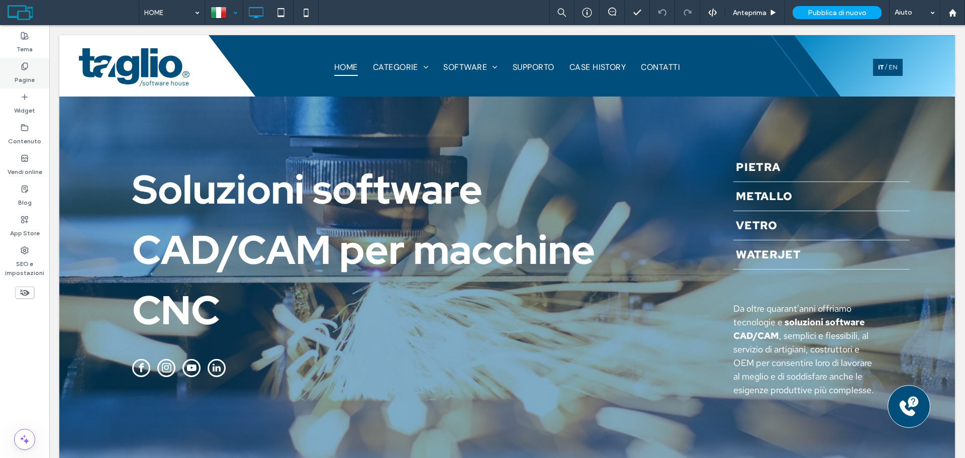
click at [23, 81] on label "Pagine" at bounding box center [25, 77] width 20 height 14
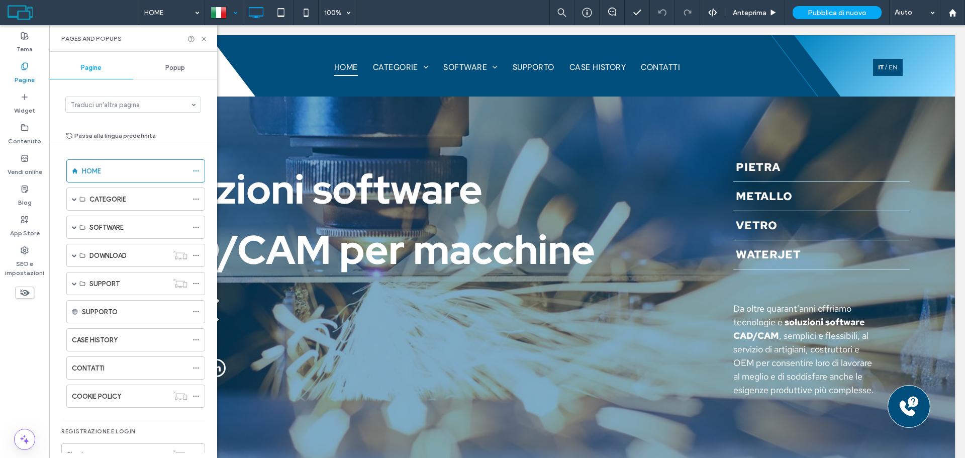
click at [232, 3] on div at bounding box center [224, 13] width 37 height 24
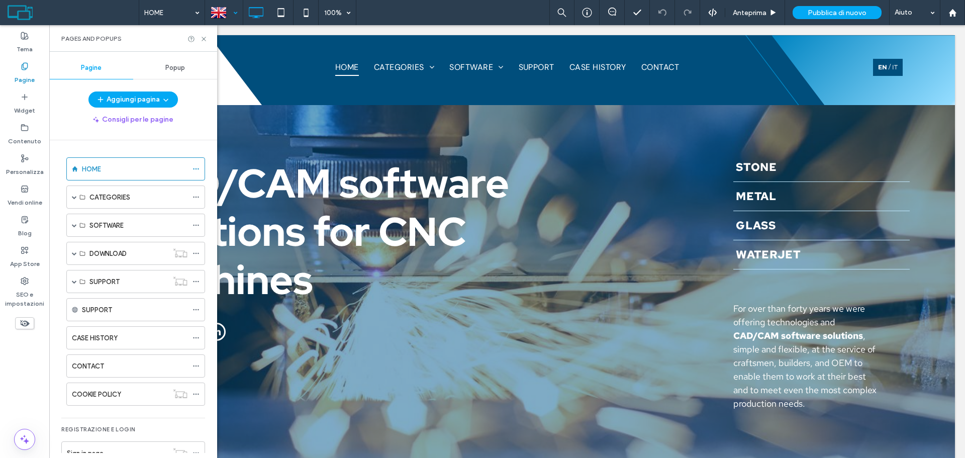
click at [231, 15] on div at bounding box center [224, 13] width 37 height 24
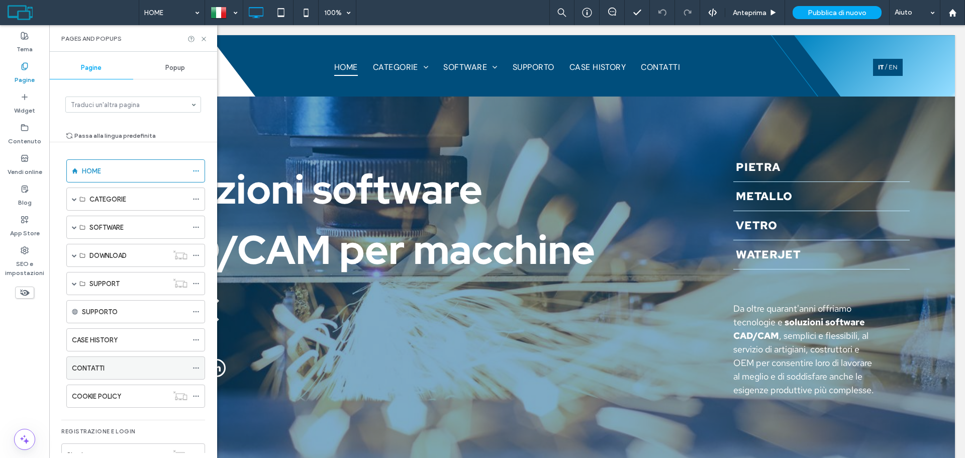
click at [195, 370] on icon at bounding box center [195, 367] width 7 height 7
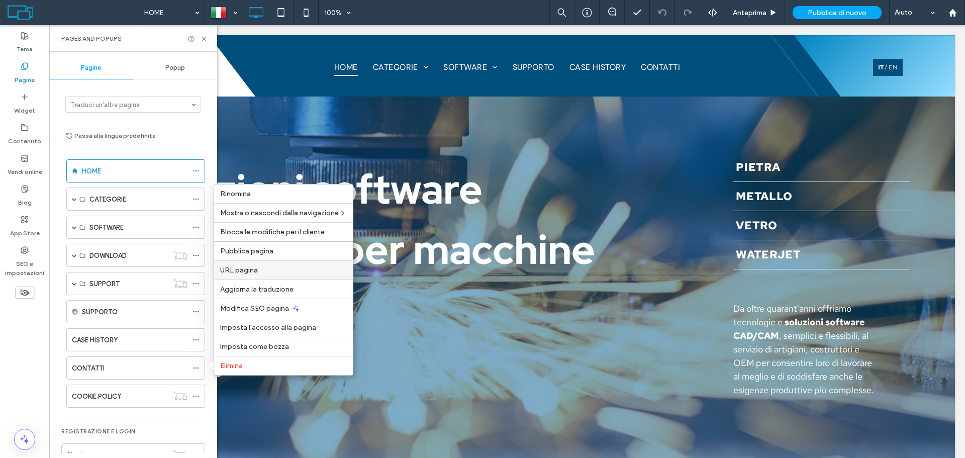
click at [262, 269] on label "URL pagina" at bounding box center [283, 270] width 127 height 9
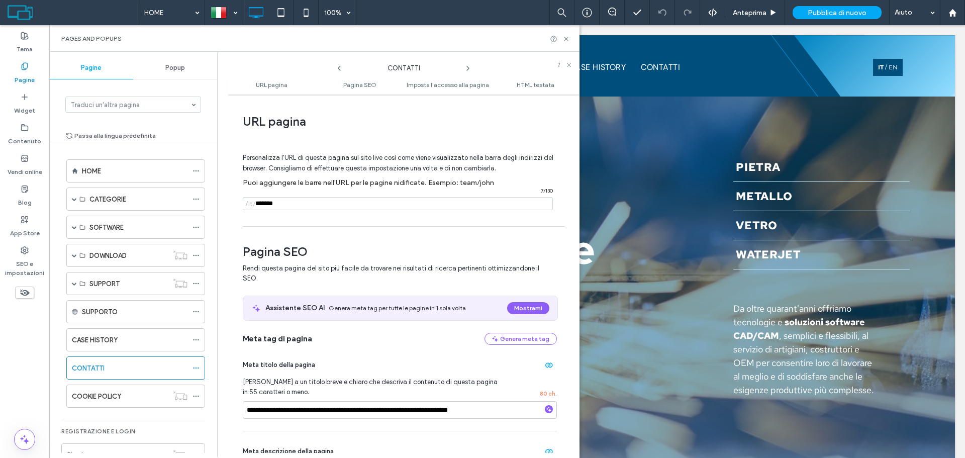
click at [319, 202] on input "notEmpty" at bounding box center [398, 203] width 310 height 13
type input "********"
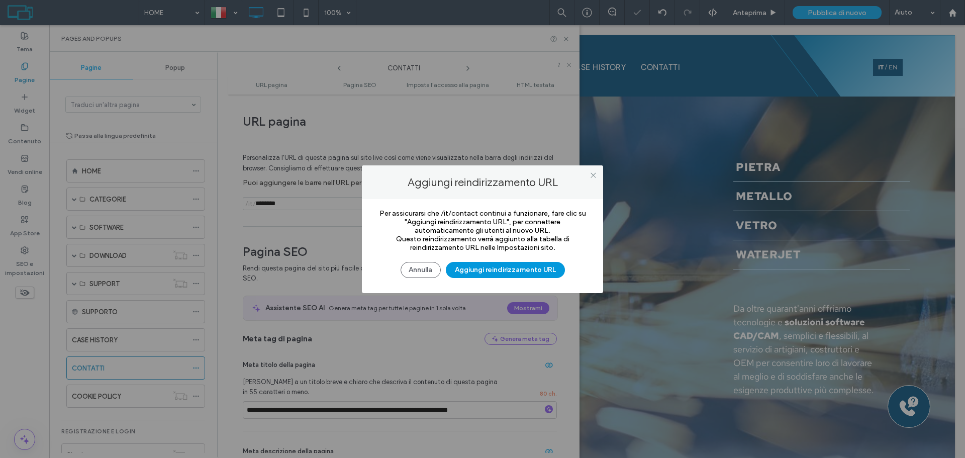
click at [532, 265] on button "Aggiungi reindirizzamento URL" at bounding box center [505, 270] width 119 height 16
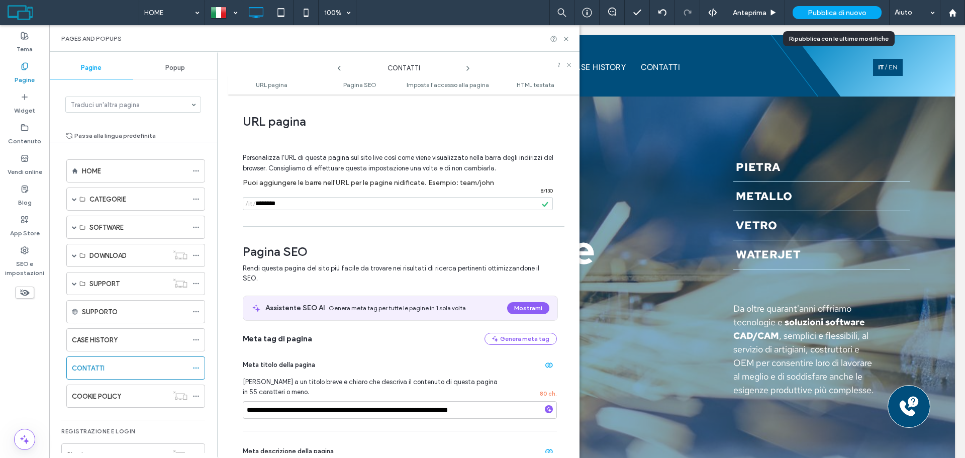
click at [838, 16] on span "Pubblica di nuovo" at bounding box center [837, 13] width 59 height 9
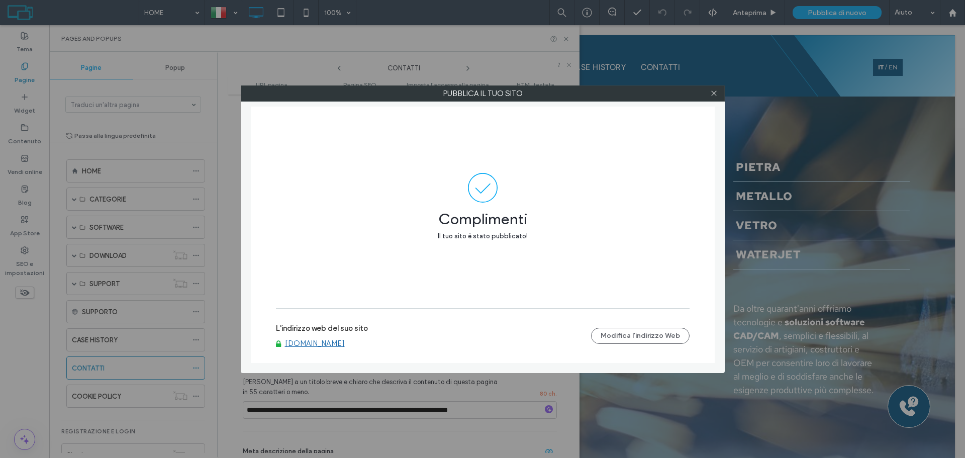
click at [345, 342] on link "[DOMAIN_NAME]" at bounding box center [315, 343] width 60 height 9
click at [715, 97] on span at bounding box center [714, 93] width 8 height 15
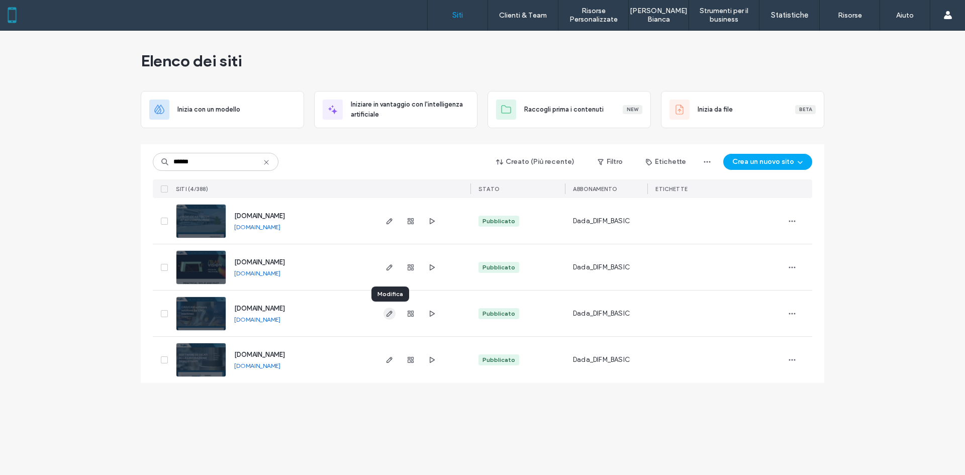
type input "******"
click at [385, 315] on icon "button" at bounding box center [389, 314] width 8 height 8
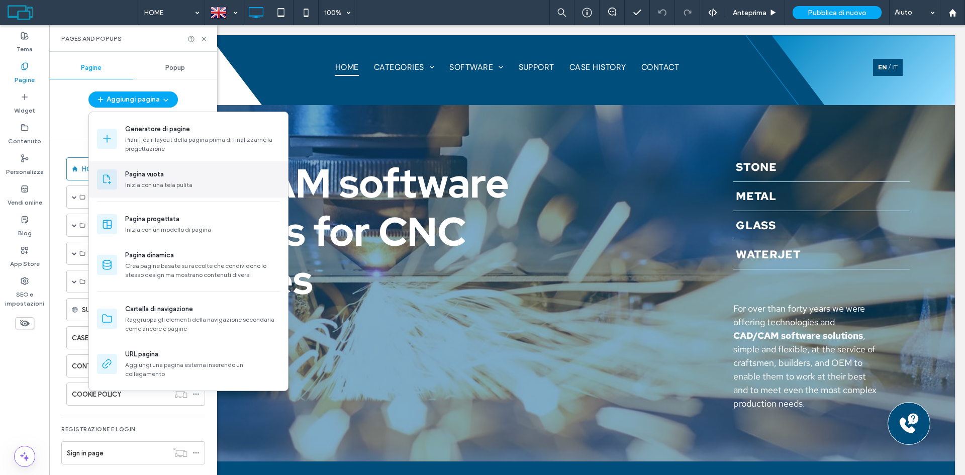
click at [166, 185] on div "Inizia con una tela pulita" at bounding box center [202, 184] width 155 height 9
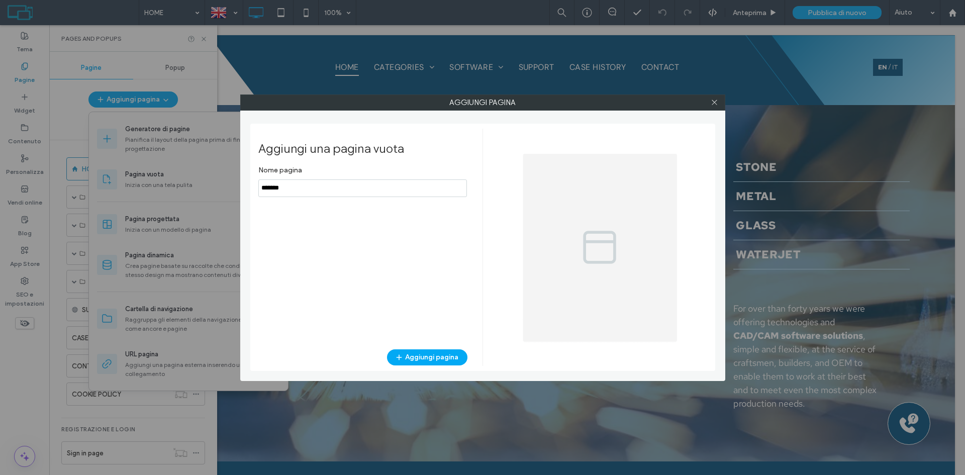
type input "*******"
click at [436, 354] on button "Aggiungi pagina" at bounding box center [427, 357] width 80 height 16
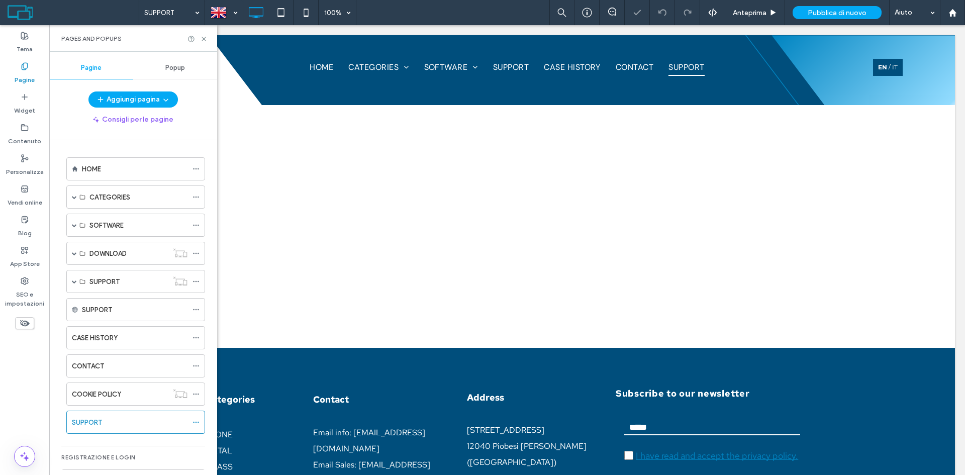
click at [718, 105] on div "Testata" at bounding box center [506, 105] width 895 height 1
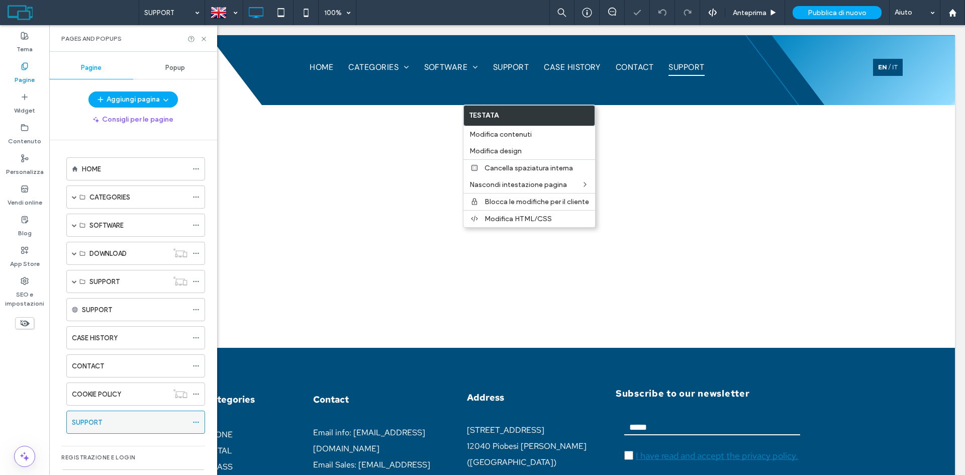
click at [198, 421] on icon at bounding box center [195, 422] width 7 height 7
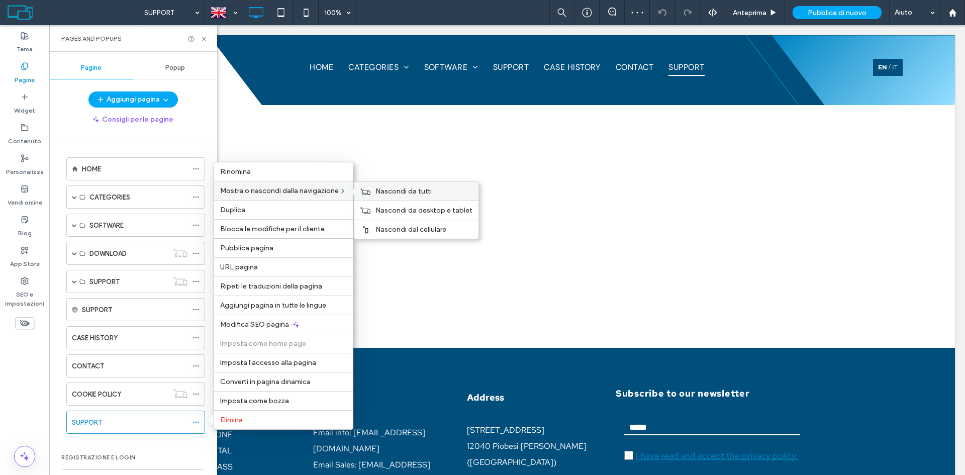
click at [377, 189] on span "Nascondi da tutti" at bounding box center [403, 191] width 56 height 9
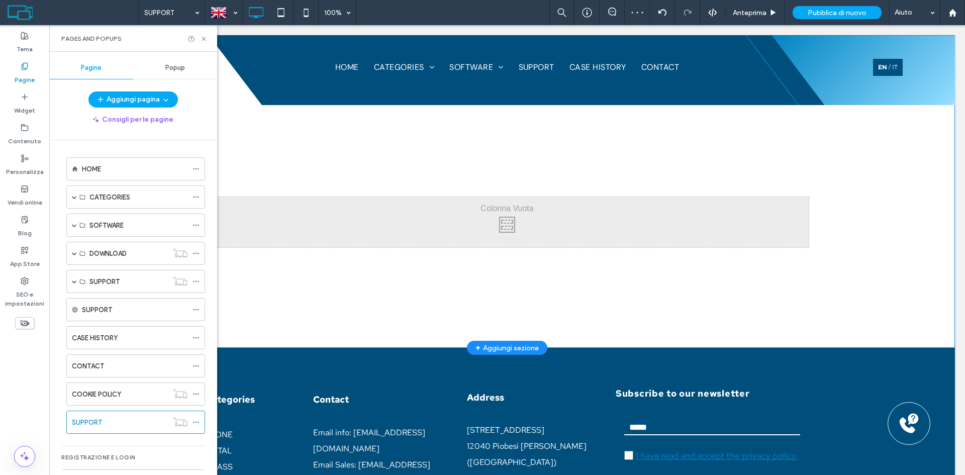
click at [508, 349] on div "+ Aggiungi sezione" at bounding box center [506, 347] width 63 height 11
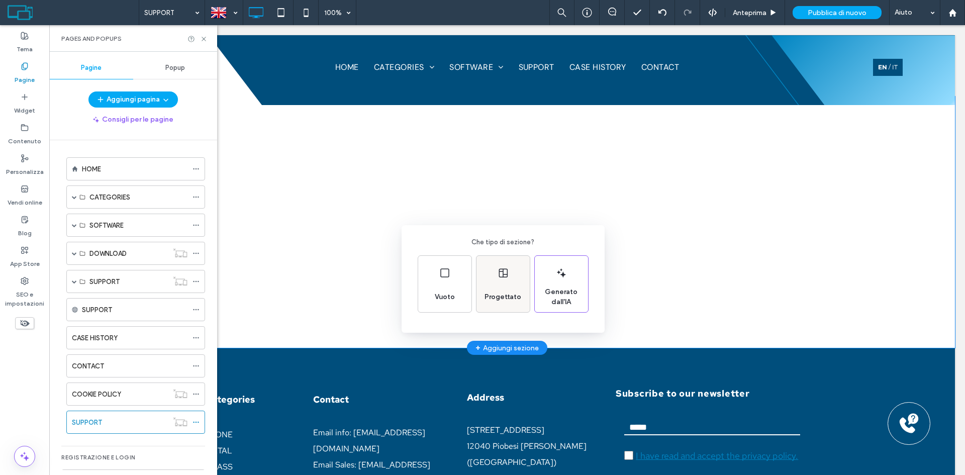
click at [504, 294] on span "Progettato" at bounding box center [502, 297] width 45 height 10
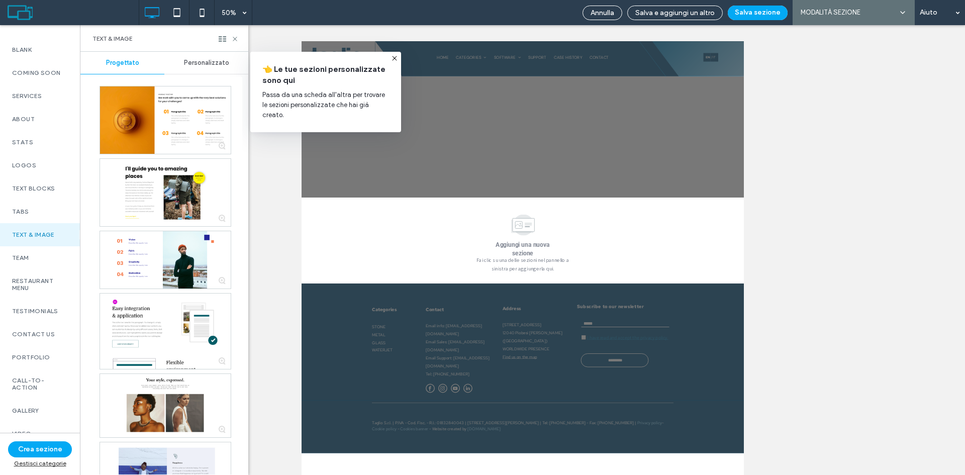
scroll to position [271, 0]
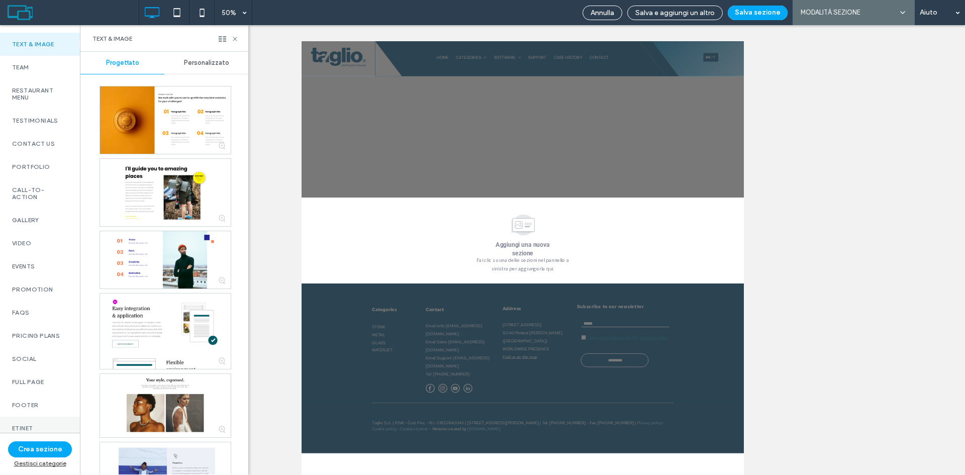
click at [45, 417] on div "Etinet" at bounding box center [40, 428] width 80 height 23
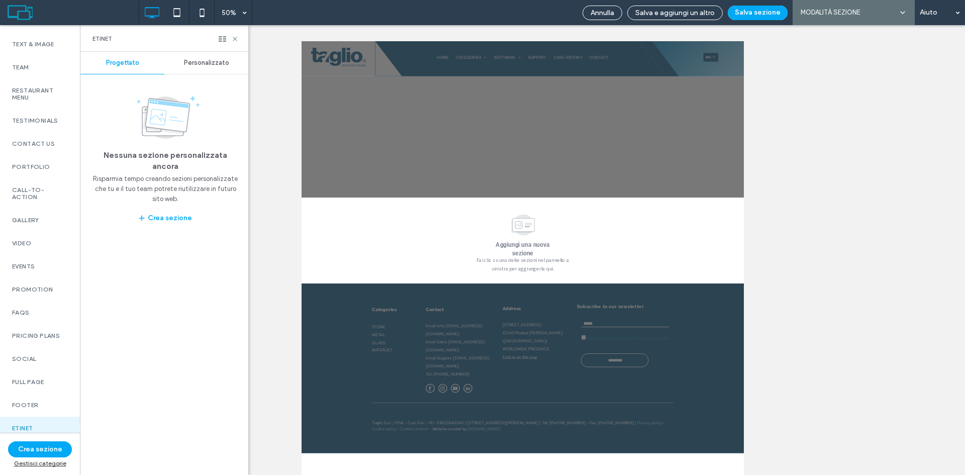
click at [199, 65] on span "Personalizzato" at bounding box center [206, 63] width 45 height 8
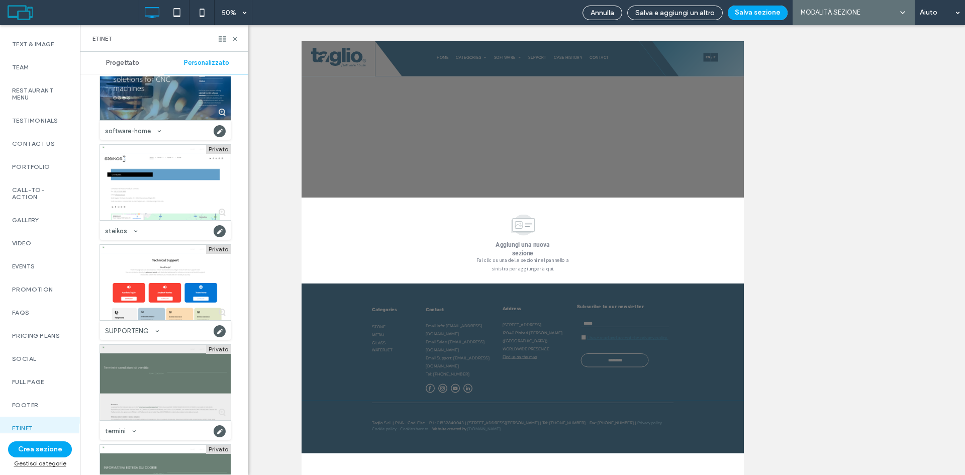
scroll to position [2211, 0]
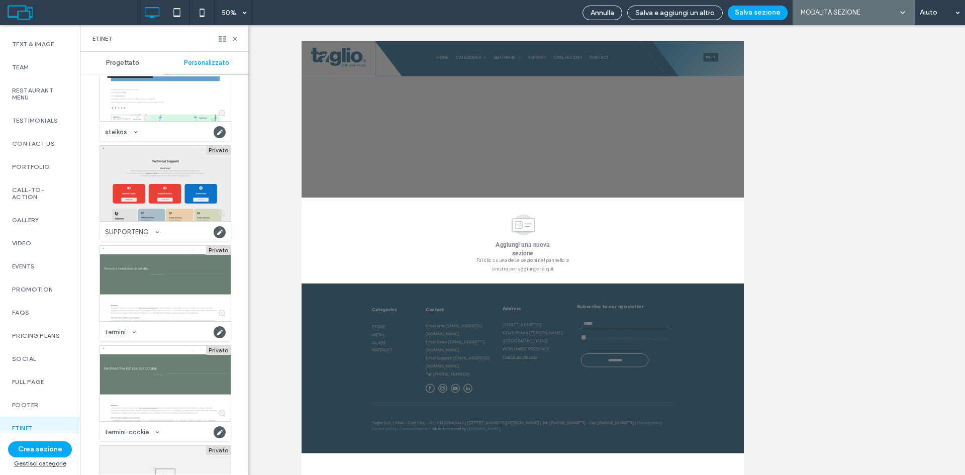
click at [168, 207] on div at bounding box center [165, 183] width 131 height 75
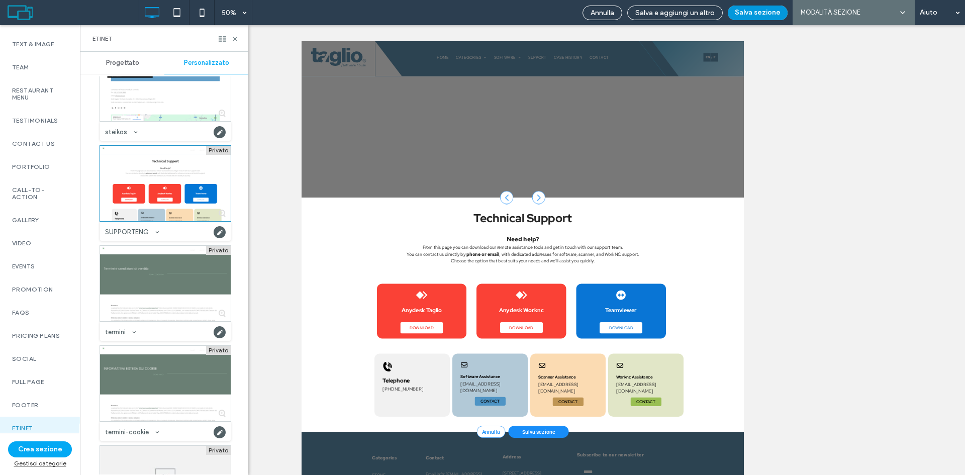
click at [759, 11] on button "Salva sezione" at bounding box center [758, 13] width 60 height 15
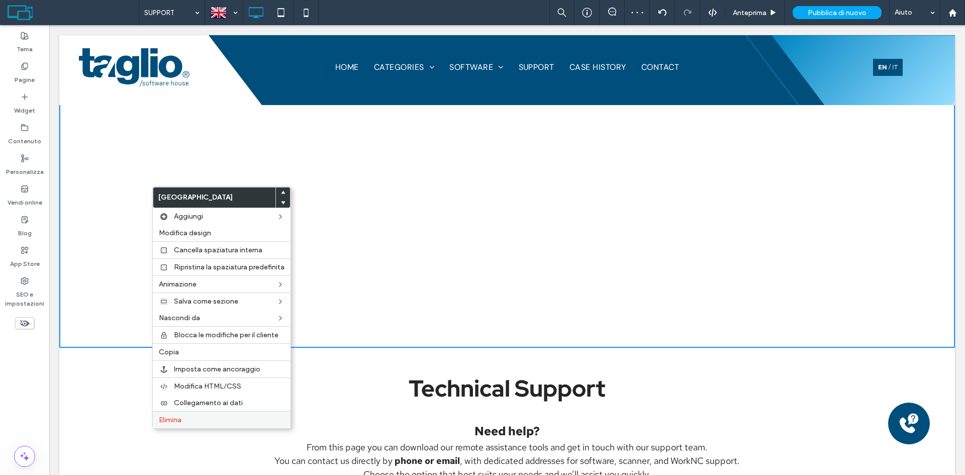
click at [212, 417] on label "Elimina" at bounding box center [222, 420] width 126 height 9
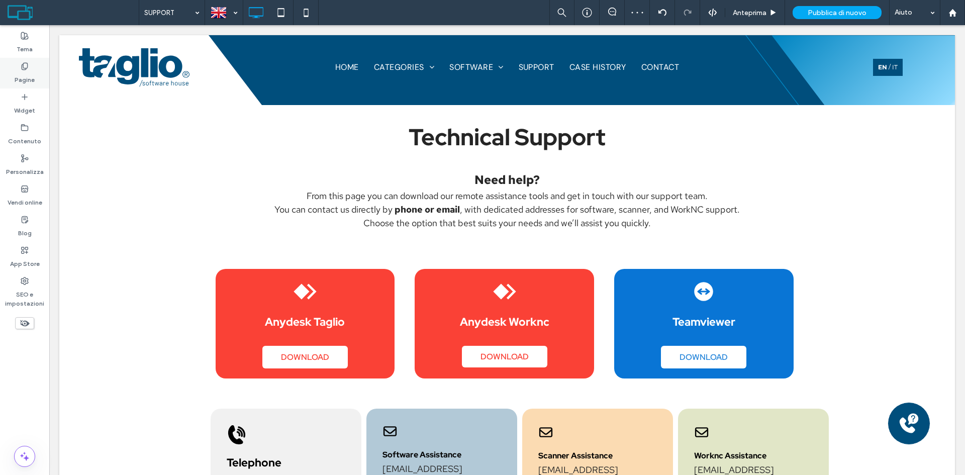
click at [32, 70] on div "Pagine" at bounding box center [24, 73] width 49 height 31
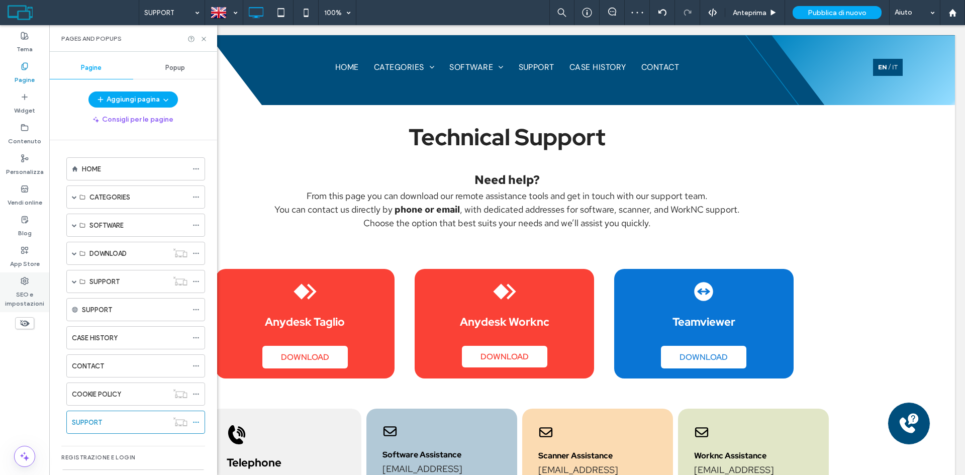
click at [18, 293] on label "SEO e impostazioni" at bounding box center [24, 296] width 49 height 23
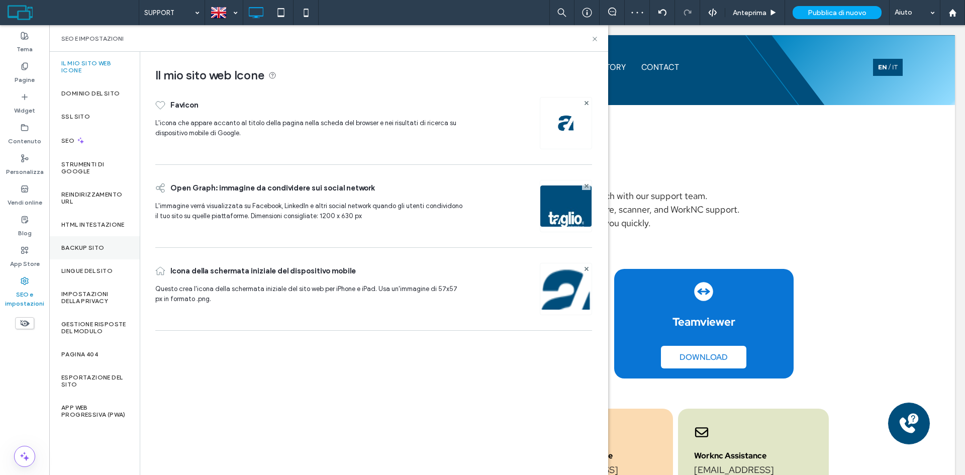
click at [92, 246] on label "Backup sito" at bounding box center [82, 247] width 43 height 7
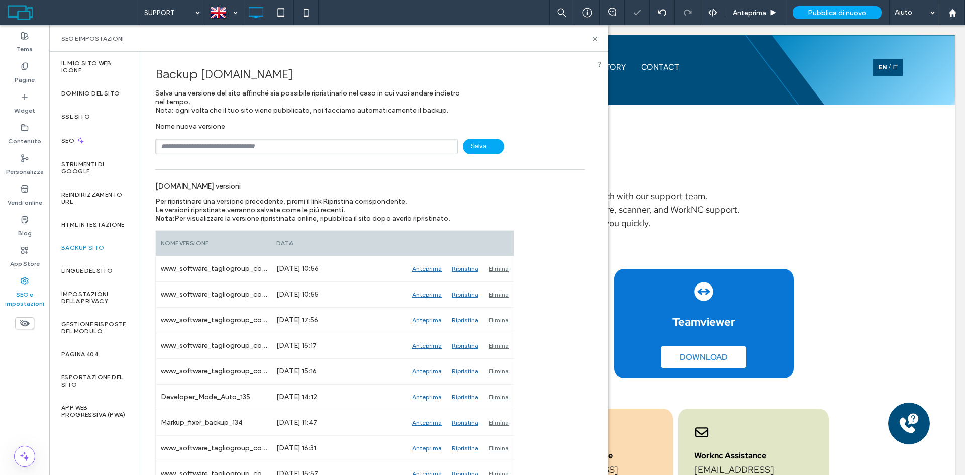
click at [230, 148] on input "text" at bounding box center [306, 147] width 303 height 16
type input "***"
click at [24, 78] on label "Pagine" at bounding box center [25, 77] width 20 height 14
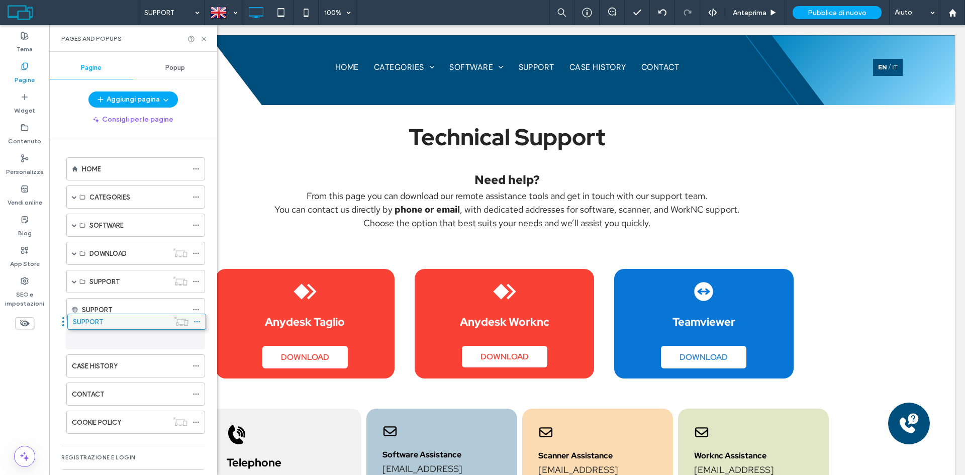
drag, startPoint x: 105, startPoint y: 424, endPoint x: 106, endPoint y: 327, distance: 97.0
click at [110, 284] on label "SUPPORT" at bounding box center [104, 282] width 30 height 18
click at [70, 281] on div "SUPPORT" at bounding box center [135, 281] width 139 height 23
click at [72, 279] on span at bounding box center [74, 281] width 5 height 5
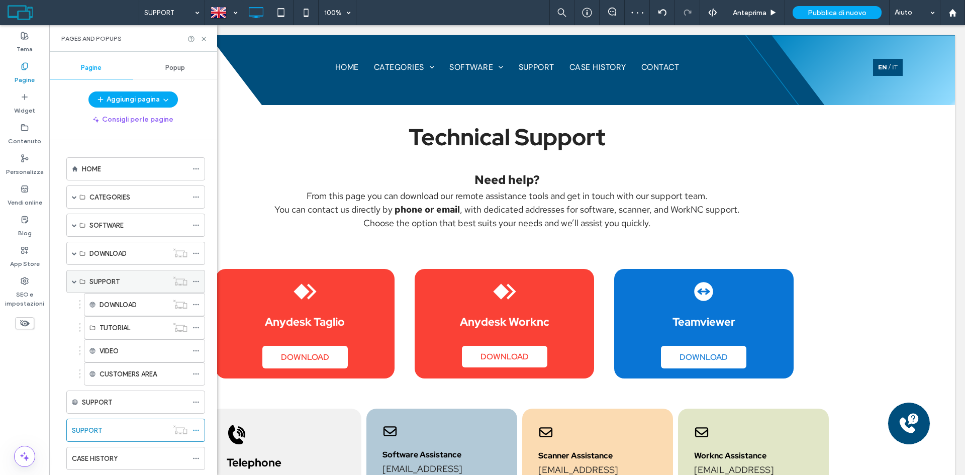
click at [76, 281] on span at bounding box center [74, 281] width 5 height 5
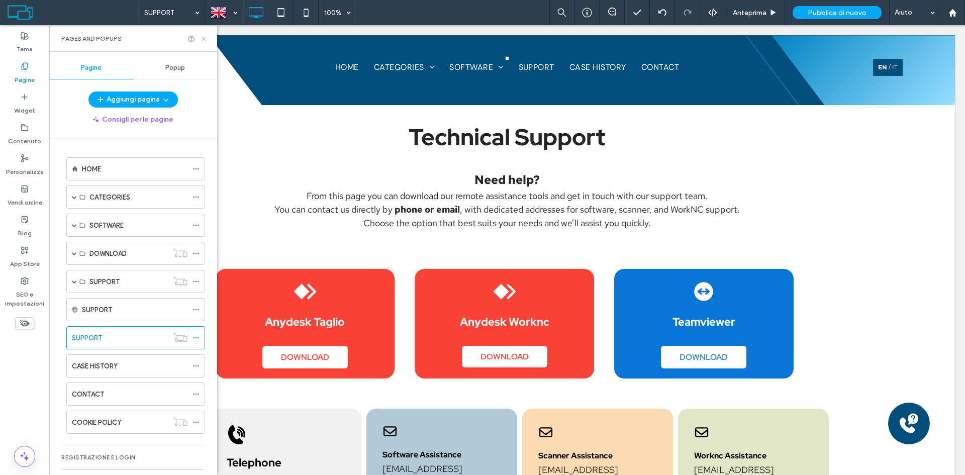
drag, startPoint x: 203, startPoint y: 40, endPoint x: 163, endPoint y: 6, distance: 52.0
click at [203, 40] on use at bounding box center [204, 39] width 4 height 4
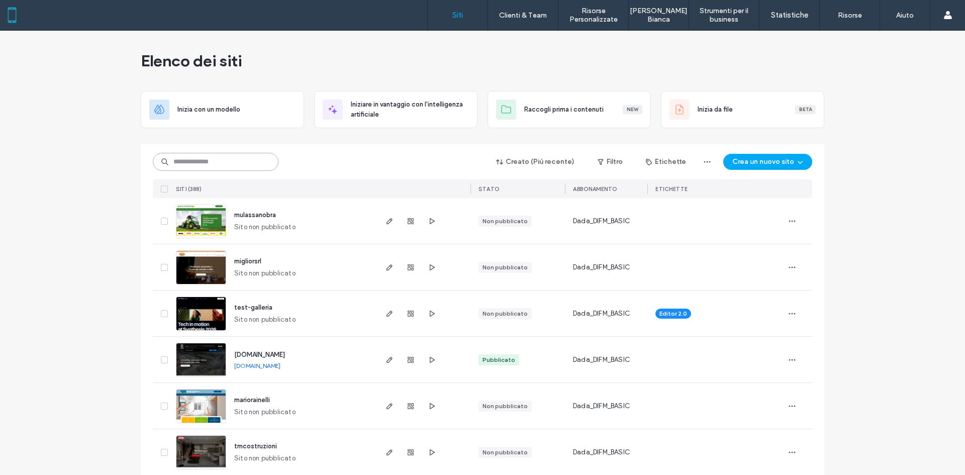
click at [208, 162] on input at bounding box center [216, 162] width 126 height 18
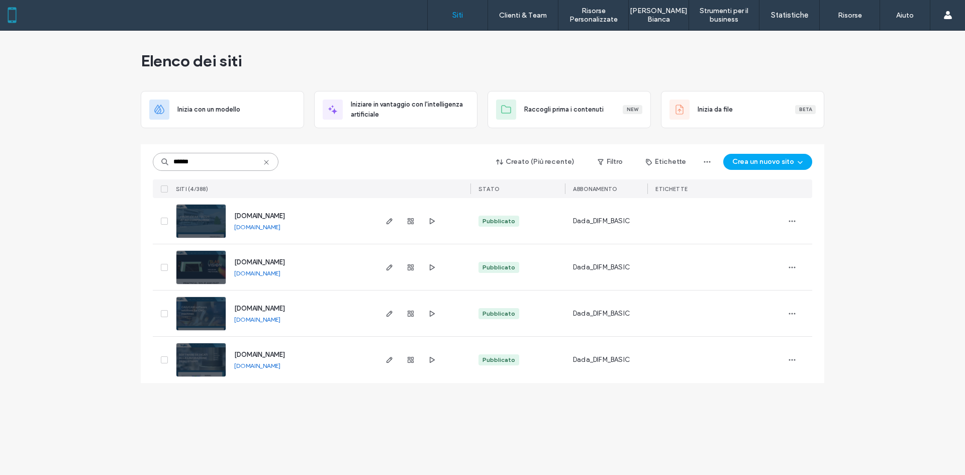
type input "******"
click at [285, 351] on span "www.worknc.tagliogroup.com" at bounding box center [259, 355] width 51 height 8
